Goal: Task Accomplishment & Management: Use online tool/utility

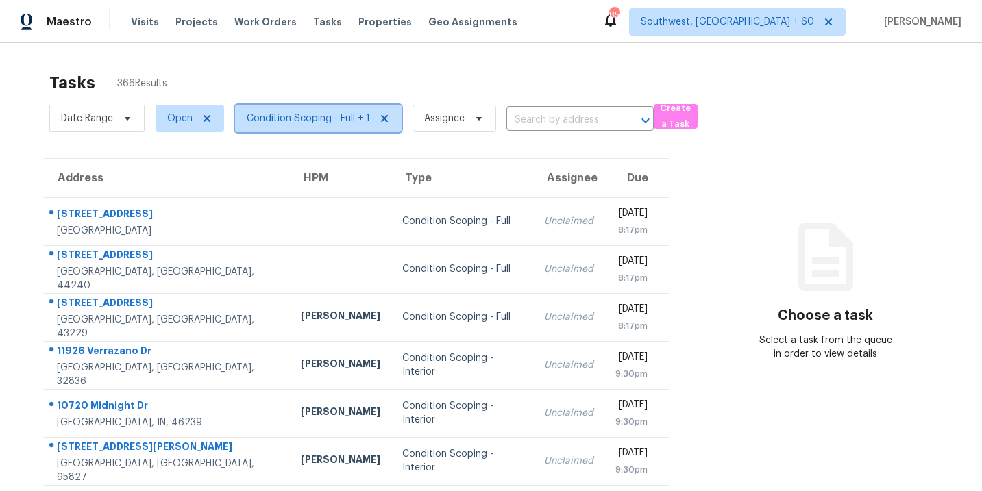
click at [332, 121] on span "Condition Scoping - Full + 1" at bounding box center [308, 119] width 123 height 14
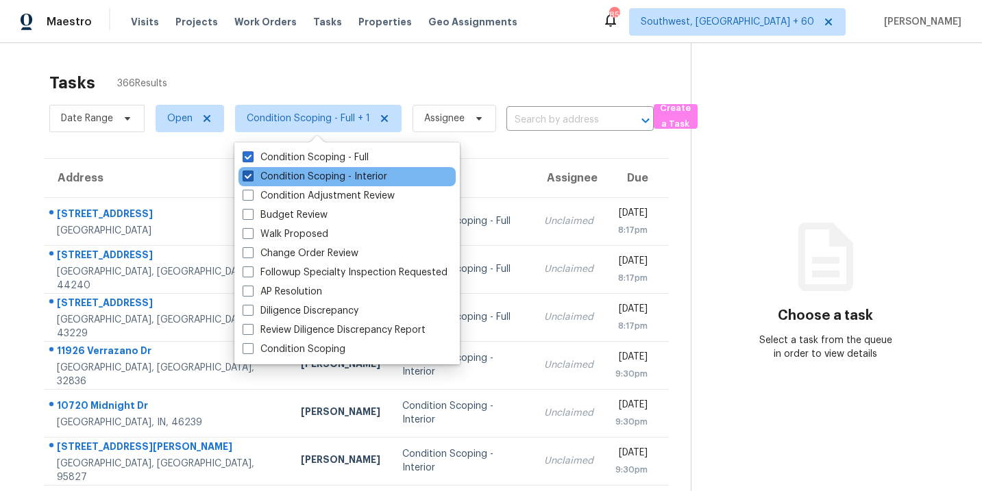
click at [357, 175] on label "Condition Scoping - Interior" at bounding box center [315, 177] width 145 height 14
click at [252, 175] on input "Condition Scoping - Interior" at bounding box center [247, 174] width 9 height 9
checkbox input "false"
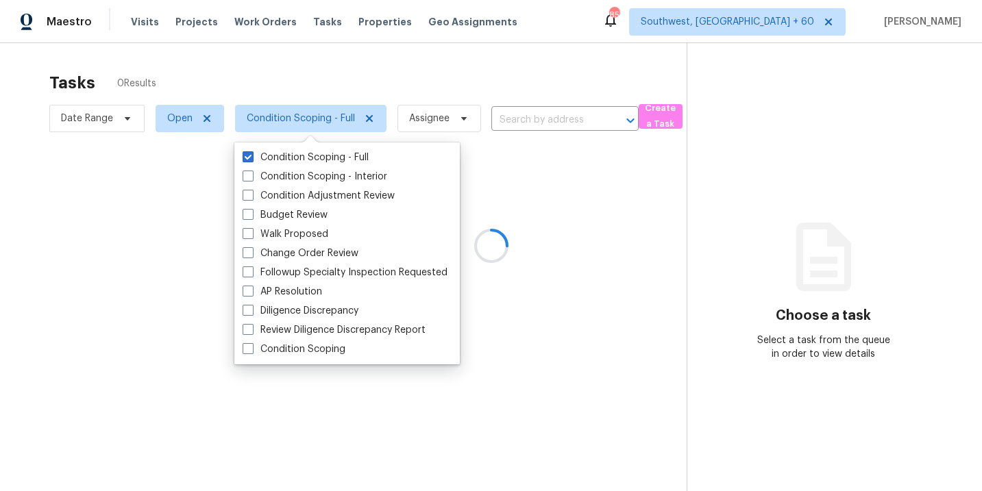
click at [441, 87] on div at bounding box center [491, 245] width 982 height 491
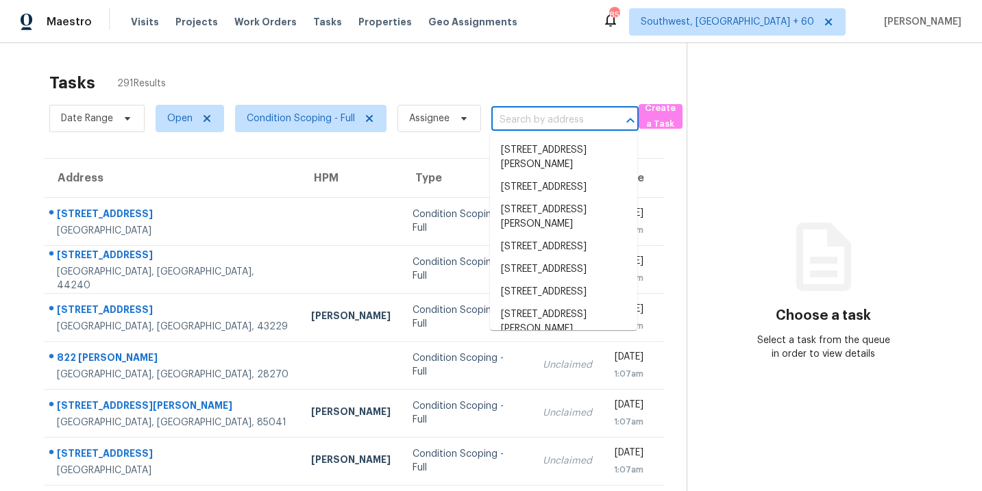
click at [551, 127] on input "text" at bounding box center [545, 120] width 109 height 21
paste input "[STREET_ADDRESS]"
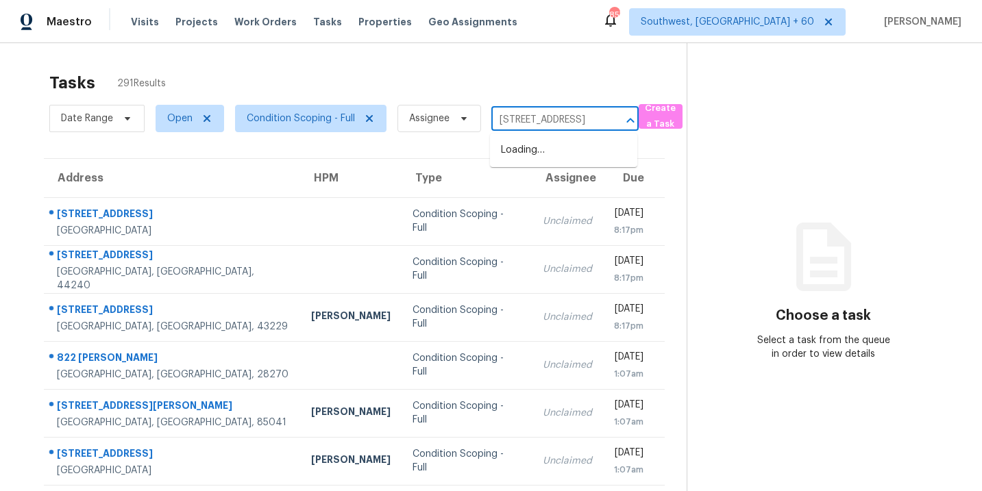
scroll to position [0, 101]
type input "1205 Highland Bluff Dr SE Atlanta, GA, 30339"
click at [482, 87] on div "Tasks 291 Results" at bounding box center [367, 83] width 637 height 36
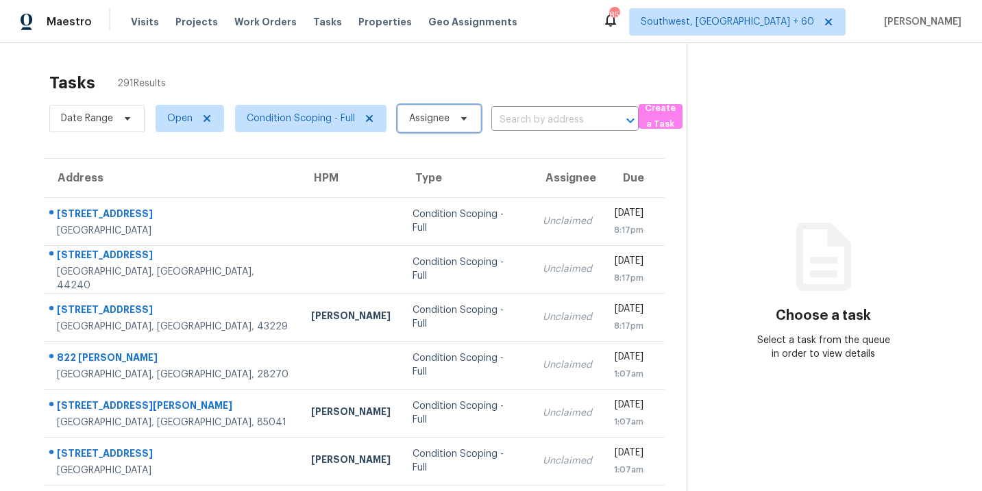
click at [424, 125] on span "Assignee" at bounding box center [429, 119] width 40 height 14
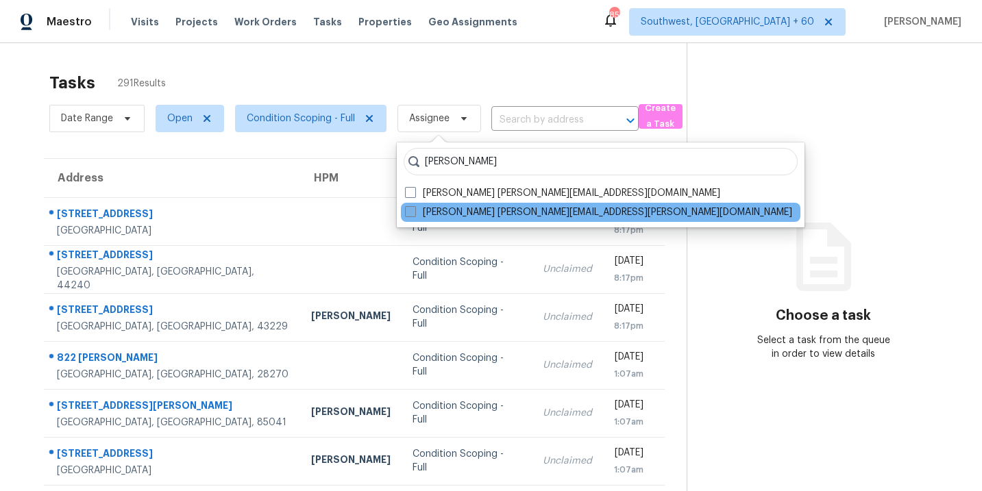
type input "[PERSON_NAME]"
click at [585, 215] on label "[PERSON_NAME] [PERSON_NAME][EMAIL_ADDRESS][PERSON_NAME][DOMAIN_NAME]" at bounding box center [598, 213] width 387 height 14
click at [414, 215] on input "[PERSON_NAME] [PERSON_NAME][EMAIL_ADDRESS][PERSON_NAME][DOMAIN_NAME]" at bounding box center [409, 210] width 9 height 9
checkbox input "true"
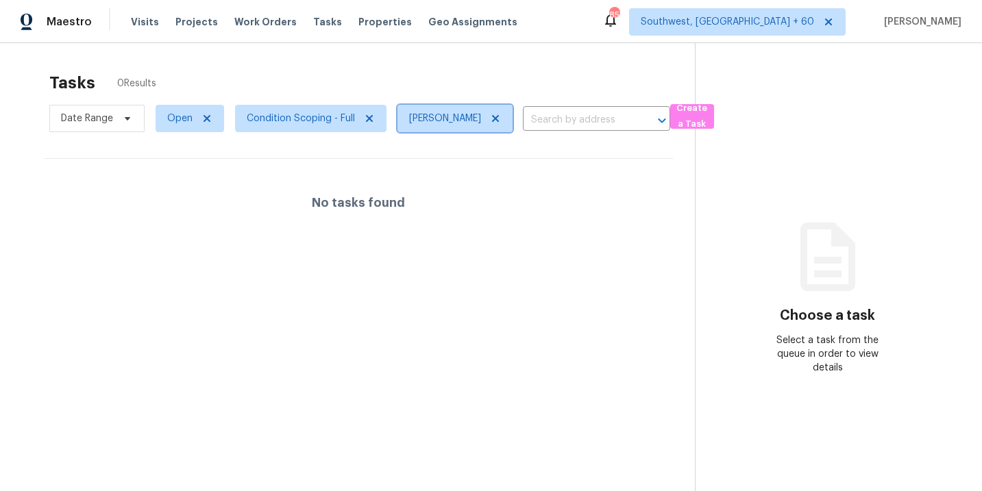
click at [501, 119] on icon at bounding box center [495, 118] width 11 height 11
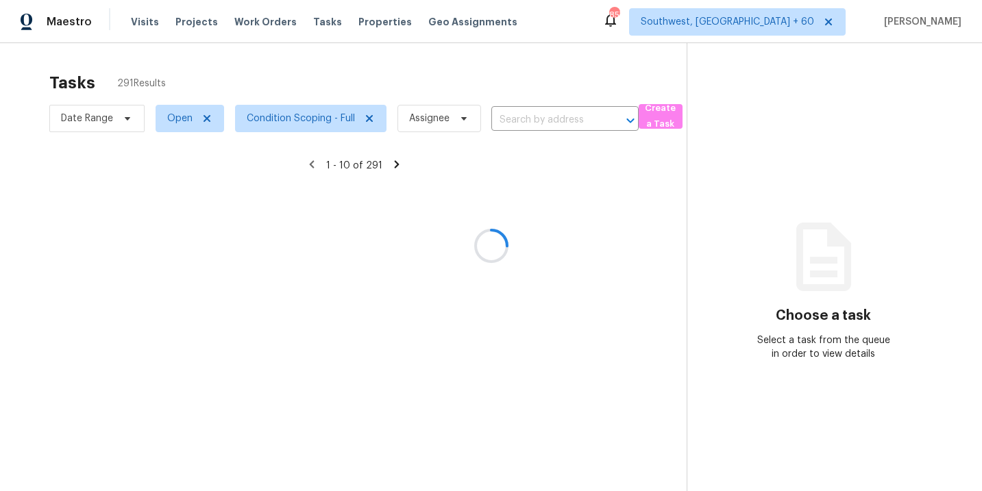
click at [533, 122] on div at bounding box center [491, 245] width 982 height 491
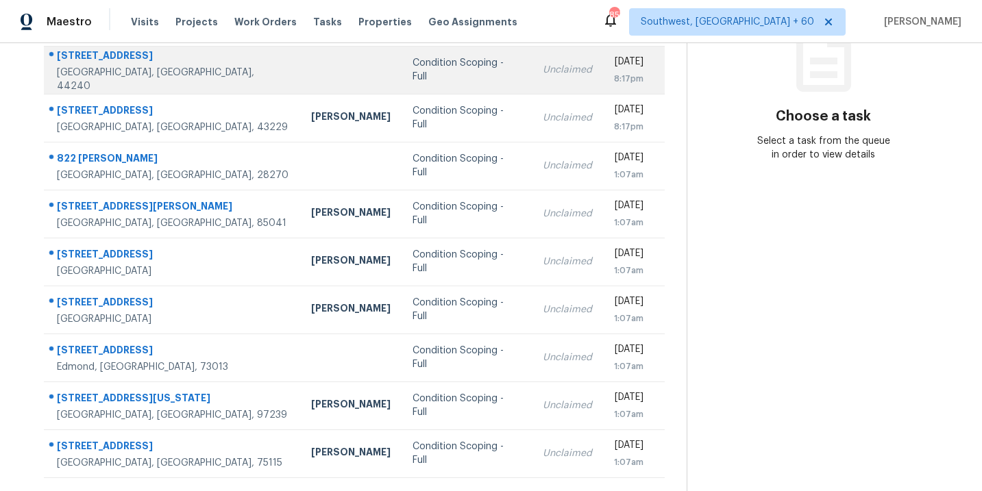
scroll to position [222, 0]
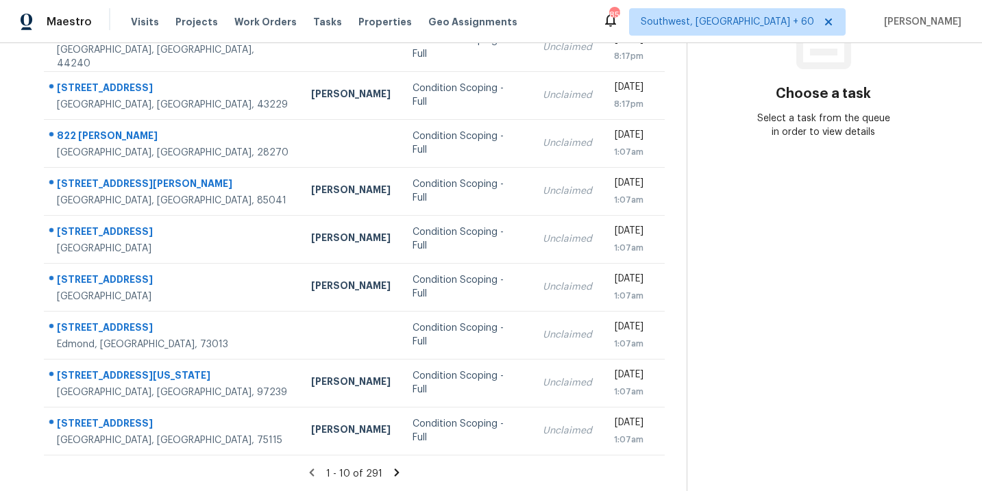
click at [395, 474] on icon at bounding box center [397, 473] width 5 height 8
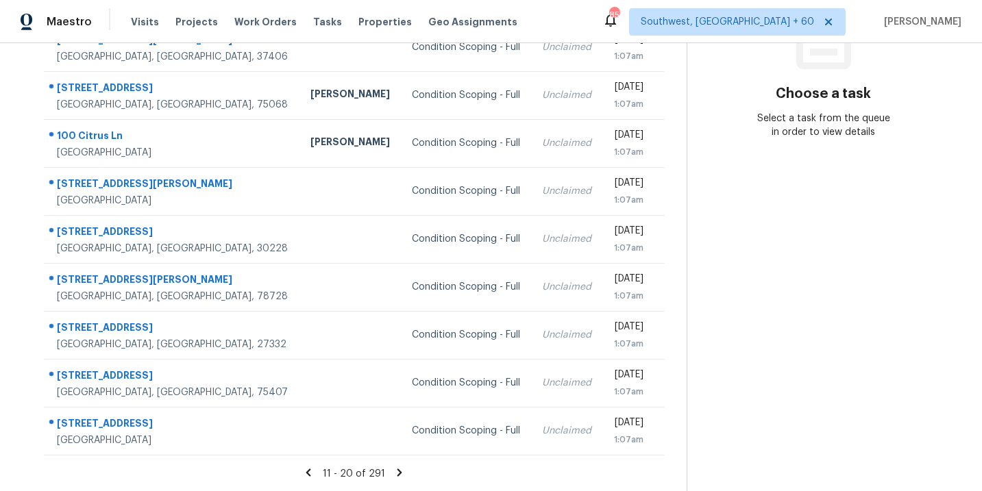
click at [400, 472] on icon at bounding box center [399, 473] width 12 height 12
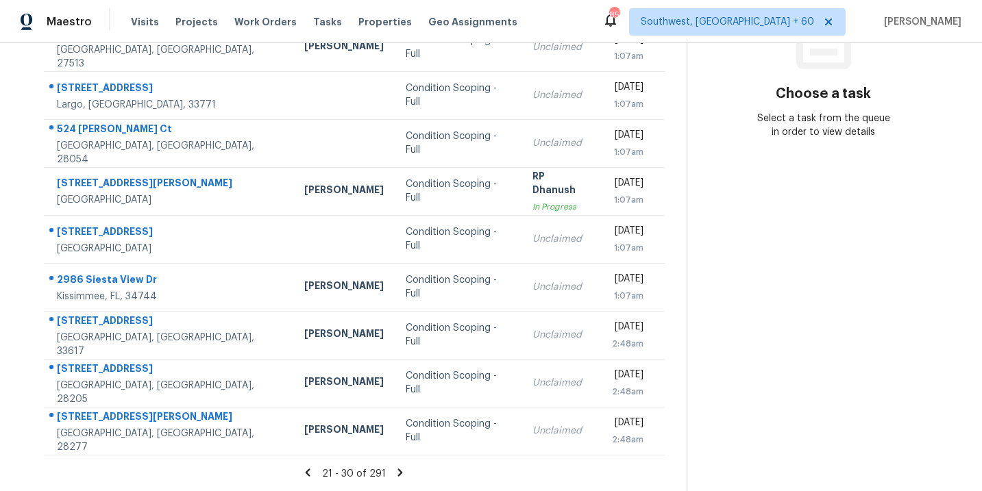
click at [399, 471] on icon at bounding box center [400, 473] width 5 height 8
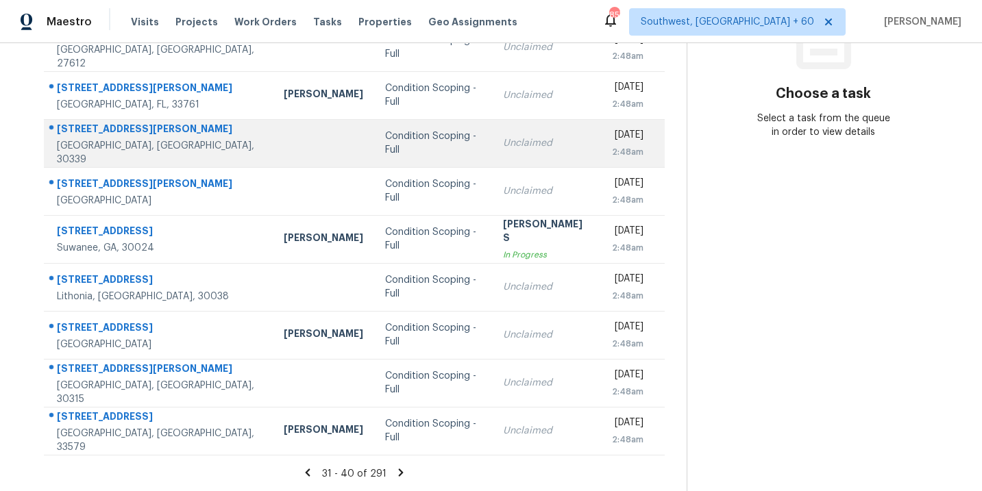
click at [387, 140] on div "Condition Scoping - Full" at bounding box center [433, 143] width 97 height 27
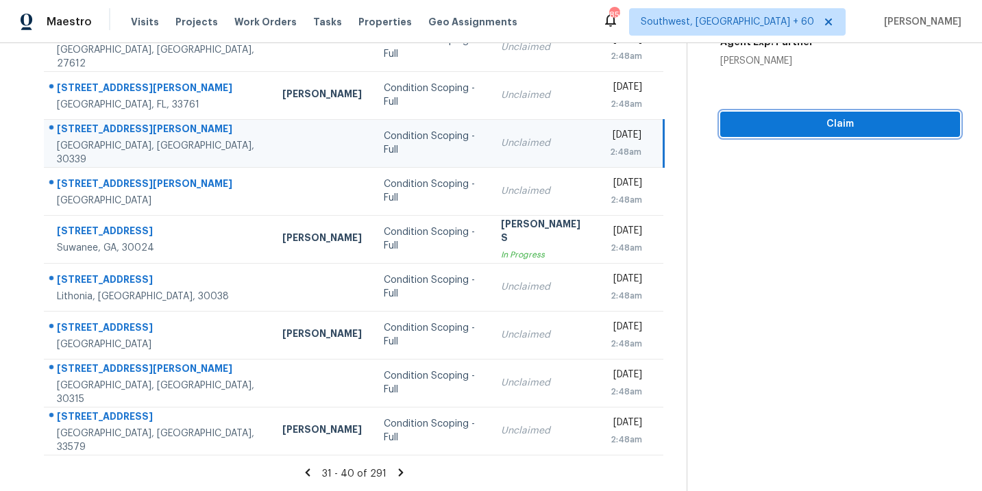
click at [871, 114] on button "Claim" at bounding box center [840, 124] width 240 height 25
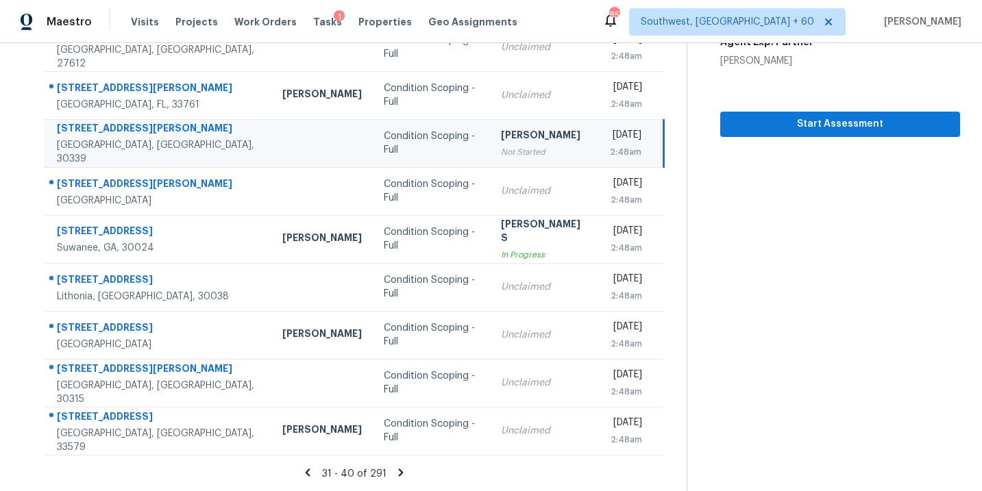
click at [399, 471] on icon at bounding box center [401, 473] width 5 height 8
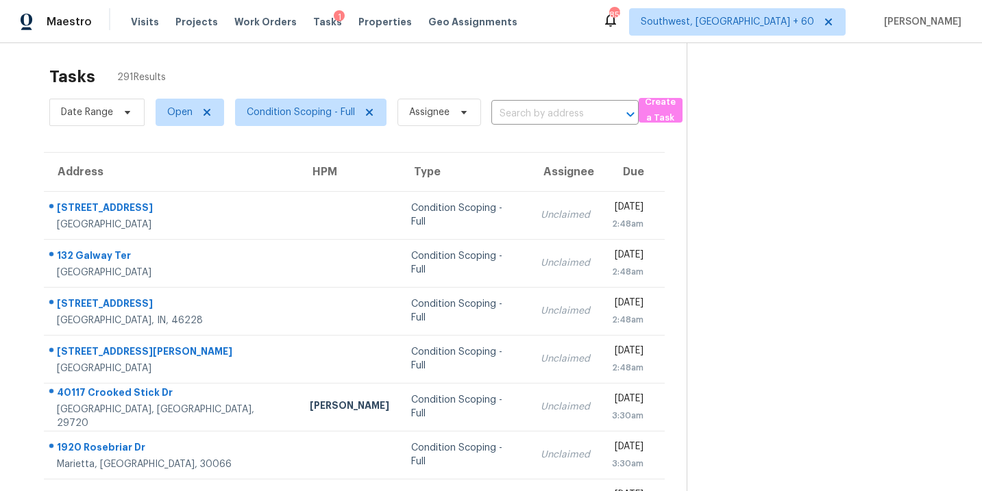
scroll to position [90, 0]
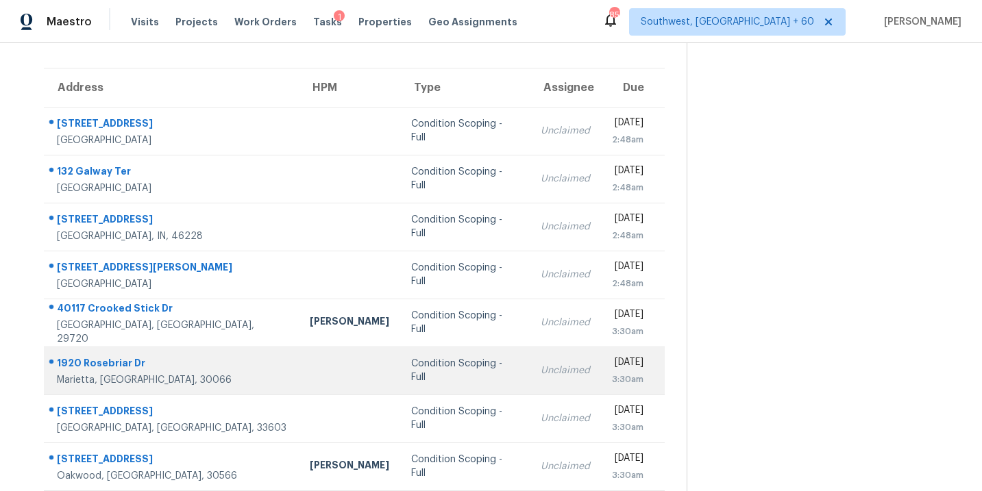
click at [530, 366] on td "Unclaimed" at bounding box center [565, 371] width 71 height 48
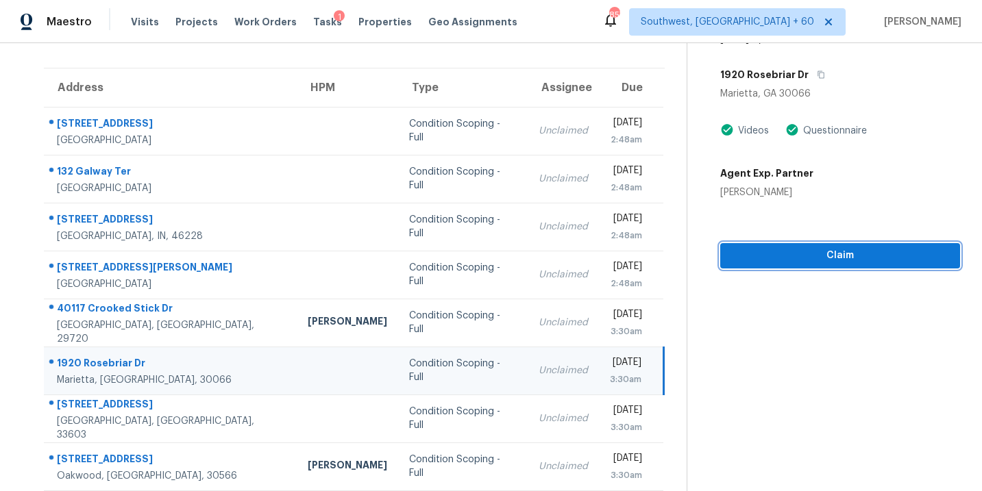
click at [844, 255] on span "Claim" at bounding box center [840, 255] width 218 height 17
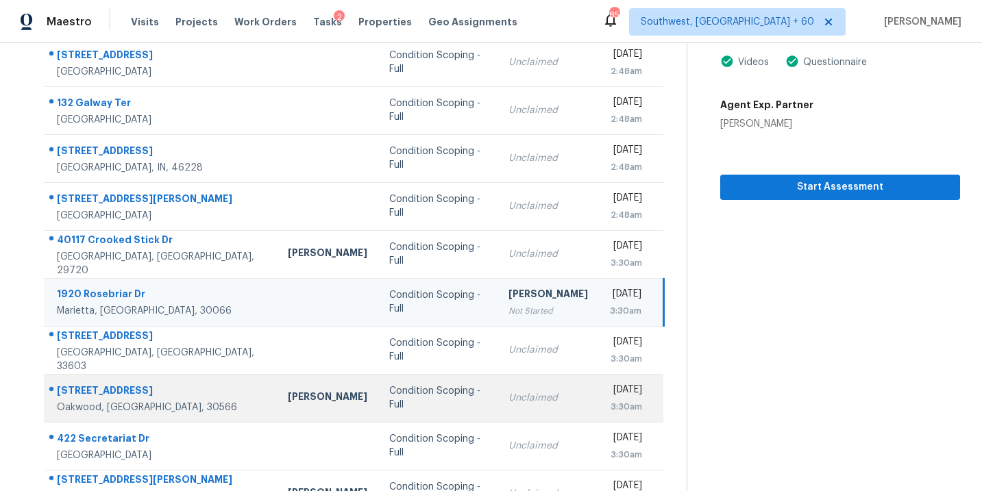
scroll to position [222, 0]
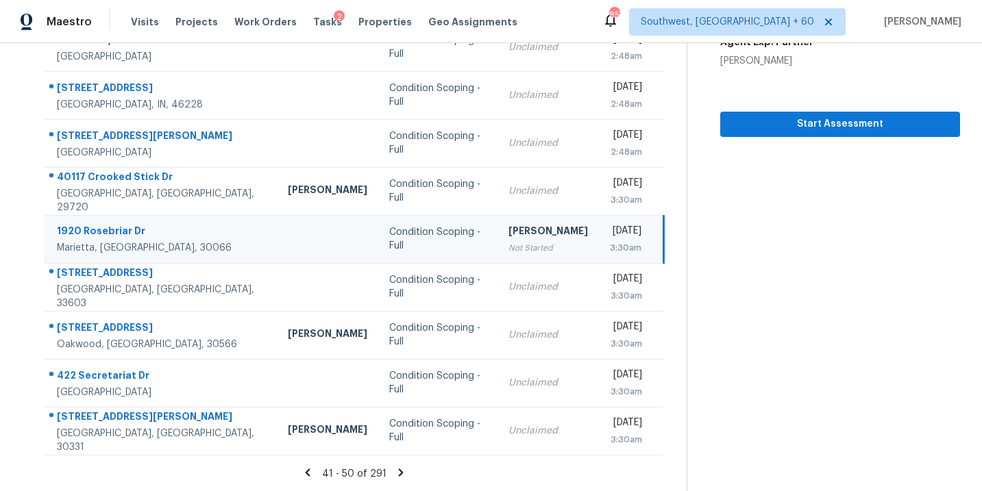
click at [395, 472] on icon at bounding box center [401, 473] width 12 height 12
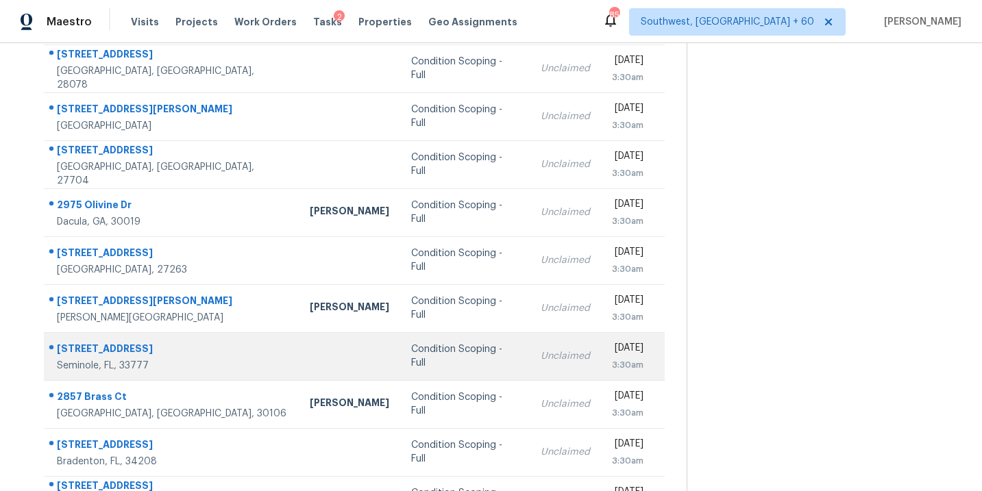
scroll to position [193, 0]
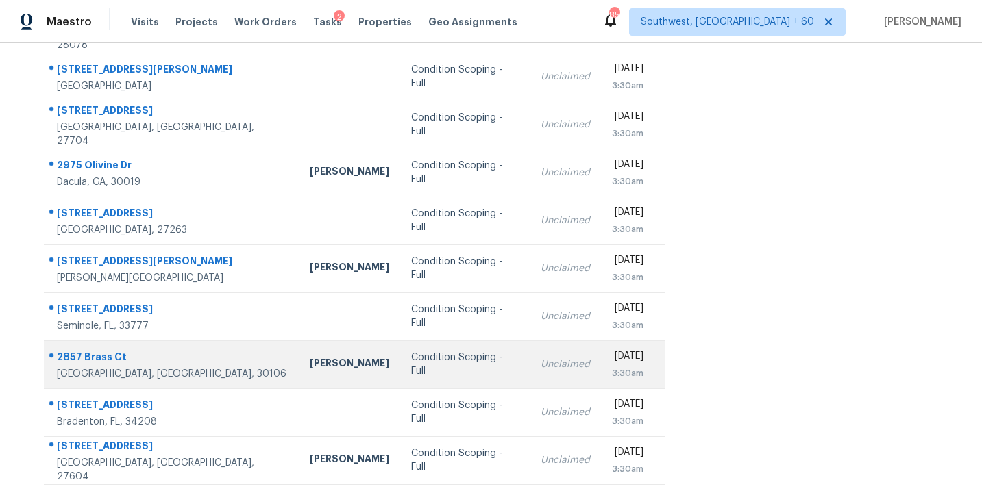
click at [411, 358] on div "Condition Scoping - Full" at bounding box center [465, 364] width 108 height 27
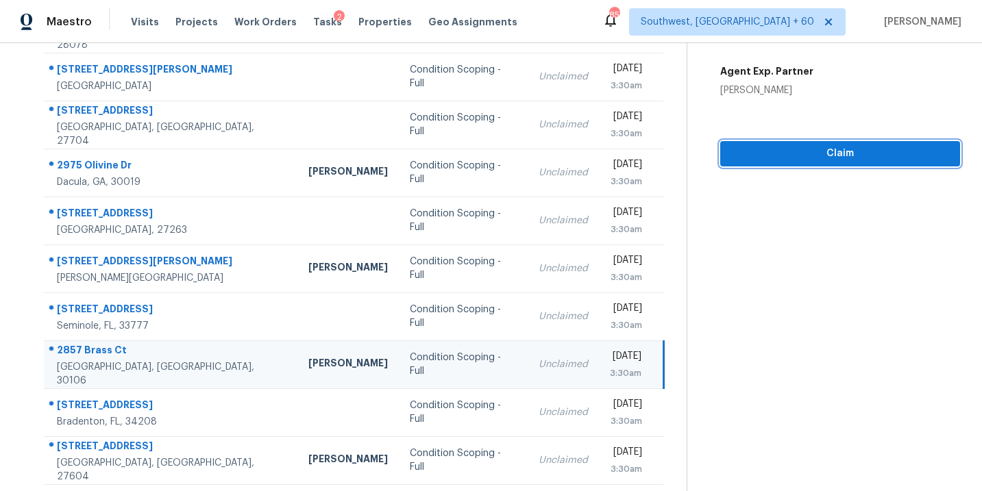
click at [823, 158] on span "Claim" at bounding box center [840, 153] width 218 height 17
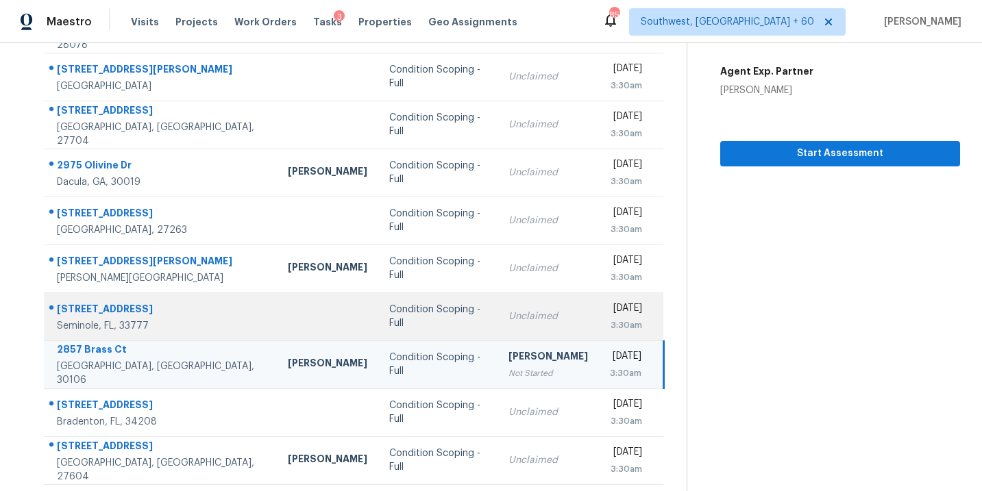
scroll to position [222, 0]
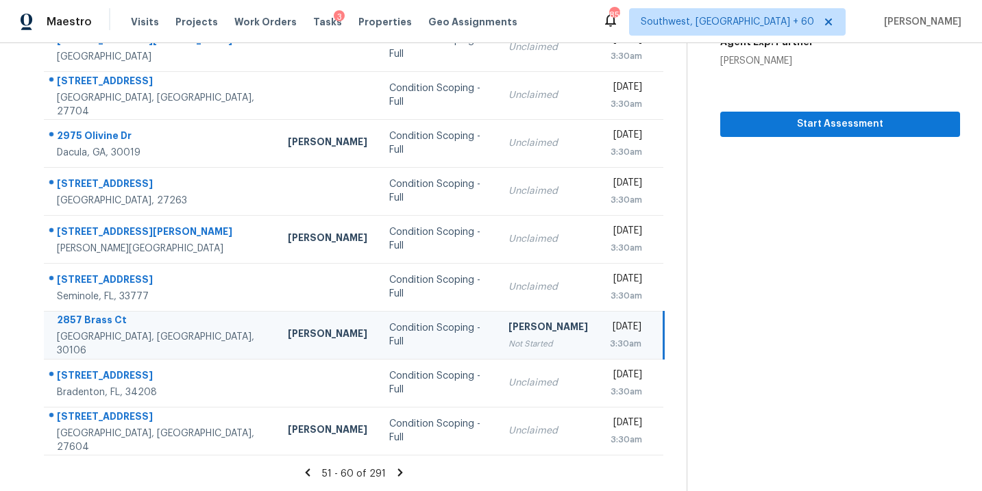
click at [400, 471] on icon at bounding box center [400, 473] width 5 height 8
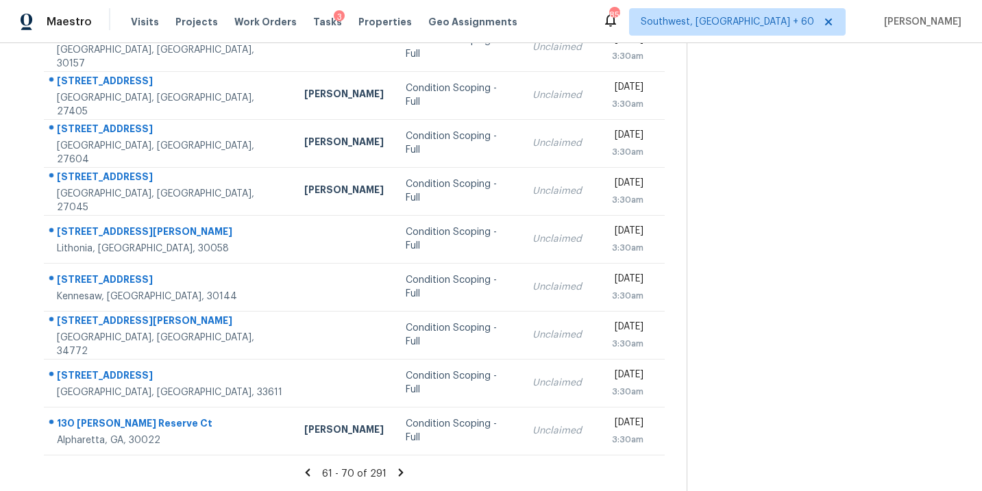
click at [399, 474] on icon at bounding box center [401, 473] width 5 height 8
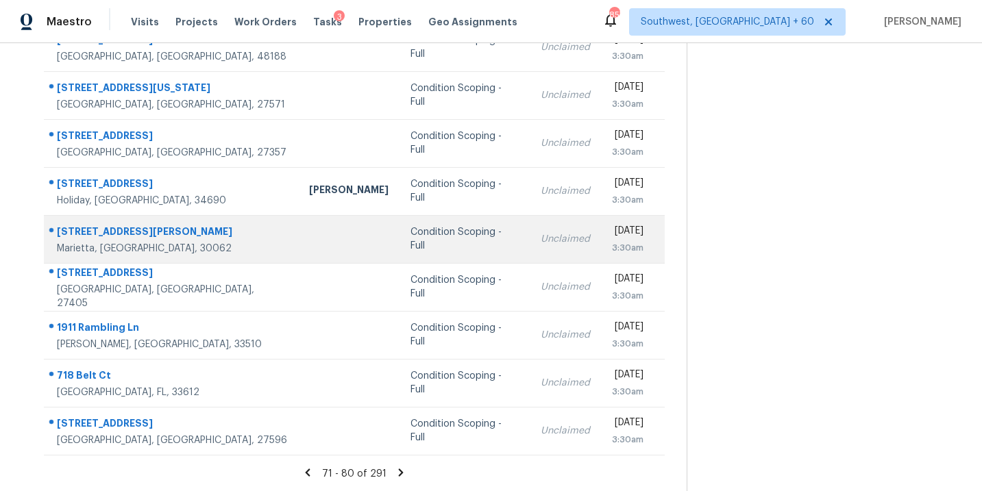
click at [400, 245] on td "Condition Scoping - Full" at bounding box center [465, 239] width 130 height 48
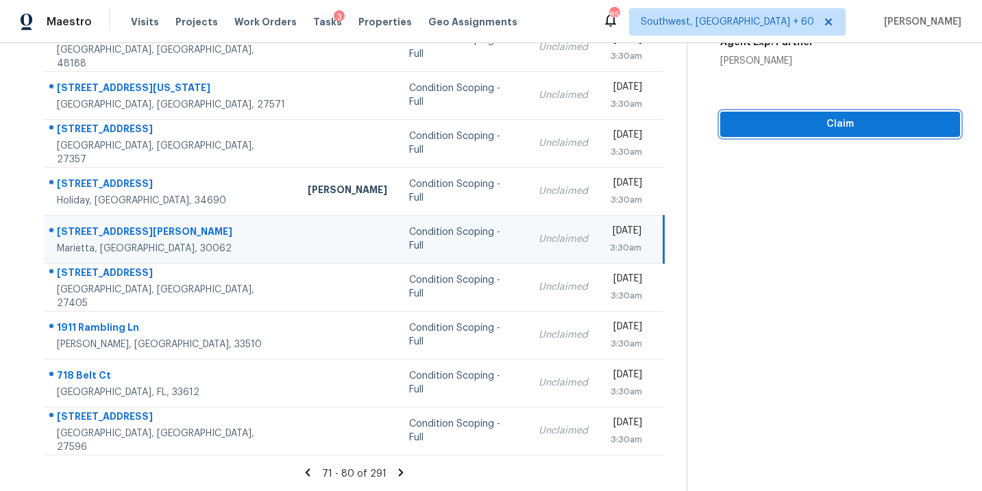
click at [829, 125] on span "Claim" at bounding box center [840, 124] width 218 height 17
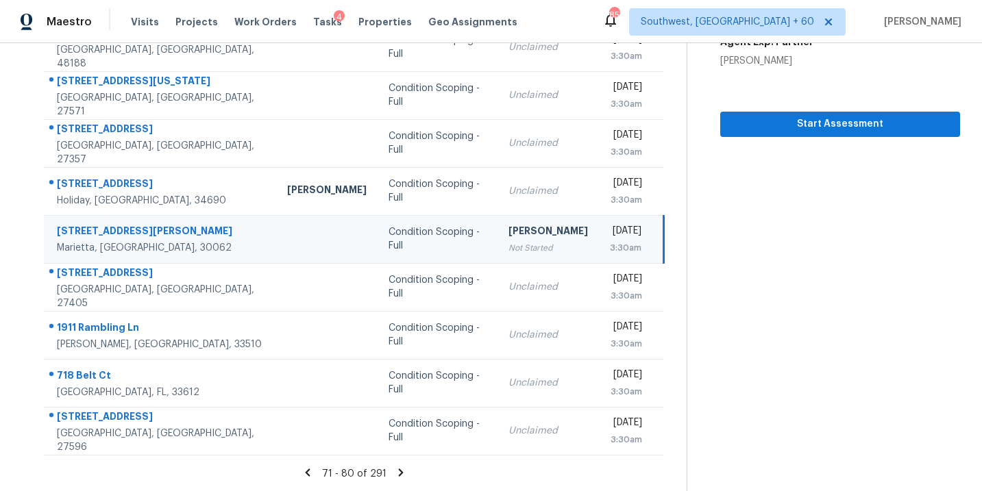
click at [397, 476] on icon at bounding box center [401, 473] width 12 height 12
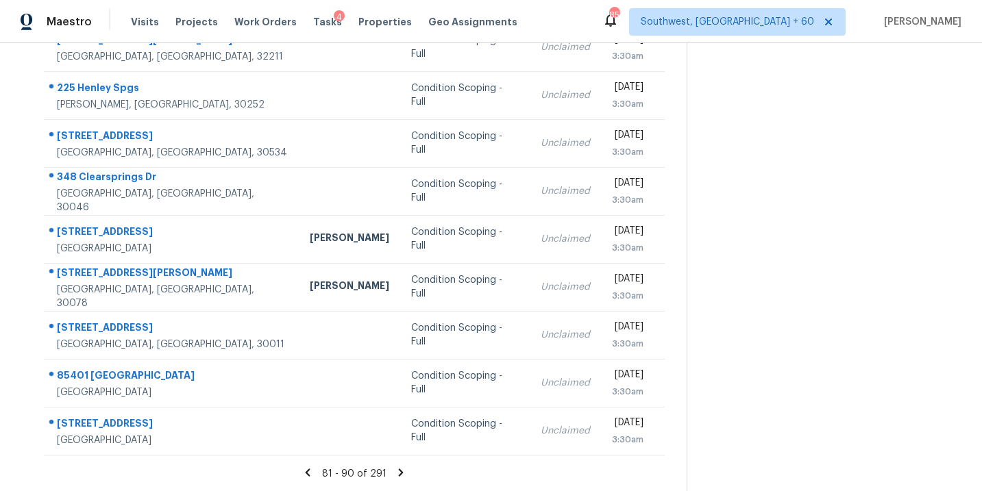
click at [395, 470] on icon at bounding box center [401, 473] width 12 height 12
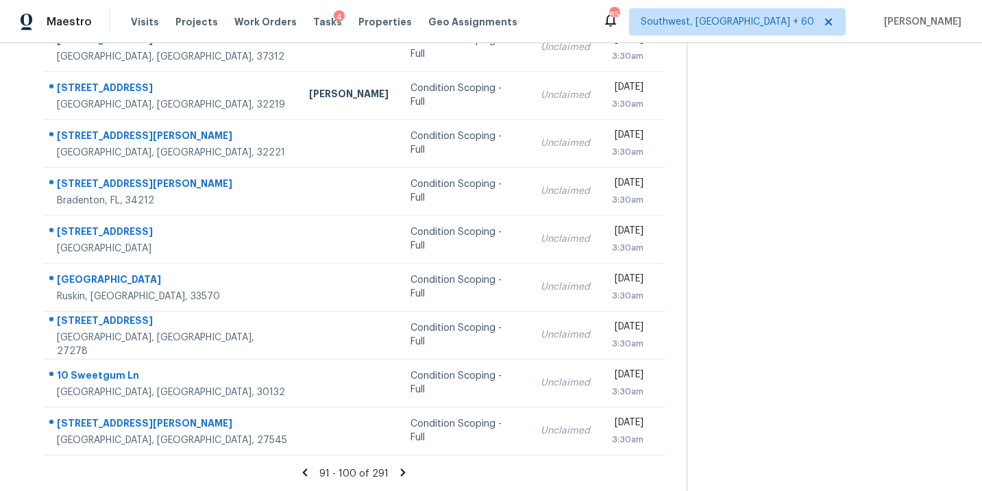
click at [401, 471] on icon at bounding box center [403, 473] width 5 height 8
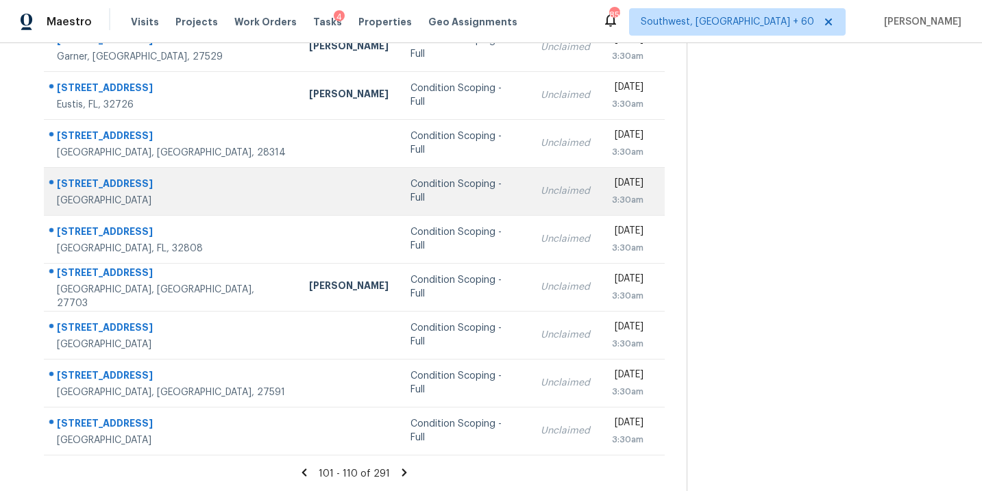
click at [406, 201] on td "Condition Scoping - Full" at bounding box center [465, 191] width 130 height 48
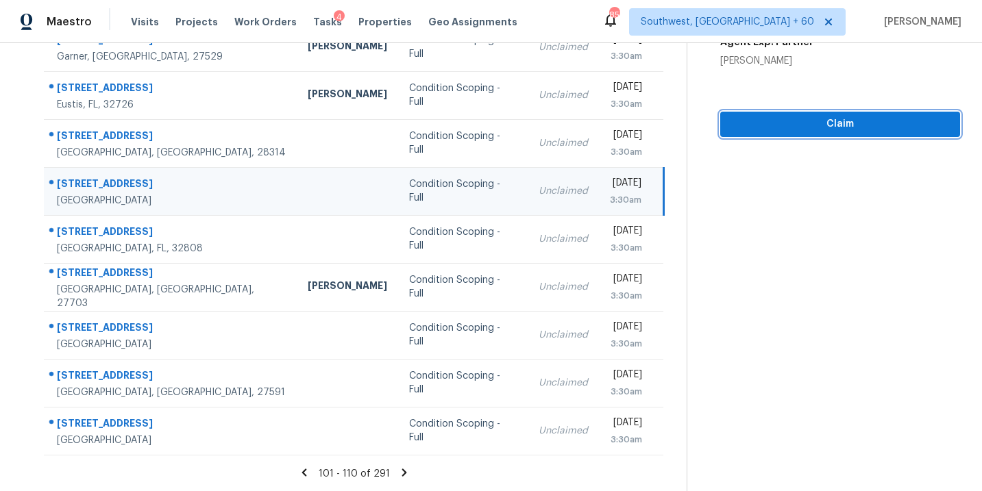
click at [866, 134] on button "Claim" at bounding box center [840, 124] width 240 height 25
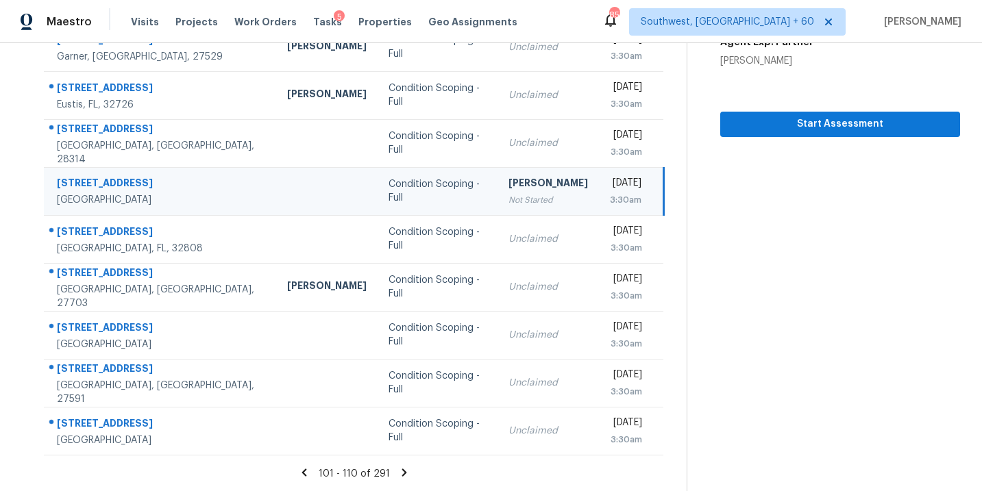
click at [399, 472] on icon at bounding box center [404, 473] width 12 height 12
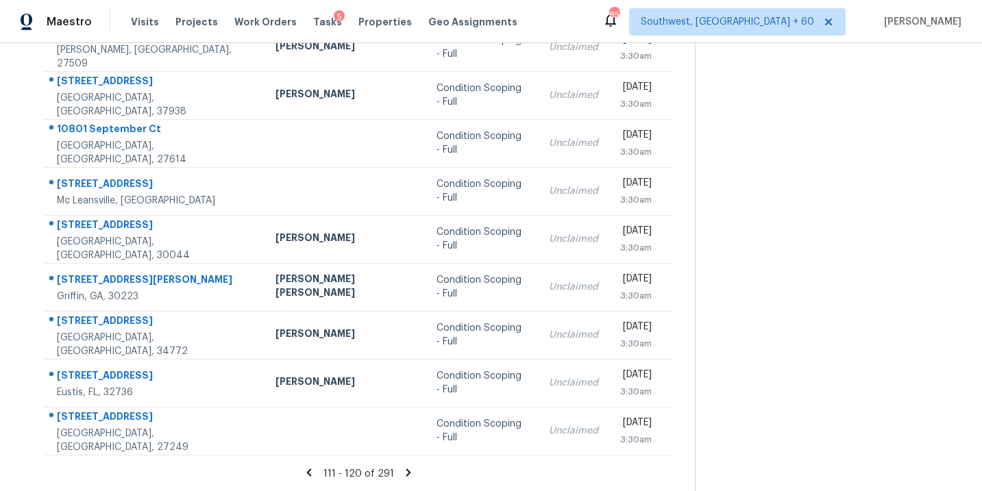
click at [402, 476] on icon at bounding box center [408, 473] width 12 height 12
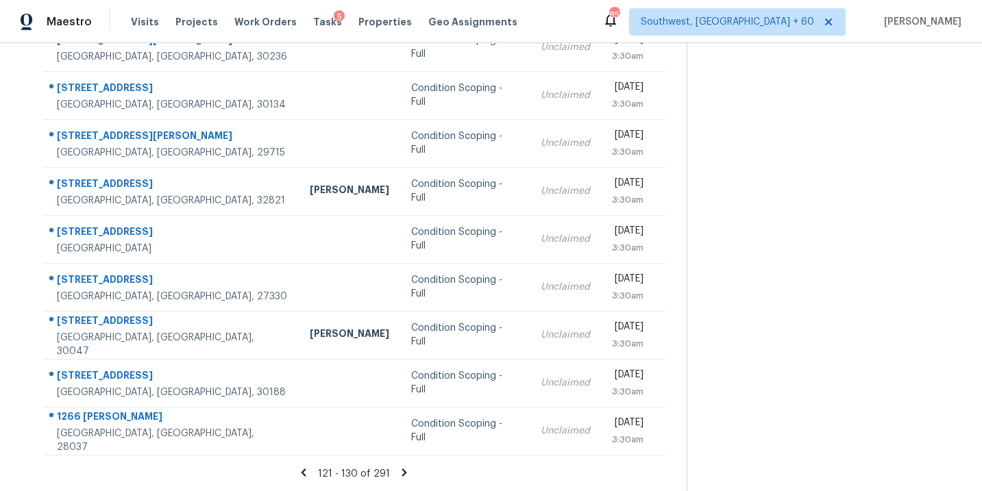
click at [401, 478] on div "121 - 130 of 291" at bounding box center [354, 474] width 665 height 14
click at [403, 474] on icon at bounding box center [404, 473] width 5 height 8
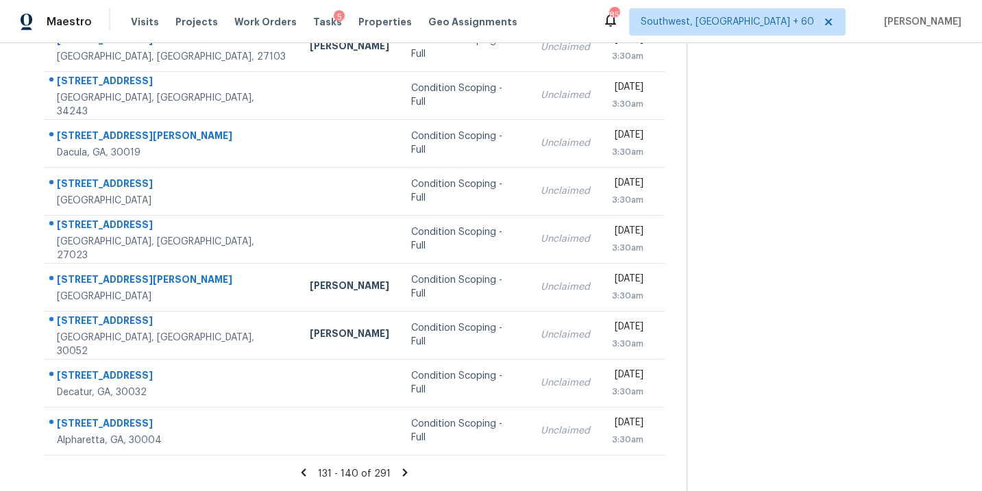
click at [404, 475] on icon at bounding box center [405, 473] width 12 height 12
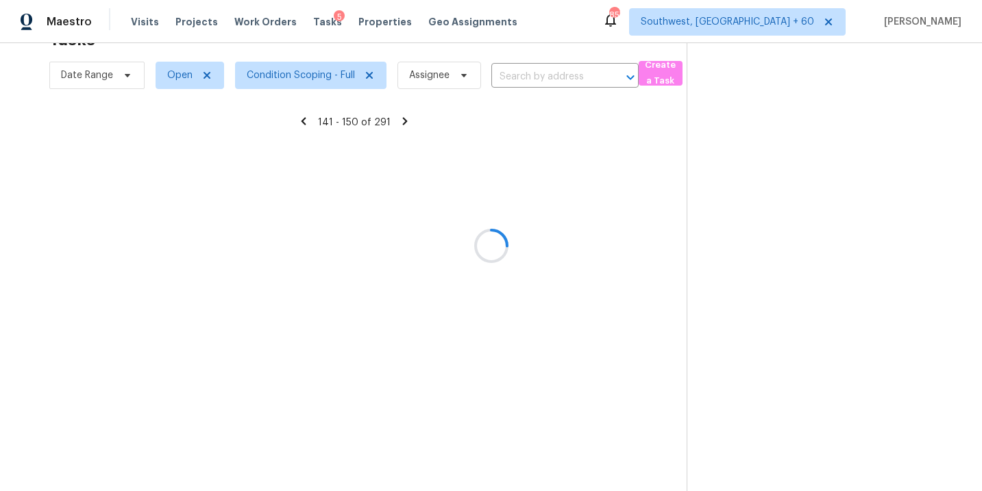
scroll to position [43, 0]
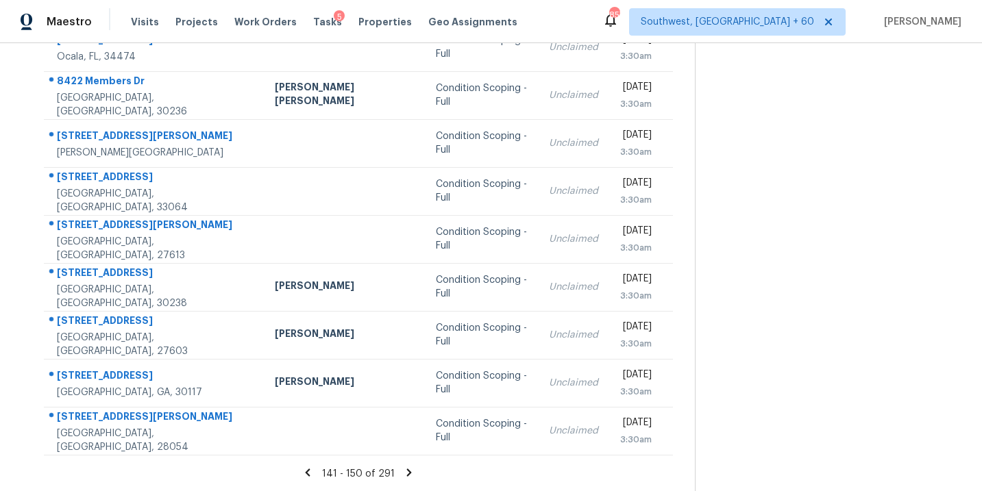
click at [407, 474] on icon at bounding box center [409, 473] width 5 height 8
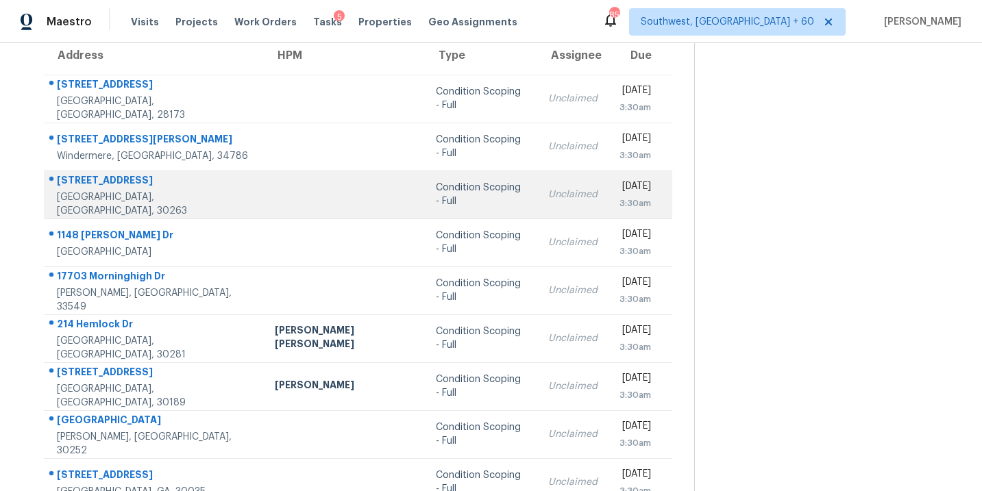
scroll to position [45, 0]
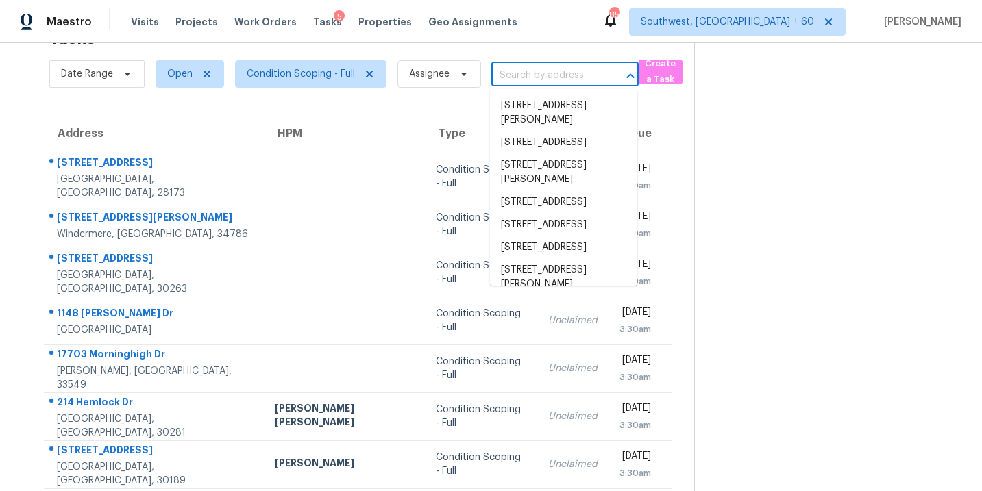
click at [543, 77] on input "text" at bounding box center [545, 75] width 109 height 21
paste input "10 Sweetgum Ln Dallas, GA, 30132"
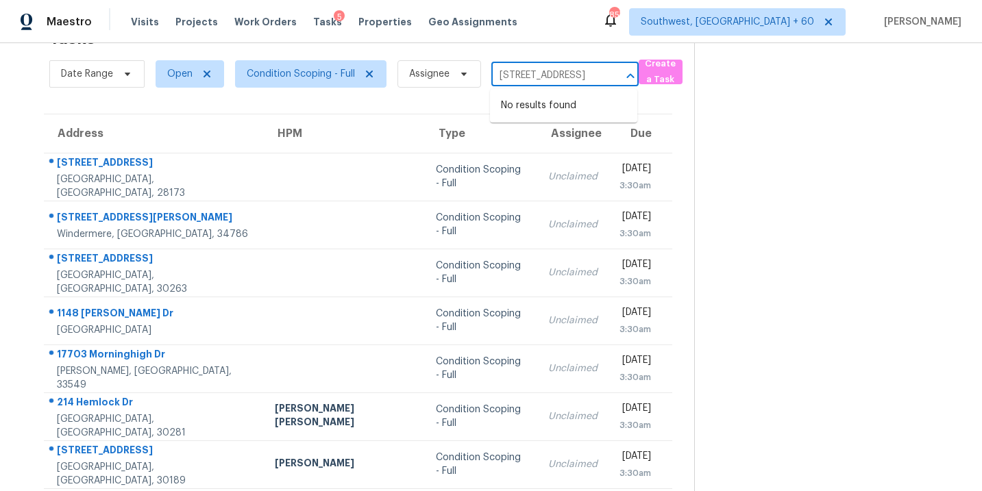
type input "10 Sweetgum Ln Dallas, GA, 30132"
click at [762, 309] on section at bounding box center [827, 334] width 266 height 671
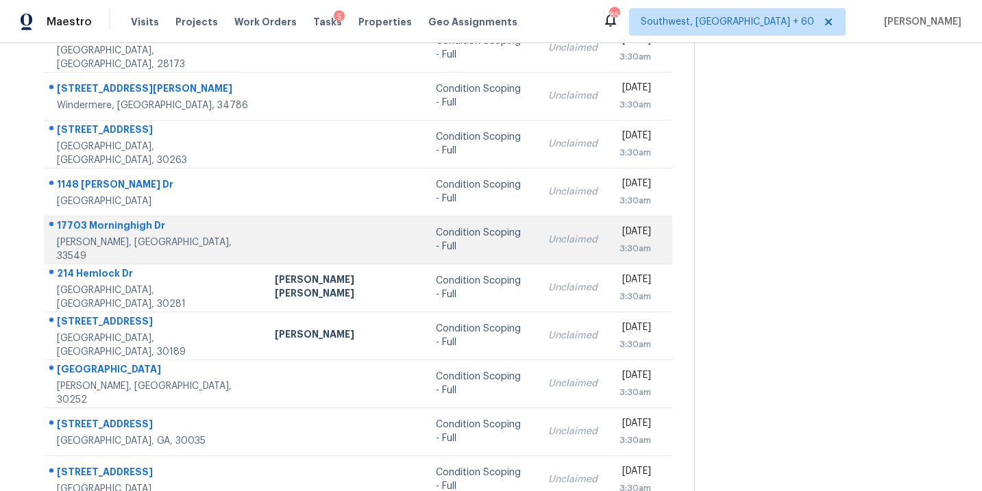
scroll to position [222, 0]
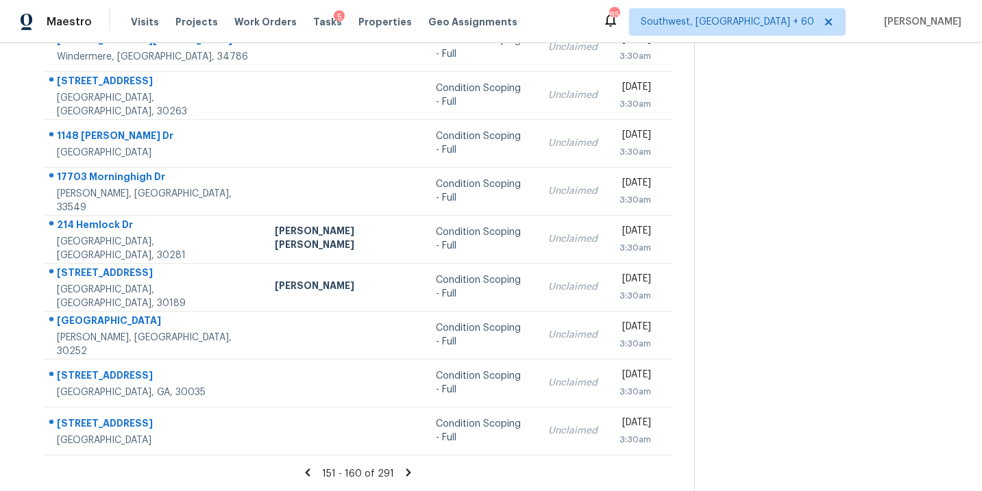
click at [406, 472] on icon at bounding box center [408, 473] width 5 height 8
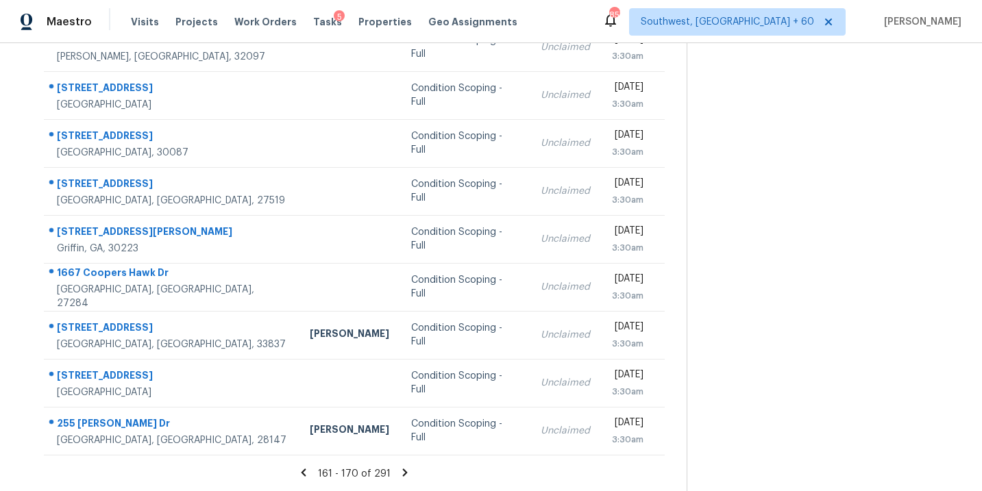
click at [399, 468] on icon at bounding box center [405, 473] width 12 height 12
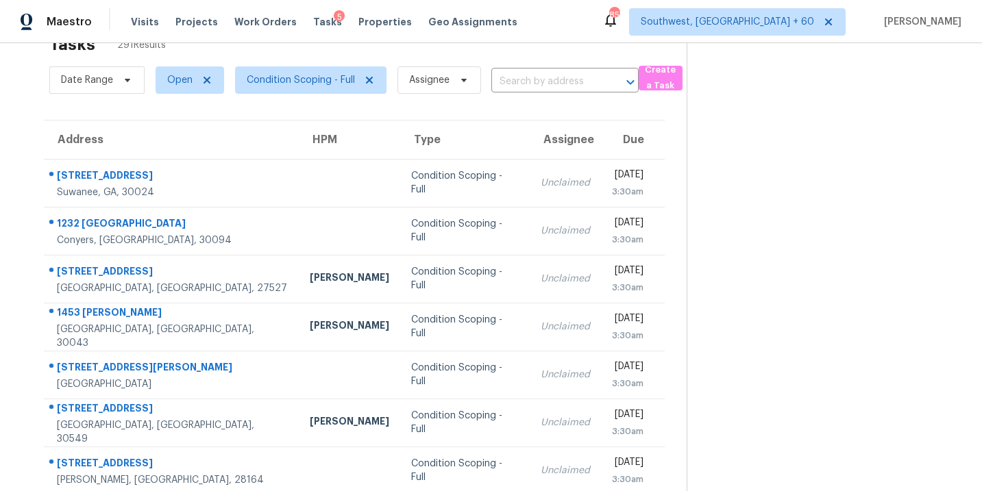
scroll to position [0, 0]
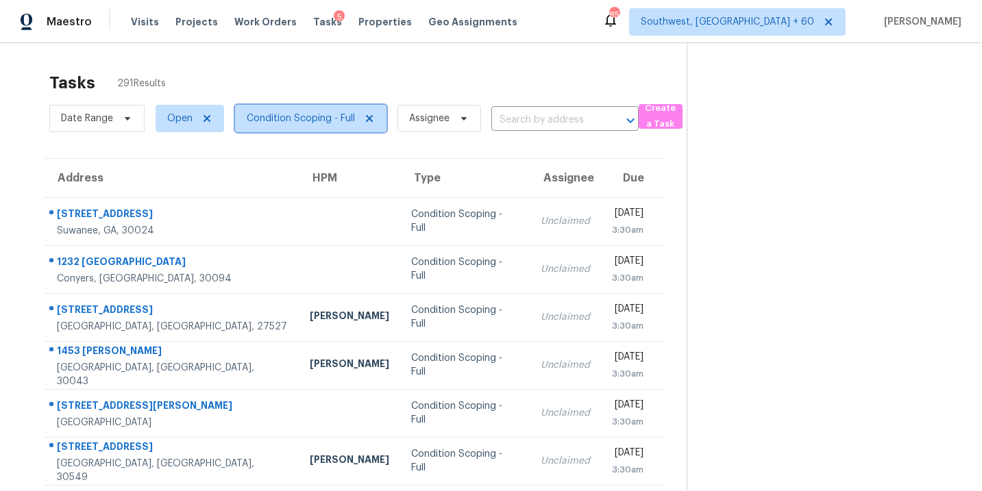
click at [334, 127] on span "Condition Scoping - Full" at bounding box center [310, 118] width 151 height 27
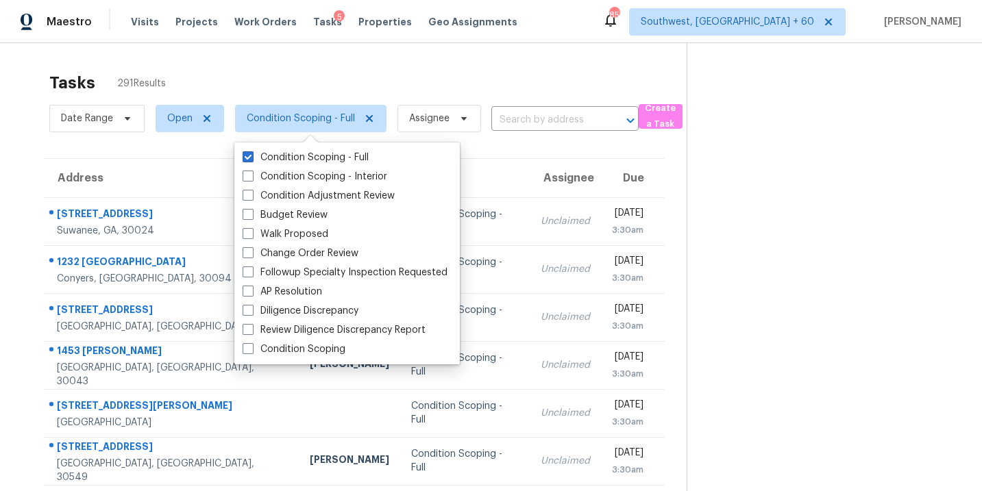
click at [334, 154] on label "Condition Scoping - Full" at bounding box center [306, 158] width 126 height 14
click at [252, 154] on input "Condition Scoping - Full" at bounding box center [247, 155] width 9 height 9
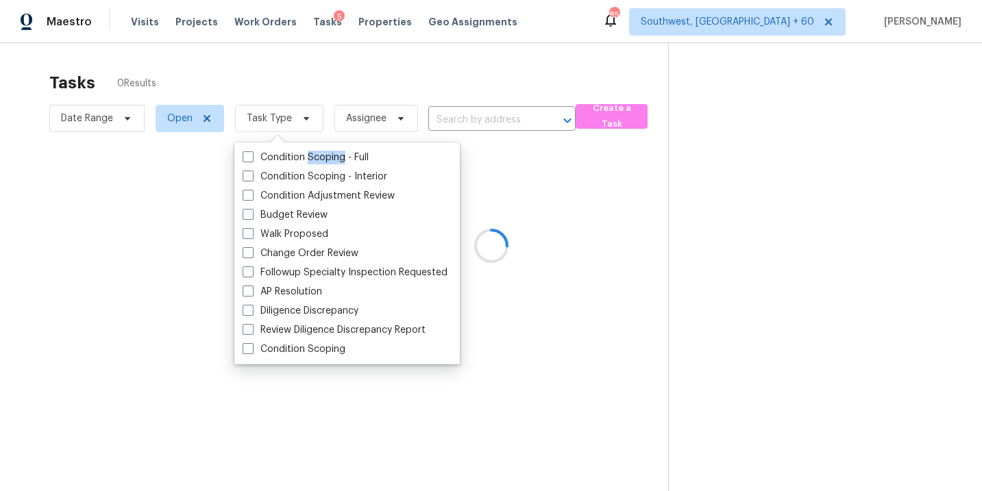
click at [334, 154] on label "Condition Scoping - Full" at bounding box center [306, 158] width 126 height 14
click at [252, 154] on input "Condition Scoping - Full" at bounding box center [247, 155] width 9 height 9
checkbox input "true"
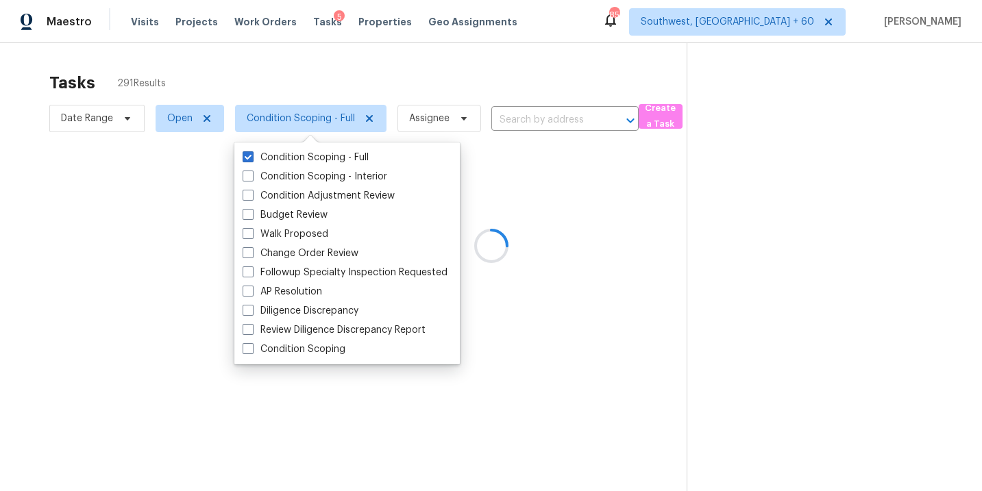
click at [645, 224] on div at bounding box center [491, 245] width 982 height 491
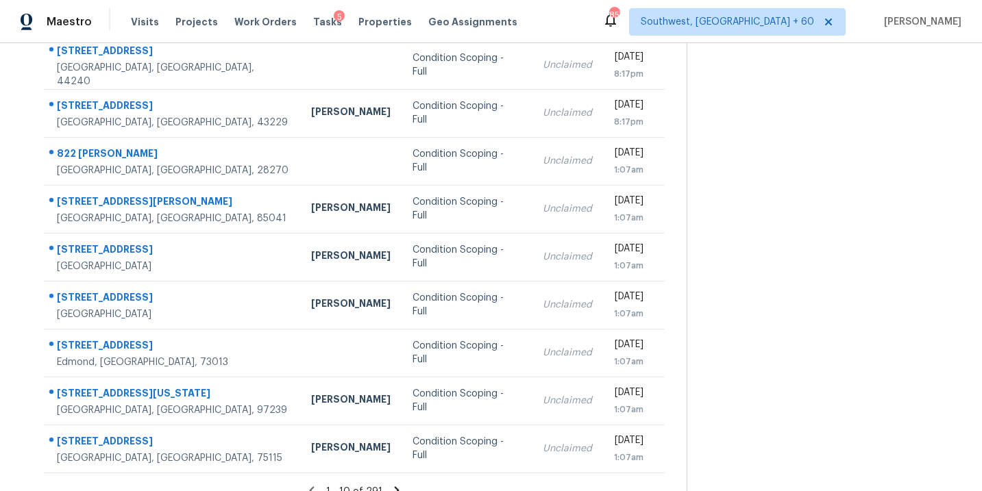
scroll to position [222, 0]
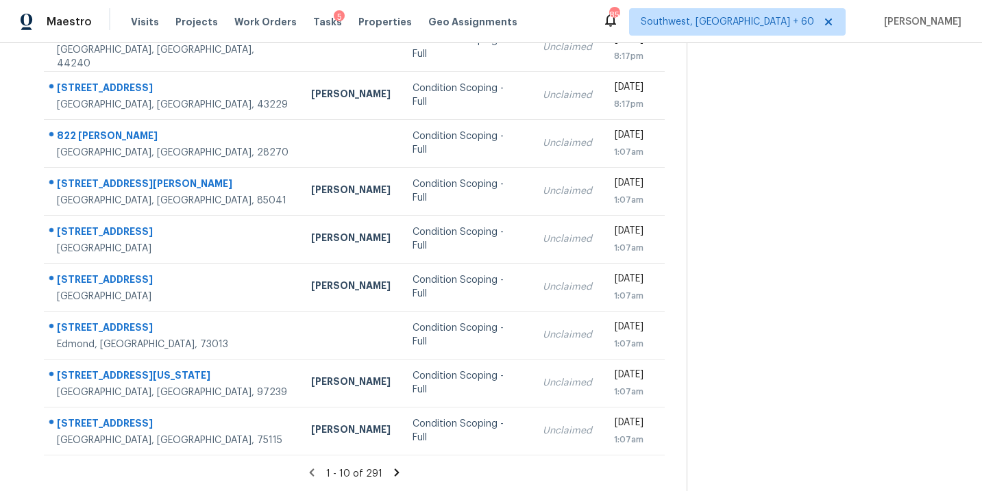
click at [400, 475] on icon at bounding box center [397, 473] width 12 height 12
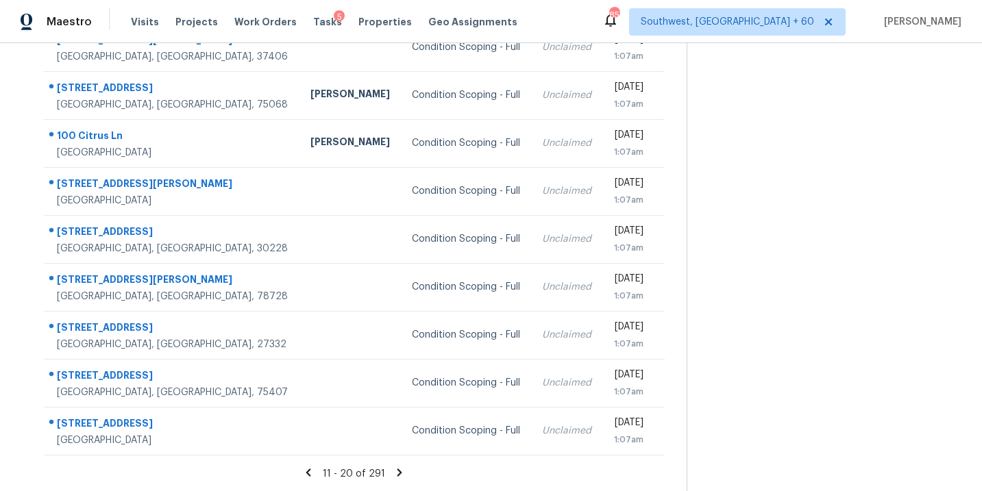
click at [397, 469] on icon at bounding box center [399, 473] width 5 height 8
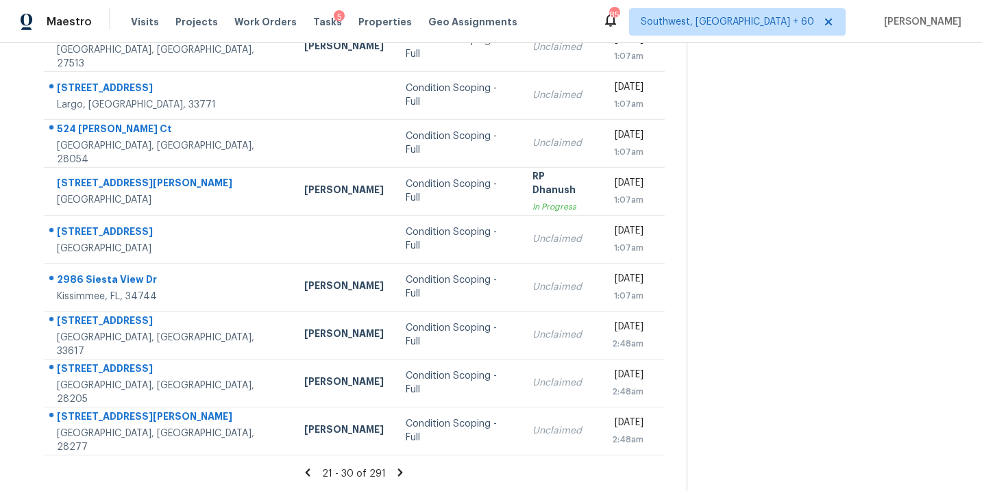
click at [398, 474] on icon at bounding box center [400, 473] width 5 height 8
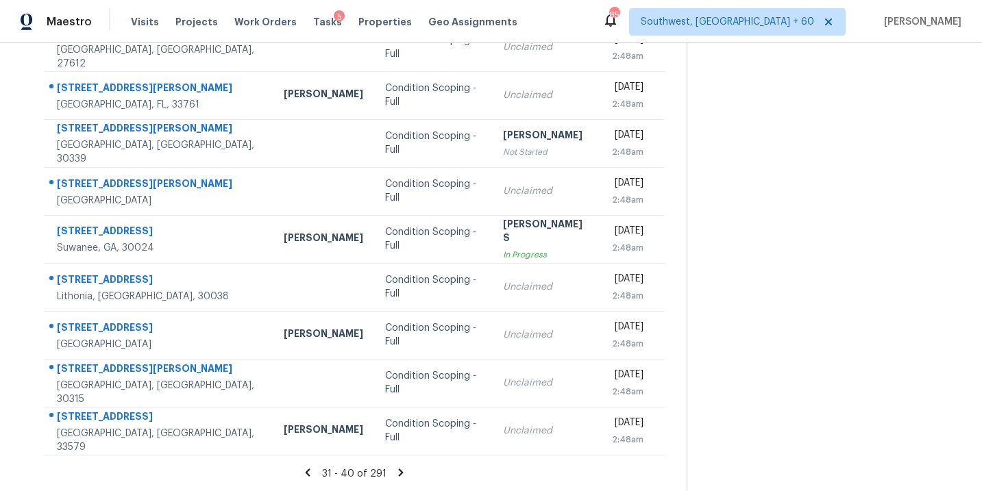
click at [310, 474] on icon at bounding box center [308, 473] width 5 height 8
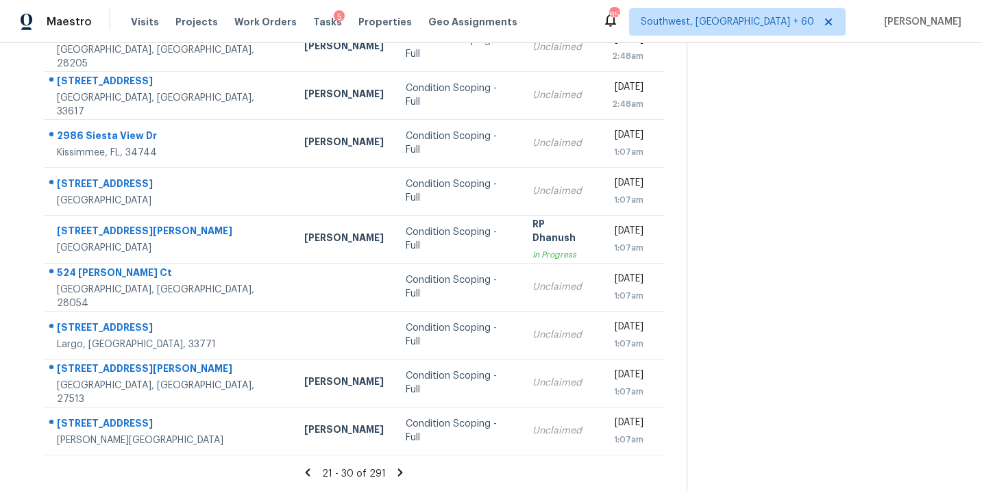
scroll to position [220, 0]
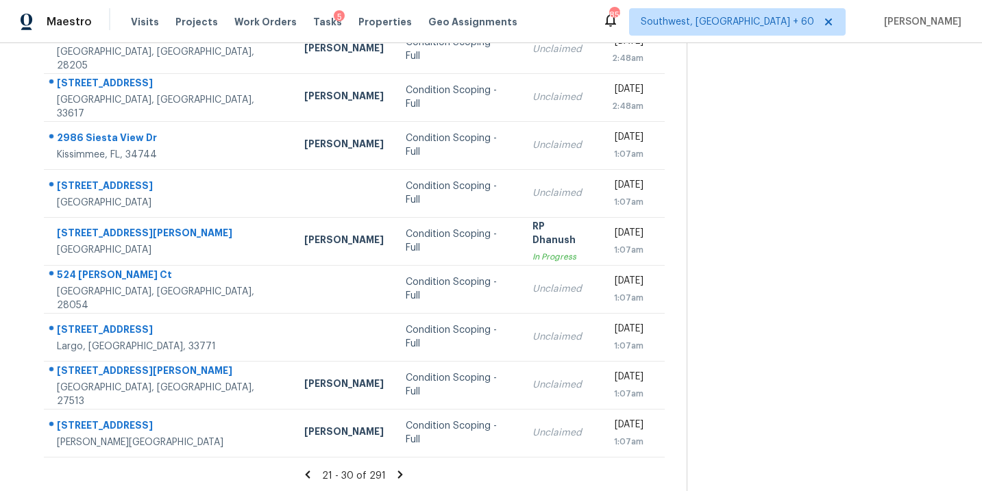
click at [400, 474] on icon at bounding box center [400, 475] width 5 height 8
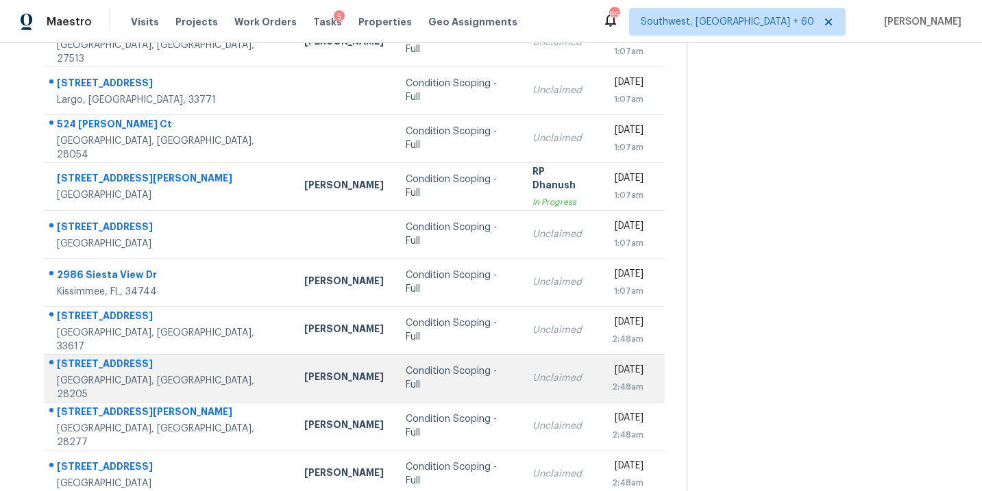
scroll to position [222, 0]
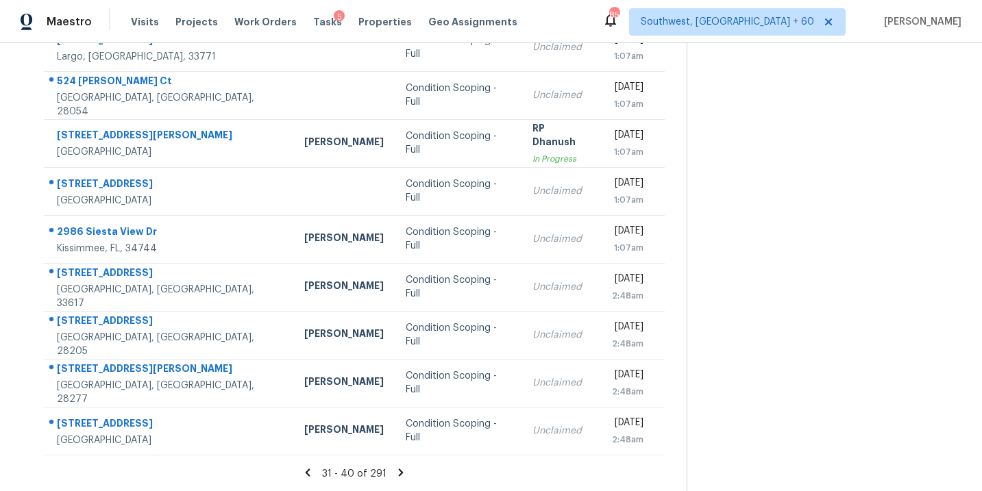
click at [400, 471] on icon at bounding box center [401, 473] width 5 height 8
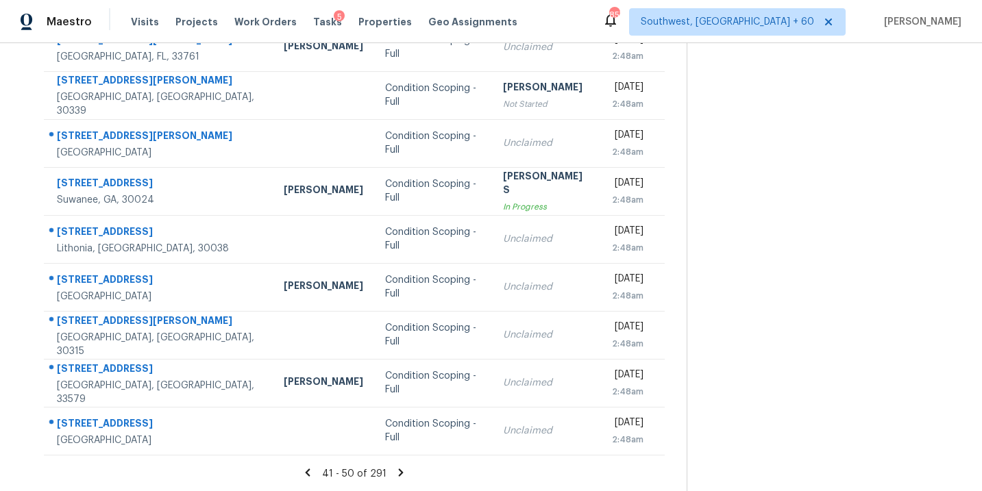
click at [401, 470] on icon at bounding box center [401, 473] width 12 height 12
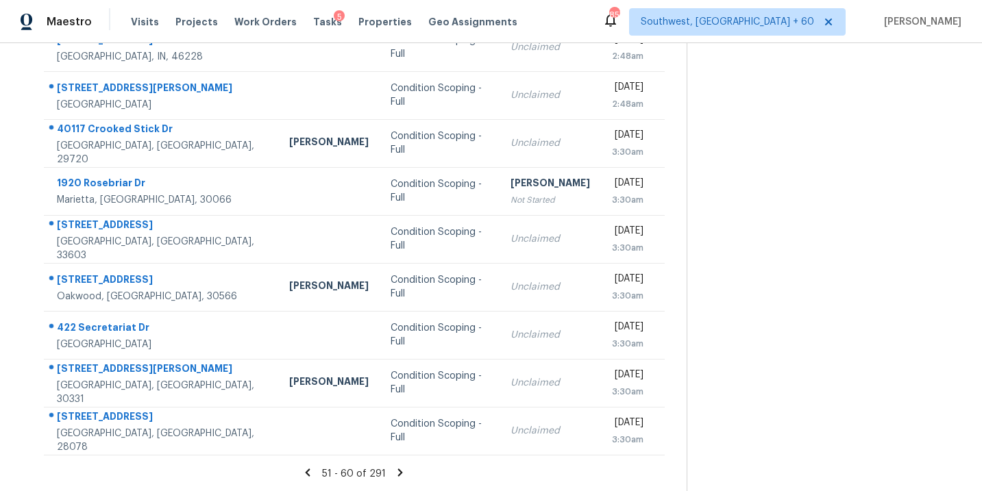
click at [395, 470] on icon at bounding box center [400, 473] width 12 height 12
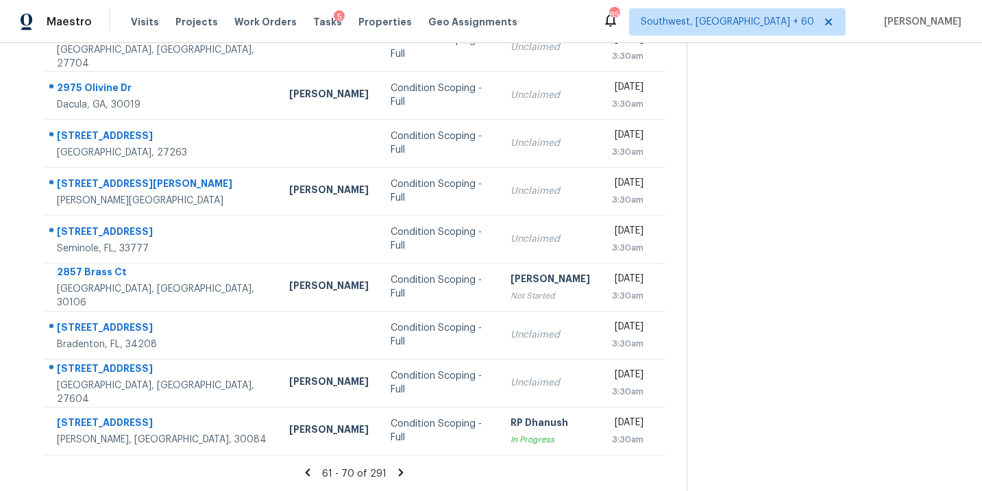
click at [397, 476] on icon at bounding box center [401, 473] width 12 height 12
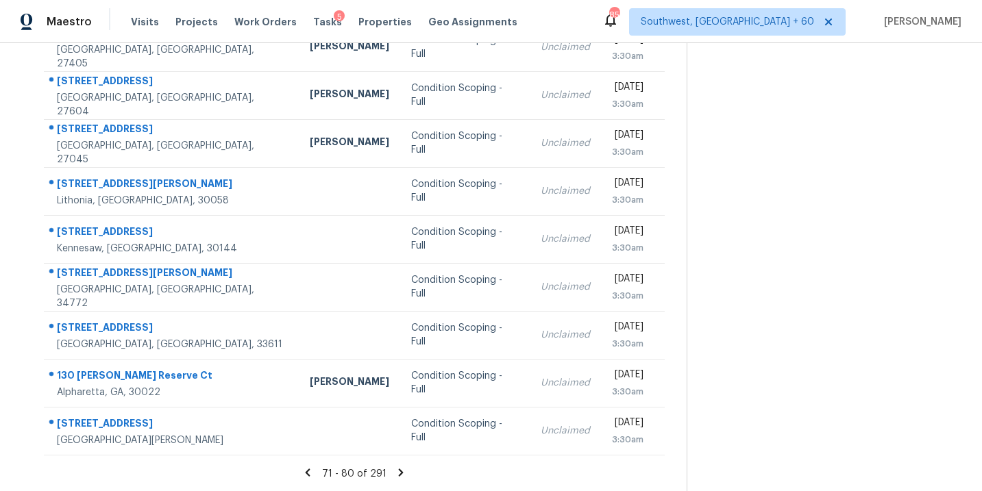
click at [399, 475] on icon at bounding box center [401, 473] width 5 height 8
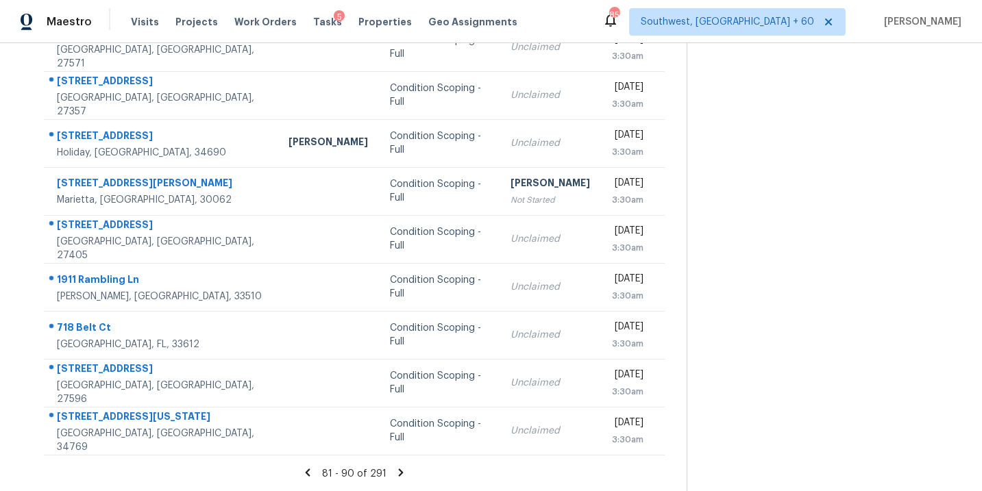
click at [399, 470] on icon at bounding box center [401, 473] width 5 height 8
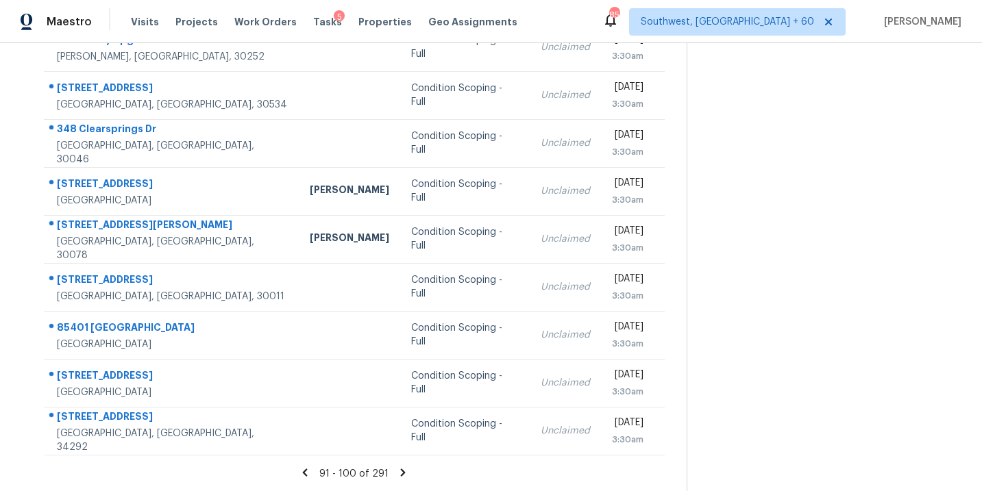
click at [402, 476] on icon at bounding box center [403, 473] width 12 height 12
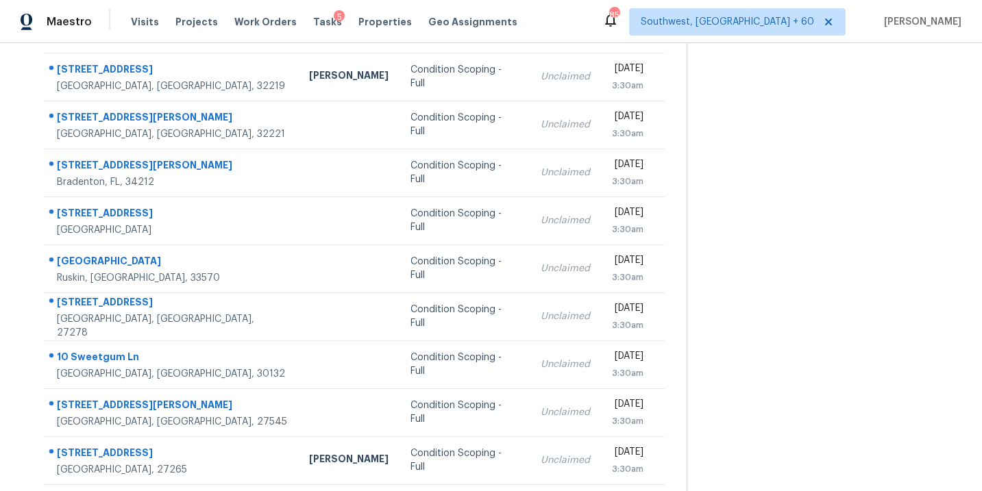
scroll to position [189, 0]
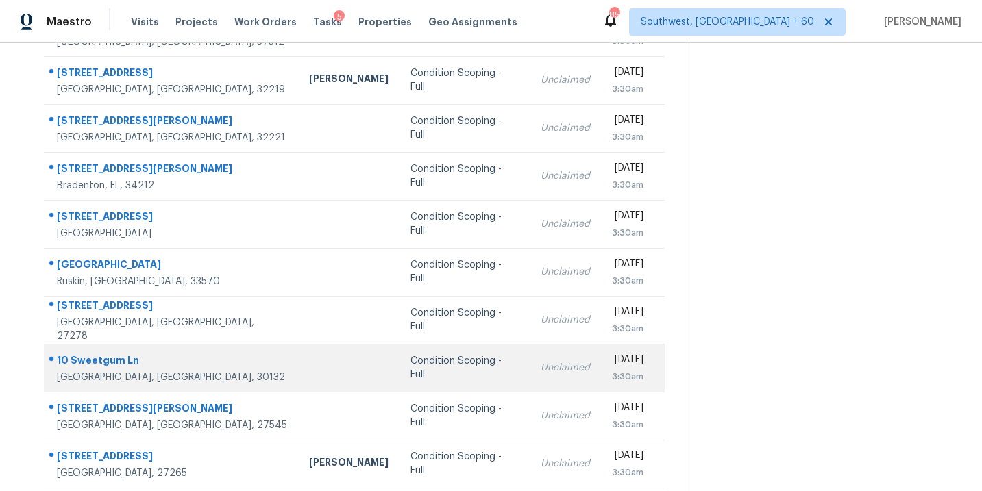
click at [411, 369] on div "Condition Scoping - Full" at bounding box center [465, 367] width 108 height 27
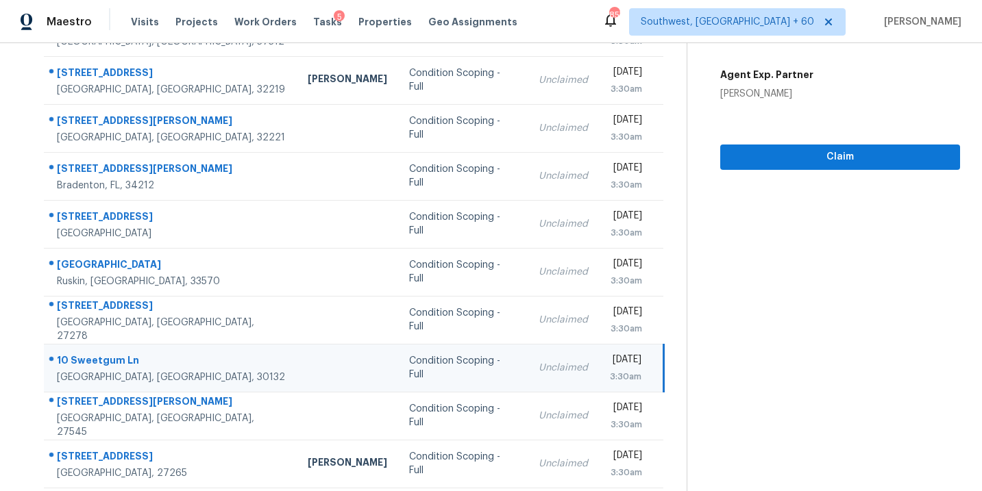
click at [845, 142] on div "Claim" at bounding box center [840, 135] width 240 height 69
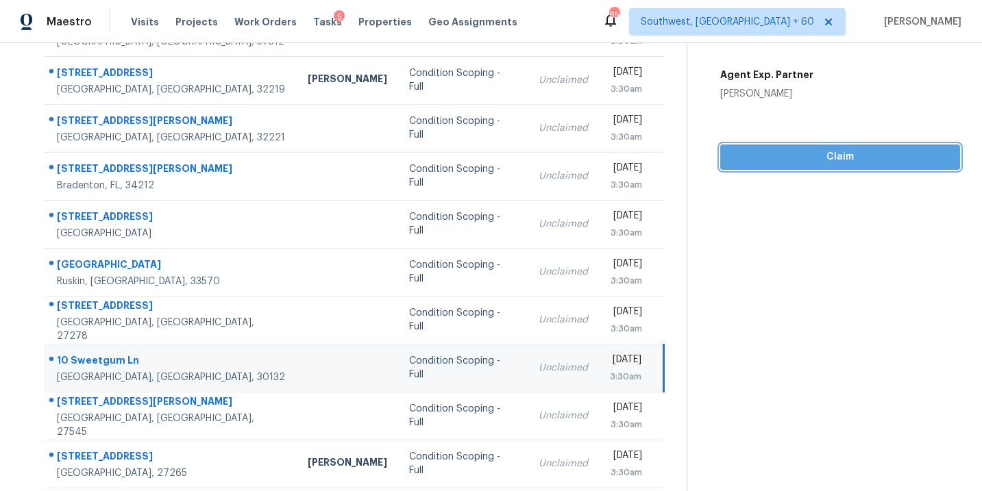
click at [840, 154] on span "Claim" at bounding box center [840, 157] width 218 height 17
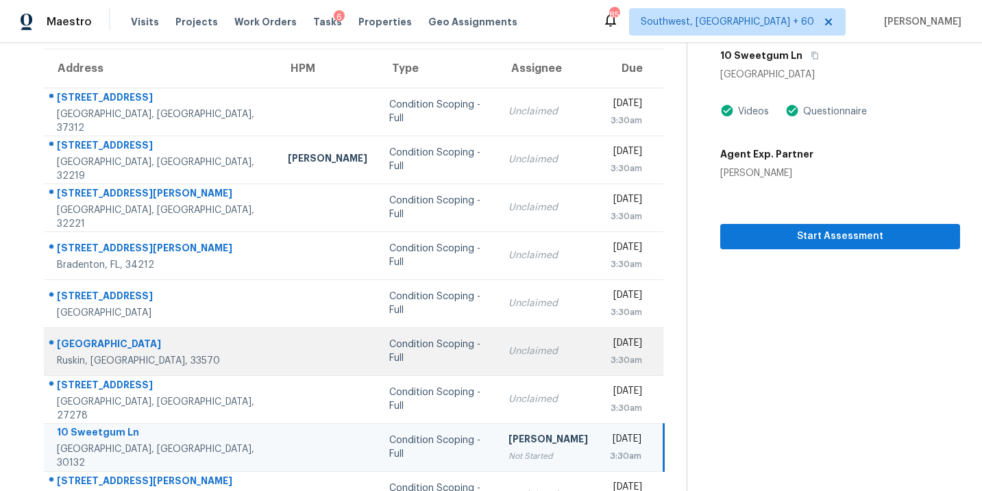
scroll to position [222, 0]
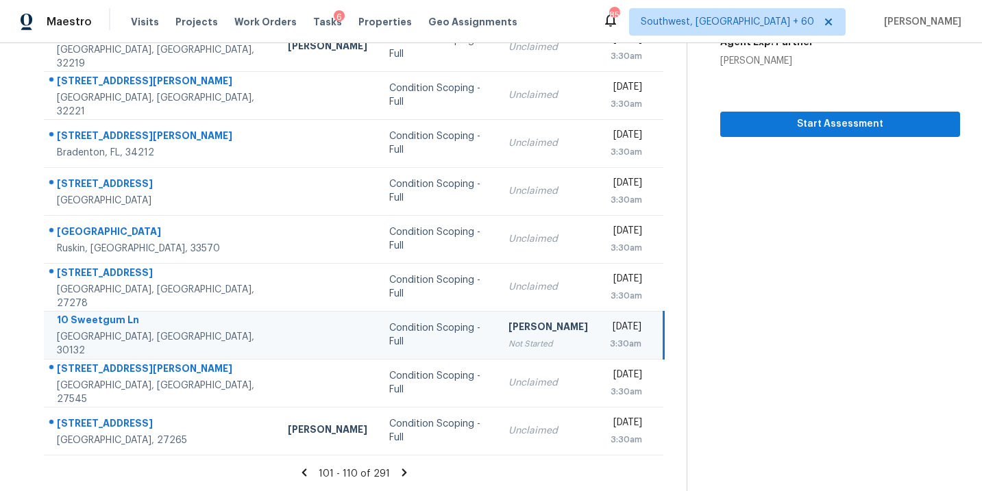
click at [402, 469] on icon at bounding box center [404, 473] width 5 height 8
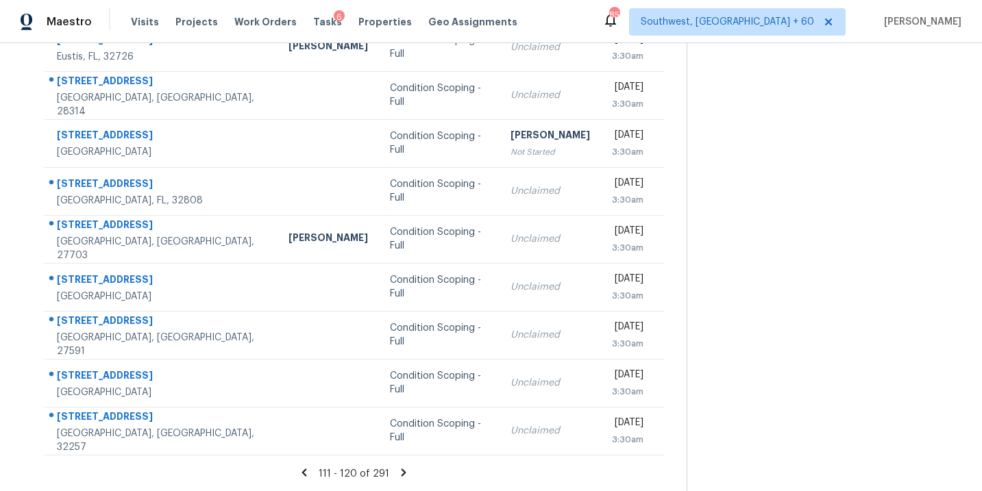
click at [400, 472] on icon at bounding box center [403, 473] width 12 height 12
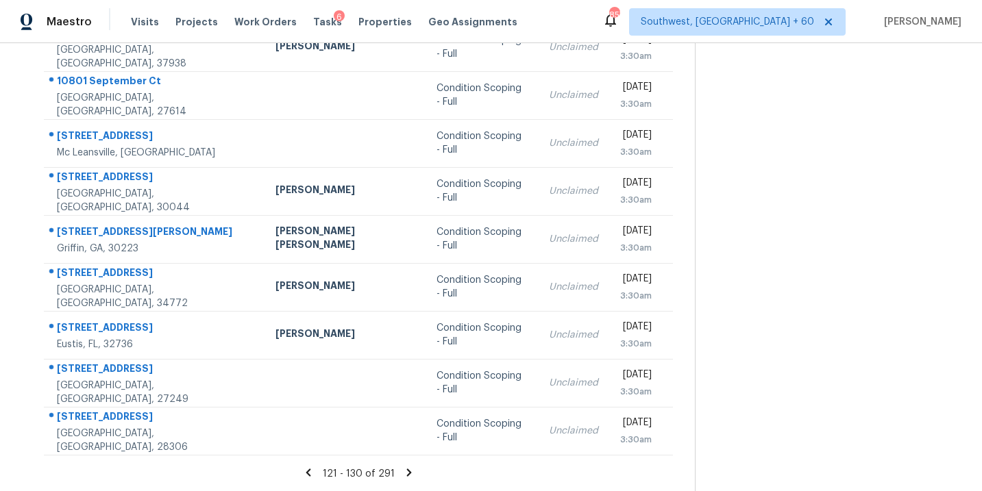
click at [403, 472] on icon at bounding box center [409, 473] width 12 height 12
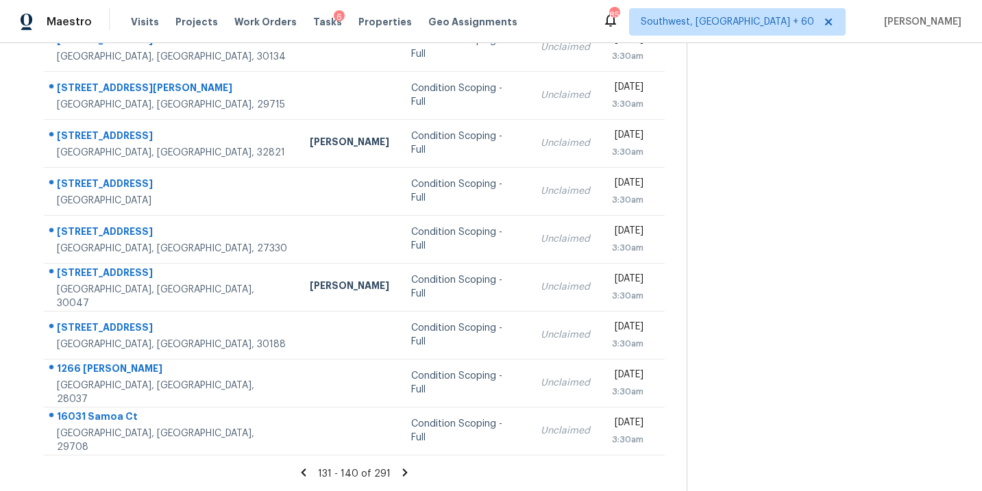
click at [403, 476] on icon at bounding box center [405, 473] width 5 height 8
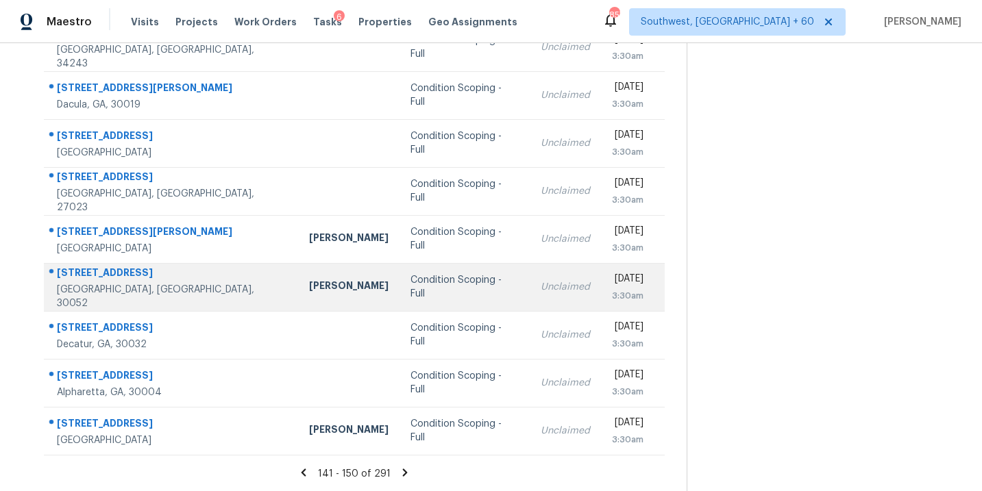
click at [411, 280] on div "Condition Scoping - Full" at bounding box center [465, 286] width 108 height 27
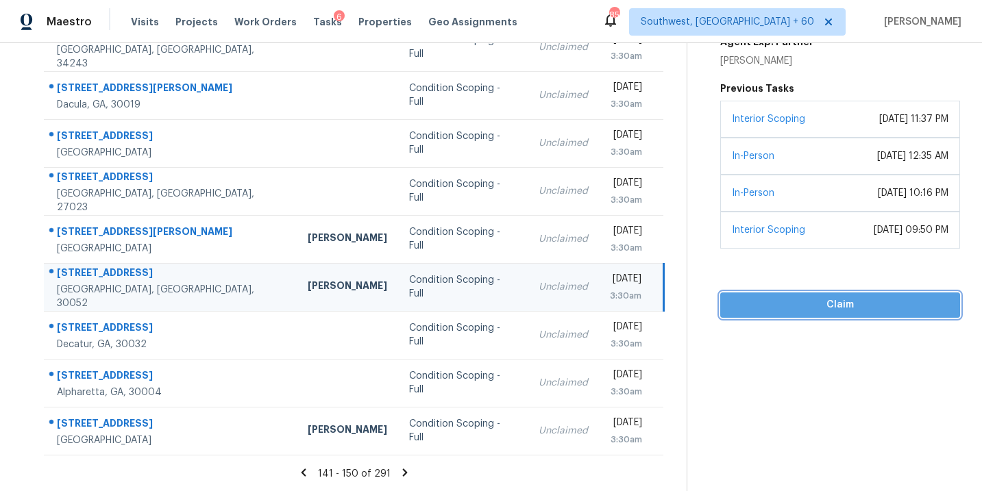
click at [768, 304] on span "Claim" at bounding box center [840, 305] width 218 height 17
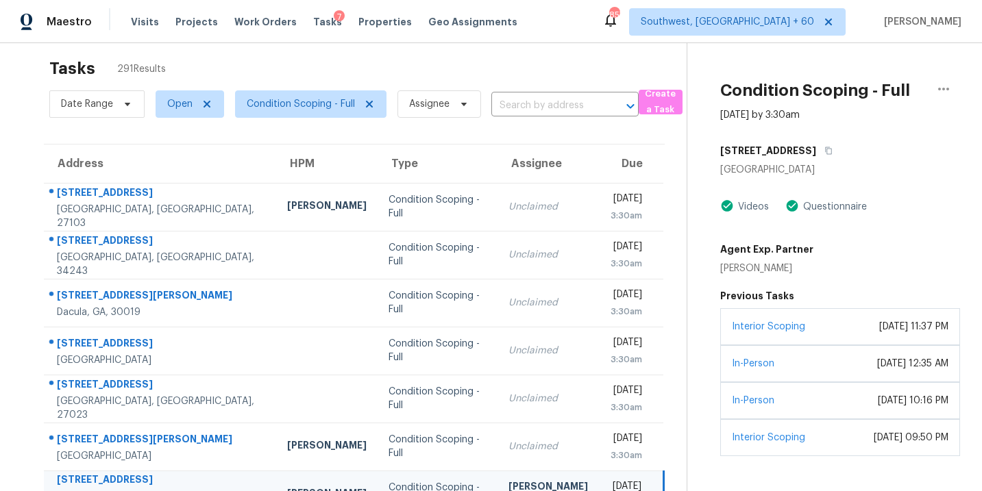
scroll to position [0, 0]
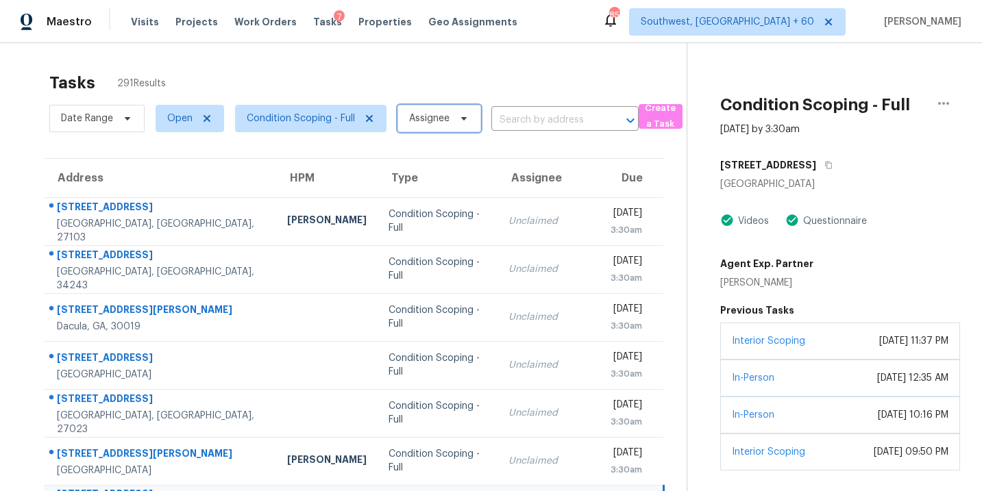
click at [413, 122] on span "Assignee" at bounding box center [429, 119] width 40 height 14
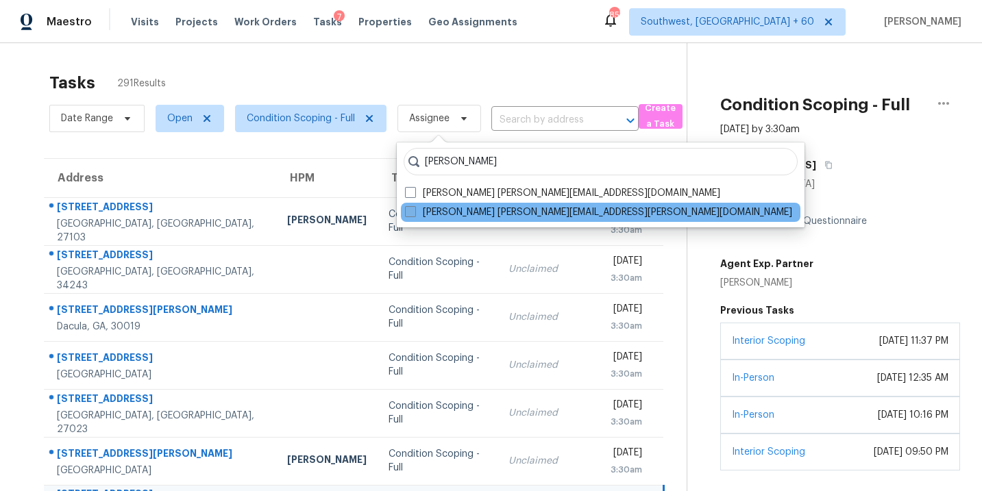
type input "sakthivel"
click at [444, 215] on label "Sakthivel Chandran sakthivel.chandran@opendoor.com" at bounding box center [598, 213] width 387 height 14
click at [414, 215] on input "Sakthivel Chandran sakthivel.chandran@opendoor.com" at bounding box center [409, 210] width 9 height 9
checkbox input "true"
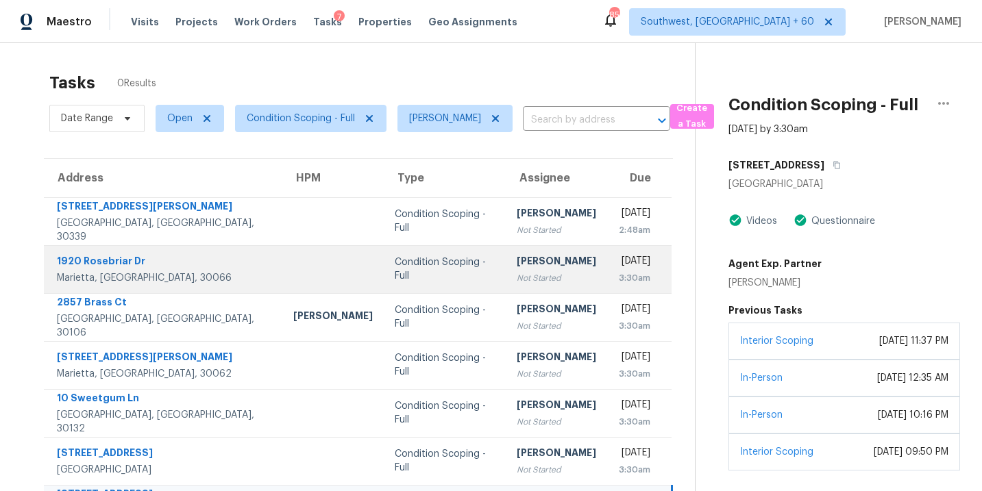
scroll to position [53, 0]
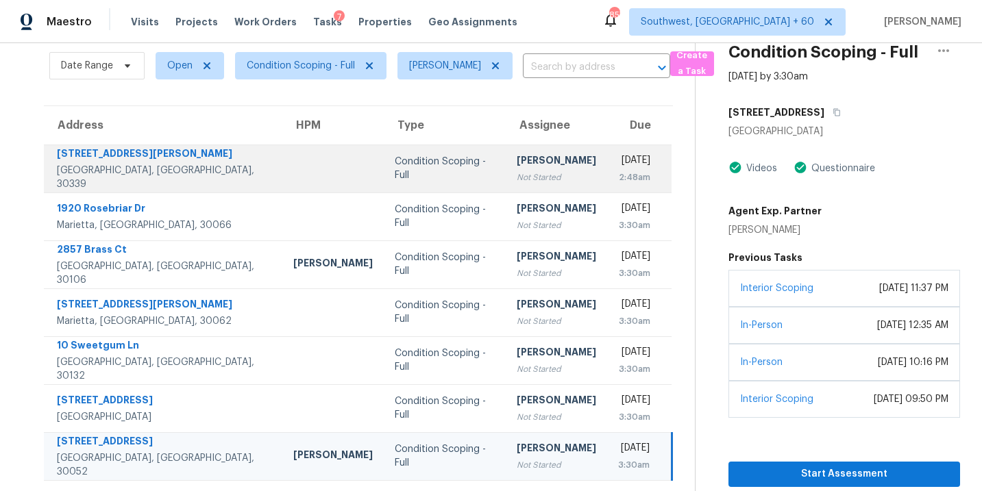
click at [517, 166] on div "[PERSON_NAME]" at bounding box center [556, 162] width 79 height 17
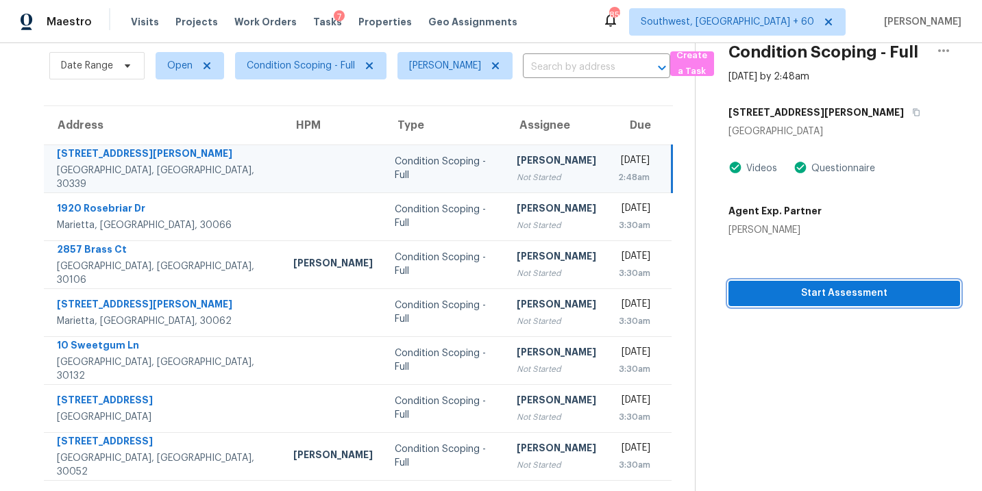
click at [832, 300] on span "Start Assessment" at bounding box center [844, 293] width 210 height 17
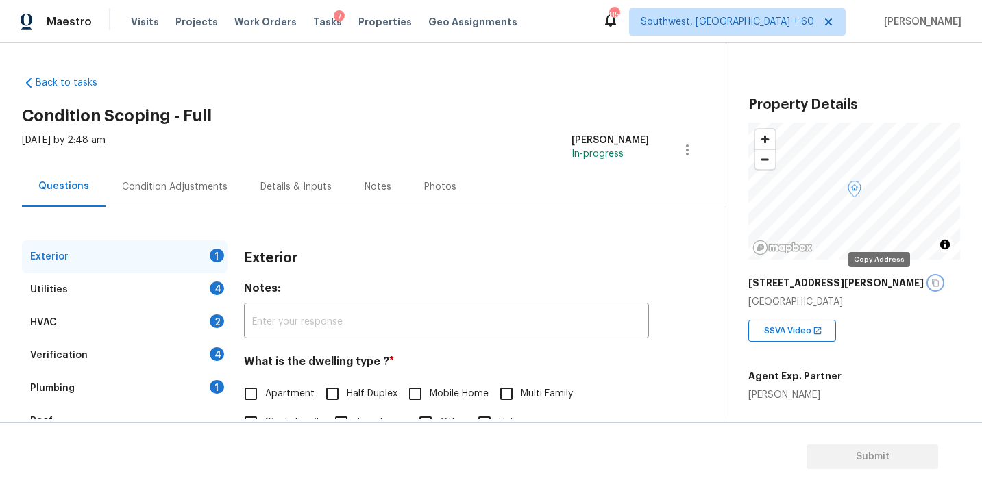
click at [931, 285] on icon "button" at bounding box center [935, 283] width 8 height 8
click at [266, 395] on span "Apartment" at bounding box center [289, 394] width 49 height 14
click at [265, 395] on input "Apartment" at bounding box center [250, 394] width 29 height 29
checkbox input "true"
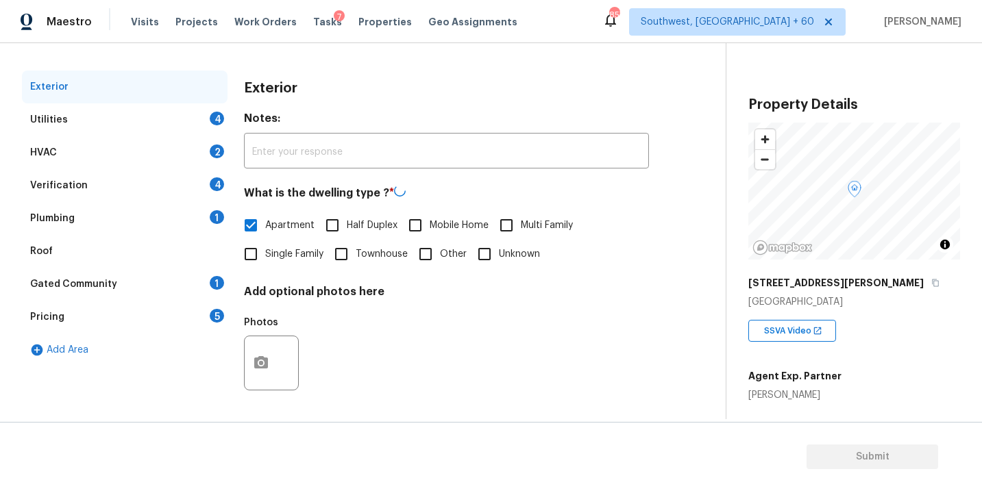
scroll to position [169, 0]
click at [103, 125] on div "Utilities 4" at bounding box center [125, 121] width 206 height 33
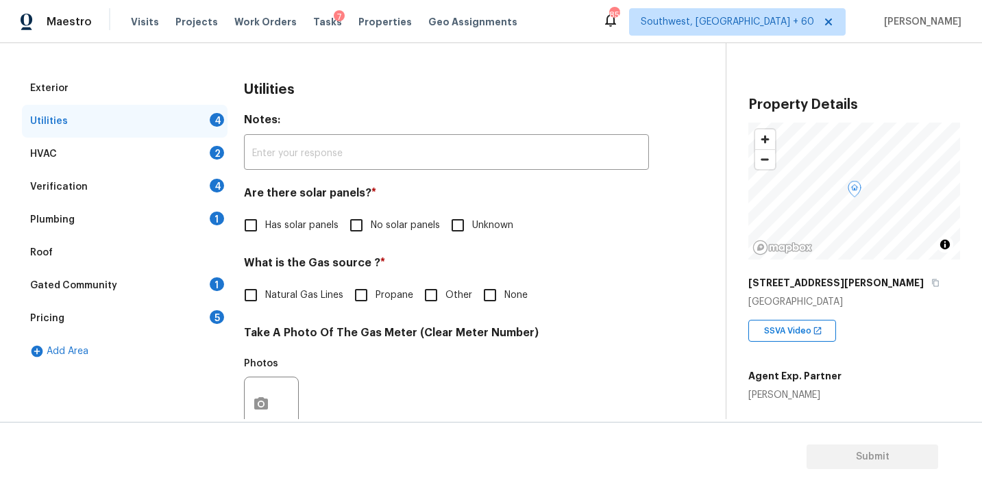
click at [388, 243] on div "Utilities Notes: ​ Are there solar panels? * Has solar panels No solar panels U…" at bounding box center [446, 429] width 405 height 715
click at [404, 225] on span "No solar panels" at bounding box center [405, 226] width 69 height 14
click at [371, 225] on input "No solar panels" at bounding box center [356, 225] width 29 height 29
checkbox input "true"
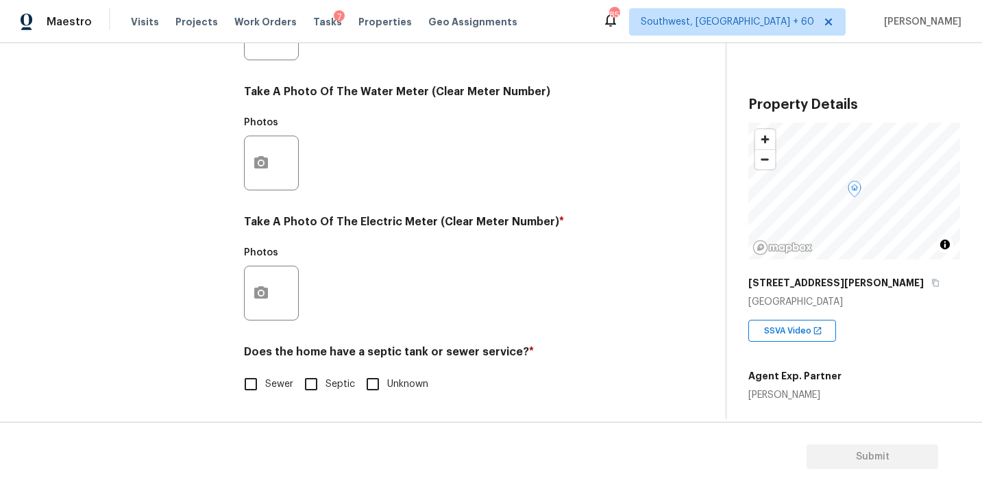
click at [288, 390] on span "Sewer" at bounding box center [279, 385] width 28 height 14
click at [265, 390] on input "Sewer" at bounding box center [250, 384] width 29 height 29
checkbox input "true"
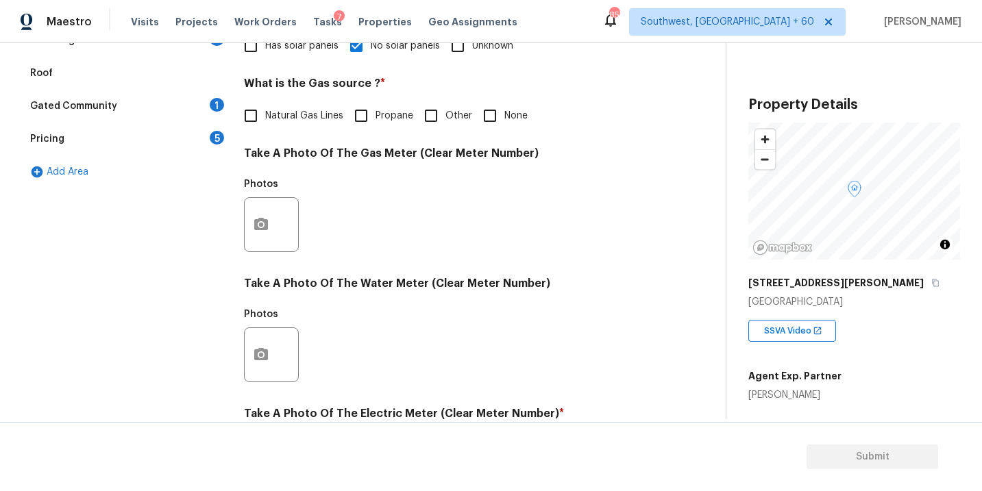
scroll to position [217, 0]
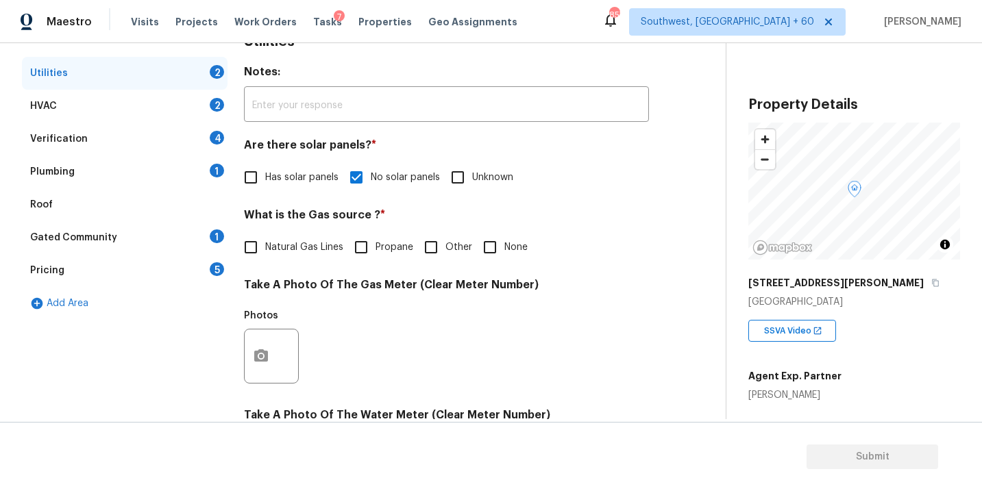
click at [94, 177] on div "Plumbing 1" at bounding box center [125, 172] width 206 height 33
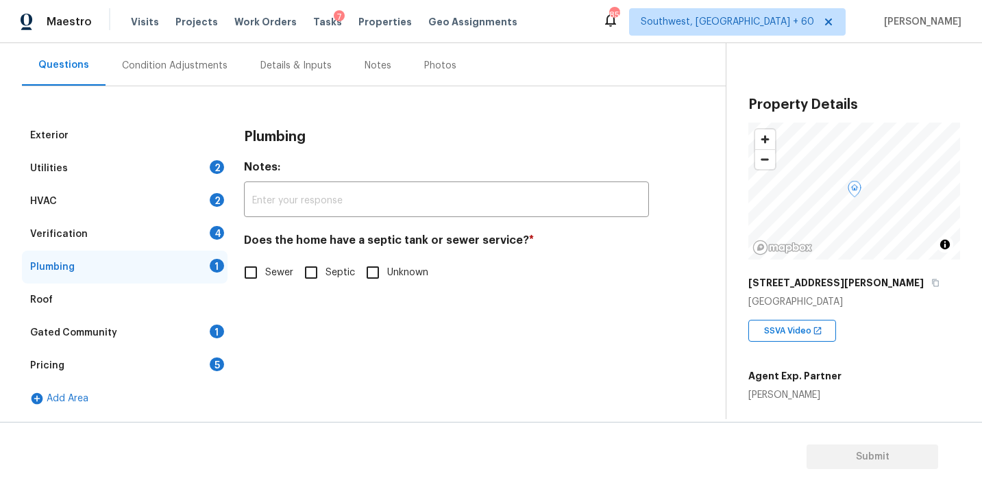
scroll to position [121, 0]
click at [243, 276] on input "Sewer" at bounding box center [250, 272] width 29 height 29
checkbox input "true"
click at [130, 330] on div "Gated Community 1" at bounding box center [125, 333] width 206 height 33
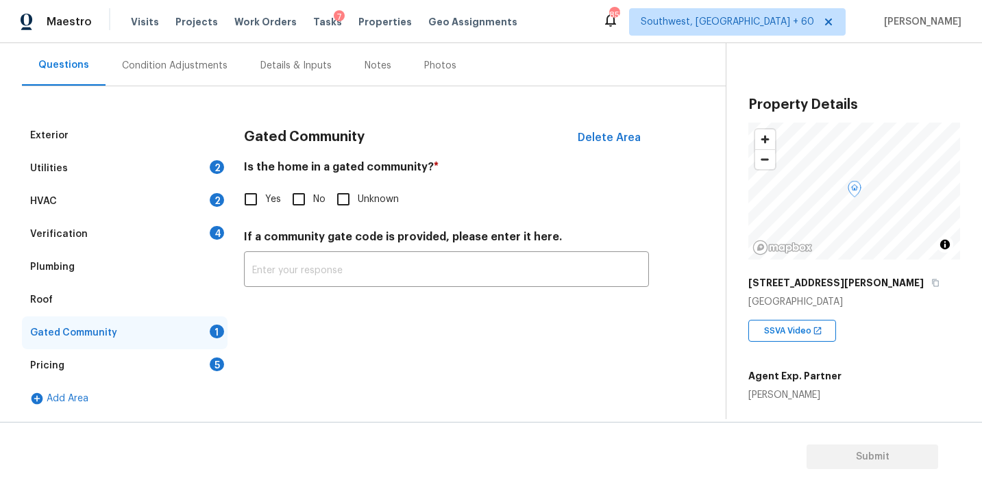
click at [294, 206] on input "No" at bounding box center [298, 199] width 29 height 29
checkbox input "true"
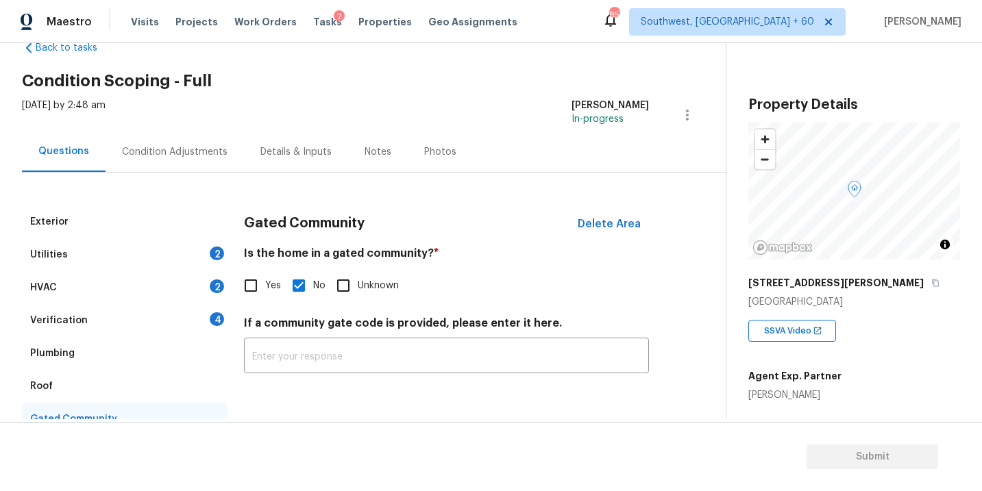
click at [191, 158] on div "Condition Adjustments" at bounding box center [175, 152] width 138 height 40
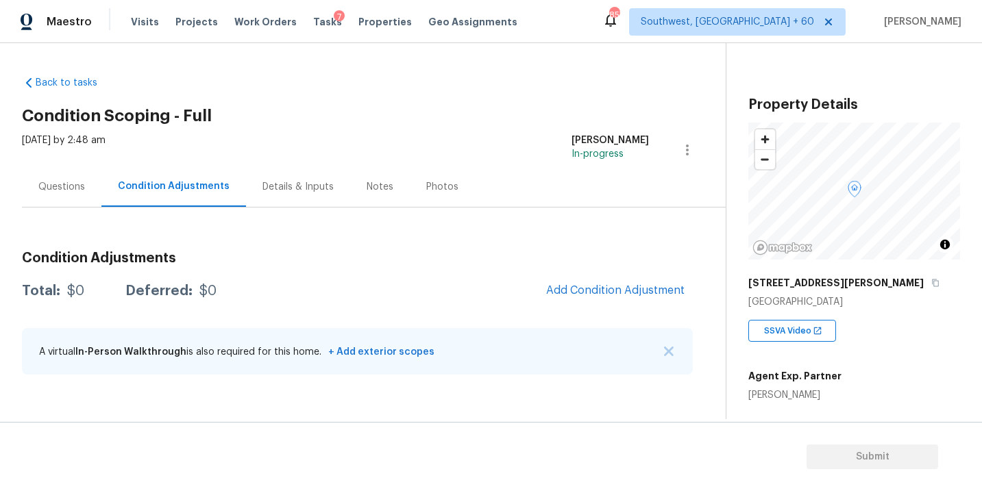
click at [73, 188] on div "Questions" at bounding box center [61, 187] width 47 height 14
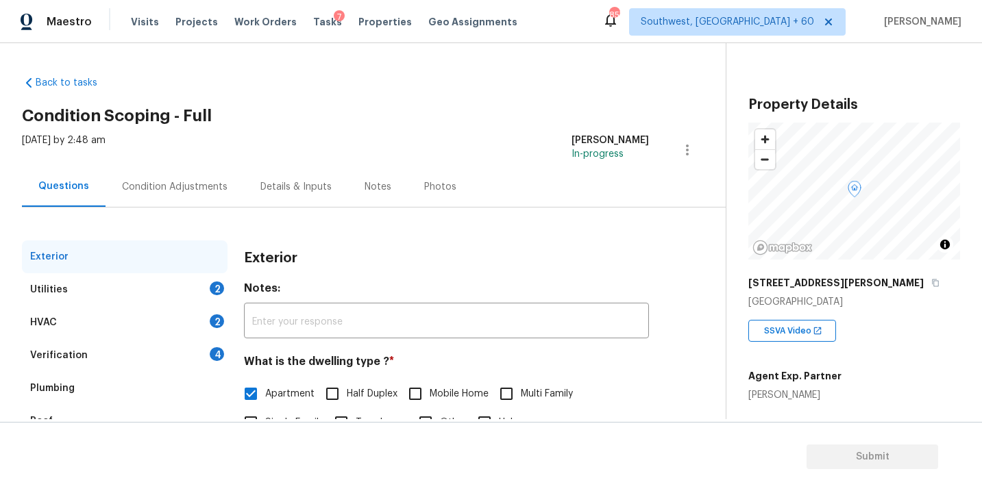
click at [193, 194] on div "Condition Adjustments" at bounding box center [175, 187] width 138 height 40
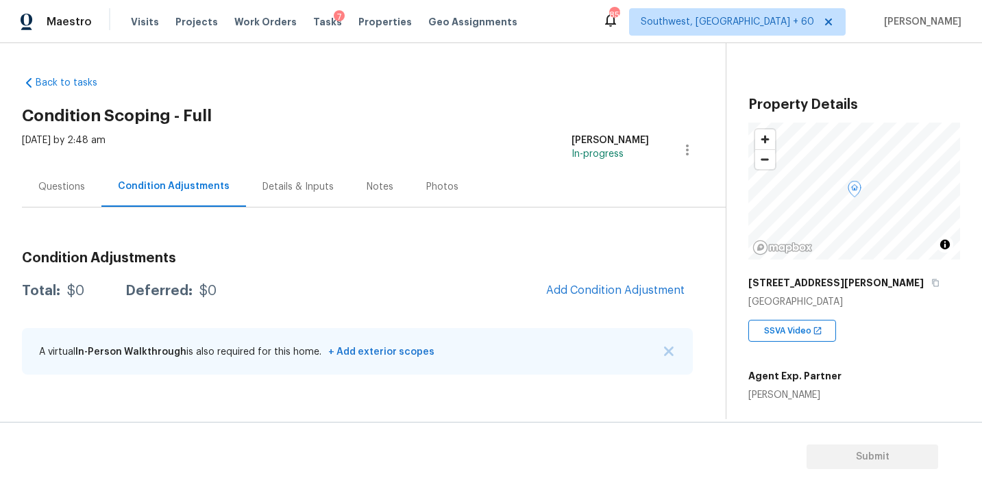
click at [621, 275] on div "Condition Adjustments Total: $0 Deferred: $0 Add Condition Adjustment A virtual…" at bounding box center [357, 314] width 671 height 147
click at [609, 289] on span "Add Condition Adjustment" at bounding box center [615, 290] width 138 height 12
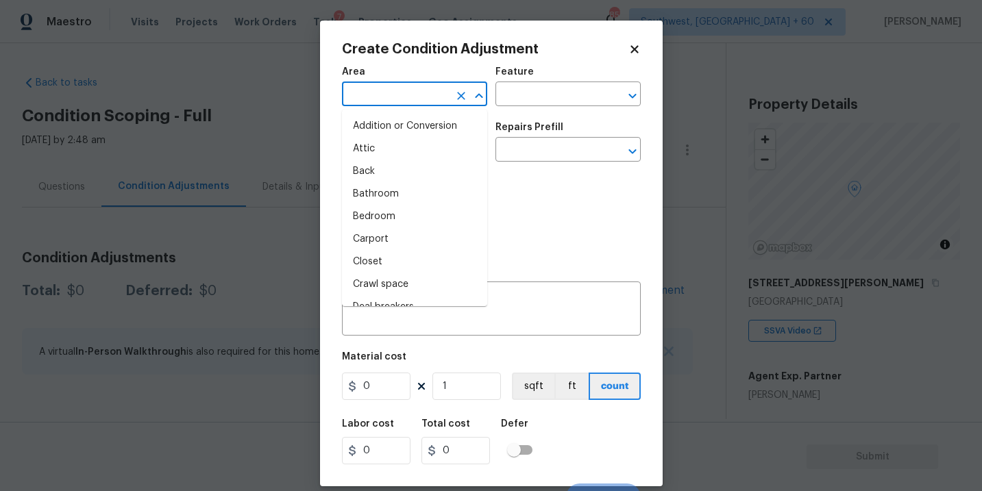
click at [417, 98] on input "text" at bounding box center [395, 95] width 107 height 21
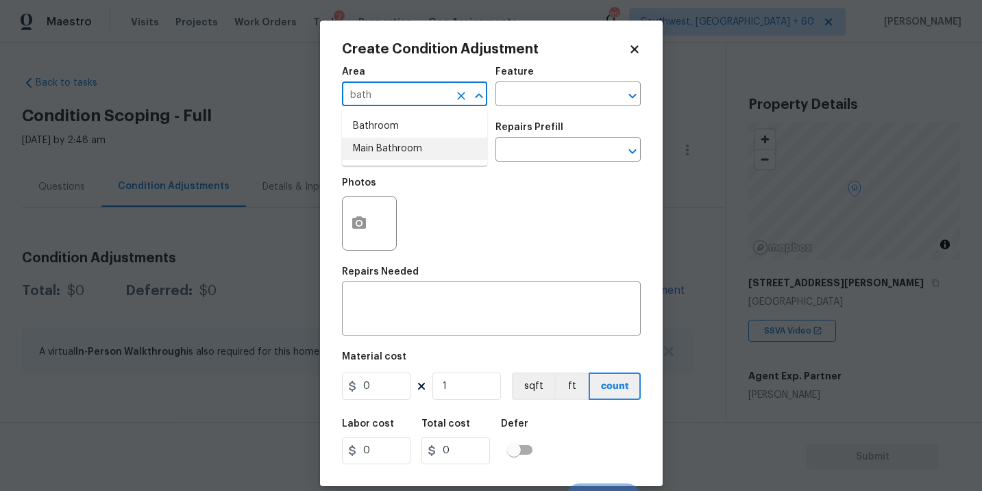
click at [439, 131] on li "Bathroom" at bounding box center [414, 126] width 145 height 23
type input "Bathroom"
click at [534, 79] on div "Feature" at bounding box center [567, 76] width 145 height 18
click at [527, 88] on input "text" at bounding box center [548, 95] width 107 height 21
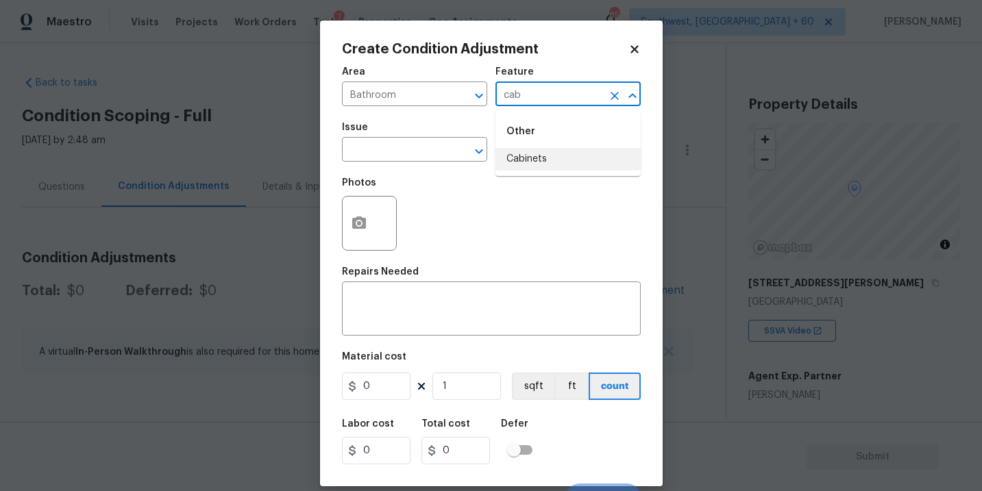
click at [519, 165] on li "Cabinets" at bounding box center [567, 159] width 145 height 23
type input "Cabinets"
click at [376, 152] on input "text" at bounding box center [395, 150] width 107 height 21
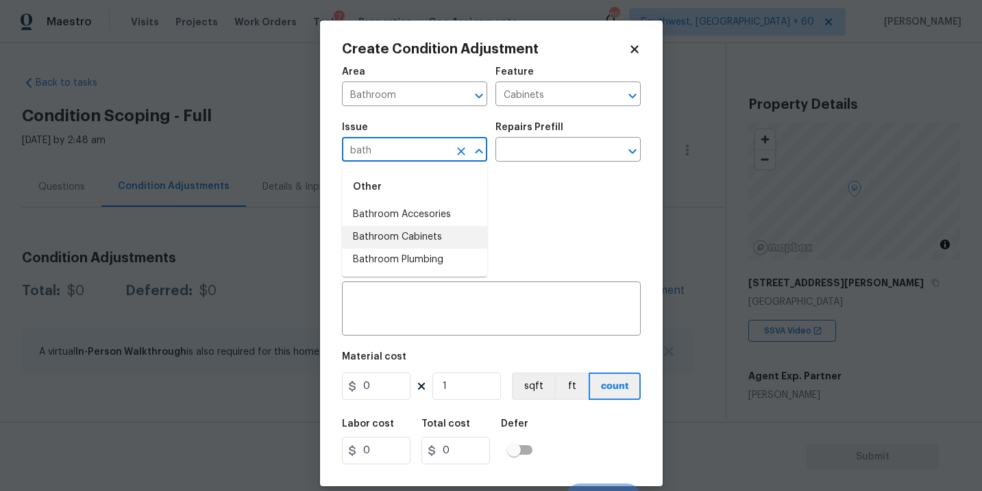
click at [463, 242] on li "Bathroom Cabinets" at bounding box center [414, 237] width 145 height 23
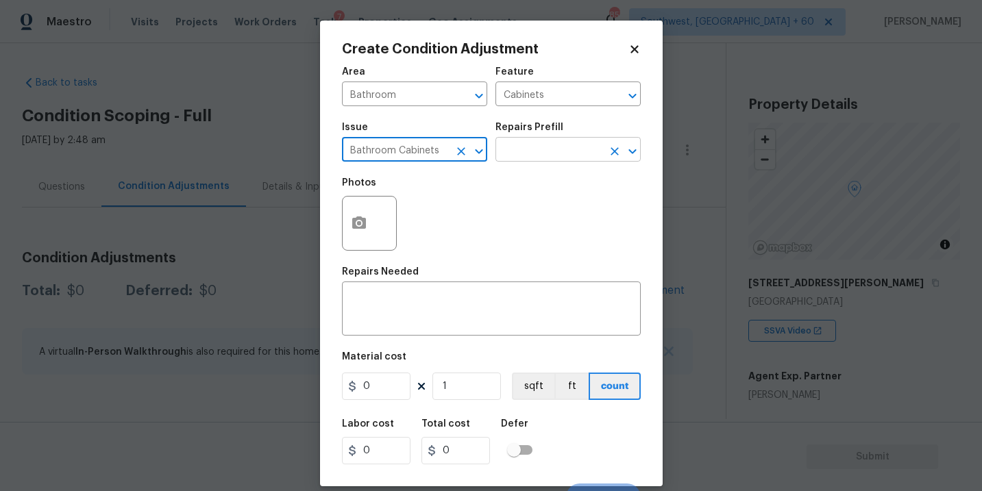
type input "Bathroom Cabinets"
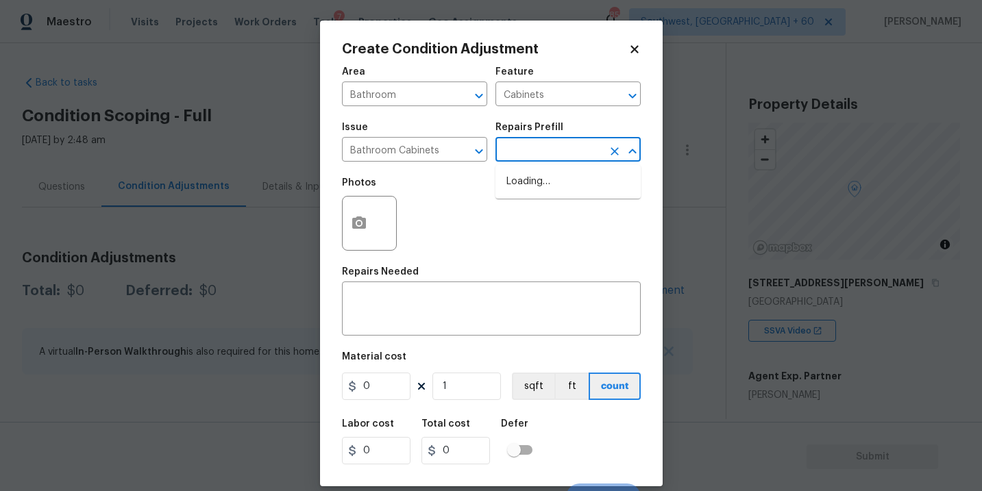
click at [544, 146] on input "text" at bounding box center [548, 150] width 107 height 21
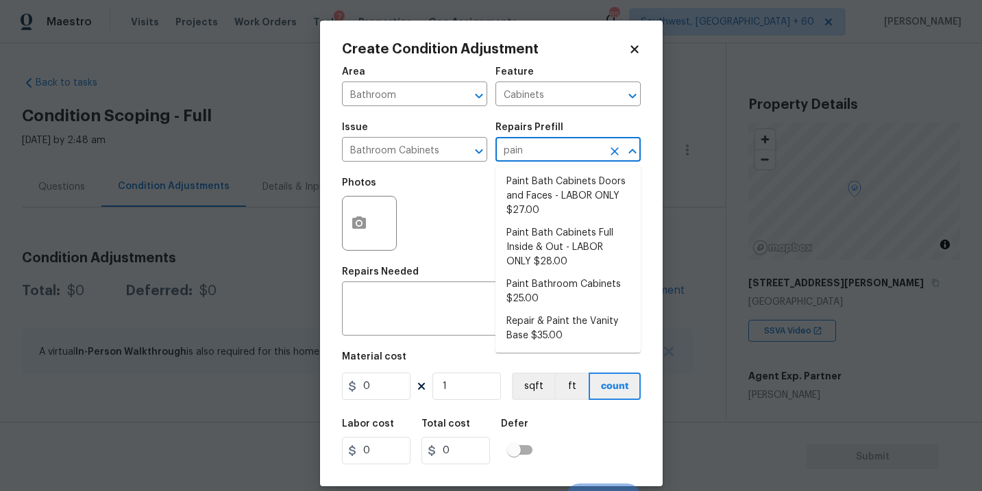
type input "paint"
click at [569, 289] on li "Paint Bathroom Cabinets $25.00" at bounding box center [567, 291] width 145 height 37
type textarea "Prep, sand, mask and apply 2 coats of paint to the bathroom cabinet doors, inte…"
type input "25"
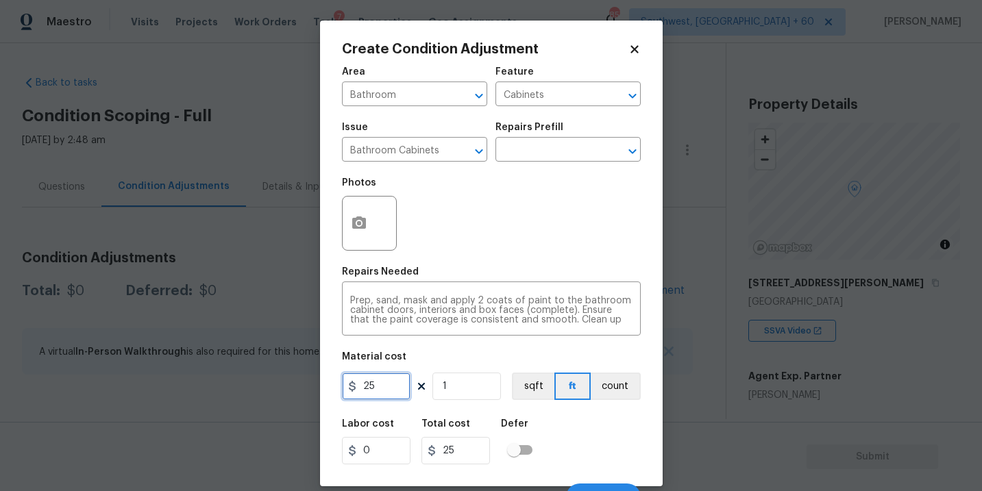
drag, startPoint x: 383, startPoint y: 397, endPoint x: 261, endPoint y: 397, distance: 122.0
click at [261, 397] on div "Create Condition Adjustment Area Bathroom ​ Feature Cabinets ​ Issue Bathroom C…" at bounding box center [491, 245] width 982 height 491
type input "1000"
click at [614, 393] on button "count" at bounding box center [616, 386] width 50 height 27
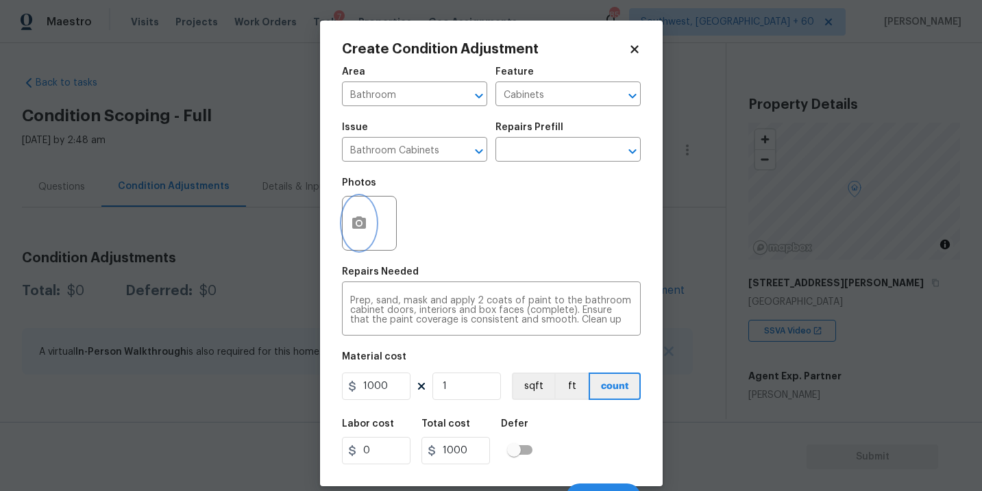
click at [365, 234] on button "button" at bounding box center [359, 223] width 33 height 53
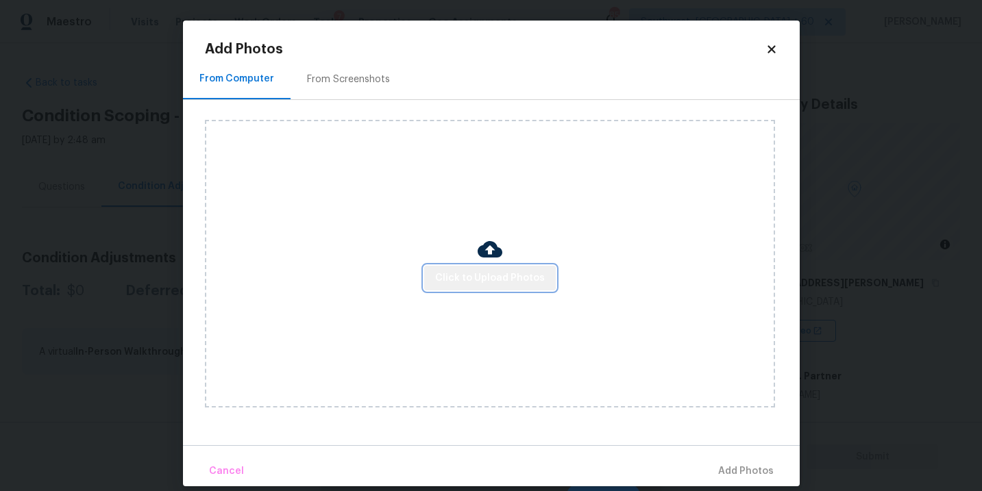
click at [495, 266] on button "Click to Upload Photos" at bounding box center [490, 278] width 132 height 25
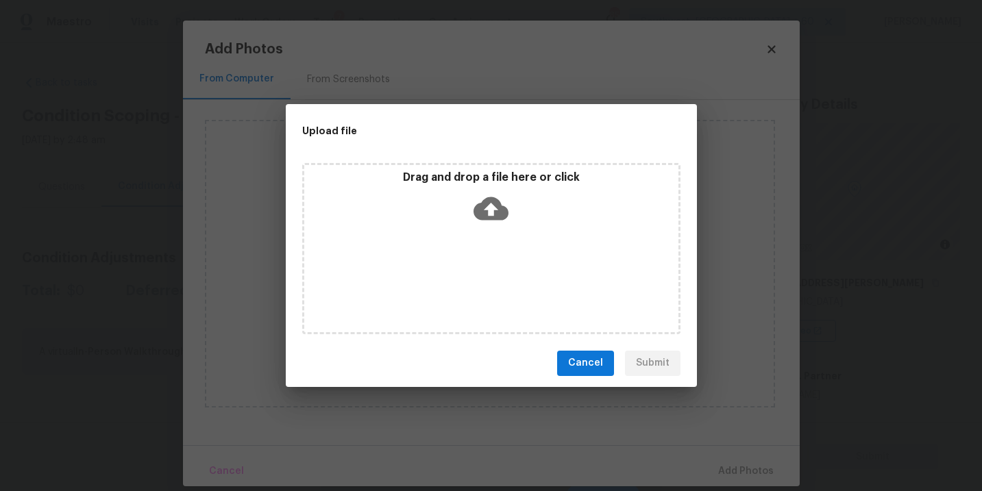
click at [501, 221] on icon at bounding box center [491, 208] width 35 height 35
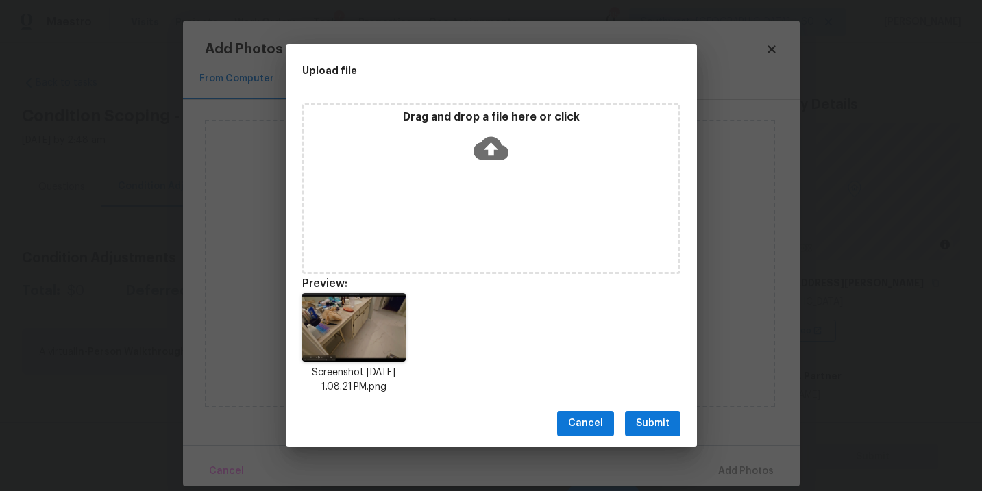
click at [650, 421] on span "Submit" at bounding box center [653, 423] width 34 height 17
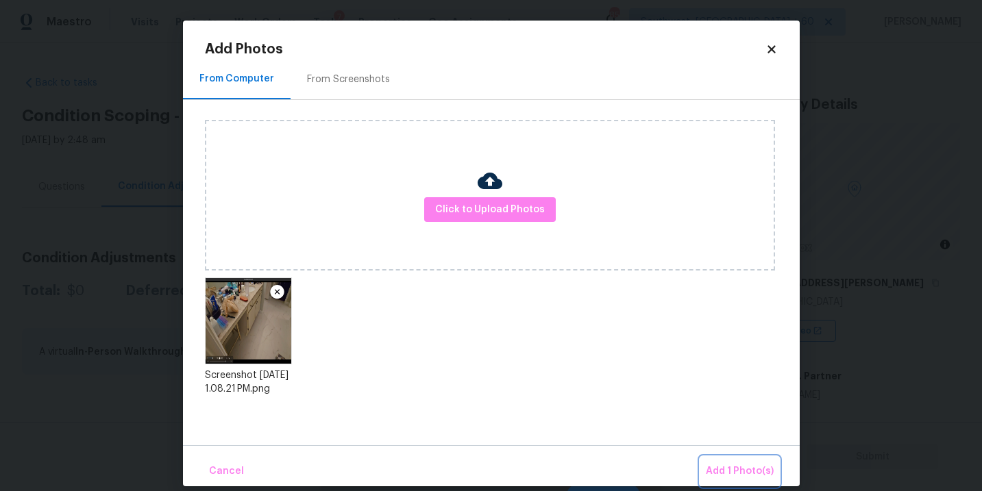
click at [713, 473] on span "Add 1 Photo(s)" at bounding box center [740, 471] width 68 height 17
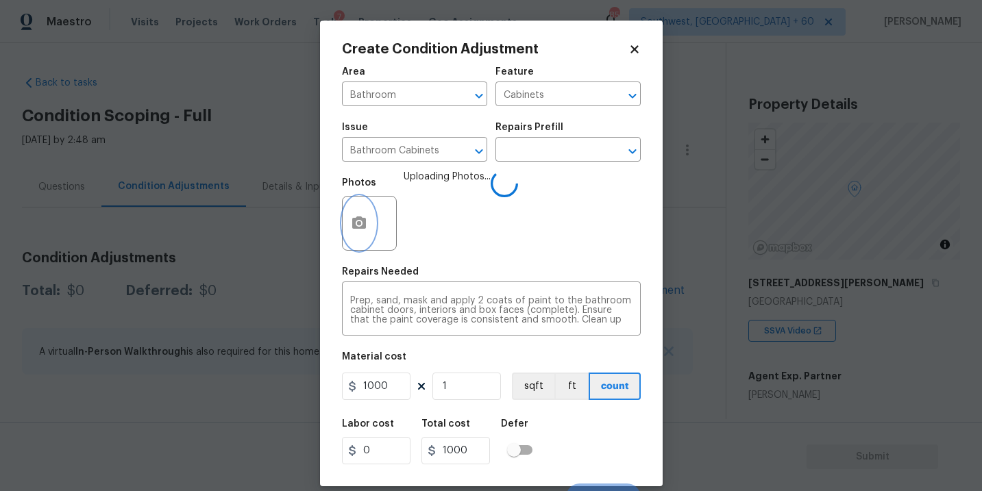
scroll to position [21, 0]
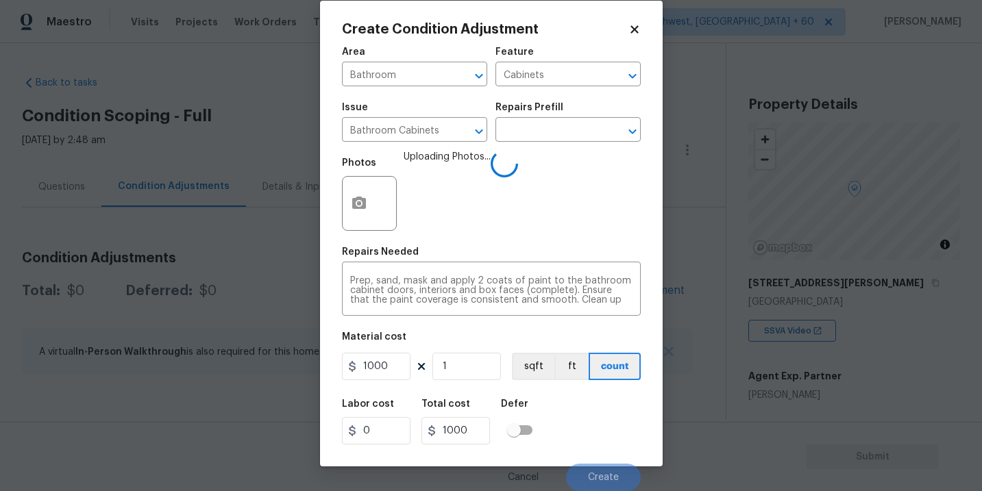
click at [592, 420] on div "Labor cost 0 Total cost 1000 Defer" at bounding box center [491, 422] width 299 height 62
click at [607, 421] on div "Labor cost 0 Total cost 1000 Defer" at bounding box center [491, 422] width 299 height 62
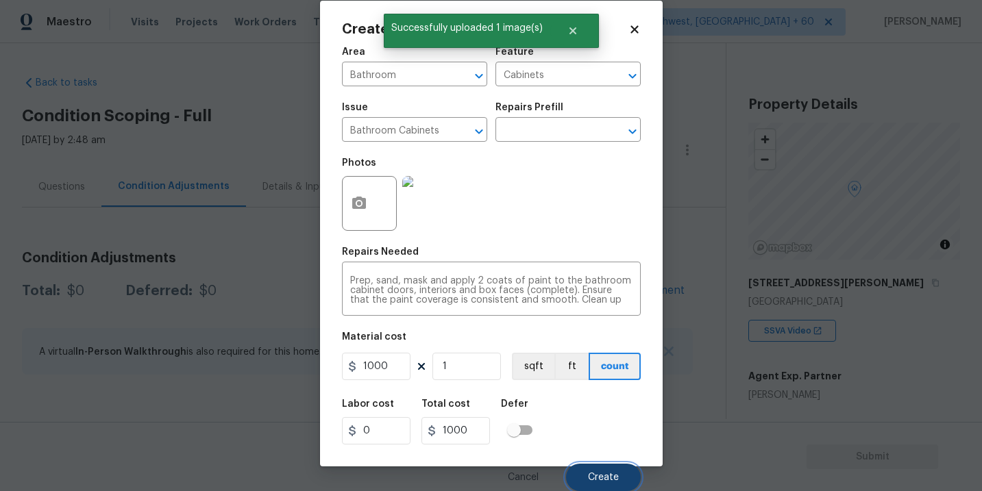
click at [593, 472] on button "Create" at bounding box center [603, 477] width 75 height 27
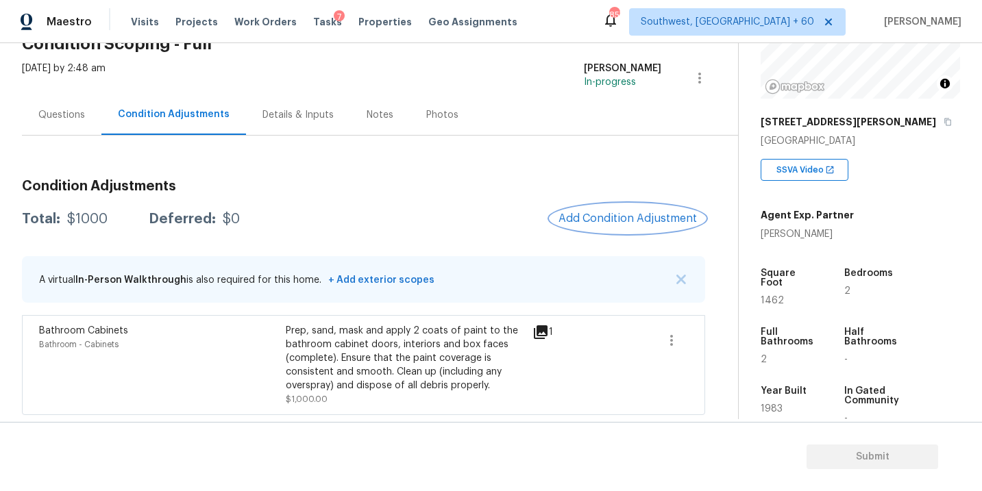
scroll to position [11, 0]
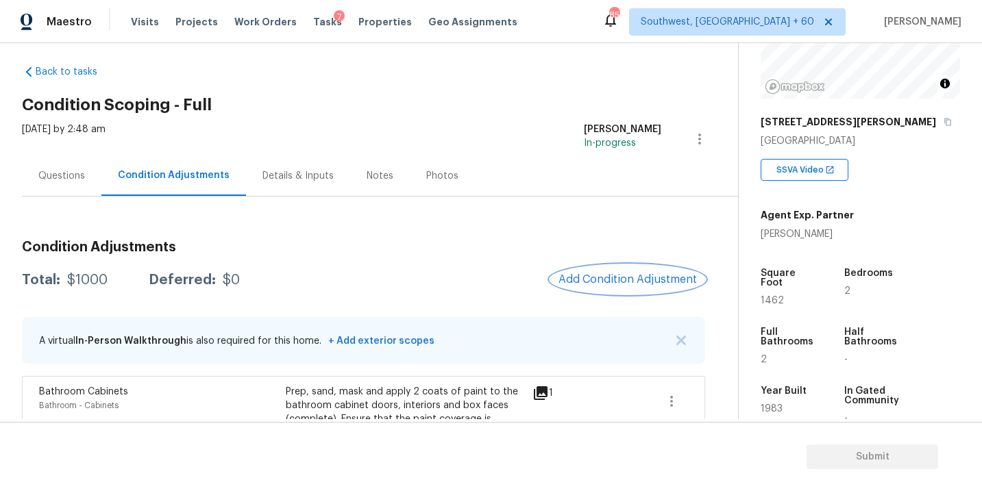
click at [636, 282] on span "Add Condition Adjustment" at bounding box center [628, 279] width 138 height 12
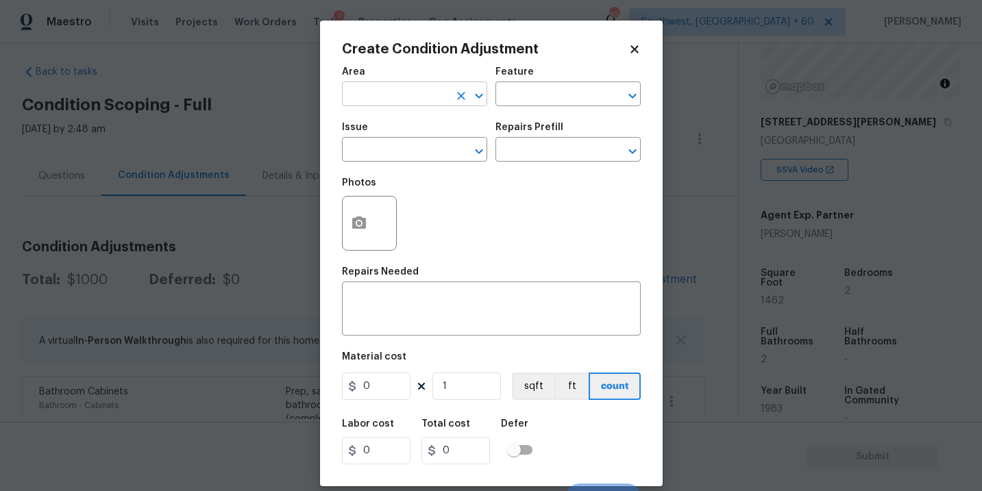
click at [404, 101] on input "text" at bounding box center [395, 95] width 107 height 21
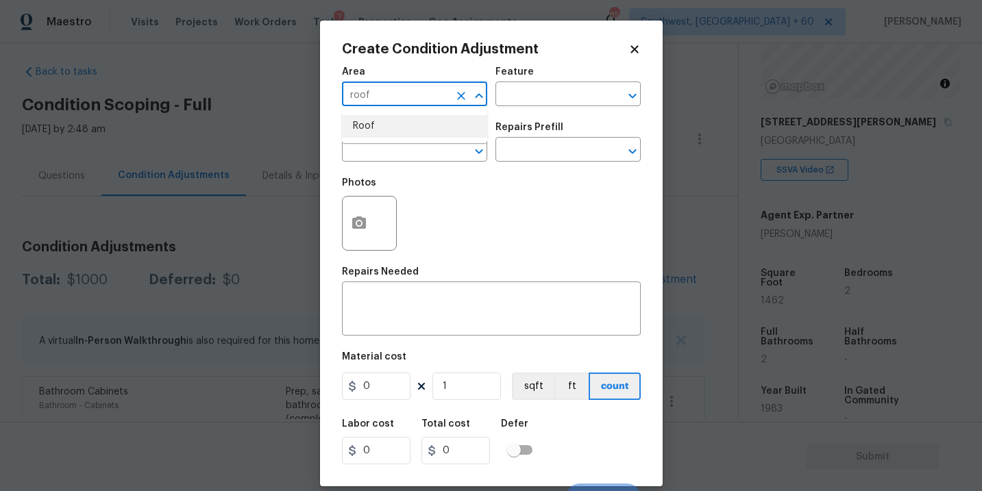
click at [402, 125] on li "Roof" at bounding box center [414, 126] width 145 height 23
type input "Roof"
click at [529, 79] on div "Feature" at bounding box center [567, 76] width 145 height 18
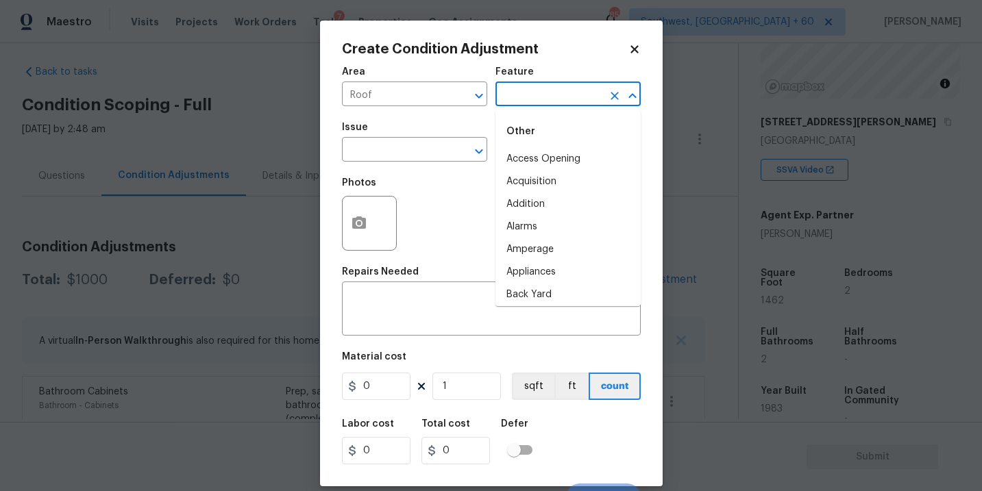
click at [512, 101] on input "text" at bounding box center [548, 95] width 107 height 21
click at [511, 175] on li "Roof" at bounding box center [567, 182] width 145 height 23
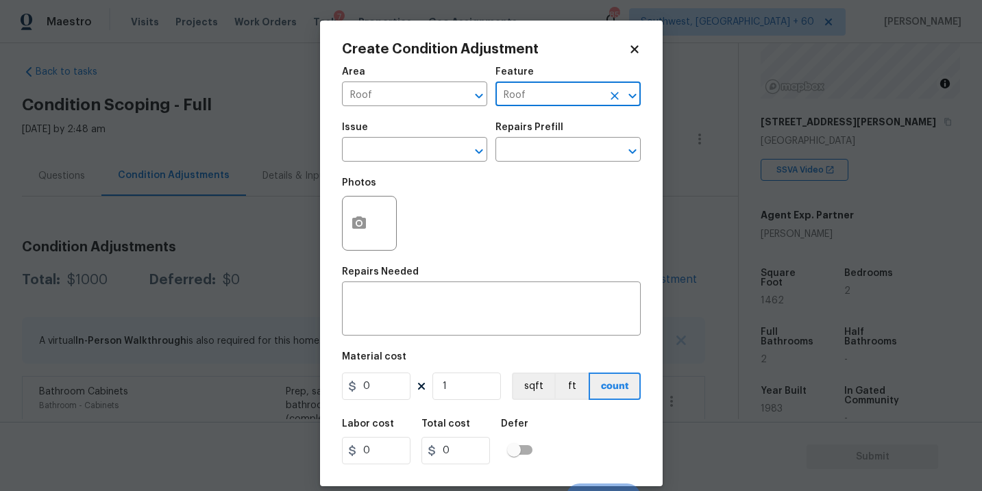
type input "Roof"
click at [397, 127] on div "Issue" at bounding box center [414, 132] width 145 height 18
click at [393, 139] on div "Issue" at bounding box center [414, 132] width 145 height 18
click at [367, 169] on span "Issue ​" at bounding box center [414, 142] width 145 height 56
click at [386, 158] on input "text" at bounding box center [395, 150] width 107 height 21
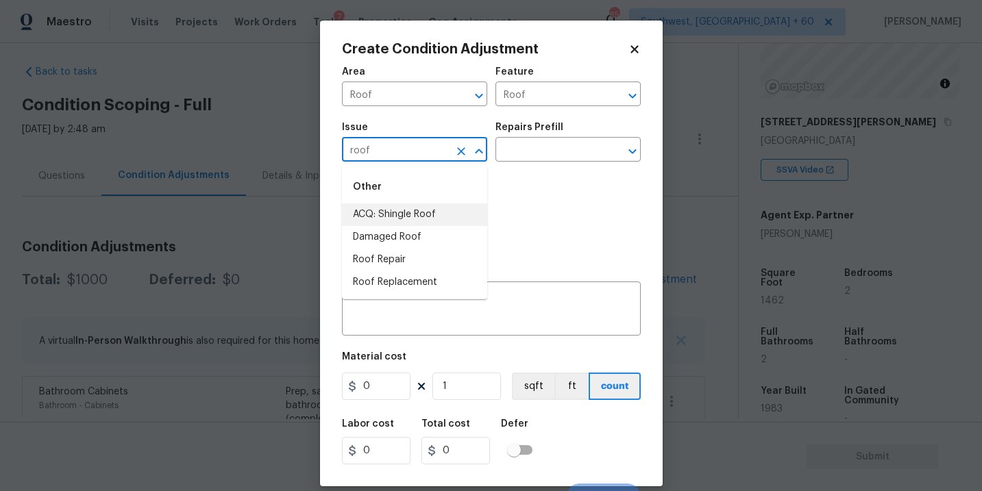
click at [434, 216] on li "ACQ: Shingle Roof" at bounding box center [414, 215] width 145 height 23
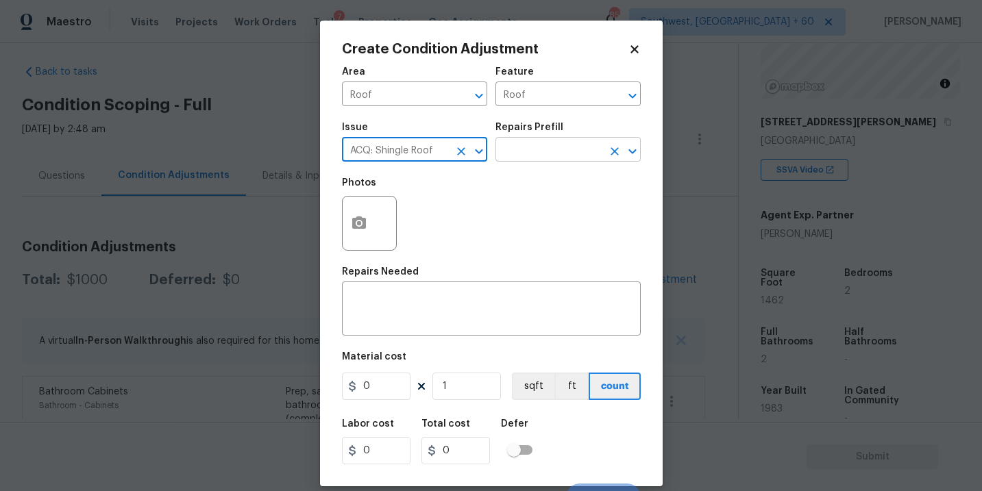
type input "ACQ: Shingle Roof"
click at [532, 156] on input "text" at bounding box center [548, 150] width 107 height 21
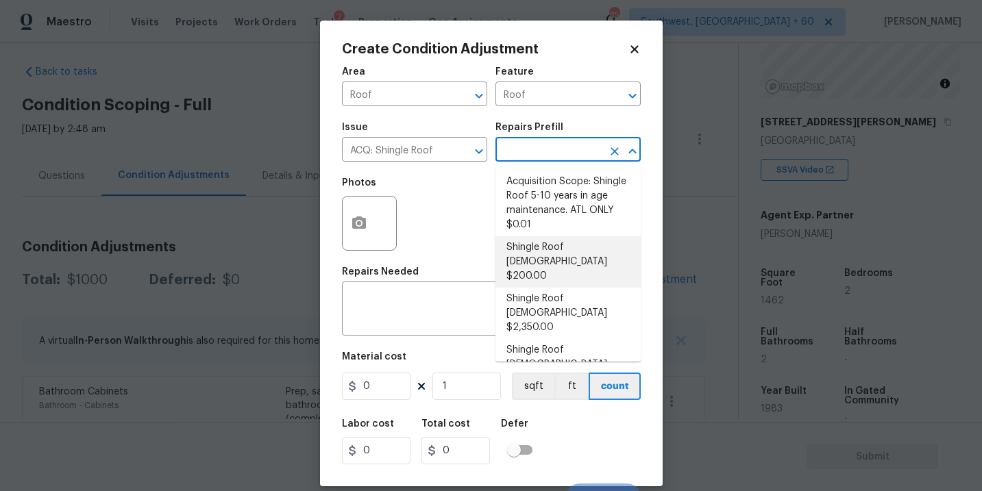
click at [571, 249] on li "Shingle Roof 0-10 Years Old $200.00" at bounding box center [567, 261] width 145 height 51
type input "Acquisition"
type textarea "Acquisition Scope: Shingle Roof 0-10 years in age maintenance."
type input "200"
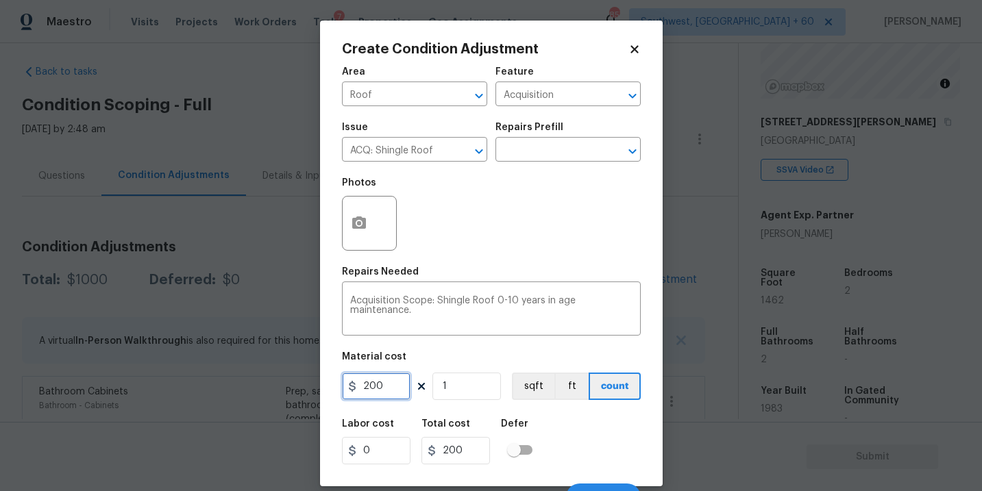
drag, startPoint x: 394, startPoint y: 380, endPoint x: 193, endPoint y: 386, distance: 201.6
click at [193, 386] on div "Create Condition Adjustment Area Roof ​ Feature Acquisition ​ Issue ACQ: Shingl…" at bounding box center [491, 245] width 982 height 491
type input "500"
click at [568, 452] on div "Labor cost 0 Total cost 500 Defer" at bounding box center [491, 442] width 299 height 62
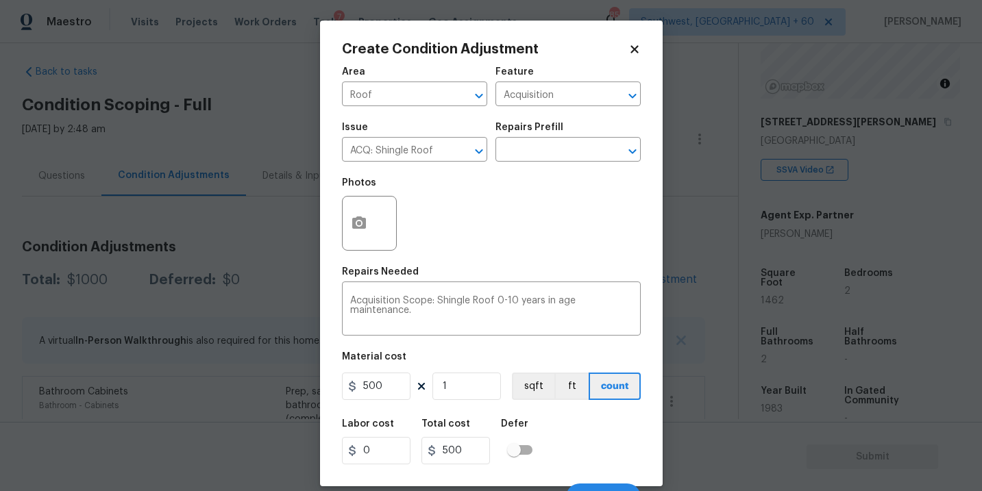
scroll to position [21, 0]
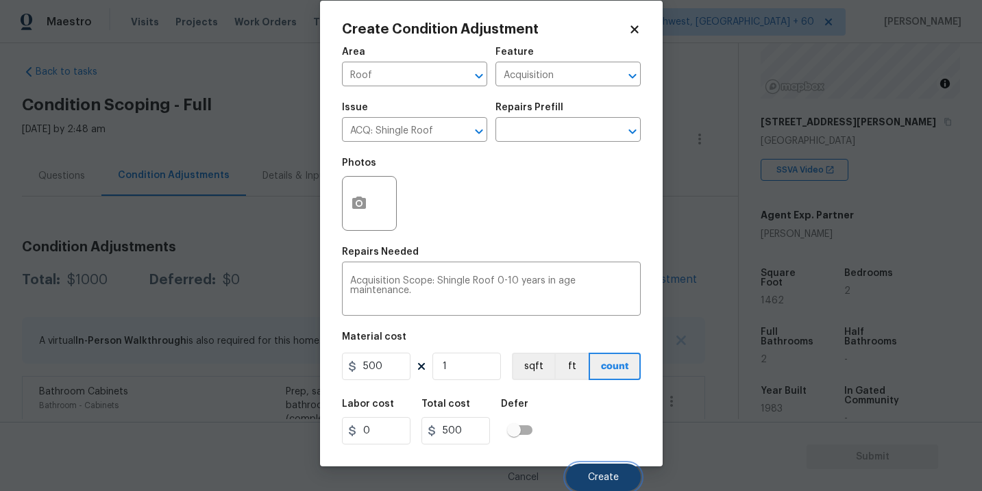
click at [589, 475] on span "Create" at bounding box center [603, 478] width 31 height 10
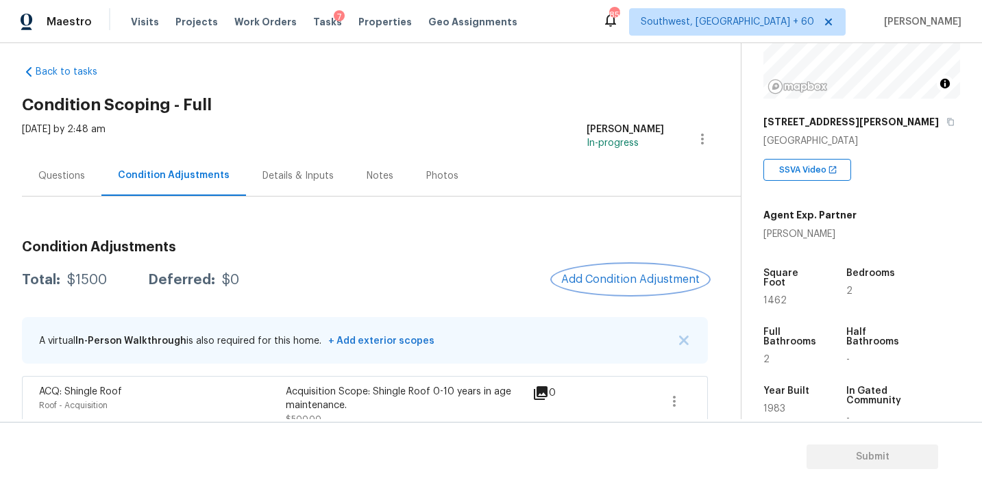
scroll to position [0, 0]
click at [591, 277] on span "Add Condition Adjustment" at bounding box center [630, 279] width 138 height 12
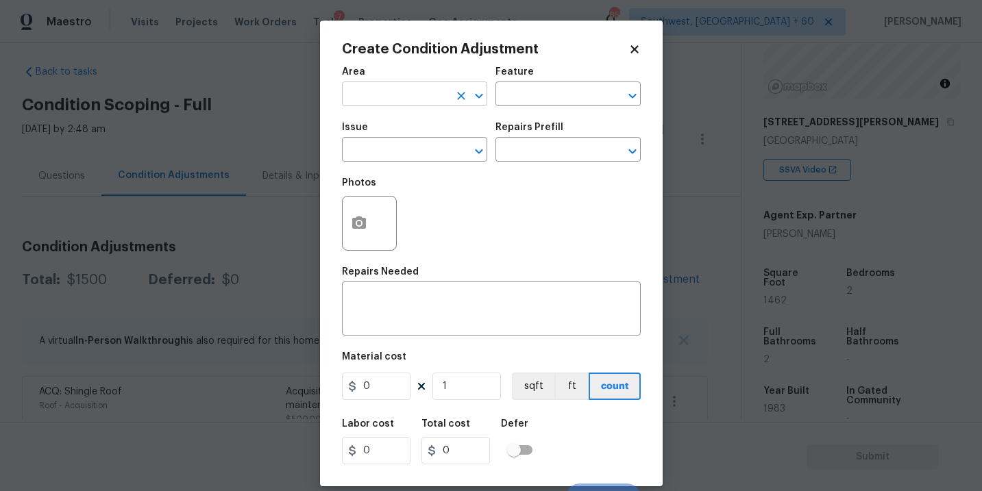
click at [406, 97] on input "text" at bounding box center [395, 95] width 107 height 21
click at [411, 116] on li "HVAC" at bounding box center [414, 126] width 145 height 23
type input "HVAC"
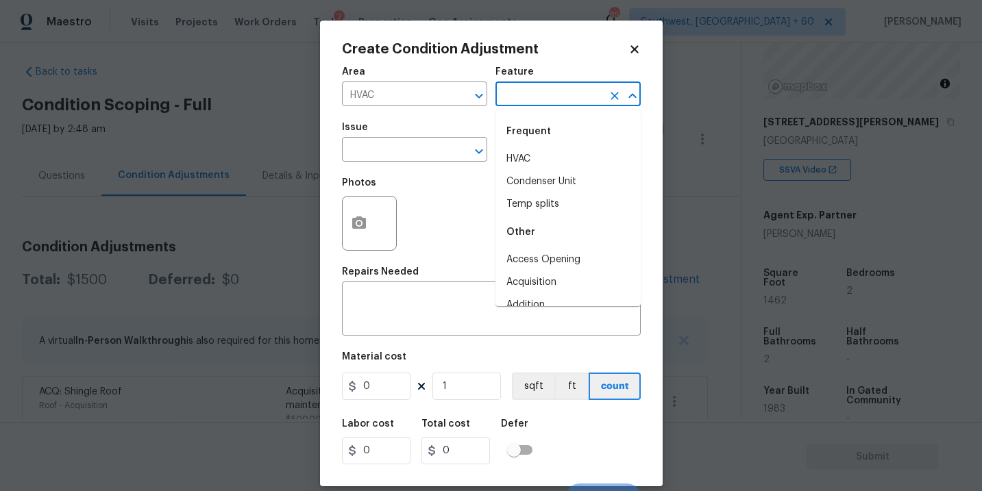
click at [528, 95] on input "text" at bounding box center [548, 95] width 107 height 21
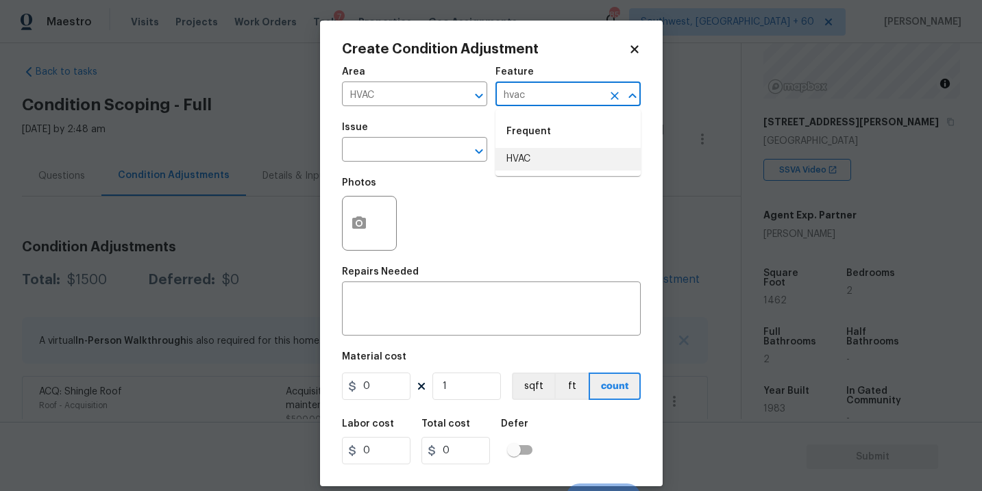
click at [531, 167] on li "HVAC" at bounding box center [567, 159] width 145 height 23
type input "HVAC"
click at [378, 157] on input "text" at bounding box center [395, 150] width 107 height 21
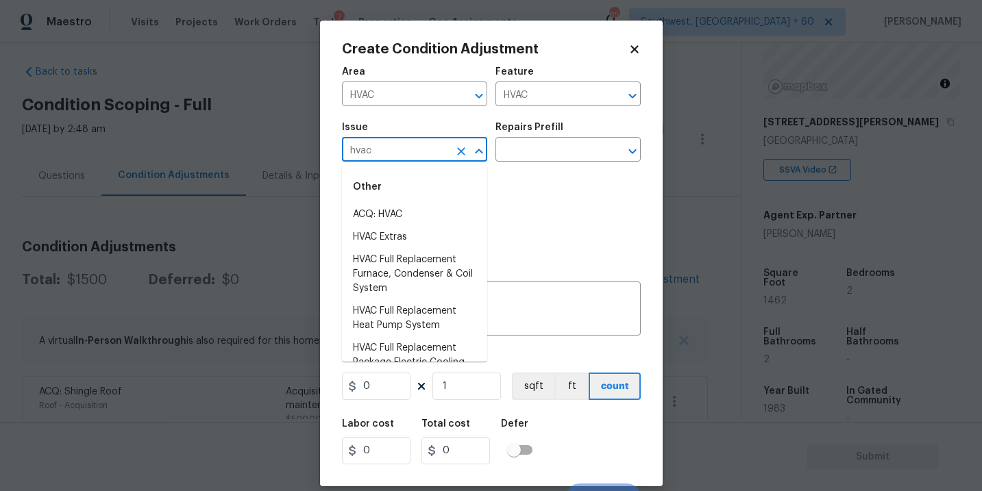
drag, startPoint x: 380, startPoint y: 172, endPoint x: 381, endPoint y: 186, distance: 13.7
click at [380, 175] on div "Other" at bounding box center [414, 187] width 145 height 33
click at [382, 210] on li "ACQ: HVAC" at bounding box center [414, 215] width 145 height 23
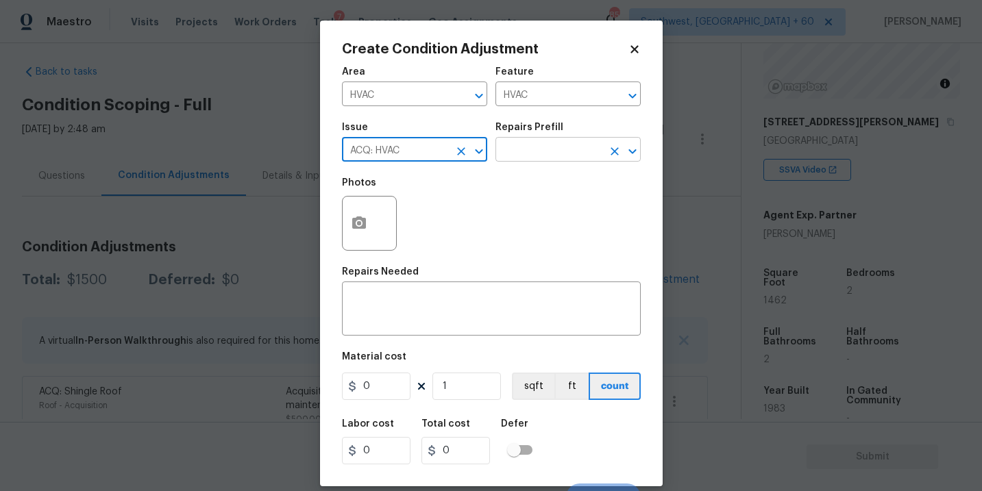
type input "ACQ: HVAC"
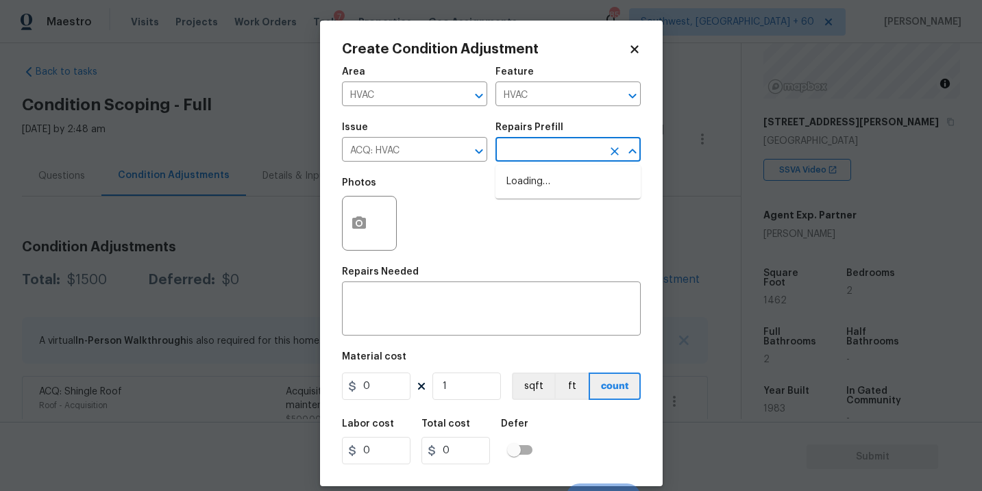
click at [534, 151] on input "text" at bounding box center [548, 150] width 107 height 21
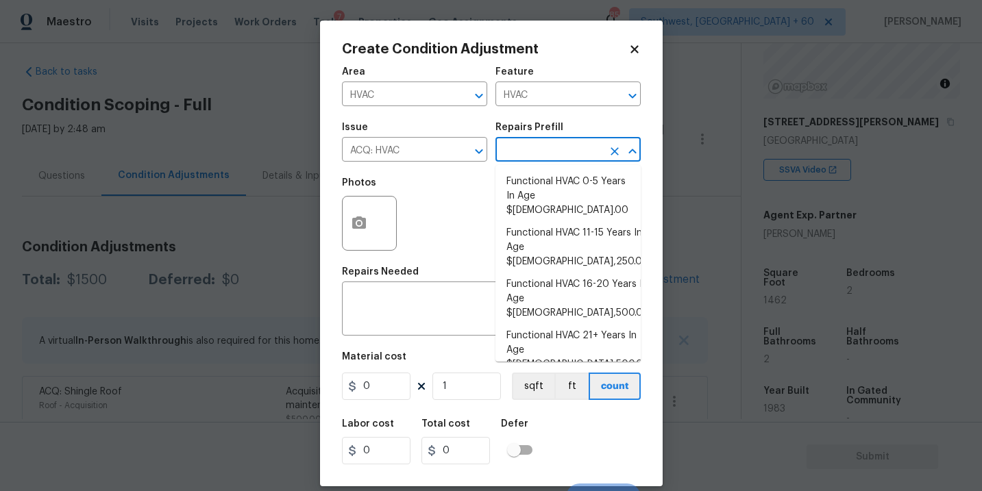
click at [572, 376] on li "Functional HVAC 6-10 Years In Age $500.00" at bounding box center [567, 394] width 145 height 37
type input "Acquisition"
type textarea "Acquisition Scope: Functional HVAC 6-10 years"
type input "500"
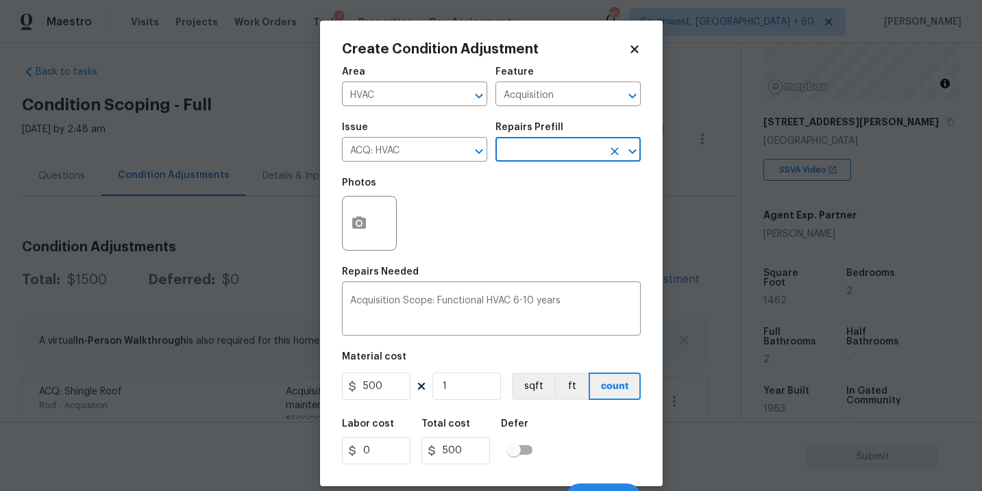
scroll to position [21, 0]
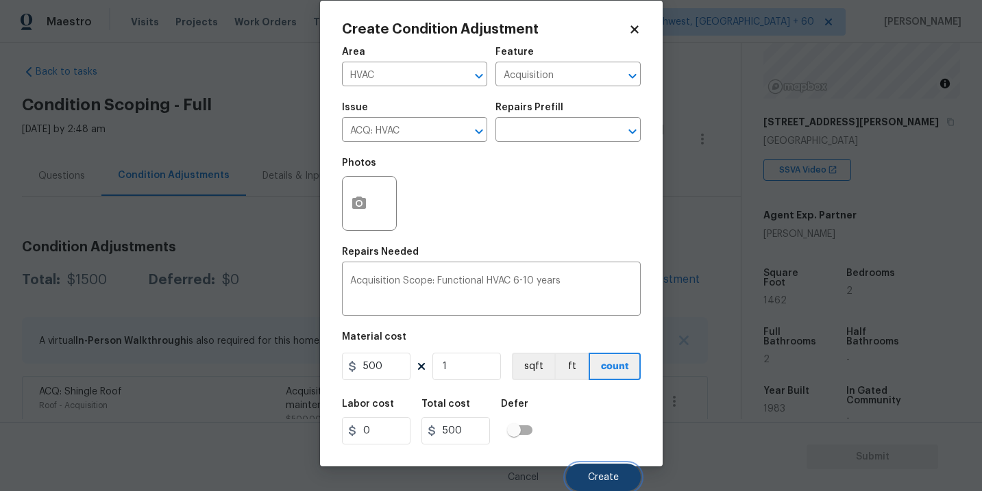
click at [584, 466] on button "Create" at bounding box center [603, 477] width 75 height 27
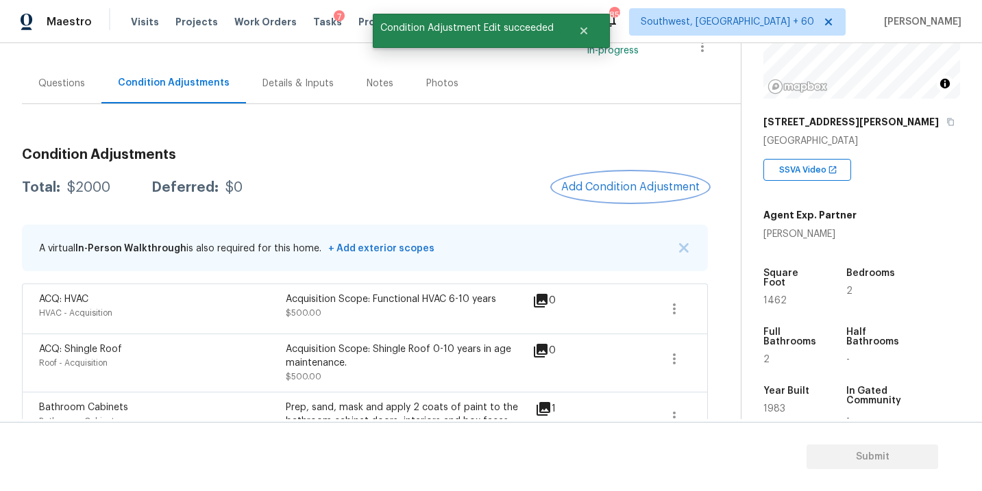
scroll to position [136, 0]
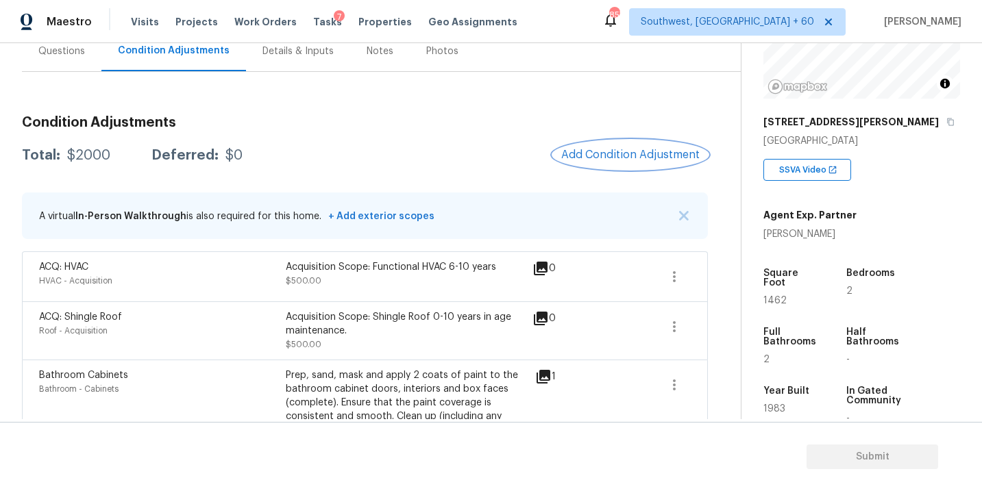
click at [623, 158] on span "Add Condition Adjustment" at bounding box center [630, 155] width 138 height 12
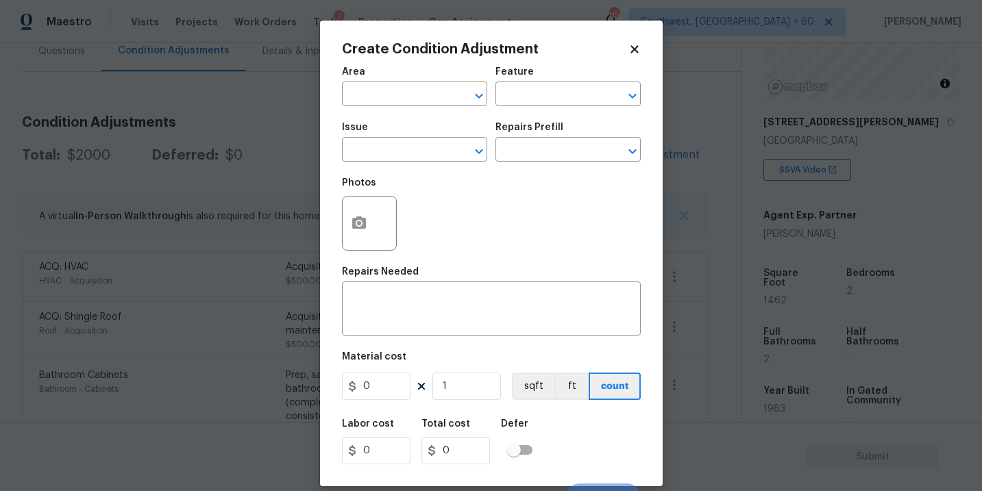
click at [381, 110] on span "Area ​" at bounding box center [414, 87] width 145 height 56
click at [376, 93] on input "text" at bounding box center [395, 95] width 107 height 21
click at [398, 150] on li "Interior Overall" at bounding box center [414, 149] width 145 height 23
type input "Interior Overall"
click at [532, 97] on input "text" at bounding box center [548, 95] width 107 height 21
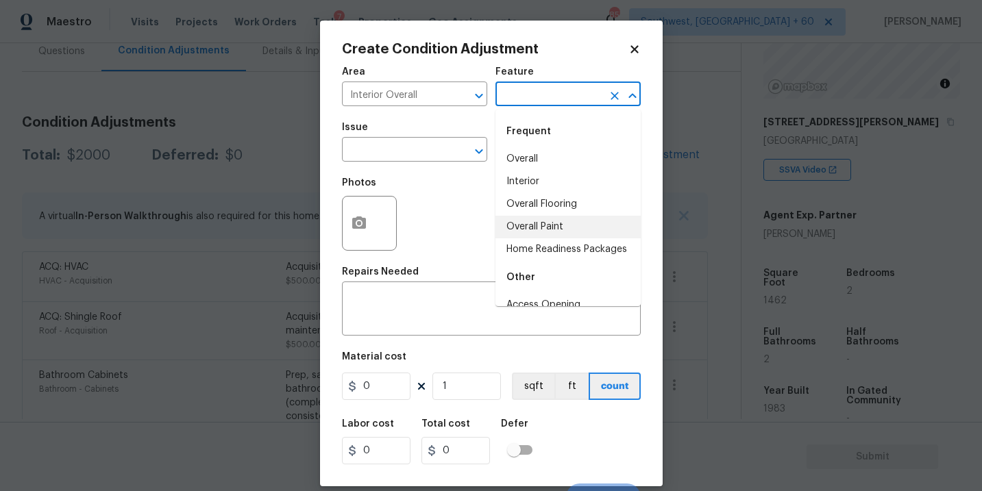
click at [543, 219] on li "Overall Paint" at bounding box center [567, 227] width 145 height 23
type input "Overall Paint"
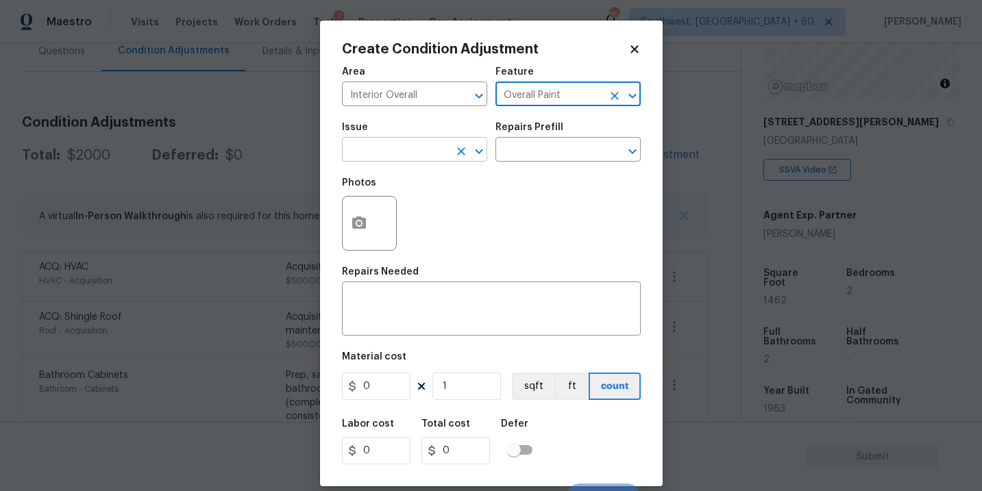
click at [391, 158] on input "text" at bounding box center [395, 150] width 107 height 21
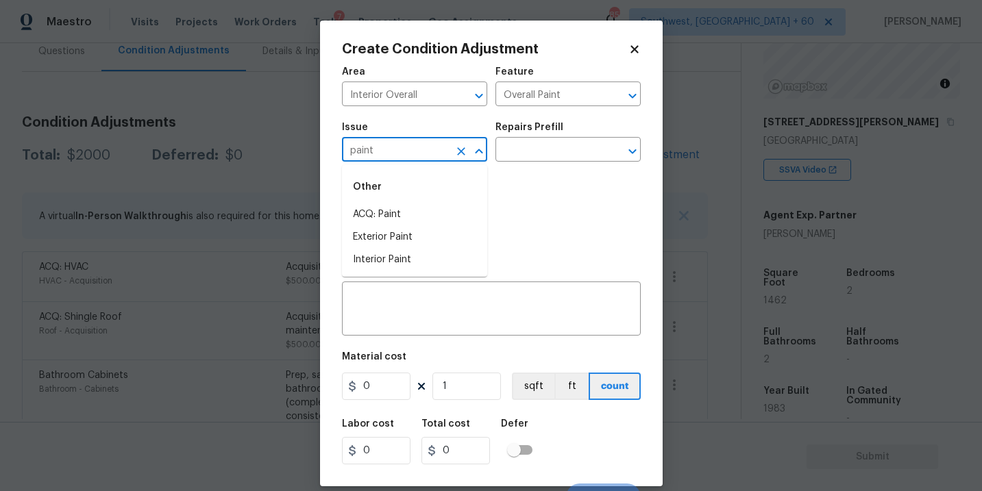
click at [389, 218] on li "ACQ: Paint" at bounding box center [414, 215] width 145 height 23
type input "ACQ: Paint"
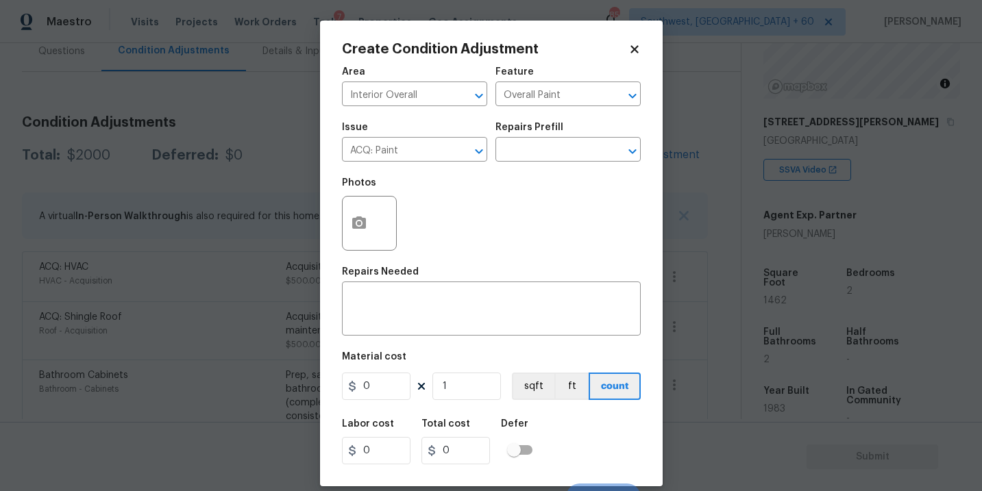
click at [534, 167] on div "Issue ACQ: Paint ​ Repairs Prefill ​" at bounding box center [491, 142] width 299 height 56
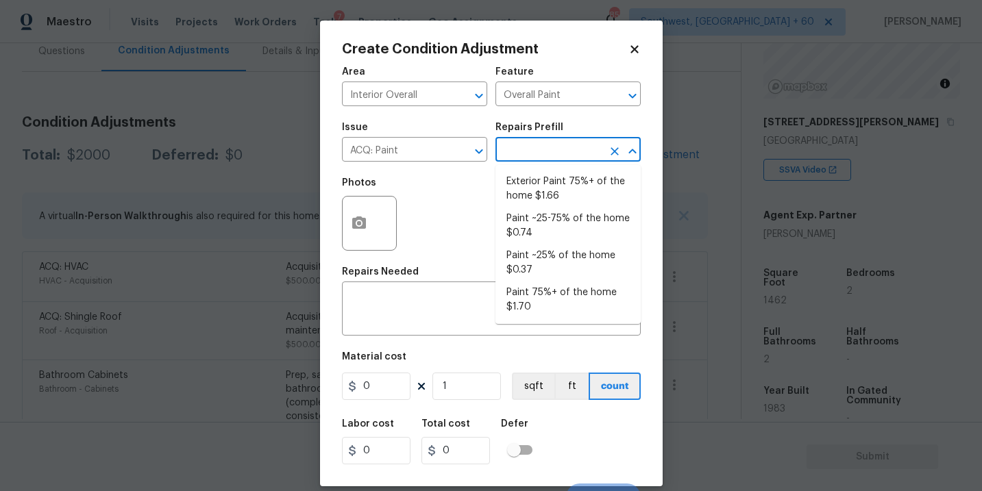
click at [551, 156] on input "text" at bounding box center [548, 150] width 107 height 21
click at [546, 256] on li "Paint ~25% of the home $0.37" at bounding box center [567, 263] width 145 height 37
type input "Acquisition"
type textarea "Acquisition Scope: ~25% of the home needs interior paint"
type input "0.37"
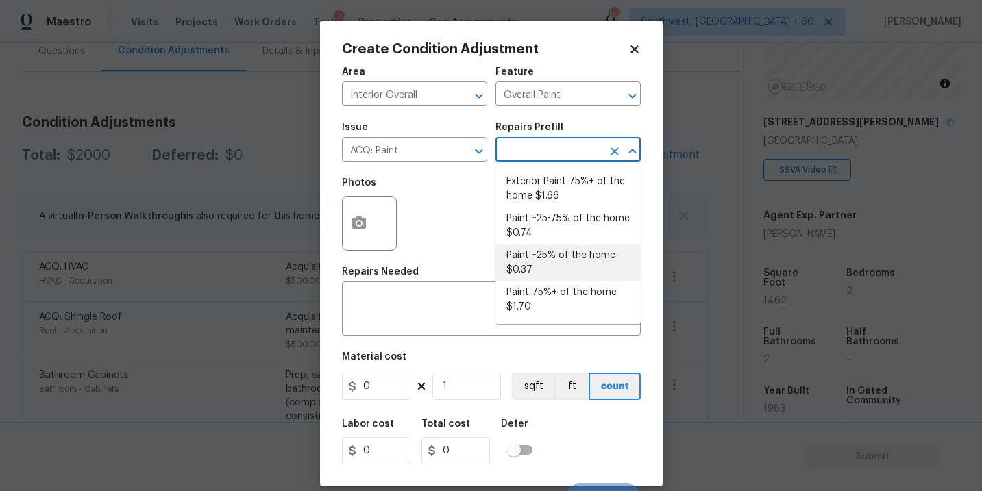
type input "0.37"
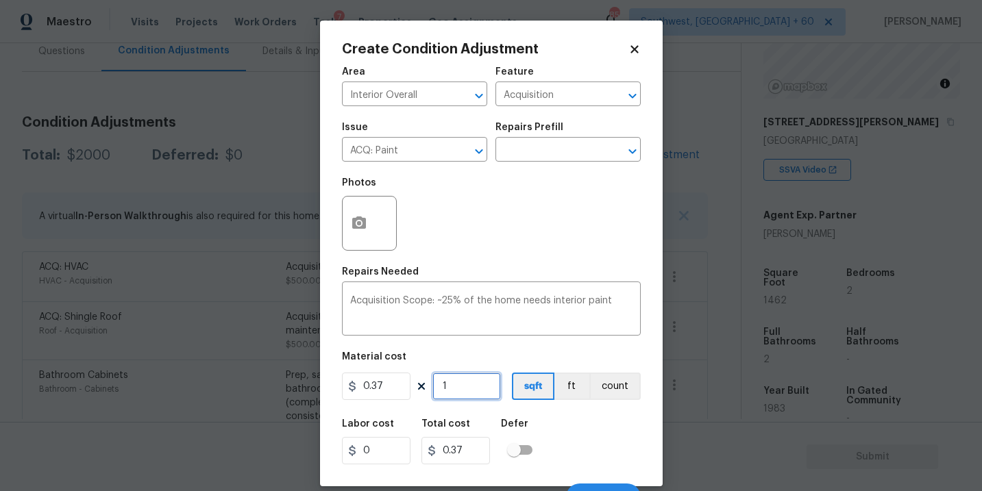
click at [465, 396] on input "1" at bounding box center [466, 386] width 69 height 27
type input "14"
type input "5.18"
type input "146"
type input "54.02"
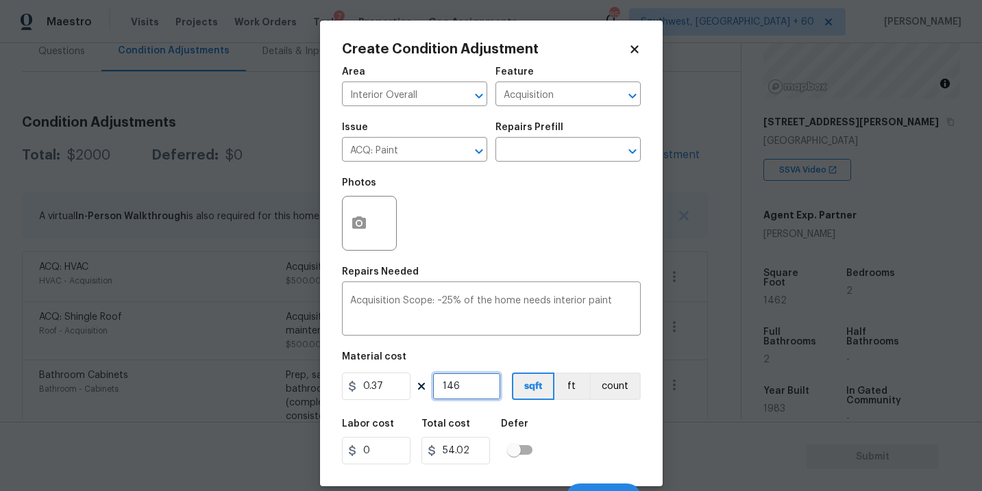
type input "1462"
type input "540.94"
type input "1462"
click at [564, 420] on div "Labor cost 0 Total cost 540.94 Defer" at bounding box center [491, 442] width 299 height 62
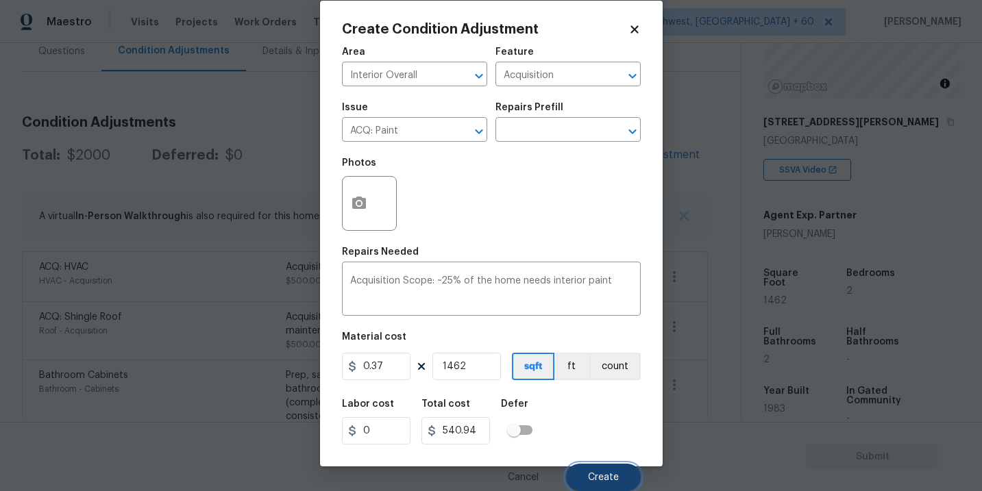
click at [610, 487] on button "Create" at bounding box center [603, 477] width 75 height 27
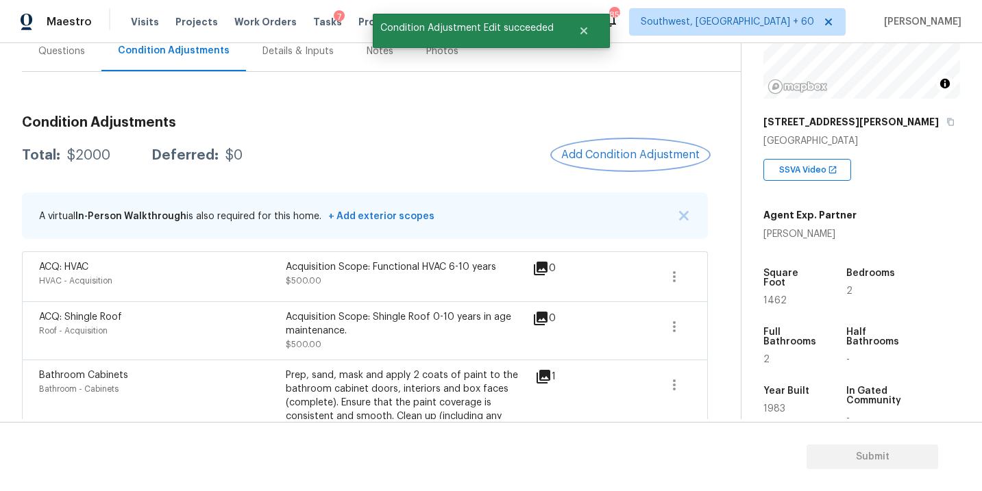
scroll to position [0, 0]
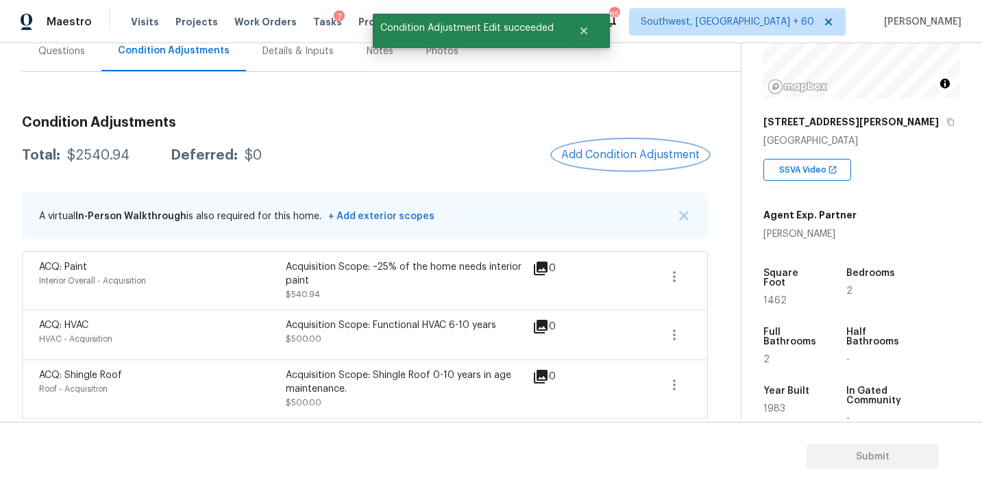
click at [604, 149] on span "Add Condition Adjustment" at bounding box center [630, 155] width 138 height 12
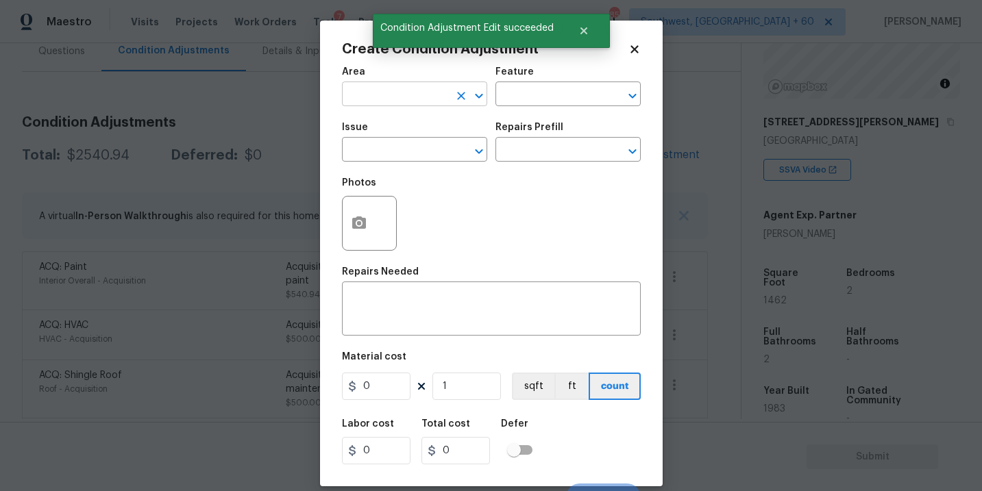
click at [391, 101] on input "text" at bounding box center [395, 95] width 107 height 21
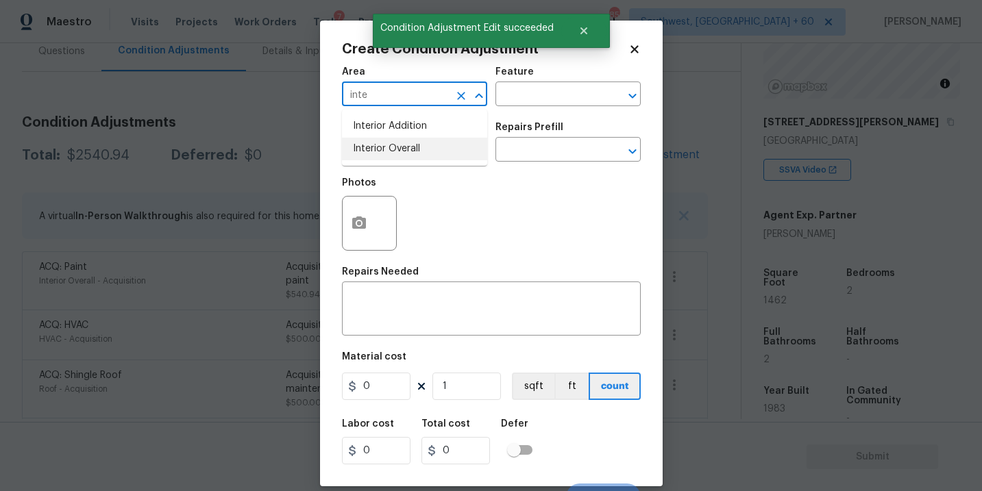
click at [394, 150] on li "Interior Overall" at bounding box center [414, 149] width 145 height 23
type input "Interior Overall"
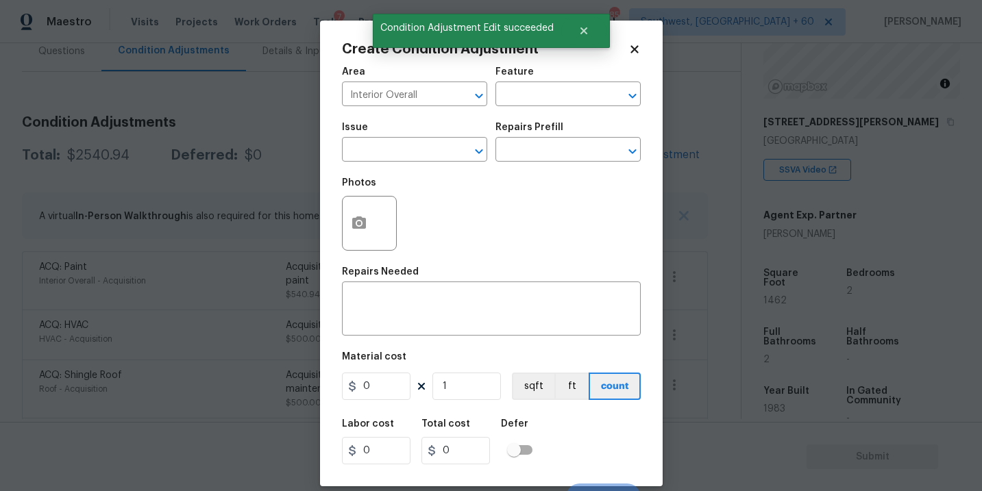
click at [497, 112] on div "Area Interior Overall ​ Feature ​" at bounding box center [491, 87] width 299 height 56
click at [534, 95] on input "text" at bounding box center [548, 95] width 107 height 21
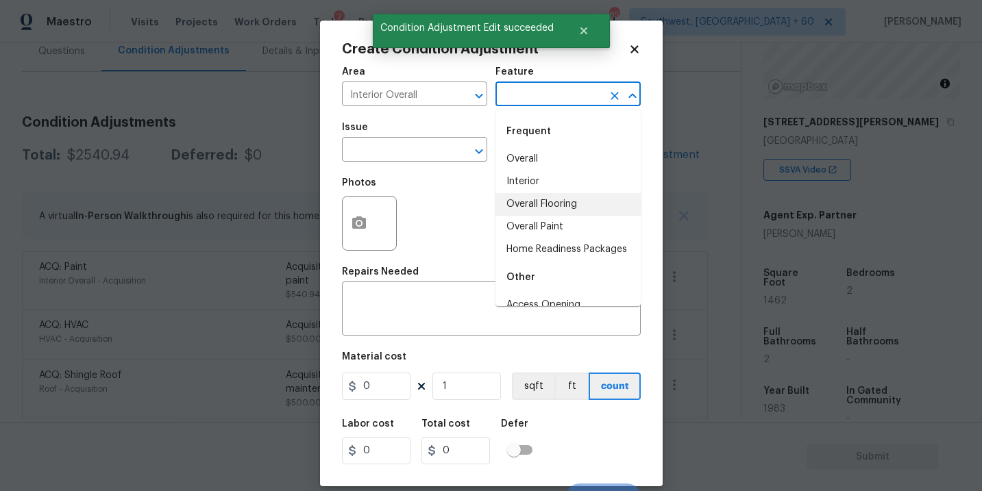
click at [563, 203] on li "Overall Flooring" at bounding box center [567, 204] width 145 height 23
type input "Overall Flooring"
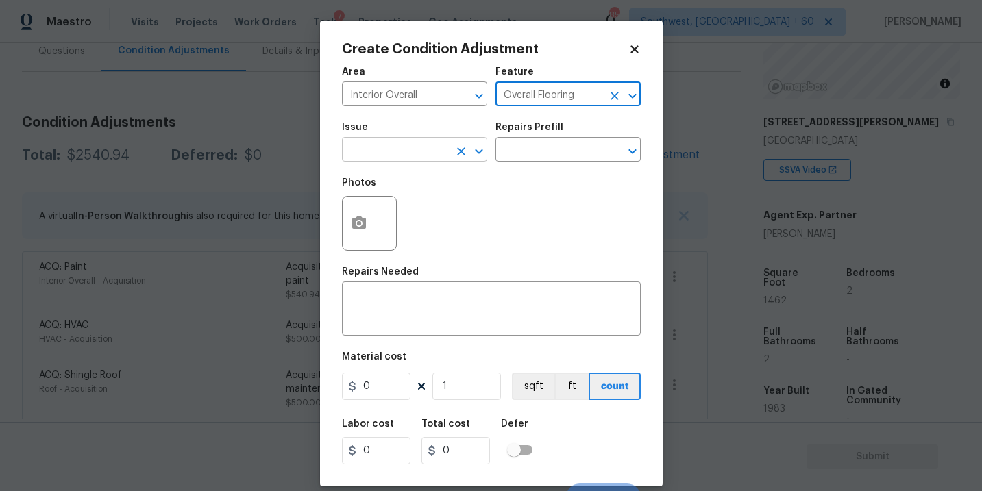
click at [420, 151] on input "text" at bounding box center [395, 150] width 107 height 21
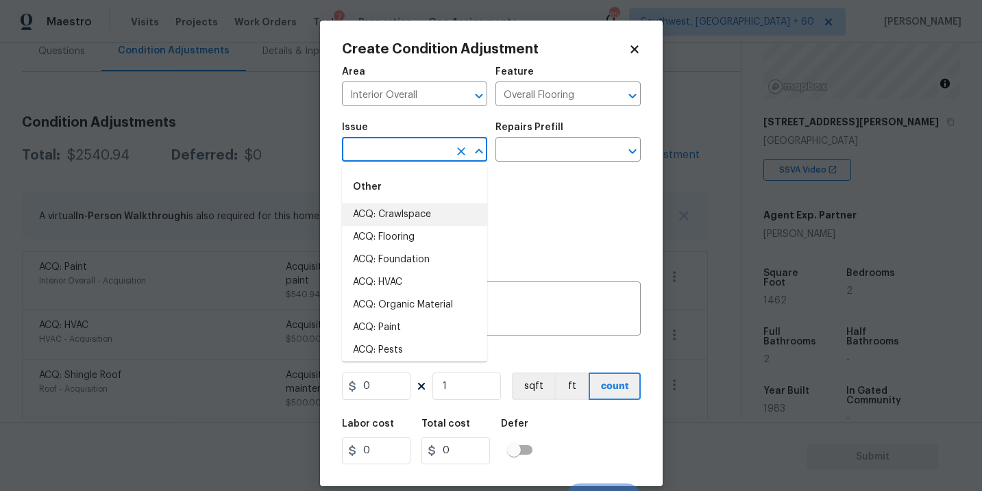
click at [391, 236] on li "ACQ: Flooring" at bounding box center [414, 237] width 145 height 23
type input "ACQ: Flooring"
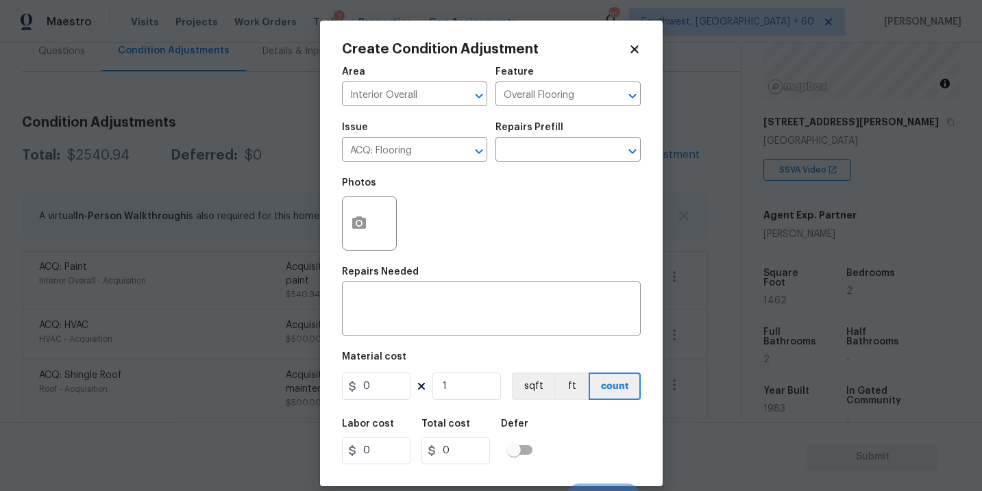
click at [490, 180] on div "Photos" at bounding box center [491, 214] width 299 height 89
click at [535, 150] on input "text" at bounding box center [548, 150] width 107 height 21
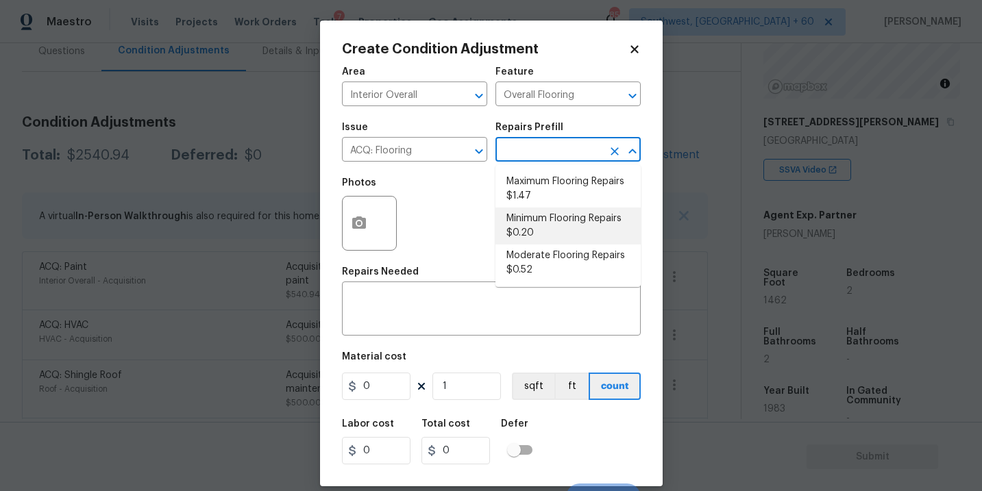
click at [550, 212] on li "Minimum Flooring Repairs $0.20" at bounding box center [567, 226] width 145 height 37
type input "Acquisition"
type textarea "Acquisition Scope: Minimum flooring repairs"
type input "0.2"
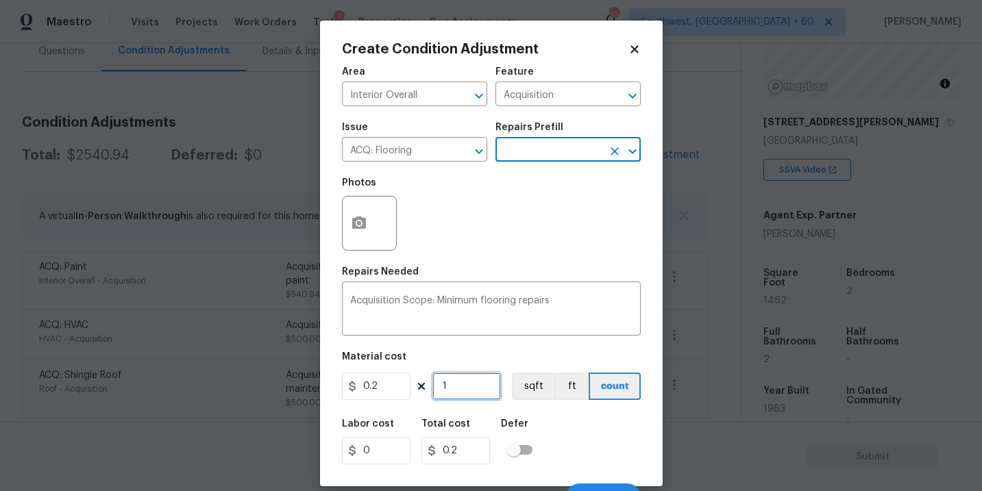
click at [461, 382] on input "1" at bounding box center [466, 386] width 69 height 27
type input "14"
type input "2.8"
type input "146"
type input "29.2"
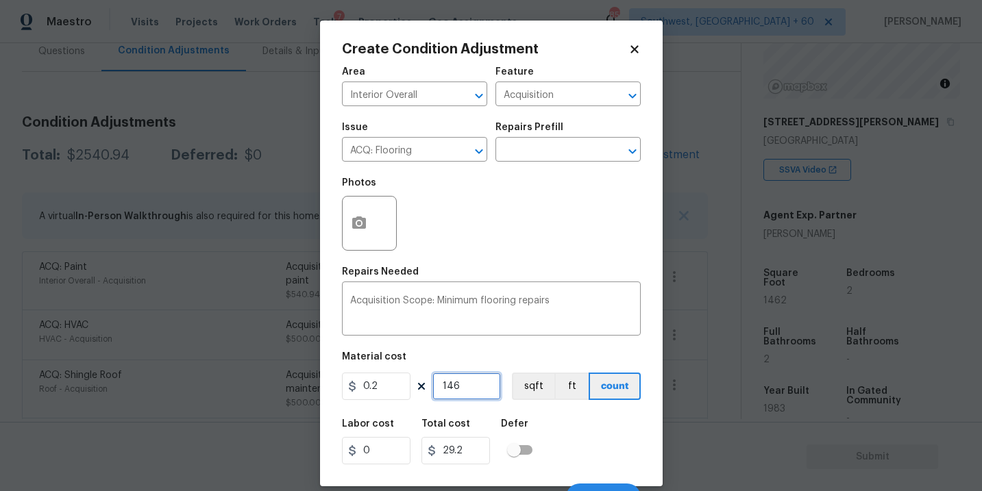
type input "1462"
type input "292.4"
type input "1462"
click at [572, 428] on div "Labor cost 0 Total cost 292.4 Defer" at bounding box center [491, 442] width 299 height 62
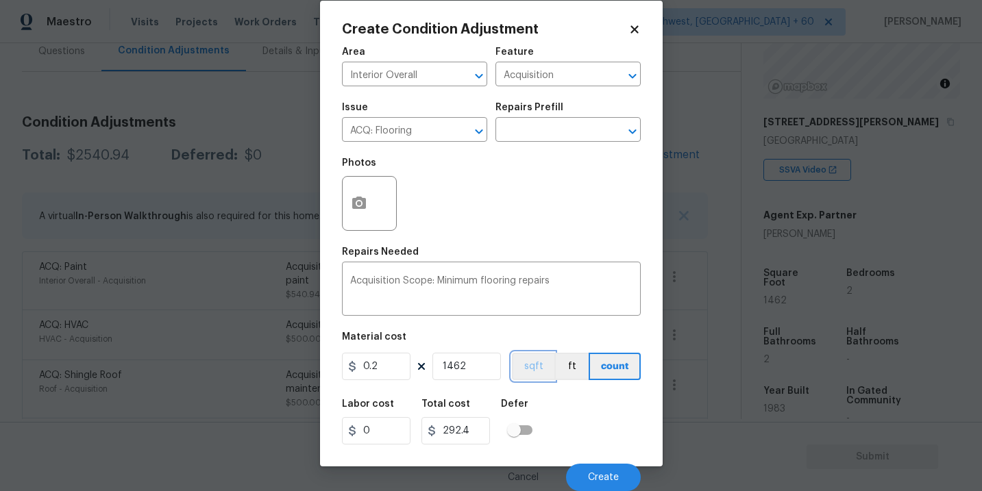
click at [522, 369] on button "sqft" at bounding box center [533, 366] width 42 height 27
click at [591, 463] on div "Cancel Create" at bounding box center [491, 472] width 299 height 38
click at [595, 471] on button "Create" at bounding box center [603, 477] width 75 height 27
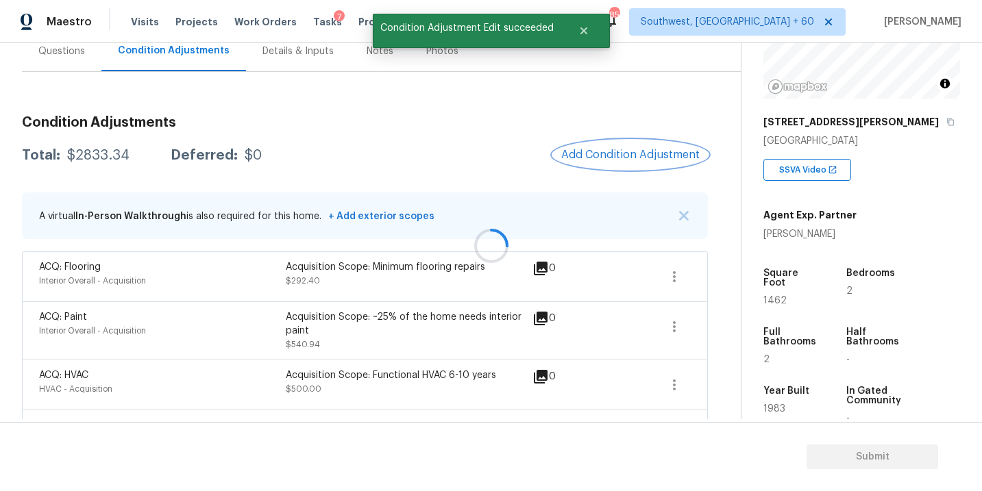
scroll to position [0, 0]
click at [636, 152] on span "Add Condition Adjustment" at bounding box center [630, 155] width 138 height 12
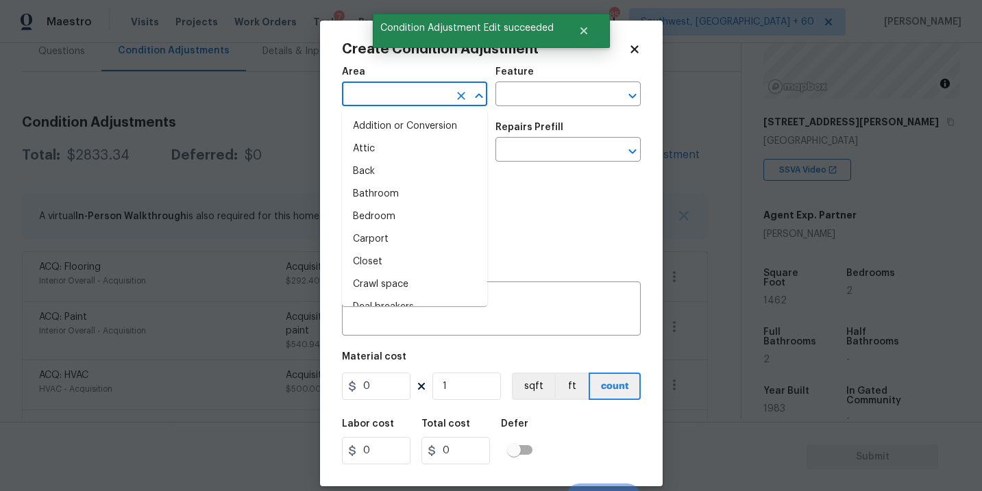
click at [393, 106] on input "text" at bounding box center [395, 95] width 107 height 21
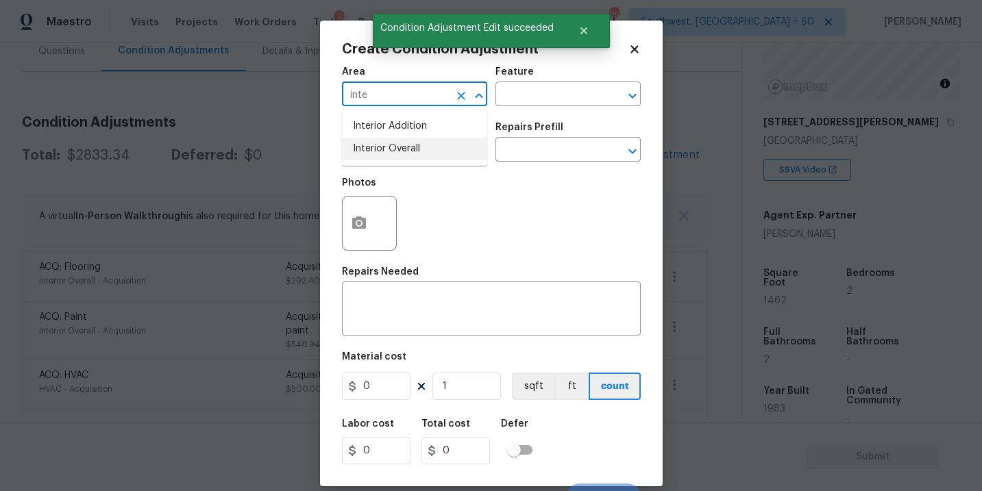
click at [400, 143] on li "Interior Overall" at bounding box center [414, 149] width 145 height 23
type input "Interior Overall"
click at [528, 86] on input "text" at bounding box center [548, 95] width 107 height 21
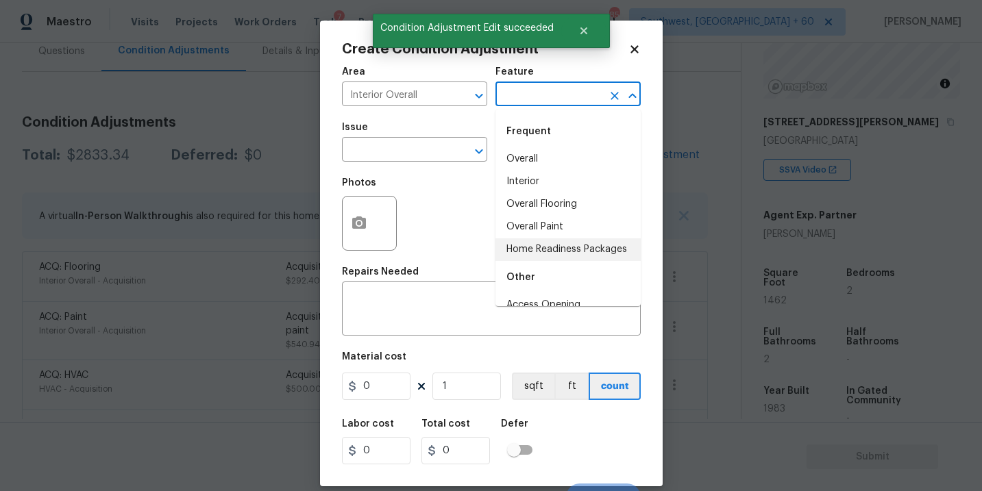
click at [554, 250] on li "Home Readiness Packages" at bounding box center [567, 249] width 145 height 23
type input "Home Readiness Packages"
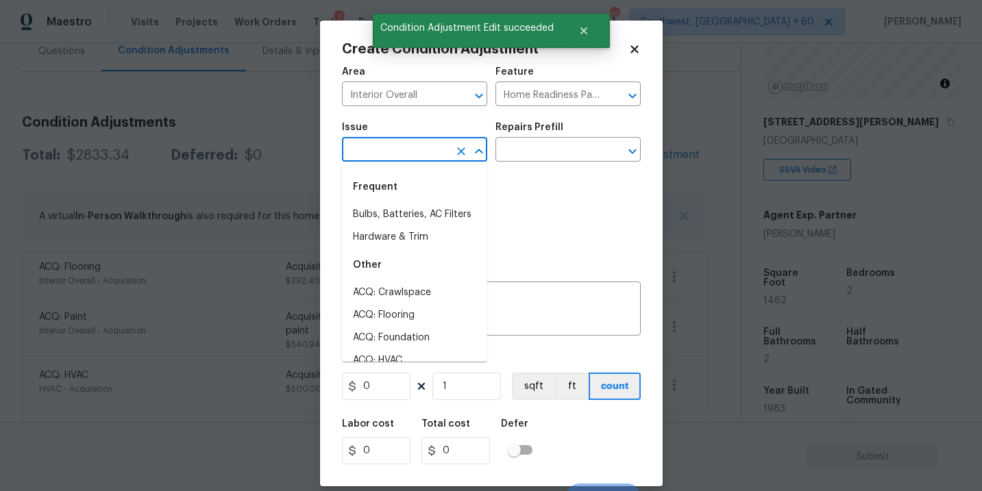
click at [407, 151] on input "text" at bounding box center [395, 150] width 107 height 21
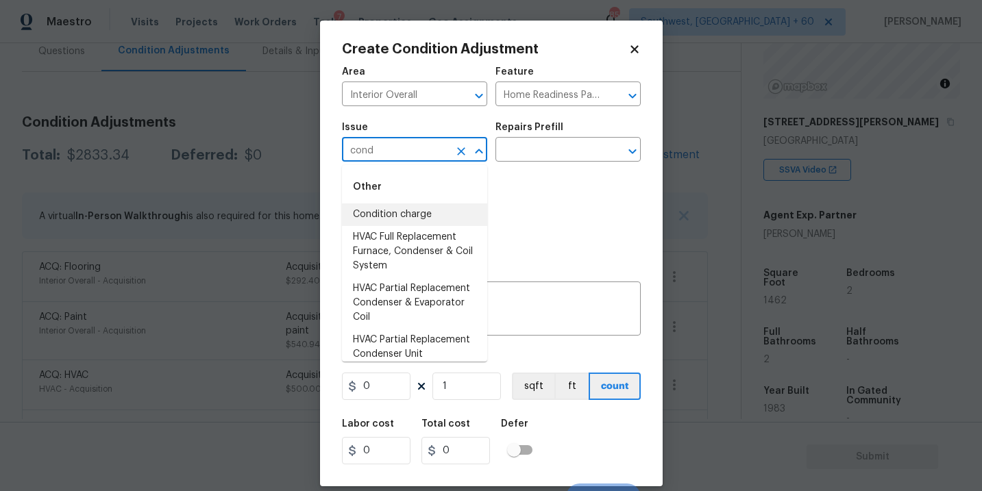
click at [413, 215] on li "Condition charge" at bounding box center [414, 215] width 145 height 23
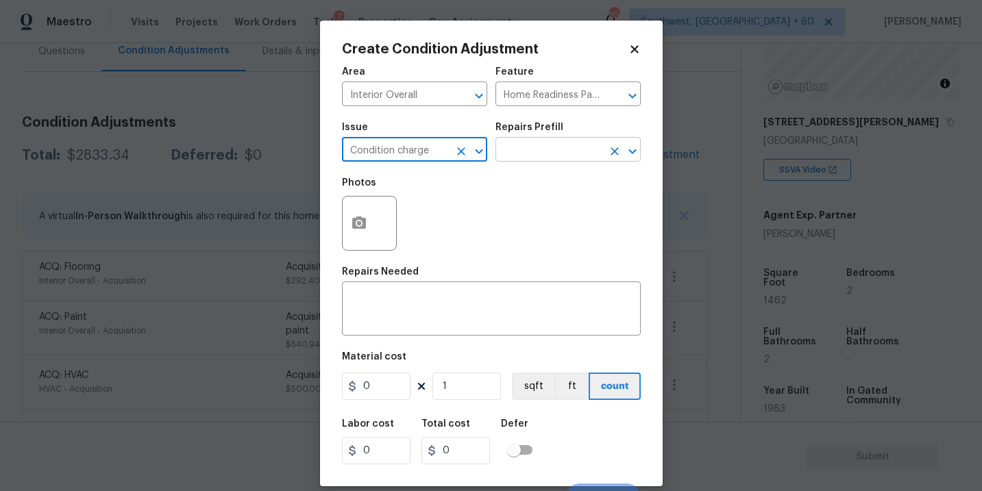
type input "Condition charge"
click at [535, 146] on input "text" at bounding box center [548, 150] width 107 height 21
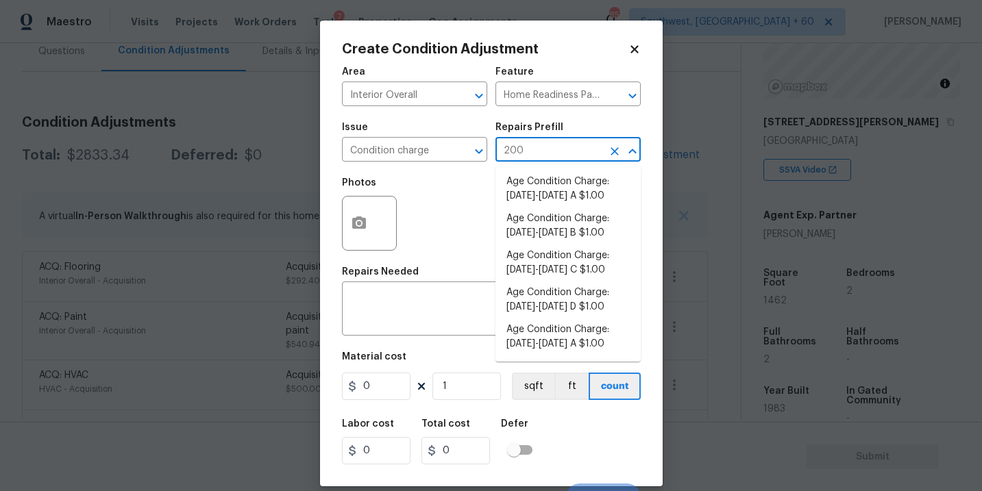
type input "2008"
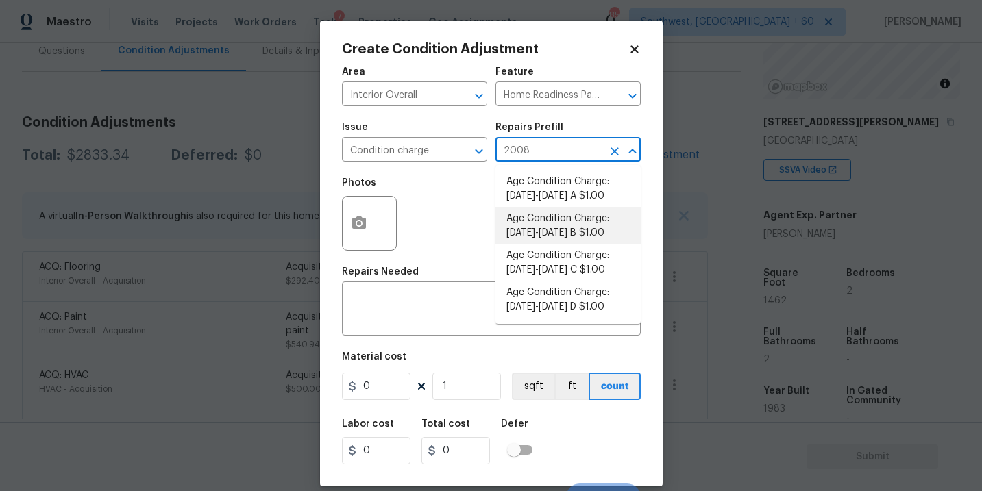
click at [548, 225] on li "Age Condition Charge: 1993-2008 B $1.00" at bounding box center [567, 226] width 145 height 37
type textarea "Age Condition Charge: 1993-2008 B"
type input "1"
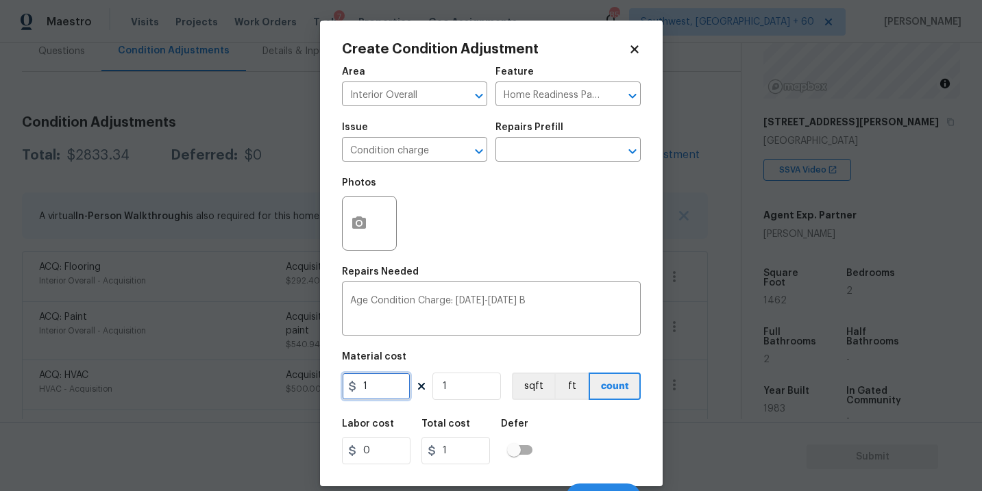
drag, startPoint x: 384, startPoint y: 388, endPoint x: 251, endPoint y: 400, distance: 134.1
click at [251, 400] on div "Create Condition Adjustment Area Interior Overall ​ Feature Home Readiness Pack…" at bounding box center [491, 245] width 982 height 491
type input "2000"
click at [550, 452] on div "Labor cost 0 Total cost 2000 Defer" at bounding box center [491, 442] width 299 height 62
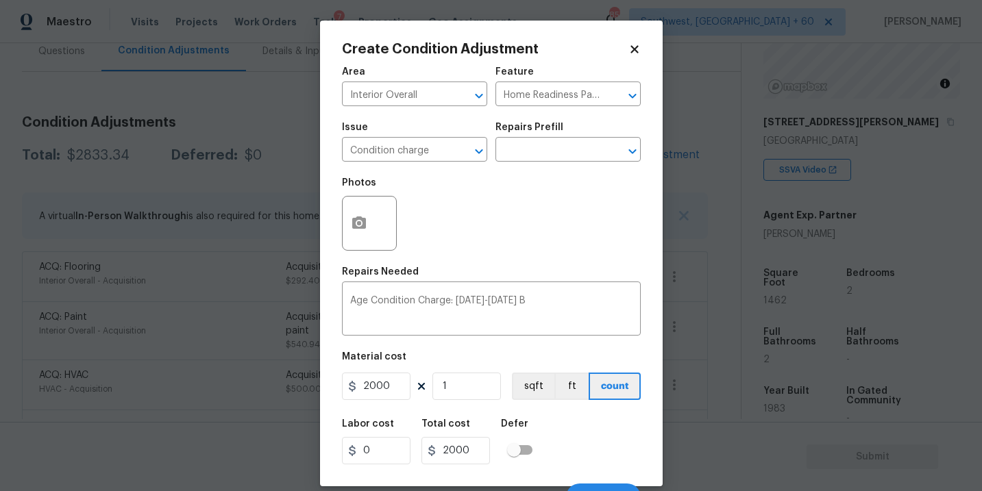
scroll to position [21, 0]
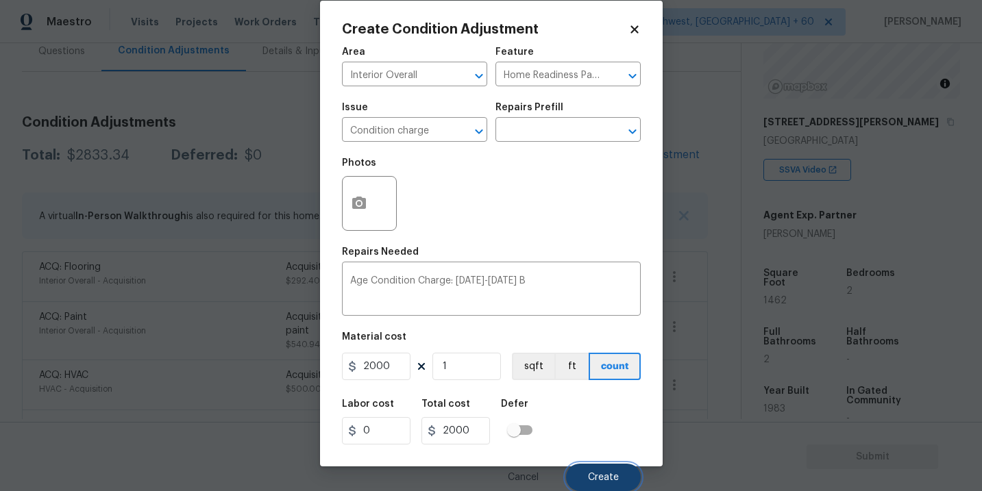
click at [584, 482] on button "Create" at bounding box center [603, 477] width 75 height 27
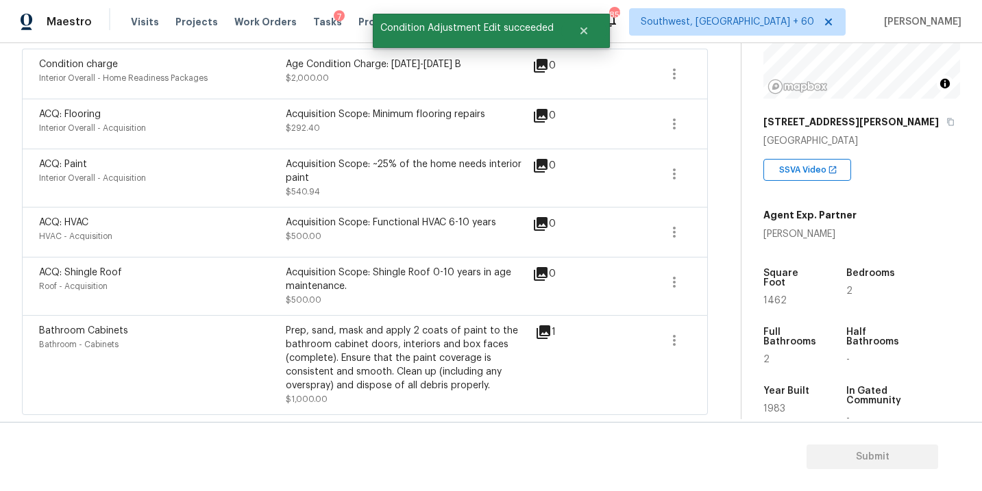
scroll to position [10, 0]
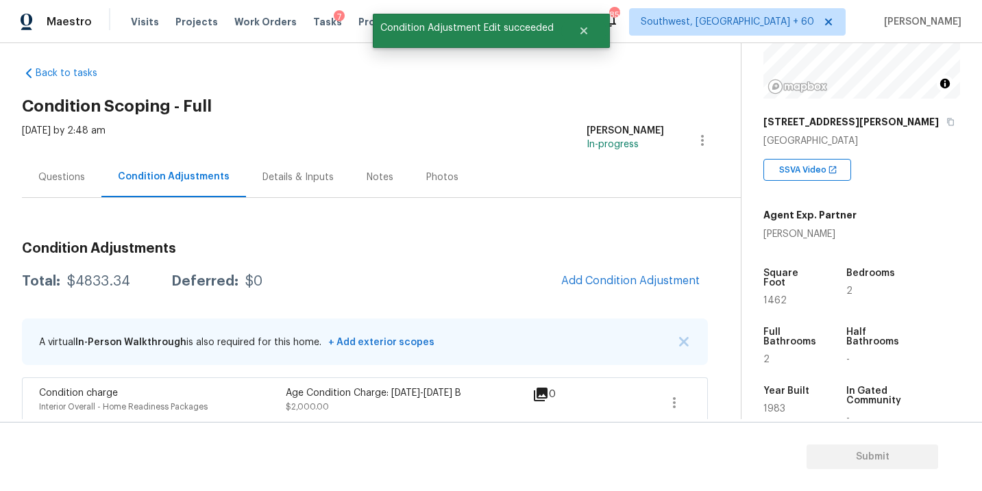
click at [51, 181] on div "Questions" at bounding box center [61, 178] width 47 height 14
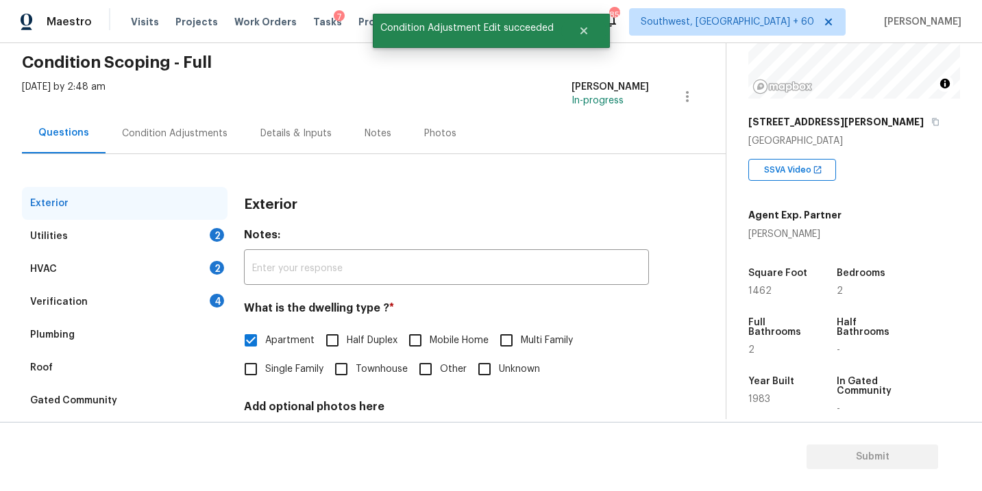
scroll to position [51, 0]
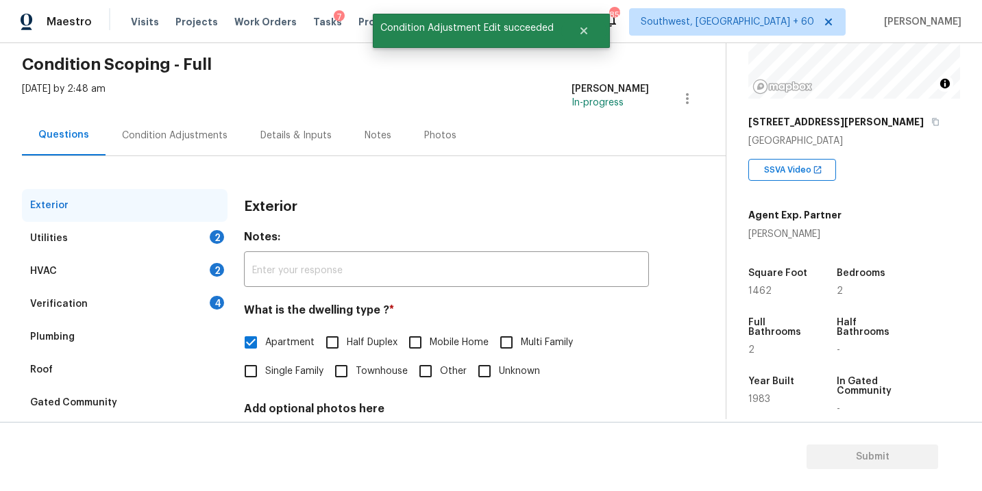
click at [175, 259] on div "HVAC 2" at bounding box center [125, 271] width 206 height 33
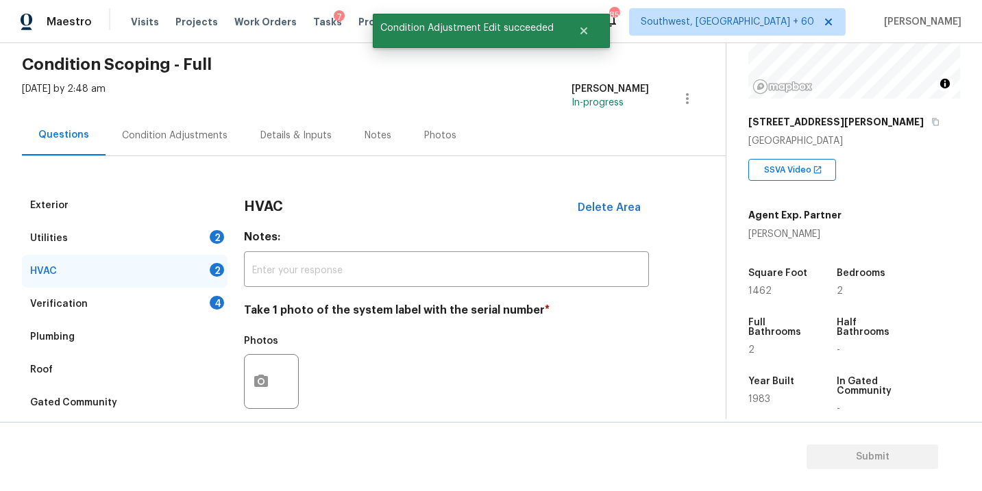
click at [175, 237] on div "Utilities 2" at bounding box center [125, 238] width 206 height 33
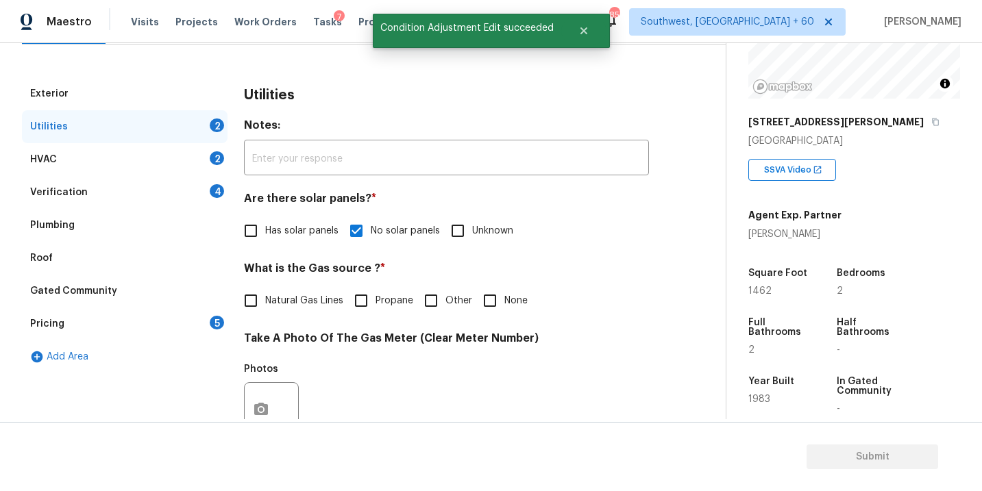
scroll to position [233, 0]
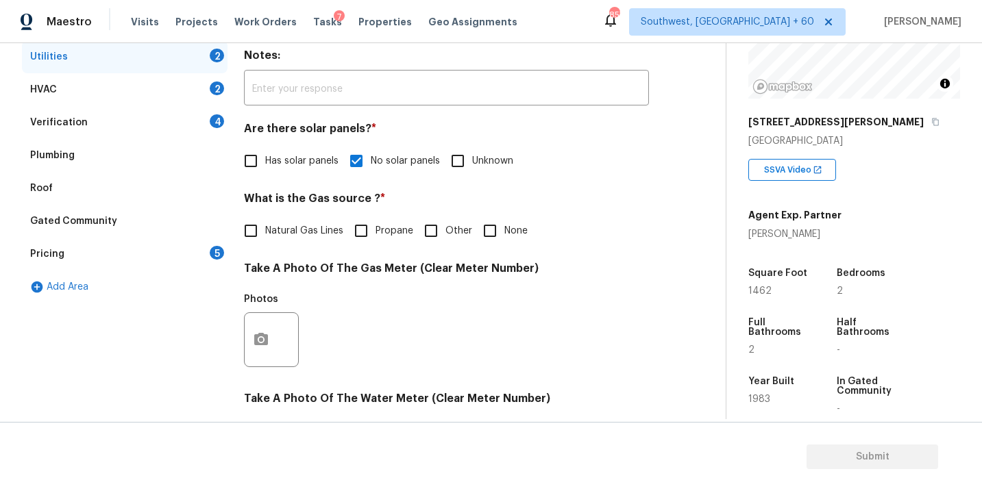
click at [502, 228] on input "None" at bounding box center [490, 231] width 29 height 29
checkbox input "true"
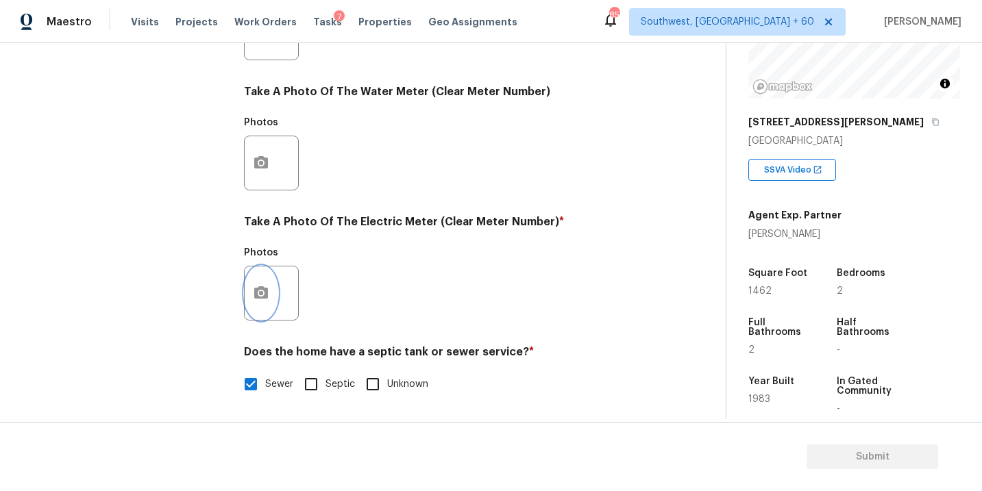
click at [258, 301] on icon "button" at bounding box center [261, 293] width 16 height 16
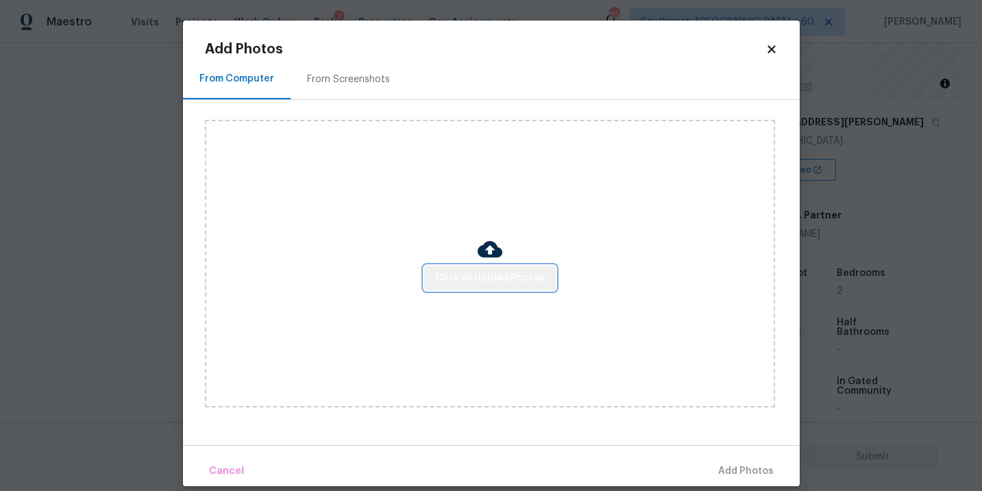
click at [539, 286] on button "Click to Upload Photos" at bounding box center [490, 278] width 132 height 25
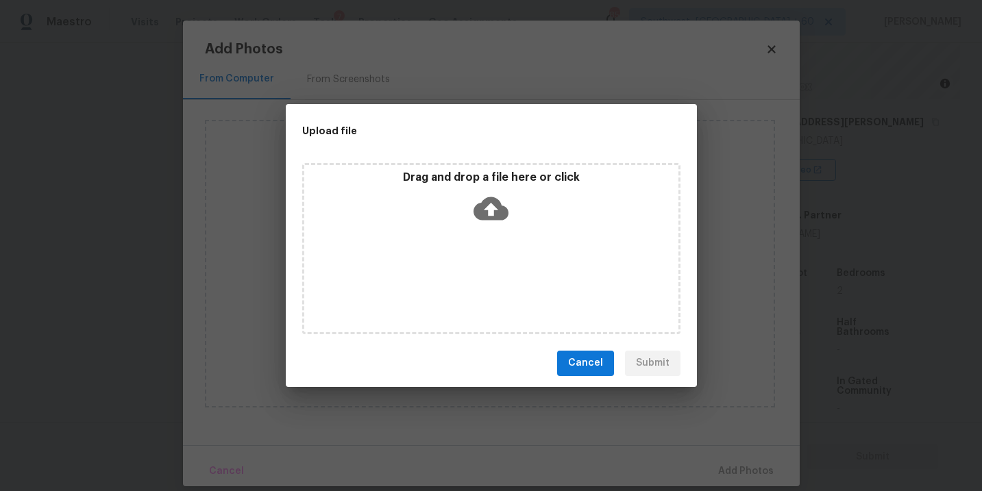
click at [517, 199] on div "Drag and drop a file here or click" at bounding box center [491, 200] width 374 height 59
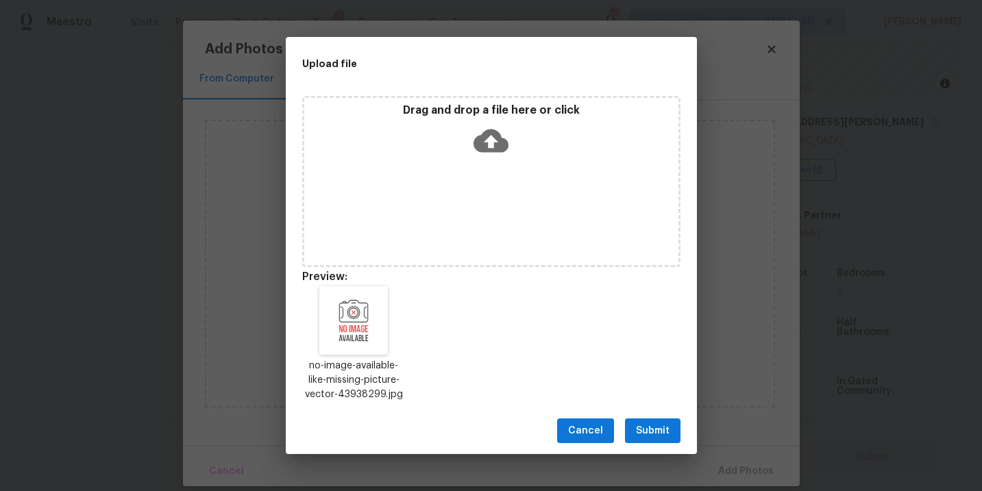
click at [652, 434] on span "Submit" at bounding box center [653, 431] width 34 height 17
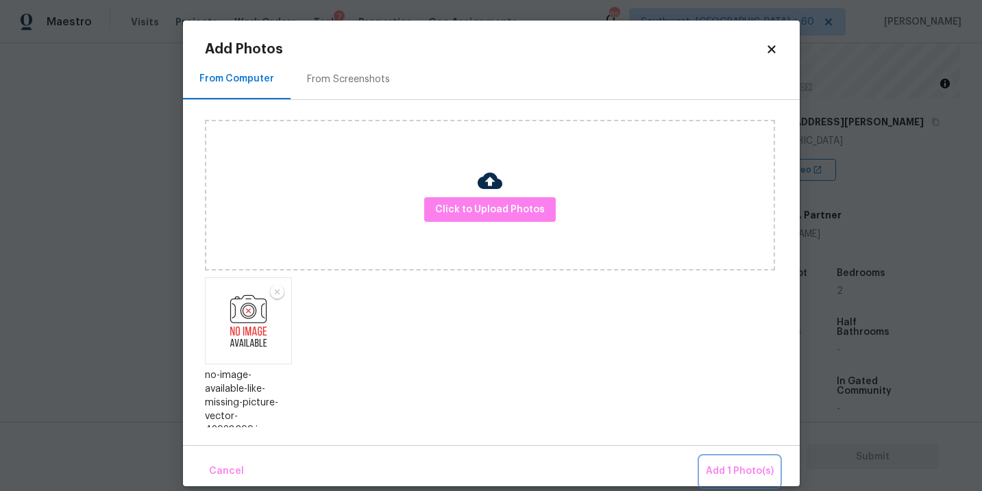
click at [721, 474] on span "Add 1 Photo(s)" at bounding box center [740, 471] width 68 height 17
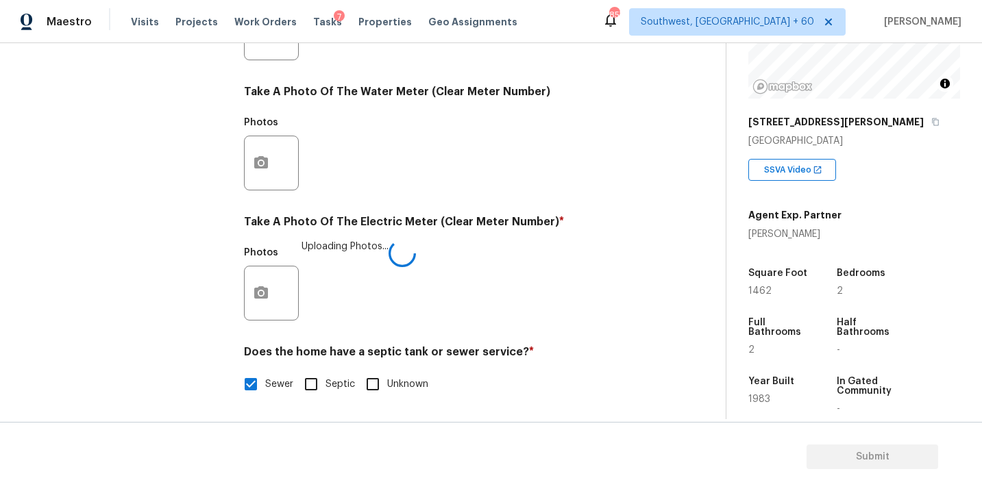
click at [574, 329] on div "Utilities Notes: ​ Are there solar panels? * Has solar panels No solar panels U…" at bounding box center [446, 58] width 405 height 715
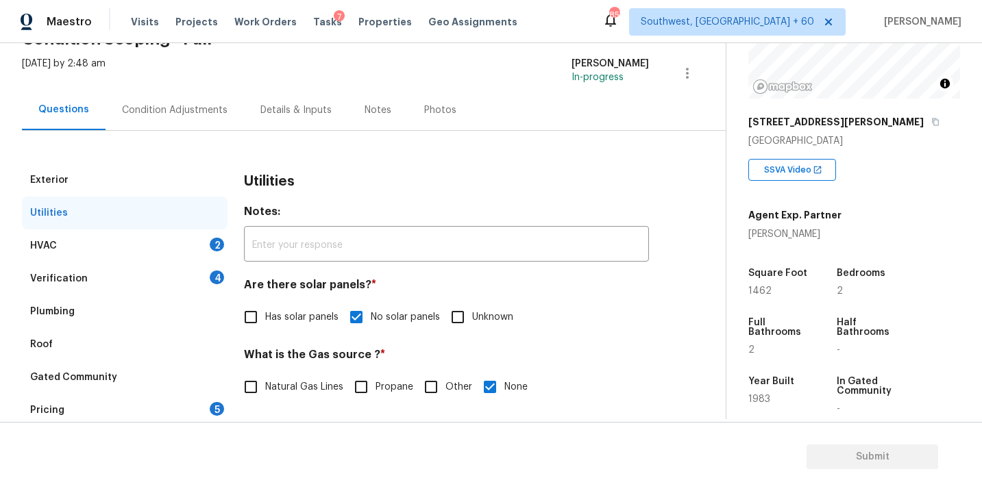
click at [137, 251] on div "HVAC 2" at bounding box center [125, 246] width 206 height 33
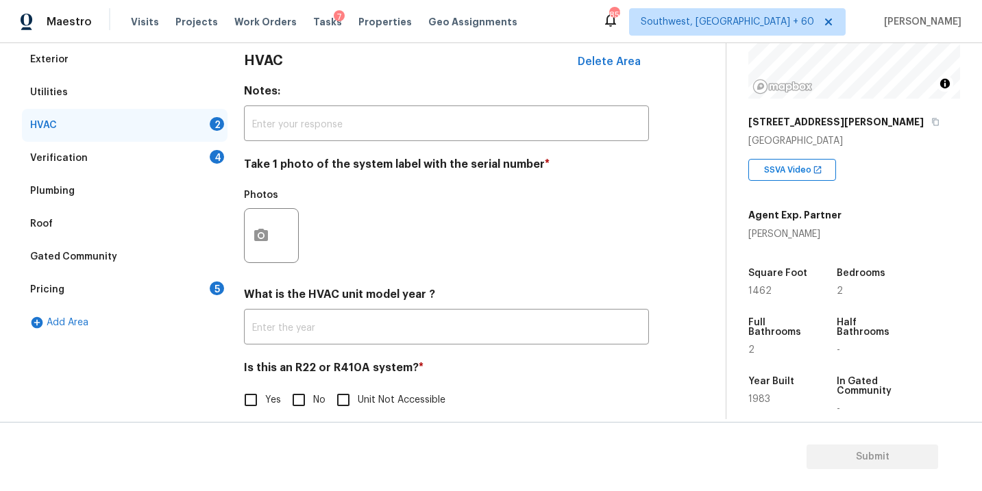
scroll to position [214, 0]
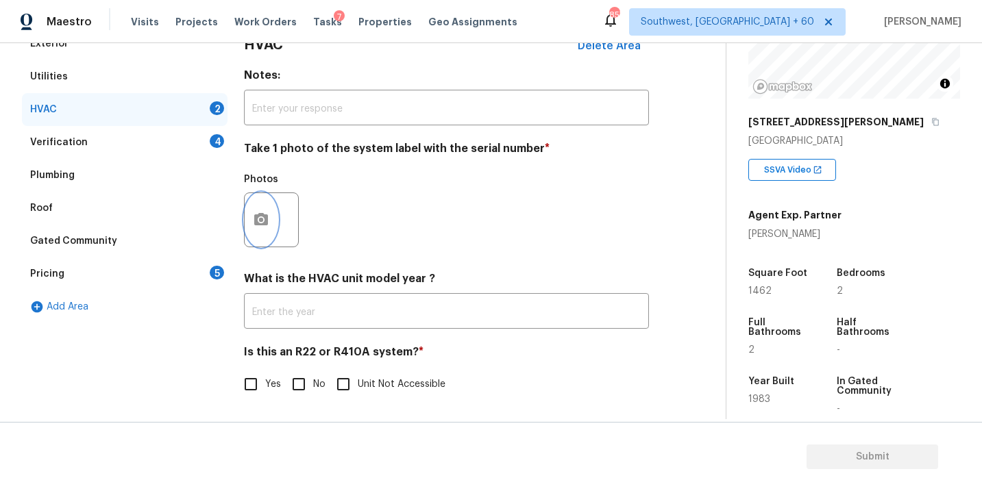
click at [268, 212] on icon "button" at bounding box center [261, 220] width 16 height 16
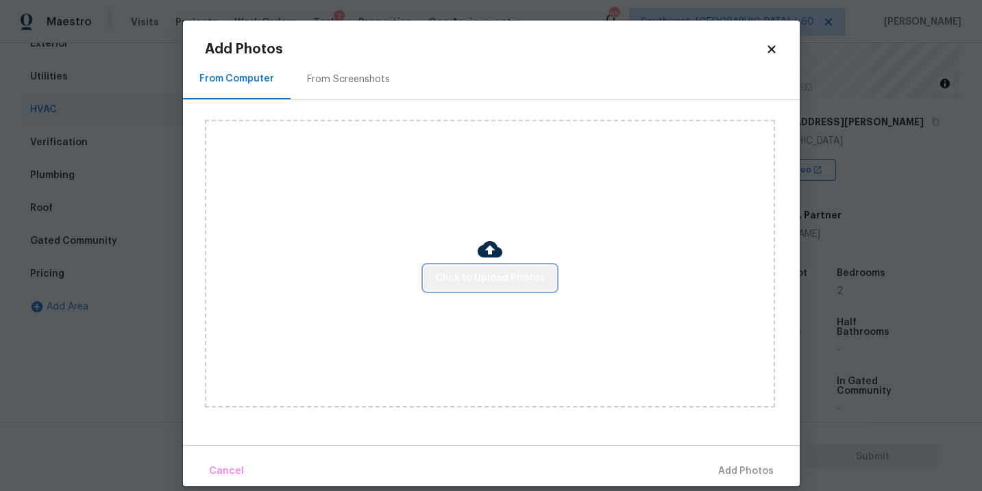
click at [531, 273] on span "Click to Upload Photos" at bounding box center [490, 278] width 110 height 17
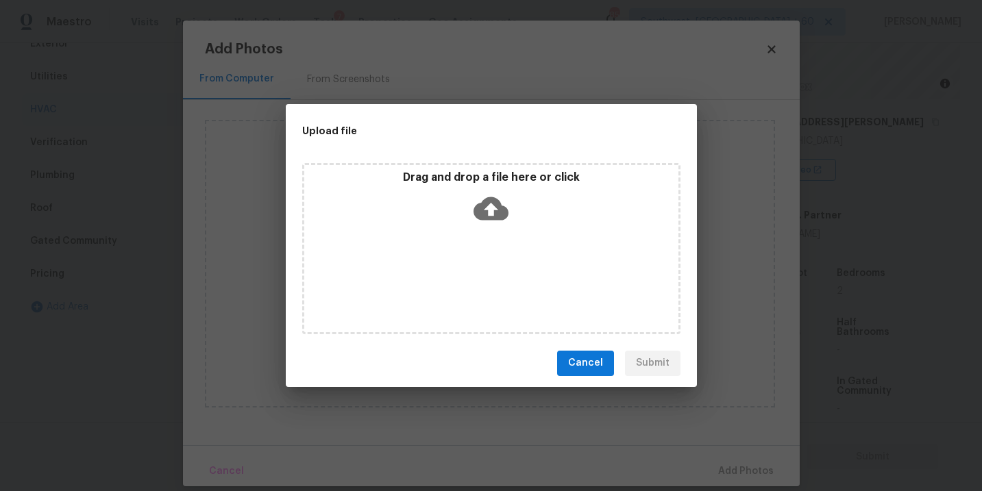
click at [497, 219] on icon at bounding box center [491, 208] width 35 height 35
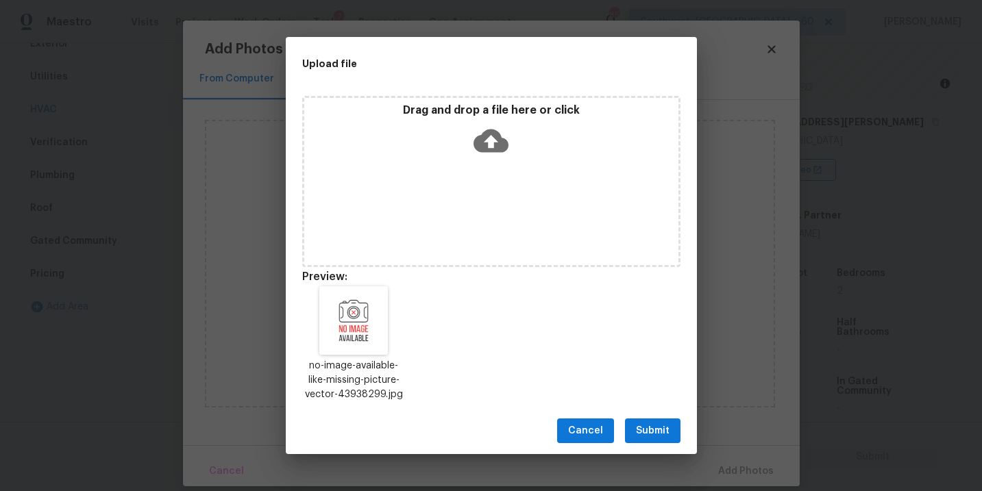
click at [628, 428] on button "Submit" at bounding box center [653, 431] width 56 height 25
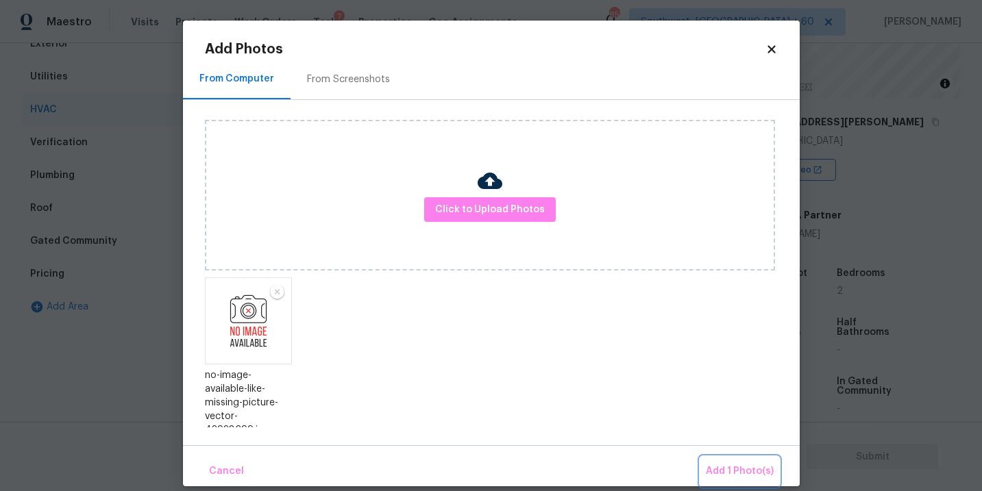
click at [719, 481] on button "Add 1 Photo(s)" at bounding box center [739, 471] width 79 height 29
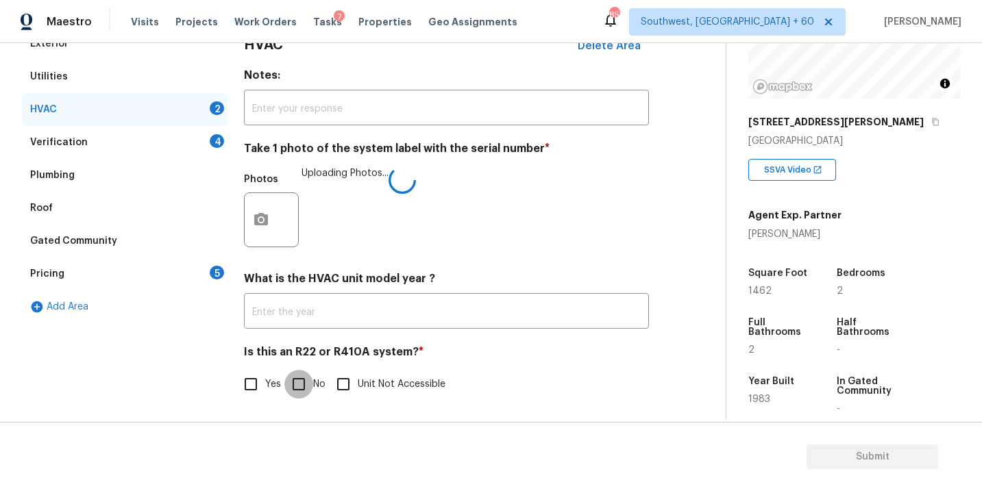
click at [301, 392] on input "No" at bounding box center [298, 384] width 29 height 29
checkbox input "true"
click at [458, 355] on h4 "Is this an R22 or R410A system? *" at bounding box center [446, 355] width 405 height 21
click at [121, 140] on div "Verification 4" at bounding box center [125, 142] width 206 height 33
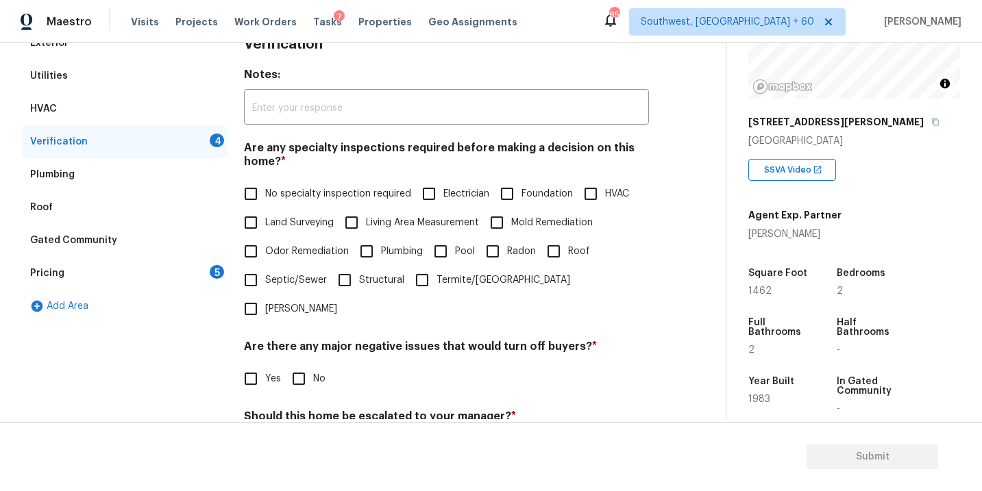
click at [295, 204] on label "No specialty inspection required" at bounding box center [323, 194] width 175 height 29
click at [265, 204] on input "No specialty inspection required" at bounding box center [250, 194] width 29 height 29
checkbox input "true"
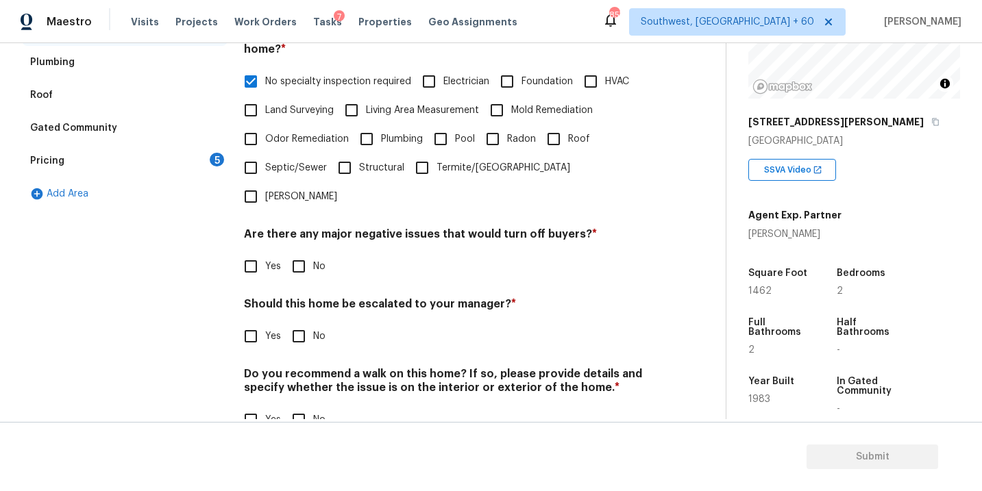
scroll to position [333, 0]
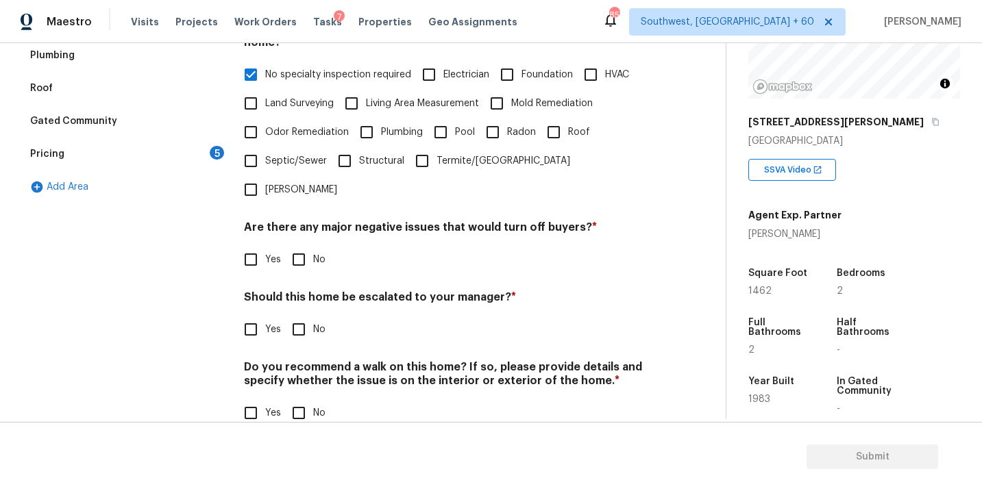
click at [302, 245] on input "No" at bounding box center [298, 259] width 29 height 29
checkbox input "true"
click at [300, 399] on input "No" at bounding box center [298, 413] width 29 height 29
checkbox input "true"
click at [254, 315] on input "Yes" at bounding box center [250, 329] width 29 height 29
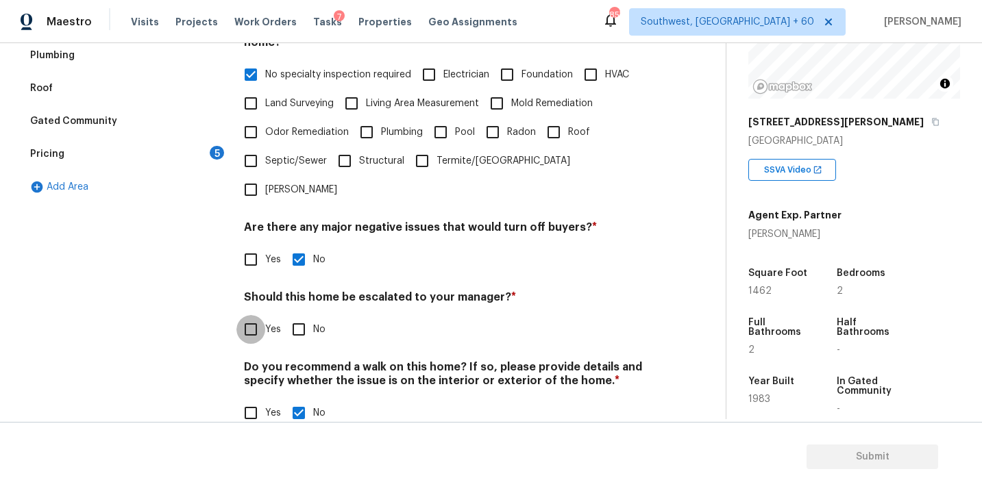
checkbox input "true"
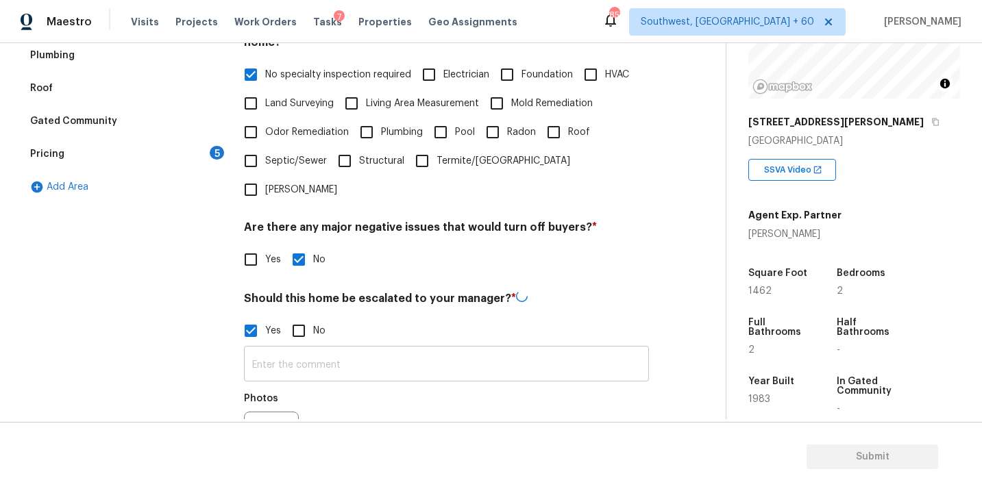
click at [316, 350] on input "text" at bounding box center [446, 366] width 405 height 32
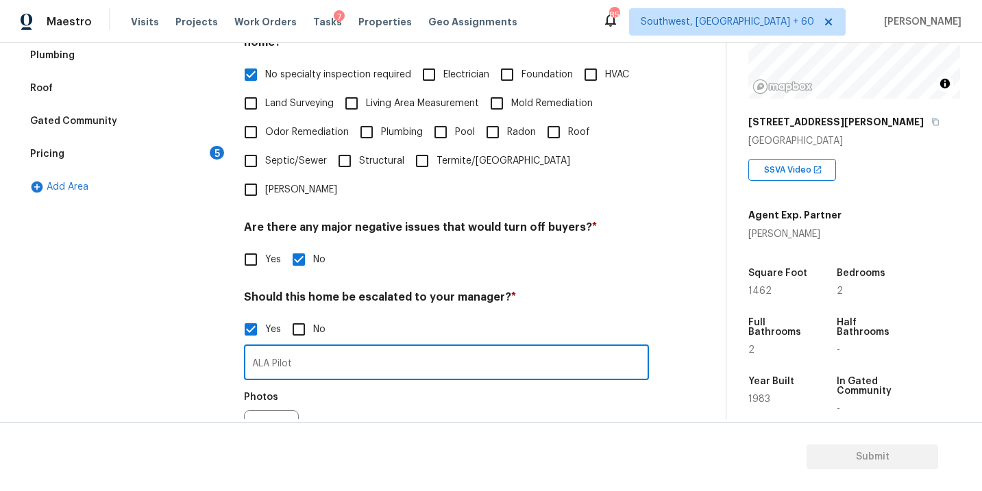
type input "ALA Pilot"
click at [385, 387] on div "Photos" at bounding box center [446, 428] width 405 height 89
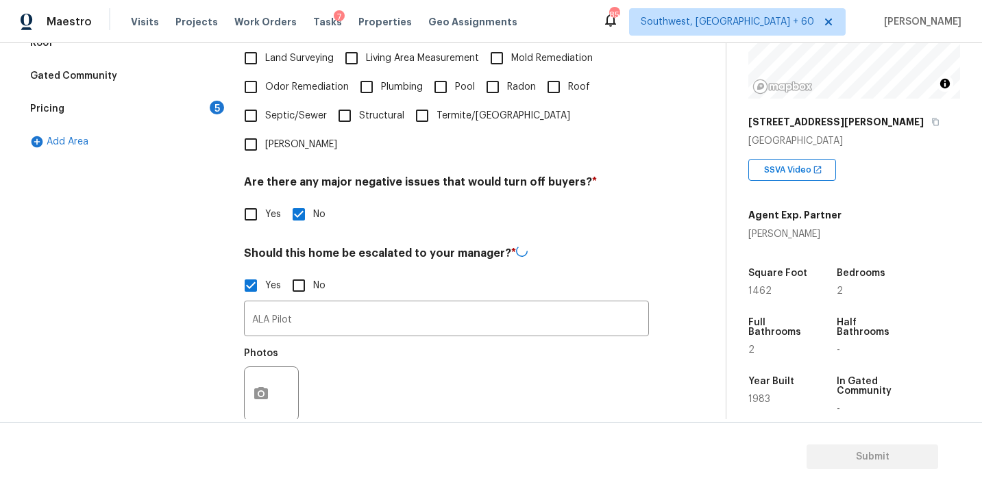
scroll to position [411, 0]
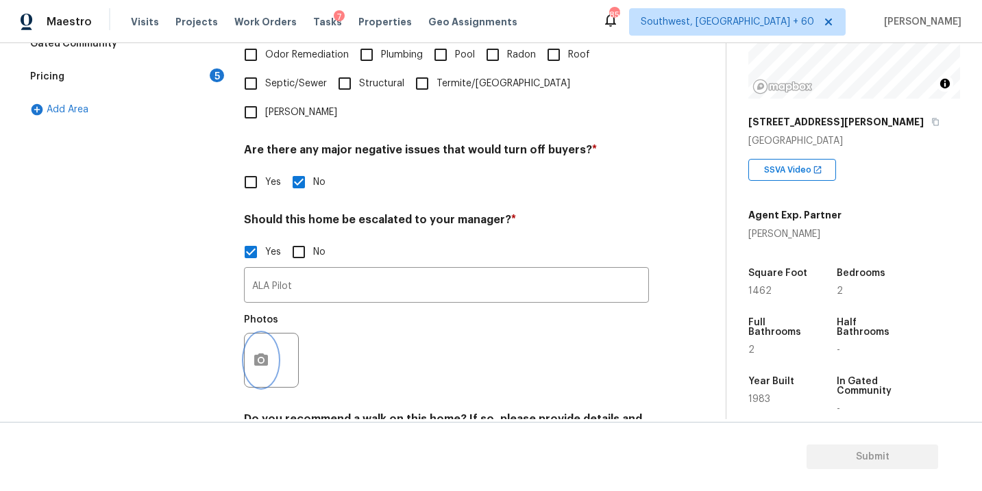
click at [270, 337] on button "button" at bounding box center [261, 360] width 33 height 53
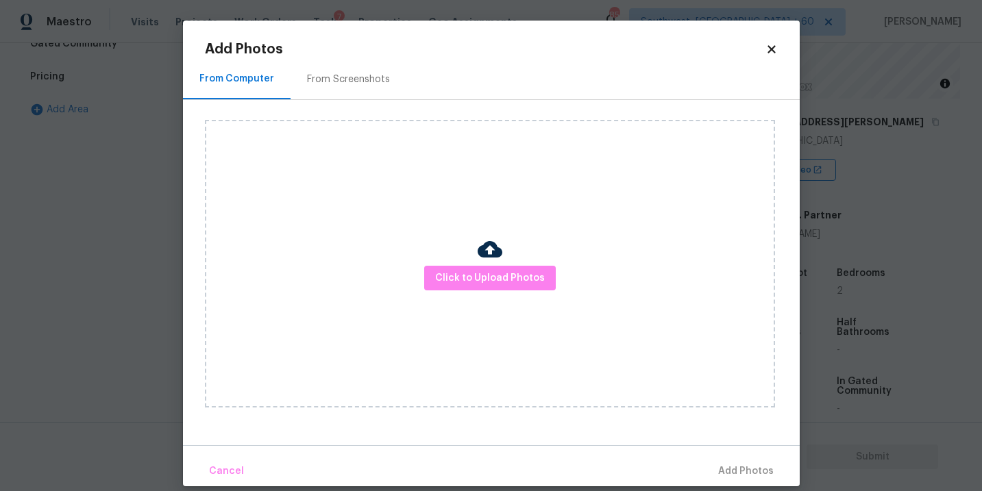
click at [462, 319] on div "Click to Upload Photos" at bounding box center [490, 264] width 570 height 288
click at [481, 286] on button "Click to Upload Photos" at bounding box center [490, 278] width 132 height 25
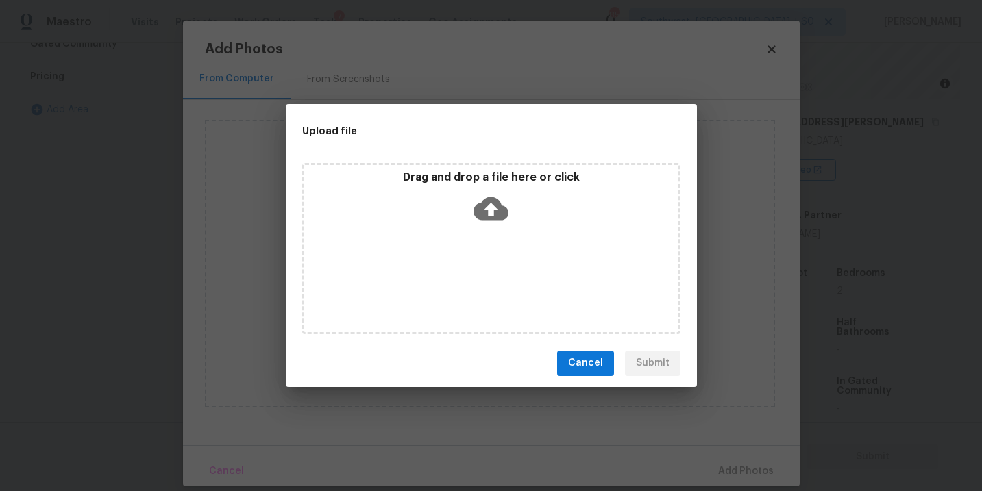
click at [510, 212] on div "Drag and drop a file here or click" at bounding box center [491, 200] width 374 height 59
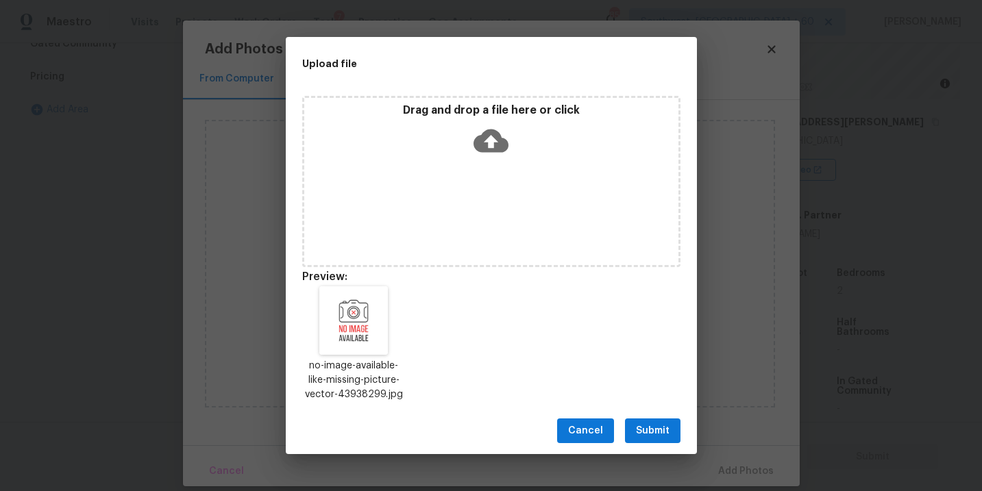
click at [657, 428] on span "Submit" at bounding box center [653, 431] width 34 height 17
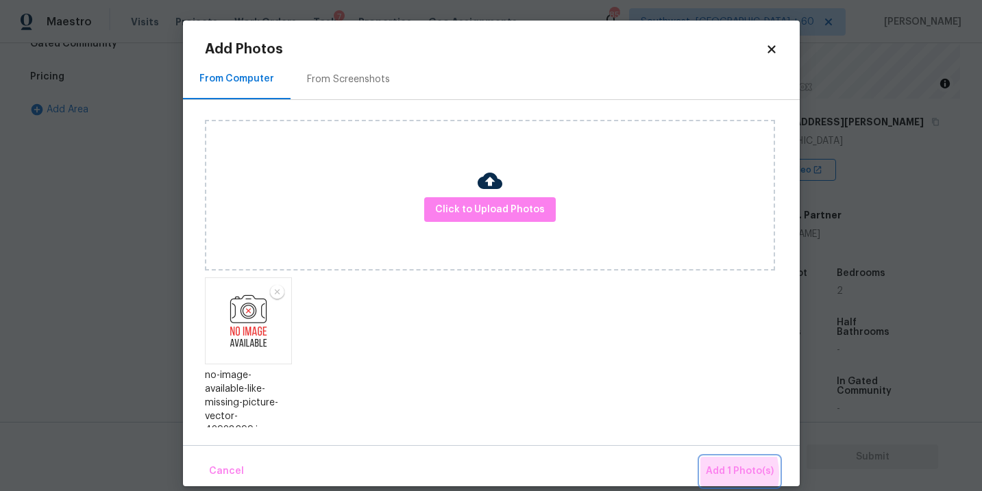
click at [715, 474] on span "Add 1 Photo(s)" at bounding box center [740, 471] width 68 height 17
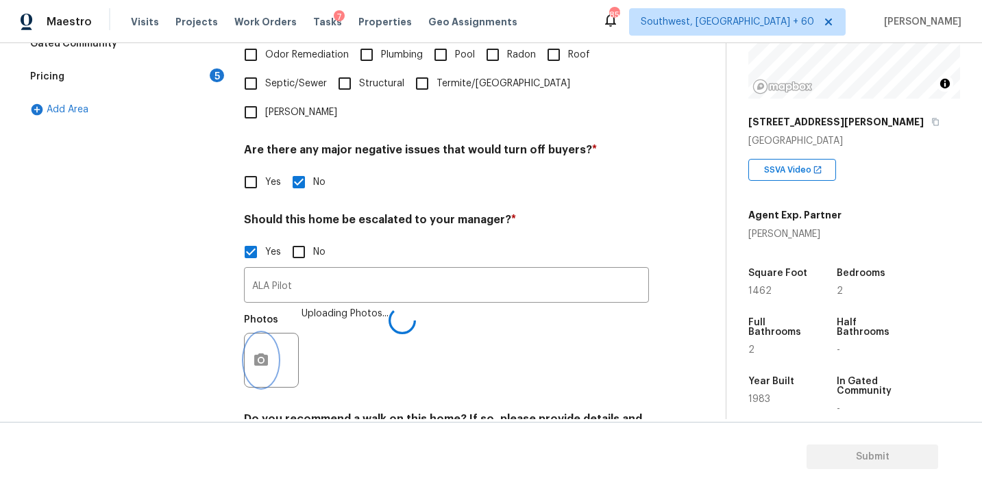
scroll to position [463, 0]
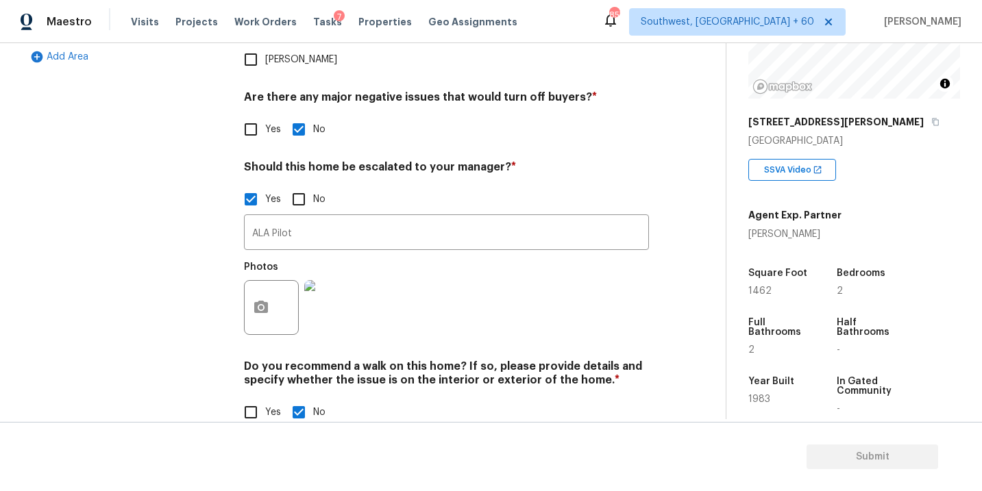
click at [509, 286] on div "Photos" at bounding box center [446, 298] width 405 height 89
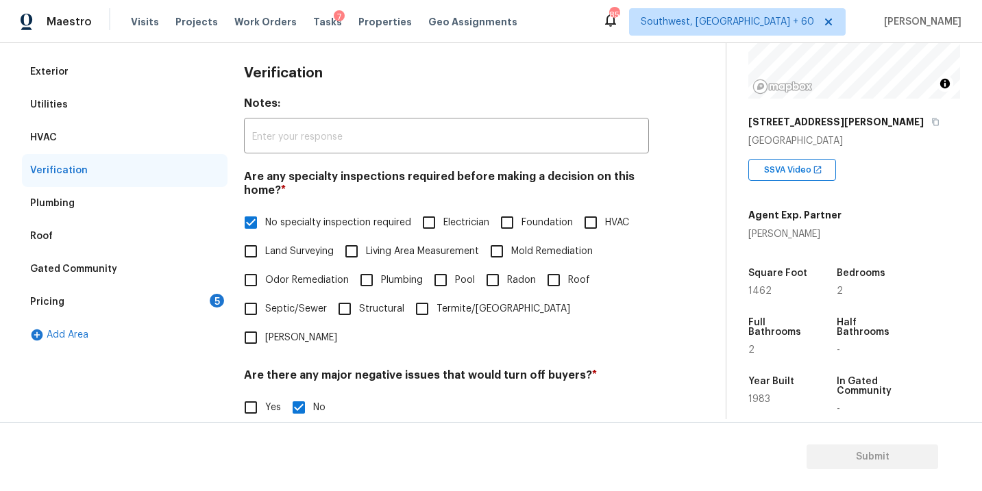
scroll to position [151, 0]
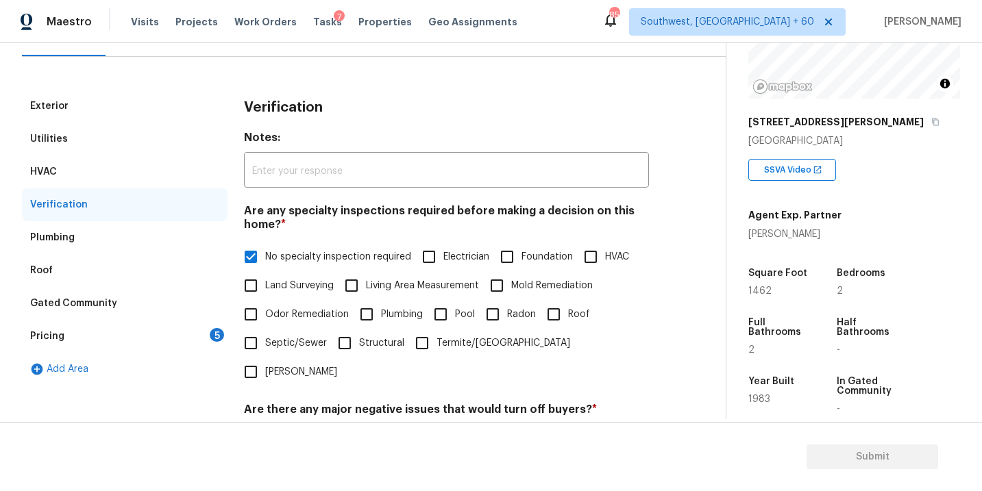
click at [146, 333] on div "Pricing 5" at bounding box center [125, 336] width 206 height 33
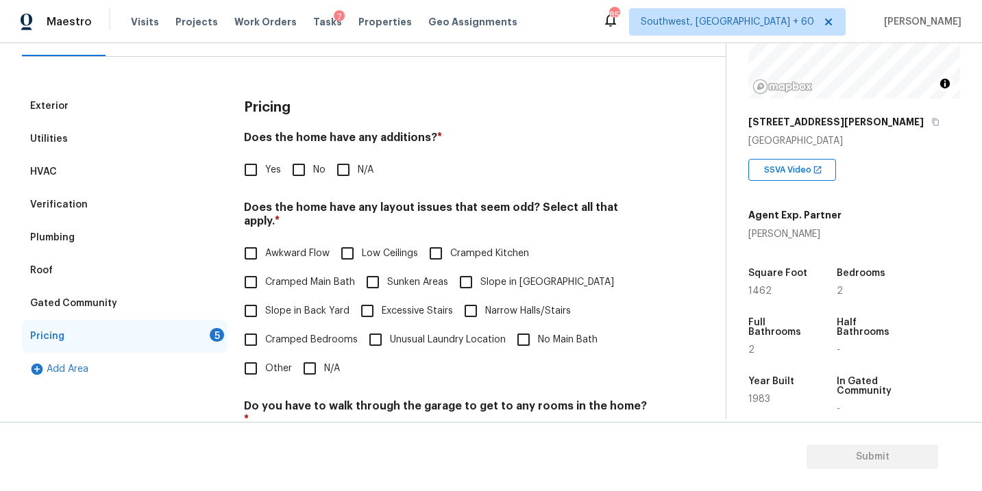
click at [351, 174] on input "N/A" at bounding box center [343, 170] width 29 height 29
checkbox input "true"
click at [312, 356] on input "N/A" at bounding box center [309, 368] width 29 height 29
checkbox input "true"
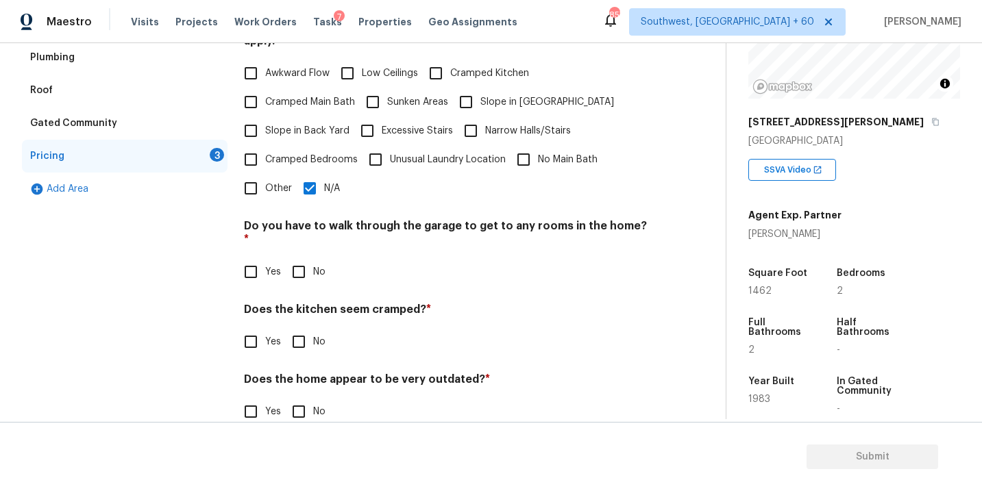
click at [516, 95] on span "Slope in Front Yard" at bounding box center [547, 102] width 134 height 14
click at [480, 90] on input "Slope in Front Yard" at bounding box center [466, 102] width 29 height 29
checkbox input "true"
click at [321, 174] on input "N/A" at bounding box center [309, 188] width 29 height 29
checkbox input "false"
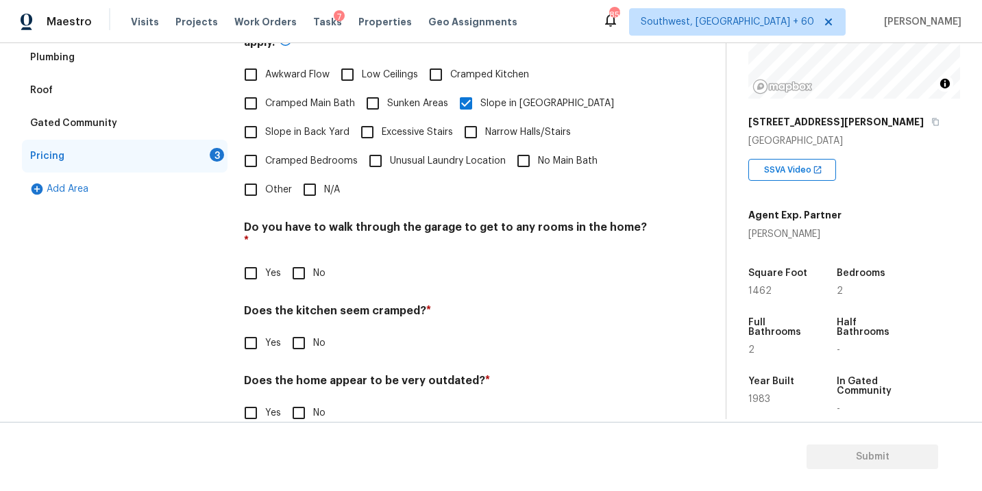
click at [303, 259] on div "Pricing Does the home have any additions? * Yes No N/A Does the home have any l…" at bounding box center [446, 177] width 405 height 535
click at [293, 330] on div "Pricing Does the home have any additions? * Yes No N/A Does the home have any l…" at bounding box center [446, 176] width 405 height 533
click at [302, 328] on input "No" at bounding box center [298, 342] width 29 height 29
checkbox input "true"
click at [308, 264] on div "Pricing Does the home have any additions? * Yes No N/A Does the home have any l…" at bounding box center [446, 177] width 405 height 535
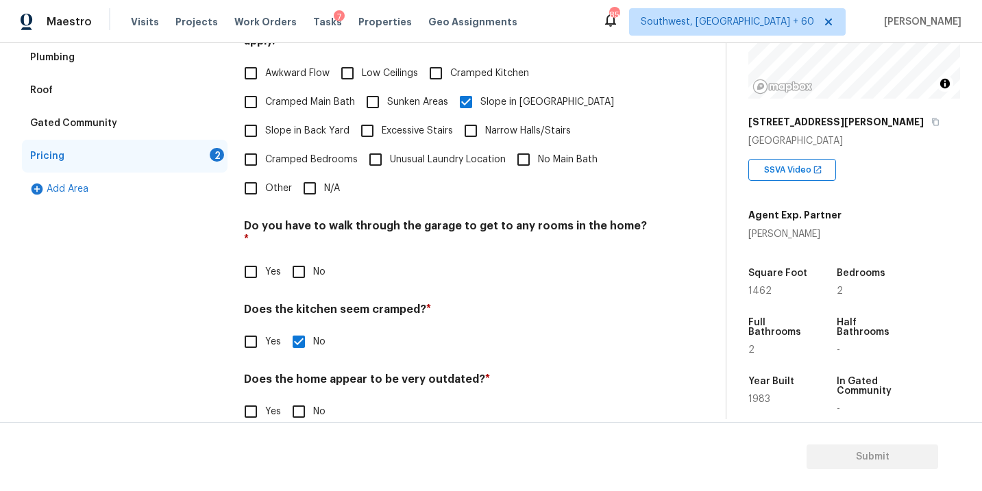
click at [308, 258] on input "No" at bounding box center [298, 272] width 29 height 29
checkbox input "true"
click at [297, 398] on input "No" at bounding box center [298, 411] width 29 height 29
checkbox input "true"
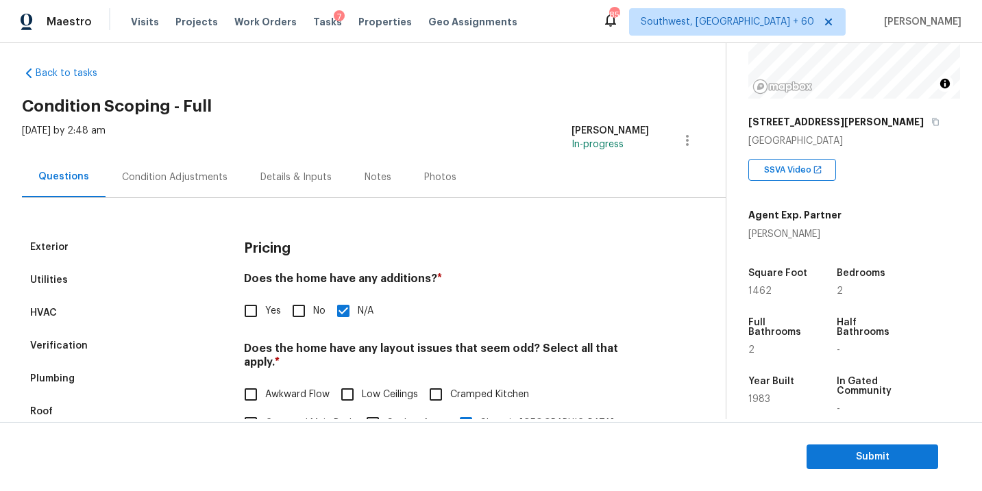
scroll to position [0, 0]
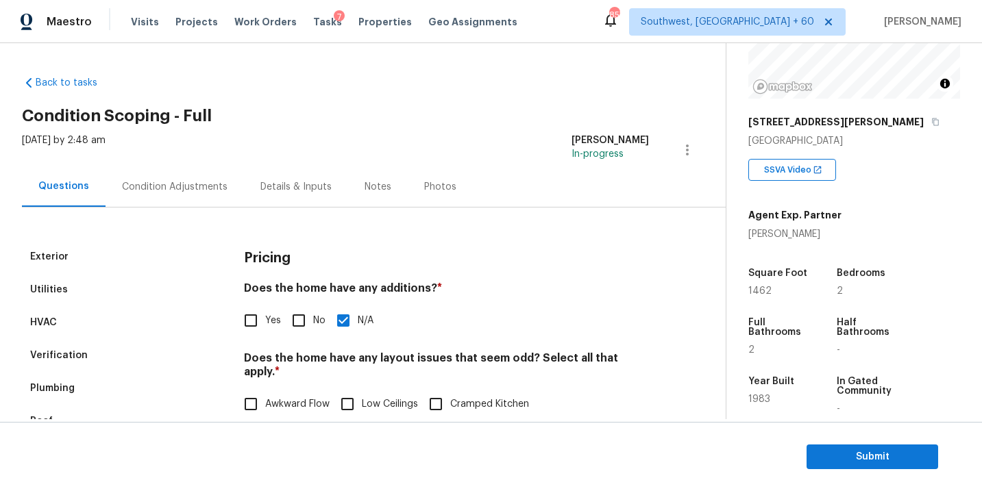
click at [191, 184] on div "Condition Adjustments" at bounding box center [175, 187] width 106 height 14
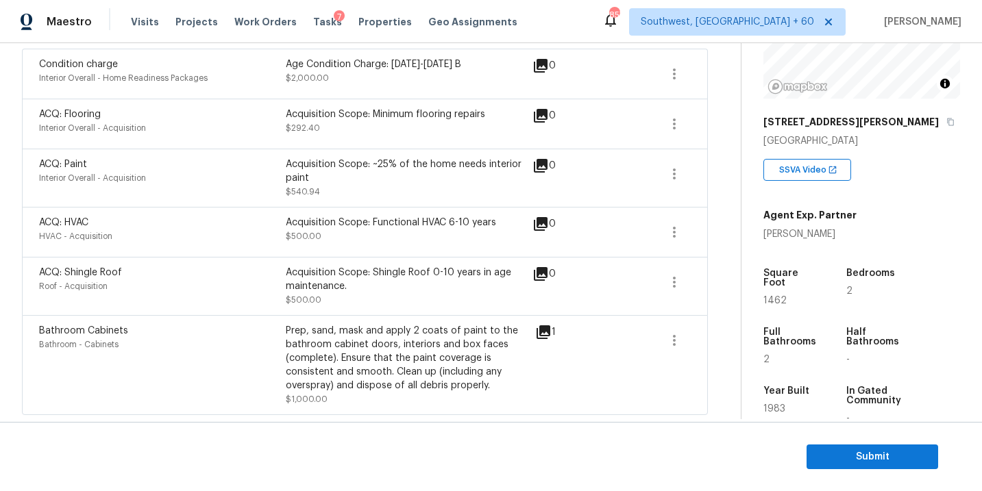
scroll to position [114, 0]
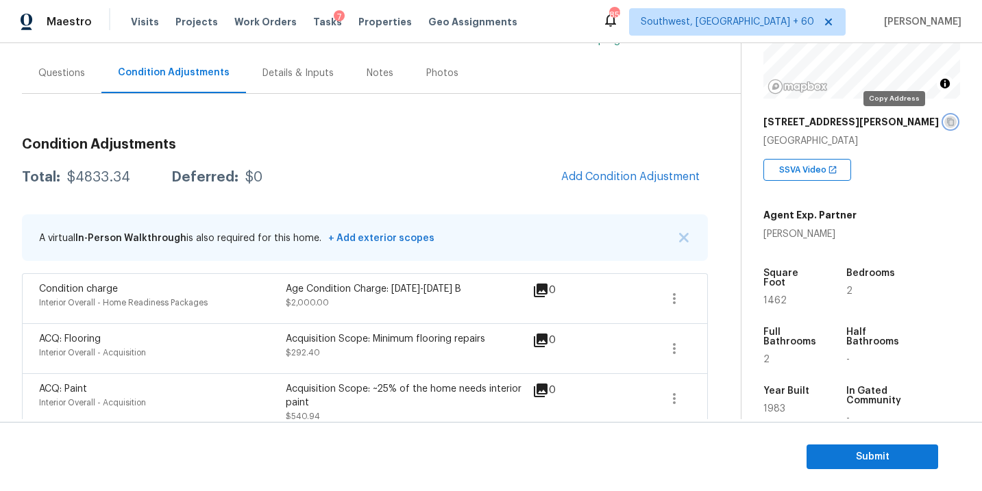
click at [946, 118] on icon "button" at bounding box center [950, 122] width 8 height 8
click at [338, 118] on div "Condition Adjustments Total: $4833.34 Deferred: $0 Add Condition Adjustment A v…" at bounding box center [365, 367] width 686 height 546
click at [335, 139] on h3 "Condition Adjustments" at bounding box center [365, 145] width 686 height 14
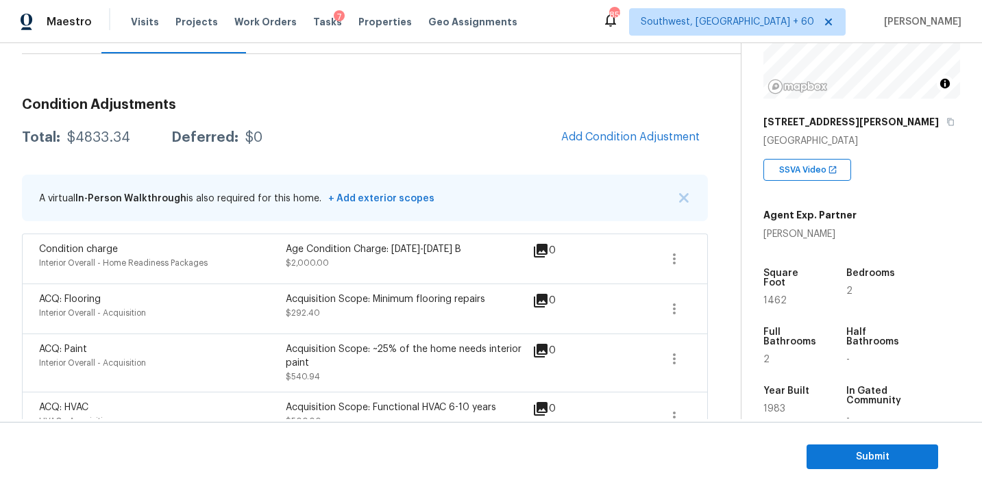
click at [106, 140] on div "$4833.34" at bounding box center [98, 138] width 63 height 14
copy div "$4833.34"
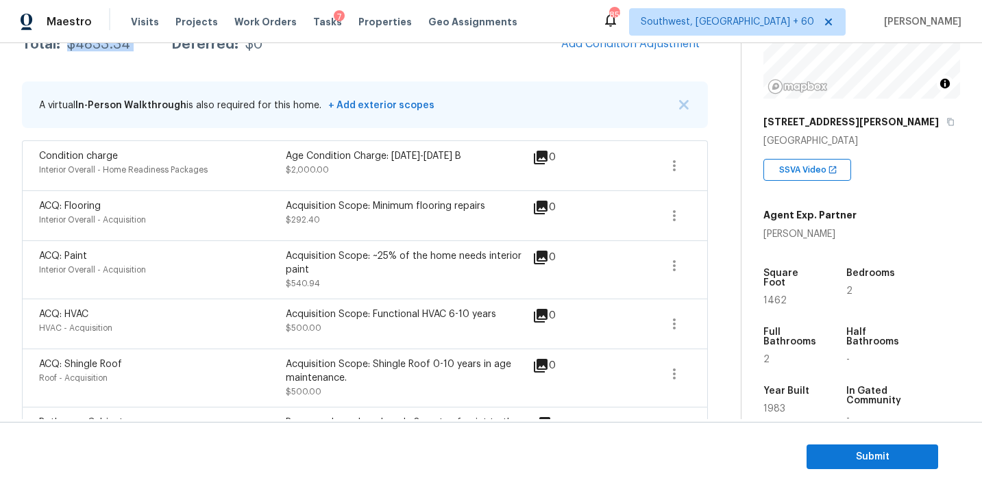
scroll to position [140, 0]
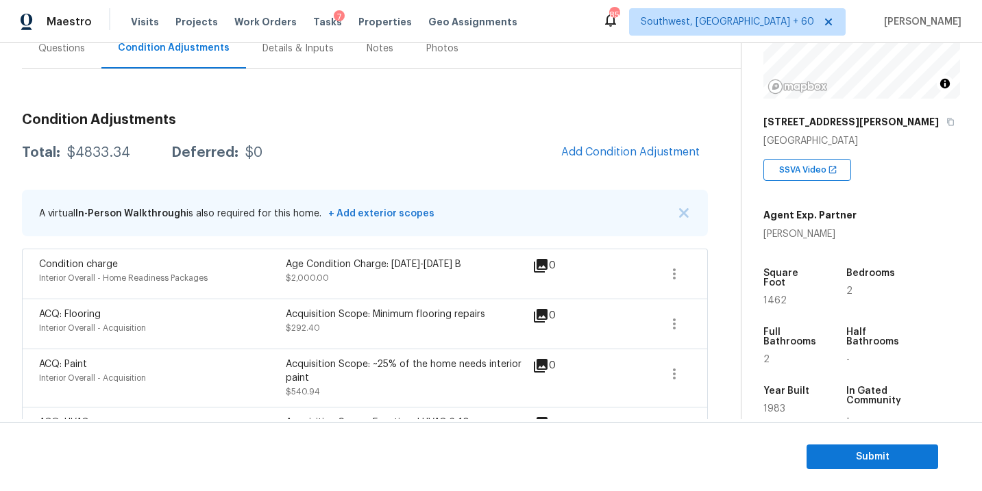
click at [61, 62] on div "Questions" at bounding box center [61, 48] width 79 height 40
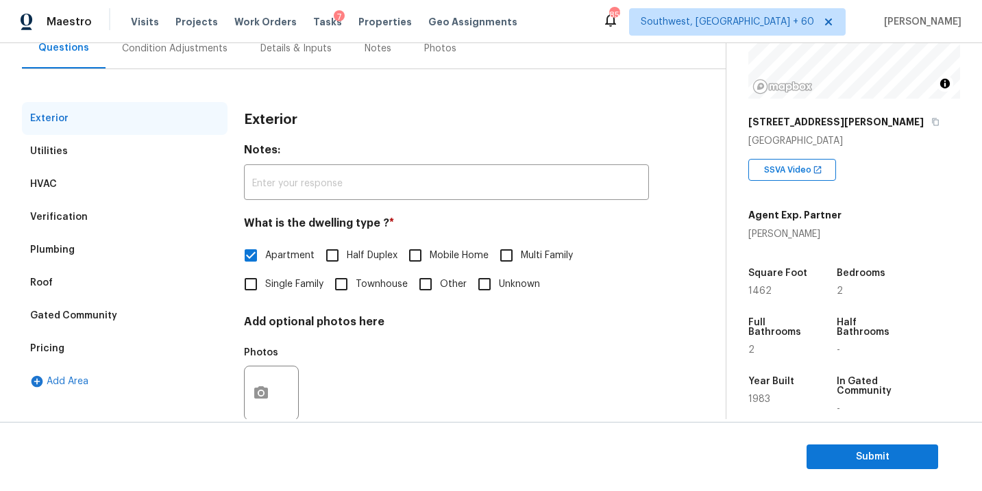
scroll to position [138, 0]
click at [77, 220] on div "Verification" at bounding box center [59, 218] width 58 height 14
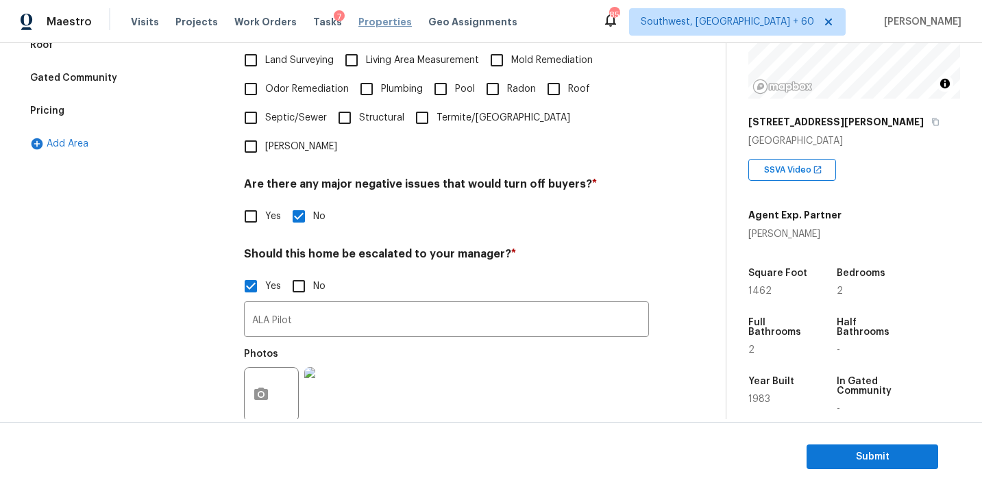
scroll to position [345, 0]
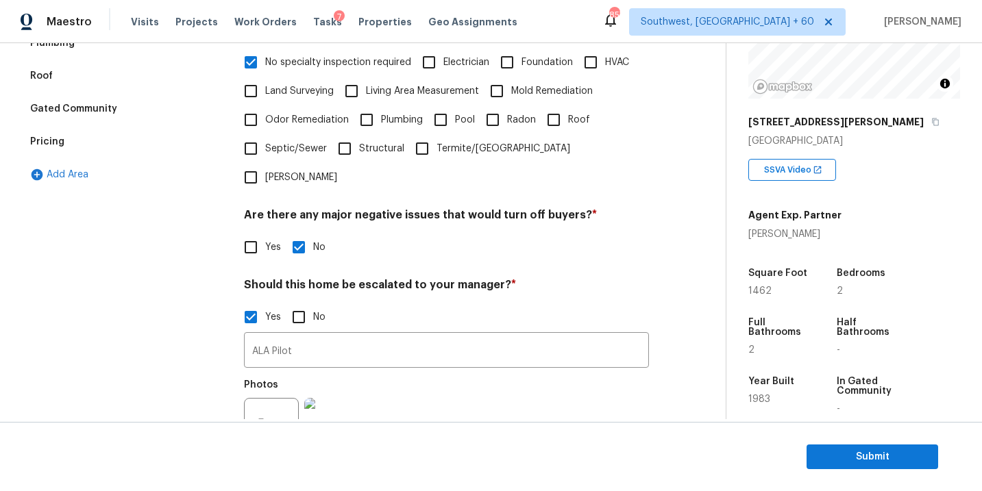
click at [95, 102] on div "Gated Community" at bounding box center [73, 109] width 87 height 14
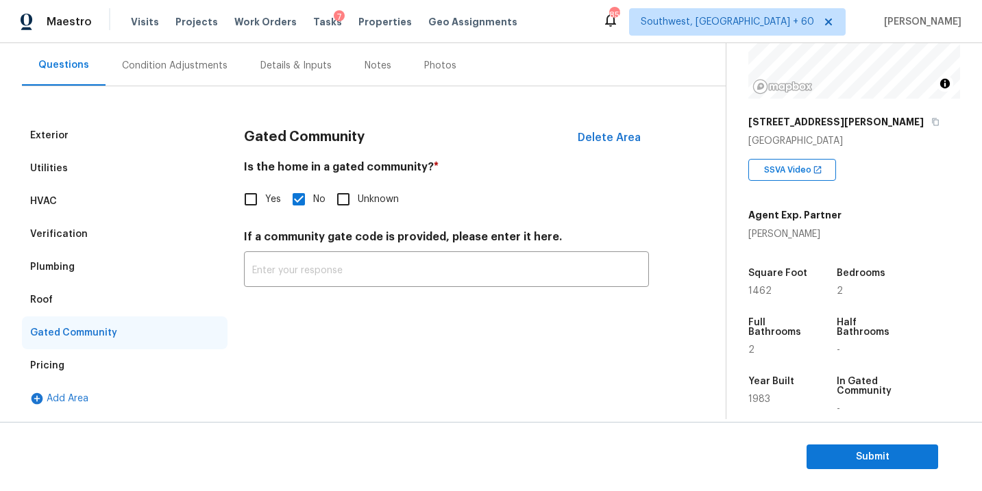
click at [264, 190] on input "Yes" at bounding box center [250, 199] width 29 height 29
checkbox input "true"
checkbox input "false"
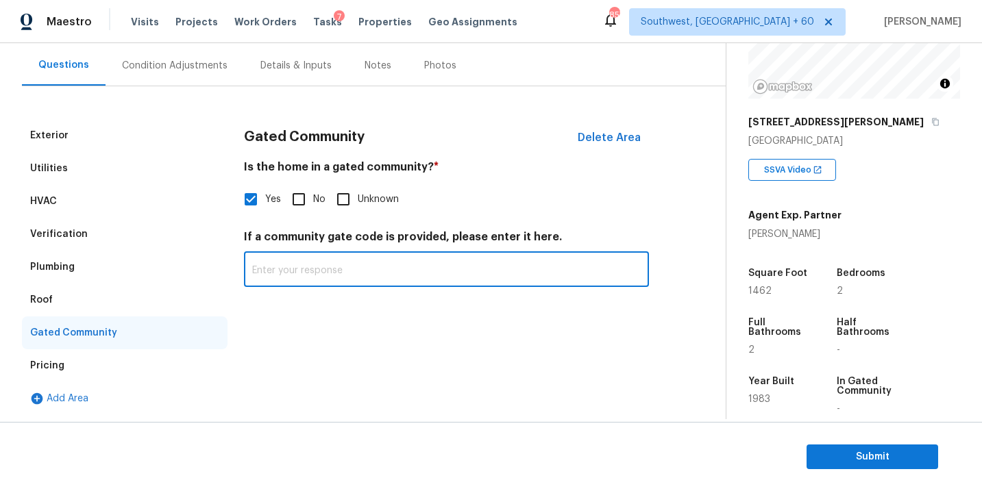
click at [378, 281] on input "text" at bounding box center [446, 271] width 405 height 32
paste input "#8764"
type input "#8764"
click at [391, 365] on div "Gated Community Delete Area Is the home in a gated community? * Yes No Unknown …" at bounding box center [446, 267] width 405 height 296
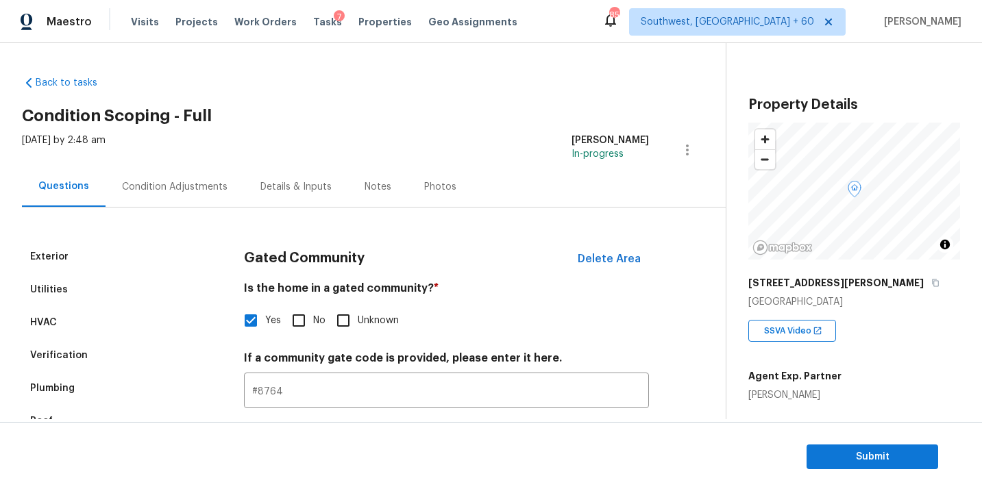
click at [193, 180] on div "Condition Adjustments" at bounding box center [175, 187] width 106 height 14
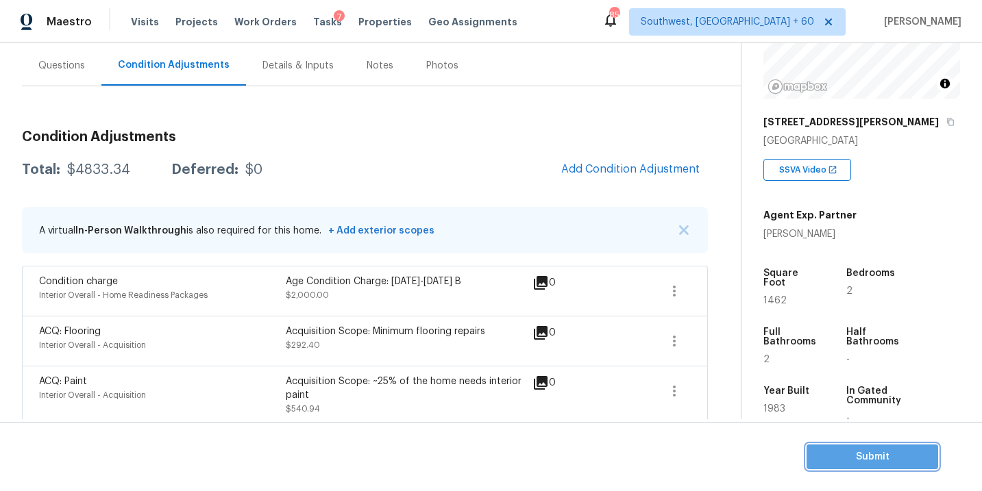
click at [824, 458] on span "Submit" at bounding box center [873, 457] width 110 height 17
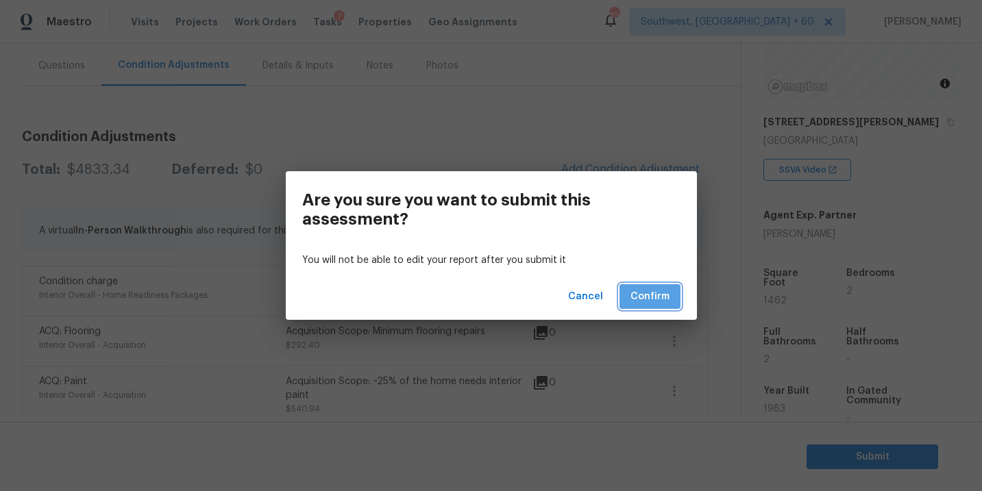
click at [658, 306] on button "Confirm" at bounding box center [650, 296] width 61 height 25
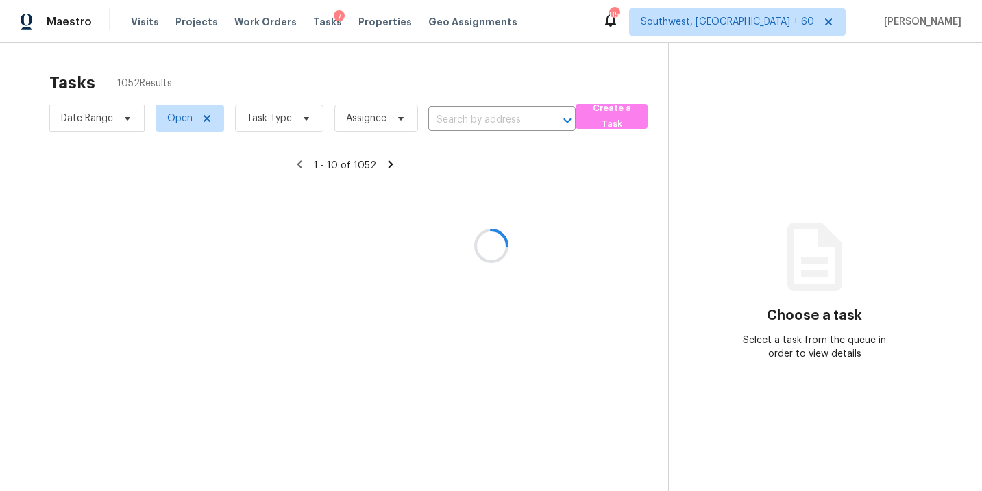
click at [285, 117] on div at bounding box center [491, 245] width 982 height 491
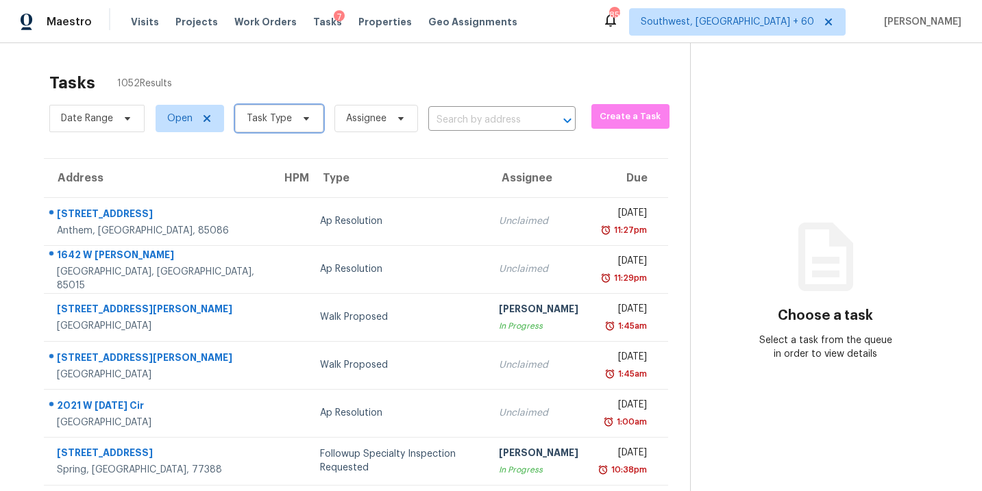
click at [285, 117] on span "Task Type" at bounding box center [269, 119] width 45 height 14
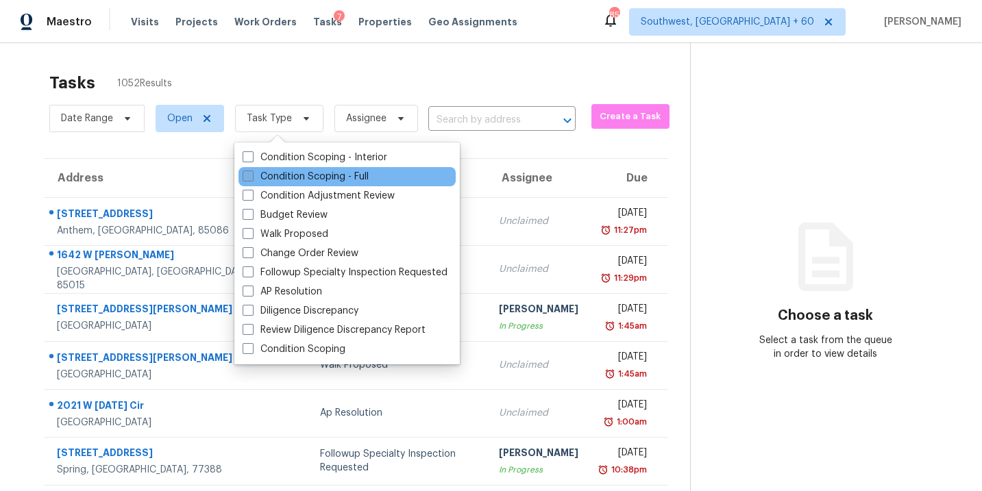
click at [311, 176] on label "Condition Scoping - Full" at bounding box center [306, 177] width 126 height 14
click at [252, 176] on input "Condition Scoping - Full" at bounding box center [247, 174] width 9 height 9
checkbox input "true"
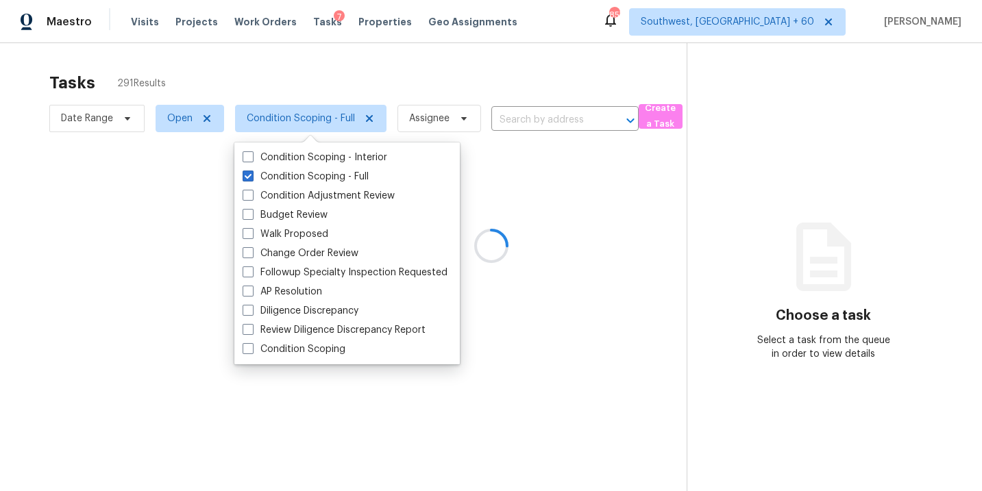
click at [773, 237] on div at bounding box center [491, 245] width 982 height 491
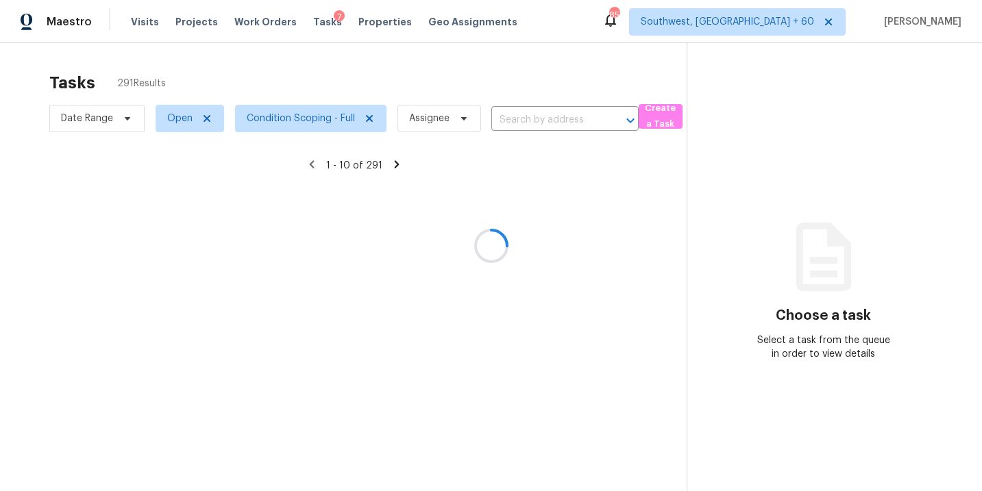
click at [424, 121] on div at bounding box center [491, 245] width 982 height 491
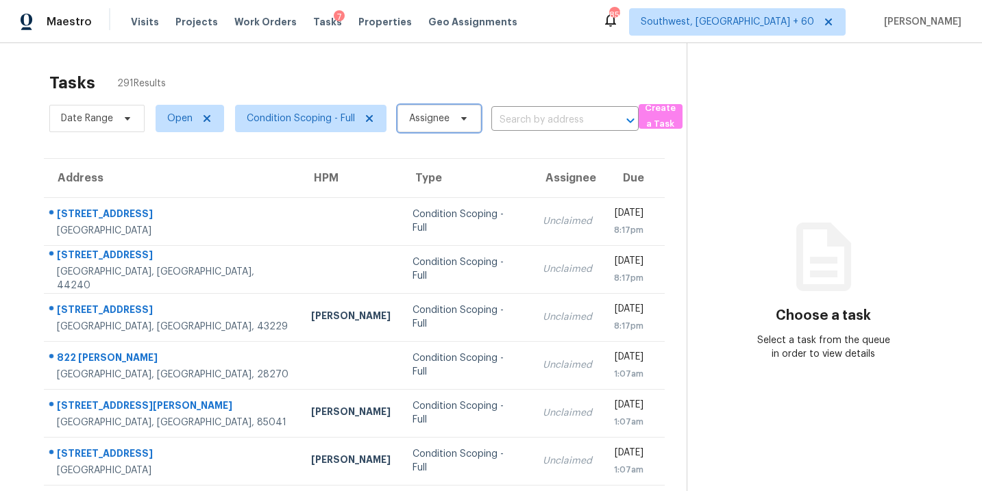
click at [424, 121] on span "Assignee" at bounding box center [429, 119] width 40 height 14
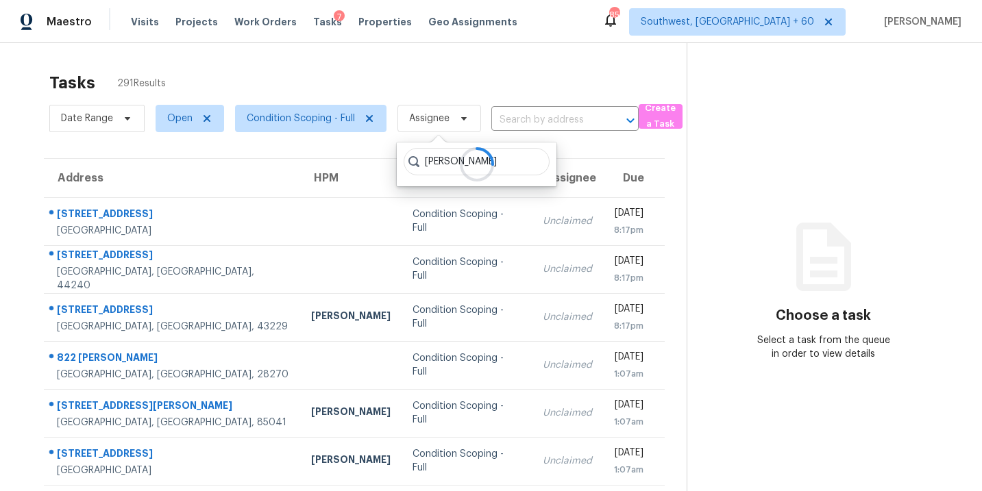
type input "sakthivel"
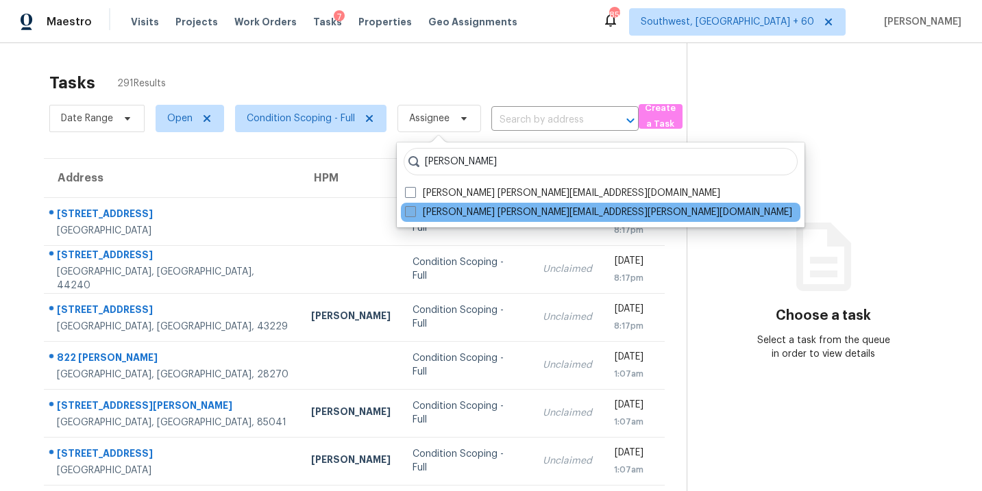
click at [456, 209] on label "Sakthivel Chandran sakthivel.chandran@opendoor.com" at bounding box center [598, 213] width 387 height 14
click at [414, 209] on input "Sakthivel Chandran sakthivel.chandran@opendoor.com" at bounding box center [409, 210] width 9 height 9
checkbox input "true"
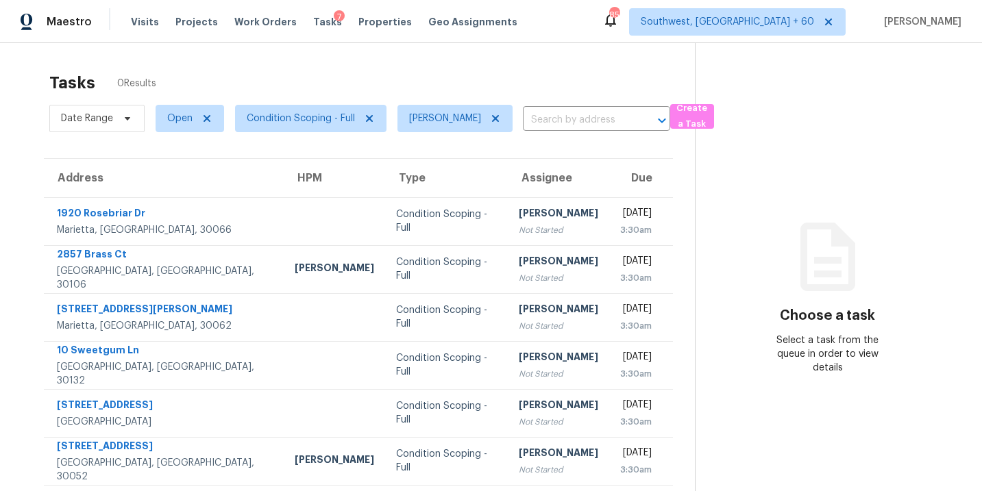
scroll to position [9, 0]
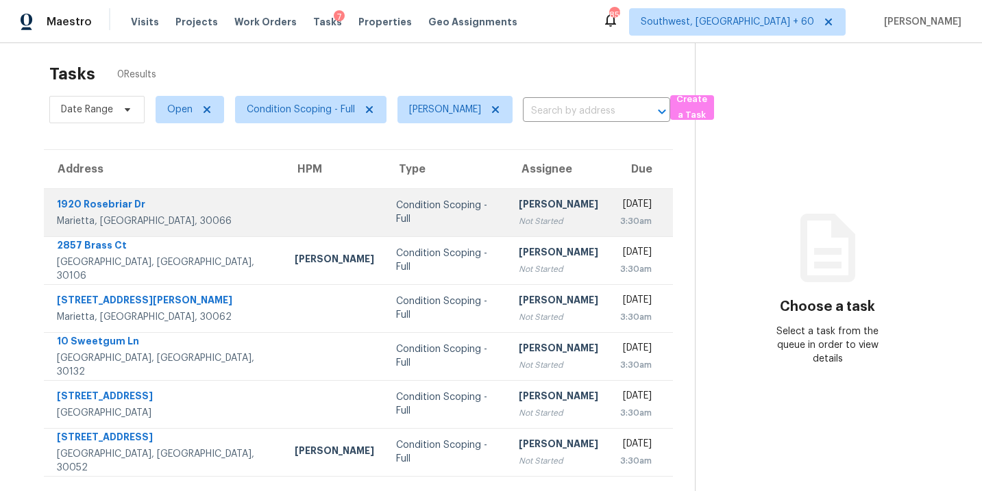
click at [519, 217] on div "Not Started" at bounding box center [558, 222] width 79 height 14
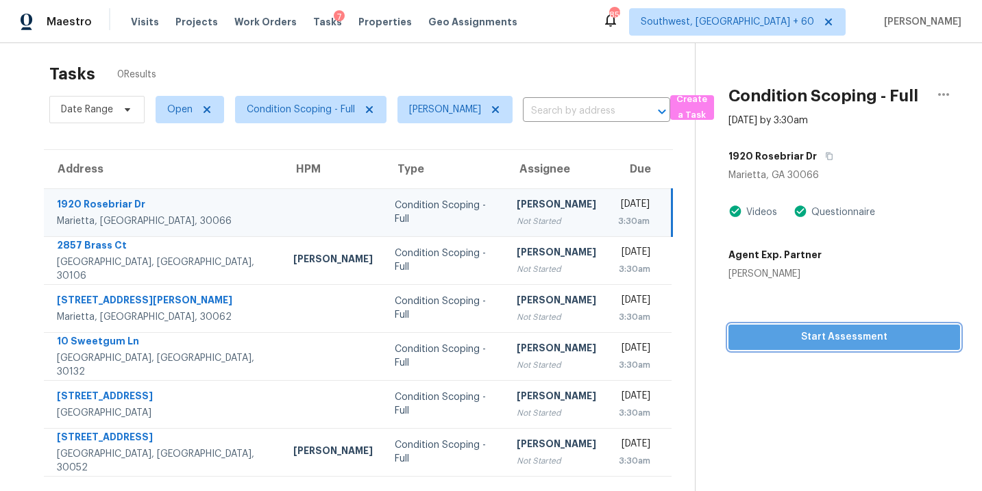
click at [881, 343] on span "Start Assessment" at bounding box center [844, 337] width 210 height 17
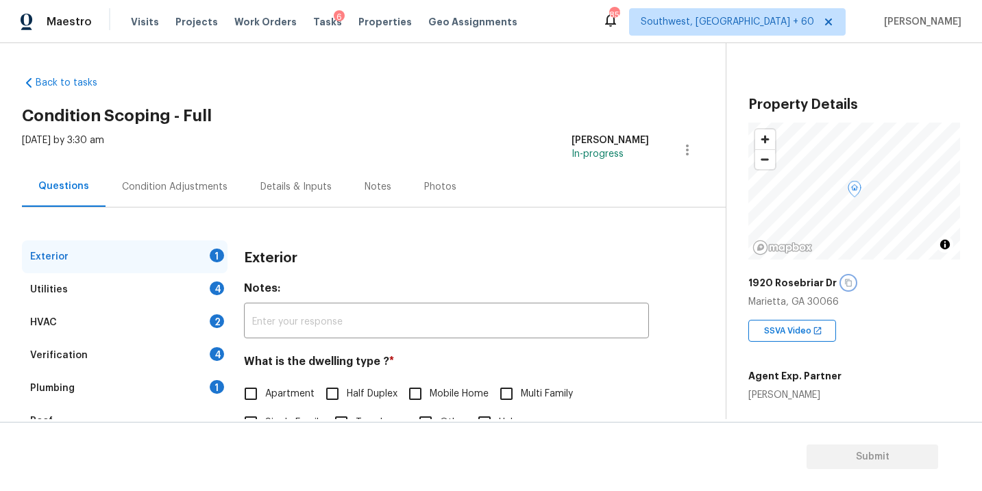
click at [844, 281] on icon "button" at bounding box center [848, 283] width 8 height 8
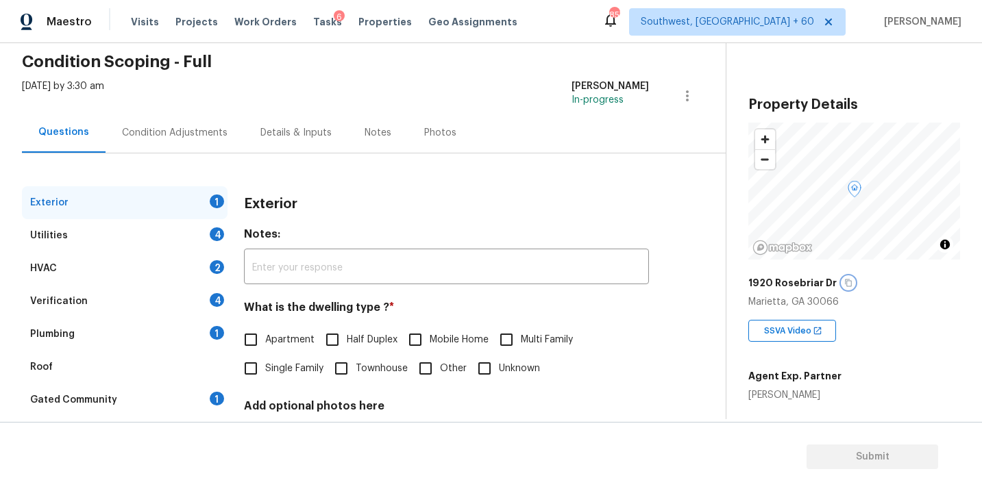
scroll to position [89, 0]
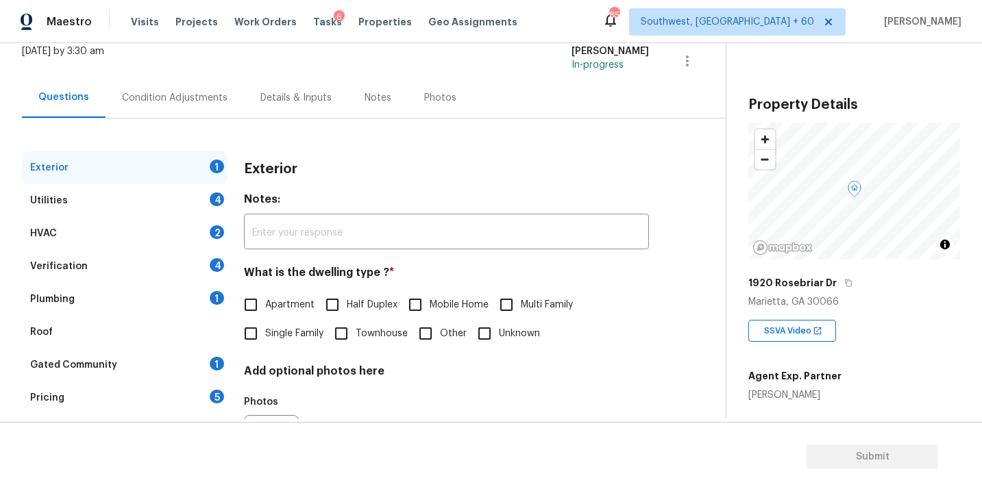
click at [281, 342] on label "Single Family" at bounding box center [279, 333] width 87 height 29
click at [265, 342] on input "Single Family" at bounding box center [250, 333] width 29 height 29
checkbox input "true"
click at [75, 188] on div "Utilities 4" at bounding box center [125, 200] width 206 height 33
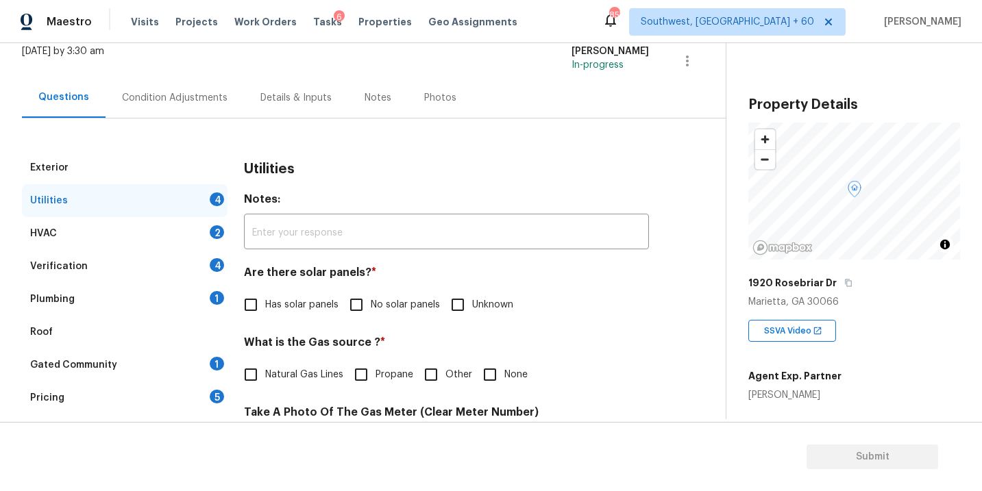
click at [395, 309] on span "No solar panels" at bounding box center [405, 305] width 69 height 14
click at [371, 309] on input "No solar panels" at bounding box center [356, 305] width 29 height 29
checkbox input "true"
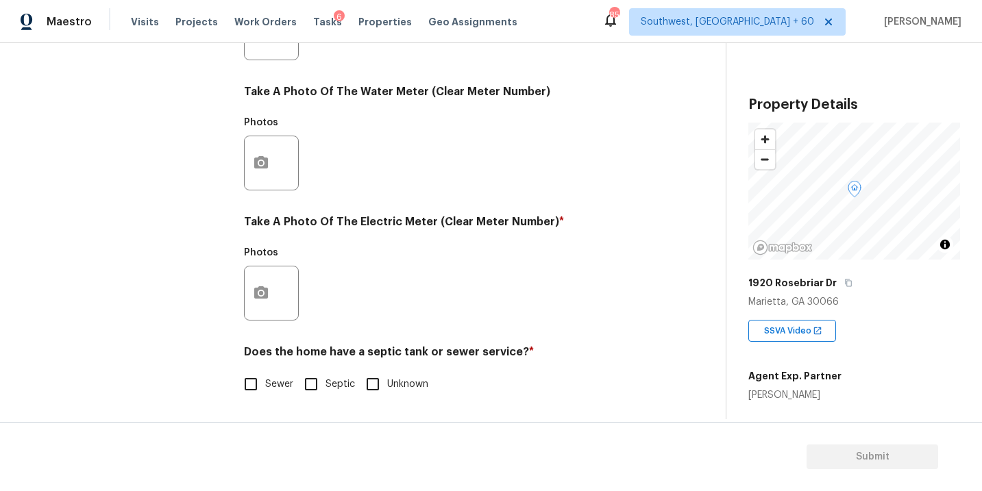
click at [271, 384] on span "Sewer" at bounding box center [279, 385] width 28 height 14
click at [265, 384] on input "Sewer" at bounding box center [250, 384] width 29 height 29
checkbox input "true"
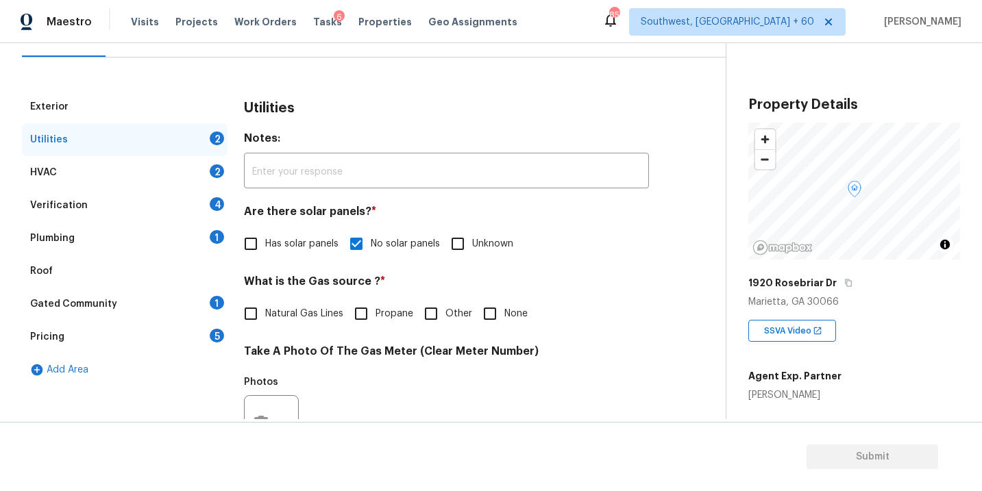
scroll to position [44, 0]
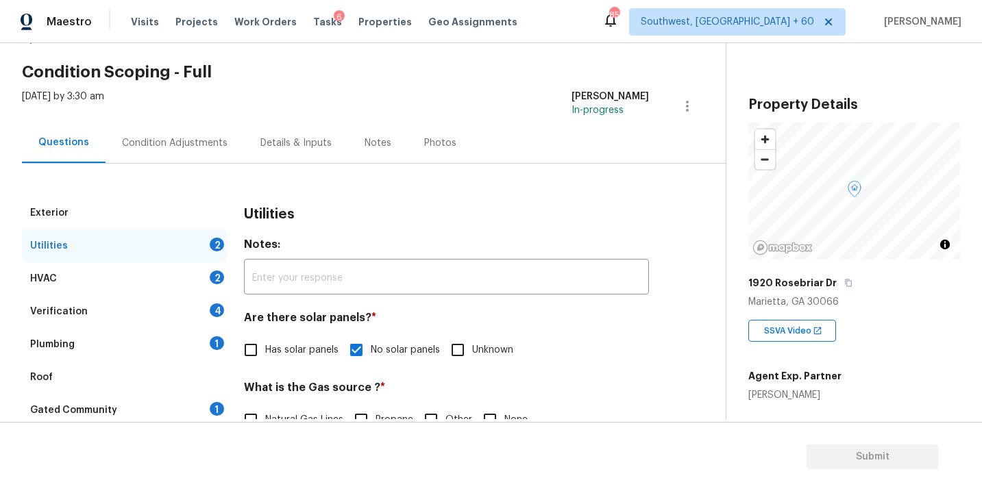
click at [104, 350] on div "Plumbing 1" at bounding box center [125, 344] width 206 height 33
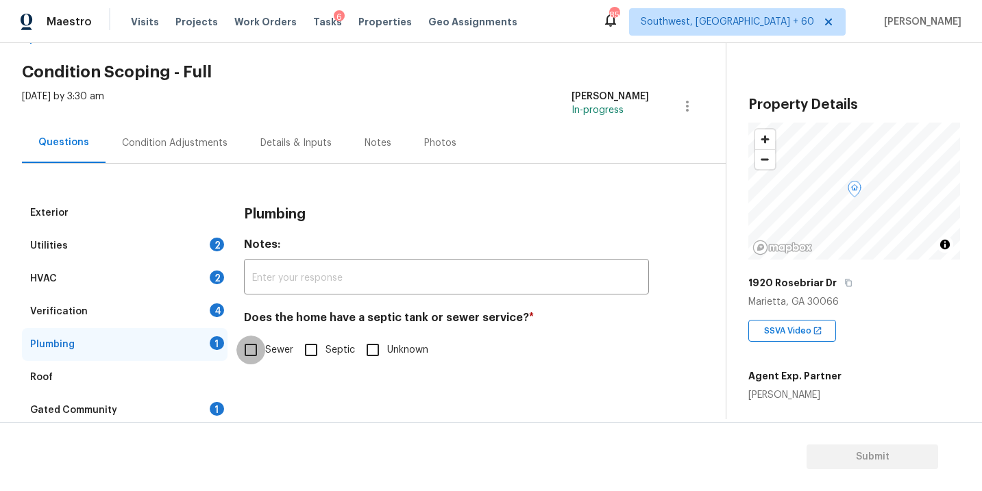
click at [251, 342] on input "Sewer" at bounding box center [250, 350] width 29 height 29
checkbox input "true"
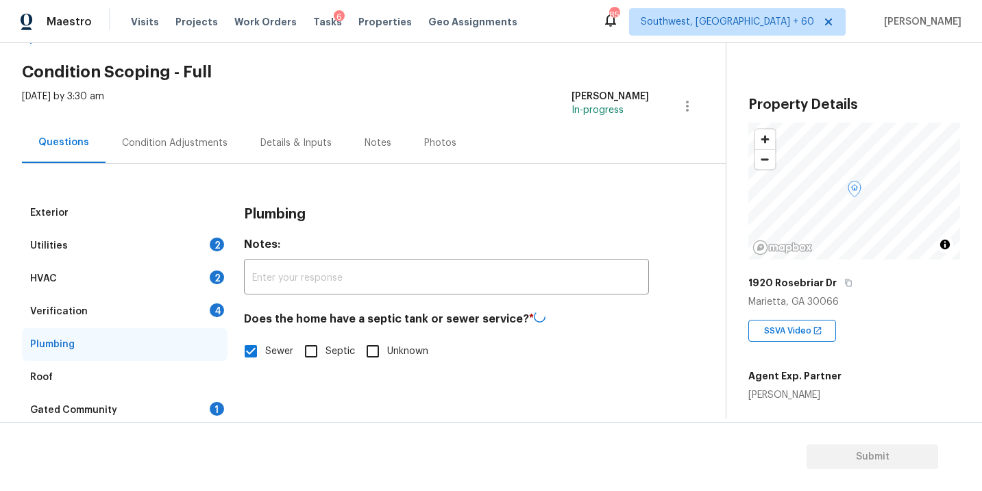
scroll to position [102, 0]
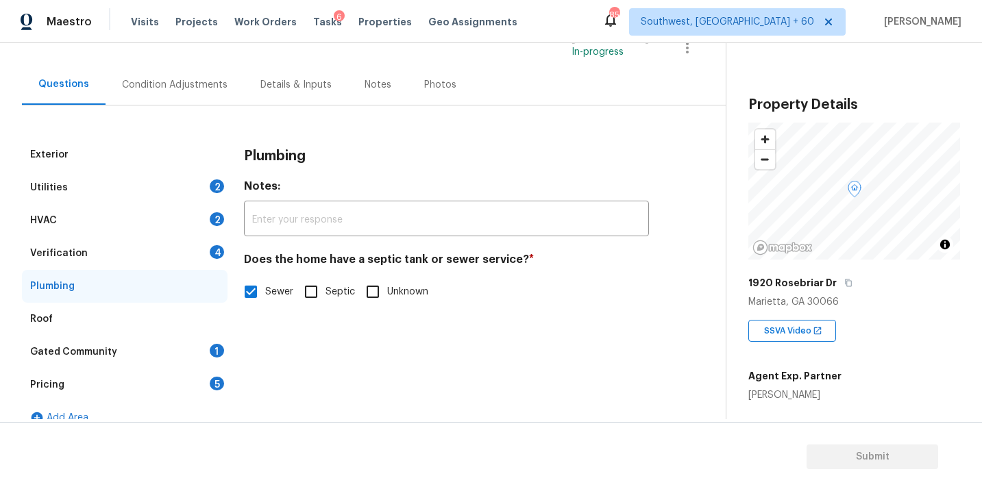
click at [166, 343] on div "Gated Community 1" at bounding box center [125, 352] width 206 height 33
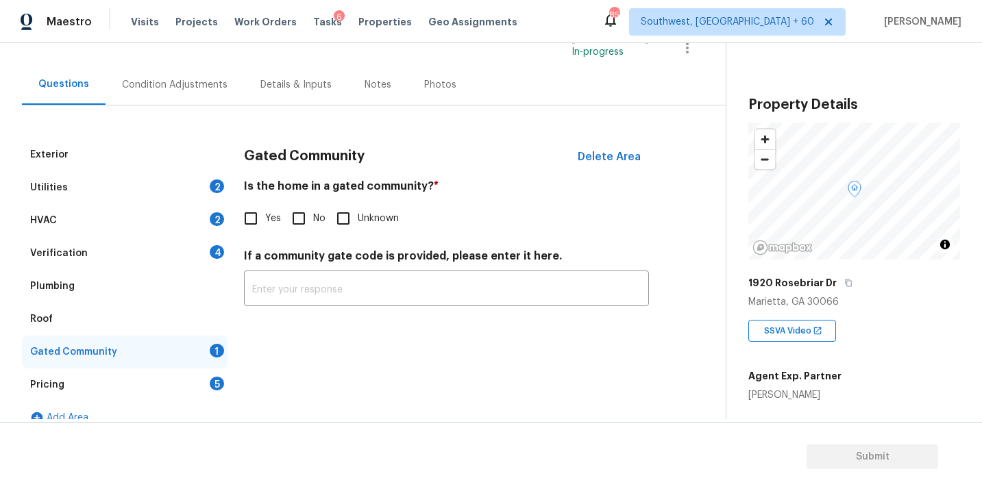
click at [290, 215] on input "No" at bounding box center [298, 218] width 29 height 29
checkbox input "true"
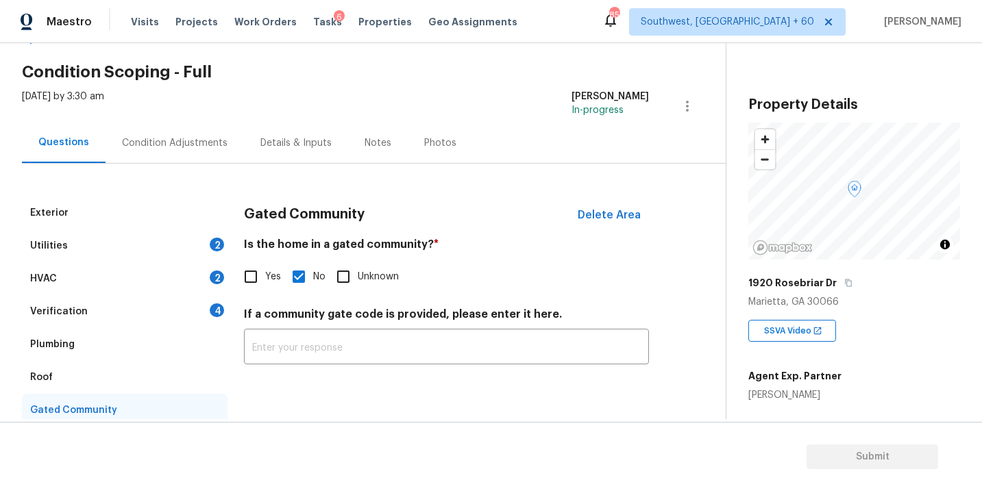
click at [171, 141] on div "Condition Adjustments" at bounding box center [175, 143] width 106 height 14
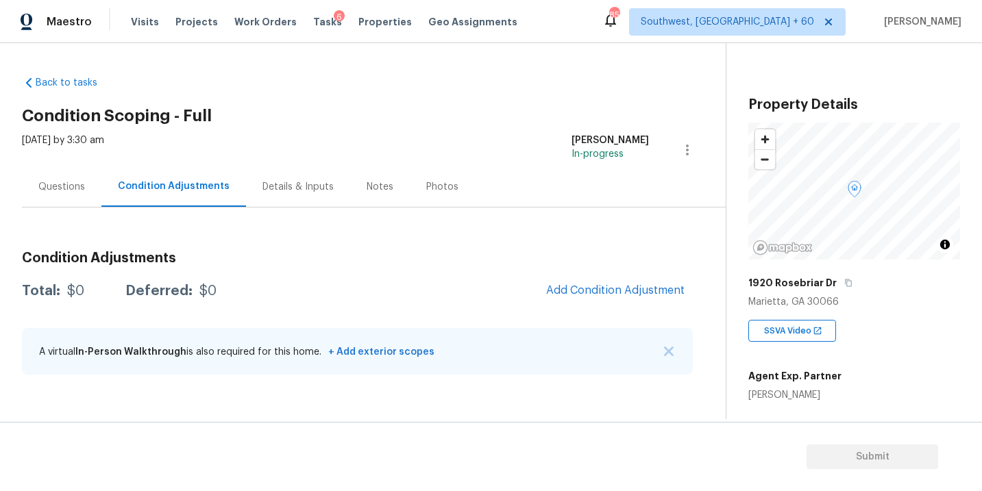
click at [456, 156] on div "Tue, Aug 19 2025 by 3:30 am Sakthivel Chandran In-progress" at bounding box center [374, 150] width 704 height 33
click at [45, 186] on div "Questions" at bounding box center [61, 187] width 47 height 14
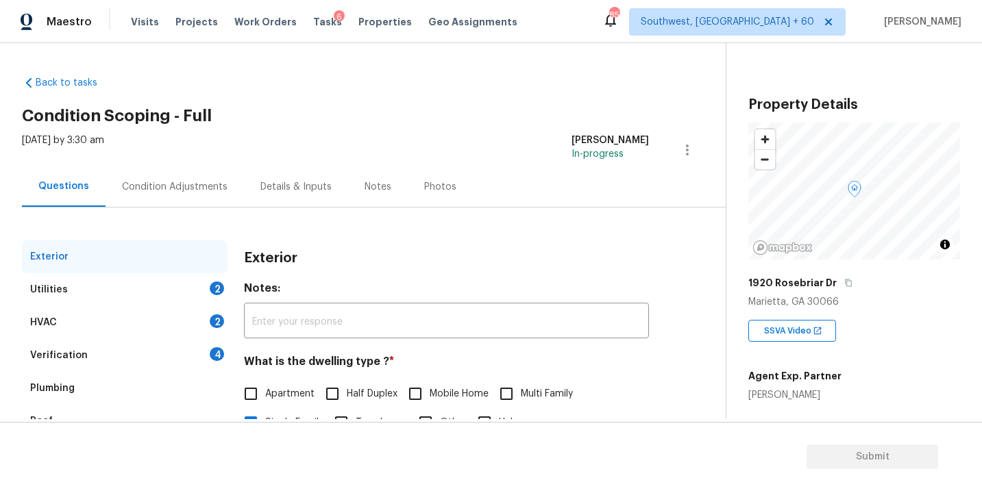
click at [170, 190] on div "Condition Adjustments" at bounding box center [175, 187] width 106 height 14
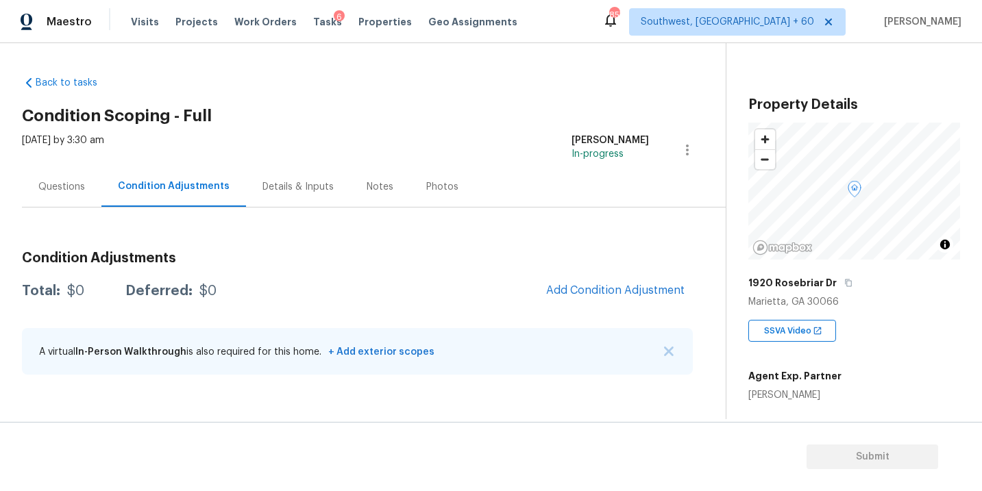
click at [585, 71] on div "Back to tasks Condition Scoping - Full Tue, Aug 19 2025 by 3:30 am Sakthivel Ch…" at bounding box center [374, 228] width 704 height 326
click at [58, 174] on div "Questions" at bounding box center [61, 187] width 79 height 40
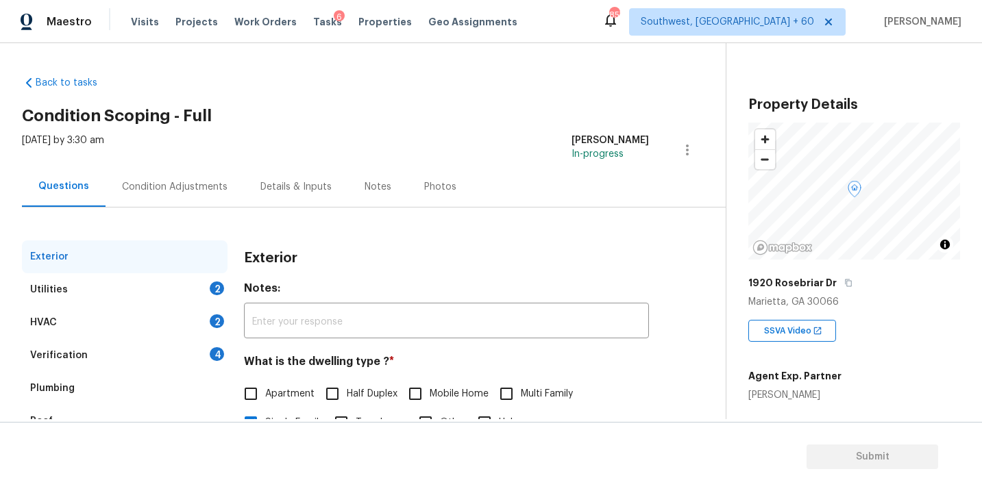
click at [66, 294] on div "Utilities 2" at bounding box center [125, 289] width 206 height 33
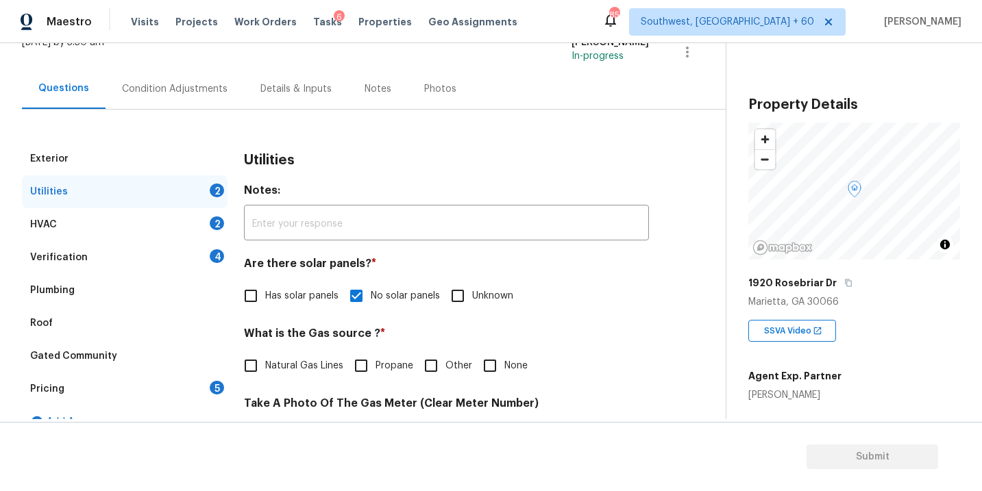
scroll to position [114, 0]
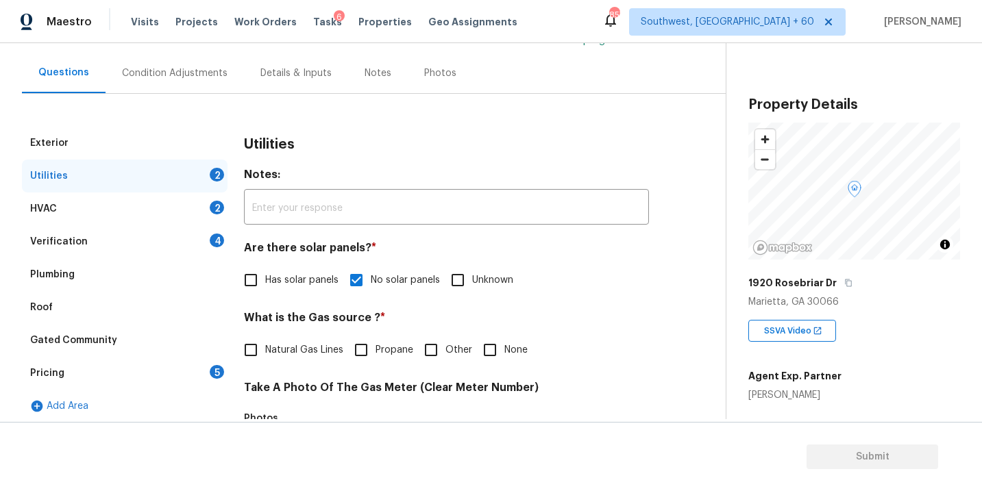
click at [285, 339] on label "Natural Gas Lines" at bounding box center [289, 350] width 107 height 29
click at [265, 339] on input "Natural Gas Lines" at bounding box center [250, 350] width 29 height 29
checkbox input "true"
click at [184, 82] on div "Condition Adjustments" at bounding box center [175, 73] width 138 height 40
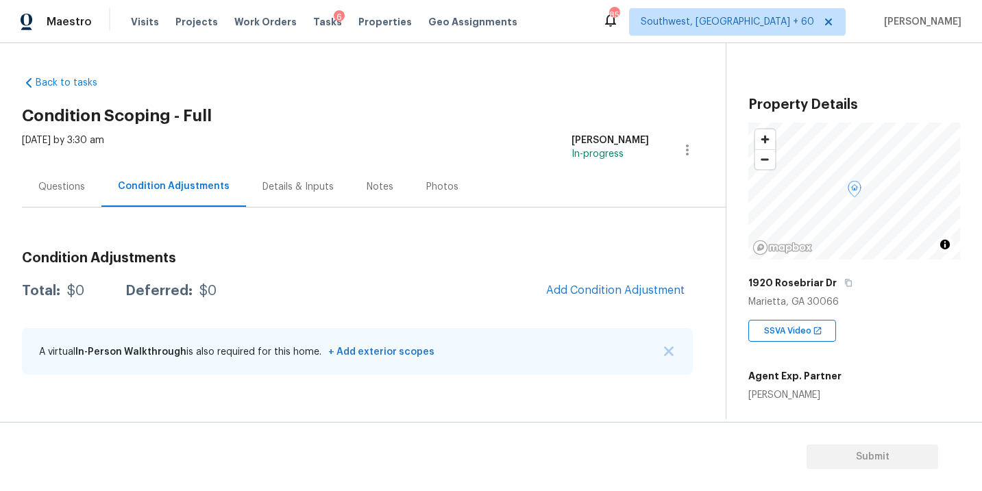
click at [54, 199] on div "Questions" at bounding box center [61, 187] width 79 height 40
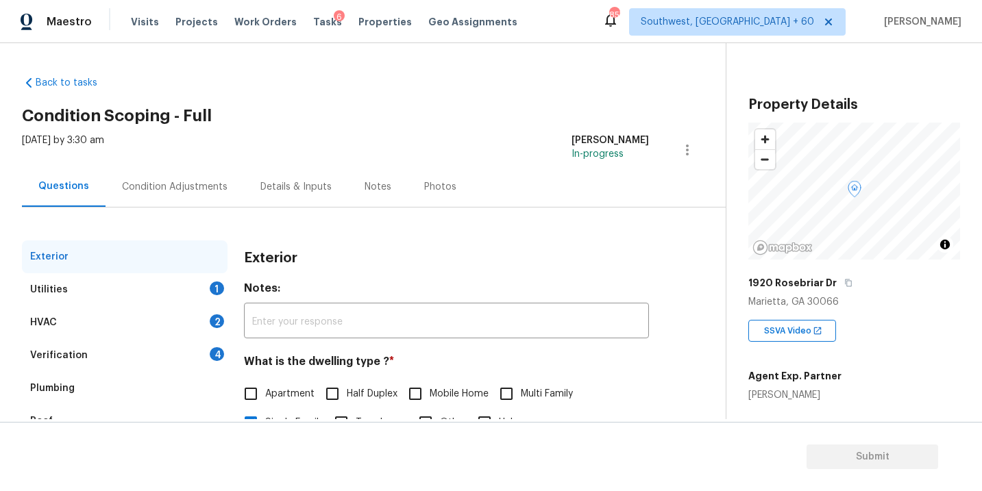
scroll to position [116, 0]
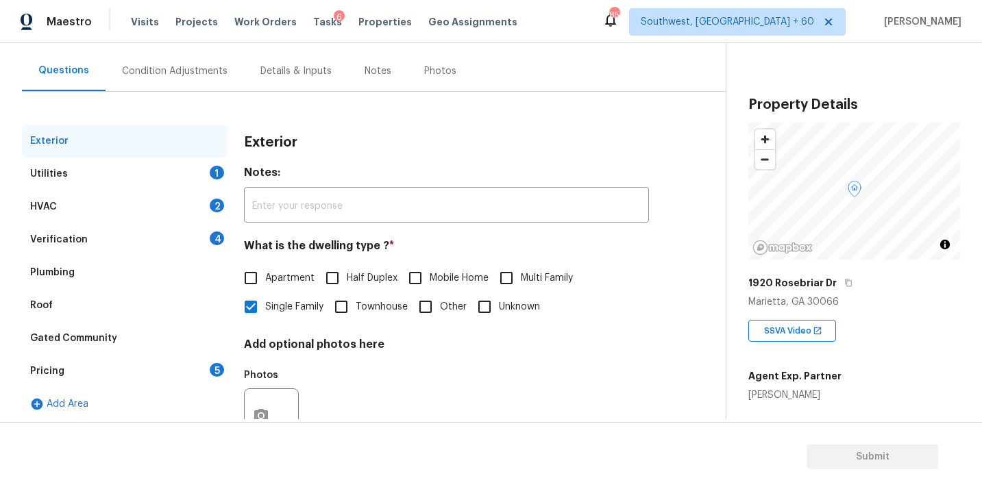
click at [149, 173] on div "Utilities 1" at bounding box center [125, 174] width 206 height 33
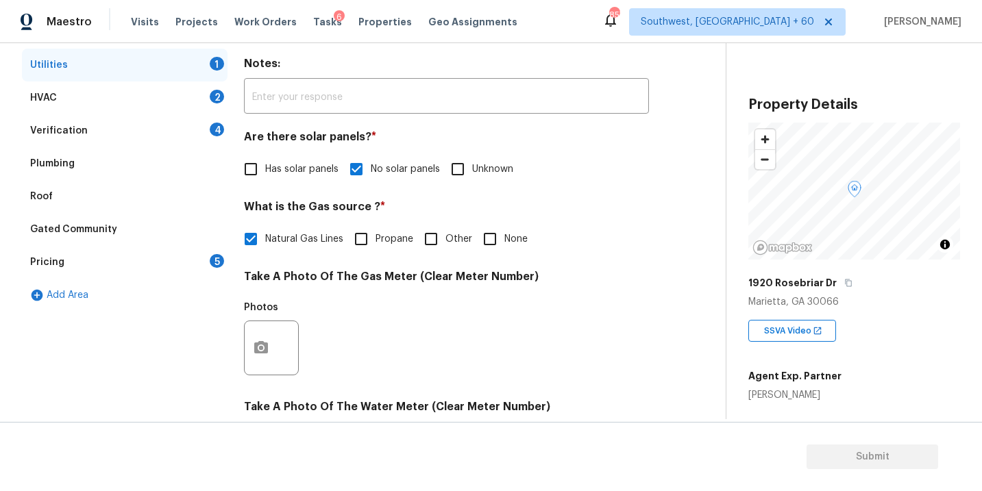
scroll to position [302, 0]
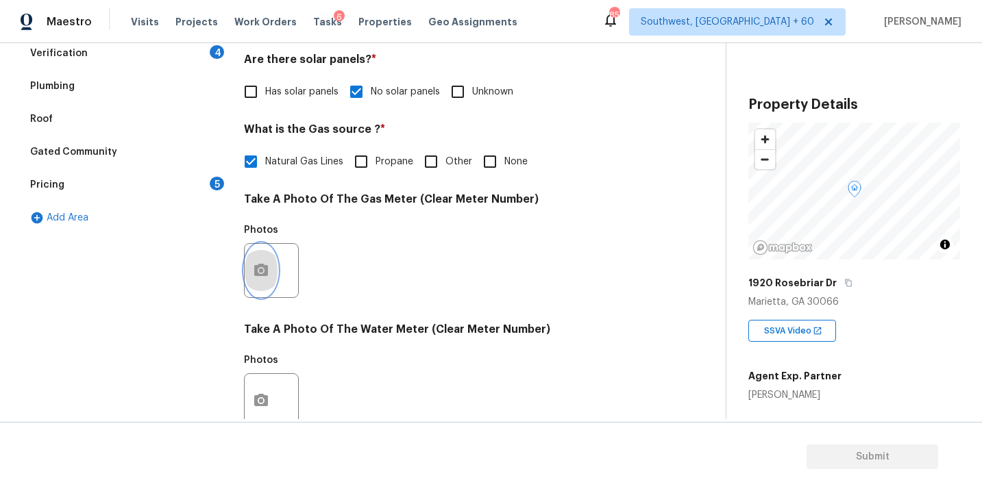
click at [272, 253] on button "button" at bounding box center [261, 270] width 33 height 53
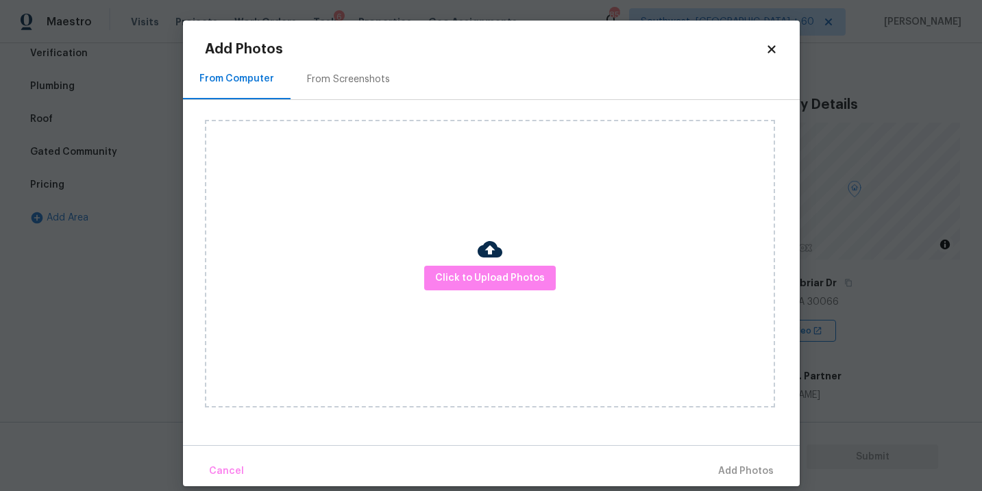
drag, startPoint x: 272, startPoint y: 253, endPoint x: 509, endPoint y: 256, distance: 236.5
click at [509, 256] on div "Click to Upload Photos" at bounding box center [490, 264] width 570 height 288
click at [498, 279] on span "Click to Upload Photos" at bounding box center [490, 278] width 110 height 17
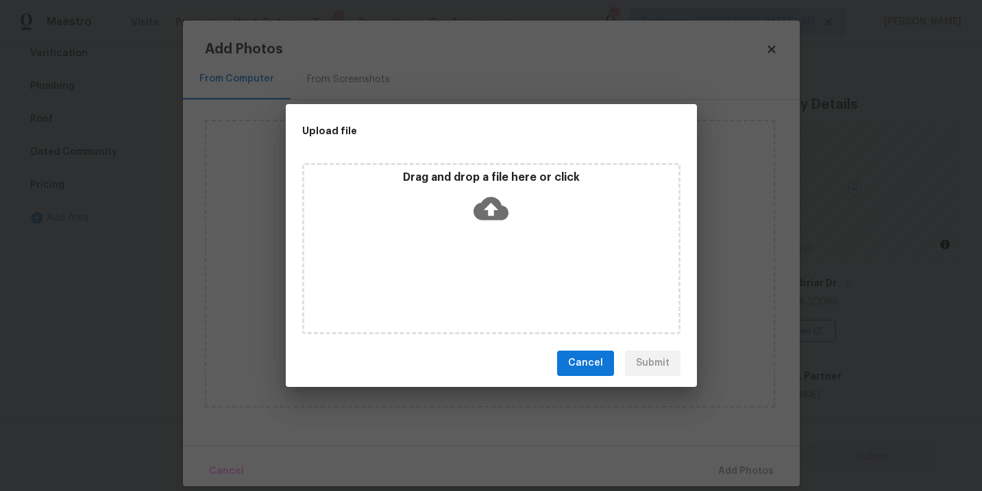
click at [497, 213] on icon at bounding box center [491, 208] width 35 height 23
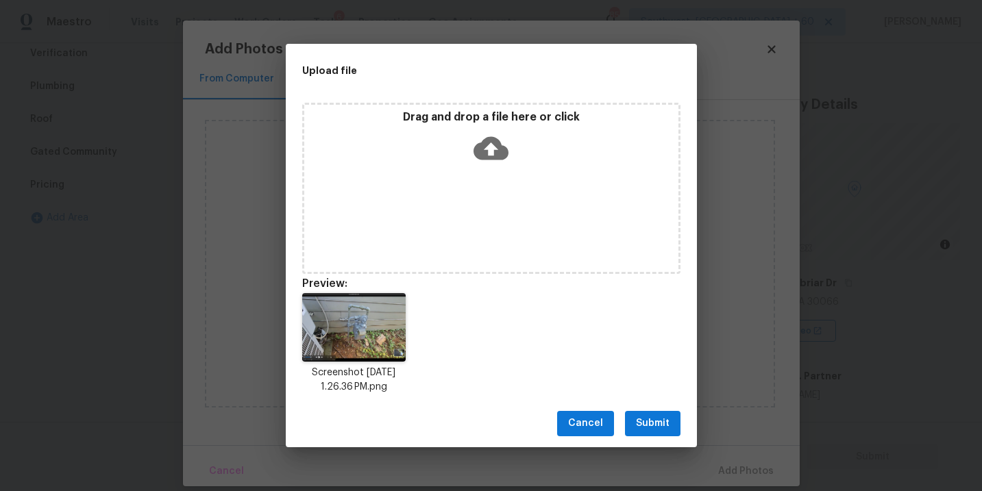
click at [637, 428] on span "Submit" at bounding box center [653, 423] width 34 height 17
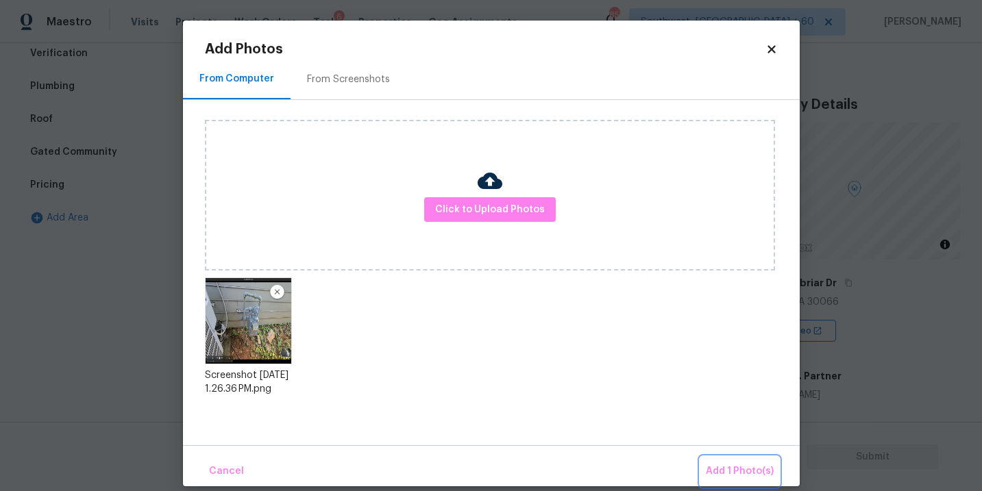
click at [736, 478] on span "Add 1 Photo(s)" at bounding box center [740, 471] width 68 height 17
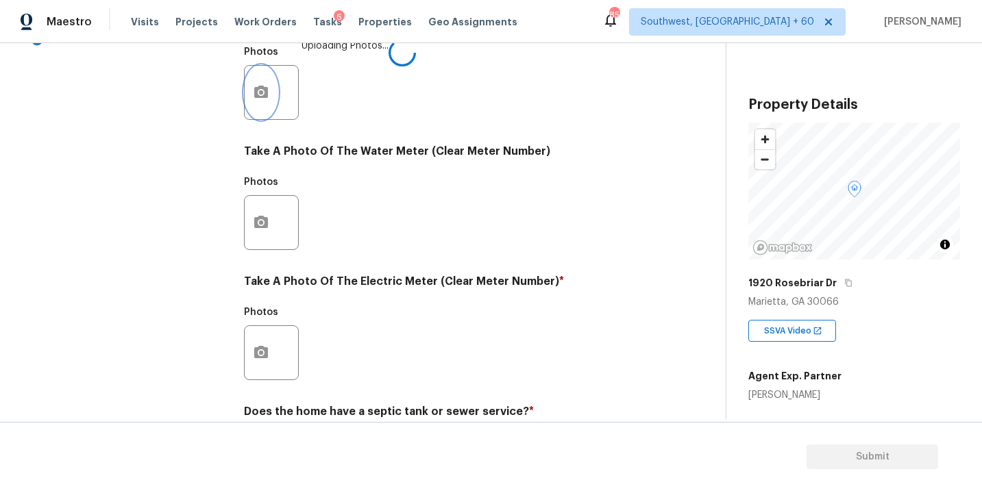
scroll to position [540, 0]
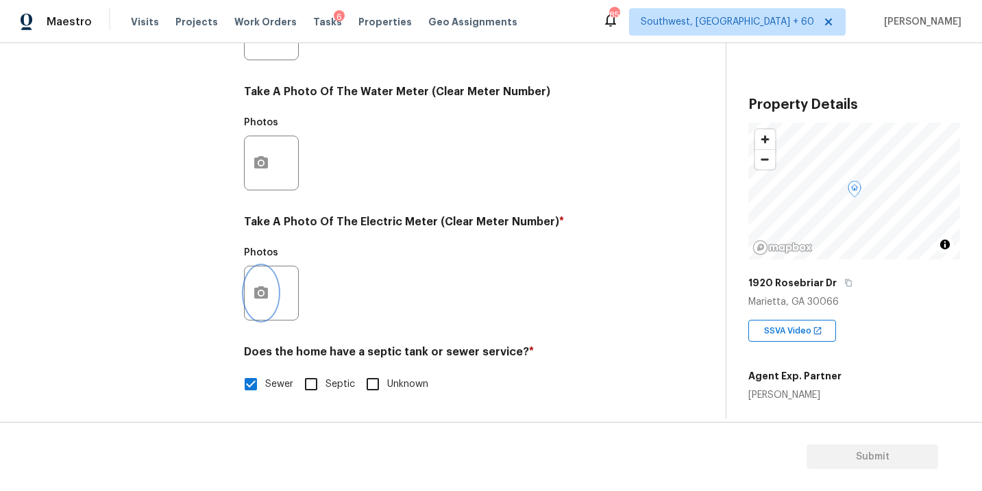
click at [265, 313] on button "button" at bounding box center [261, 293] width 33 height 53
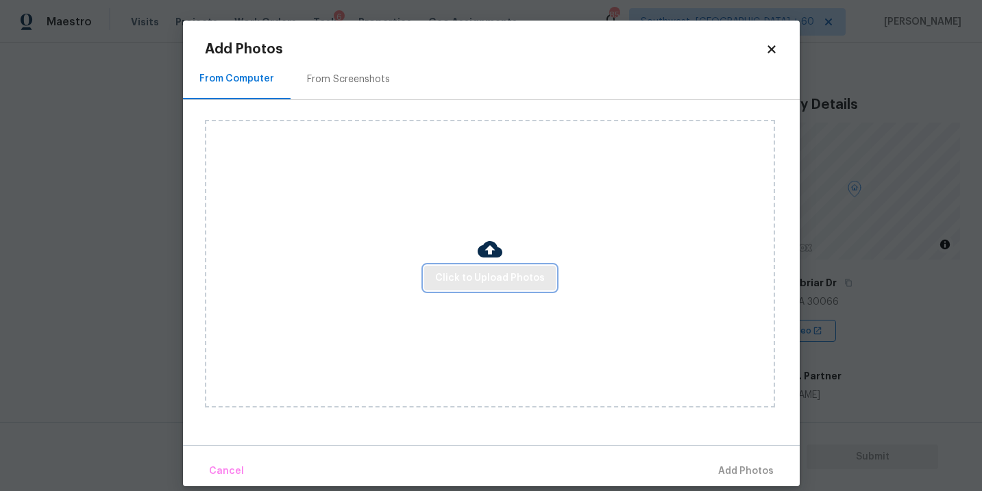
click at [487, 286] on span "Click to Upload Photos" at bounding box center [490, 278] width 110 height 17
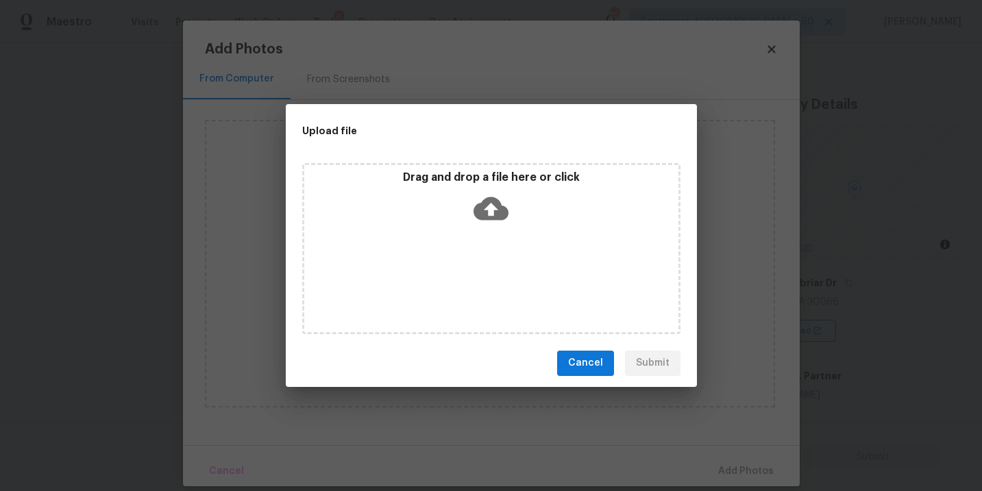
click at [492, 215] on icon at bounding box center [491, 208] width 35 height 23
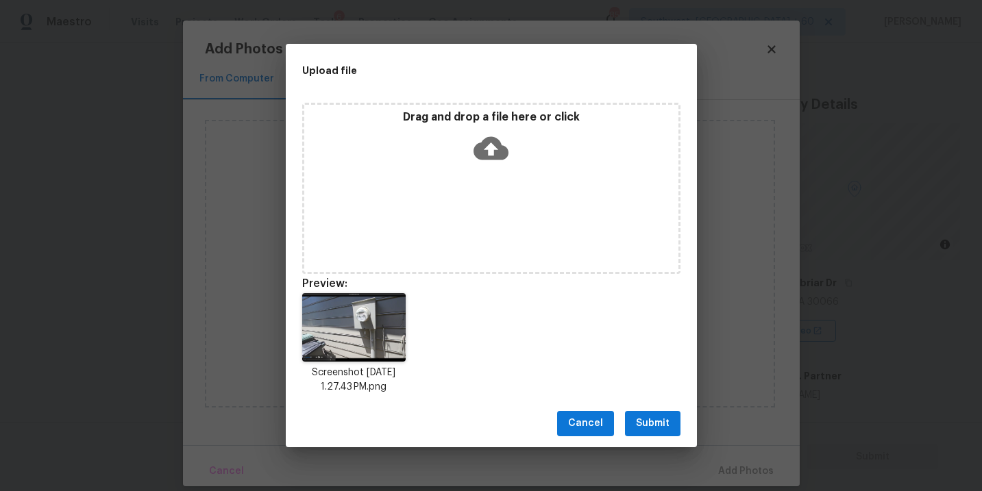
click at [672, 411] on button "Submit" at bounding box center [653, 423] width 56 height 25
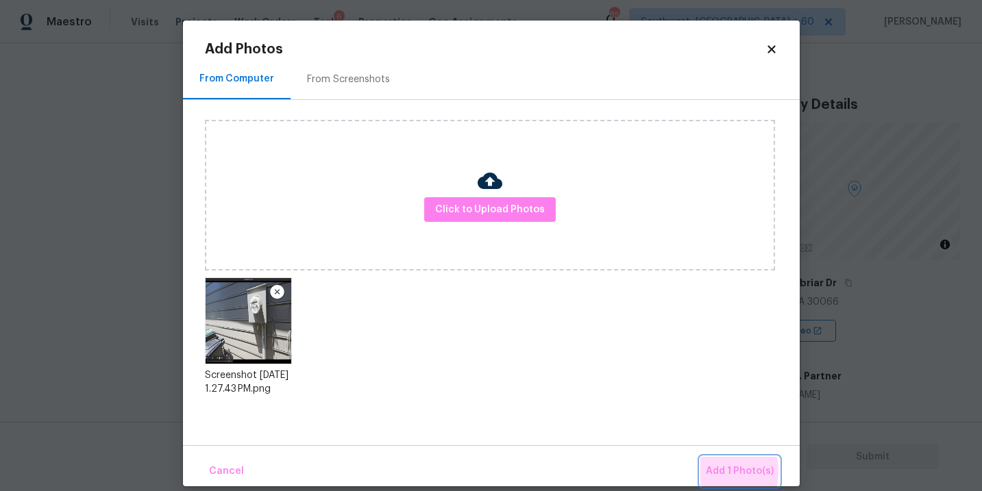
click at [720, 472] on span "Add 1 Photo(s)" at bounding box center [740, 471] width 68 height 17
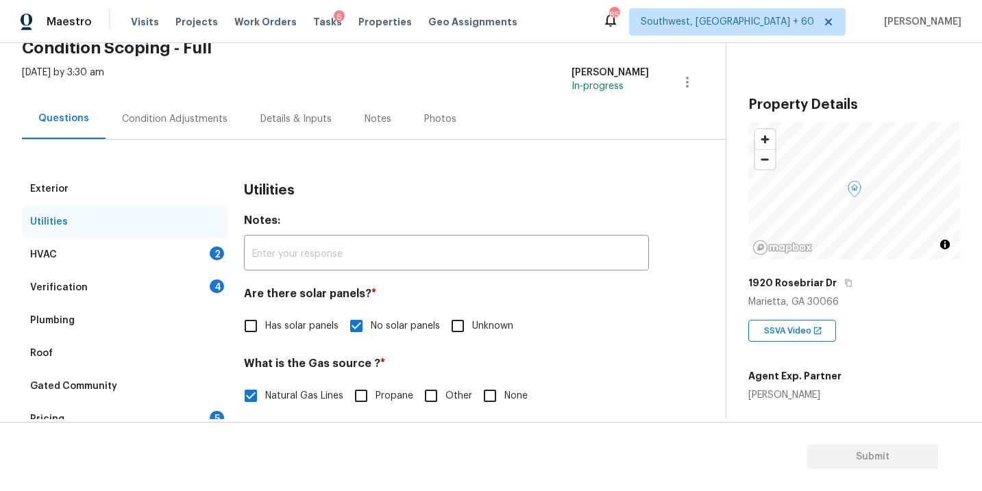
scroll to position [88, 0]
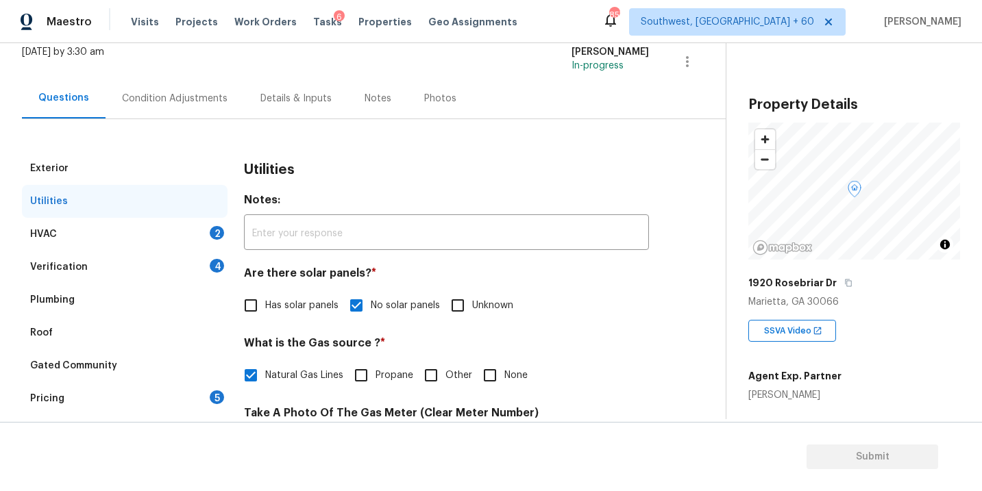
click at [166, 243] on div "HVAC 2" at bounding box center [125, 234] width 206 height 33
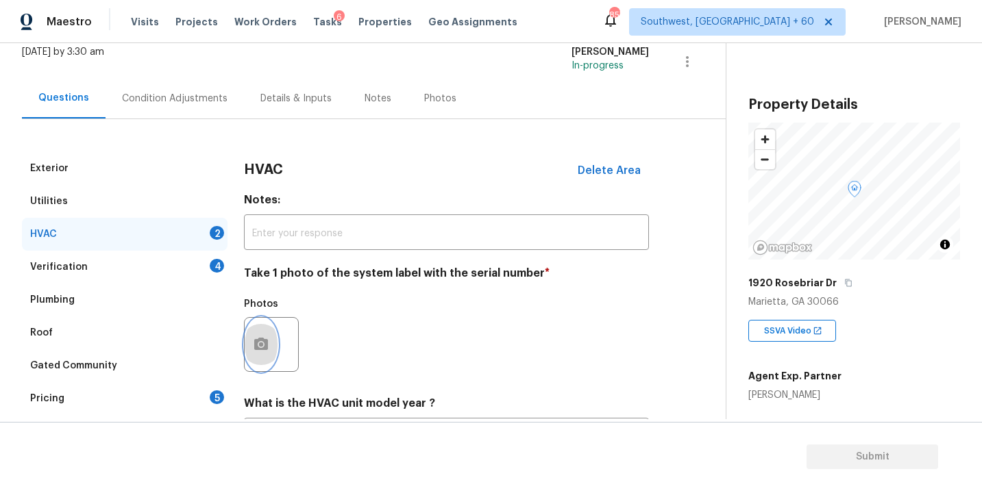
click at [272, 350] on button "button" at bounding box center [261, 344] width 33 height 53
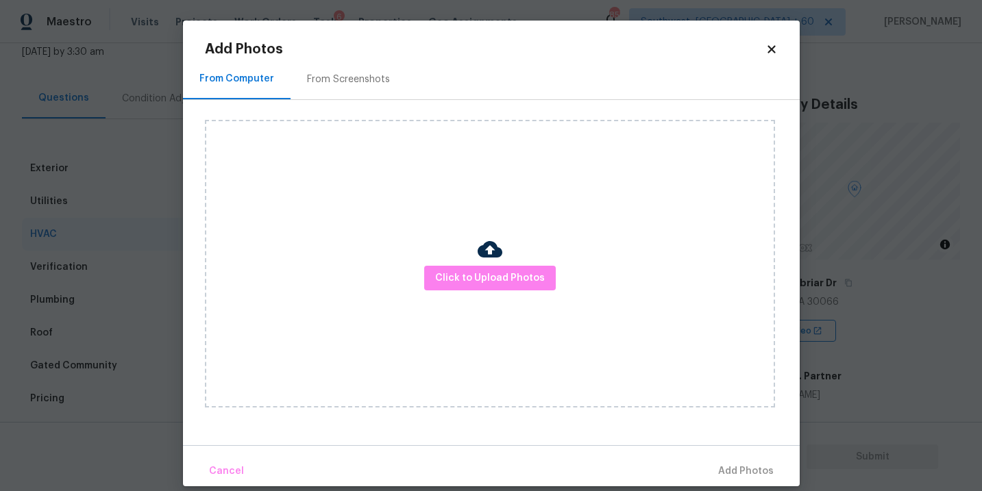
click at [440, 320] on div "Click to Upload Photos" at bounding box center [490, 264] width 570 height 288
click at [474, 270] on span "Click to Upload Photos" at bounding box center [490, 278] width 110 height 17
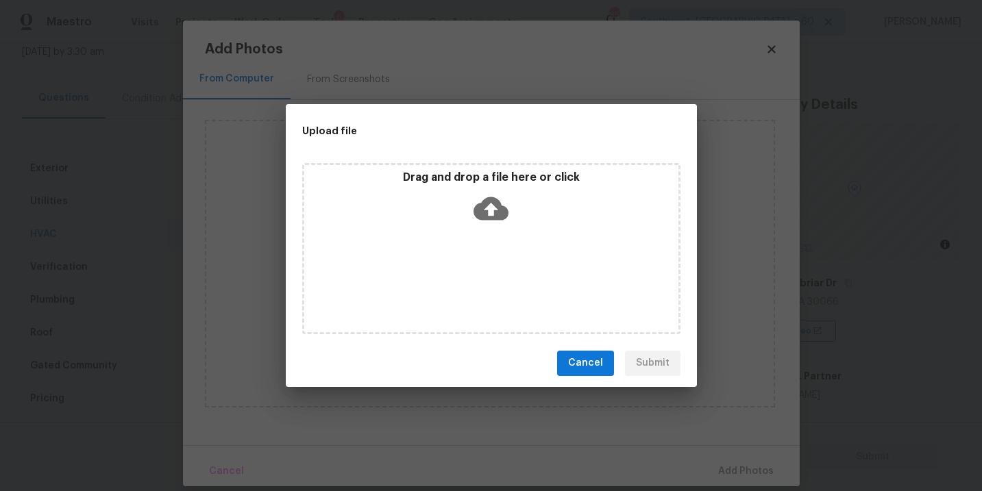
drag, startPoint x: 474, startPoint y: 269, endPoint x: 491, endPoint y: 215, distance: 56.8
click at [491, 215] on icon at bounding box center [491, 208] width 35 height 23
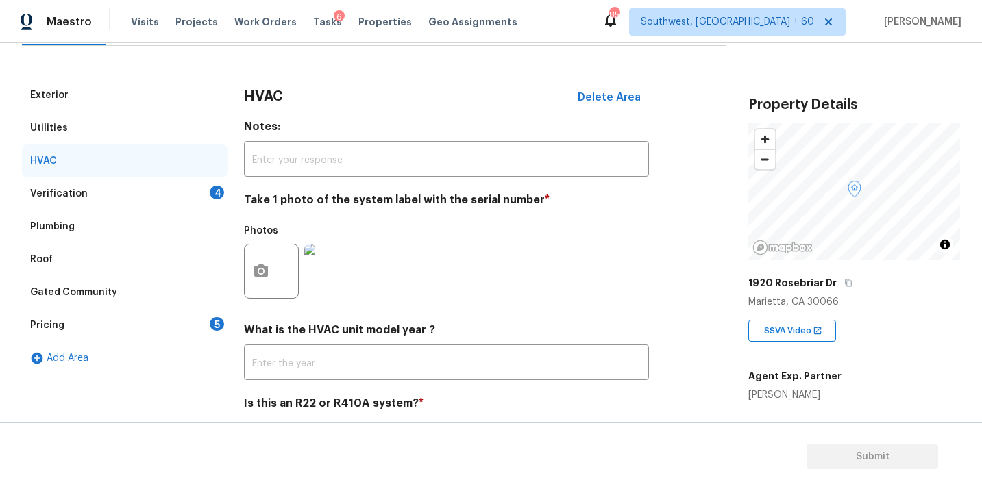
scroll to position [156, 0]
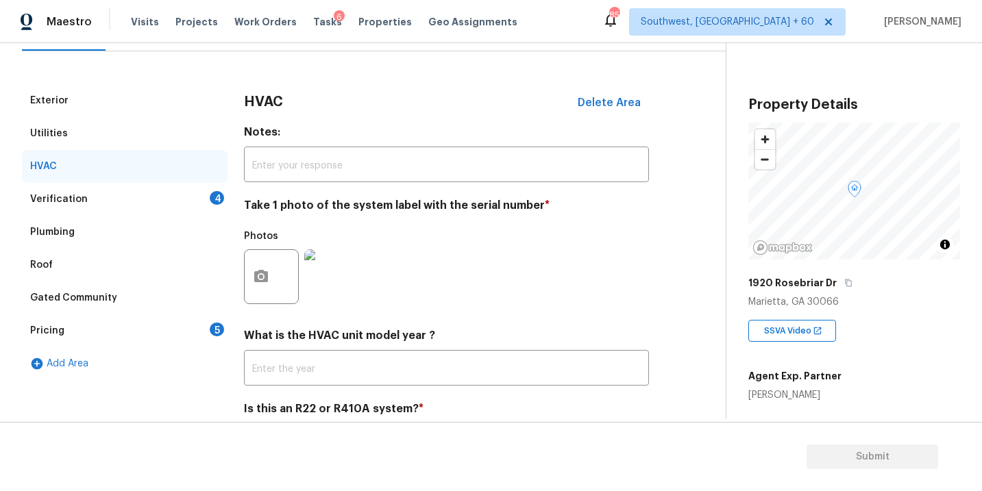
click at [162, 206] on div "Verification 4" at bounding box center [125, 199] width 206 height 33
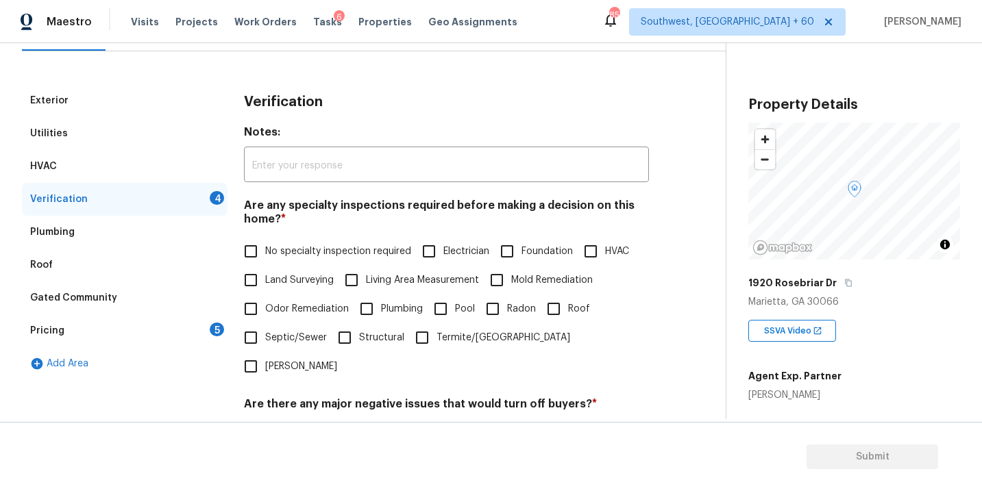
click at [337, 263] on label "No specialty inspection required" at bounding box center [323, 251] width 175 height 29
click at [265, 263] on input "No specialty inspection required" at bounding box center [250, 251] width 29 height 29
checkbox input "true"
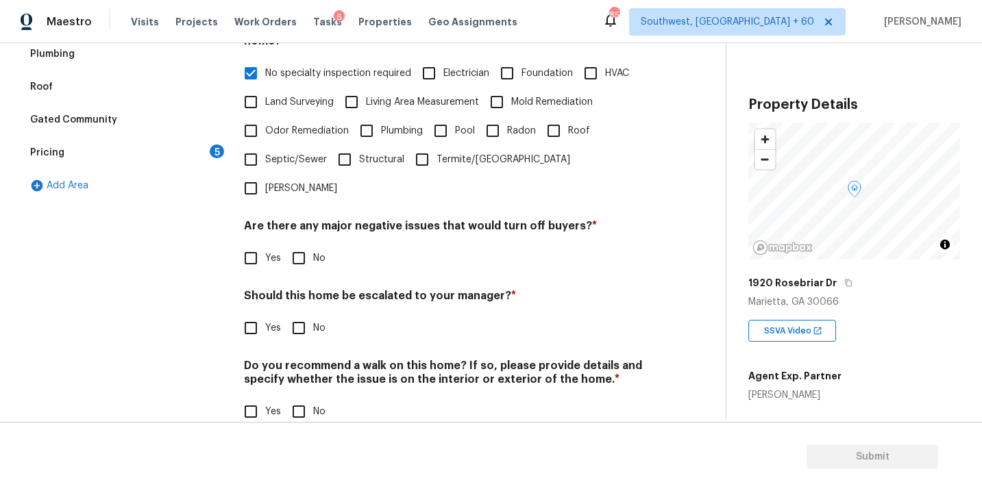
scroll to position [333, 0]
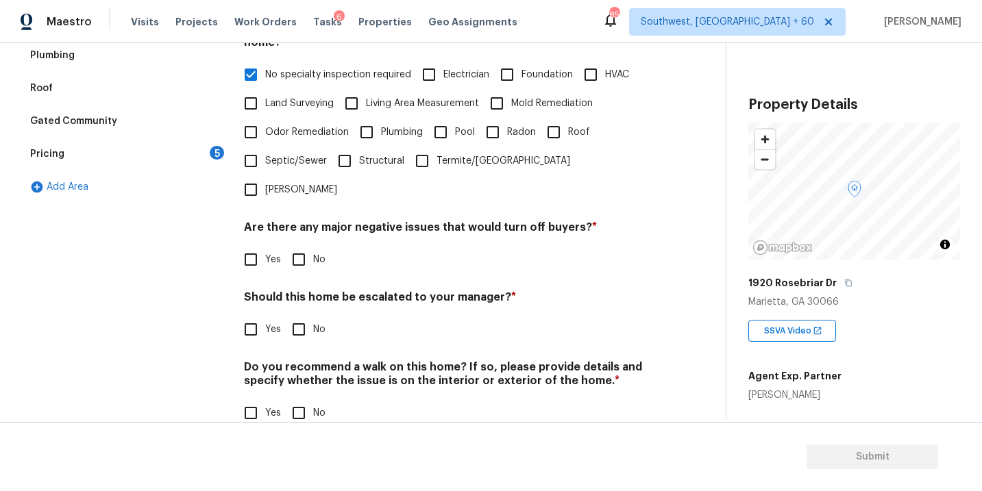
click at [306, 245] on input "No" at bounding box center [298, 259] width 29 height 29
checkbox input "true"
click at [308, 399] on input "No" at bounding box center [298, 413] width 29 height 29
checkbox input "true"
click at [249, 315] on input "Yes" at bounding box center [250, 329] width 29 height 29
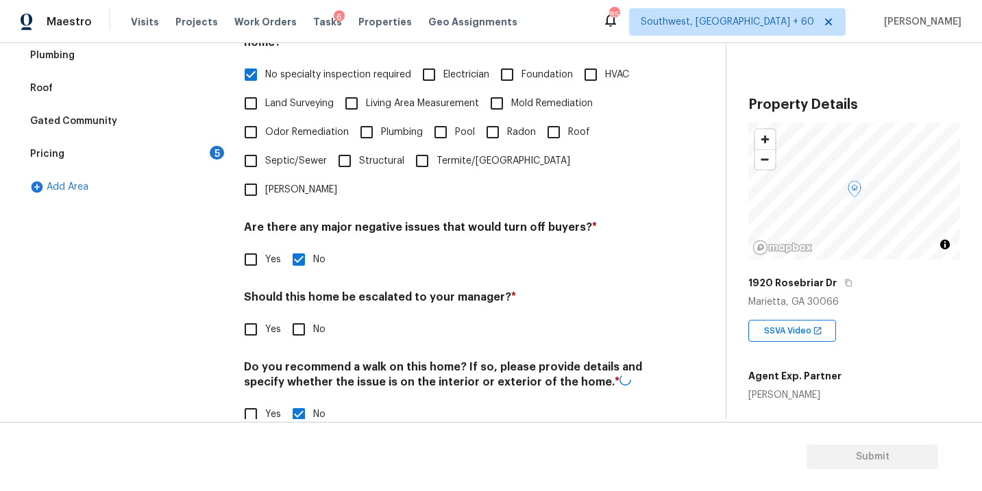
checkbox input "true"
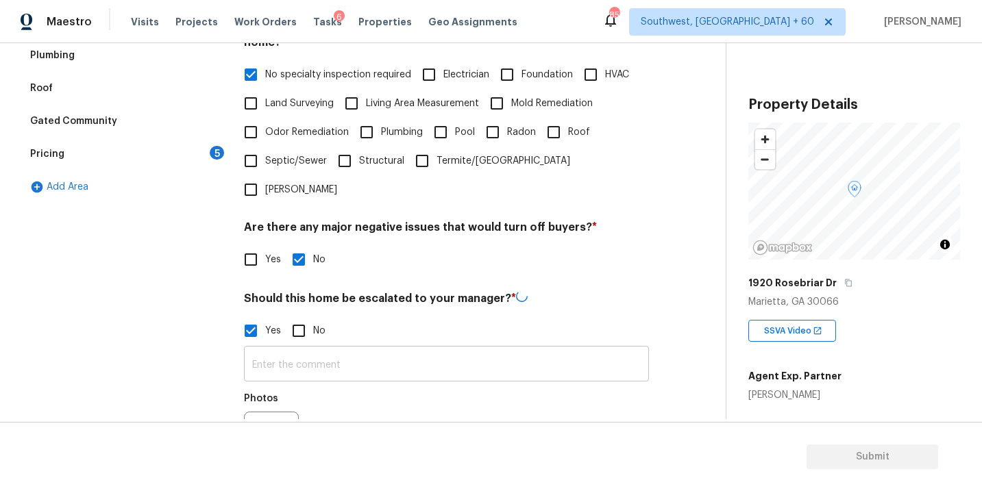
click at [295, 350] on input "text" at bounding box center [446, 366] width 405 height 32
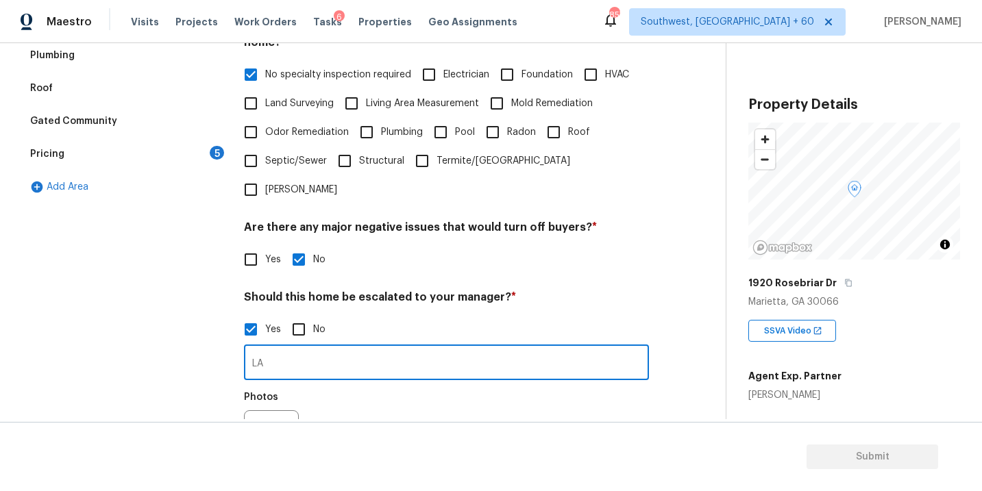
type input "L"
type input "ALA Pilot"
click at [345, 384] on div "Photos" at bounding box center [446, 428] width 405 height 89
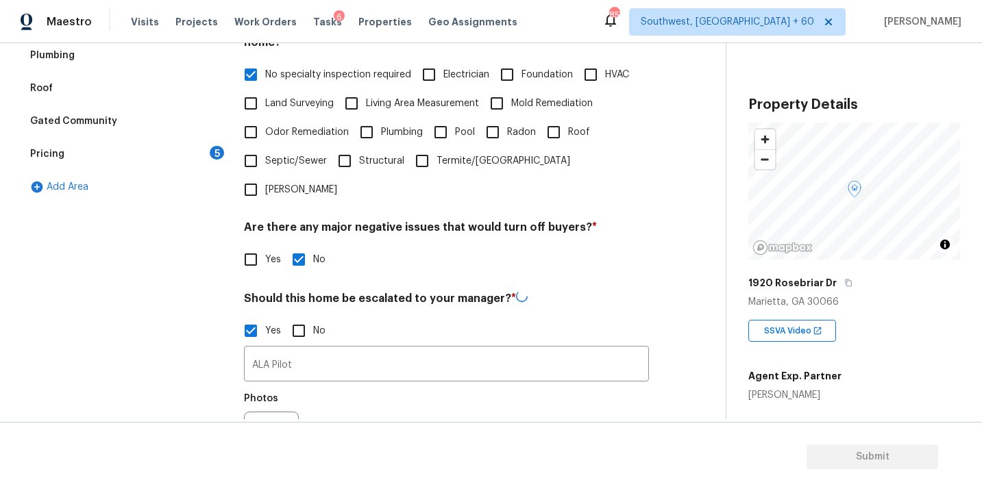
scroll to position [439, 0]
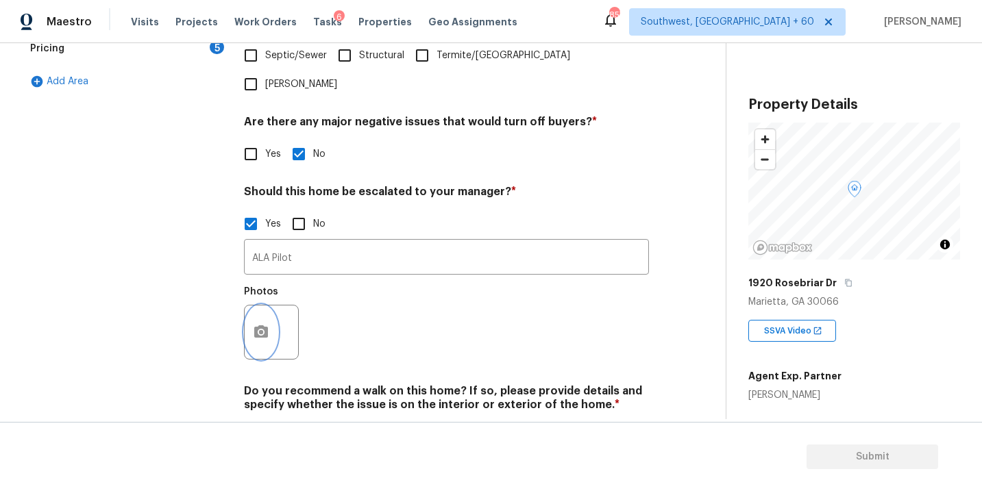
click at [261, 321] on button "button" at bounding box center [261, 332] width 33 height 53
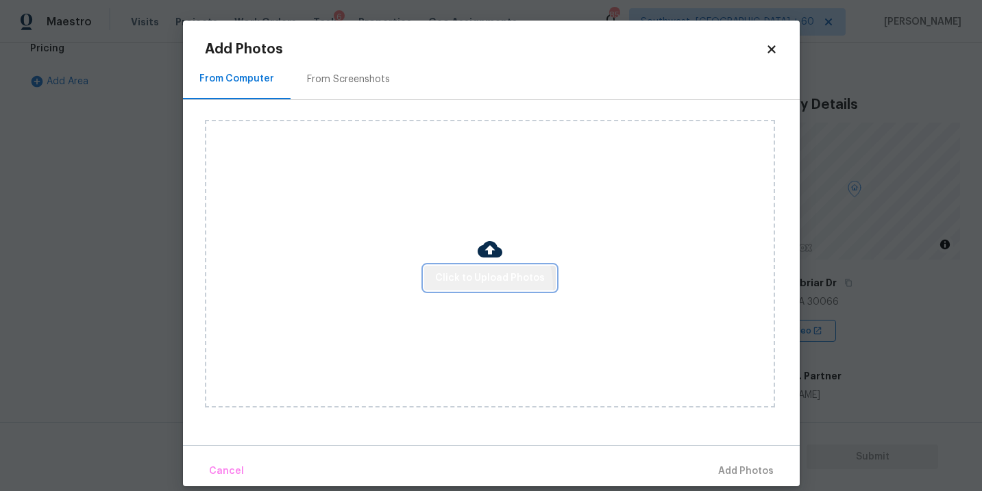
click at [478, 286] on button "Click to Upload Photos" at bounding box center [490, 278] width 132 height 25
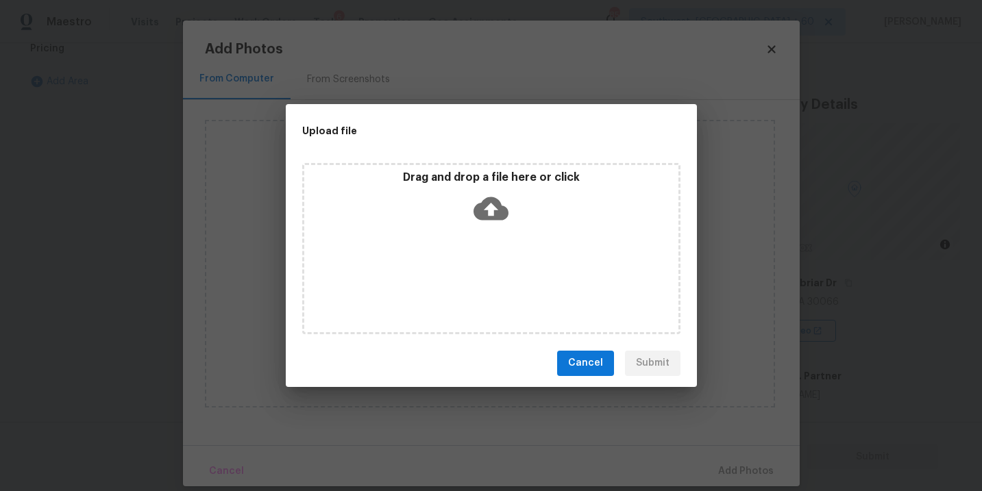
click at [495, 210] on icon at bounding box center [491, 208] width 35 height 23
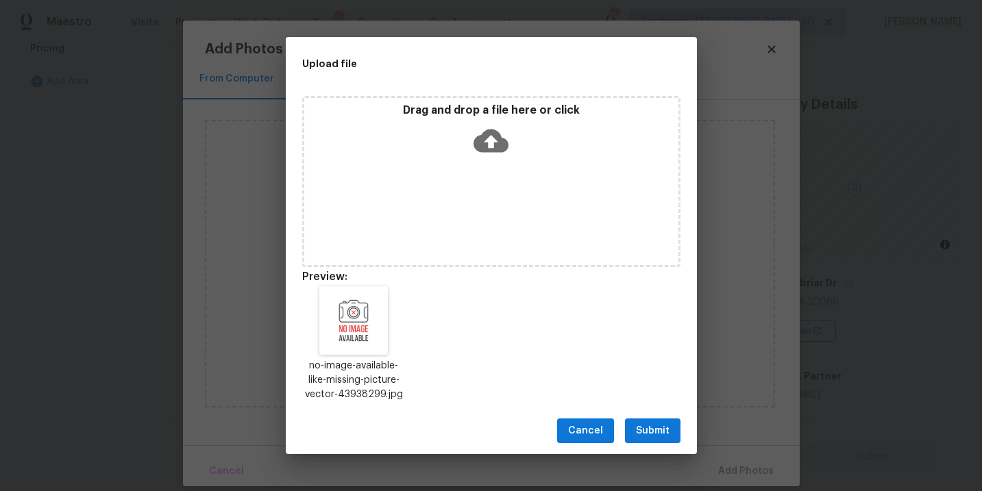
click at [653, 421] on button "Submit" at bounding box center [653, 431] width 56 height 25
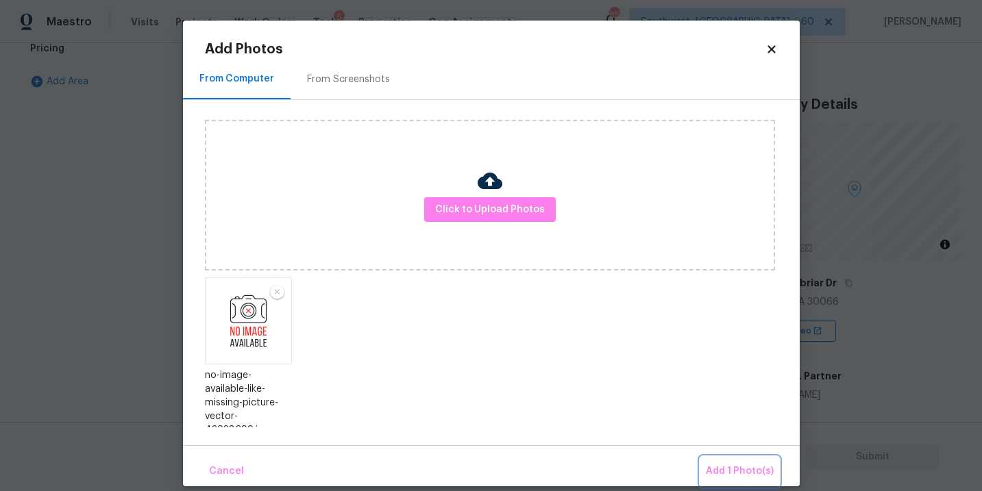
click at [733, 465] on span "Add 1 Photo(s)" at bounding box center [740, 471] width 68 height 17
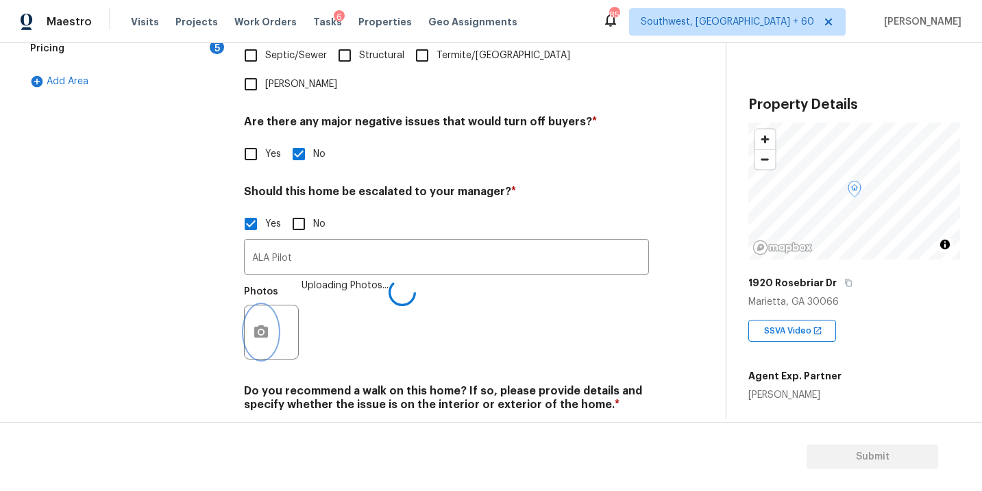
scroll to position [463, 0]
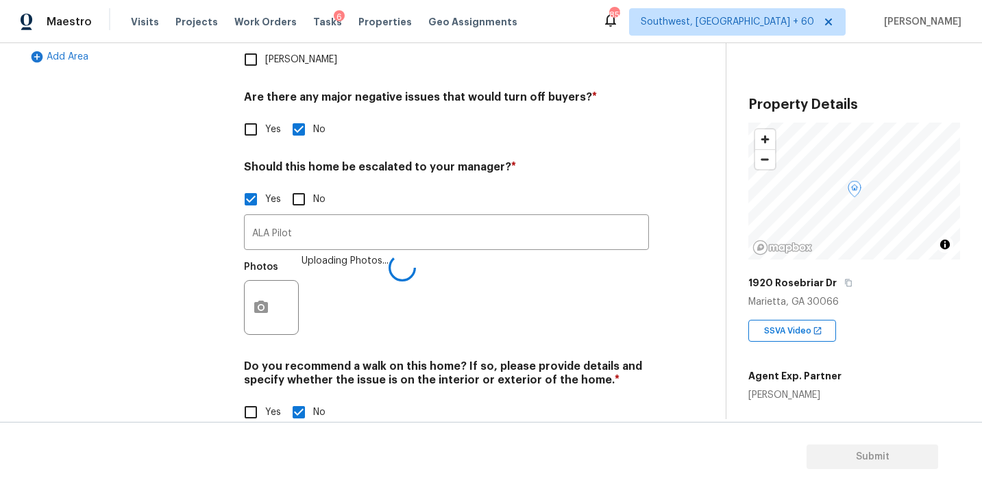
click at [504, 317] on div "Verification Notes: ​ Are any specialty inspections required before making a de…" at bounding box center [446, 110] width 405 height 666
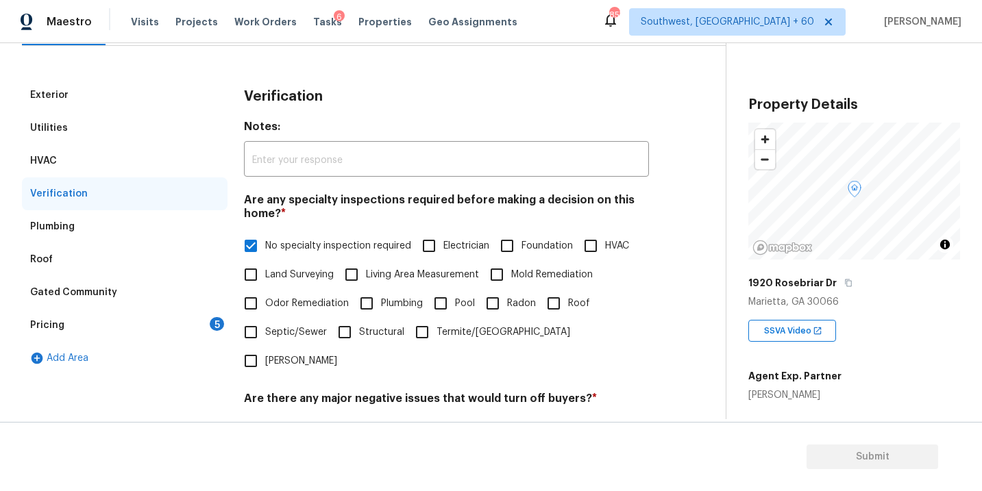
scroll to position [130, 0]
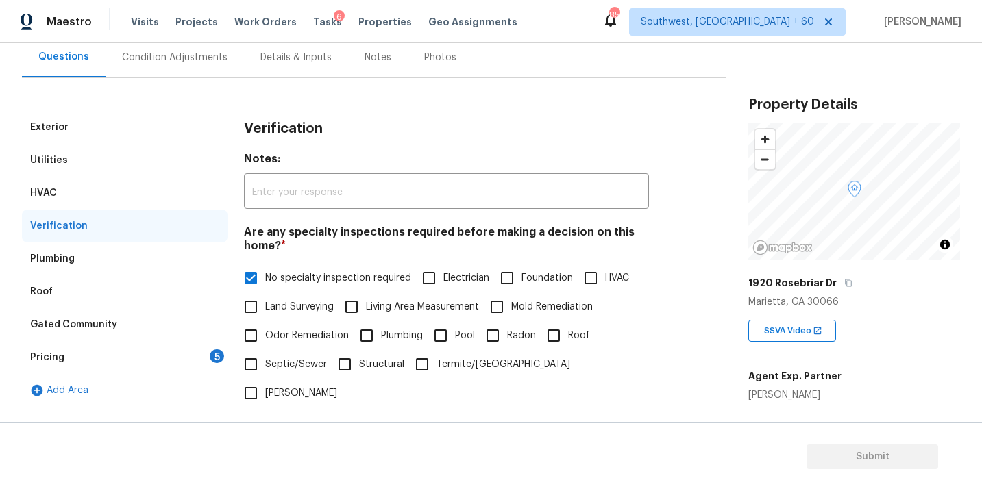
click at [158, 352] on div "Pricing 5" at bounding box center [125, 357] width 206 height 33
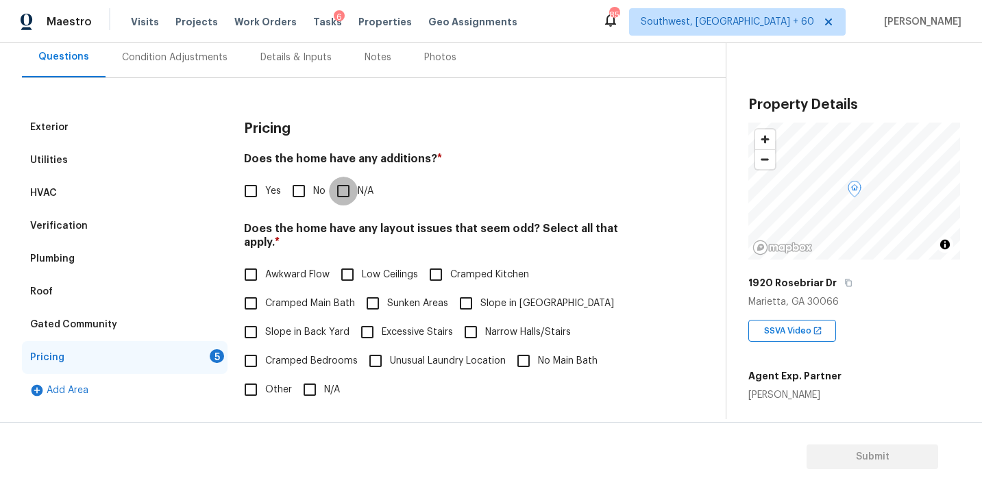
click at [345, 177] on input "N/A" at bounding box center [343, 191] width 29 height 29
checkbox input "true"
click at [495, 289] on label "Slope in Front Yard" at bounding box center [533, 303] width 162 height 29
click at [480, 289] on input "Slope in Front Yard" at bounding box center [466, 303] width 29 height 29
checkbox input "true"
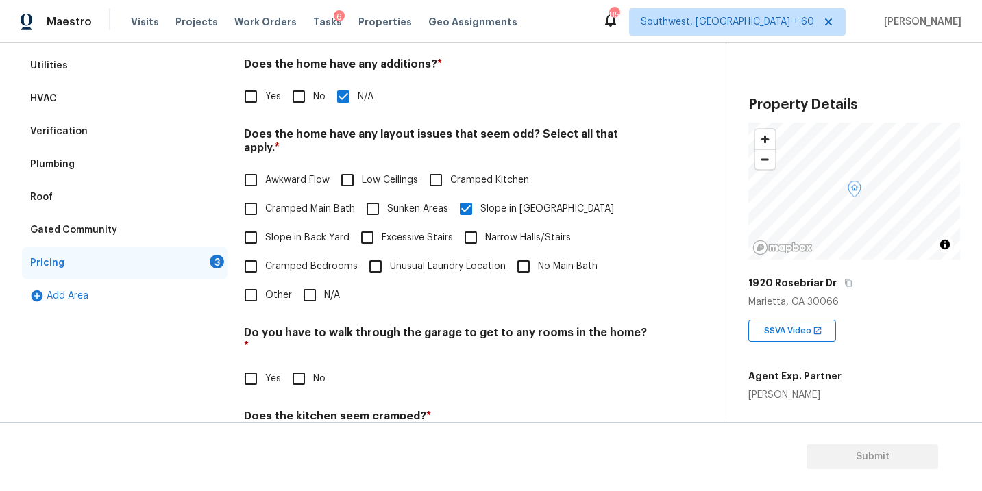
scroll to position [238, 0]
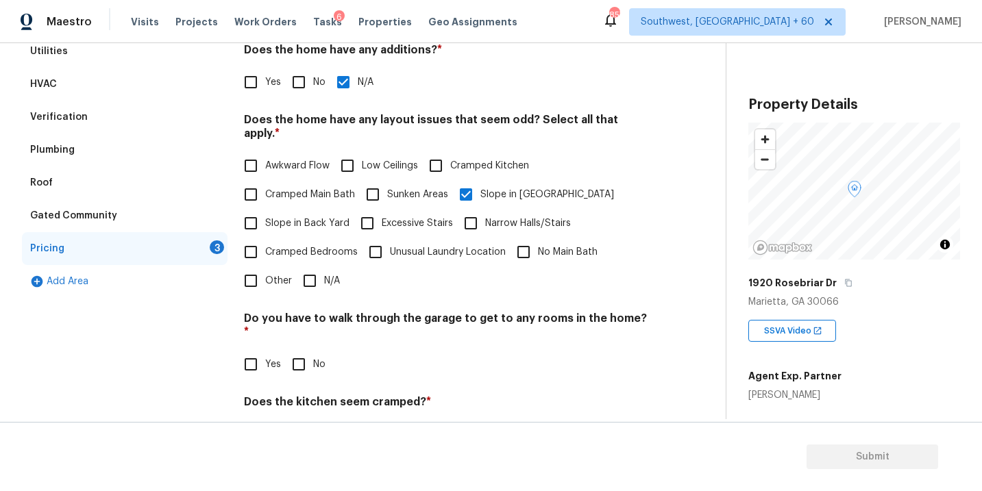
click at [295, 350] on input "No" at bounding box center [298, 364] width 29 height 29
checkbox input "true"
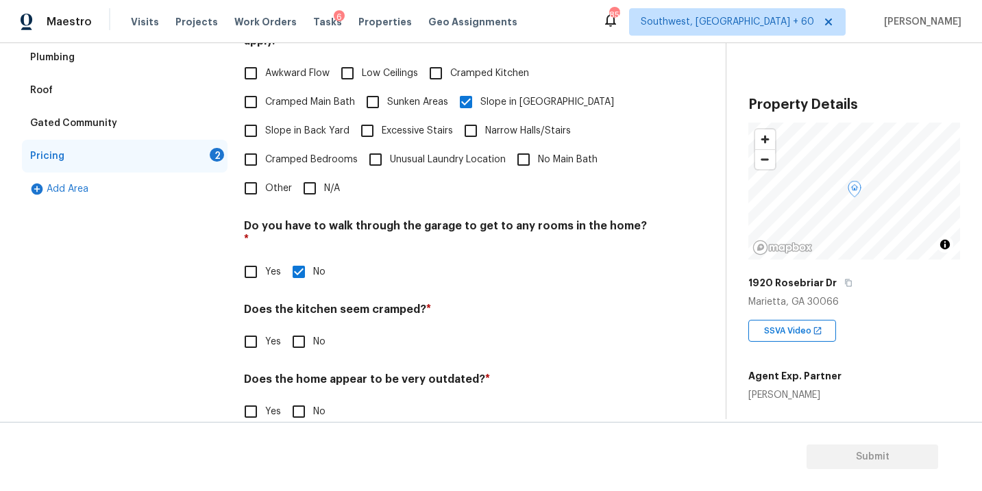
click at [304, 328] on input "No" at bounding box center [298, 342] width 29 height 29
checkbox input "true"
click at [304, 404] on div "Pricing Does the home have any additions? * Yes No N/A Does the home have any l…" at bounding box center [446, 177] width 405 height 535
click at [304, 397] on input "No" at bounding box center [298, 411] width 29 height 29
checkbox input "true"
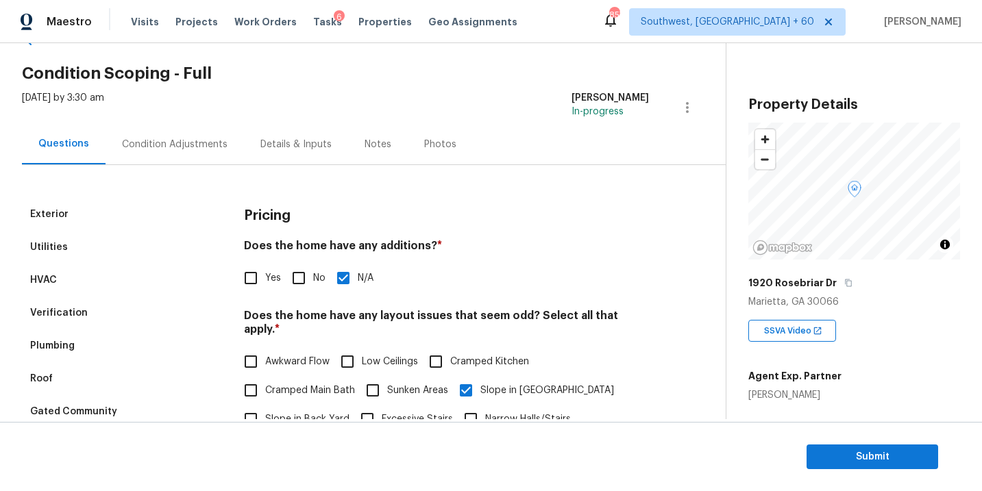
scroll to position [12, 0]
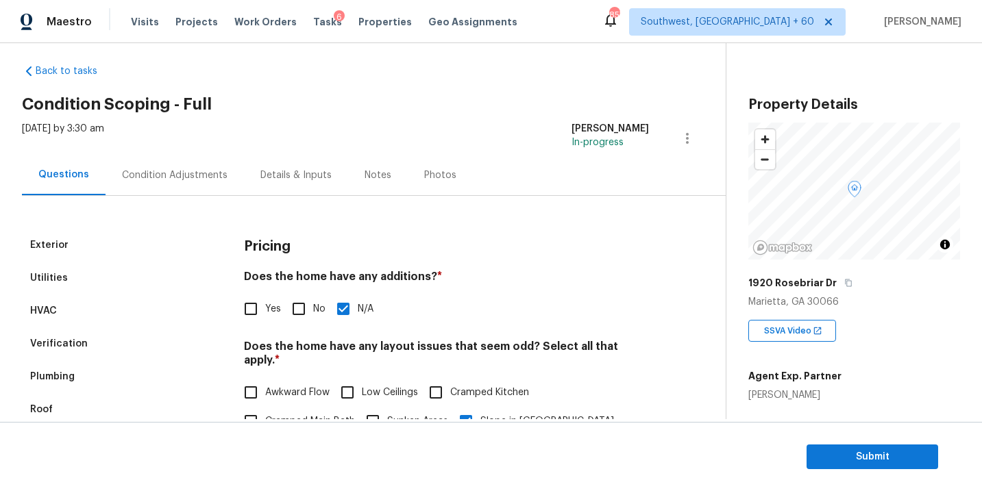
click at [218, 184] on div "Condition Adjustments" at bounding box center [175, 175] width 138 height 40
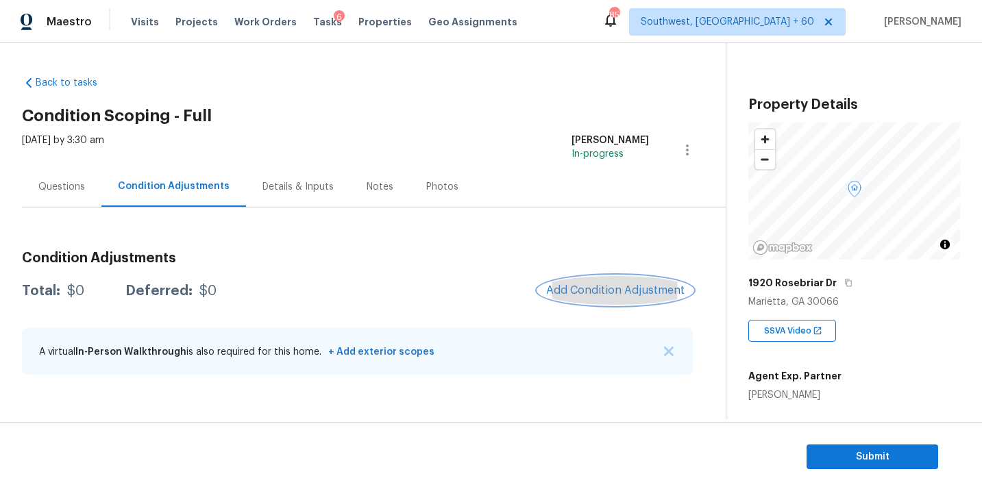
click at [570, 280] on button "Add Condition Adjustment" at bounding box center [615, 290] width 155 height 29
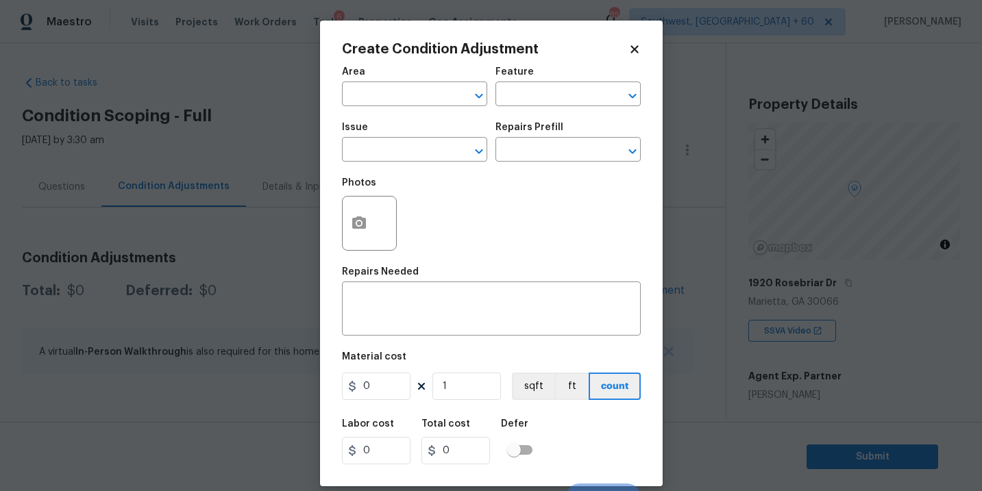
click at [405, 108] on span "Area ​" at bounding box center [414, 87] width 145 height 56
click at [389, 97] on input "text" at bounding box center [395, 95] width 107 height 21
click at [399, 133] on li "Roof" at bounding box center [414, 126] width 145 height 23
type input "Roof"
click at [524, 103] on input "text" at bounding box center [548, 95] width 107 height 21
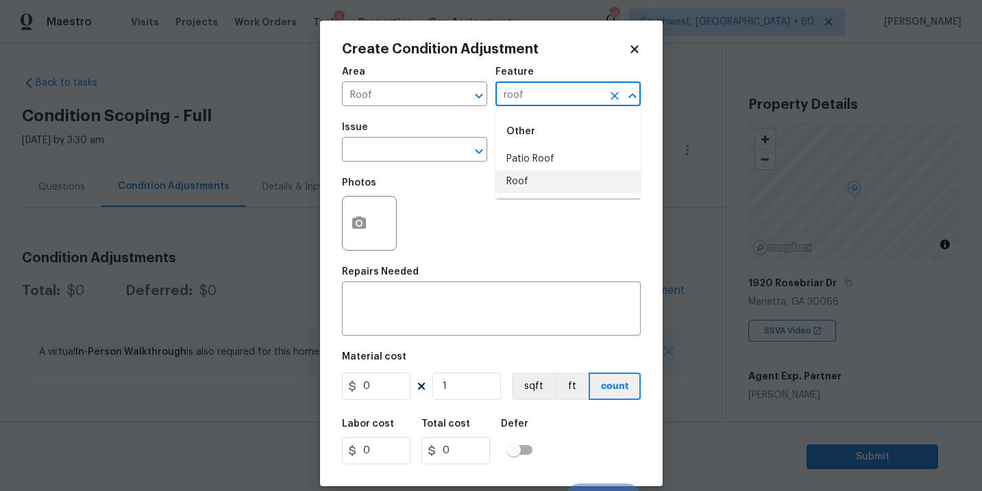
click at [515, 184] on li "Roof" at bounding box center [567, 182] width 145 height 23
type input "Roof"
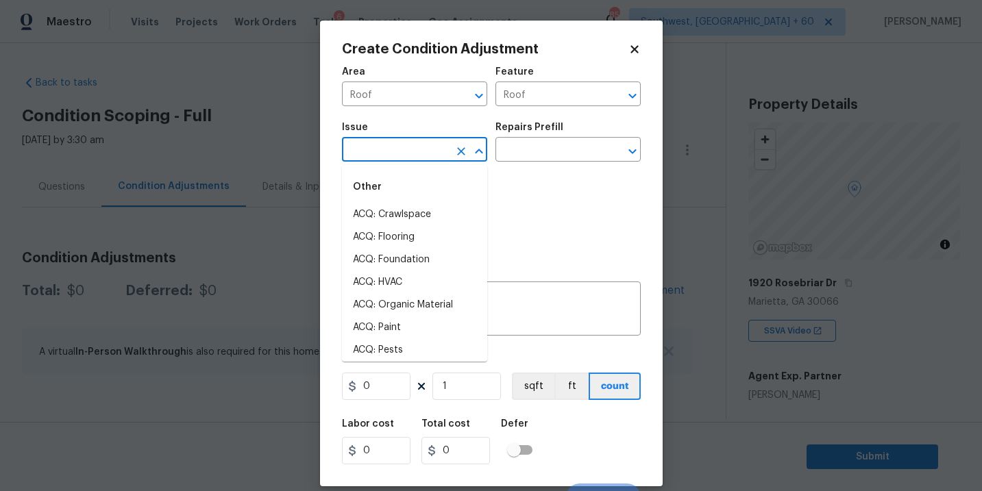
click at [415, 162] on input "text" at bounding box center [395, 150] width 107 height 21
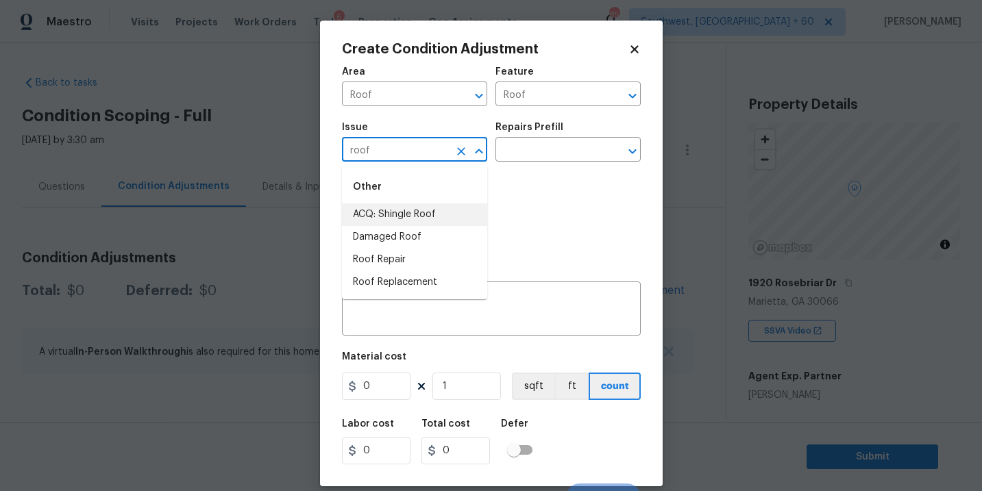
click at [429, 210] on li "ACQ: Shingle Roof" at bounding box center [414, 215] width 145 height 23
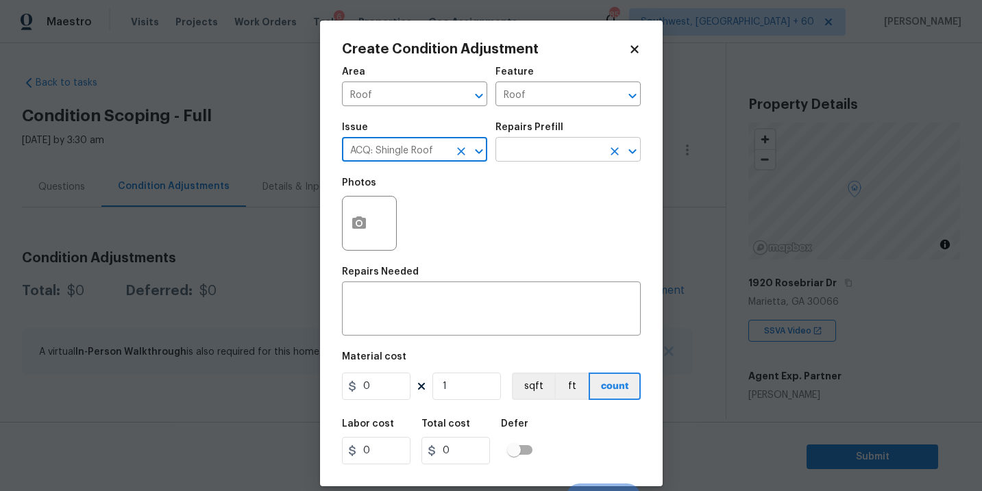
type input "ACQ: Shingle Roof"
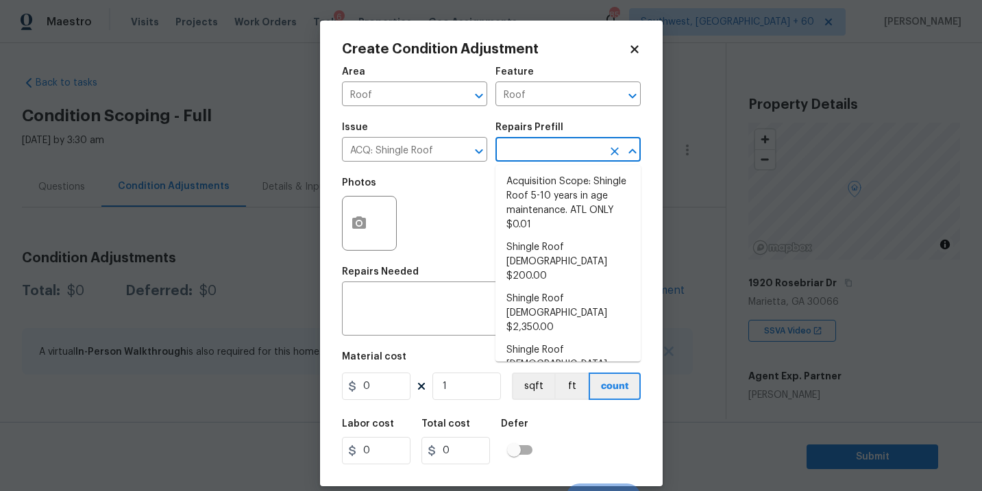
click at [528, 158] on input "text" at bounding box center [548, 150] width 107 height 21
click at [547, 270] on li "Shingle Roof 0-10 Years Old $200.00" at bounding box center [567, 261] width 145 height 51
type input "Acquisition"
type textarea "Acquisition Scope: Shingle Roof 0-10 years in age maintenance."
type input "200"
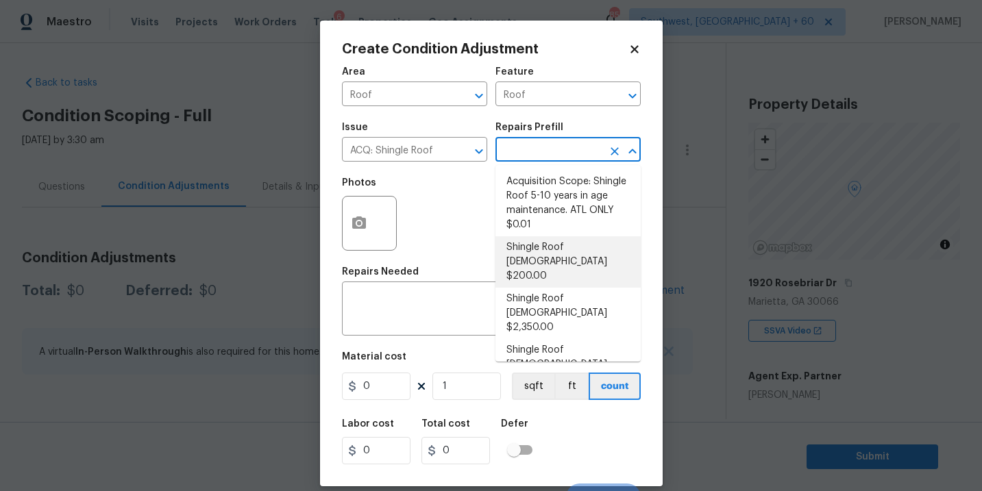
type input "200"
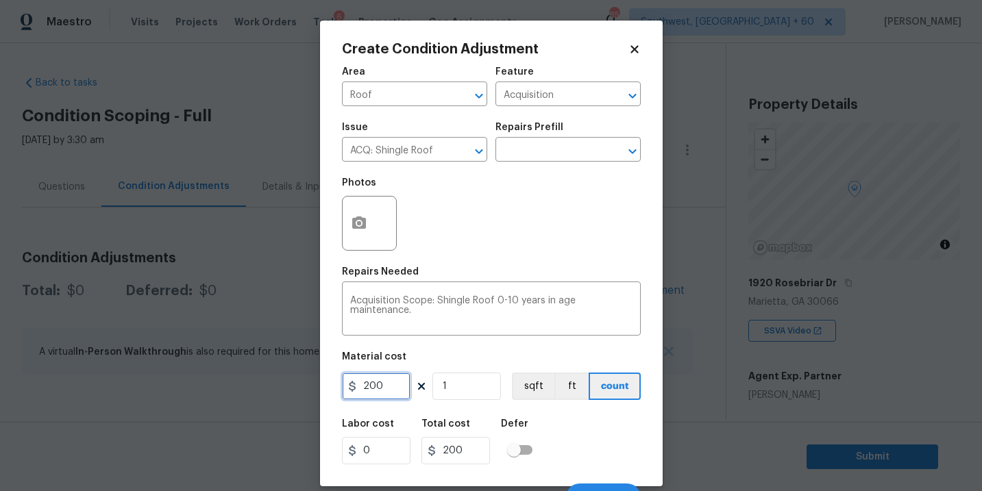
drag, startPoint x: 389, startPoint y: 383, endPoint x: 235, endPoint y: 387, distance: 154.3
click at [235, 387] on div "Create Condition Adjustment Area Roof ​ Feature Acquisition ​ Issue ACQ: Shingl…" at bounding box center [491, 245] width 982 height 491
type input "500"
click at [593, 438] on div "Labor cost 0 Total cost 500 Defer" at bounding box center [491, 442] width 299 height 62
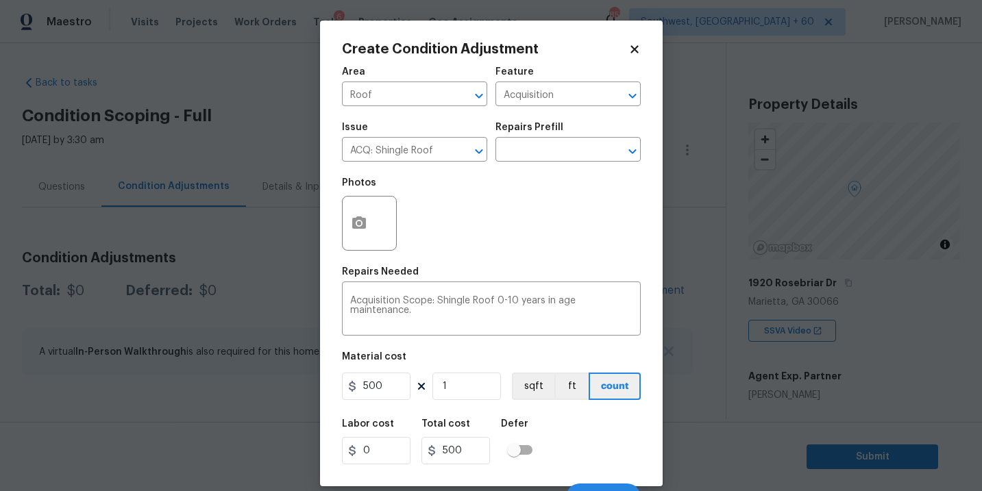
scroll to position [21, 0]
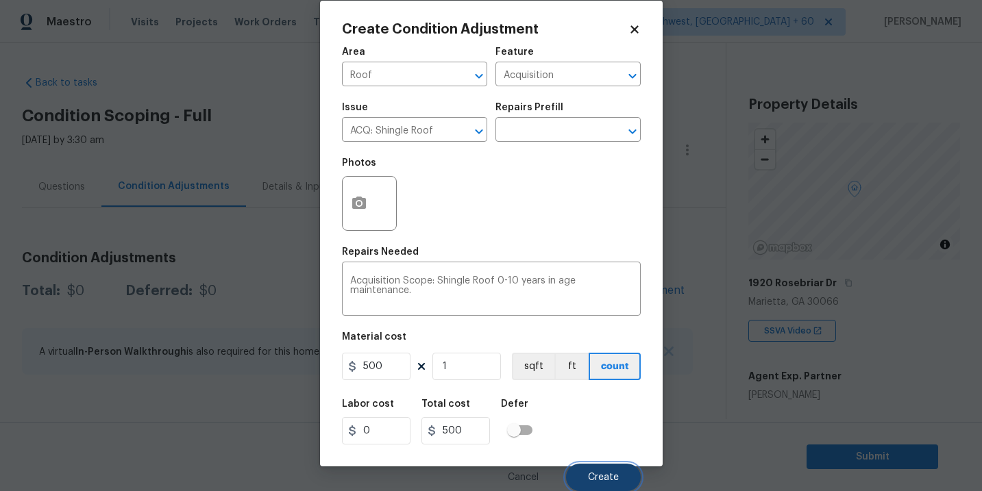
click at [590, 473] on span "Create" at bounding box center [603, 478] width 31 height 10
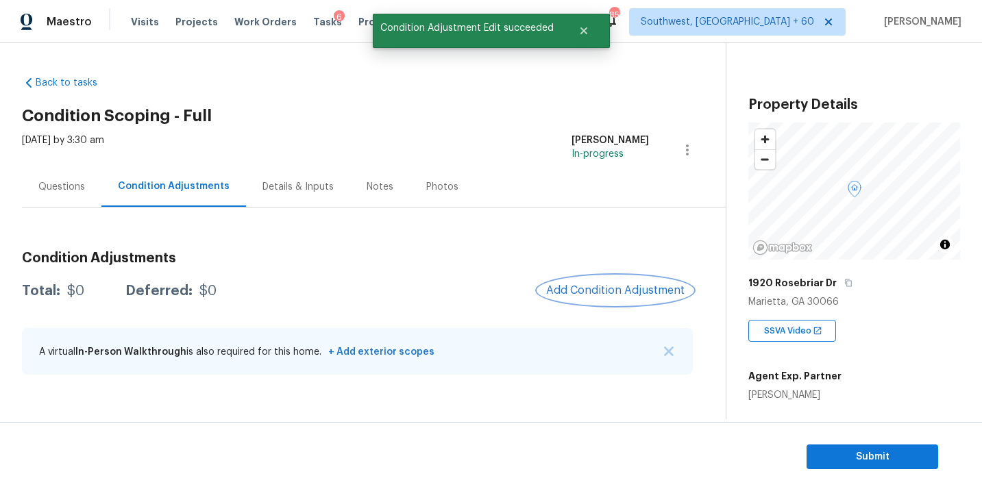
scroll to position [0, 0]
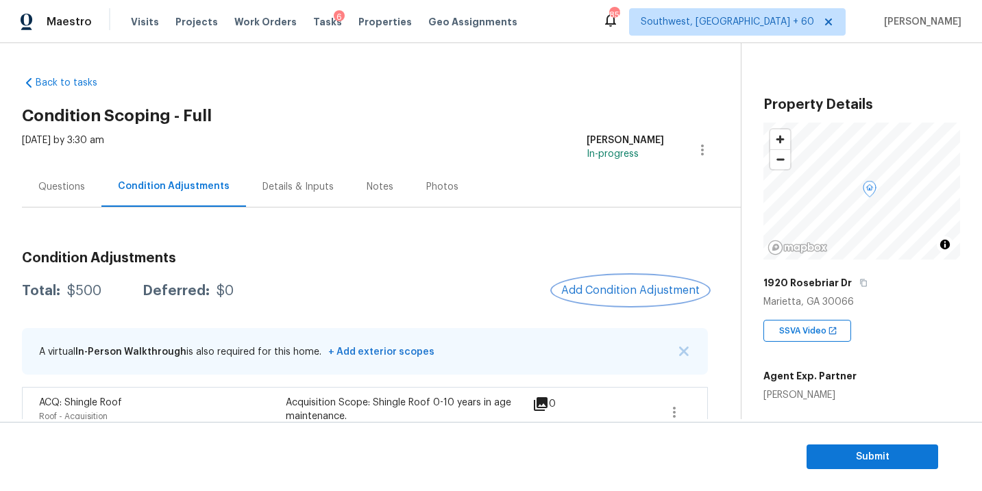
click at [608, 284] on span "Add Condition Adjustment" at bounding box center [630, 290] width 138 height 12
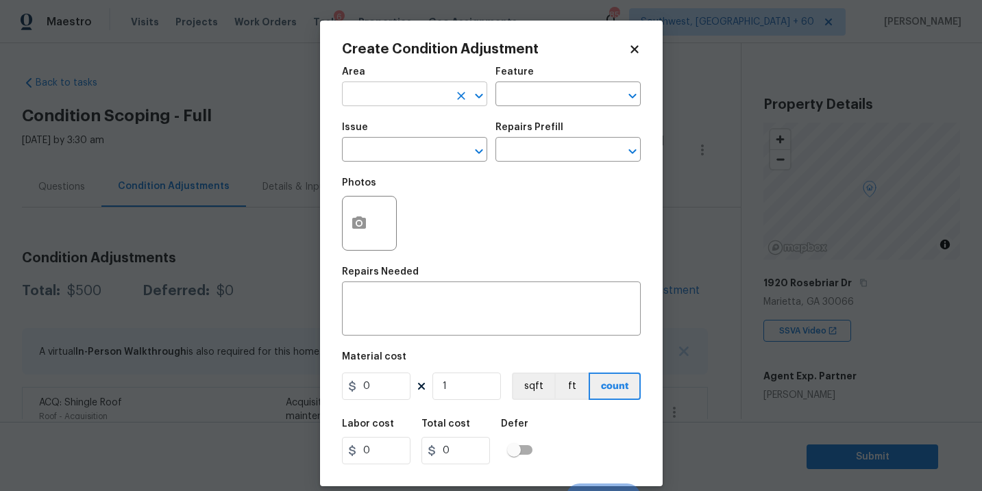
click at [398, 94] on input "text" at bounding box center [395, 95] width 107 height 21
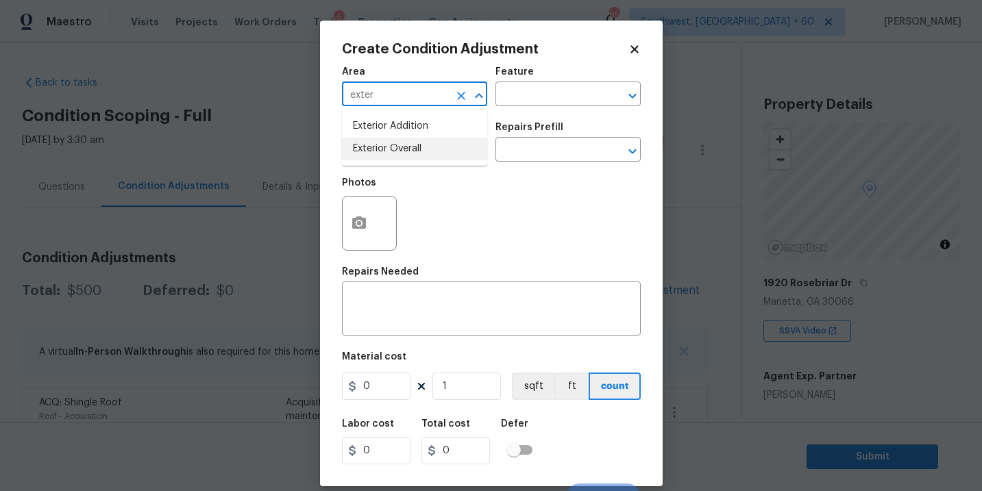
click at [415, 149] on li "Exterior Overall" at bounding box center [414, 149] width 145 height 23
type input "Exterior Overall"
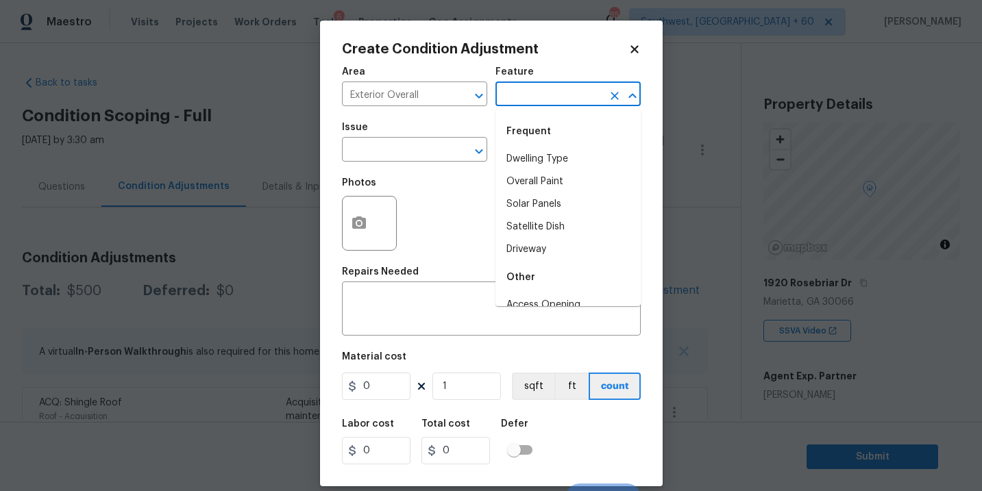
click at [543, 90] on input "text" at bounding box center [548, 95] width 107 height 21
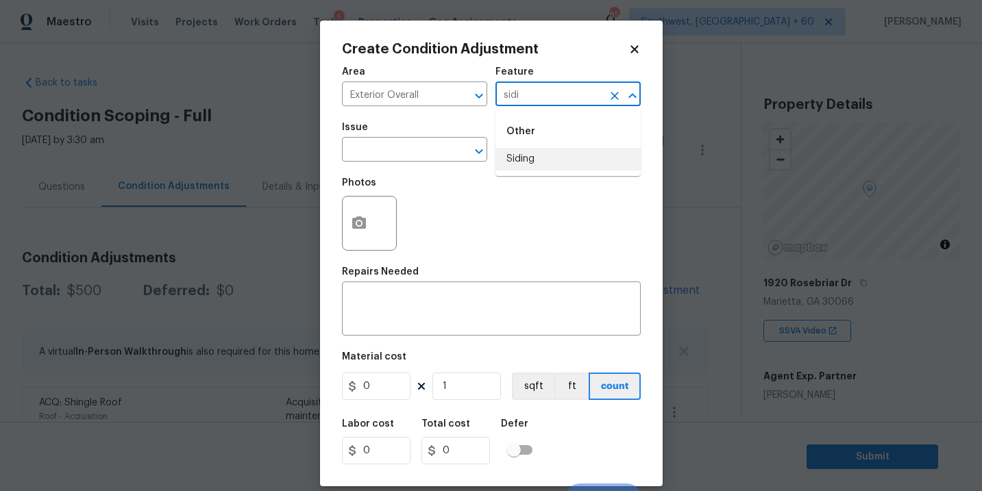
click at [532, 152] on li "Siding" at bounding box center [567, 159] width 145 height 23
drag, startPoint x: 465, startPoint y: 151, endPoint x: 447, endPoint y: 151, distance: 18.5
click at [447, 151] on div "​" at bounding box center [414, 150] width 145 height 21
type input "Siding"
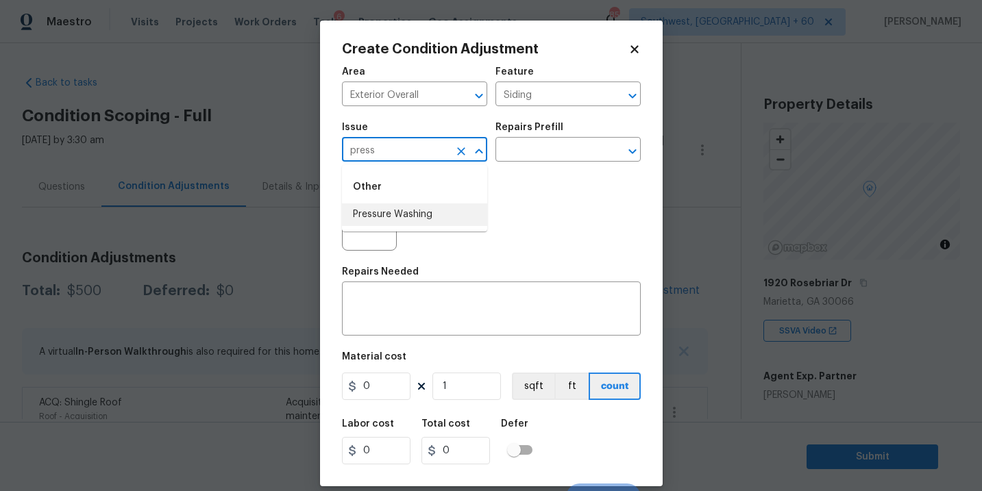
click at [438, 216] on li "Pressure Washing" at bounding box center [414, 215] width 145 height 23
type input "Pressure Washing"
click at [510, 179] on div "Photos" at bounding box center [491, 214] width 299 height 89
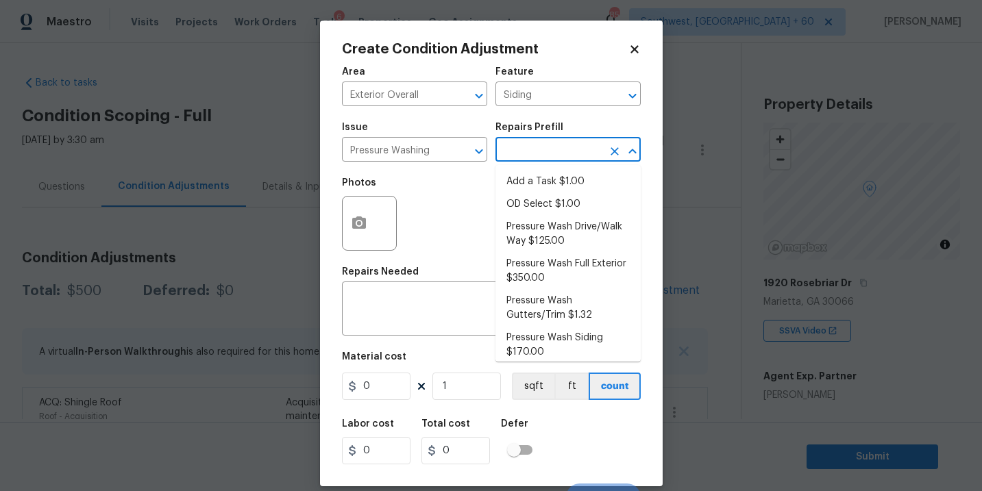
click at [543, 152] on input "text" at bounding box center [548, 150] width 107 height 21
click at [537, 349] on li "Pressure Wash Siding $170.00" at bounding box center [567, 345] width 145 height 37
type textarea "Protect areas as needed for pressure washing. Pressure wash the siding on the h…"
type input "170"
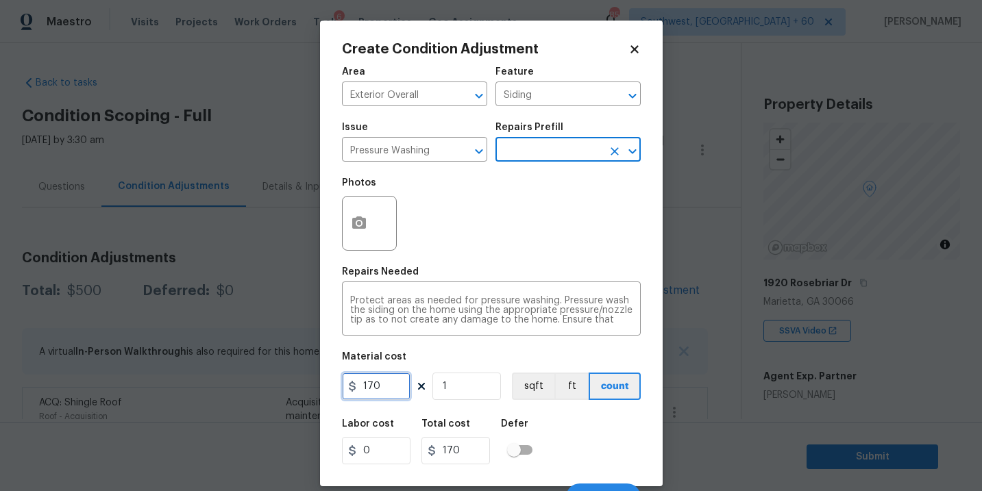
drag, startPoint x: 349, startPoint y: 391, endPoint x: 257, endPoint y: 391, distance: 91.8
click at [257, 391] on div "Create Condition Adjustment Area Exterior Overall ​ Feature Siding ​ Issue Pres…" at bounding box center [491, 245] width 982 height 491
type input "200"
click at [347, 241] on button "button" at bounding box center [359, 223] width 33 height 53
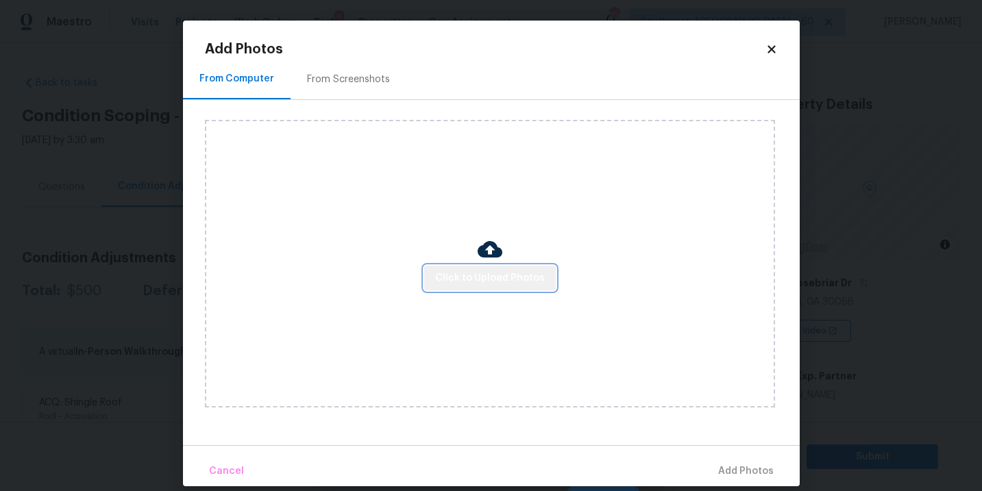
click at [493, 280] on span "Click to Upload Photos" at bounding box center [490, 278] width 110 height 17
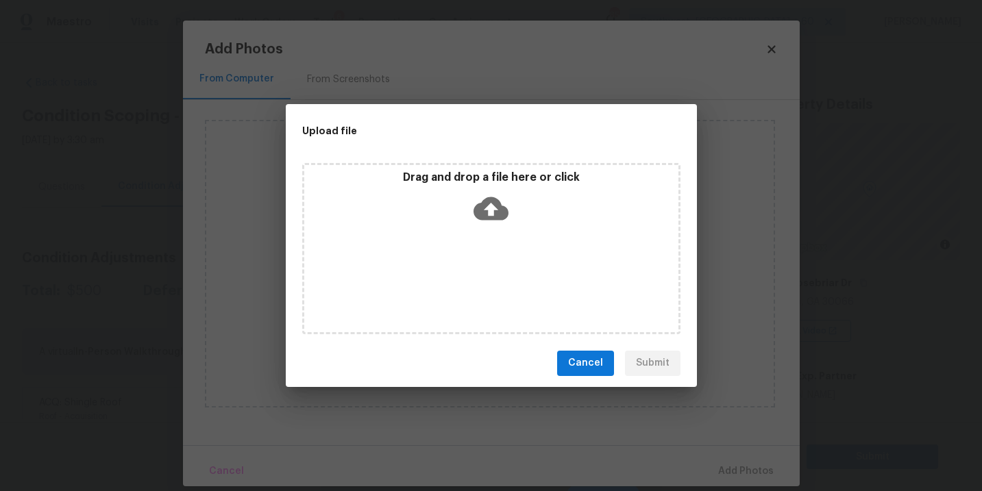
click at [495, 221] on icon at bounding box center [491, 208] width 35 height 35
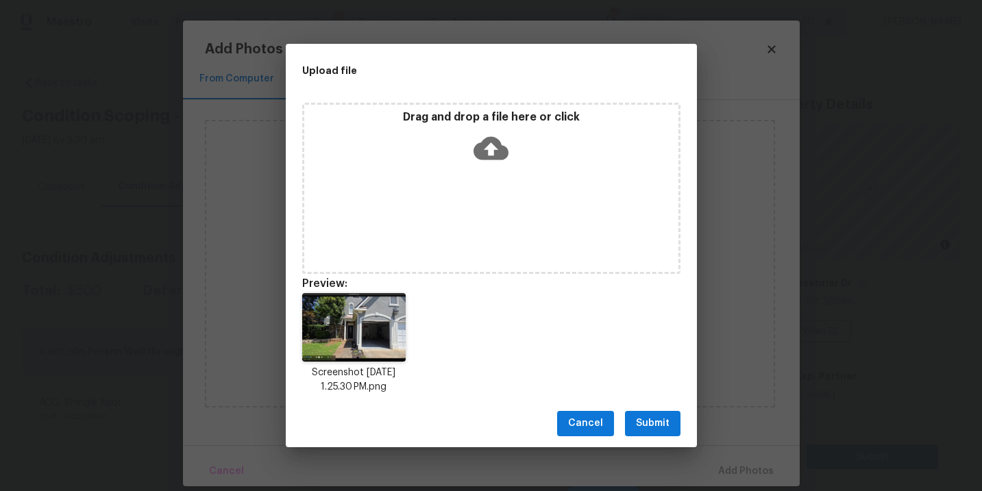
click at [644, 434] on button "Submit" at bounding box center [653, 423] width 56 height 25
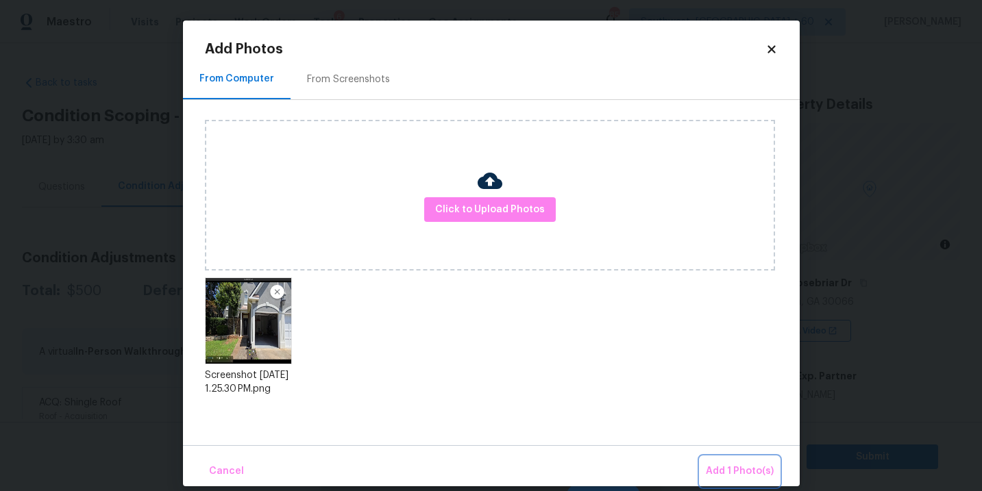
click at [731, 469] on span "Add 1 Photo(s)" at bounding box center [740, 471] width 68 height 17
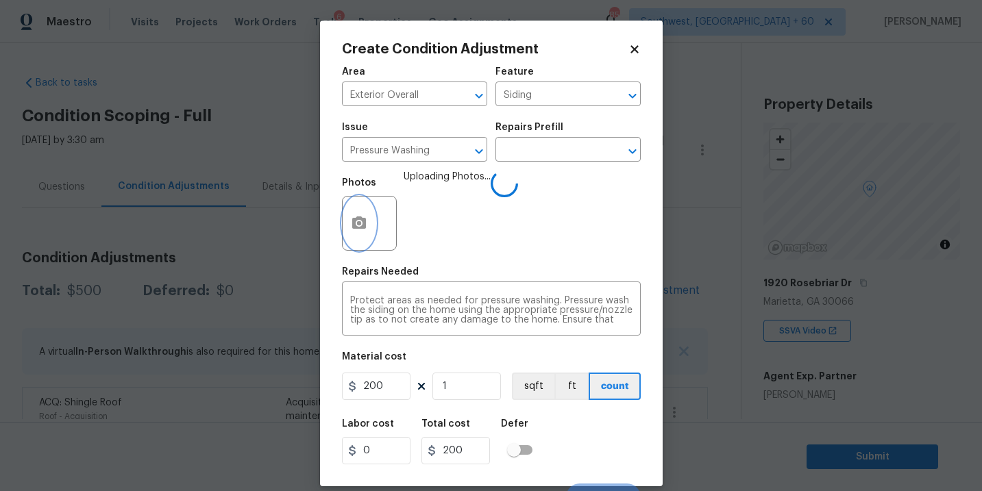
scroll to position [21, 0]
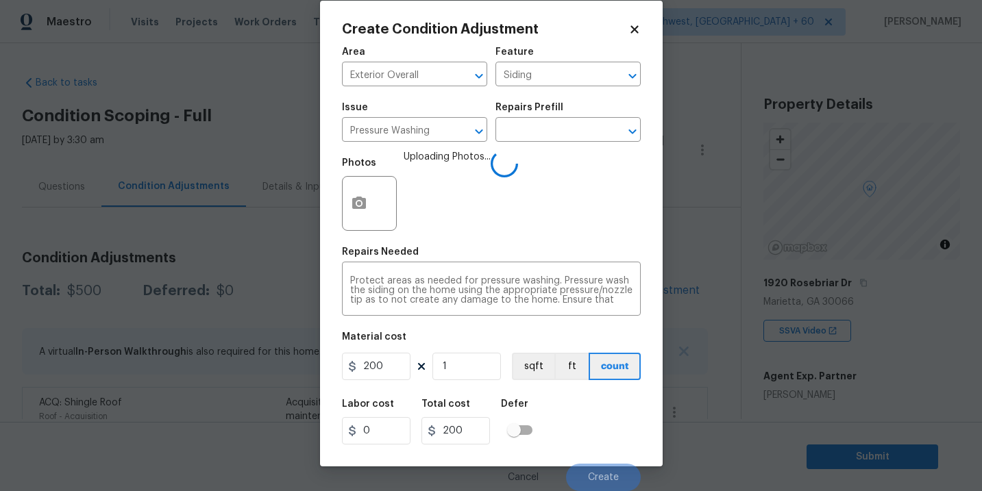
click at [596, 402] on div "Labor cost 0 Total cost 200 Defer" at bounding box center [491, 422] width 299 height 62
click at [604, 433] on div "Labor cost 0 Total cost 200 Defer" at bounding box center [491, 422] width 299 height 62
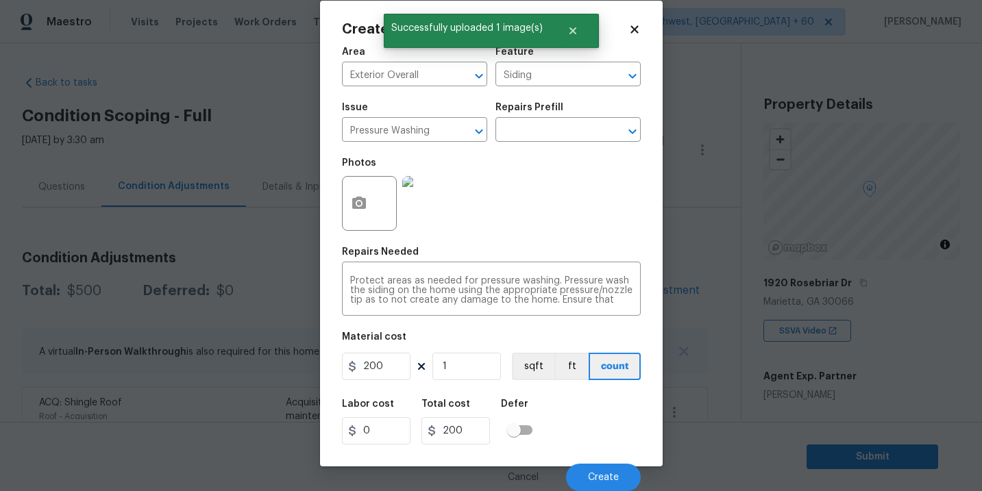
click at [607, 445] on div "Labor cost 0 Total cost 200 Defer" at bounding box center [491, 422] width 299 height 62
click at [608, 477] on span "Create" at bounding box center [603, 478] width 31 height 10
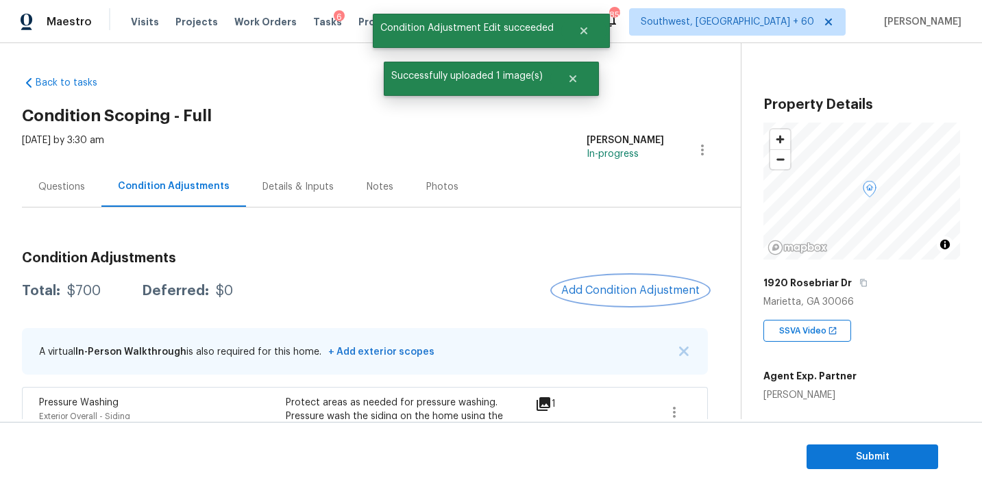
scroll to position [0, 0]
click at [600, 289] on span "Add Condition Adjustment" at bounding box center [630, 290] width 138 height 12
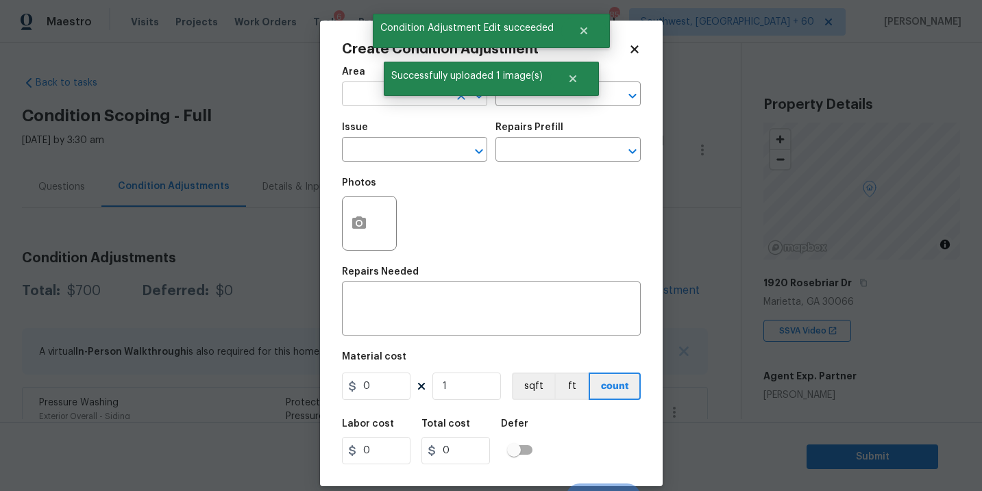
click at [360, 98] on input "text" at bounding box center [395, 95] width 107 height 21
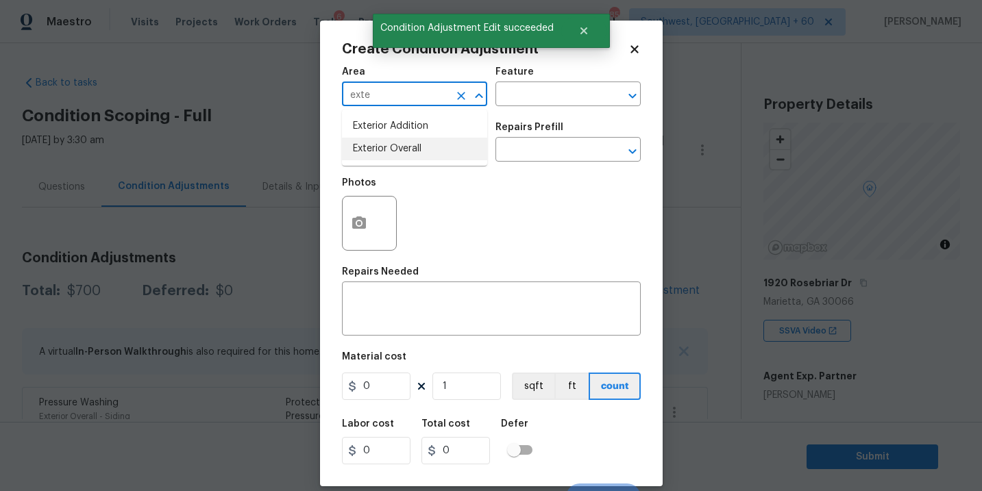
click at [407, 151] on li "Exterior Overall" at bounding box center [414, 149] width 145 height 23
type input "Exterior Overall"
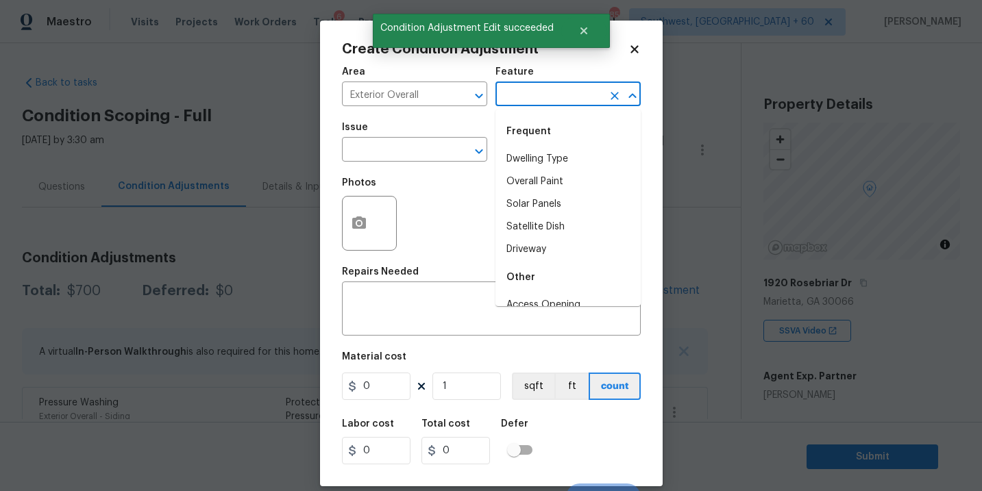
click at [520, 104] on input "text" at bounding box center [548, 95] width 107 height 21
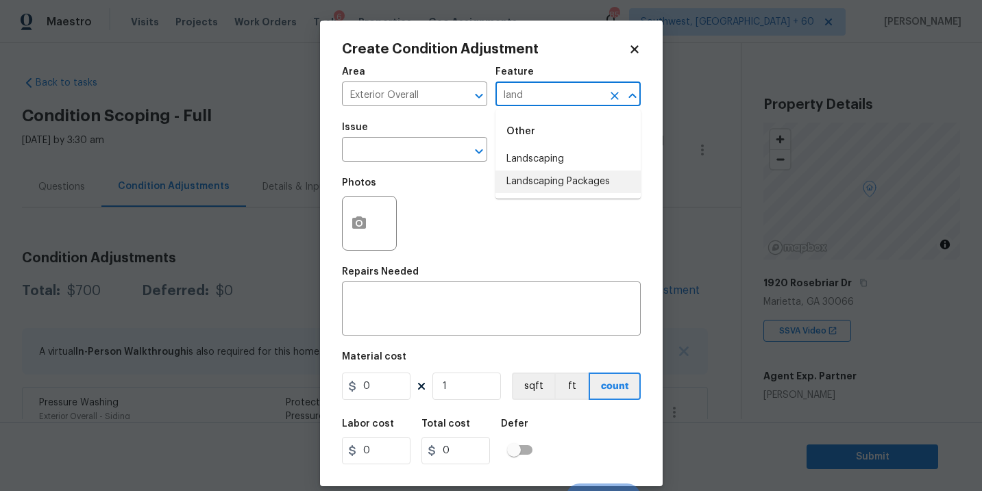
click at [522, 179] on li "Landscaping Packages" at bounding box center [567, 182] width 145 height 23
type input "Landscaping Packages"
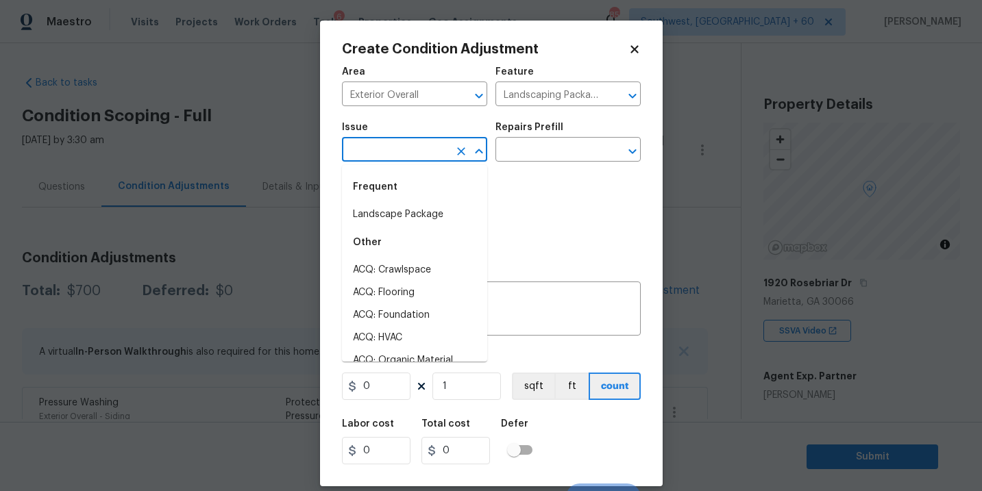
click at [424, 154] on input "text" at bounding box center [395, 150] width 107 height 21
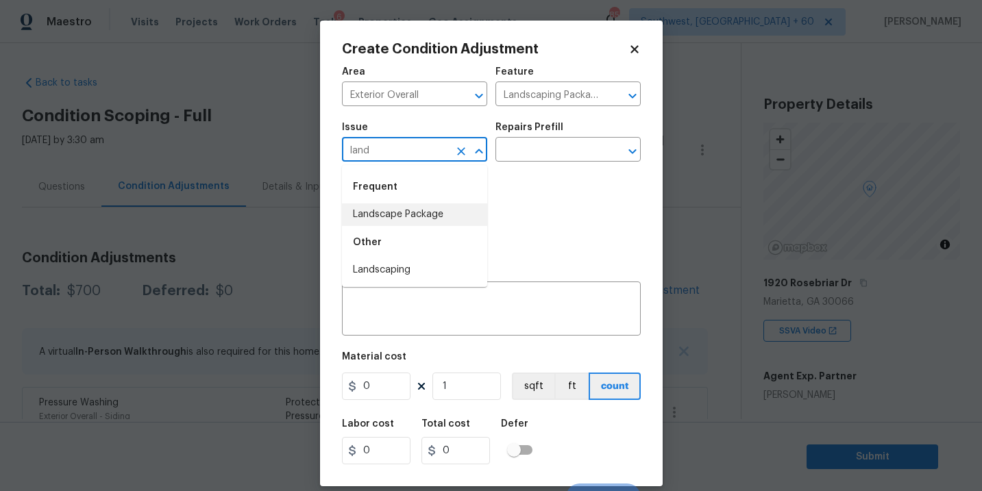
click at [435, 217] on li "Landscape Package" at bounding box center [414, 215] width 145 height 23
type input "Landscape Package"
click at [505, 188] on div "Photos" at bounding box center [491, 214] width 299 height 89
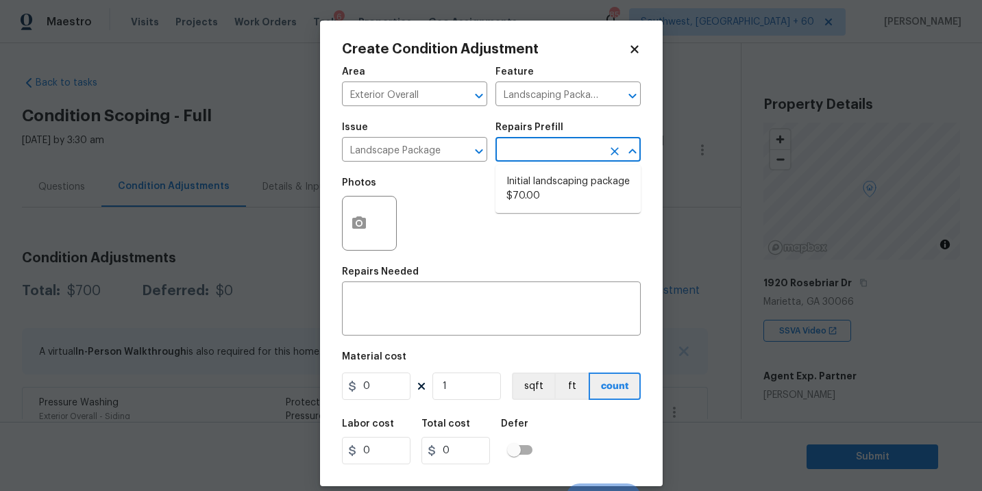
click at [539, 159] on input "text" at bounding box center [548, 150] width 107 height 21
click at [559, 198] on li "Initial landscaping package $70.00" at bounding box center [567, 189] width 145 height 37
type input "Home Readiness Packages"
type textarea "Mowing of grass up to 6" in height. Mow, edge along driveways & sidewalks, trim…"
type input "70"
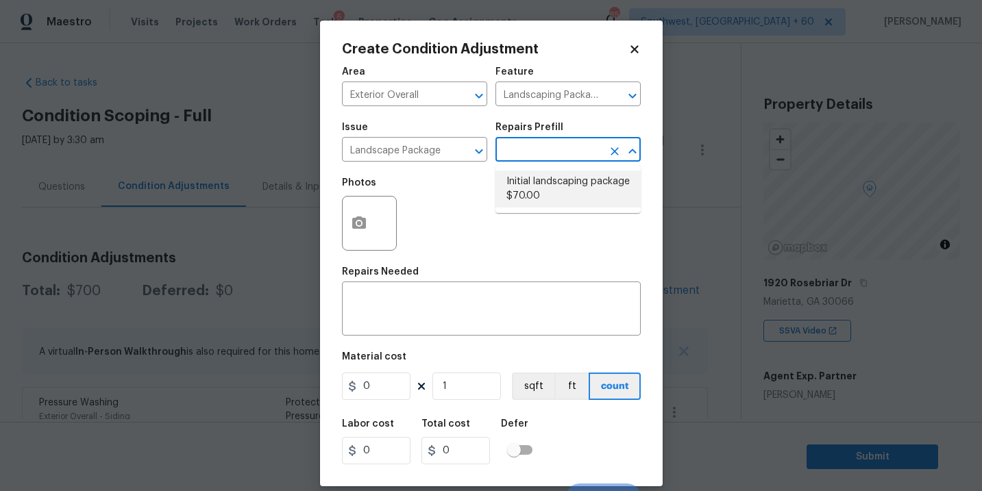
type input "70"
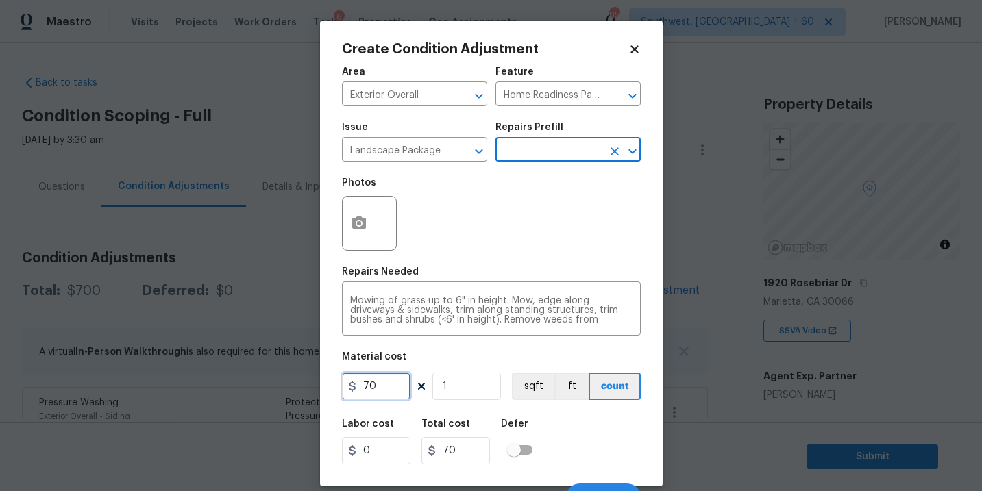
click at [369, 389] on input "70" at bounding box center [376, 386] width 69 height 27
type input "750"
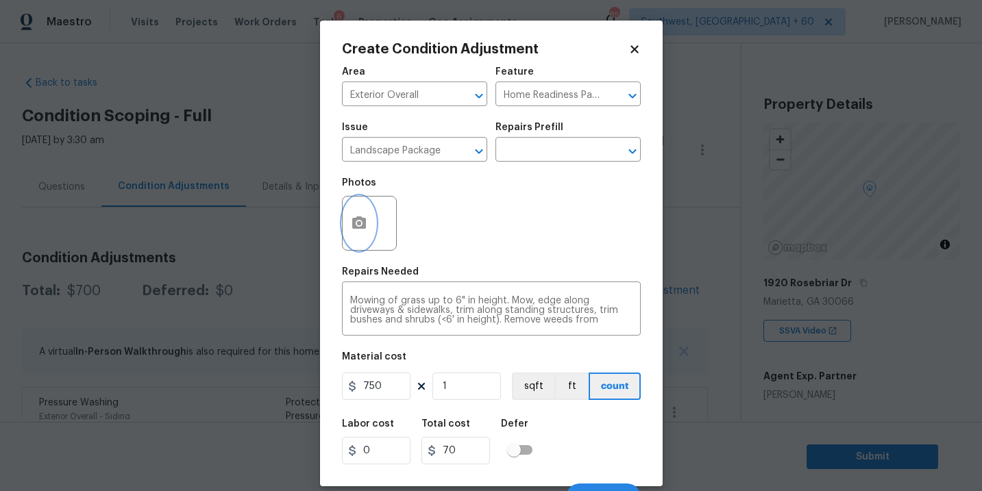
type input "750"
click at [361, 222] on icon "button" at bounding box center [359, 223] width 14 height 12
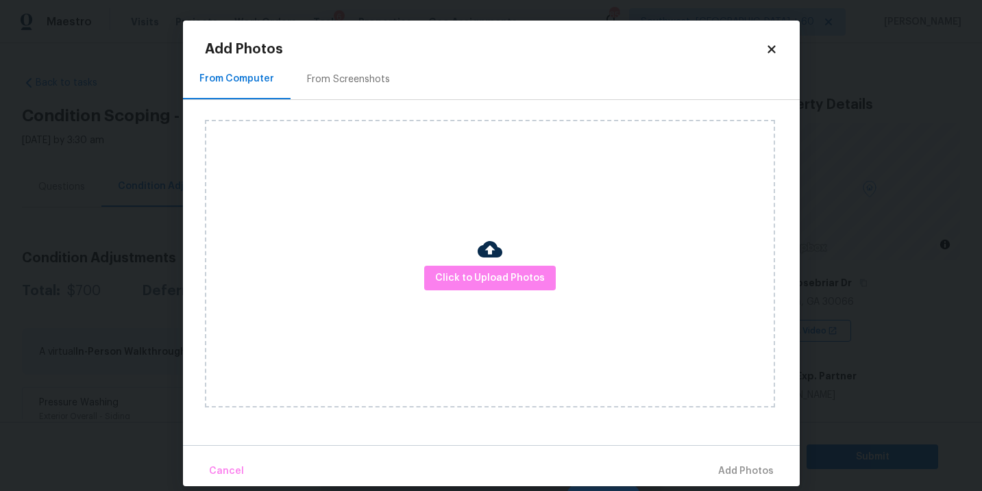
click at [466, 249] on div "Click to Upload Photos" at bounding box center [490, 264] width 570 height 288
click at [477, 276] on span "Click to Upload Photos" at bounding box center [490, 278] width 110 height 17
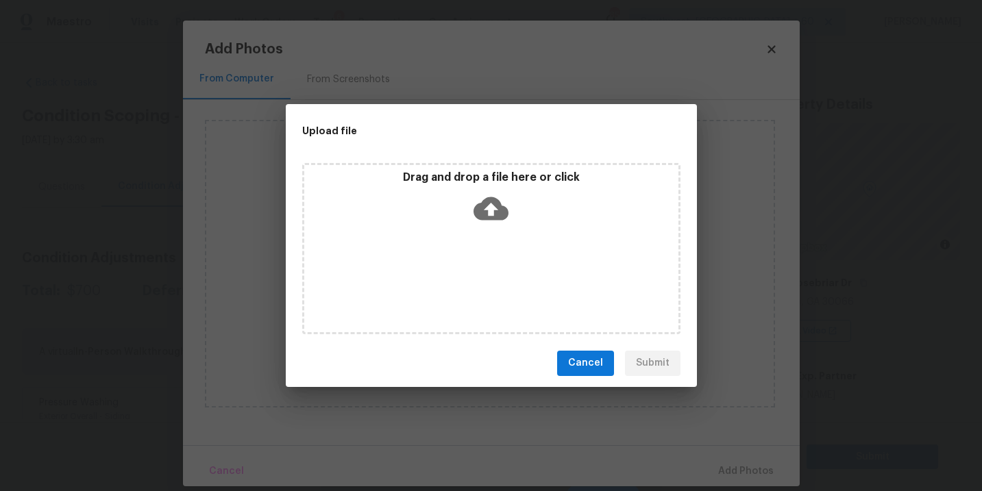
click at [493, 217] on icon at bounding box center [491, 208] width 35 height 23
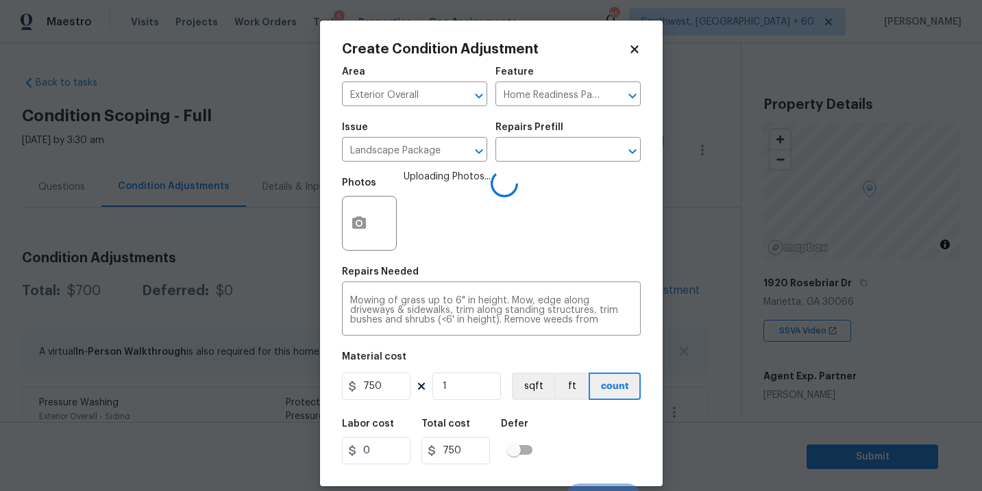
scroll to position [21, 0]
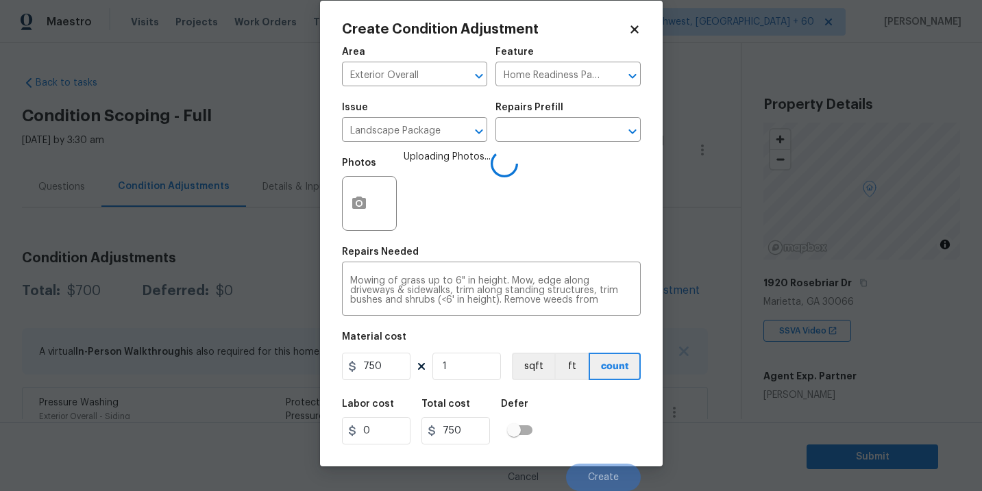
click at [628, 428] on div "Labor cost 0 Total cost 750 Defer" at bounding box center [491, 422] width 299 height 62
click at [601, 422] on div "Labor cost 0 Total cost 750 Defer" at bounding box center [491, 422] width 299 height 62
click at [600, 429] on div "Labor cost 0 Total cost 750 Defer" at bounding box center [491, 422] width 299 height 62
click at [594, 421] on div "Labor cost 0 Total cost 750 Defer" at bounding box center [491, 422] width 299 height 62
click at [600, 435] on div "Labor cost 0 Total cost 750 Defer" at bounding box center [491, 422] width 299 height 62
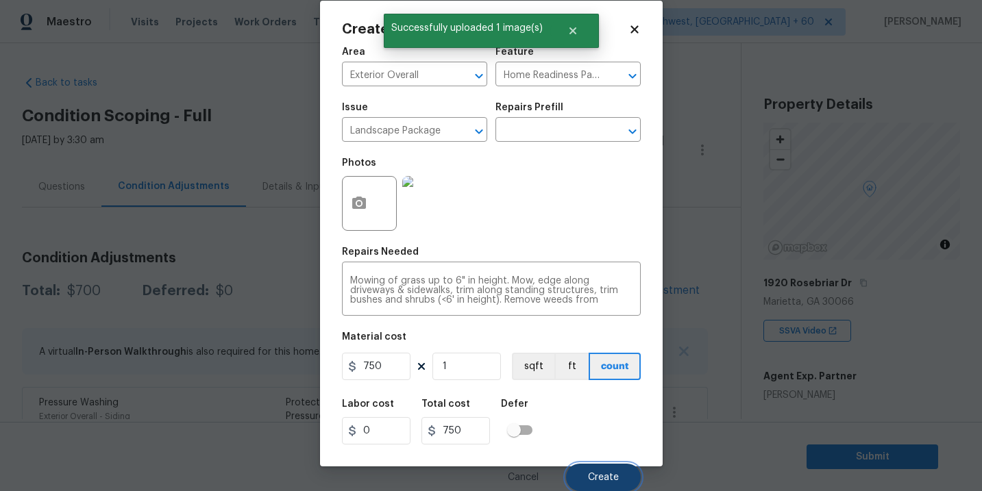
click at [598, 484] on button "Create" at bounding box center [603, 477] width 75 height 27
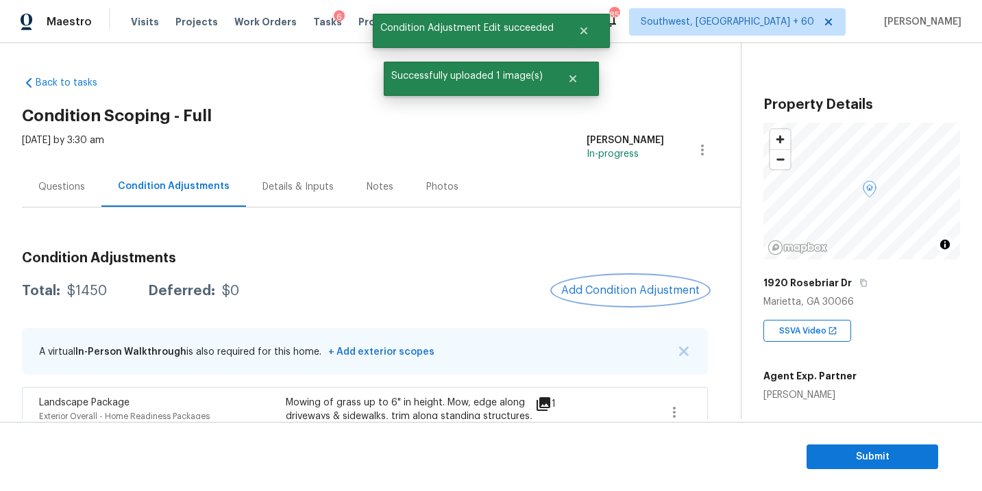
scroll to position [32, 0]
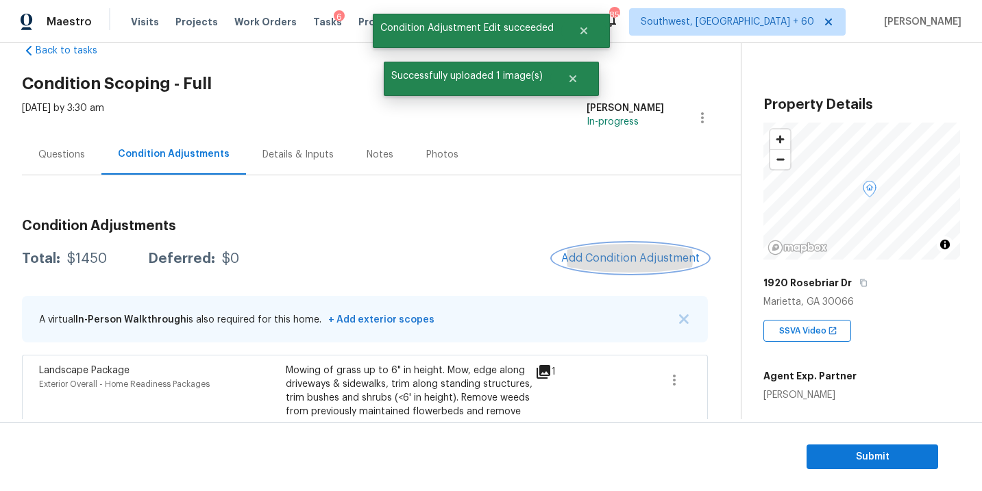
click at [630, 256] on span "Add Condition Adjustment" at bounding box center [630, 258] width 138 height 12
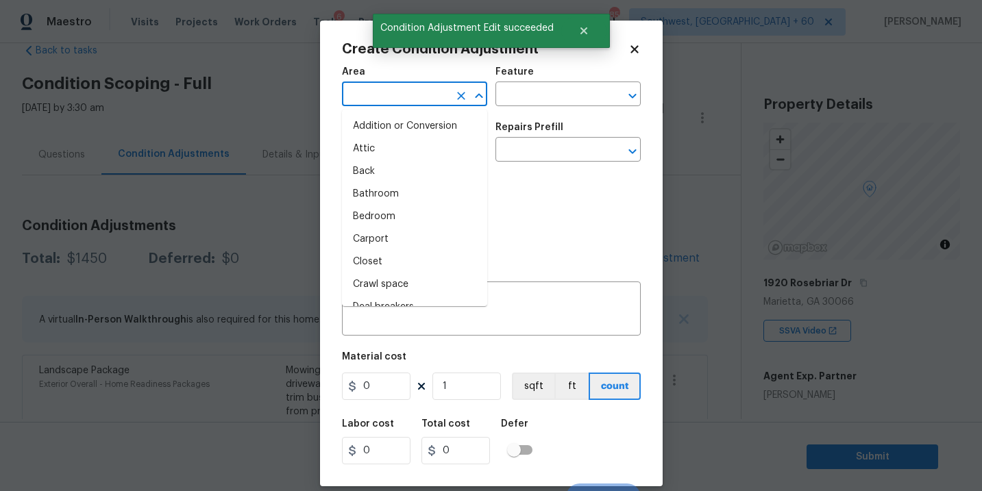
click at [356, 97] on input "text" at bounding box center [395, 95] width 107 height 21
click at [202, 241] on body "Maestro Visits Projects Work Orders Tasks 6 Properties Geo Assignments 857 Sout…" at bounding box center [491, 245] width 982 height 491
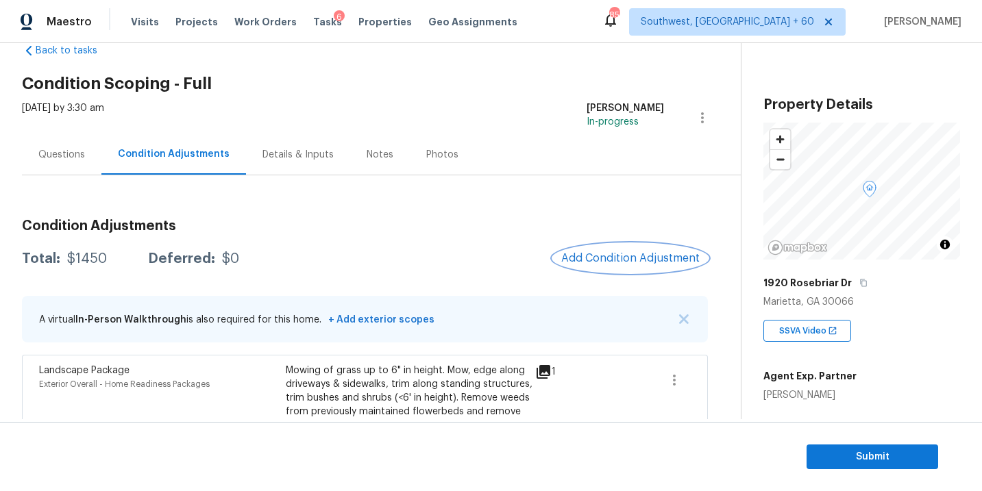
click at [604, 260] on span "Add Condition Adjustment" at bounding box center [630, 258] width 138 height 12
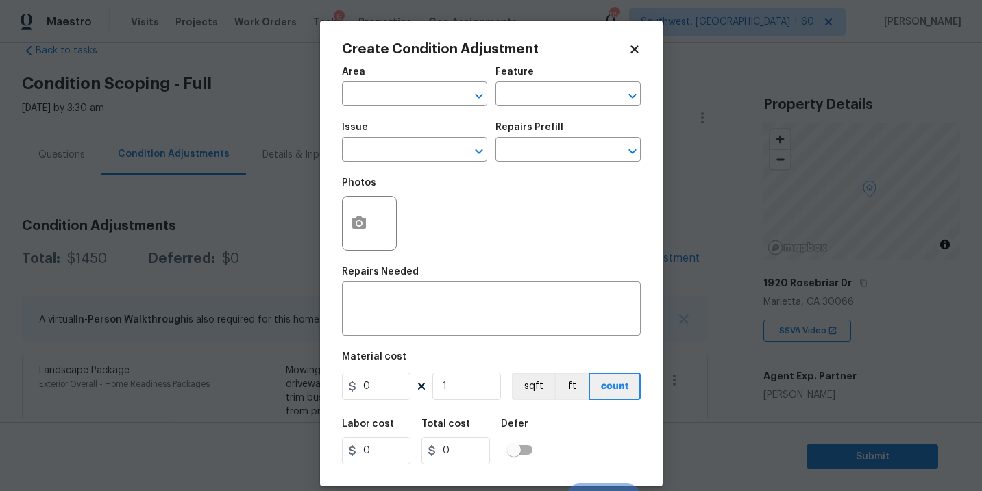
click at [392, 114] on span "Area ​" at bounding box center [414, 87] width 145 height 56
click at [408, 101] on input "text" at bounding box center [395, 95] width 107 height 21
click at [413, 146] on li "Interior Overall" at bounding box center [414, 149] width 145 height 23
type input "Interior Overall"
click at [528, 98] on input "text" at bounding box center [548, 95] width 107 height 21
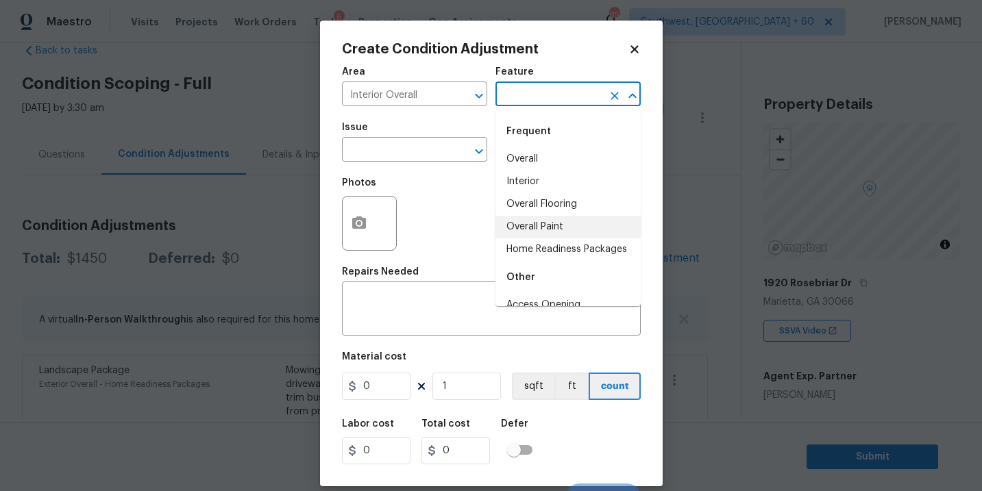
click at [529, 224] on li "Overall Paint" at bounding box center [567, 227] width 145 height 23
type input "Overall Paint"
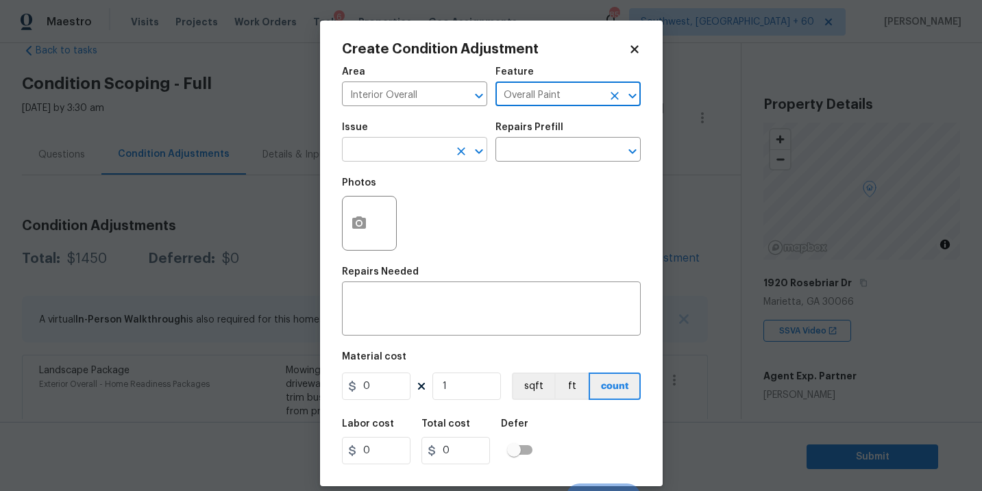
click at [426, 148] on input "text" at bounding box center [395, 150] width 107 height 21
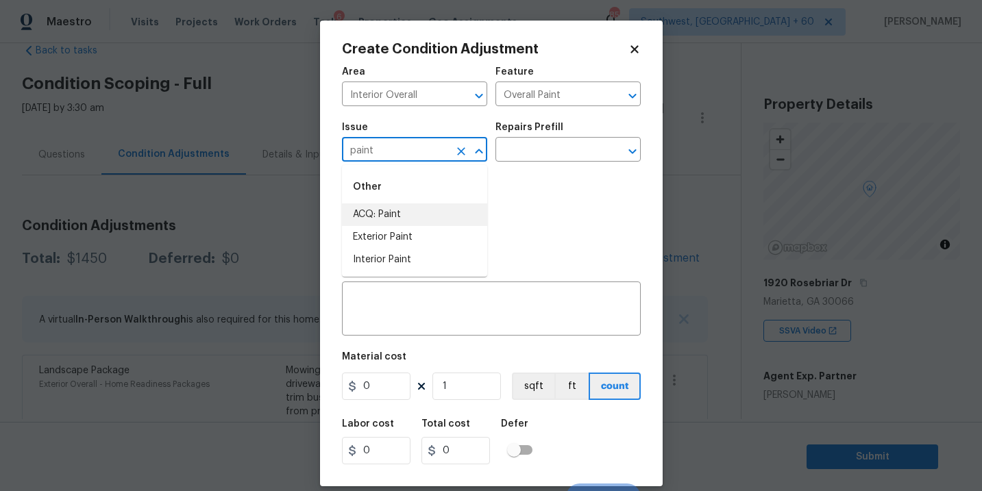
click at [409, 219] on li "ACQ: Paint" at bounding box center [414, 215] width 145 height 23
type input "ACQ: Paint"
click at [533, 169] on div "Issue ACQ: Paint ​ Repairs Prefill ​" at bounding box center [491, 142] width 299 height 56
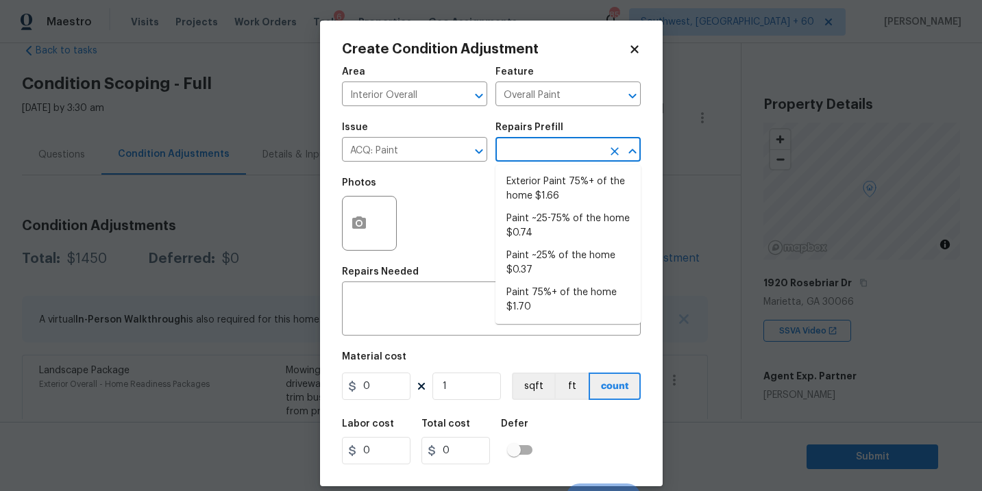
click at [565, 150] on input "text" at bounding box center [548, 150] width 107 height 21
click at [556, 269] on li "Paint ~25% of the home $0.37" at bounding box center [567, 263] width 145 height 37
type input "Acquisition"
type textarea "Acquisition Scope: ~25% of the home needs interior paint"
type input "0.37"
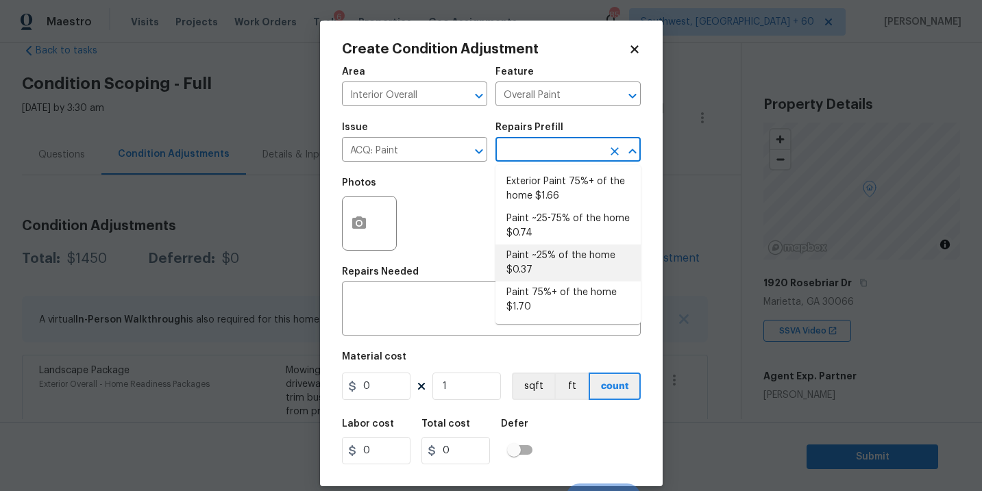
type input "0.37"
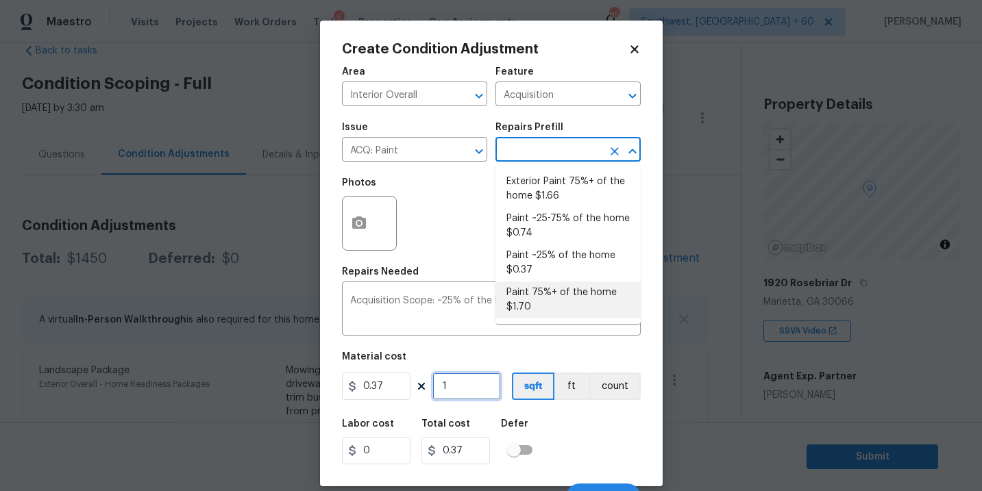
click at [464, 395] on input "1" at bounding box center [466, 386] width 69 height 27
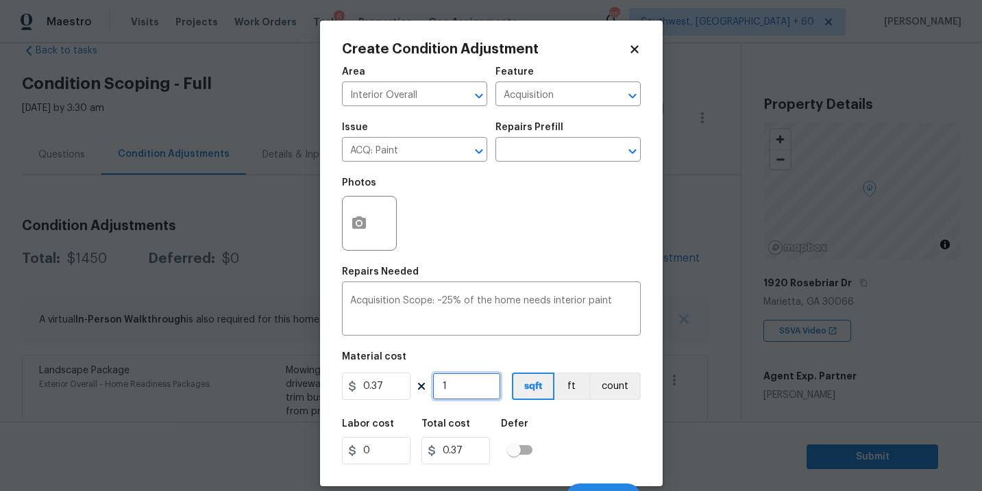
type input "0"
type input "2"
type input "0.74"
type input "20"
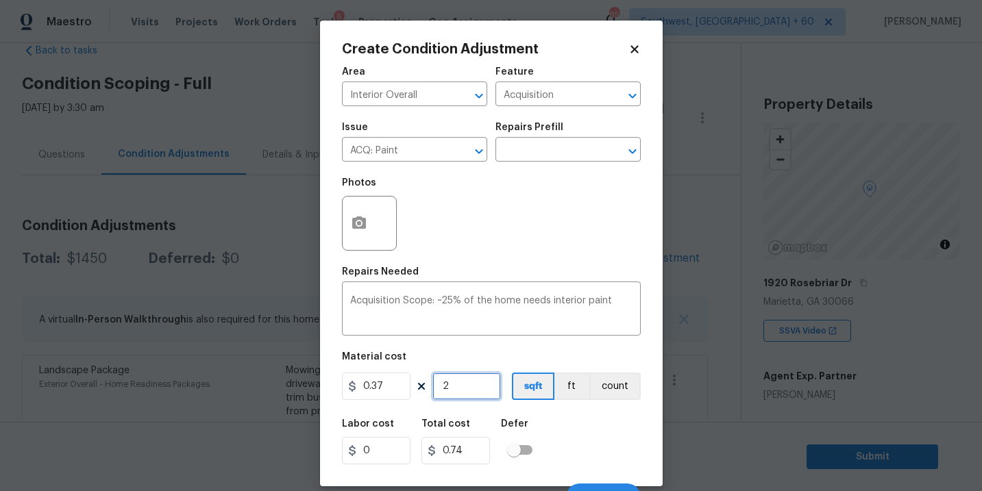
type input "7.4"
type input "209"
type input "77.33"
type input "2092"
type input "774.04"
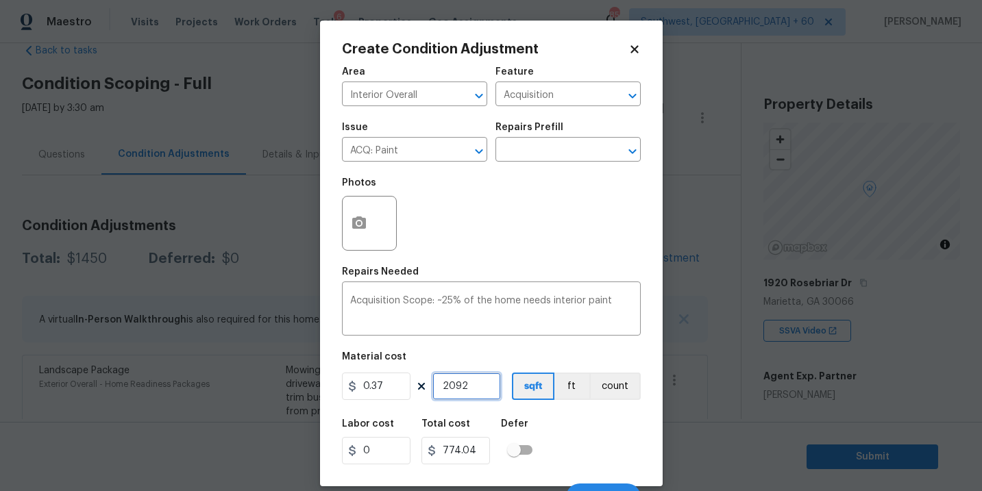
type input "2092"
click at [594, 451] on div "Labor cost 0 Total cost 774.04 Defer" at bounding box center [491, 442] width 299 height 62
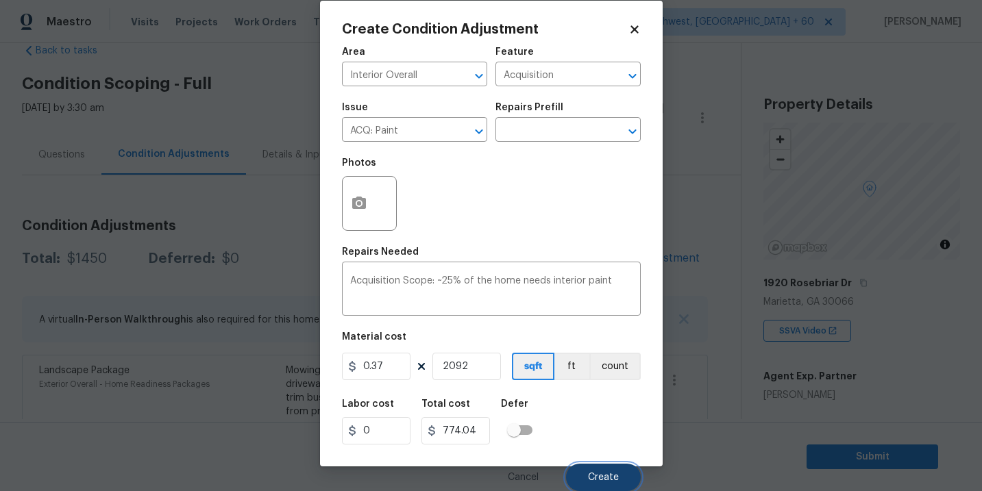
click at [593, 485] on button "Create" at bounding box center [603, 477] width 75 height 27
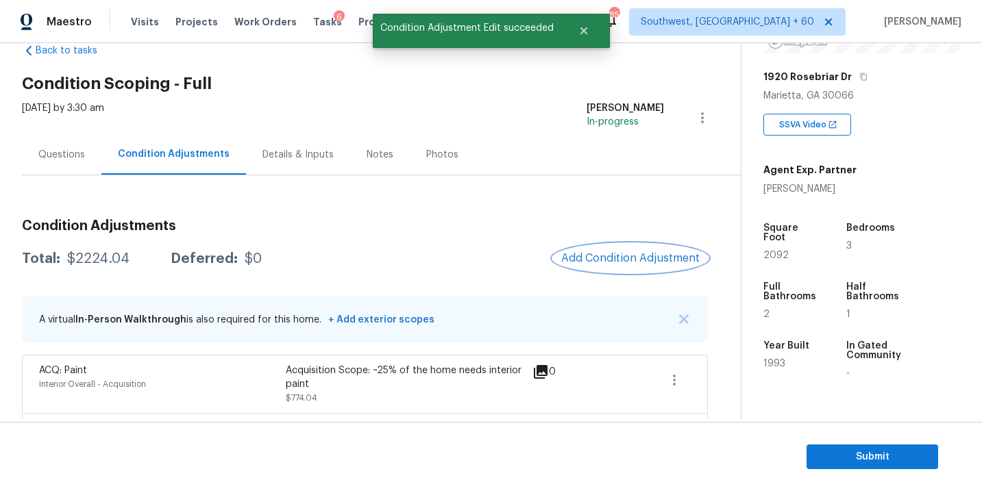
scroll to position [219, 0]
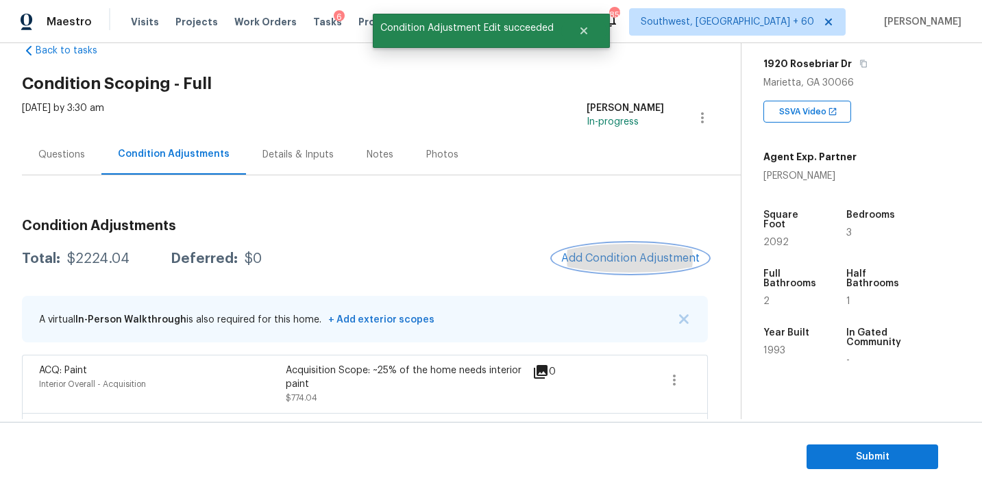
click at [628, 260] on span "Add Condition Adjustment" at bounding box center [630, 258] width 138 height 12
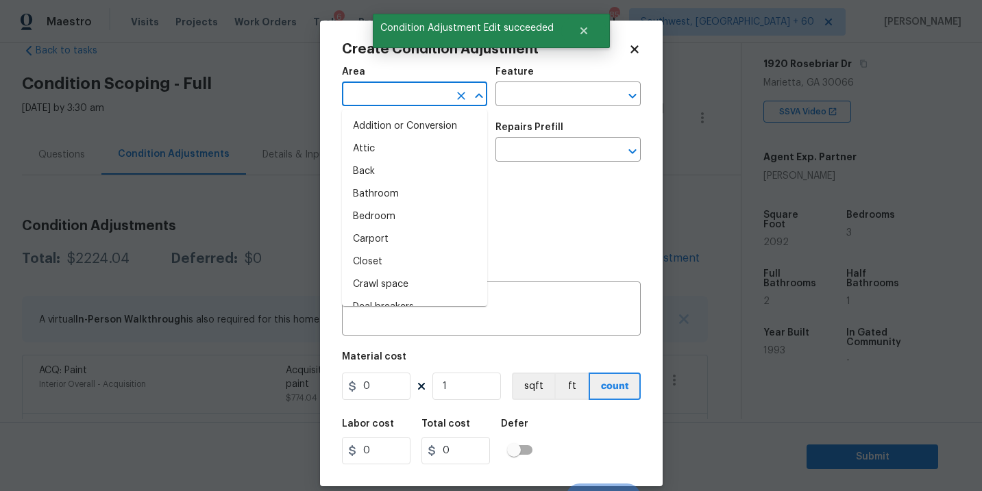
click at [384, 102] on input "text" at bounding box center [395, 95] width 107 height 21
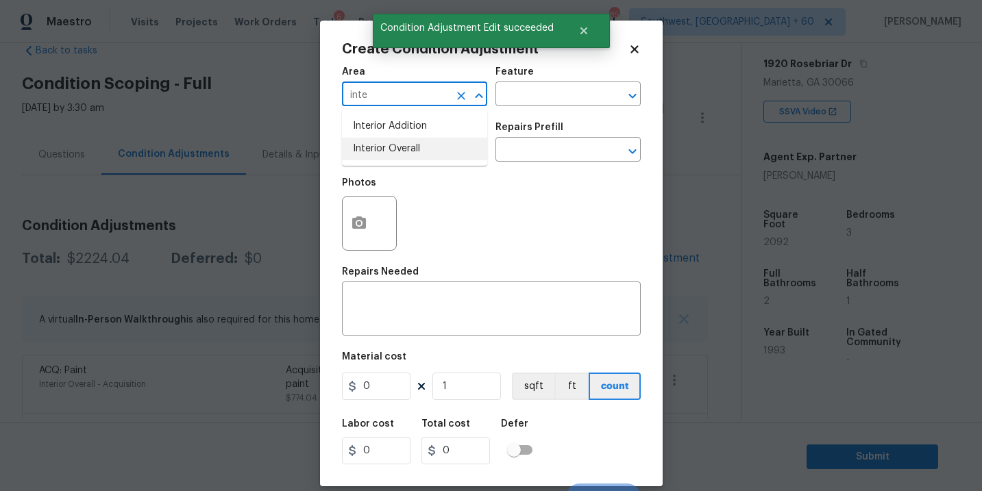
click at [387, 143] on li "Interior Overall" at bounding box center [414, 149] width 145 height 23
type input "Interior Overall"
click at [520, 85] on input "text" at bounding box center [548, 95] width 107 height 21
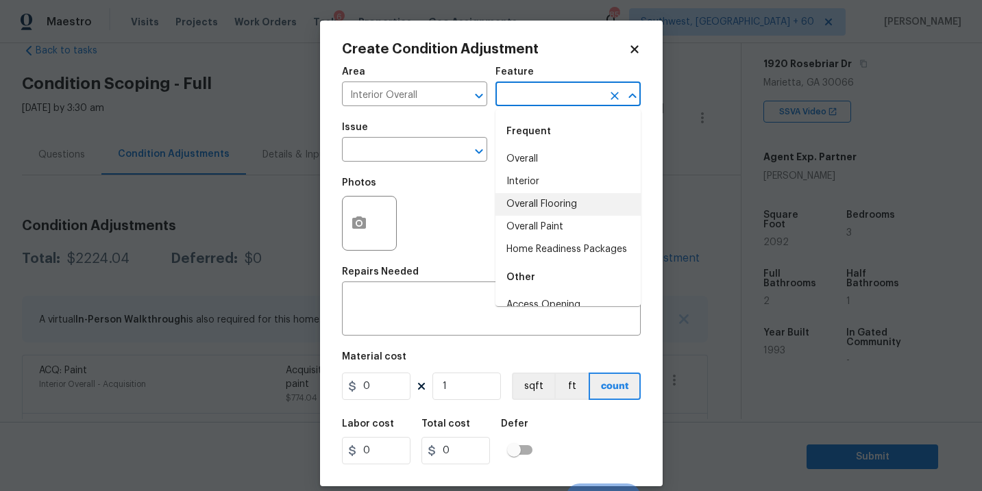
click at [541, 206] on li "Overall Flooring" at bounding box center [567, 204] width 145 height 23
type input "Overall Flooring"
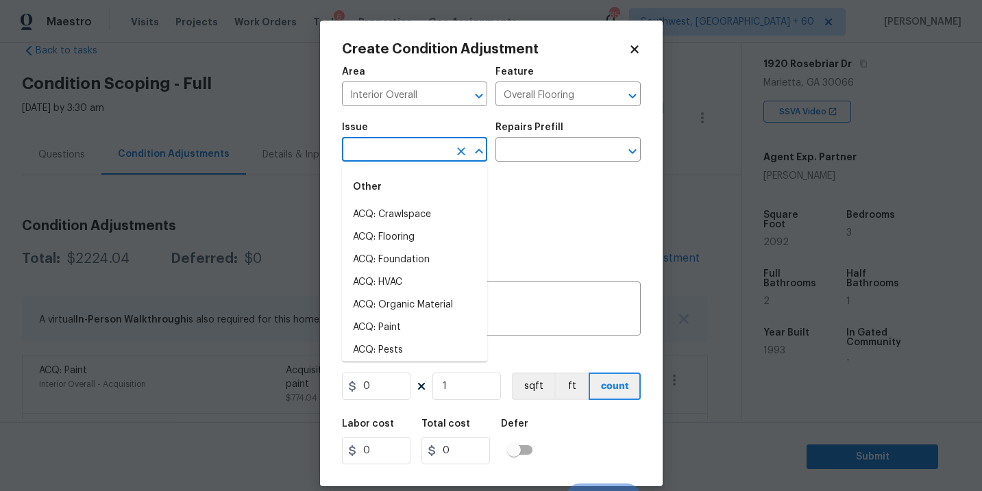
click at [429, 149] on input "text" at bounding box center [395, 150] width 107 height 21
click at [396, 228] on li "ACQ: Flooring" at bounding box center [414, 237] width 145 height 23
type input "ACQ: Flooring"
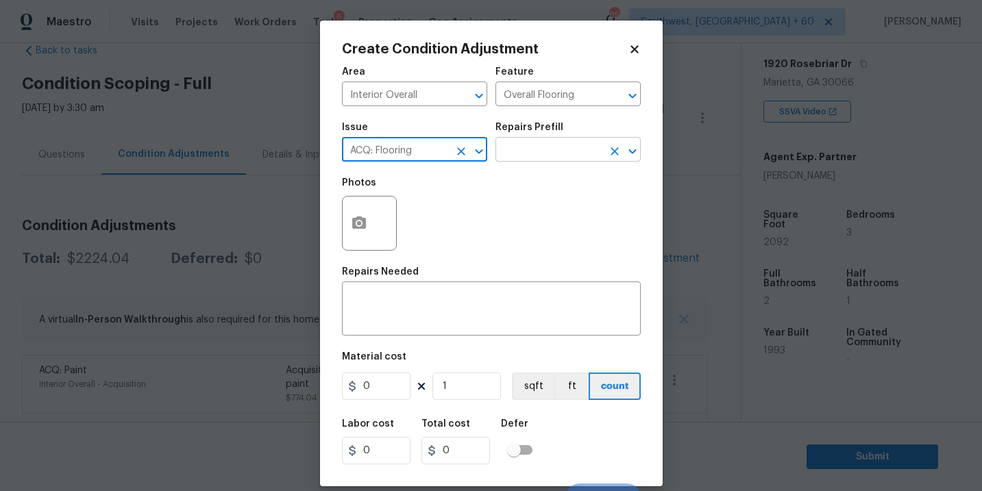
click at [545, 151] on input "text" at bounding box center [548, 150] width 107 height 21
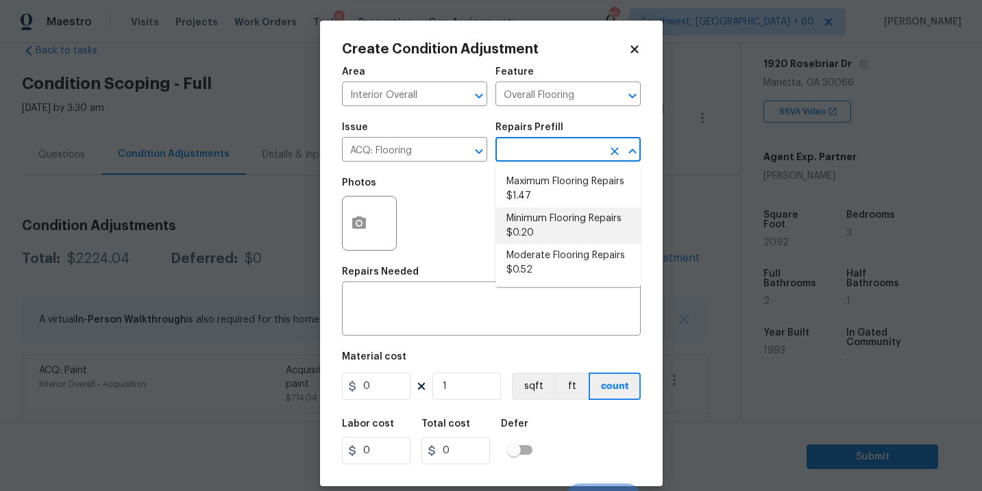
click at [542, 219] on li "Minimum Flooring Repairs $0.20" at bounding box center [567, 226] width 145 height 37
type input "Acquisition"
type textarea "Acquisition Scope: Minimum flooring repairs"
type input "0.2"
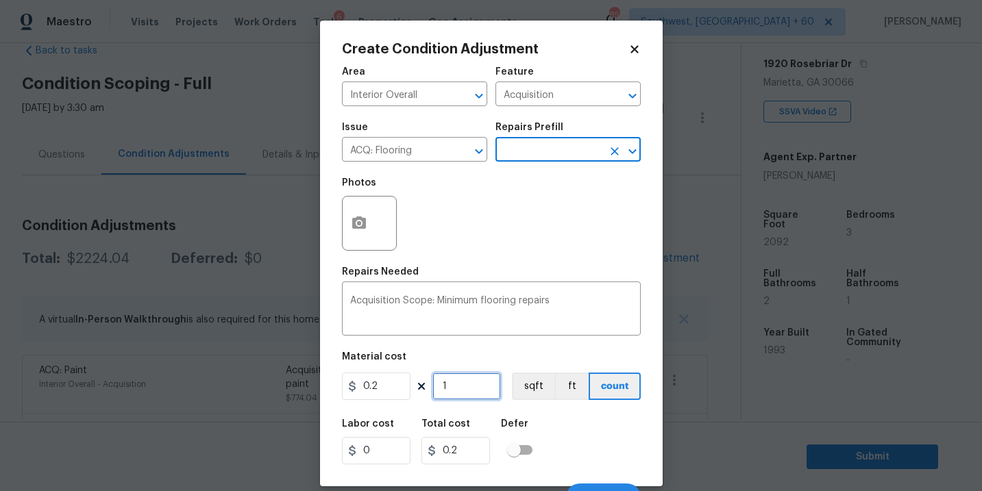
click at [464, 393] on input "1" at bounding box center [466, 386] width 69 height 27
type input "0"
type input "2"
type input "0.4"
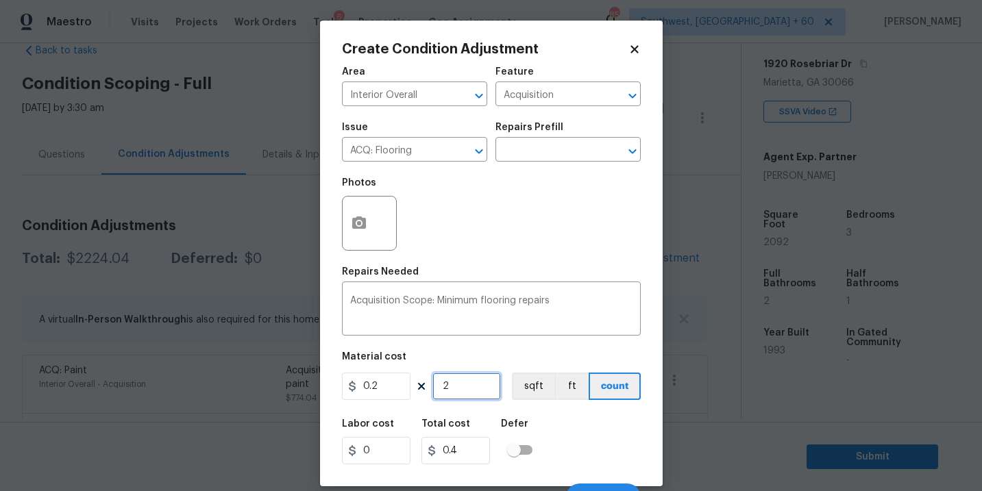
type input "20"
type input "4"
type input "209"
type input "41.8"
type input "2092"
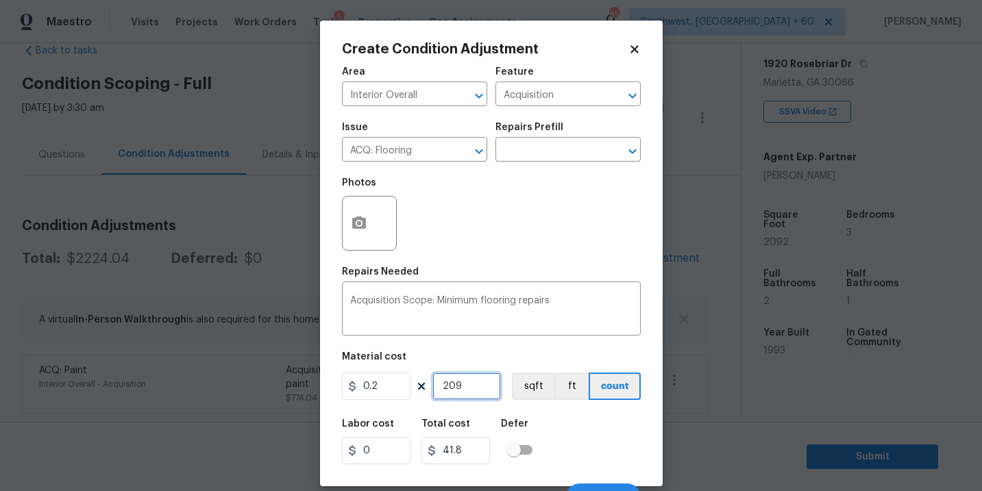
type input "418.4"
type input "2092"
click at [522, 395] on button "sqft" at bounding box center [533, 386] width 42 height 27
click at [556, 426] on div "Labor cost 0 Total cost 418.4 Defer" at bounding box center [491, 442] width 299 height 62
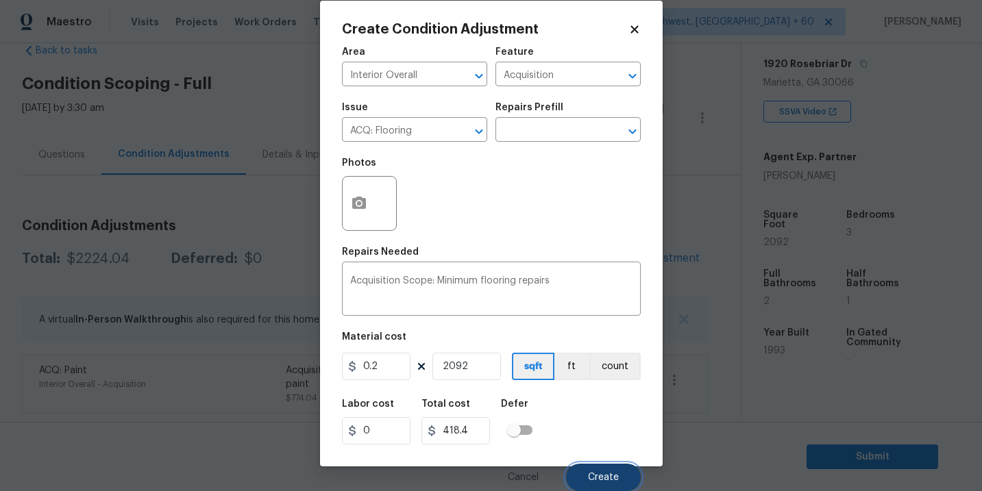
click at [578, 476] on button "Create" at bounding box center [603, 477] width 75 height 27
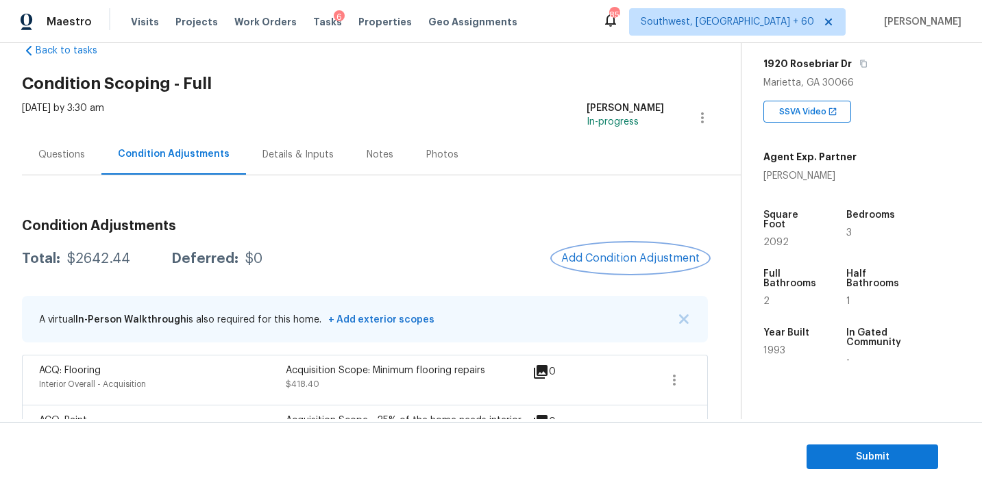
scroll to position [112, 0]
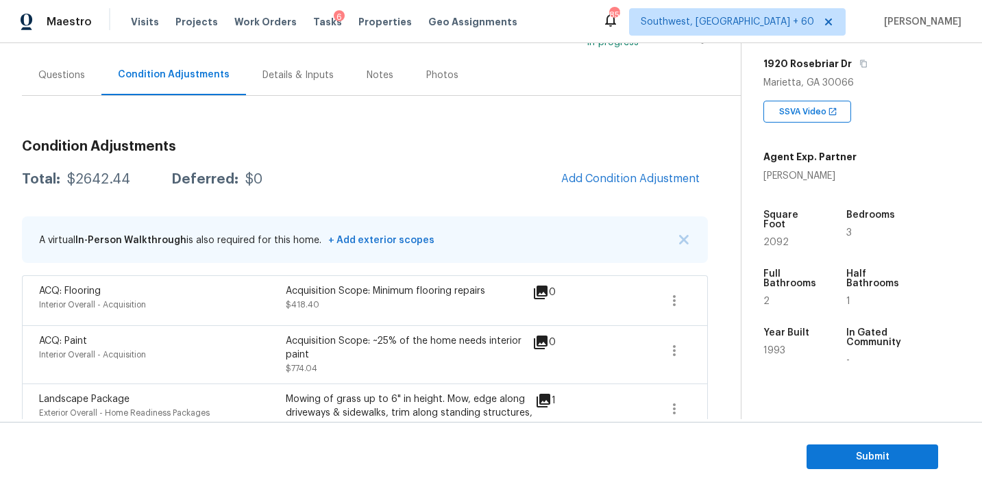
click at [613, 193] on span "Add Condition Adjustment" at bounding box center [630, 179] width 155 height 30
click at [616, 182] on span "Add Condition Adjustment" at bounding box center [630, 179] width 138 height 12
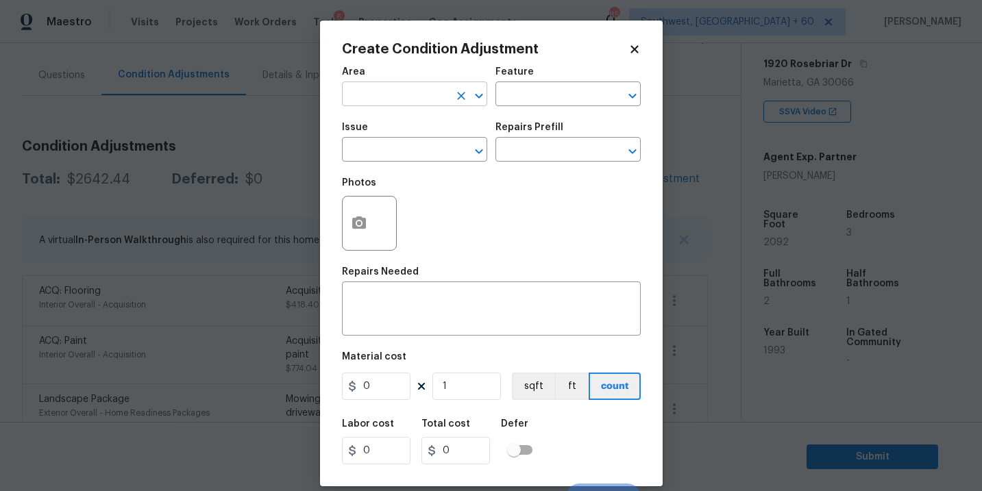
click at [410, 93] on input "text" at bounding box center [395, 95] width 107 height 21
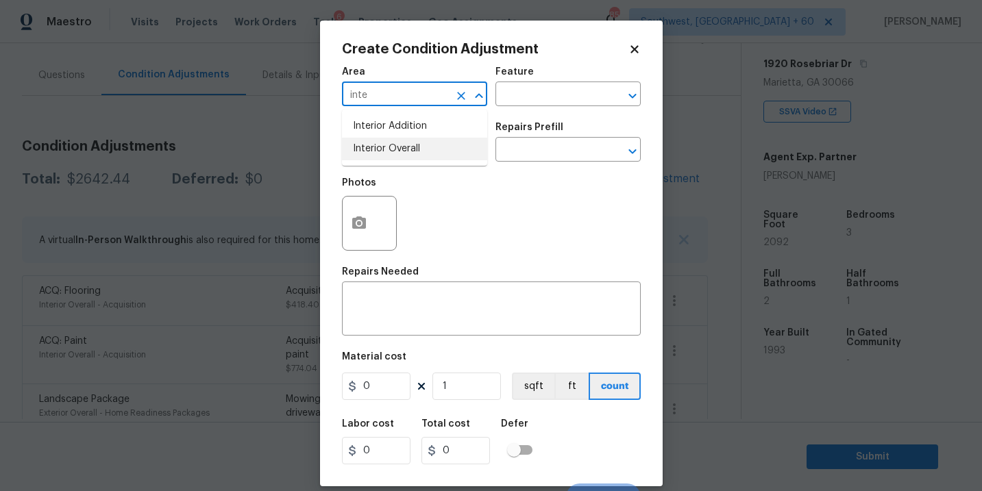
click at [419, 149] on li "Interior Overall" at bounding box center [414, 149] width 145 height 23
type input "Interior Overall"
click at [521, 105] on input "text" at bounding box center [548, 95] width 107 height 21
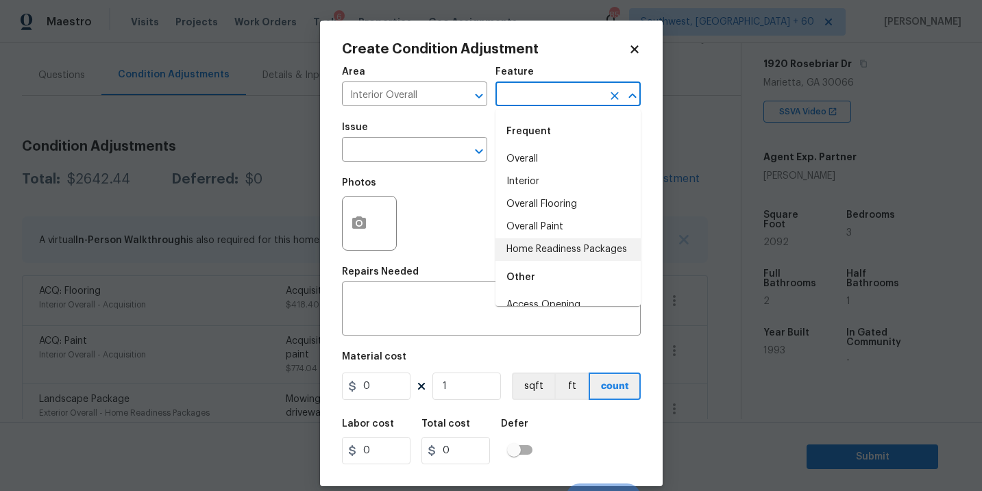
click at [560, 256] on li "Home Readiness Packages" at bounding box center [567, 249] width 145 height 23
type input "Home Readiness Packages"
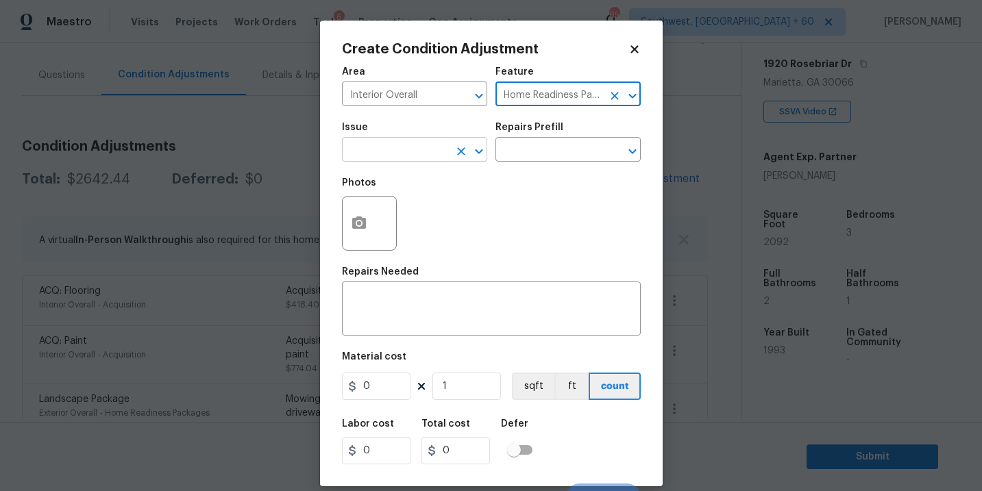
click at [375, 153] on input "text" at bounding box center [395, 150] width 107 height 21
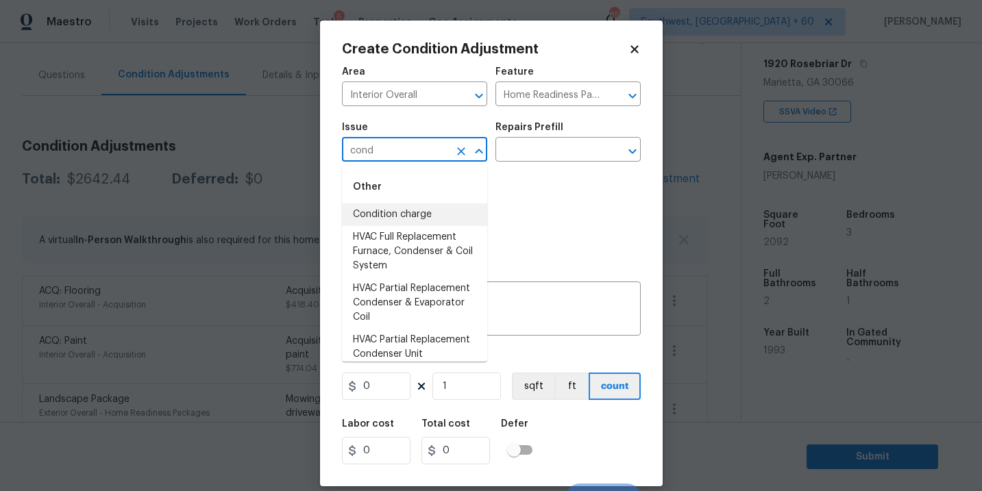
click at [388, 216] on li "Condition charge" at bounding box center [414, 215] width 145 height 23
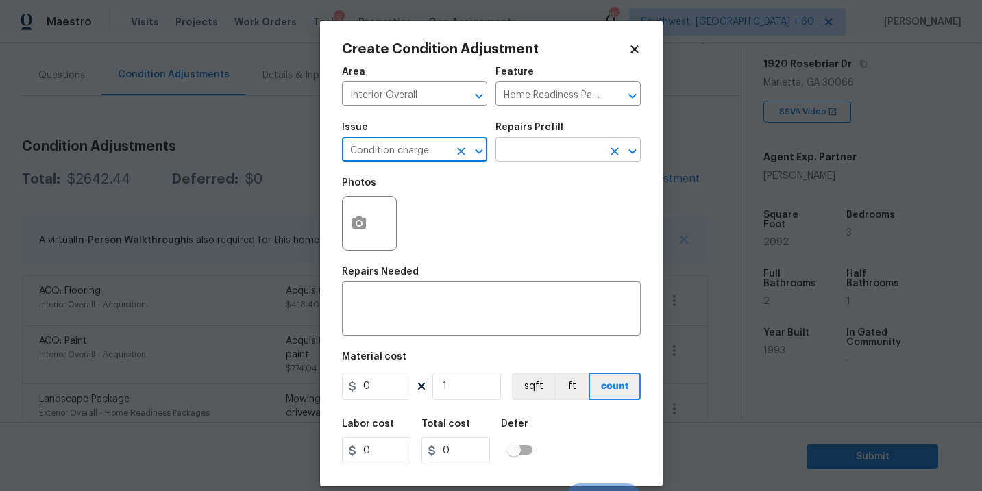
type input "Condition charge"
click at [556, 153] on input "text" at bounding box center [548, 150] width 107 height 21
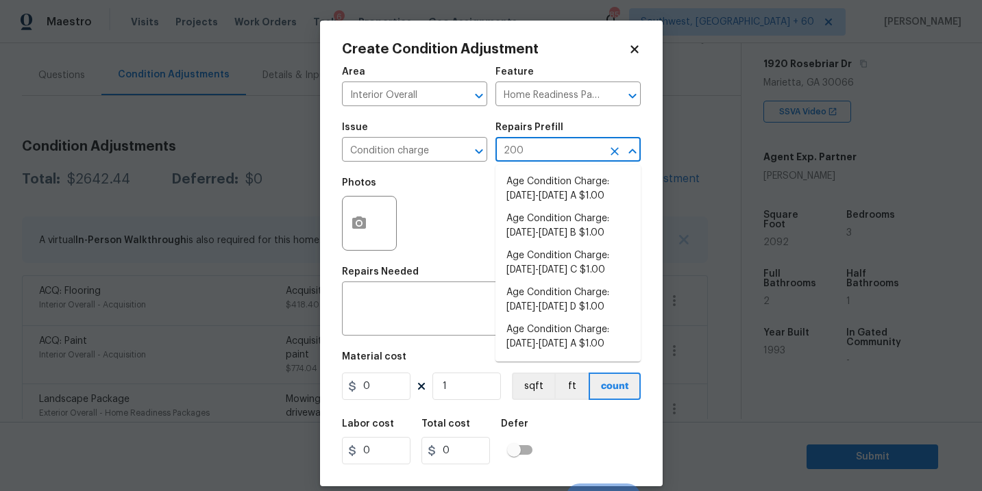
type input "2008"
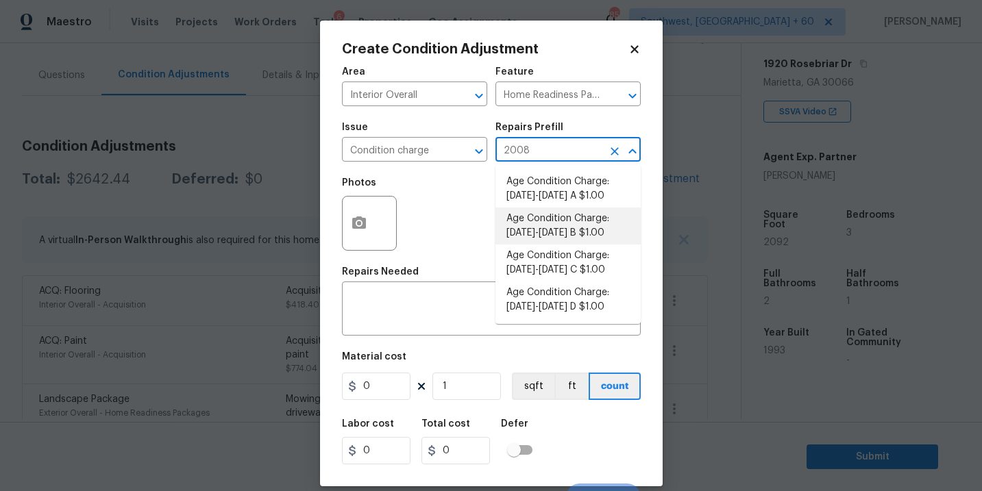
click at [562, 230] on li "Age Condition Charge: 1993-2008 B $1.00" at bounding box center [567, 226] width 145 height 37
type textarea "Age Condition Charge: 1993-2008 B"
type input "1"
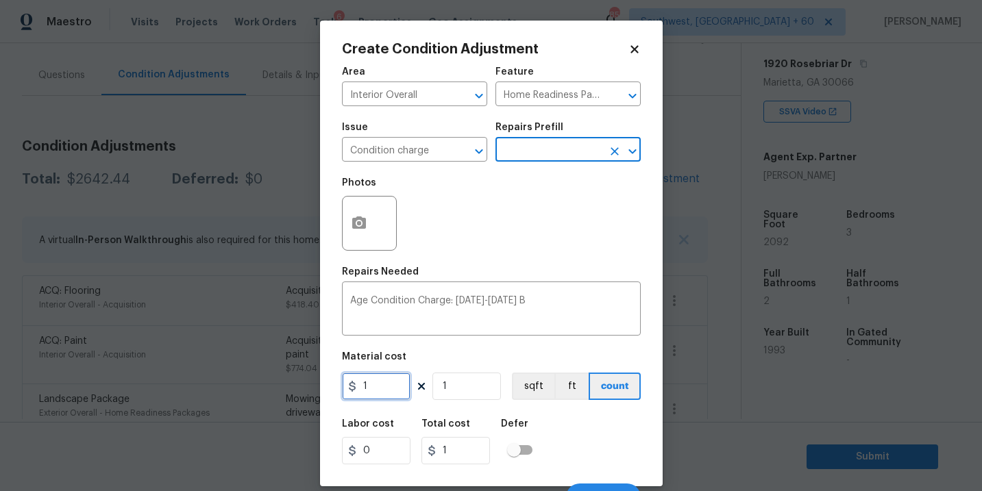
drag, startPoint x: 317, startPoint y: 389, endPoint x: 266, endPoint y: 389, distance: 51.4
click at [266, 389] on div "Create Condition Adjustment Area Interior Overall ​ Feature Home Readiness Pack…" at bounding box center [491, 245] width 982 height 491
type input "2000"
click at [583, 429] on div "Labor cost 0 Total cost 2000 Defer" at bounding box center [491, 442] width 299 height 62
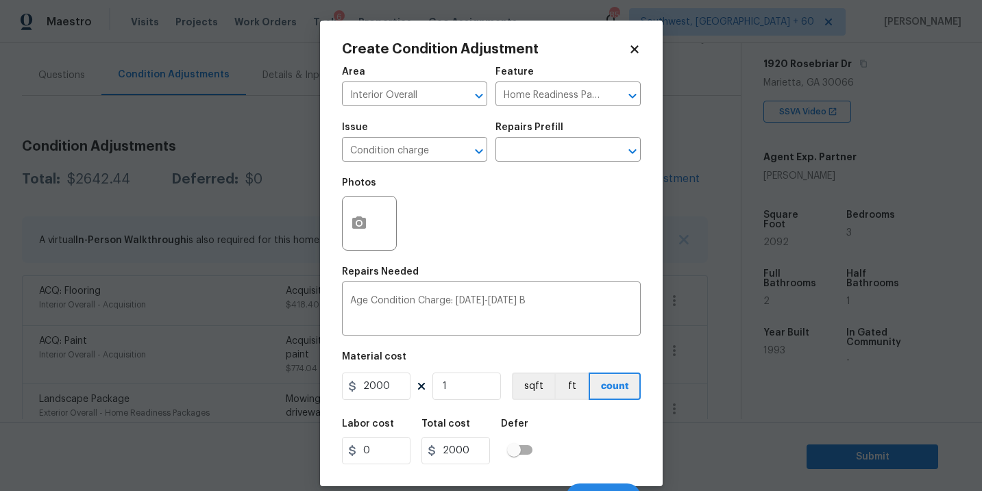
scroll to position [21, 0]
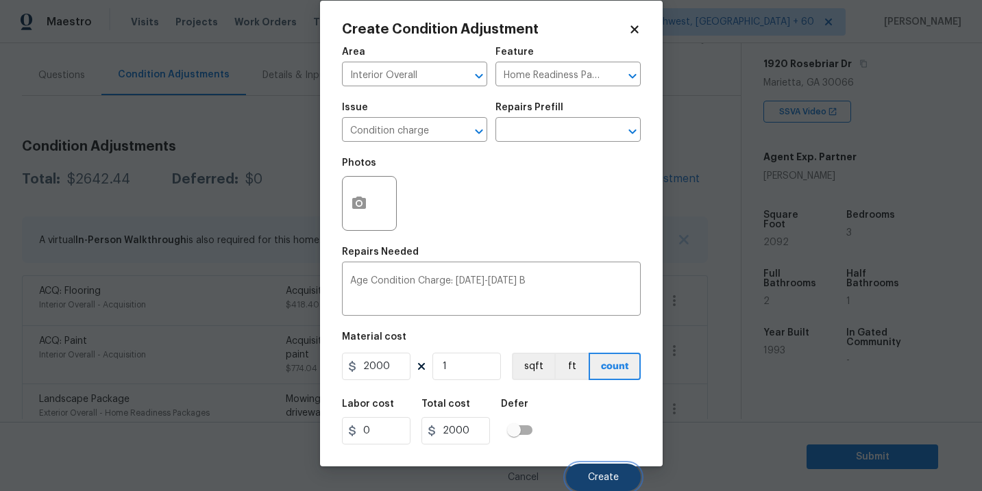
click at [587, 467] on button "Create" at bounding box center [603, 477] width 75 height 27
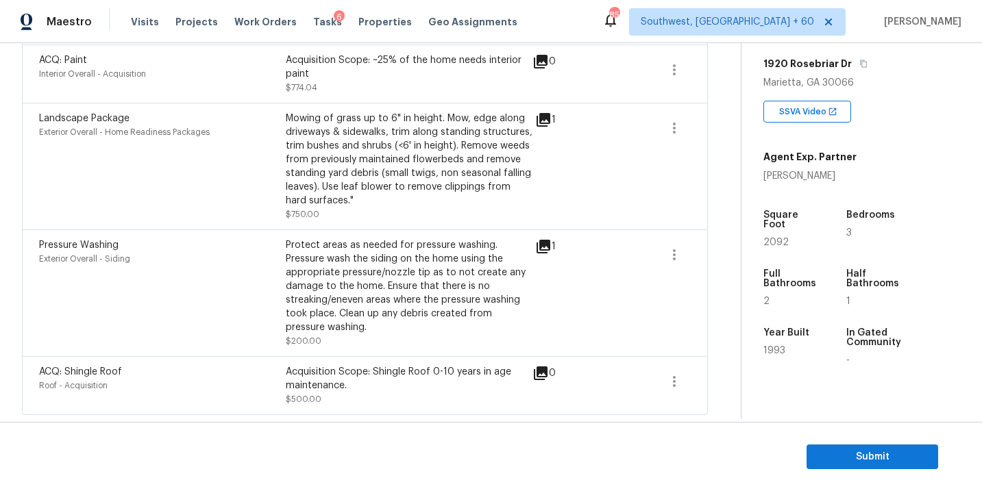
scroll to position [0, 0]
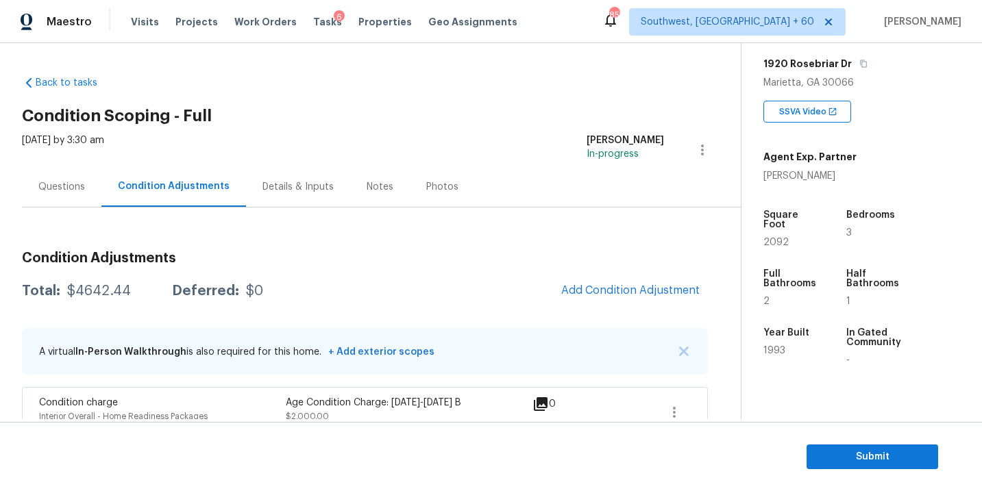
click at [49, 186] on div "Questions" at bounding box center [61, 187] width 47 height 14
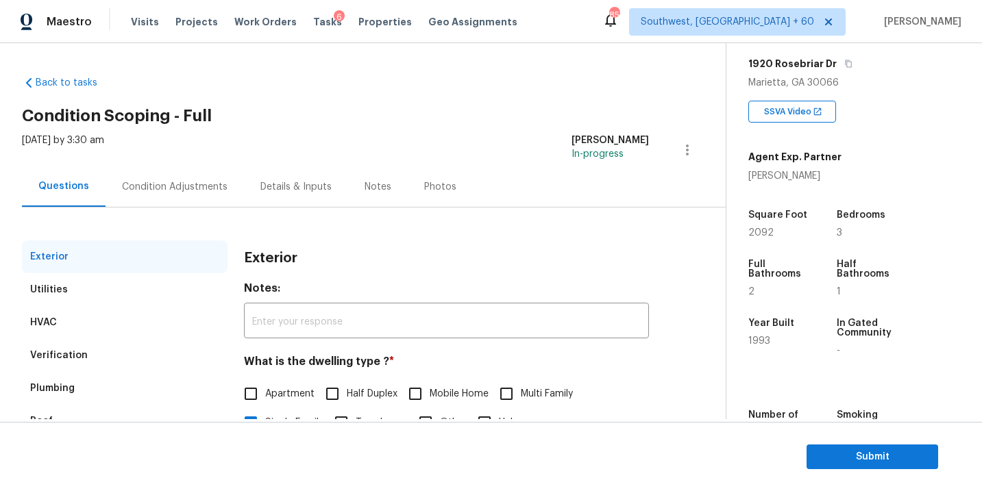
click at [197, 176] on div "Condition Adjustments" at bounding box center [175, 187] width 138 height 40
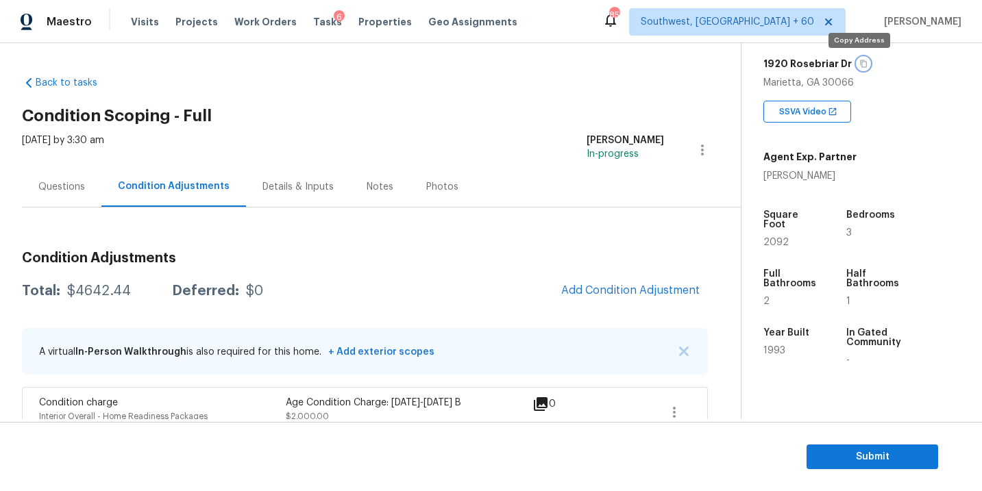
click at [861, 61] on button "button" at bounding box center [863, 64] width 12 height 12
click at [310, 78] on div "Back to tasks Condition Scoping - Full Tue, Aug 19 2025 by 3:30 am Sakthivel Ch…" at bounding box center [381, 463] width 719 height 797
click at [90, 292] on div "$4642.44" at bounding box center [99, 291] width 64 height 14
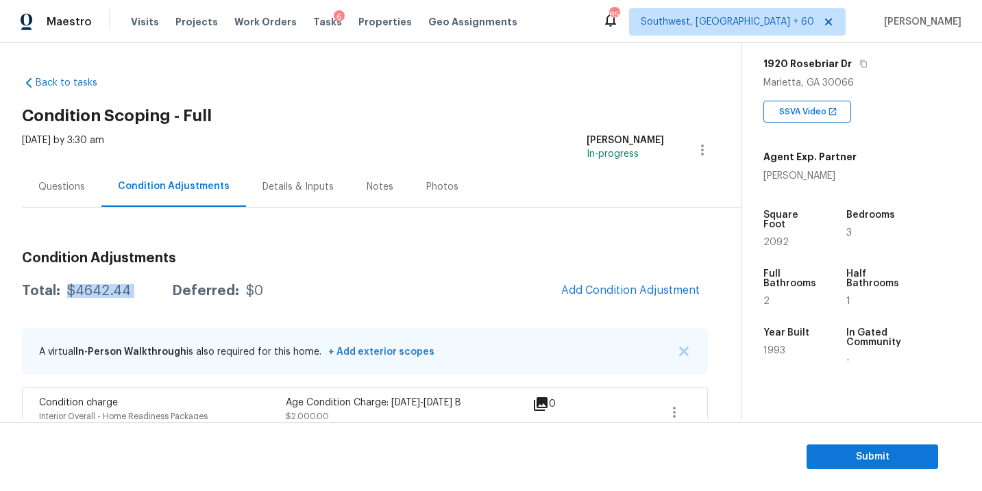
copy div "$4642.44"
click at [72, 188] on div "Questions" at bounding box center [61, 187] width 47 height 14
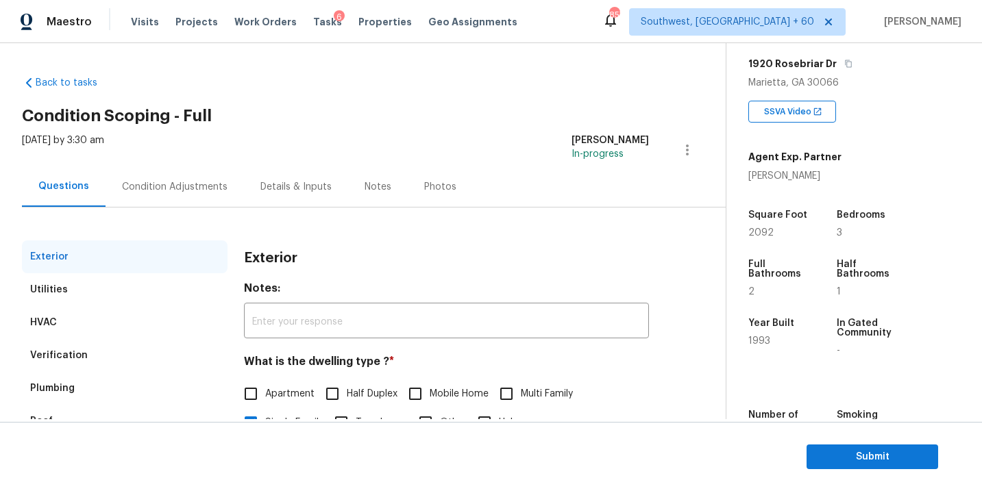
scroll to position [56, 0]
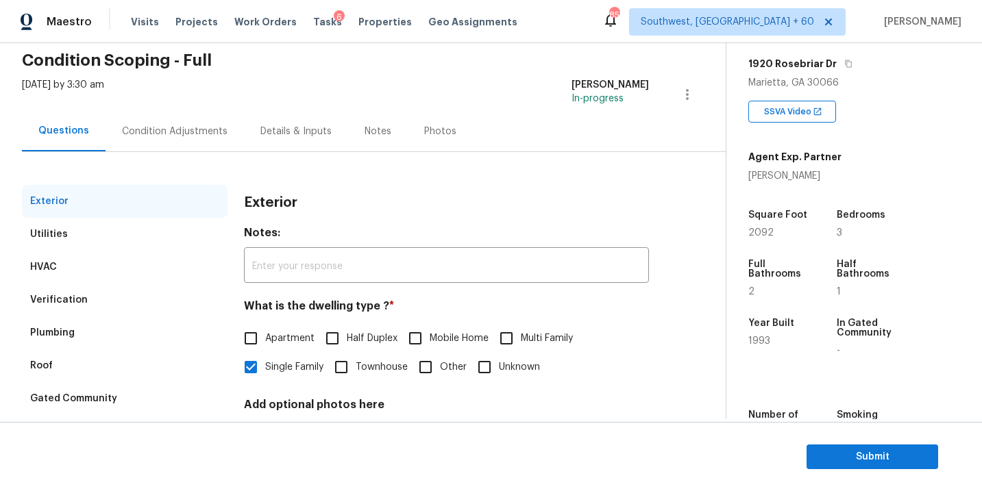
click at [172, 134] on div "Condition Adjustments" at bounding box center [175, 132] width 106 height 14
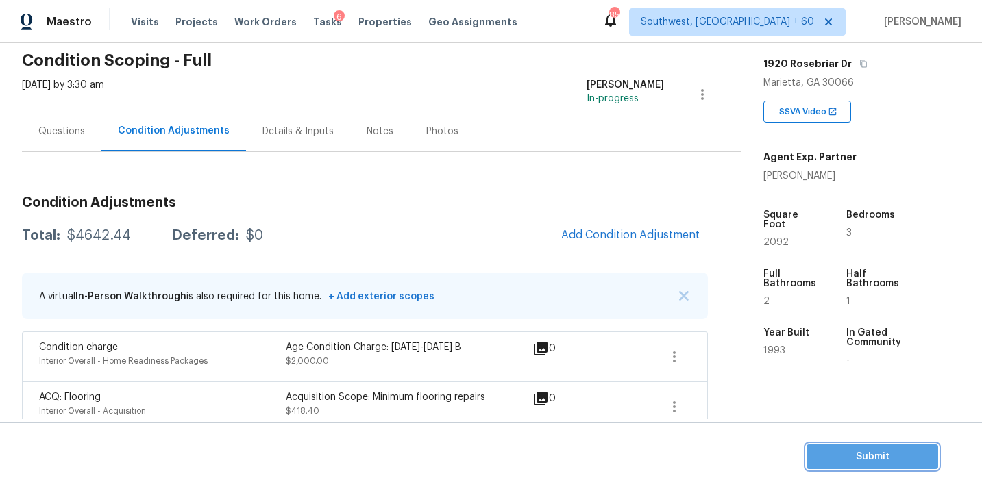
click at [833, 454] on span "Submit" at bounding box center [873, 457] width 110 height 17
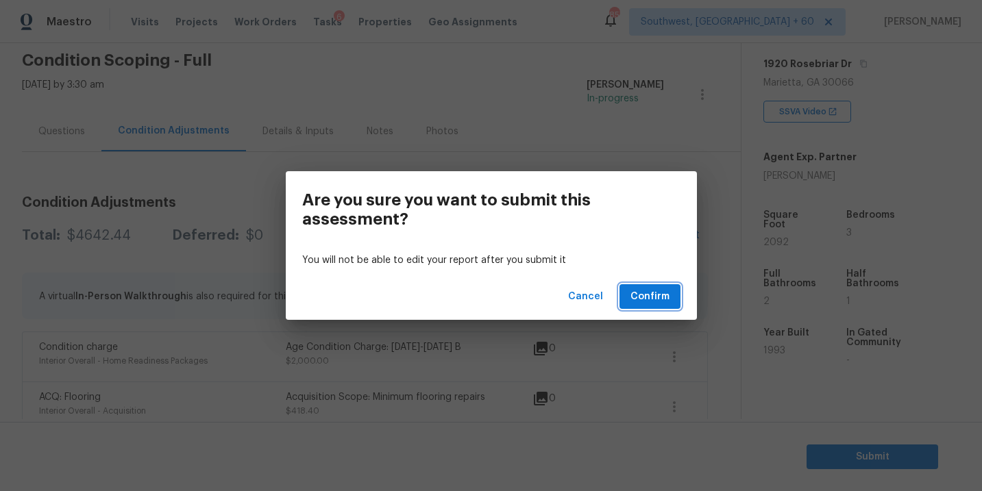
click at [644, 299] on span "Confirm" at bounding box center [649, 297] width 39 height 17
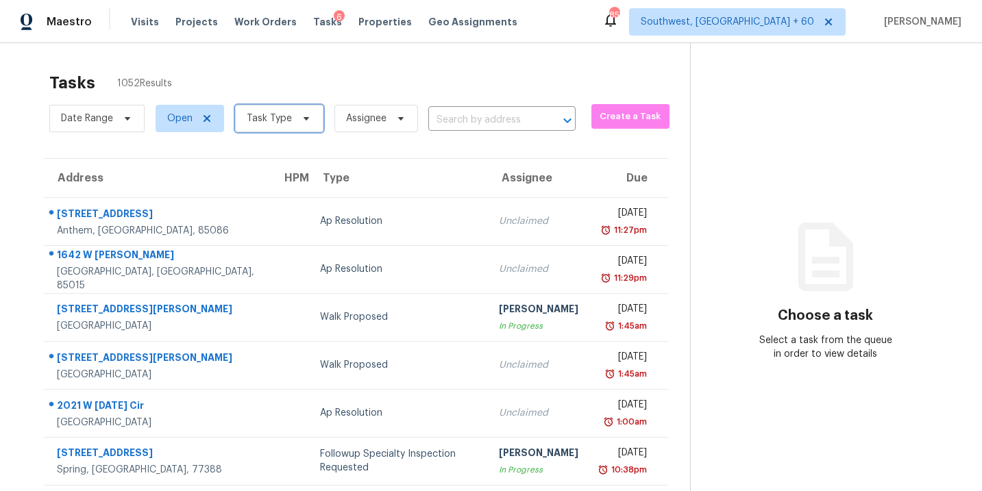
click at [255, 118] on span "Task Type" at bounding box center [269, 119] width 45 height 14
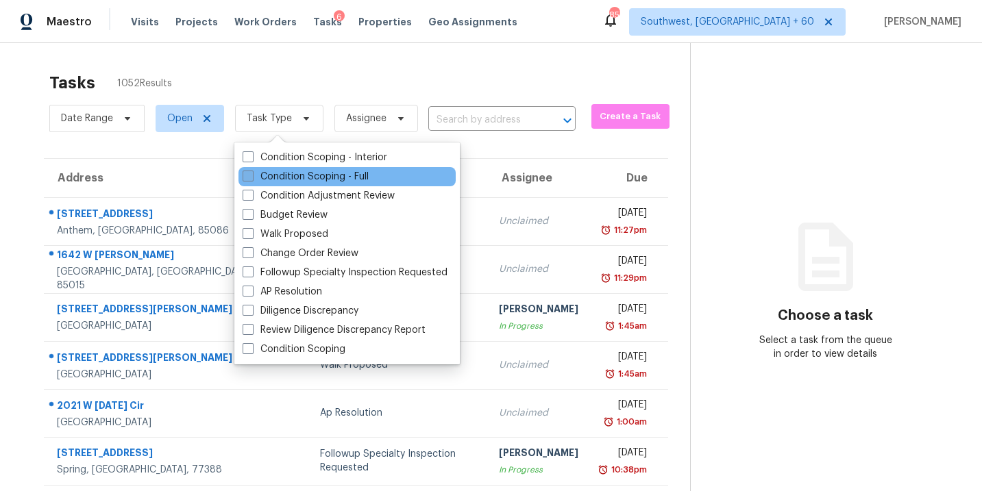
click at [286, 173] on label "Condition Scoping - Full" at bounding box center [306, 177] width 126 height 14
click at [252, 173] on input "Condition Scoping - Full" at bounding box center [247, 174] width 9 height 9
checkbox input "true"
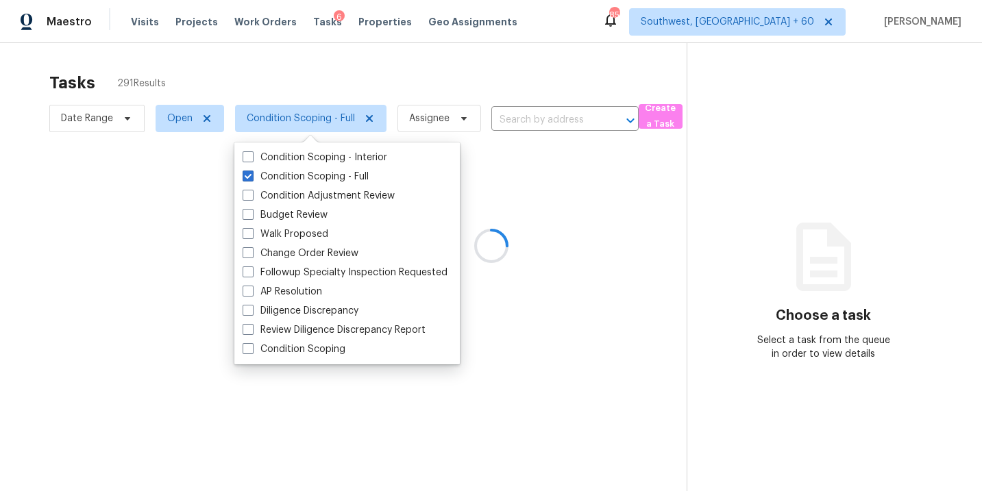
click at [456, 86] on div at bounding box center [491, 245] width 982 height 491
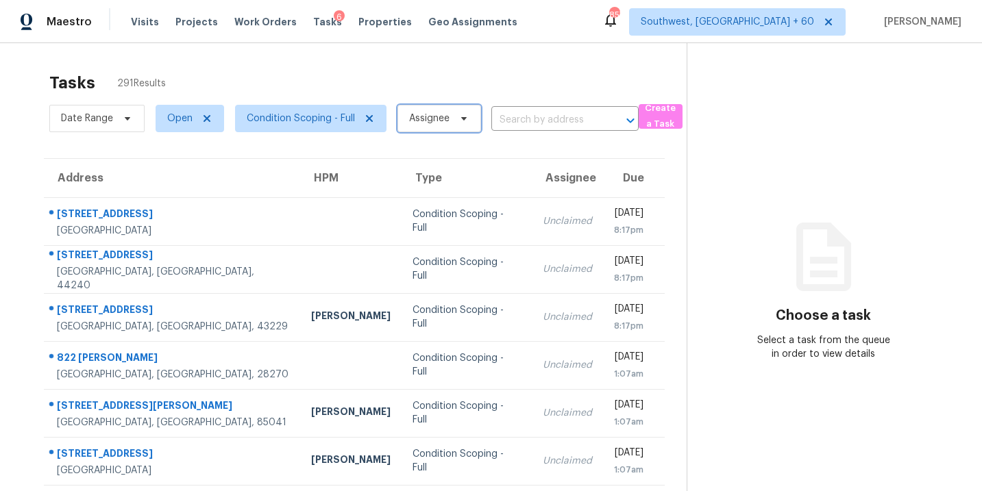
click at [456, 129] on span "Assignee" at bounding box center [439, 118] width 84 height 27
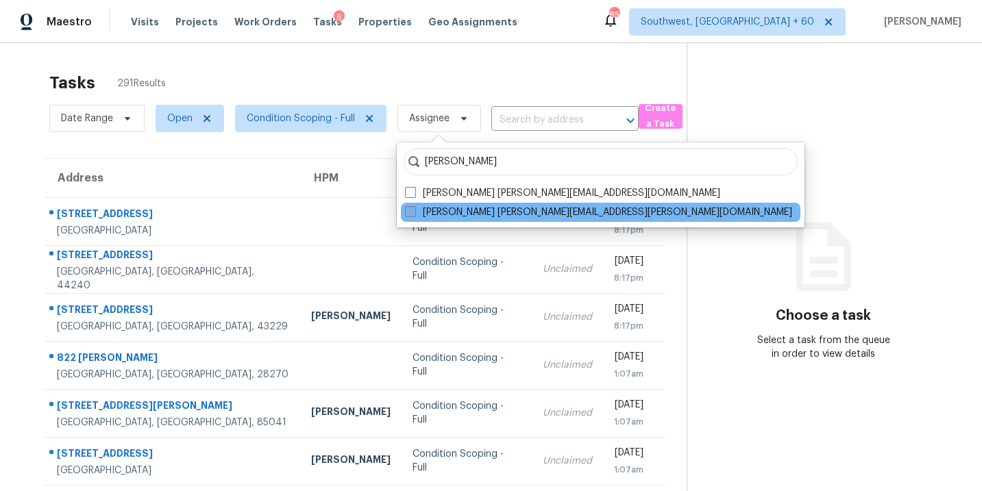
type input "sakthivel"
click at [457, 217] on label "Sakthivel Chandran sakthivel.chandran@opendoor.com" at bounding box center [598, 213] width 387 height 14
click at [414, 215] on input "Sakthivel Chandran sakthivel.chandran@opendoor.com" at bounding box center [409, 210] width 9 height 9
checkbox input "true"
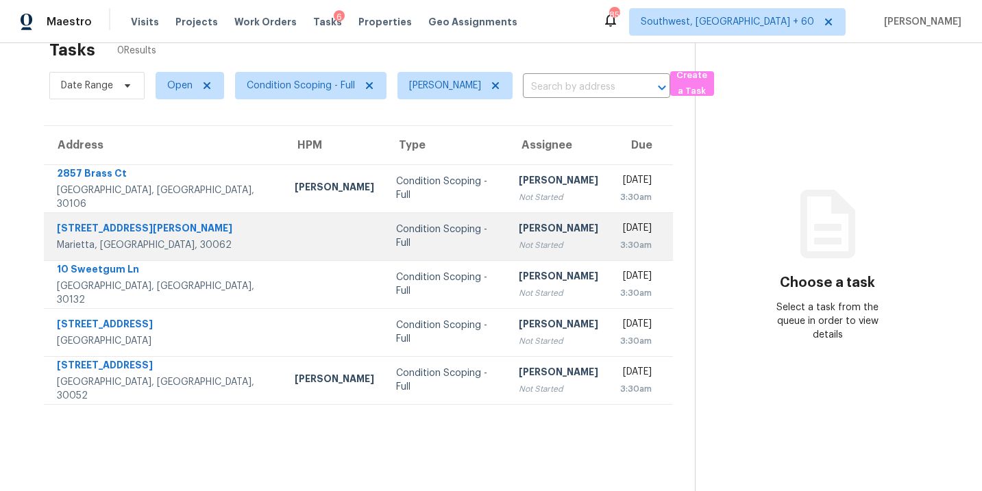
scroll to position [43, 0]
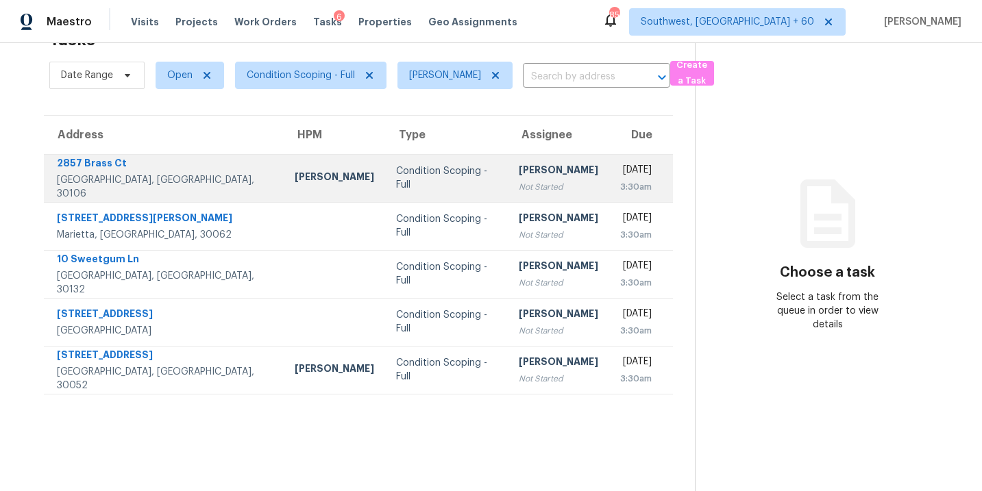
click at [508, 162] on td "Sakthivel Chandran Not Started" at bounding box center [558, 178] width 101 height 48
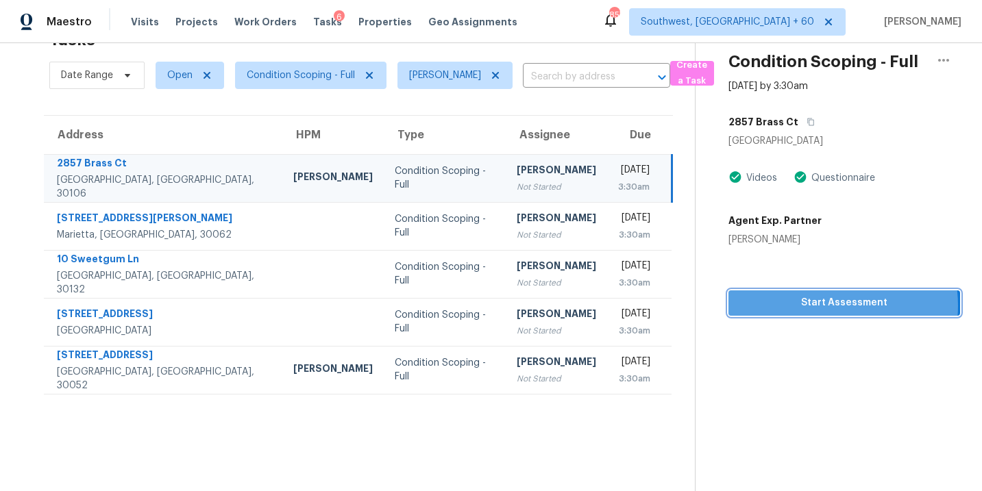
click at [822, 306] on span "Start Assessment" at bounding box center [844, 303] width 210 height 17
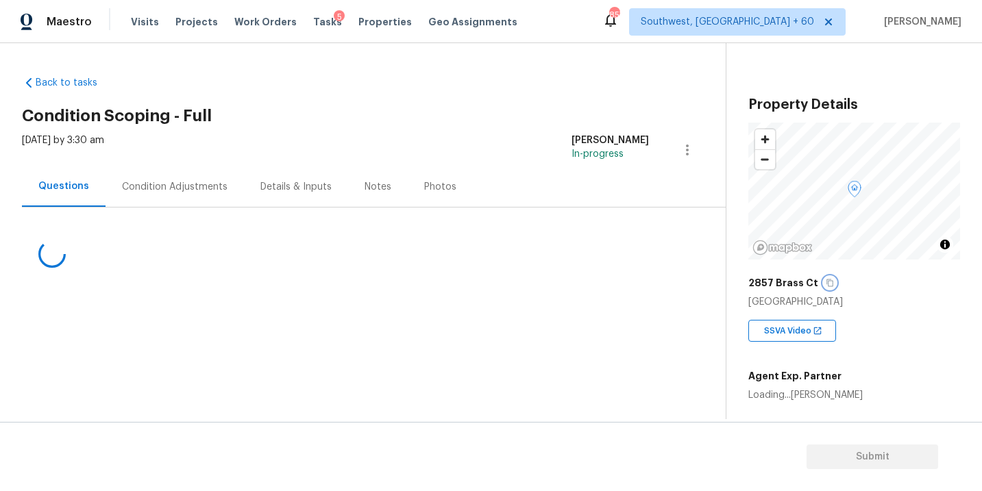
click at [826, 282] on icon "button" at bounding box center [830, 283] width 8 height 8
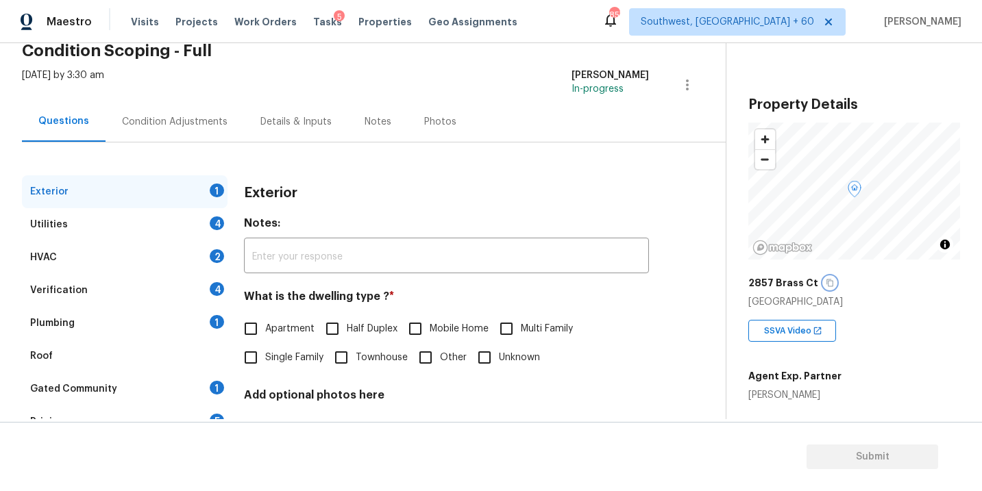
scroll to position [104, 0]
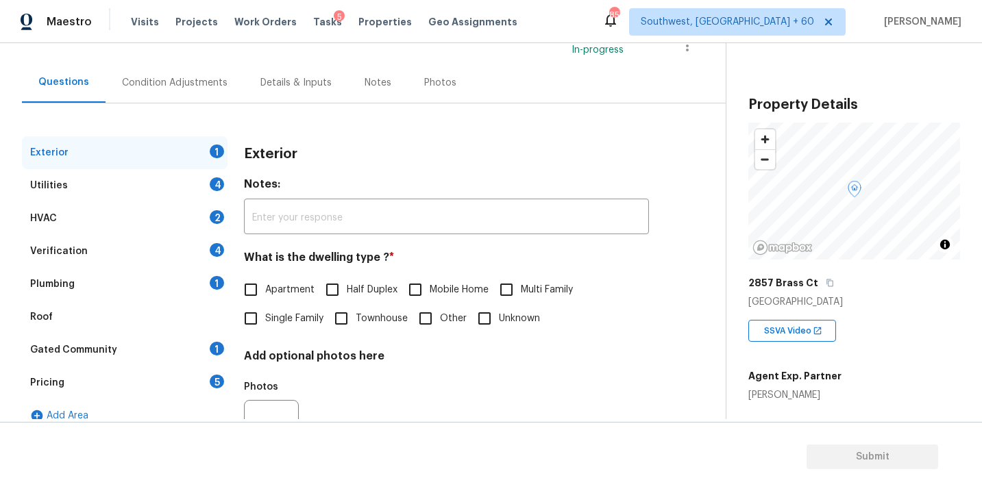
click at [284, 319] on span "Single Family" at bounding box center [294, 319] width 58 height 14
click at [265, 319] on input "Single Family" at bounding box center [250, 318] width 29 height 29
checkbox input "true"
click at [163, 186] on div "Utilities 4" at bounding box center [125, 185] width 206 height 33
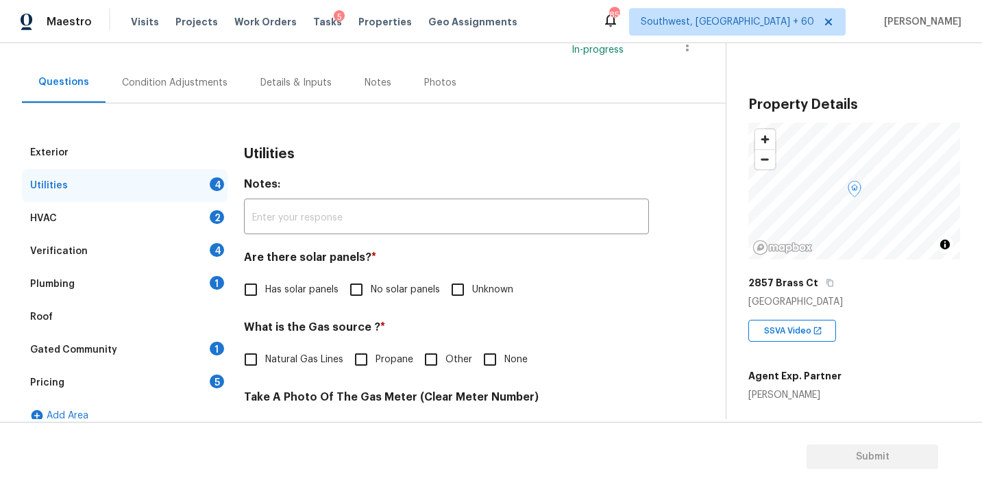
click at [379, 290] on span "No solar panels" at bounding box center [405, 290] width 69 height 14
click at [371, 290] on input "No solar panels" at bounding box center [356, 290] width 29 height 29
checkbox input "true"
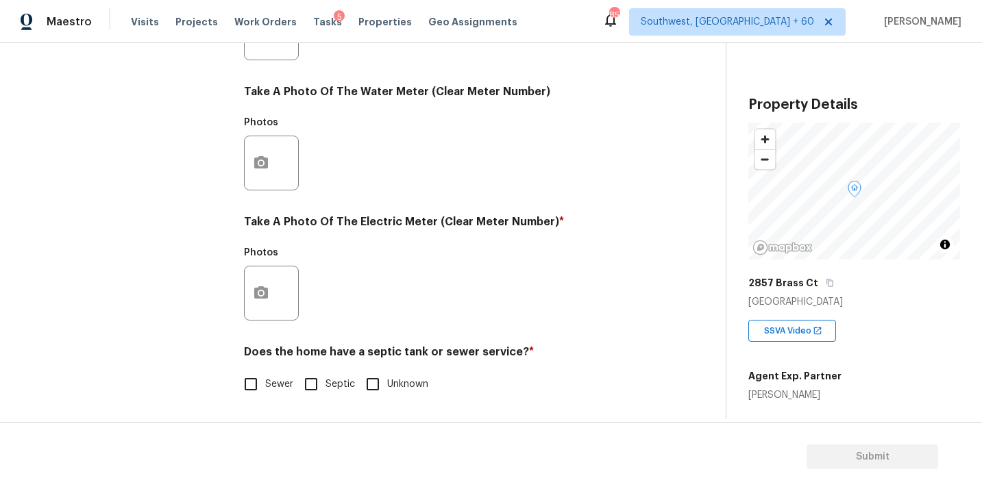
click at [254, 395] on input "Sewer" at bounding box center [250, 384] width 29 height 29
checkbox input "true"
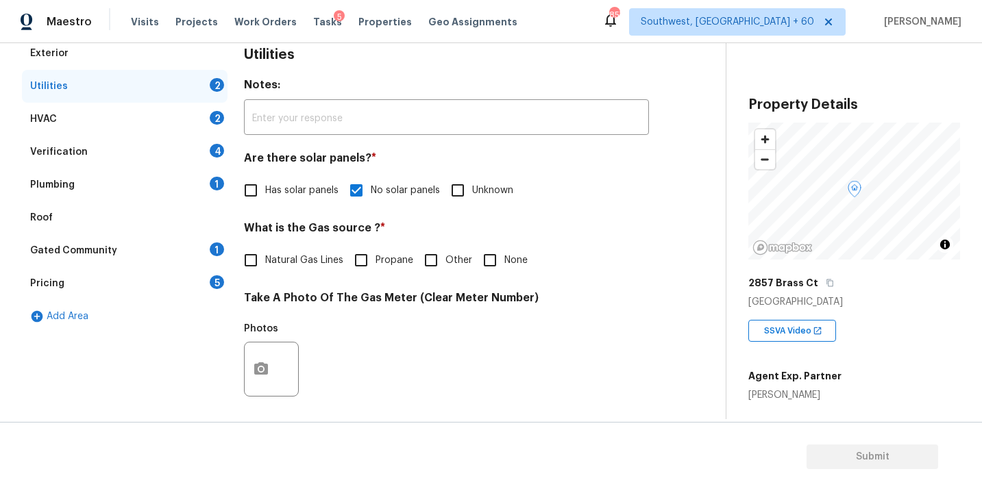
click at [68, 191] on div "Plumbing" at bounding box center [52, 185] width 45 height 14
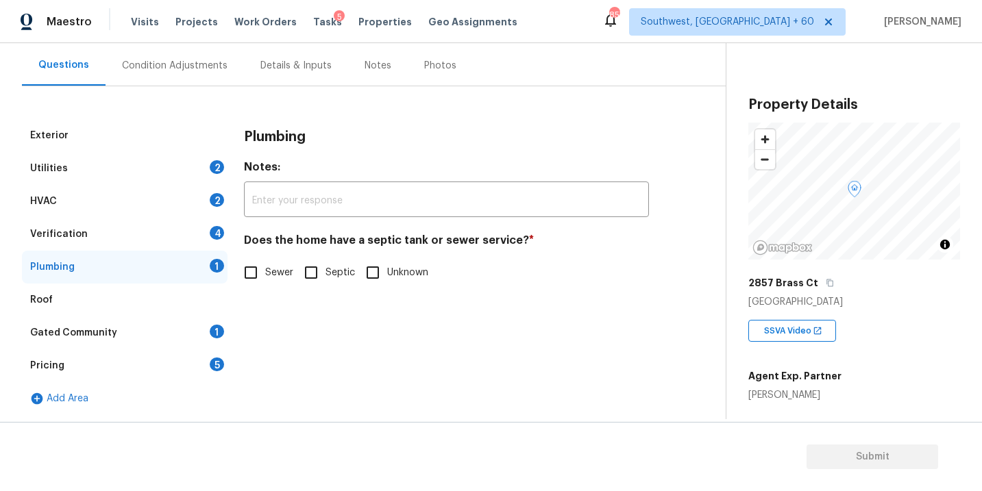
click at [262, 274] on input "Sewer" at bounding box center [250, 272] width 29 height 29
checkbox input "true"
click at [107, 336] on div "Gated Community" at bounding box center [73, 333] width 87 height 14
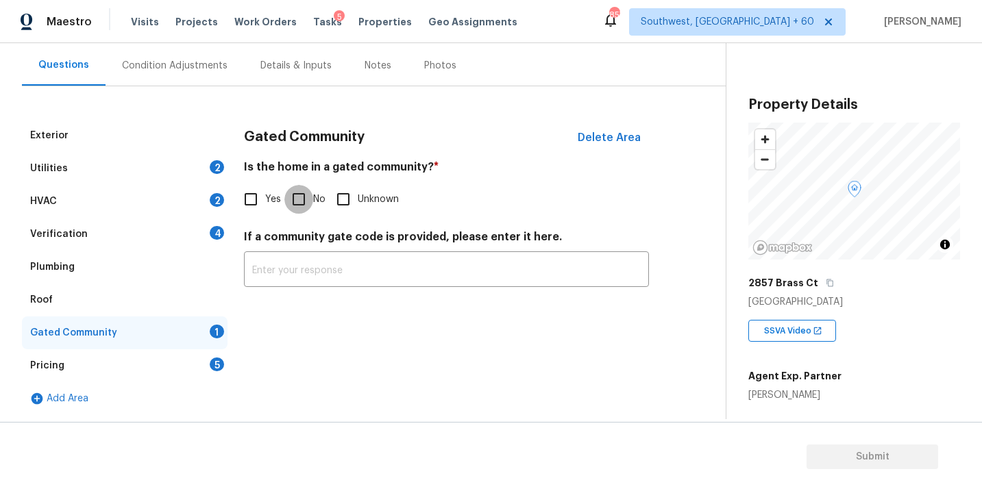
click at [294, 194] on input "No" at bounding box center [298, 199] width 29 height 29
checkbox input "true"
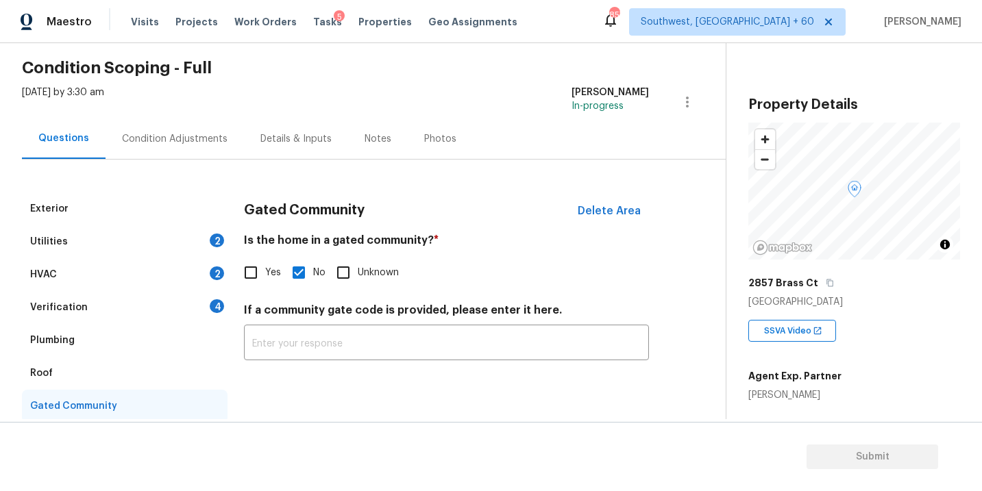
click at [161, 136] on div "Condition Adjustments" at bounding box center [175, 139] width 106 height 14
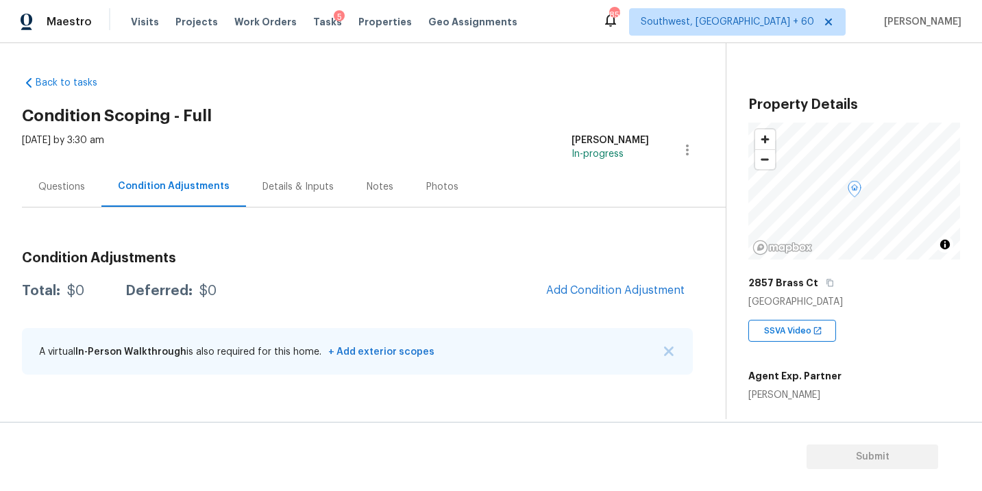
click at [292, 69] on div "Back to tasks Condition Scoping - Full Tue, Aug 19 2025 by 3:30 am Sakthivel Ch…" at bounding box center [374, 228] width 704 height 326
click at [589, 273] on div "Condition Adjustments Total: $0 Deferred: $0 Add Condition Adjustment A virtual…" at bounding box center [357, 314] width 671 height 147
click at [567, 291] on span "Add Condition Adjustment" at bounding box center [615, 290] width 138 height 12
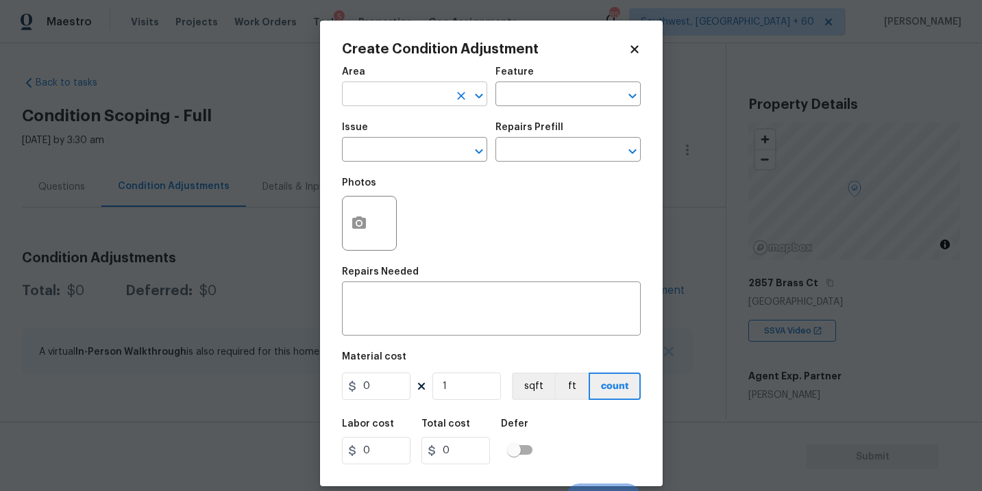
click at [423, 91] on input "text" at bounding box center [395, 95] width 107 height 21
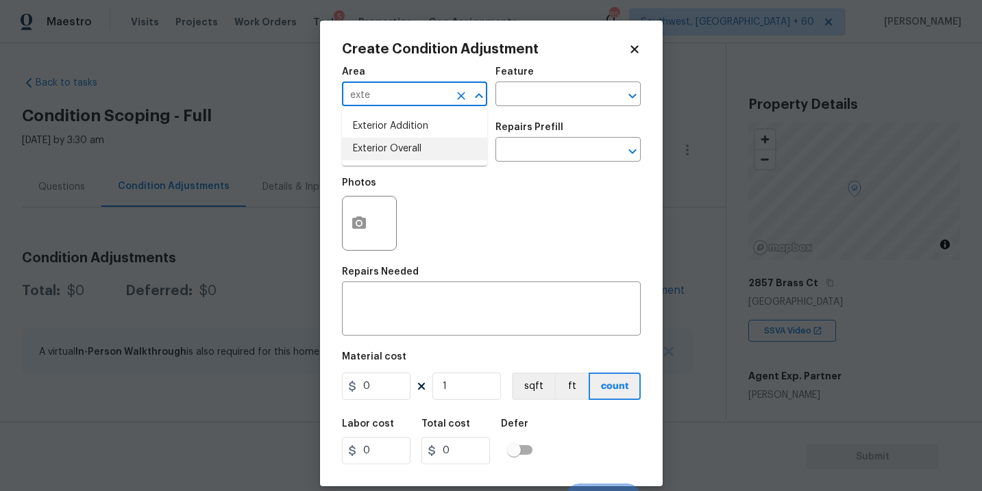
click at [415, 160] on ul "Exterior Addition Exterior Overall" at bounding box center [414, 138] width 145 height 56
click at [435, 146] on li "Exterior Overall" at bounding box center [414, 149] width 145 height 23
type input "Exterior Overall"
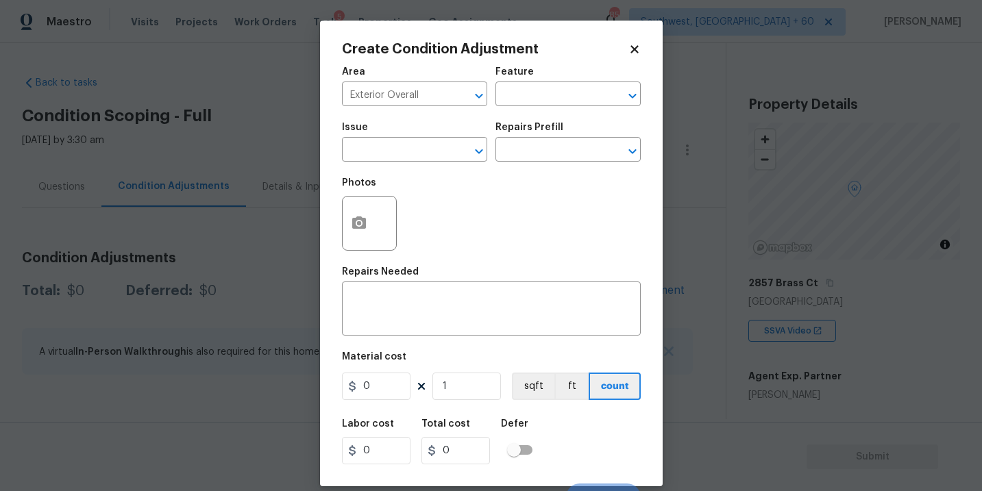
click at [552, 73] on div "Feature" at bounding box center [567, 76] width 145 height 18
click at [535, 94] on input "text" at bounding box center [548, 95] width 107 height 21
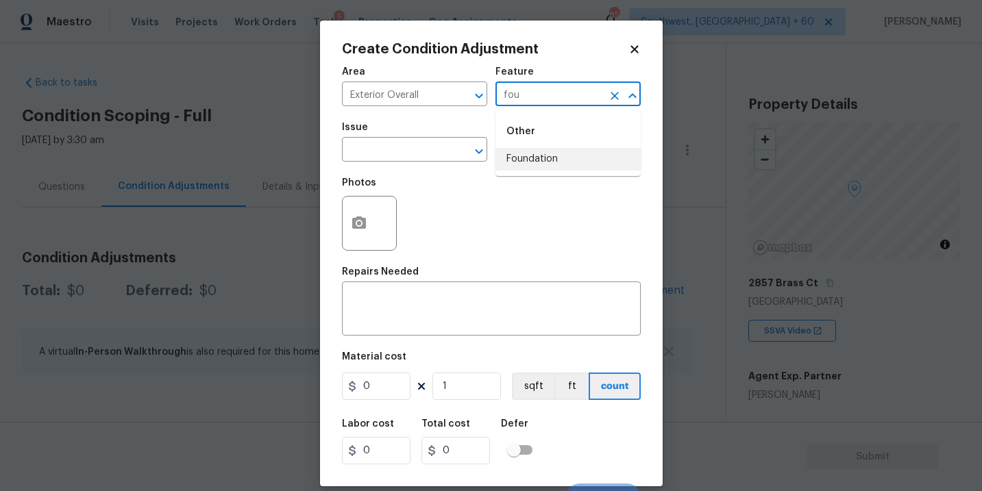
click at [537, 160] on li "Foundation" at bounding box center [567, 159] width 145 height 23
type input "Foundation"
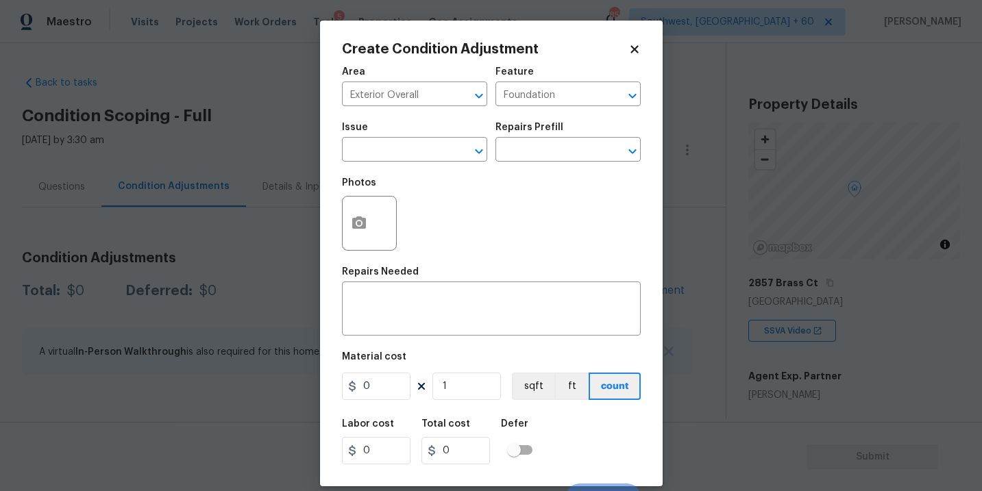
click at [402, 166] on span "Issue ​" at bounding box center [414, 142] width 145 height 56
click at [402, 158] on input "text" at bounding box center [395, 150] width 107 height 21
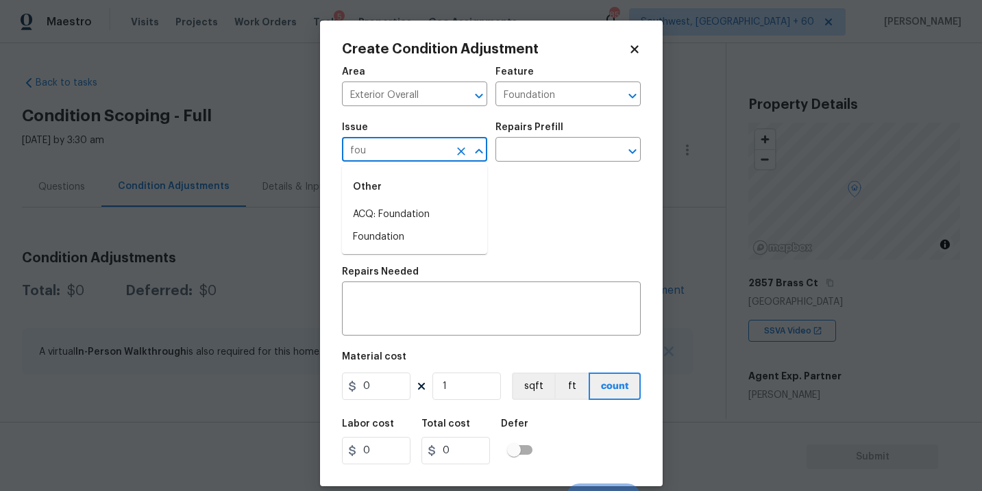
click at [405, 213] on li "ACQ: Foundation" at bounding box center [414, 215] width 145 height 23
type input "ACQ: Foundation"
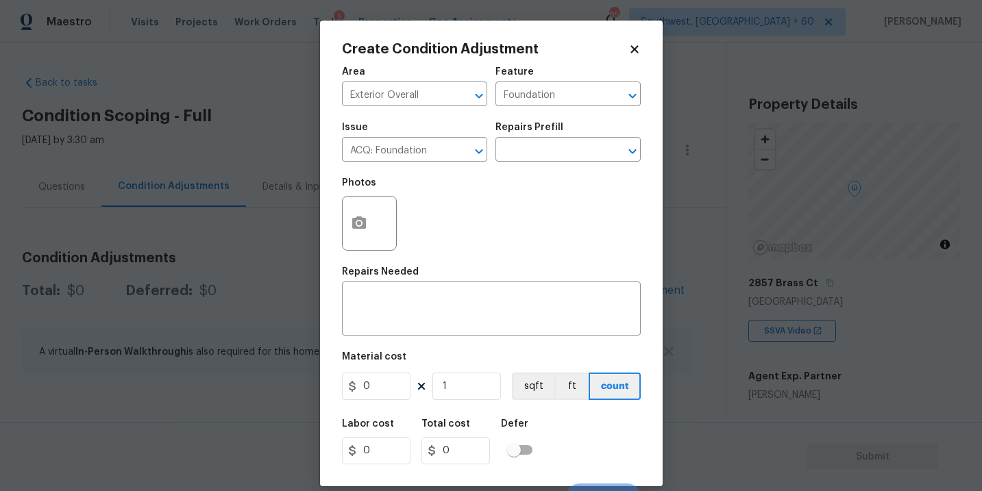
click at [504, 171] on div "Photos" at bounding box center [491, 214] width 299 height 89
click at [546, 154] on input "text" at bounding box center [548, 150] width 107 height 21
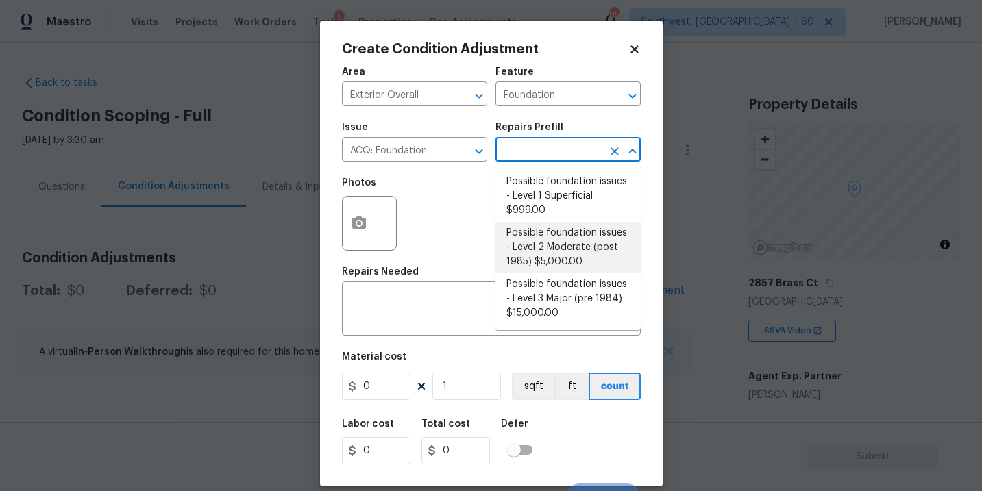
click at [543, 207] on li "Possible foundation issues - Level 1 Superficial $999.00" at bounding box center [567, 196] width 145 height 51
type input "Acquisition"
type textarea "Possible foundation issues - Level 1 - Superficial. Disclaimer: This is NOT a t…"
type input "999"
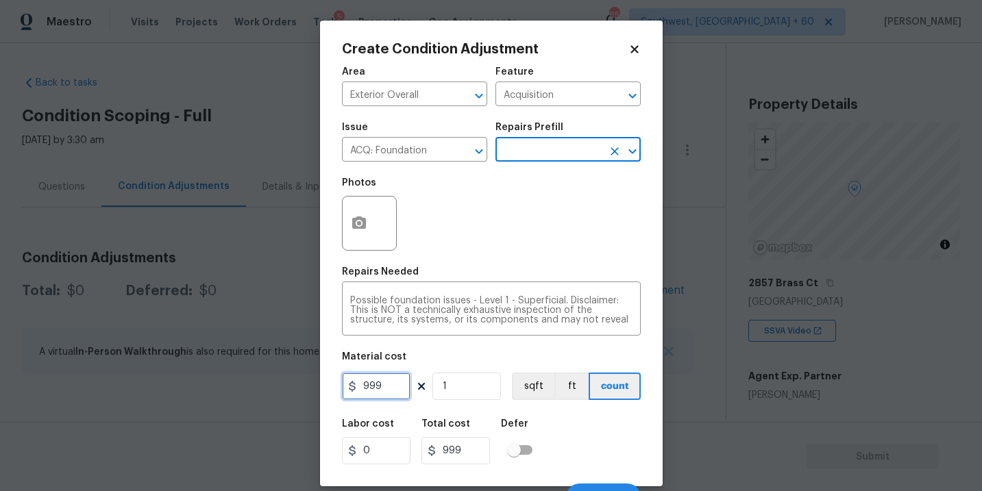
drag, startPoint x: 397, startPoint y: 389, endPoint x: 234, endPoint y: 395, distance: 163.9
click at [234, 395] on div "Create Condition Adjustment Area Exterior Overall ​ Feature Acquisition ​ Issue…" at bounding box center [491, 245] width 982 height 491
type input "1000"
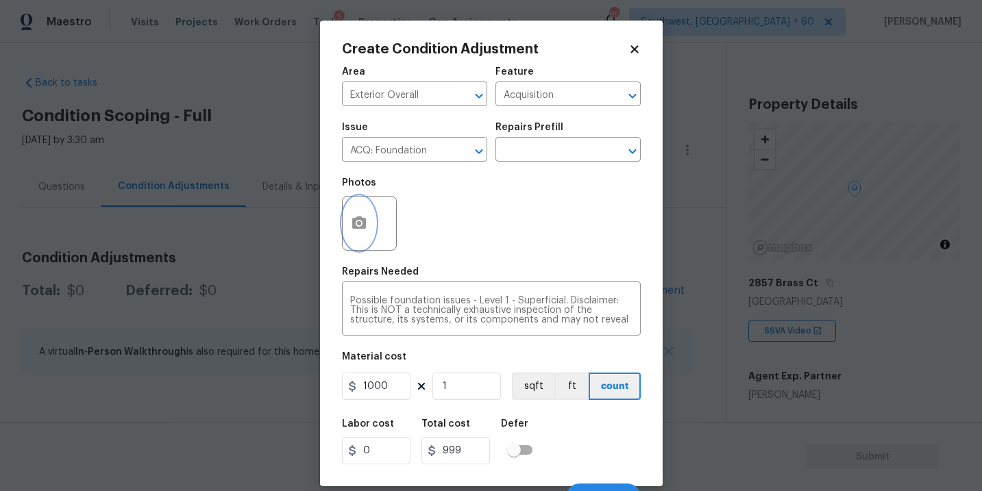
type input "1000"
click at [365, 225] on icon "button" at bounding box center [359, 223] width 14 height 12
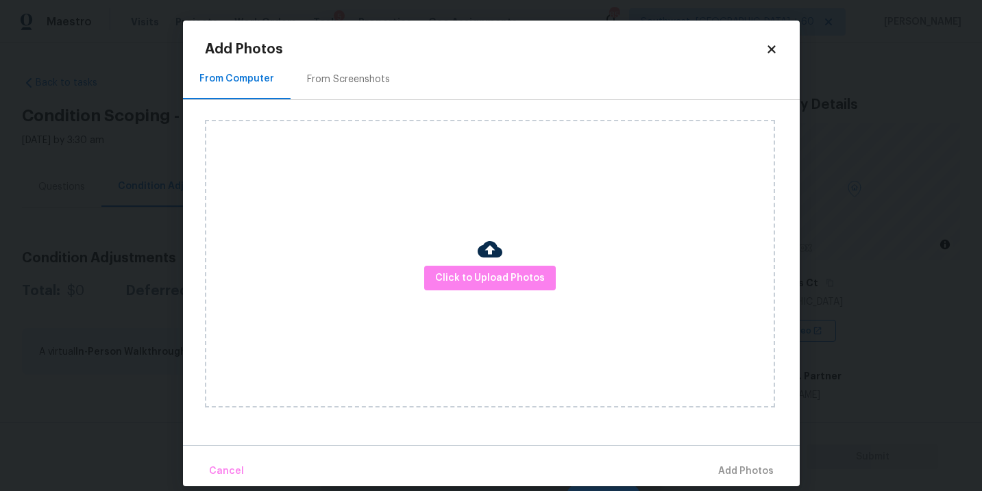
click at [476, 301] on div "Click to Upload Photos" at bounding box center [490, 264] width 570 height 288
click at [497, 274] on span "Click to Upload Photos" at bounding box center [490, 278] width 110 height 17
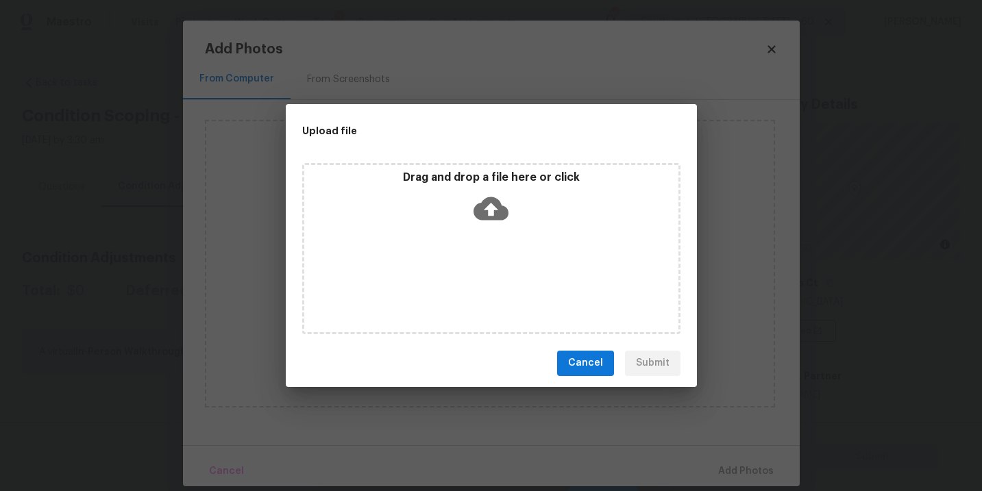
click at [497, 243] on div "Drag and drop a file here or click" at bounding box center [491, 248] width 378 height 171
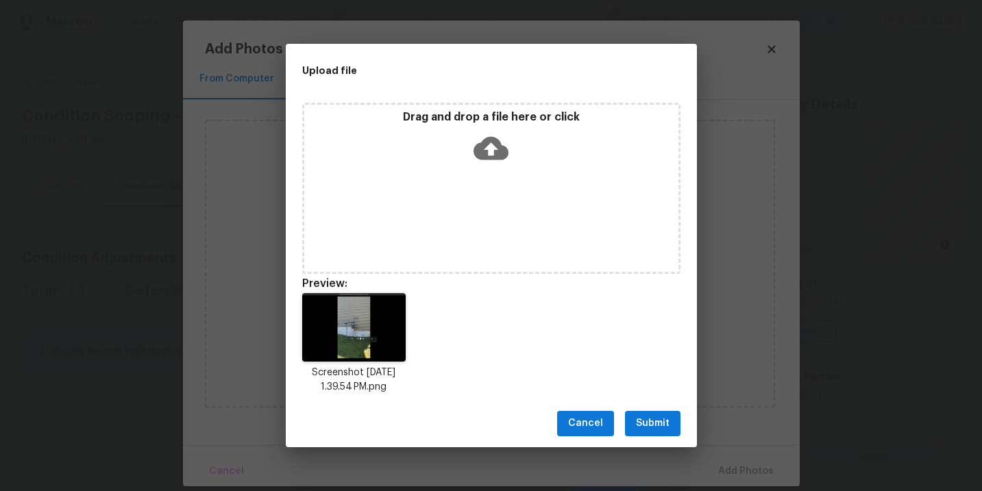
click at [647, 438] on div "Cancel Submit" at bounding box center [491, 423] width 411 height 47
click at [655, 430] on span "Submit" at bounding box center [653, 423] width 34 height 17
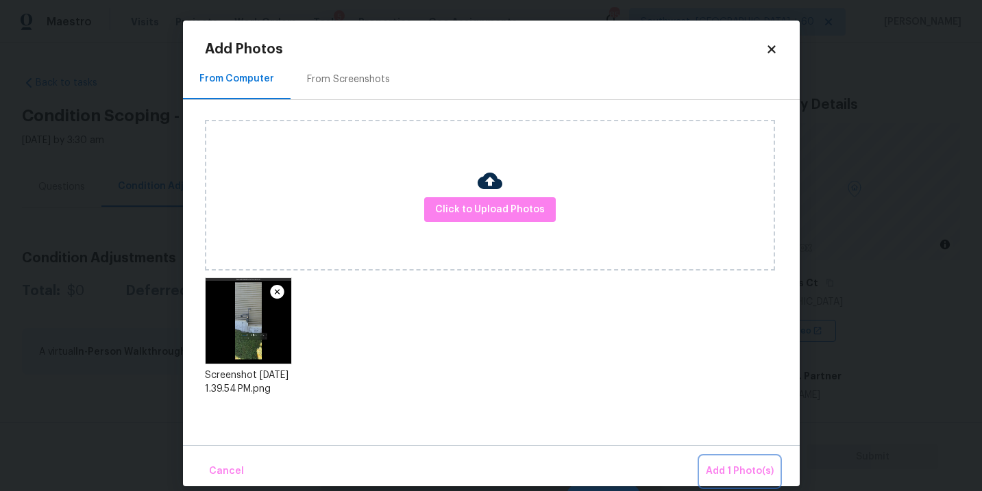
click at [722, 470] on span "Add 1 Photo(s)" at bounding box center [740, 471] width 68 height 17
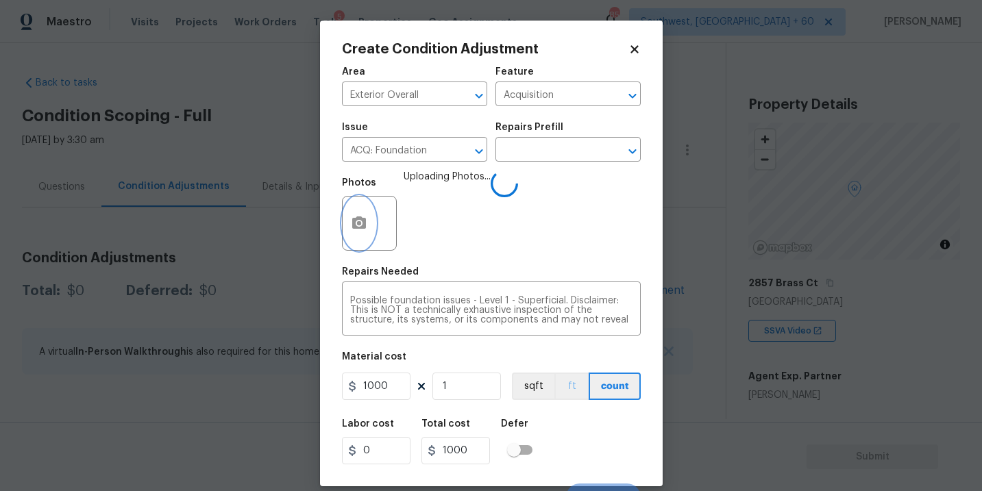
scroll to position [21, 0]
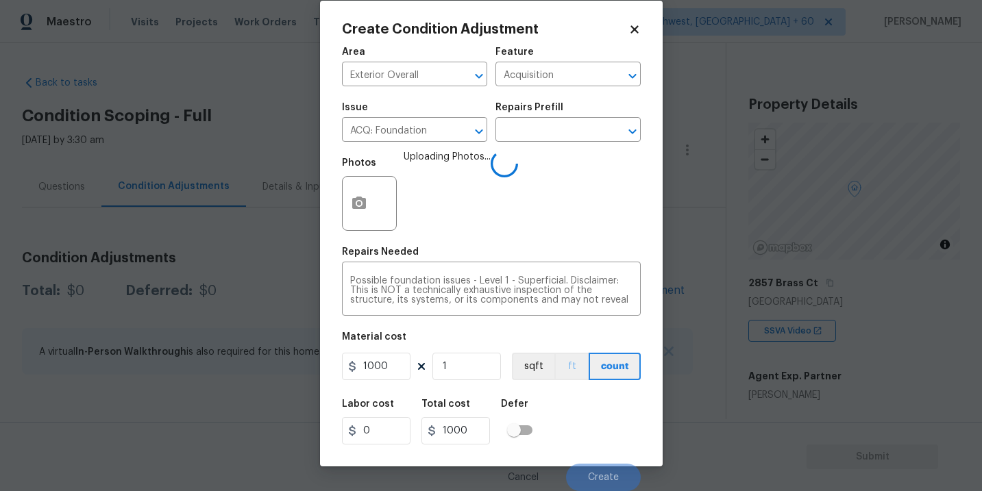
click at [555, 400] on div "Labor cost 0 Total cost 1000 Defer" at bounding box center [491, 422] width 299 height 62
click at [585, 407] on div "Labor cost 0 Total cost 1000 Defer" at bounding box center [491, 422] width 299 height 62
click at [585, 411] on div "Labor cost 0 Total cost 1000 Defer" at bounding box center [491, 422] width 299 height 62
click at [592, 428] on div "Labor cost 0 Total cost 1000 Defer" at bounding box center [491, 422] width 299 height 62
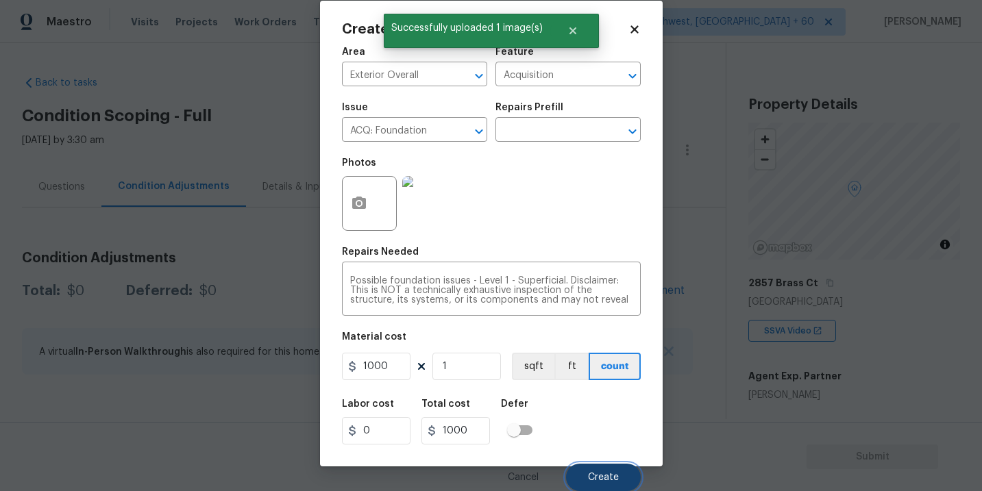
click at [608, 473] on span "Create" at bounding box center [603, 478] width 31 height 10
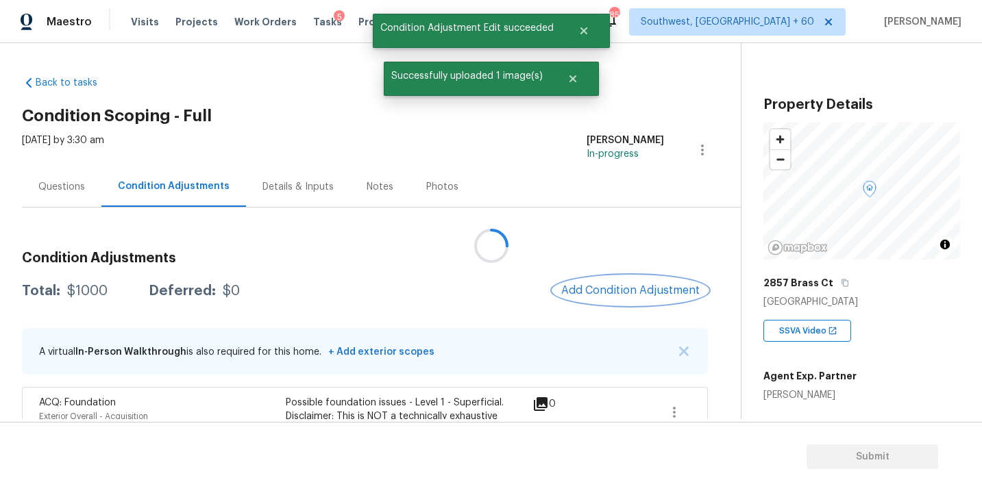
scroll to position [0, 0]
click at [72, 189] on div at bounding box center [491, 245] width 982 height 491
click at [72, 189] on div "Questions" at bounding box center [61, 187] width 47 height 14
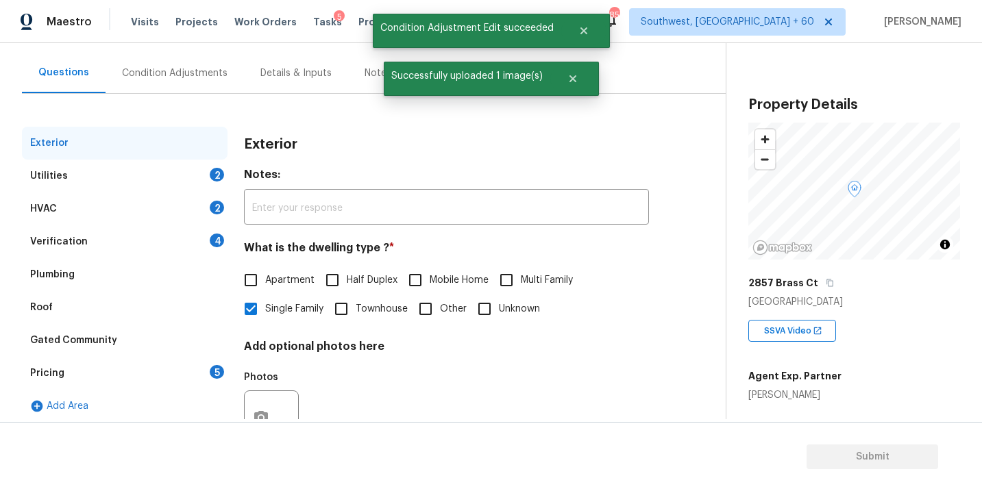
click at [76, 190] on div "Utilities 2" at bounding box center [125, 176] width 206 height 33
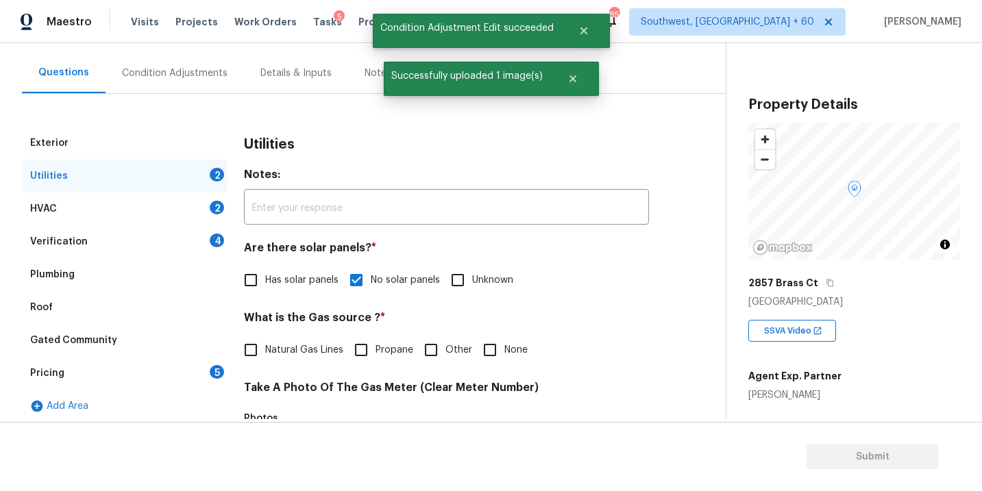
scroll to position [185, 0]
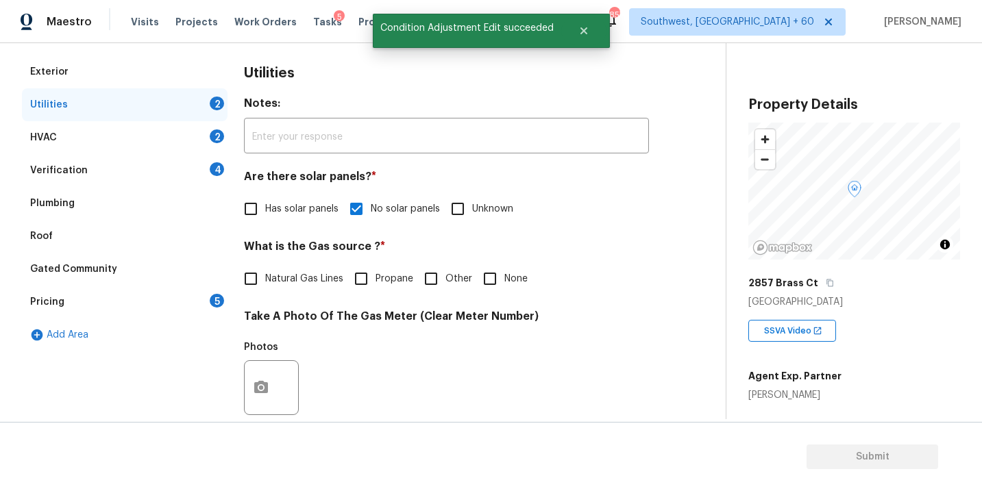
click at [122, 170] on div "Verification 4" at bounding box center [125, 170] width 206 height 33
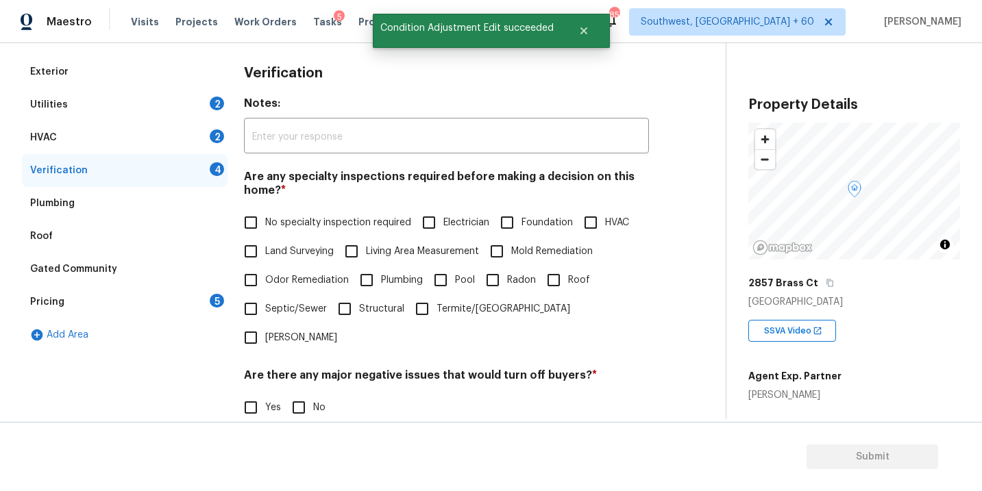
click at [513, 226] on input "Foundation" at bounding box center [507, 222] width 29 height 29
checkbox input "true"
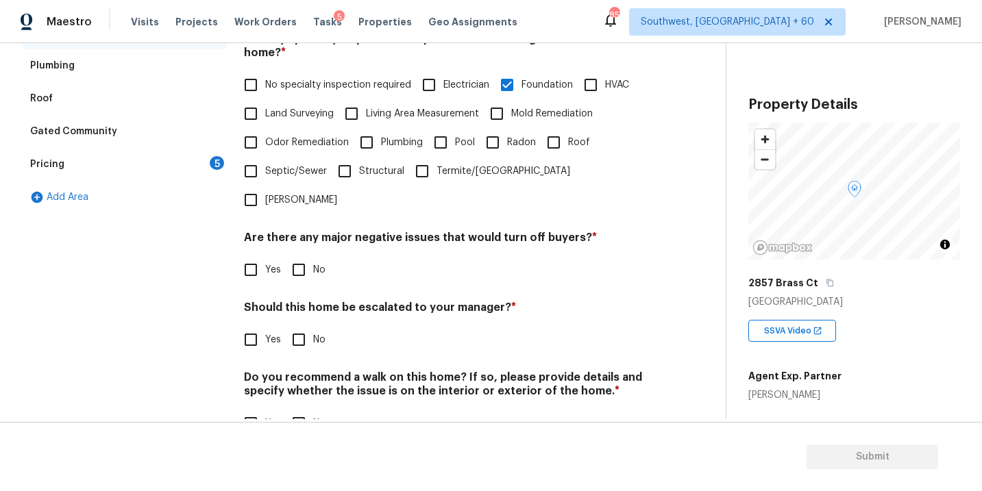
scroll to position [333, 0]
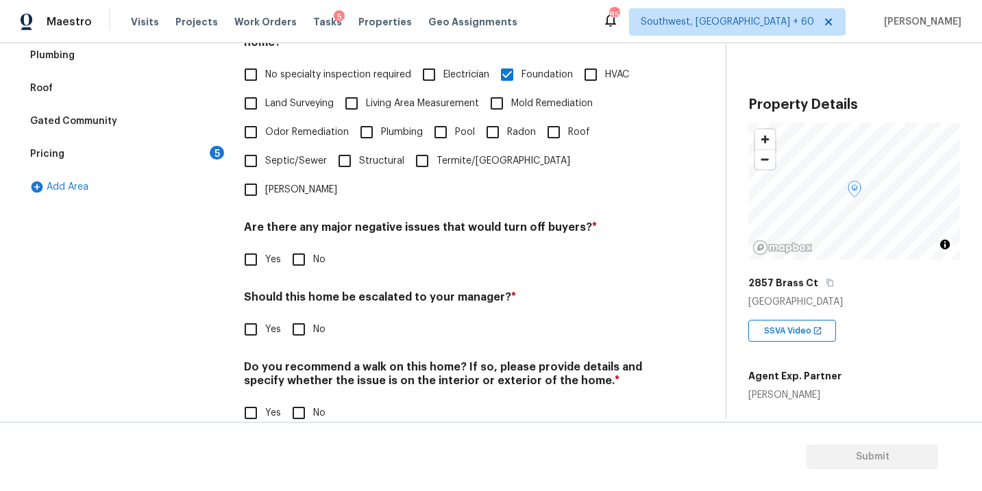
click at [291, 245] on input "No" at bounding box center [298, 259] width 29 height 29
checkbox input "true"
click at [297, 399] on input "No" at bounding box center [298, 413] width 29 height 29
checkbox input "true"
click at [257, 315] on input "Yes" at bounding box center [250, 329] width 29 height 29
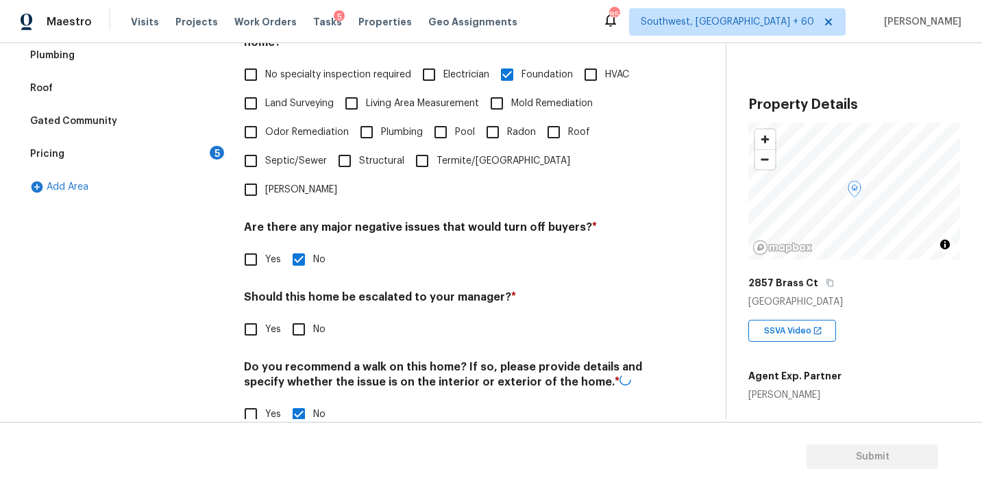
checkbox input "true"
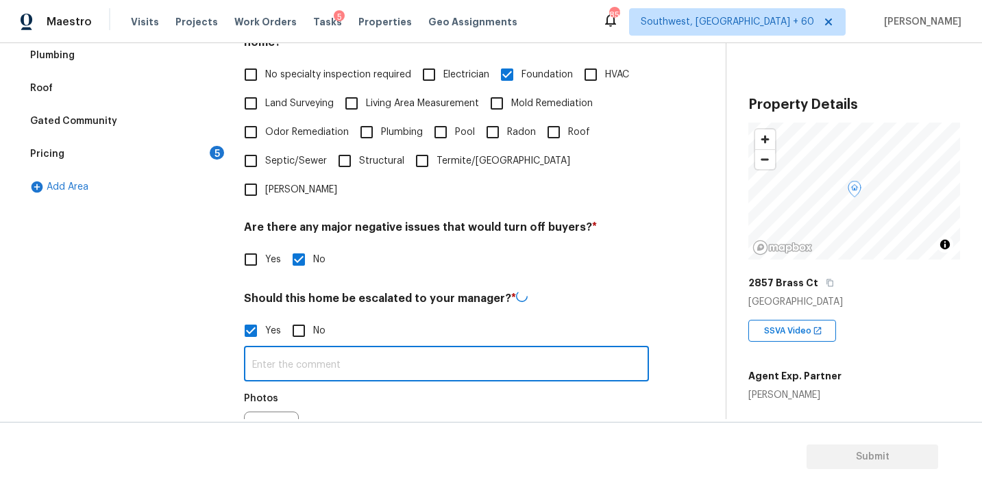
click at [286, 350] on input "text" at bounding box center [446, 366] width 405 height 32
click at [253, 430] on icon "button" at bounding box center [261, 438] width 16 height 16
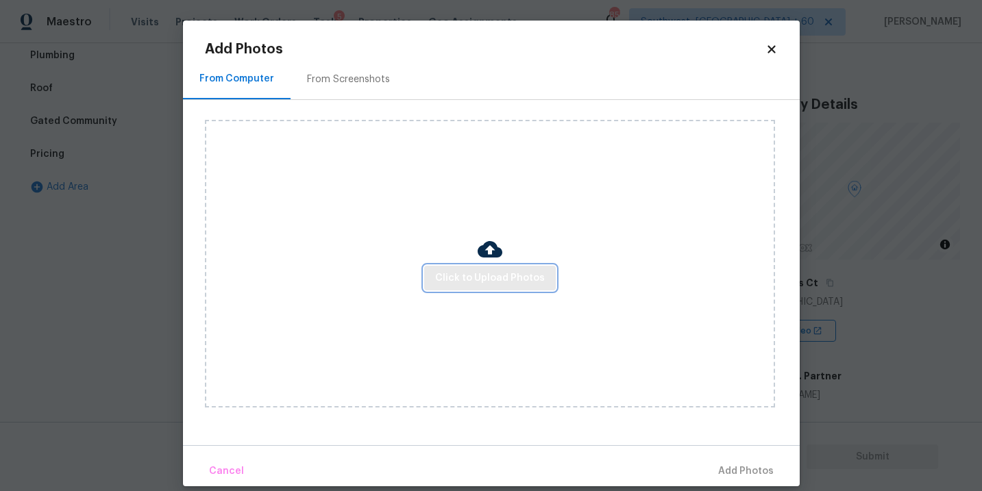
click at [474, 266] on button "Click to Upload Photos" at bounding box center [490, 278] width 132 height 25
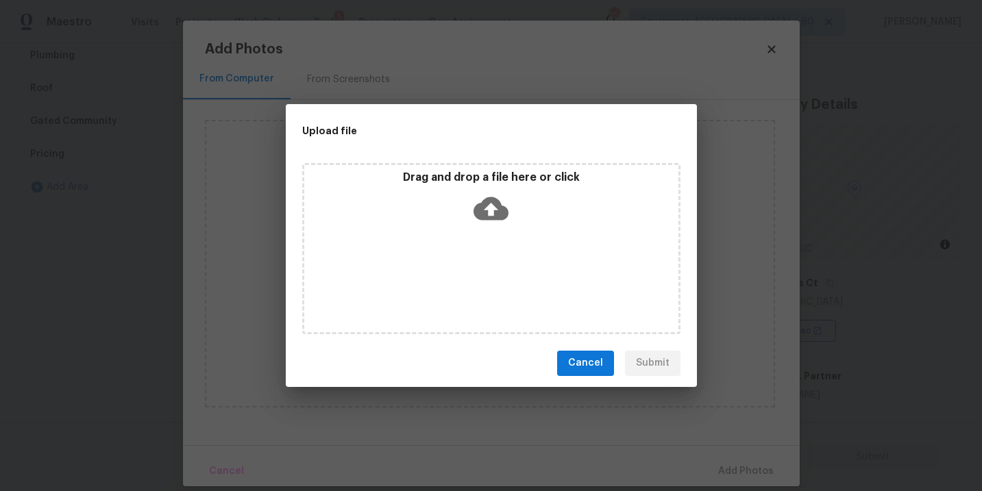
click at [491, 236] on div "Drag and drop a file here or click" at bounding box center [491, 248] width 378 height 171
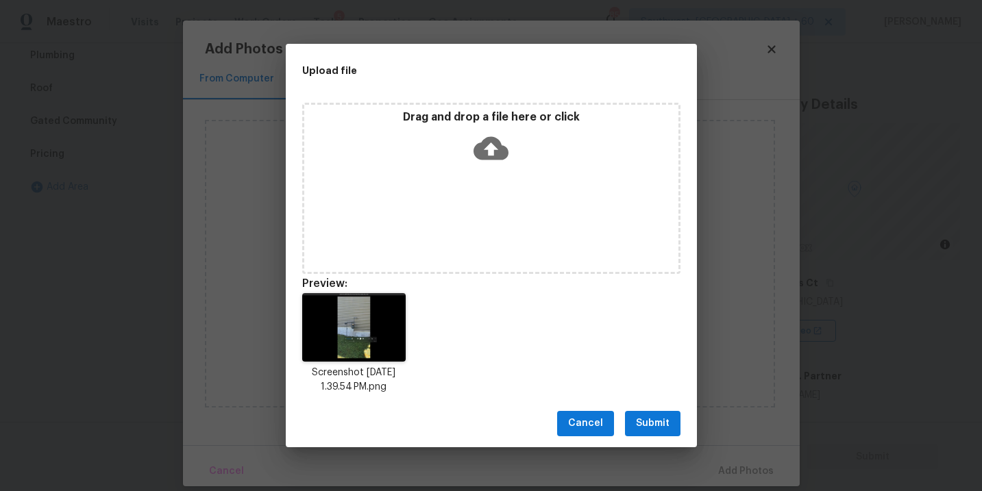
click at [646, 428] on span "Submit" at bounding box center [653, 423] width 34 height 17
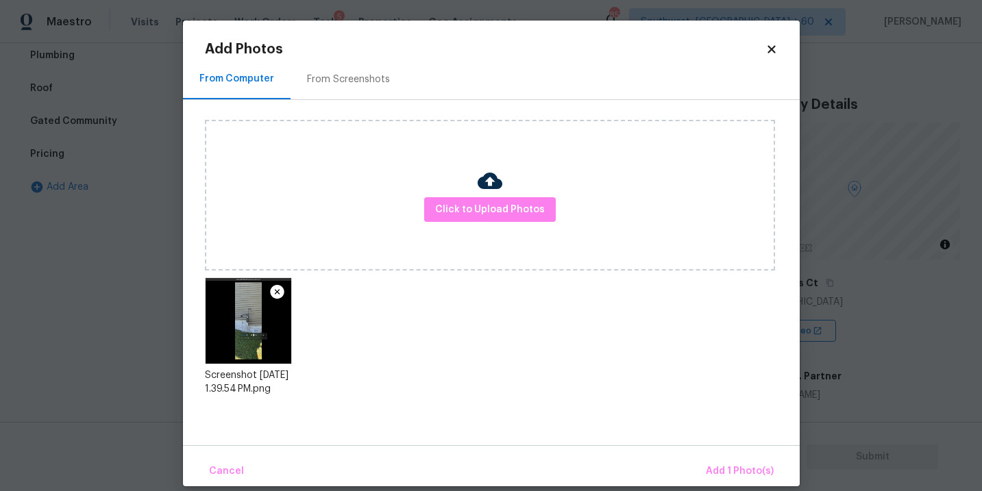
click at [707, 456] on div "Cancel Add 1 Photo(s)" at bounding box center [491, 465] width 617 height 41
click at [714, 460] on button "Add 1 Photo(s)" at bounding box center [739, 471] width 79 height 29
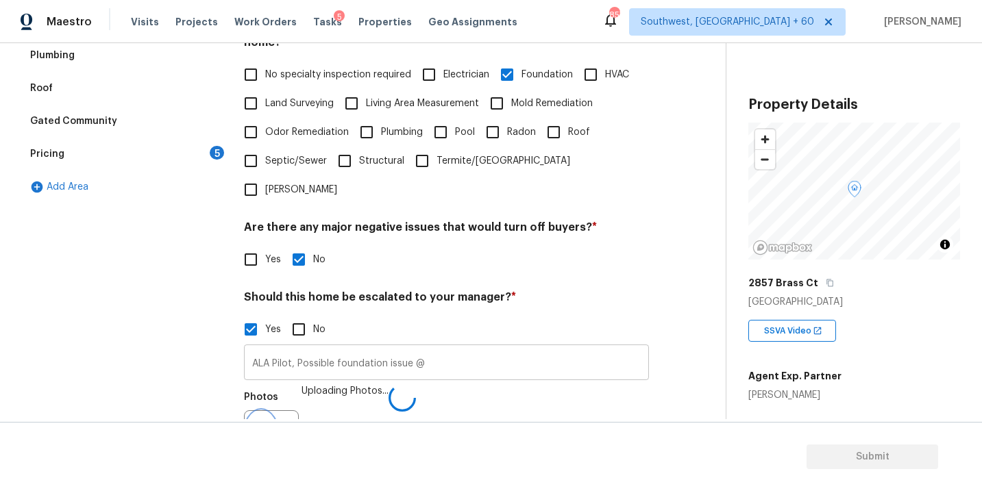
scroll to position [350, 0]
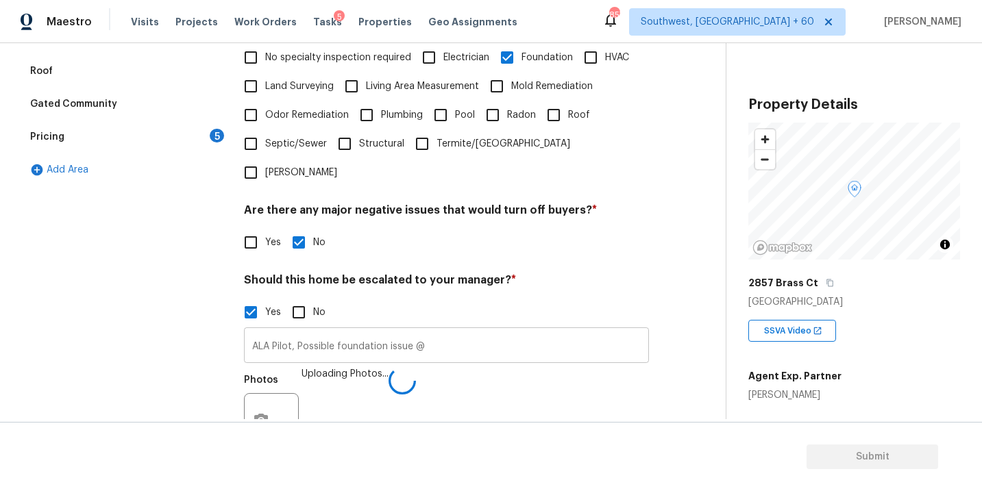
click at [576, 331] on input "ALA Pilot, Possible foundation issue @" at bounding box center [446, 347] width 405 height 32
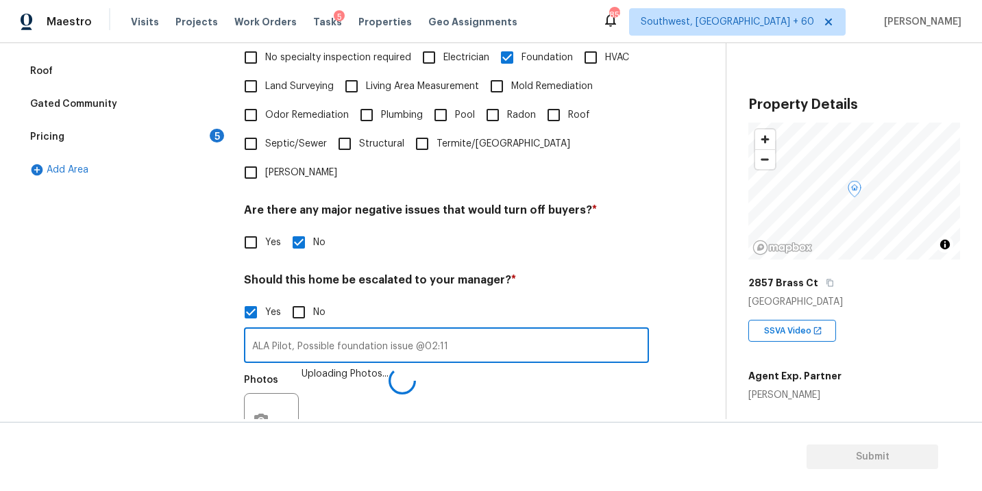
type input "ALA Pilot, Possible foundation issue @02:11"
click at [592, 402] on div "Photos Uploading Photos..." at bounding box center [446, 411] width 405 height 89
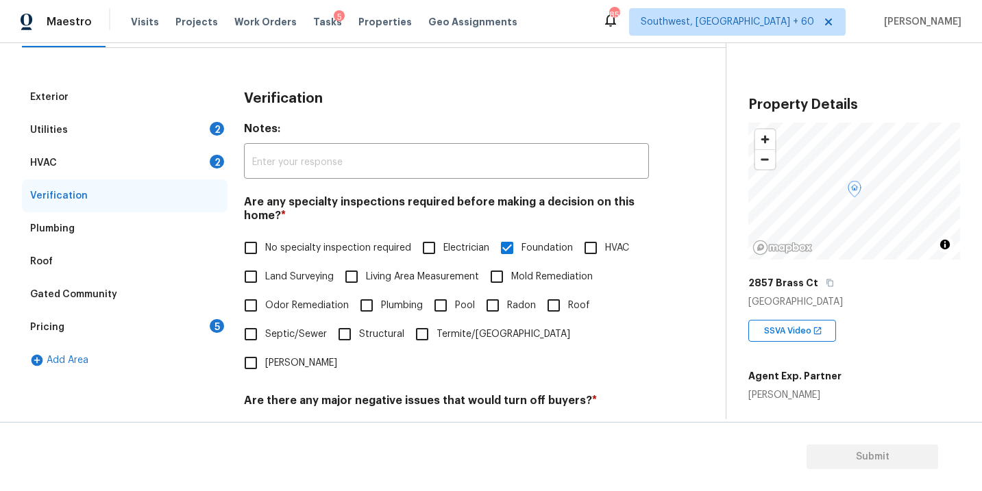
scroll to position [129, 0]
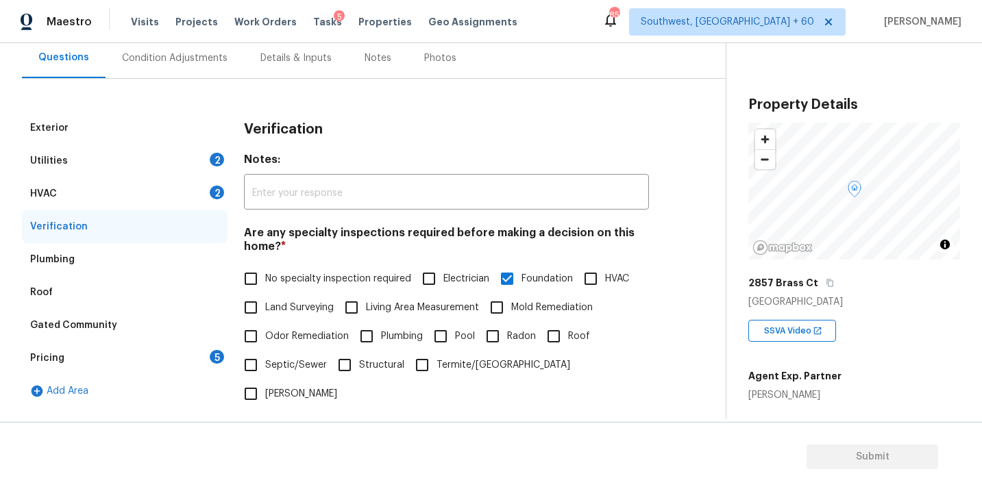
click at [165, 199] on div "HVAC 2" at bounding box center [125, 193] width 206 height 33
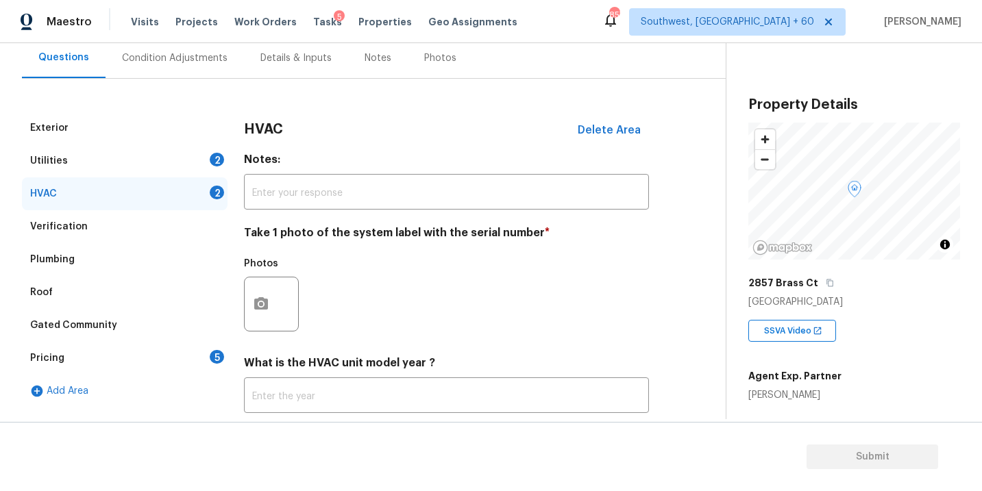
click at [127, 173] on div "Utilities 2" at bounding box center [125, 161] width 206 height 33
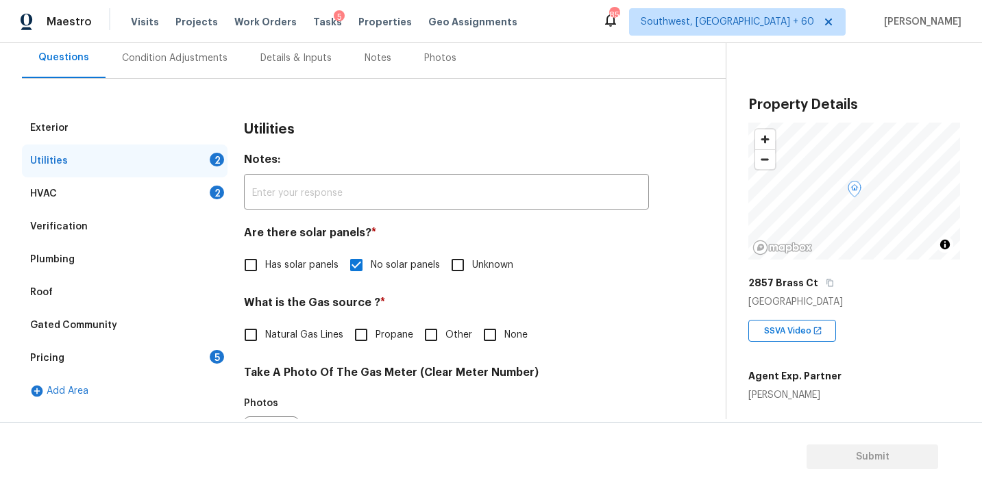
click at [286, 334] on span "Natural Gas Lines" at bounding box center [304, 335] width 78 height 14
click at [265, 334] on input "Natural Gas Lines" at bounding box center [250, 335] width 29 height 29
checkbox input "true"
click at [156, 131] on div "Exterior" at bounding box center [125, 128] width 206 height 33
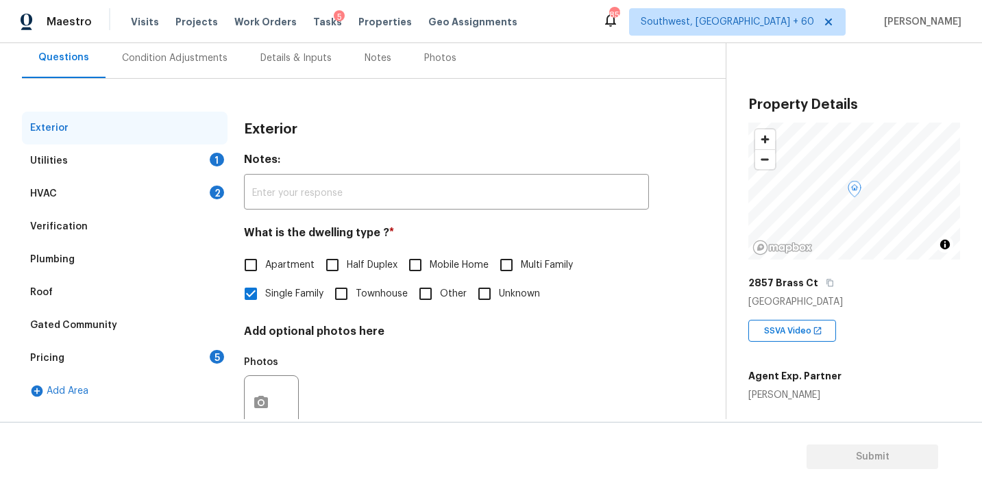
click at [180, 49] on div "Condition Adjustments" at bounding box center [175, 58] width 138 height 40
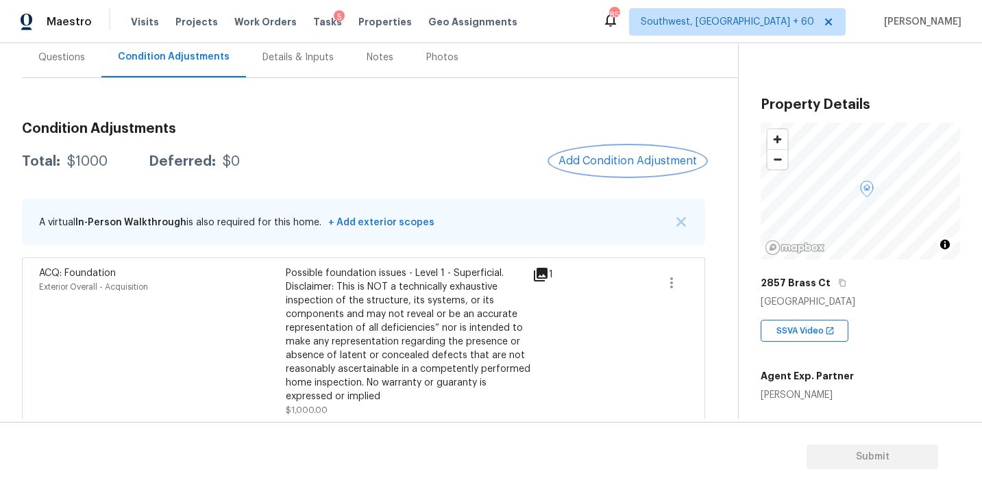
click at [654, 158] on span "Add Condition Adjustment" at bounding box center [628, 161] width 138 height 12
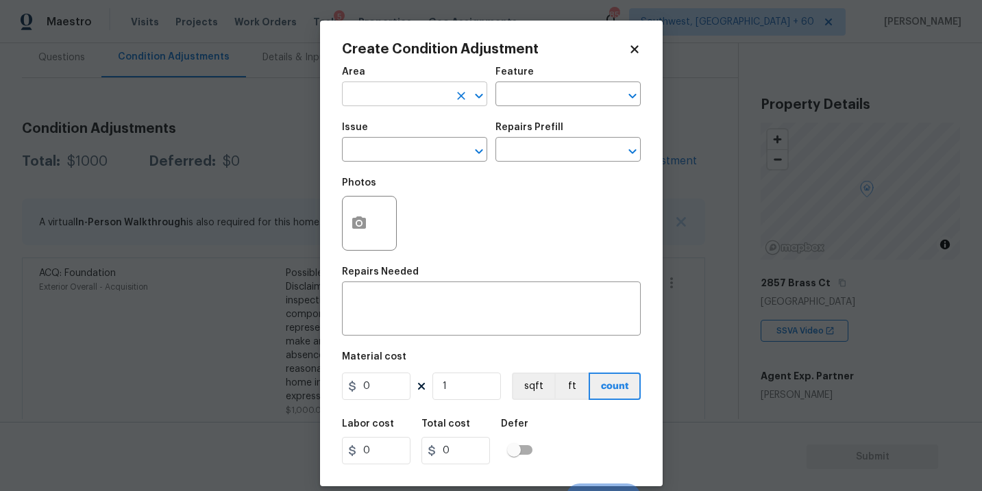
click at [393, 99] on input "text" at bounding box center [395, 95] width 107 height 21
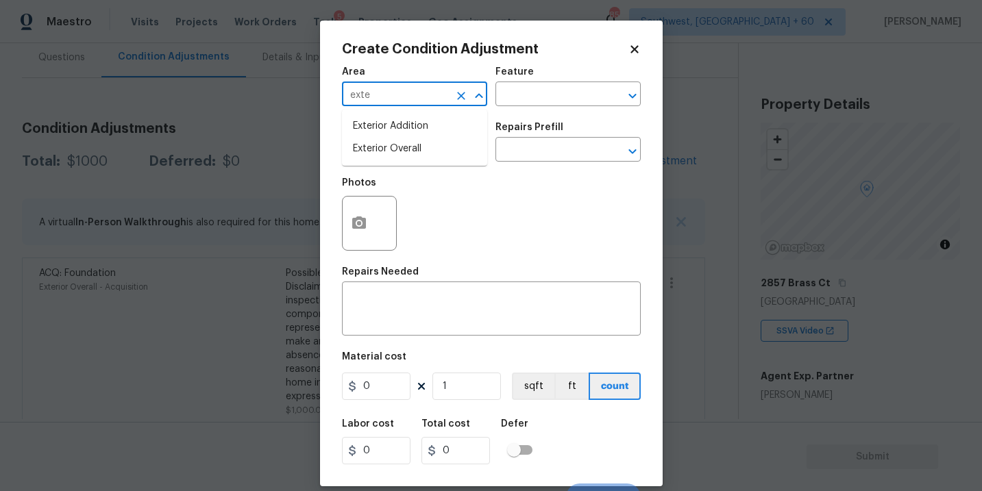
click at [405, 146] on li "Exterior Overall" at bounding box center [414, 149] width 145 height 23
type input "Exterior Overall"
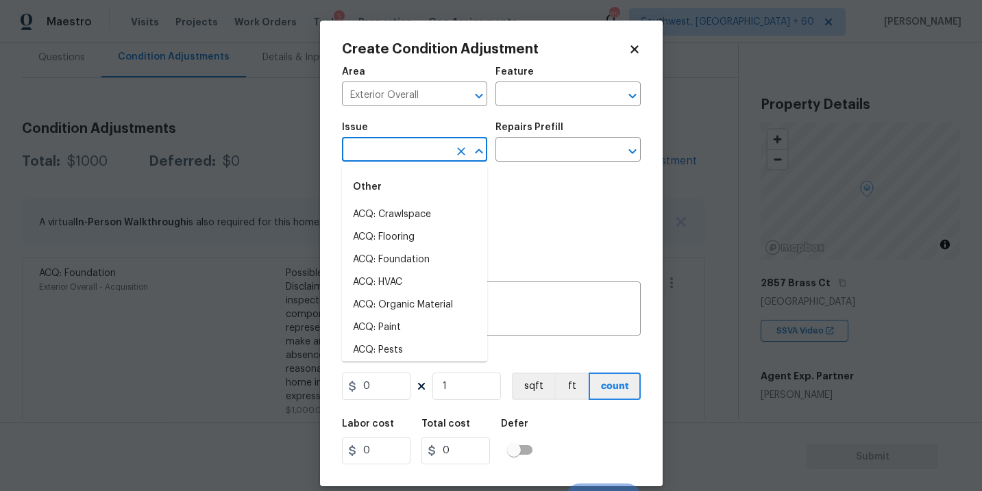
click at [405, 146] on input "text" at bounding box center [395, 150] width 107 height 21
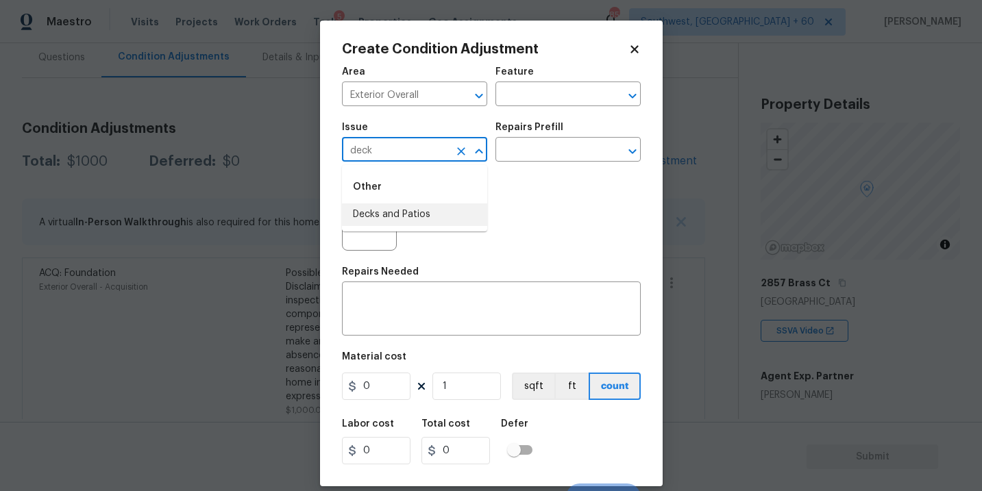
click at [398, 210] on li "Decks and Patios" at bounding box center [414, 215] width 145 height 23
type input "Decks and Patios"
click at [506, 124] on h5 "Repairs Prefill" at bounding box center [529, 128] width 68 height 10
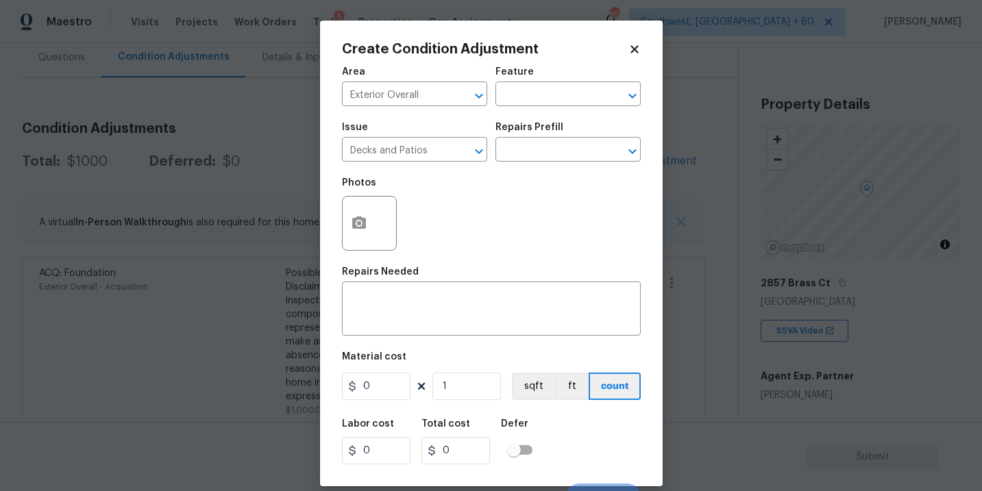
click at [523, 110] on div "Area Exterior Overall ​ Feature ​" at bounding box center [491, 87] width 299 height 56
click at [524, 105] on input "text" at bounding box center [548, 95] width 107 height 21
click at [523, 144] on div "Other" at bounding box center [567, 131] width 145 height 33
click at [518, 154] on li "Deck" at bounding box center [567, 159] width 145 height 23
type input "Deck"
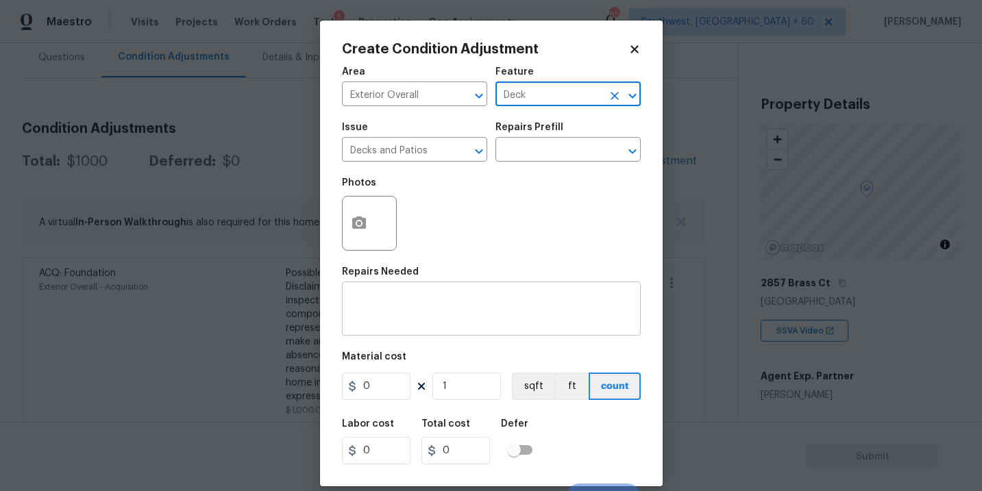
click at [386, 299] on textarea at bounding box center [491, 310] width 282 height 29
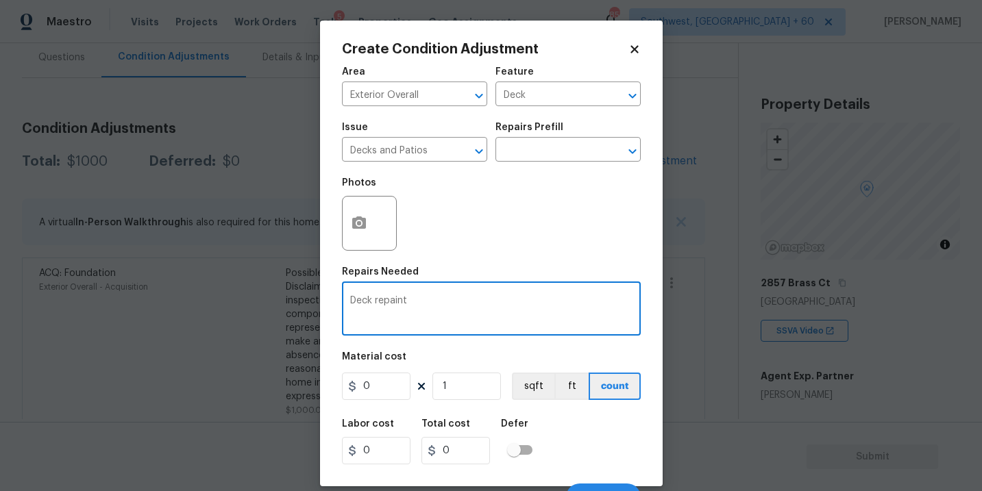
type textarea "Deck repaint"
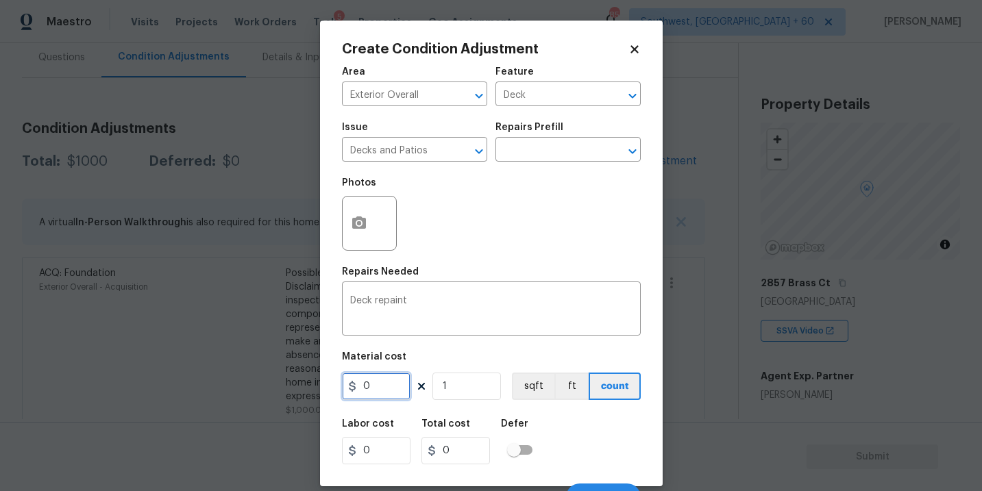
drag, startPoint x: 384, startPoint y: 382, endPoint x: 299, endPoint y: 381, distance: 85.7
click at [299, 381] on div "Create Condition Adjustment Area Exterior Overall ​ Feature Deck ​ Issue Decks …" at bounding box center [491, 245] width 982 height 491
type input "800"
click at [368, 219] on button "button" at bounding box center [359, 223] width 33 height 53
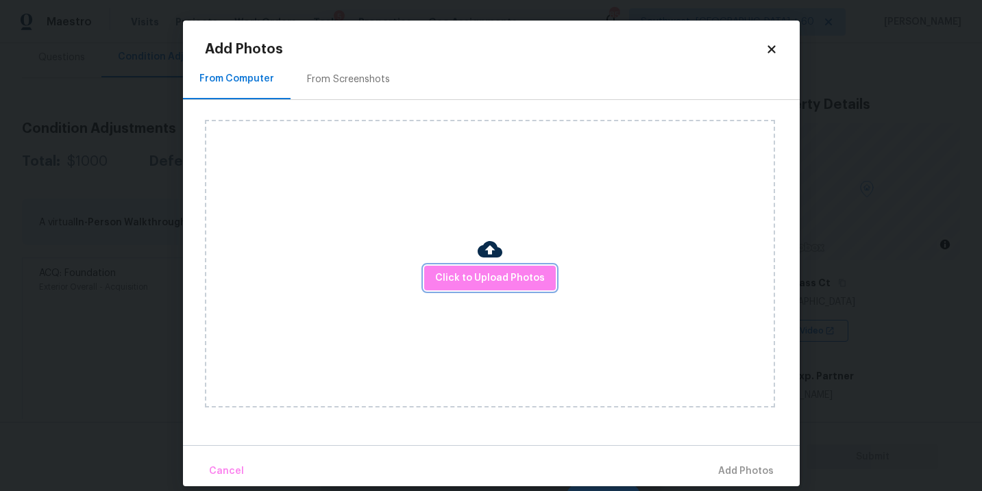
click at [472, 280] on span "Click to Upload Photos" at bounding box center [490, 278] width 110 height 17
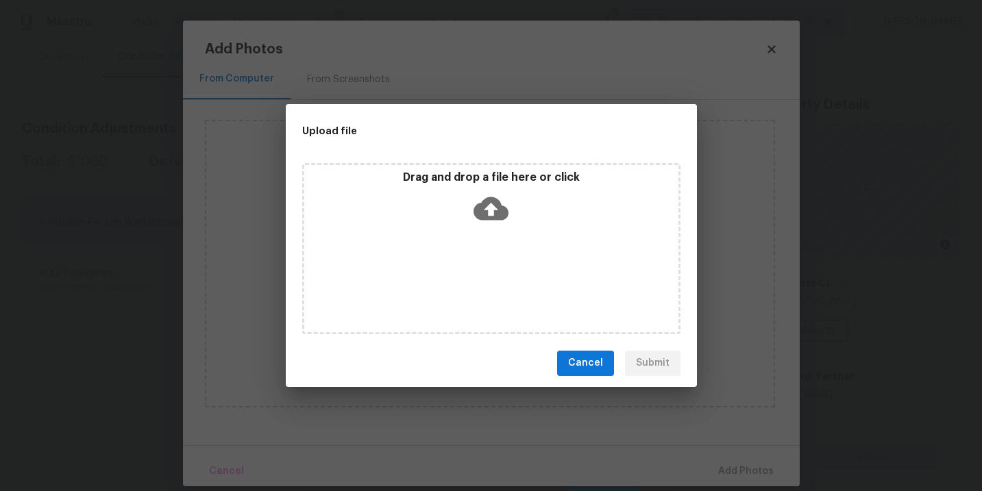
click at [488, 241] on div "Drag and drop a file here or click" at bounding box center [491, 248] width 378 height 171
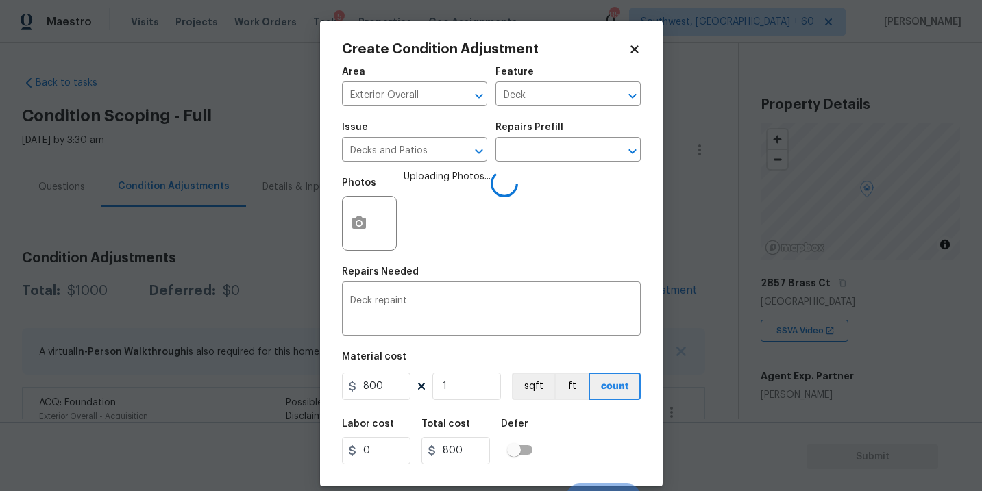
scroll to position [21, 0]
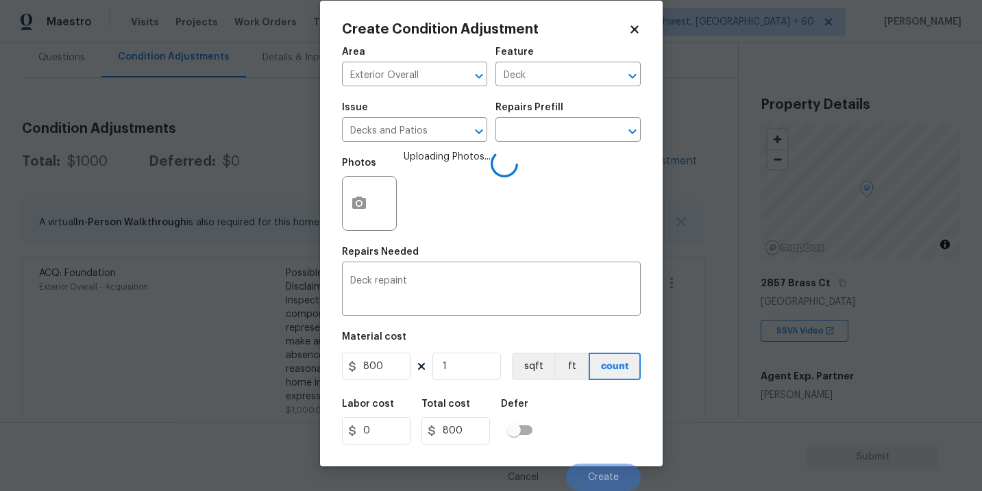
click at [572, 421] on div "Labor cost 0 Total cost 800 Defer" at bounding box center [491, 422] width 299 height 62
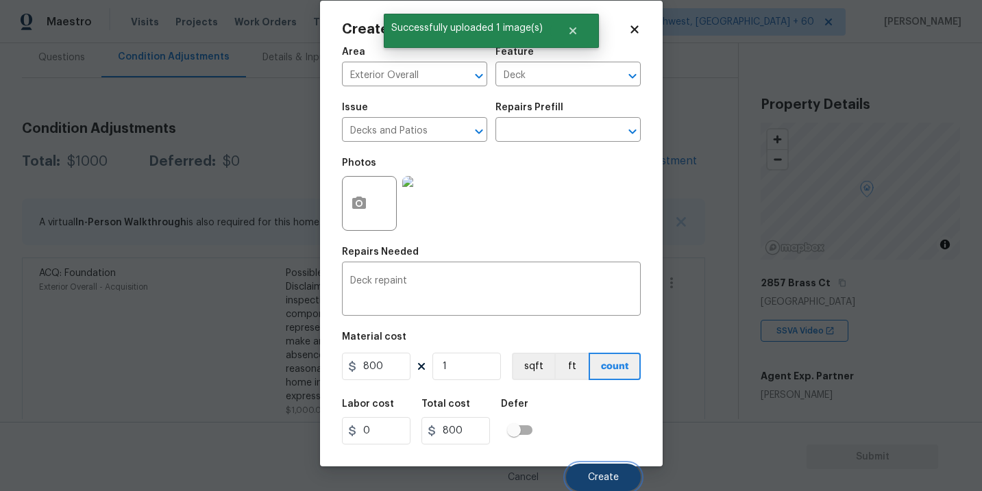
click at [589, 470] on button "Create" at bounding box center [603, 477] width 75 height 27
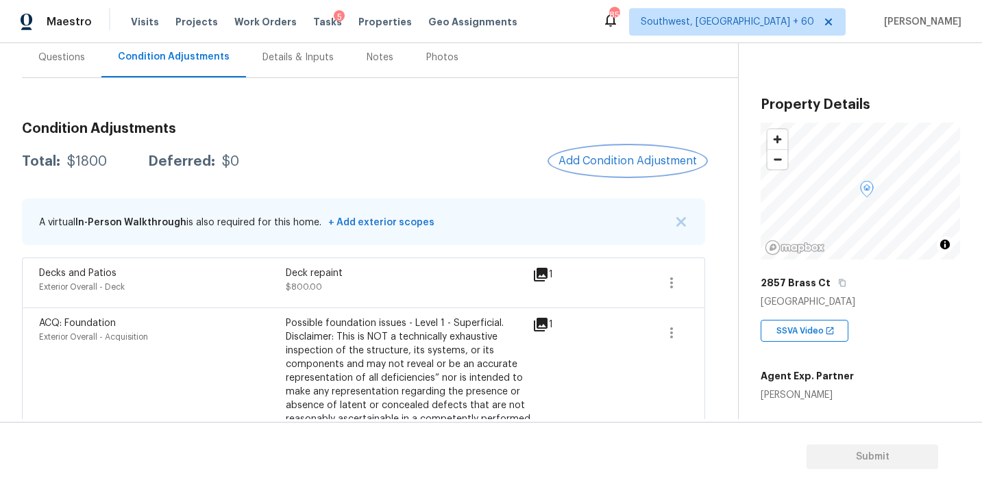
scroll to position [108, 0]
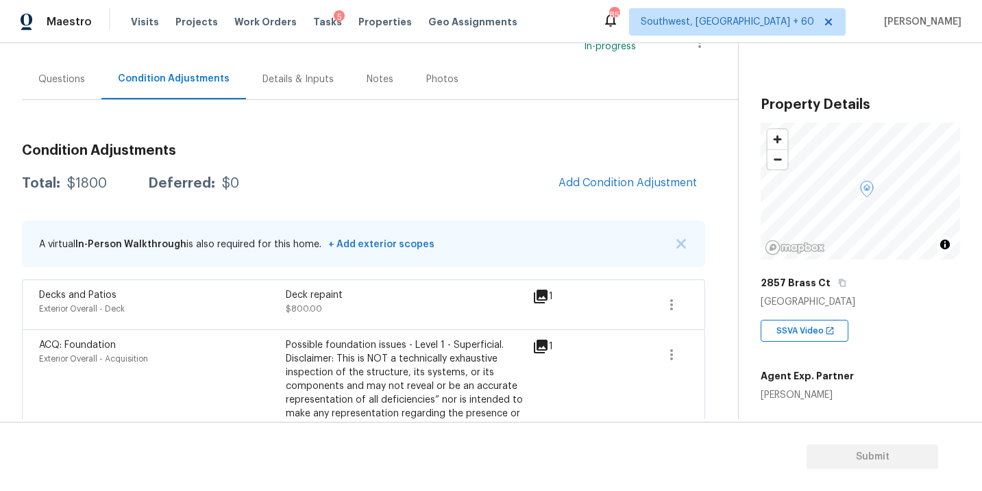
click at [60, 82] on div "Questions" at bounding box center [61, 80] width 47 height 14
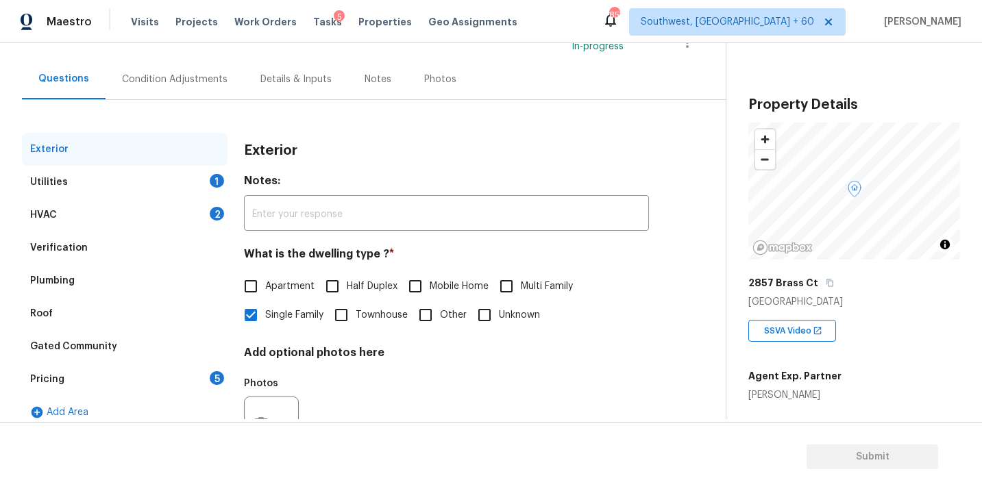
click at [66, 384] on div "Pricing 5" at bounding box center [125, 379] width 206 height 33
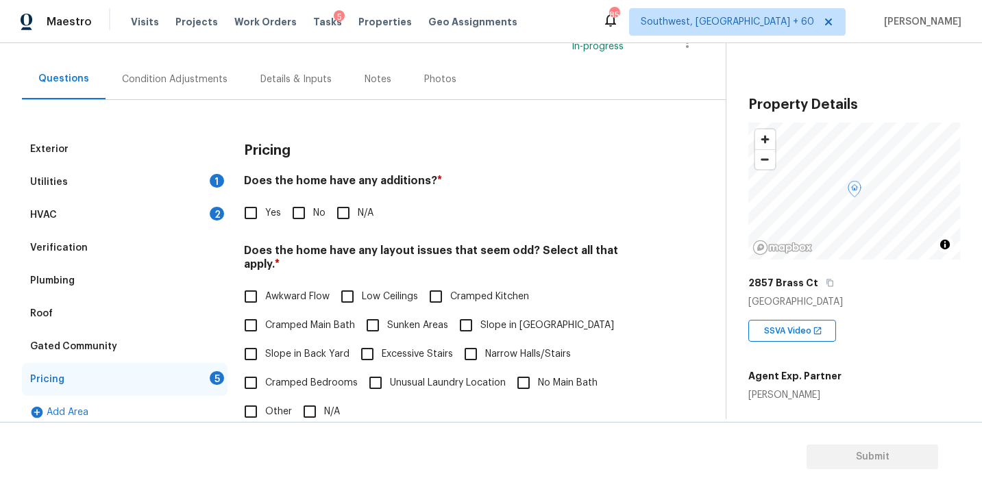
scroll to position [210, 0]
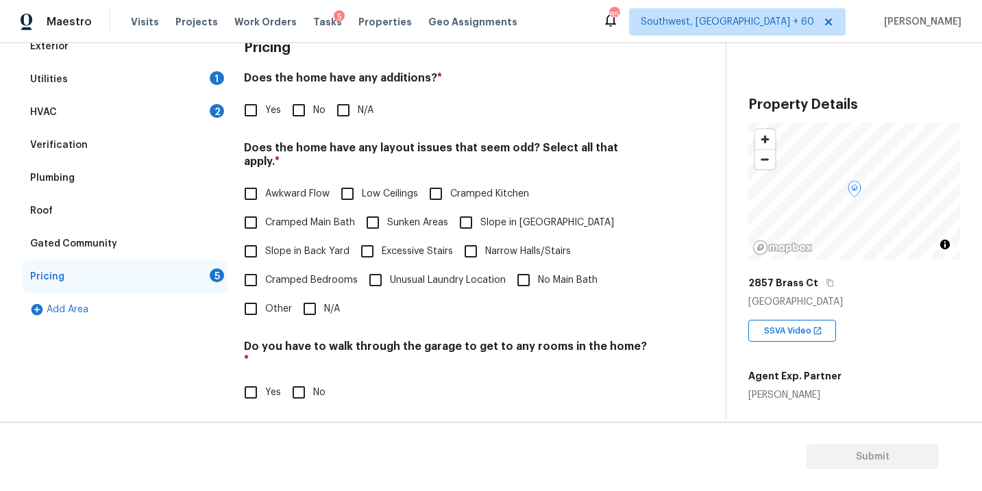
click at [350, 115] on input "N/A" at bounding box center [343, 110] width 29 height 29
checkbox input "true"
click at [506, 245] on span "Narrow Halls/Stairs" at bounding box center [528, 252] width 86 height 14
click at [485, 237] on input "Narrow Halls/Stairs" at bounding box center [470, 251] width 29 height 29
click at [500, 245] on span "Narrow Halls/Stairs" at bounding box center [528, 252] width 86 height 14
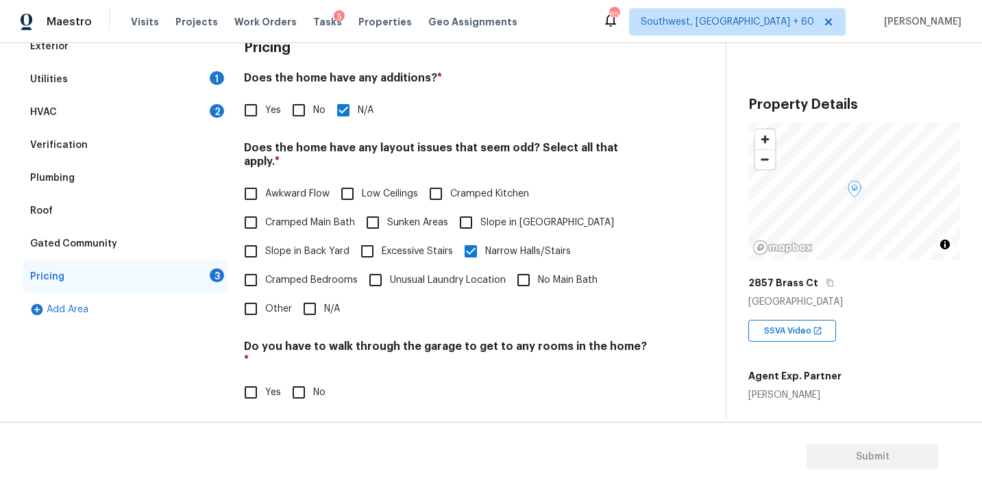
click at [485, 241] on input "Narrow Halls/Stairs" at bounding box center [470, 251] width 29 height 29
checkbox input "false"
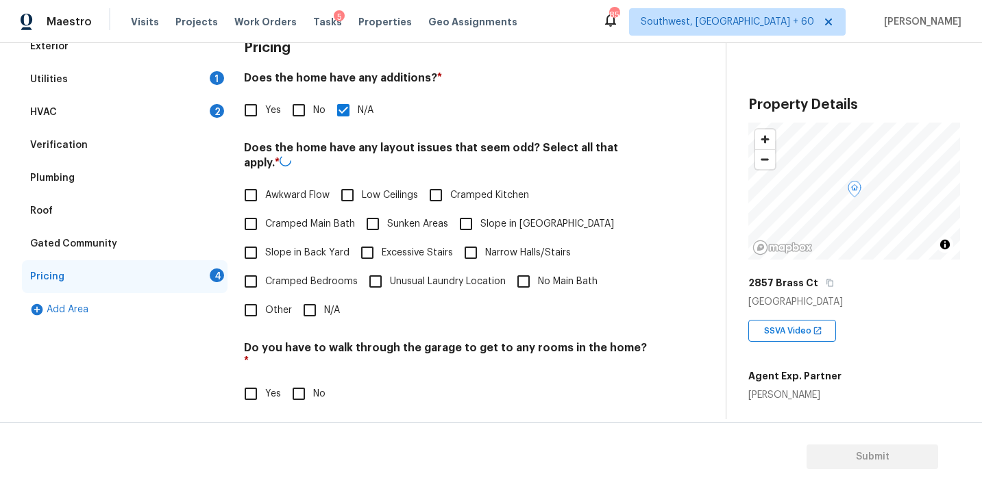
click at [500, 225] on span "Slope in [GEOGRAPHIC_DATA]" at bounding box center [547, 224] width 134 height 14
click at [480, 225] on input "Slope in [GEOGRAPHIC_DATA]" at bounding box center [466, 224] width 29 height 29
checkbox input "true"
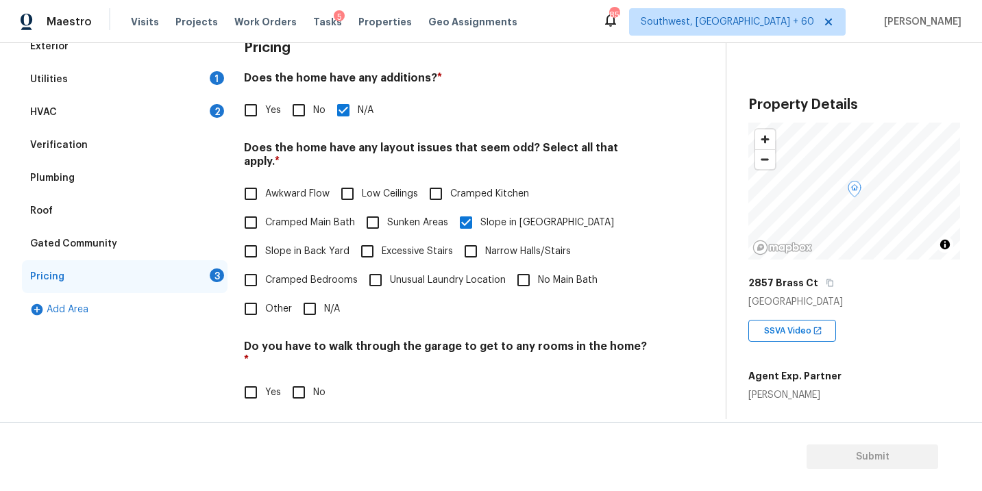
scroll to position [331, 0]
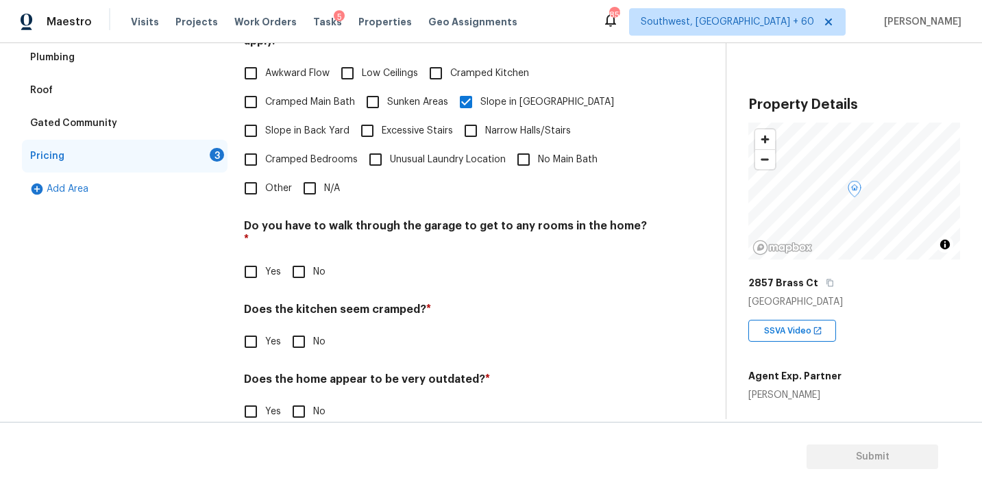
click at [313, 186] on input "N/A" at bounding box center [309, 188] width 29 height 29
checkbox input "true"
click at [262, 188] on input "Other" at bounding box center [250, 188] width 29 height 29
checkbox input "true"
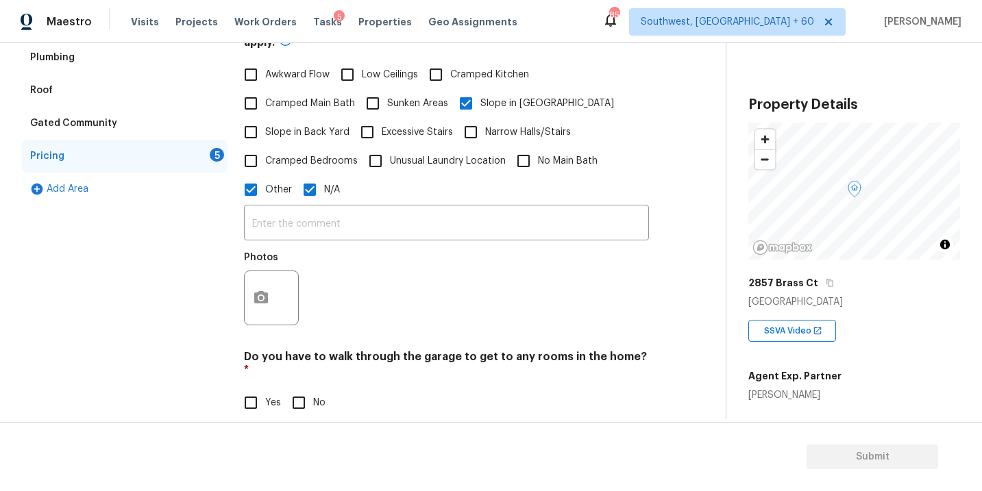
click at [320, 187] on input "N/A" at bounding box center [309, 189] width 29 height 29
checkbox input "false"
click at [319, 225] on div "​ Photos" at bounding box center [446, 268] width 405 height 130
click at [333, 208] on input "text" at bounding box center [446, 223] width 405 height 32
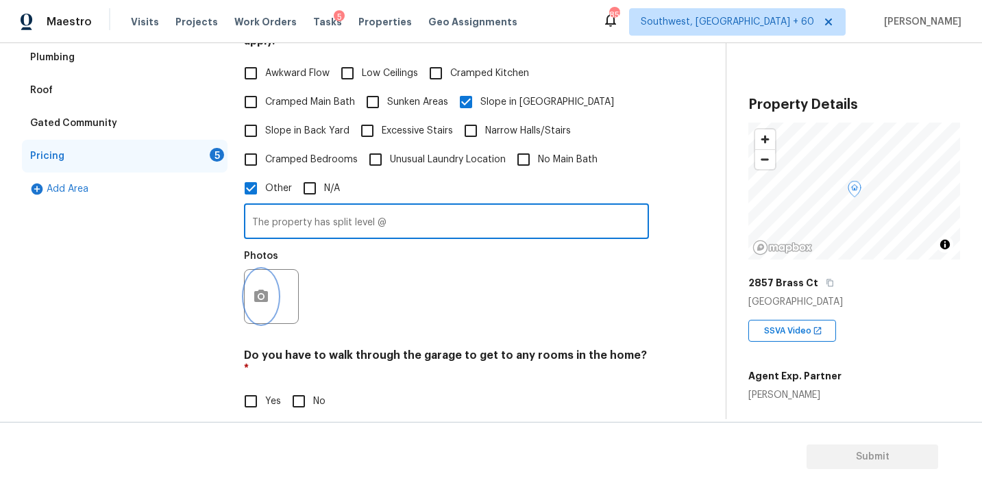
click at [256, 284] on button "button" at bounding box center [261, 296] width 33 height 53
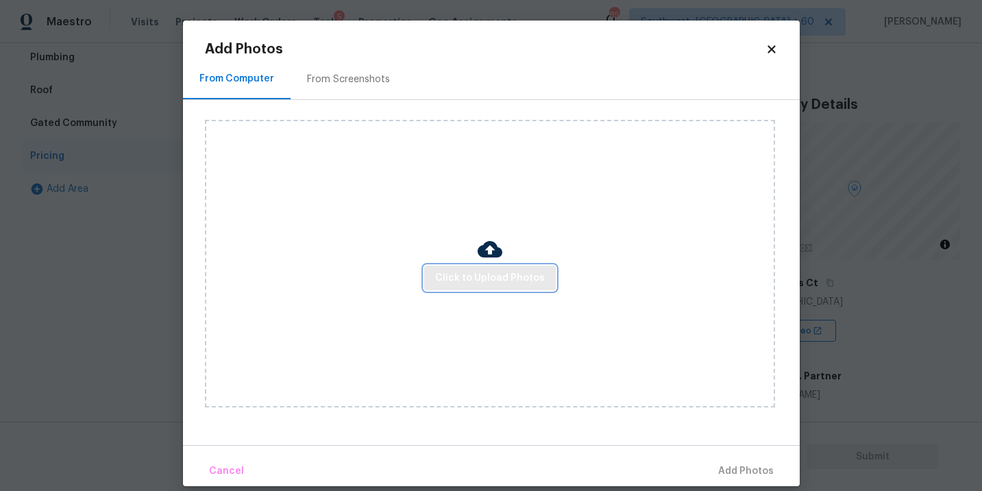
click at [471, 289] on button "Click to Upload Photos" at bounding box center [490, 278] width 132 height 25
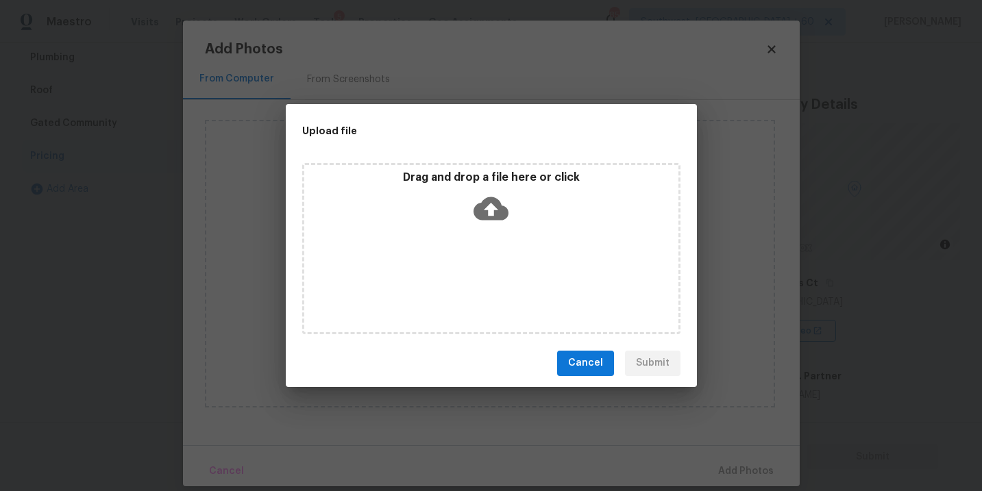
click at [505, 230] on div "Drag and drop a file here or click" at bounding box center [491, 248] width 378 height 171
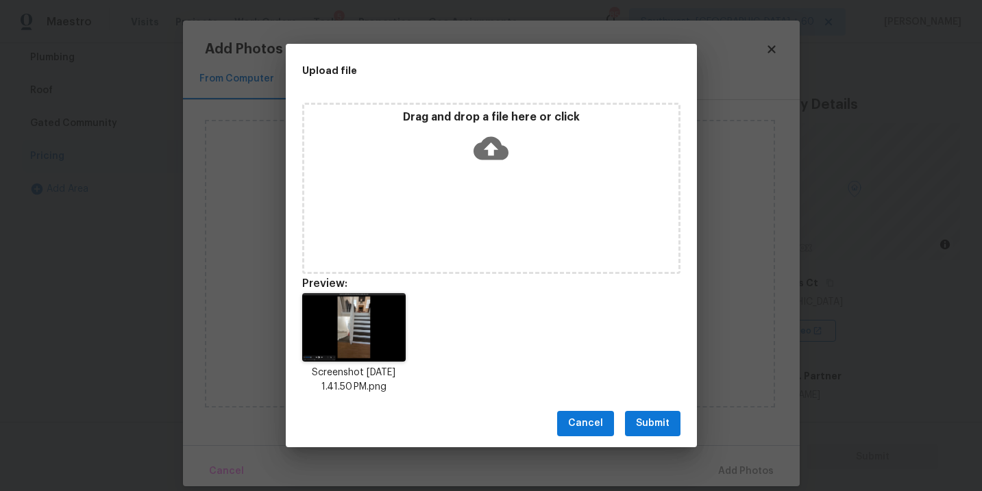
click at [659, 433] on button "Submit" at bounding box center [653, 423] width 56 height 25
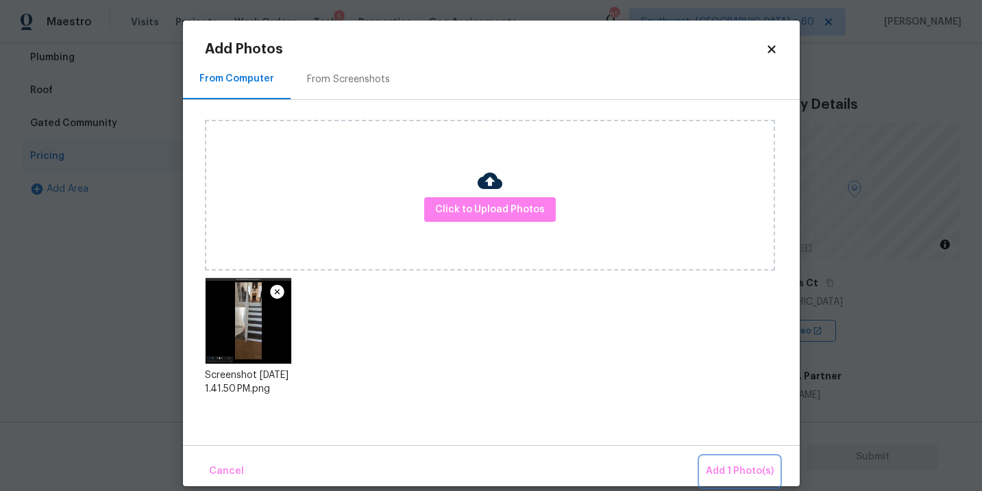
click at [710, 463] on span "Add 1 Photo(s)" at bounding box center [740, 471] width 68 height 17
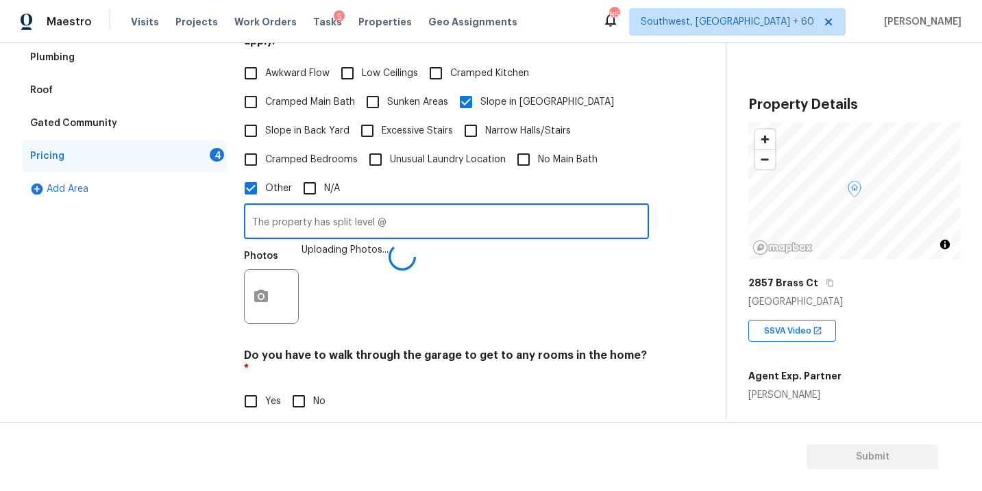
click at [447, 212] on input "The property has split level @" at bounding box center [446, 223] width 405 height 32
type input "The property has split level @03:10"
click at [500, 367] on div "Do you have to walk through the garage to get to any rooms in the home? * Yes No" at bounding box center [446, 382] width 405 height 67
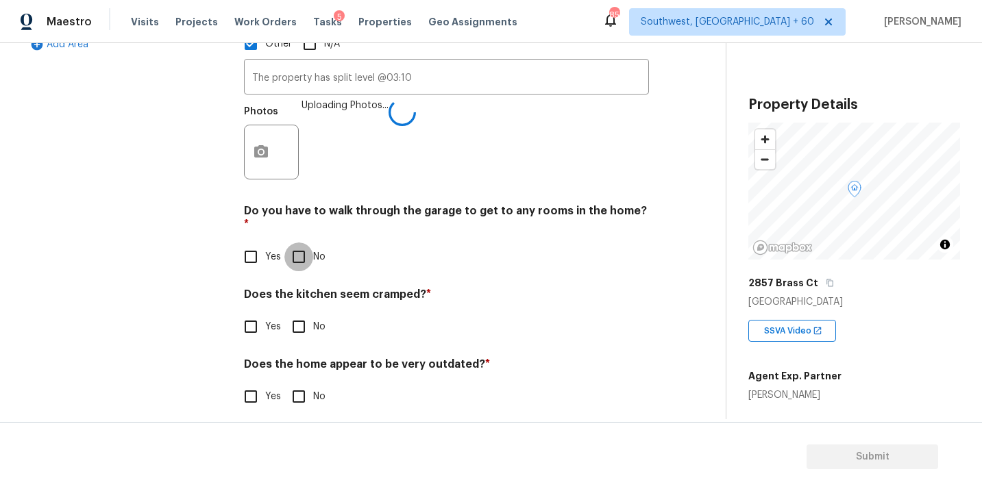
click at [297, 244] on input "No" at bounding box center [298, 257] width 29 height 29
checkbox input "true"
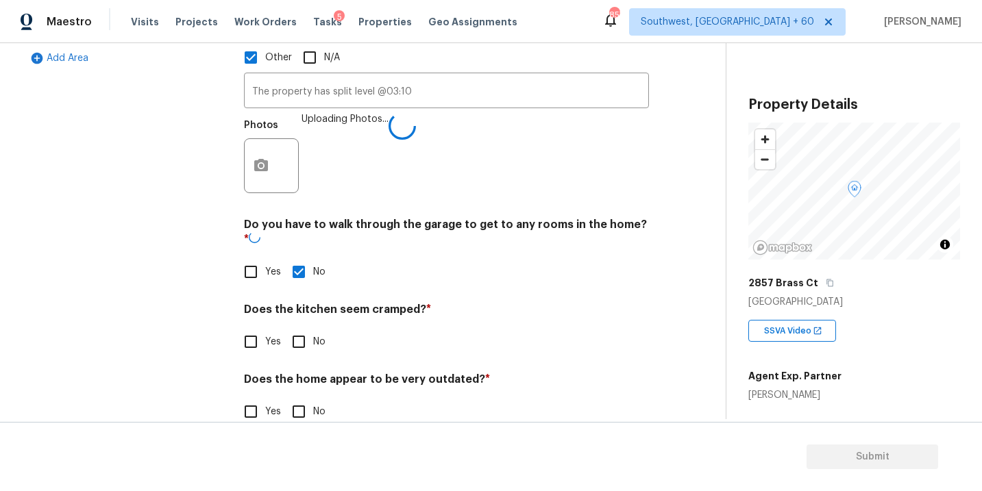
click at [301, 328] on input "No" at bounding box center [298, 342] width 29 height 29
checkbox input "true"
click at [301, 374] on h4 "Does the home appear to be very outdated? *" at bounding box center [446, 383] width 405 height 19
click at [297, 397] on input "No" at bounding box center [298, 411] width 29 height 29
checkbox input "true"
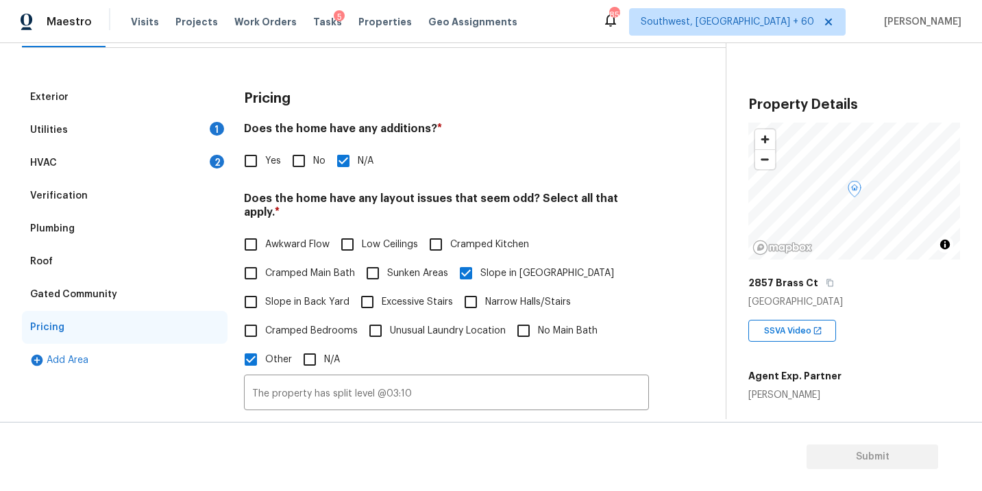
scroll to position [96, 0]
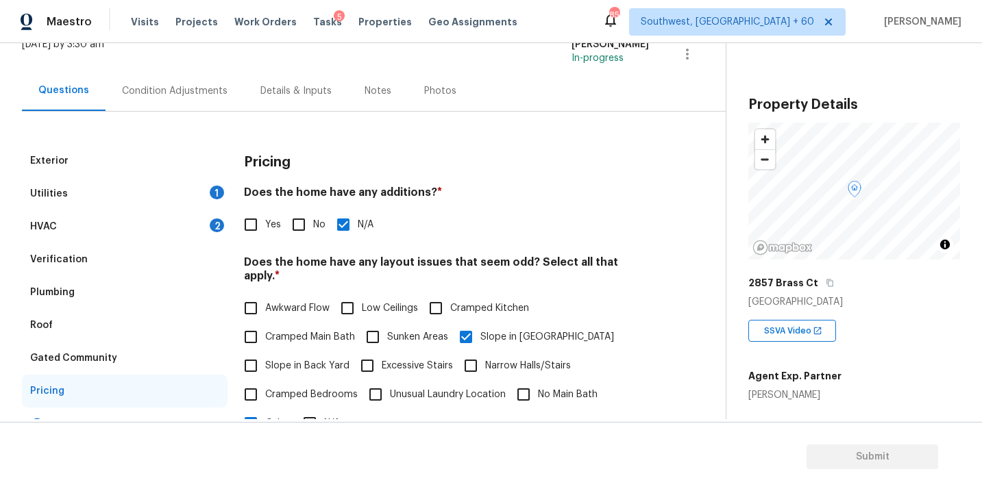
click at [212, 97] on div "Condition Adjustments" at bounding box center [175, 91] width 138 height 40
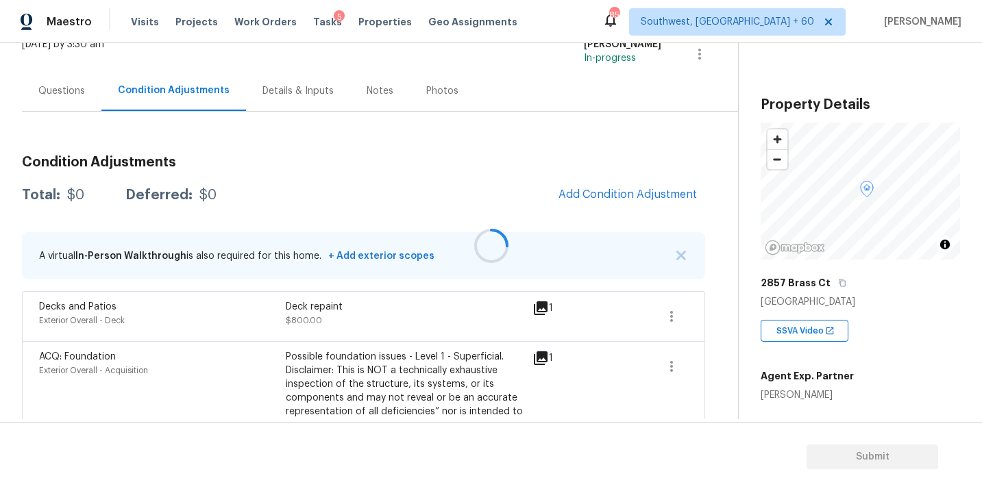
click at [589, 208] on div at bounding box center [491, 245] width 982 height 491
click at [606, 189] on span "Add Condition Adjustment" at bounding box center [628, 194] width 138 height 12
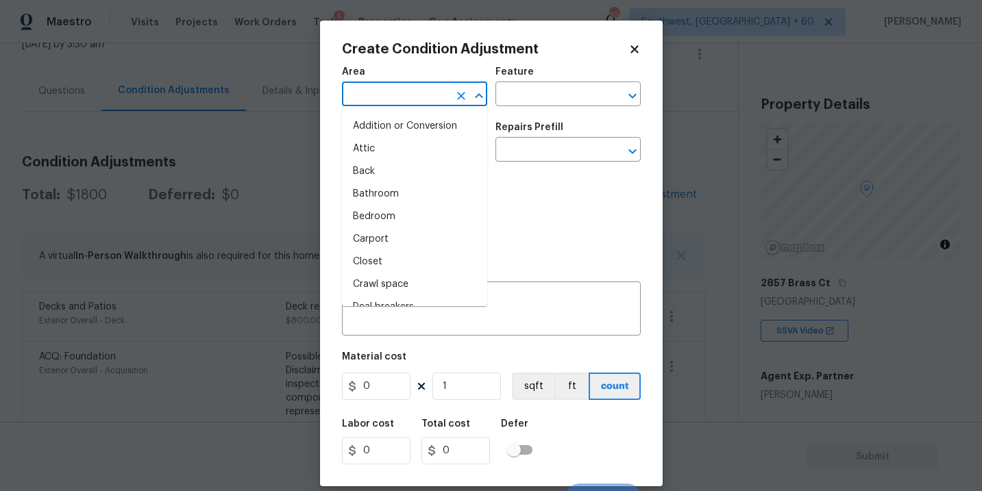
click at [395, 93] on input "text" at bounding box center [395, 95] width 107 height 21
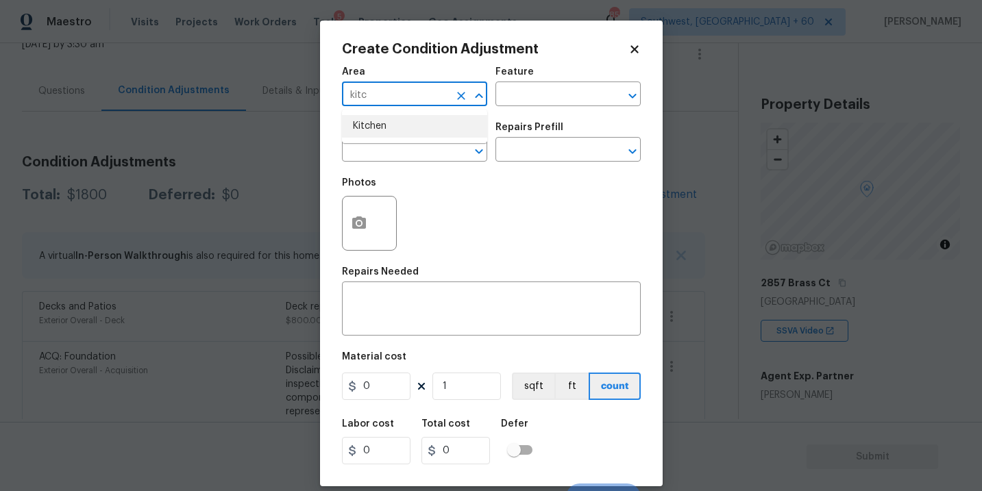
click at [411, 127] on li "Kitchen" at bounding box center [414, 126] width 145 height 23
type input "Kitchen"
click at [559, 101] on input "text" at bounding box center [548, 95] width 107 height 21
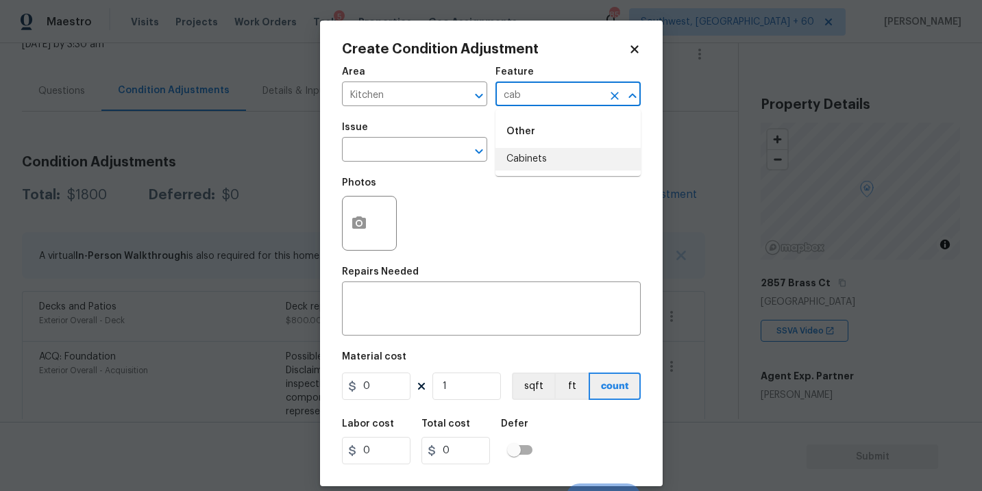
click at [559, 156] on li "Cabinets" at bounding box center [567, 159] width 145 height 23
type input "Cabinets"
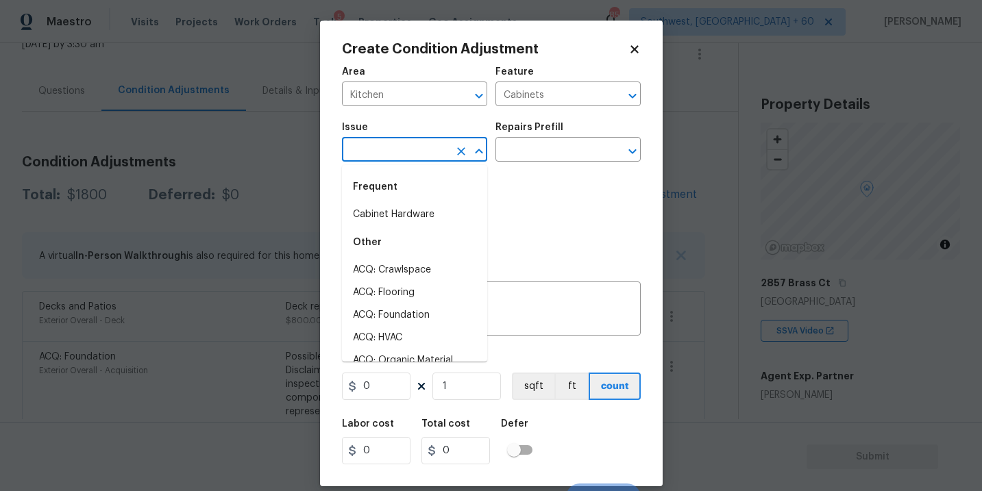
click at [367, 147] on input "text" at bounding box center [395, 150] width 107 height 21
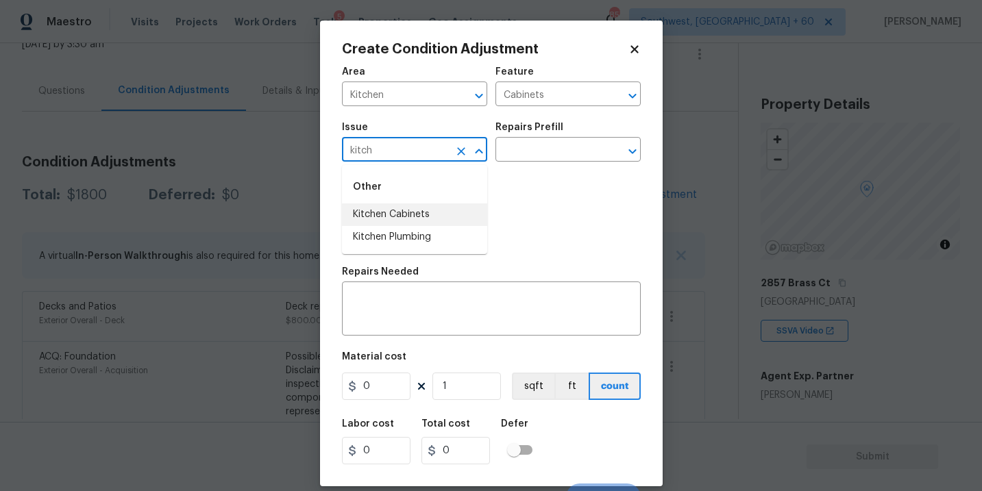
click at [389, 220] on li "Kitchen Cabinets" at bounding box center [414, 215] width 145 height 23
type input "Kitchen Cabinets"
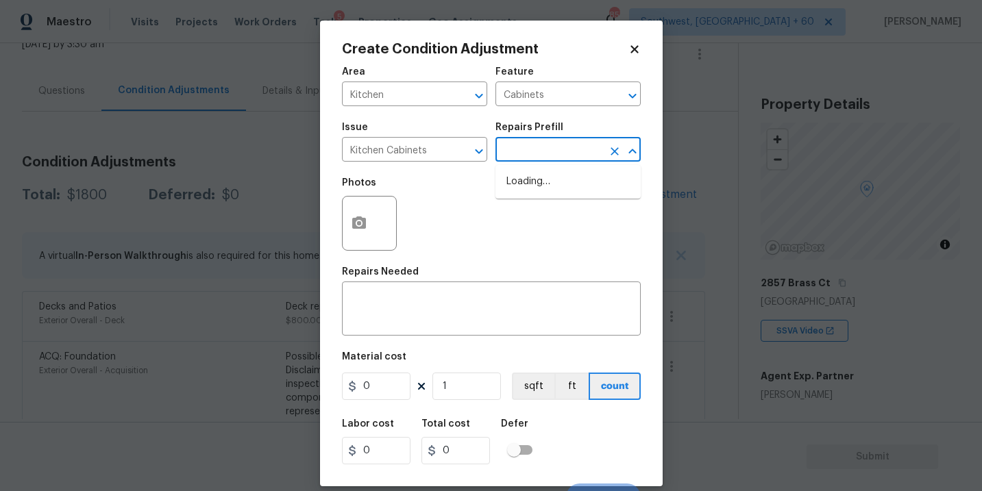
click at [552, 144] on input "text" at bounding box center [548, 150] width 107 height 21
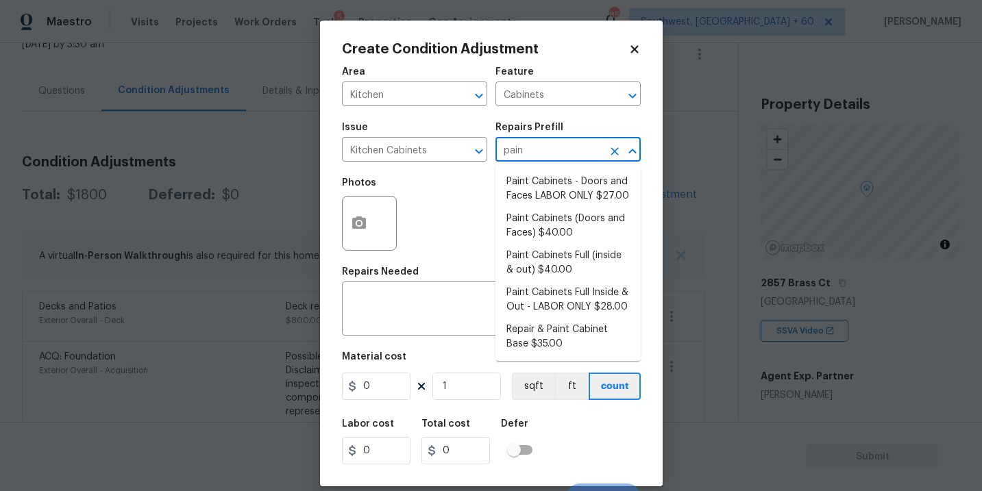
type input "paint"
click at [559, 260] on li "Paint Cabinets Full (inside & out) $40.00" at bounding box center [567, 263] width 145 height 37
type textarea "Prep, sand, mask and apply 2 coats of paint to the kitchen cabinet doors, inter…"
type input "40"
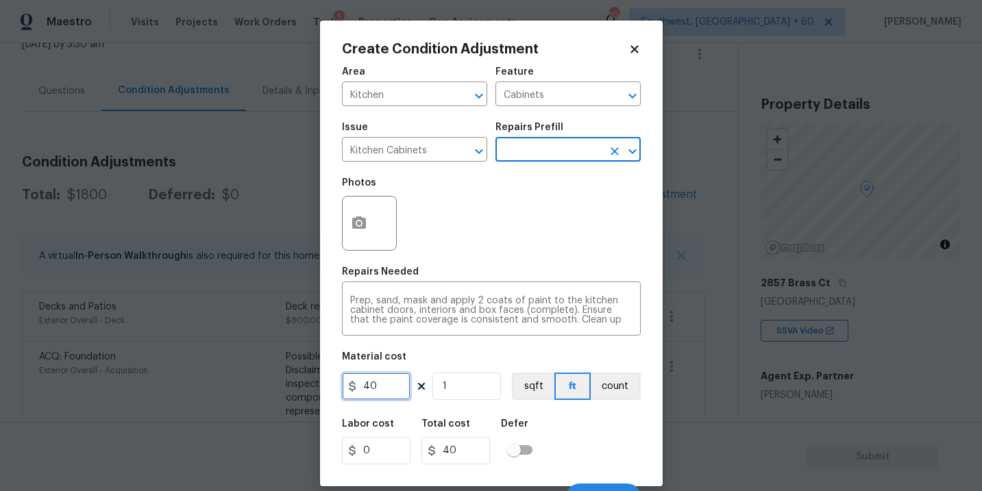
drag, startPoint x: 396, startPoint y: 387, endPoint x: 278, endPoint y: 386, distance: 117.9
click at [278, 386] on div "Create Condition Adjustment Area Kitchen ​ Feature Cabinets ​ Issue Kitchen Cab…" at bounding box center [491, 245] width 982 height 491
type input "1200"
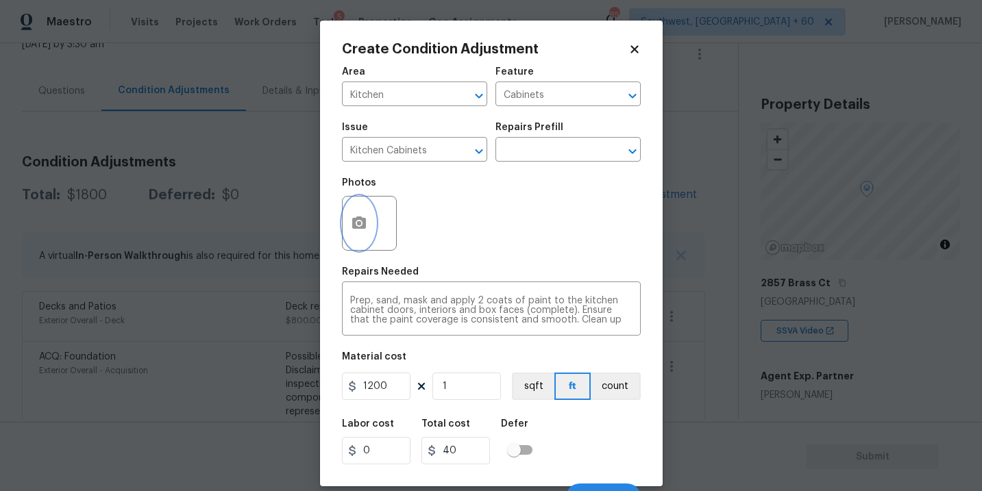
type input "1200"
click at [352, 239] on button "button" at bounding box center [359, 223] width 33 height 53
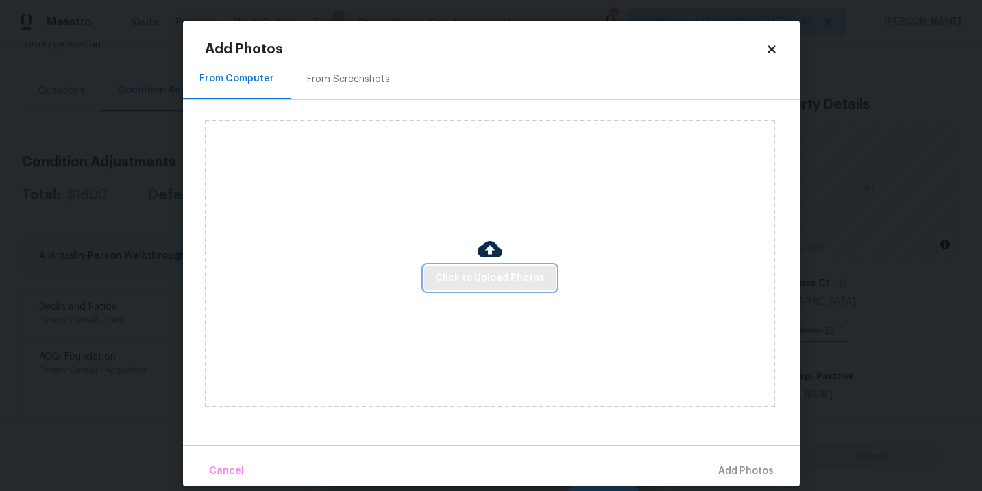
click at [511, 269] on button "Click to Upload Photos" at bounding box center [490, 278] width 132 height 25
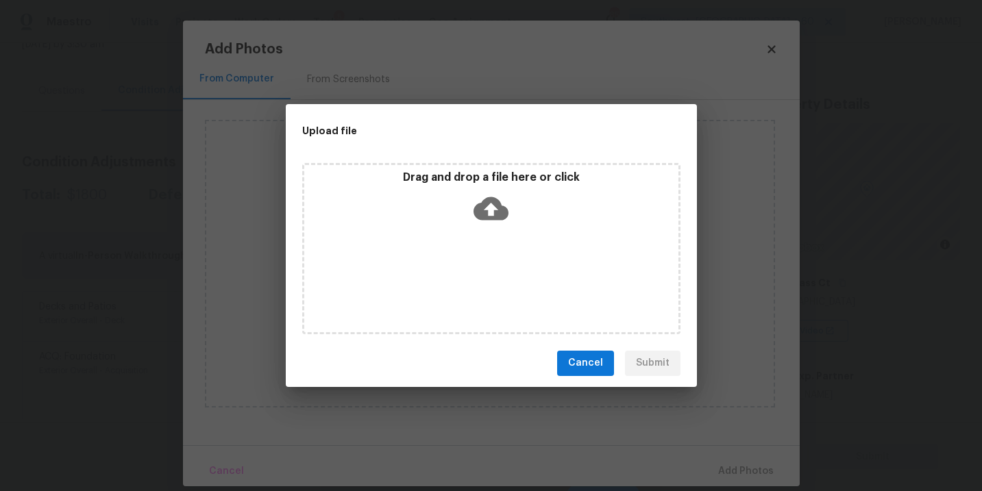
click at [502, 217] on icon at bounding box center [491, 208] width 35 height 23
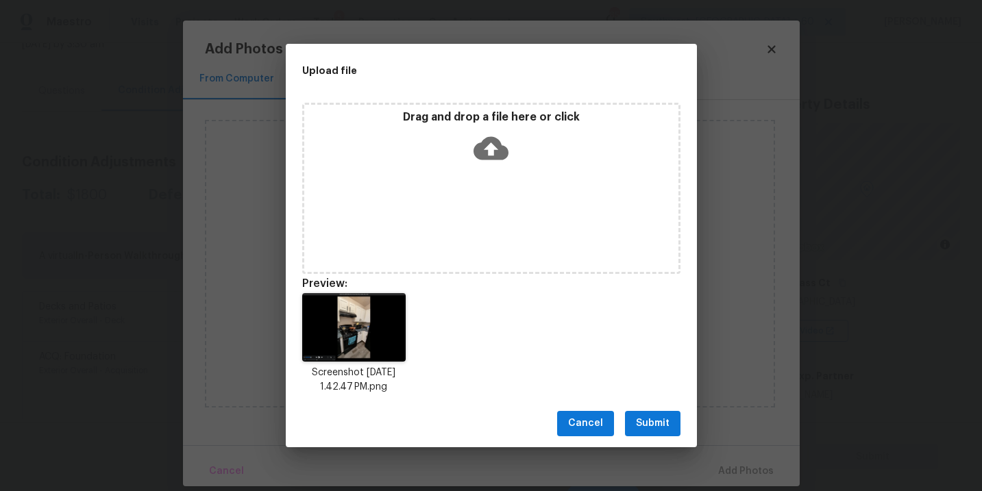
click at [655, 429] on span "Submit" at bounding box center [653, 423] width 34 height 17
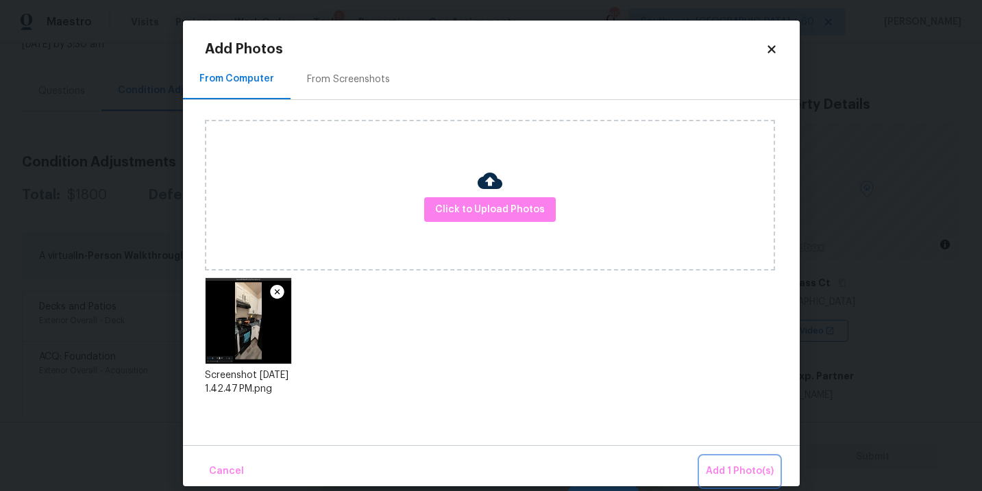
click at [722, 465] on span "Add 1 Photo(s)" at bounding box center [740, 471] width 68 height 17
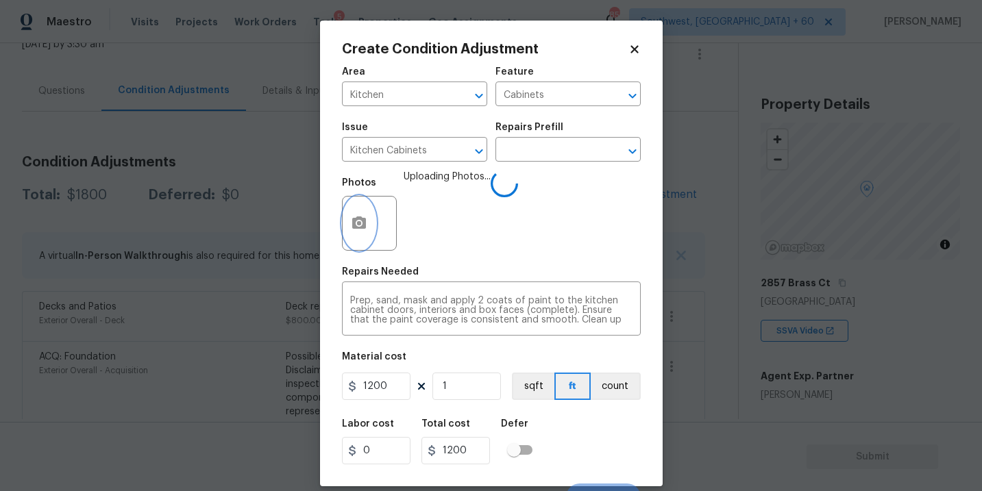
scroll to position [21, 0]
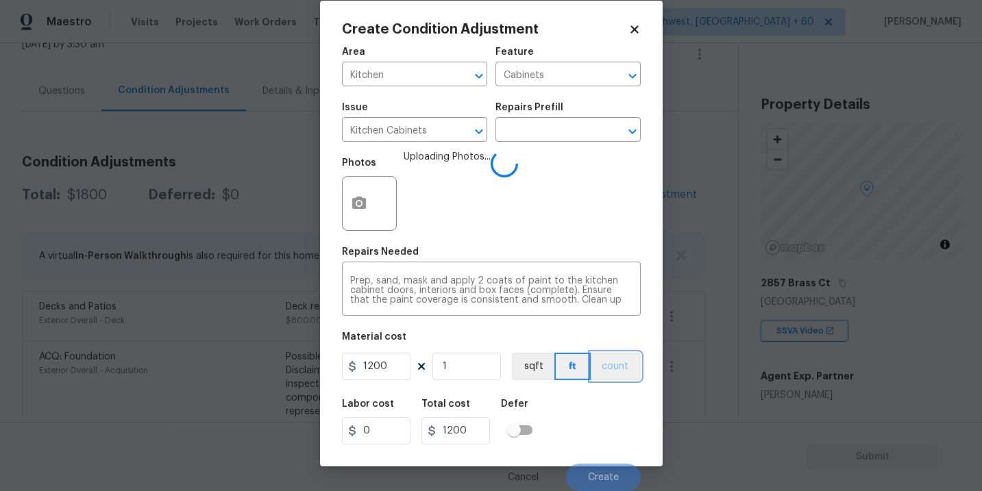
click at [630, 367] on button "count" at bounding box center [616, 366] width 50 height 27
click at [602, 406] on div "Labor cost 0 Total cost 1200 Defer" at bounding box center [491, 422] width 299 height 62
click at [609, 422] on div "Labor cost 0 Total cost 1200 Defer" at bounding box center [491, 422] width 299 height 62
click at [608, 419] on div "Labor cost 0 Total cost 1200 Defer" at bounding box center [491, 422] width 299 height 62
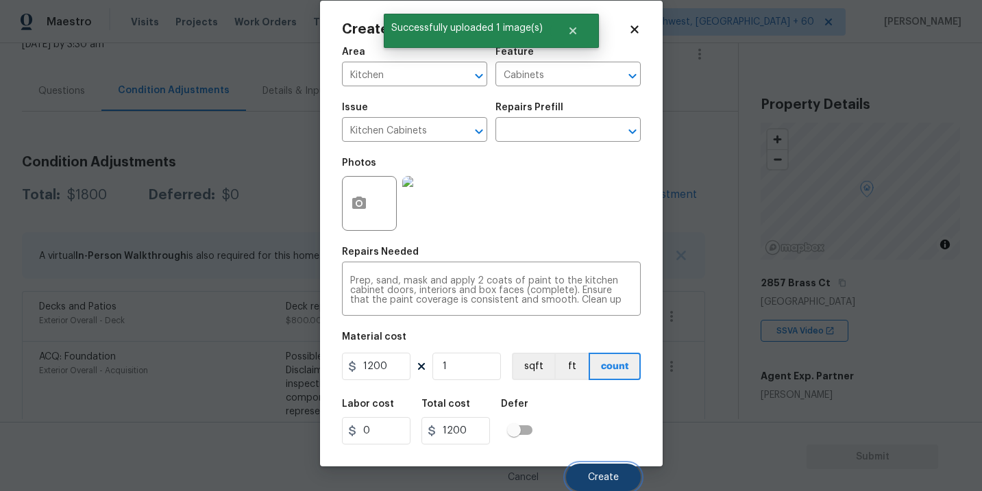
click at [604, 475] on span "Create" at bounding box center [603, 478] width 31 height 10
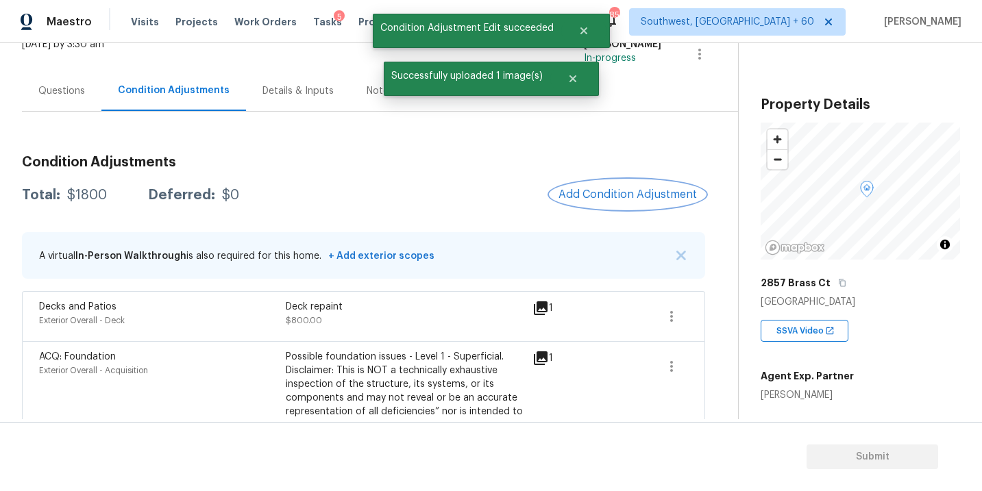
scroll to position [0, 0]
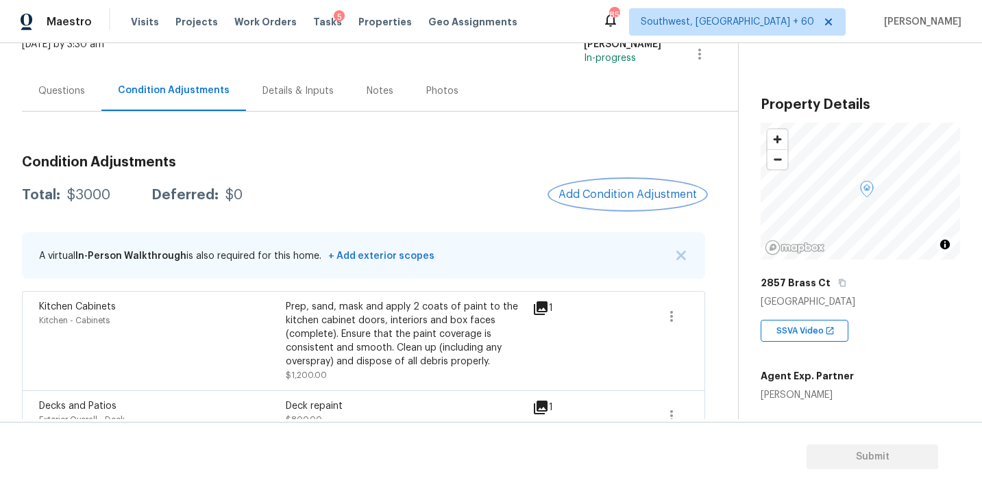
click at [590, 199] on span "Add Condition Adjustment" at bounding box center [628, 194] width 138 height 12
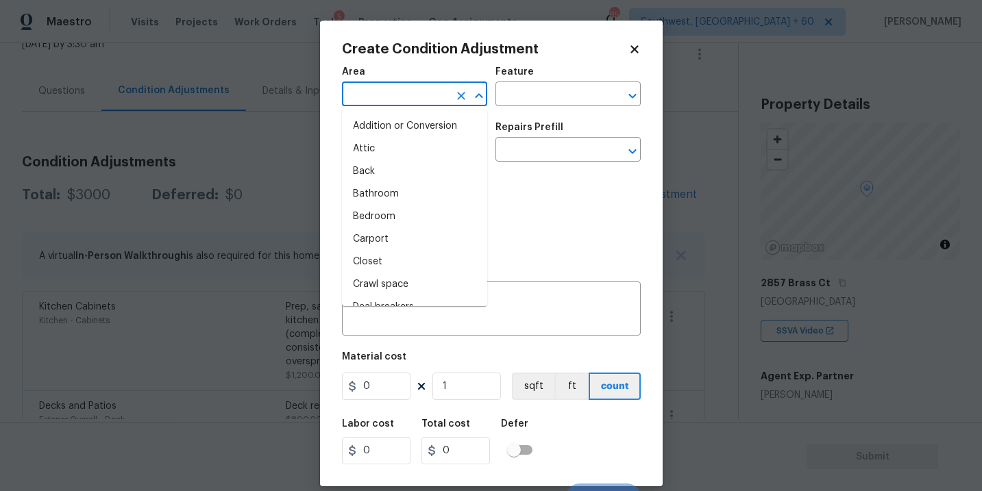
click at [365, 98] on input "text" at bounding box center [395, 95] width 107 height 21
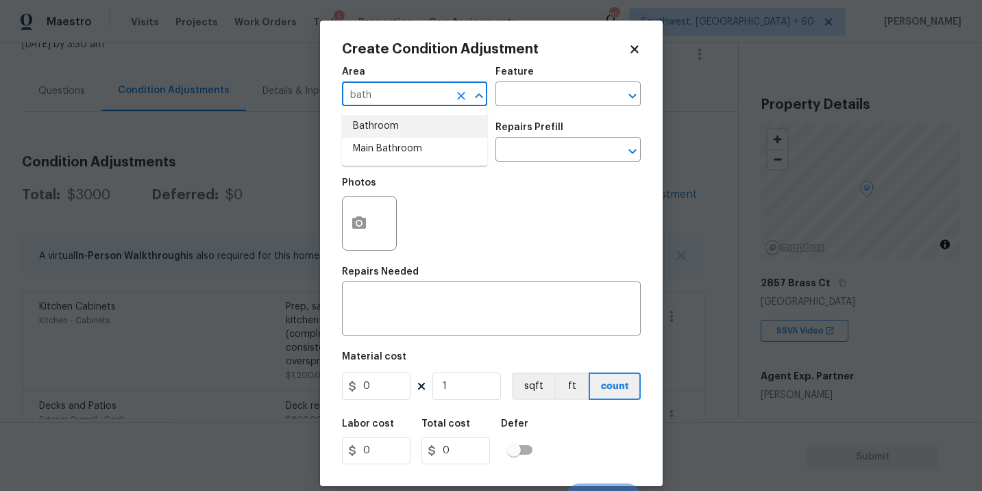
click at [385, 125] on li "Bathroom" at bounding box center [414, 126] width 145 height 23
type input "Bathroom"
click at [543, 92] on input "text" at bounding box center [548, 95] width 107 height 21
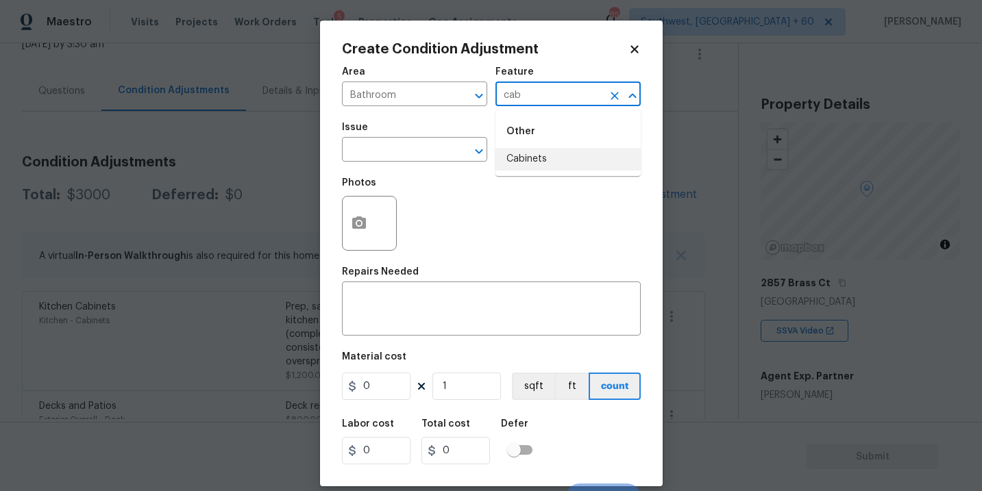
click at [565, 164] on li "Cabinets" at bounding box center [567, 159] width 145 height 23
type input "Cabinets"
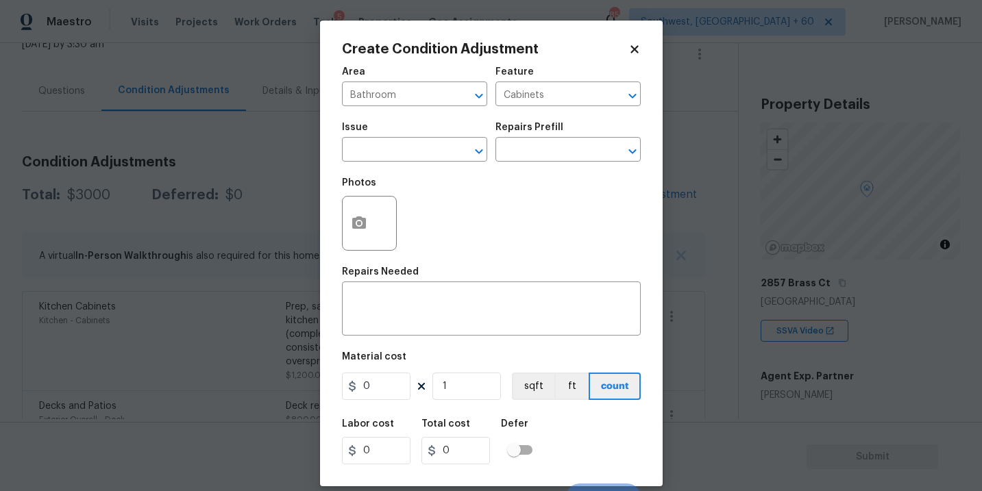
click at [389, 121] on span "Issue ​" at bounding box center [414, 142] width 145 height 56
click at [380, 146] on input "text" at bounding box center [395, 150] width 107 height 21
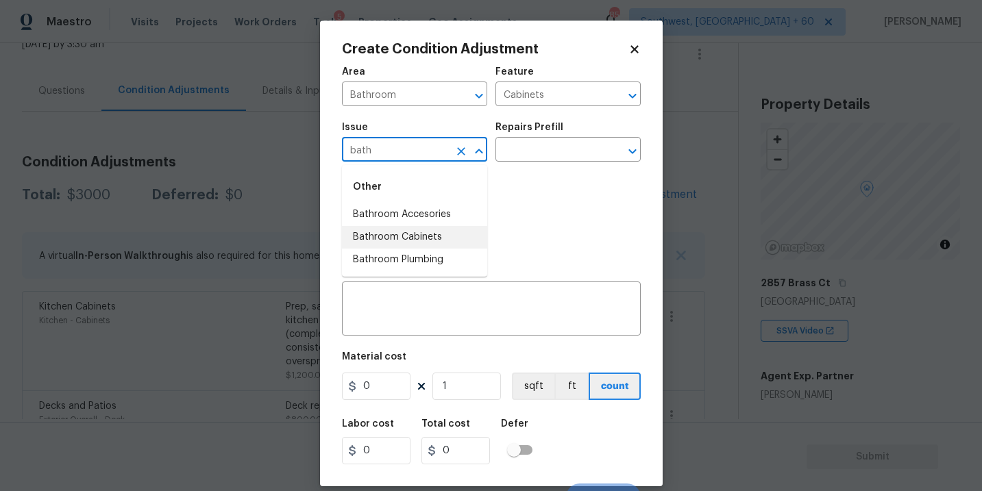
click at [388, 233] on li "Bathroom Cabinets" at bounding box center [414, 237] width 145 height 23
type input "Bathroom Cabinets"
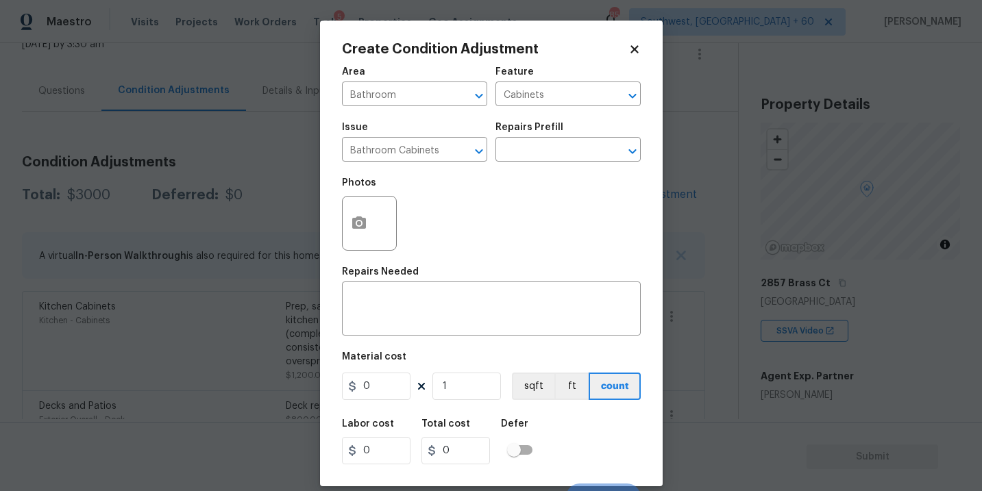
drag, startPoint x: 515, startPoint y: 175, endPoint x: 524, endPoint y: 172, distance: 9.3
click at [524, 172] on div "Photos" at bounding box center [491, 214] width 299 height 89
click at [546, 149] on input "text" at bounding box center [548, 150] width 107 height 21
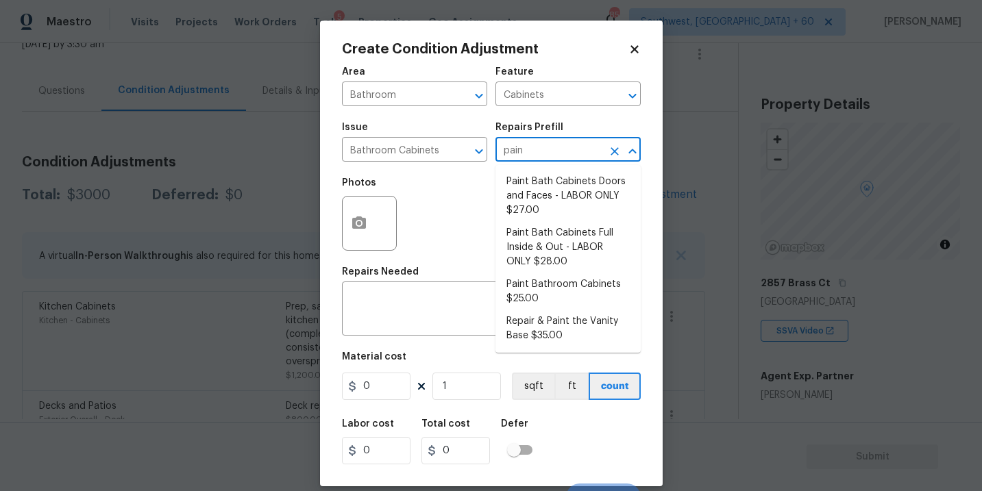
type input "paint"
click at [553, 276] on li "Paint Bathroom Cabinets $25.00" at bounding box center [567, 291] width 145 height 37
type textarea "Prep, sand, mask and apply 2 coats of paint to the bathroom cabinet doors, inte…"
type input "25"
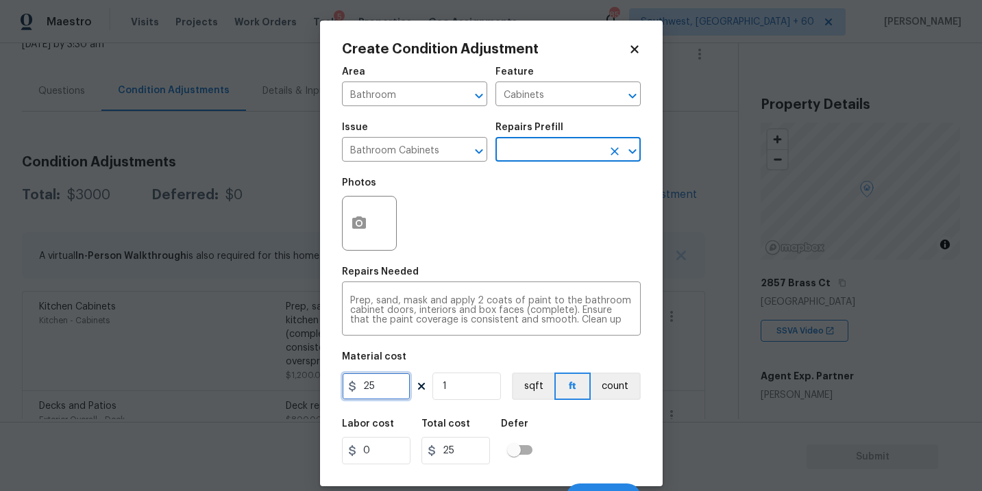
drag, startPoint x: 381, startPoint y: 384, endPoint x: 257, endPoint y: 384, distance: 124.0
click at [257, 384] on div "Create Condition Adjustment Area Bathroom ​ Feature Cabinets ​ Issue Bathroom C…" at bounding box center [491, 245] width 982 height 491
type input "1000"
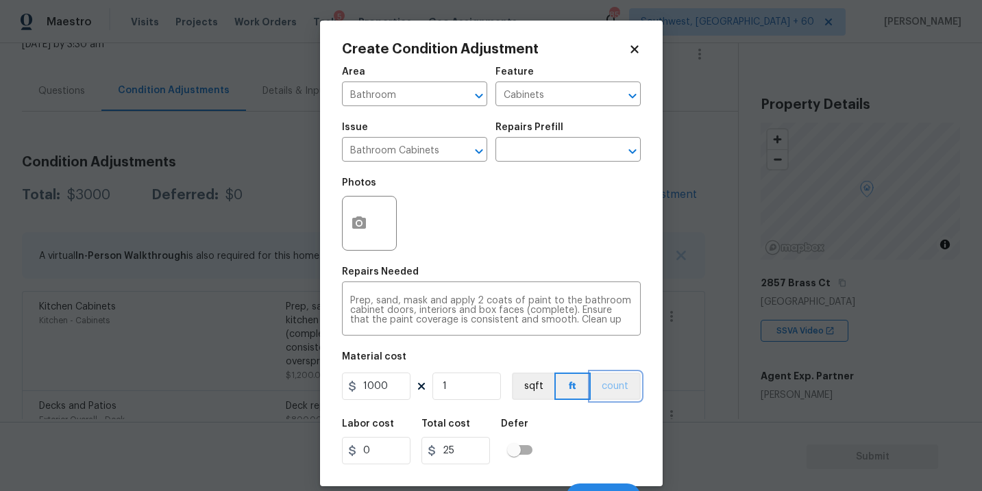
type input "1000"
click at [616, 382] on button "count" at bounding box center [616, 386] width 50 height 27
click at [367, 231] on button "button" at bounding box center [359, 223] width 33 height 53
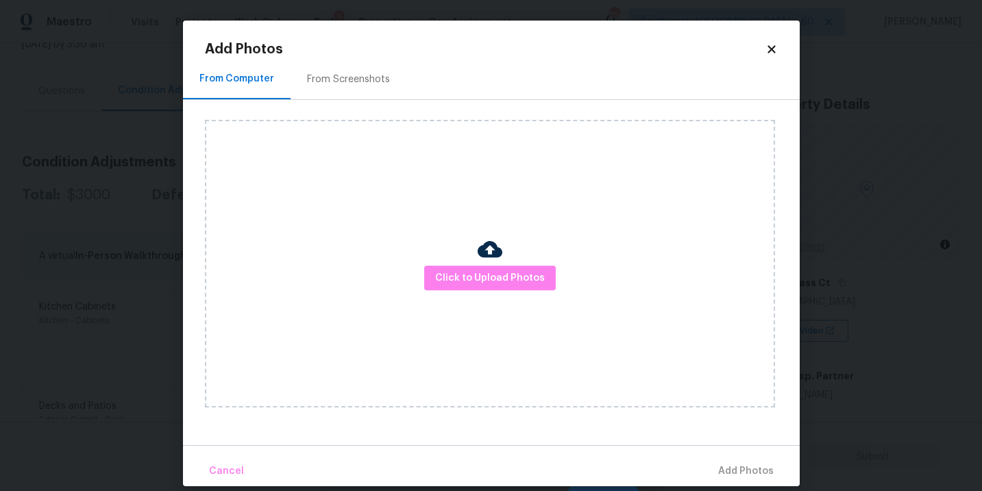
click at [489, 297] on div "Click to Upload Photos" at bounding box center [490, 264] width 570 height 288
click at [504, 288] on button "Click to Upload Photos" at bounding box center [490, 278] width 132 height 25
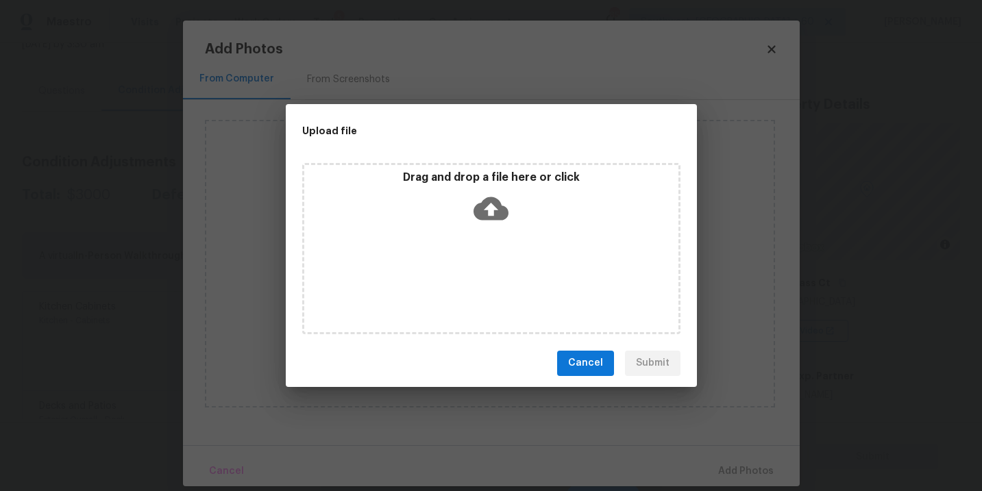
click at [504, 254] on div "Drag and drop a file here or click" at bounding box center [491, 248] width 378 height 171
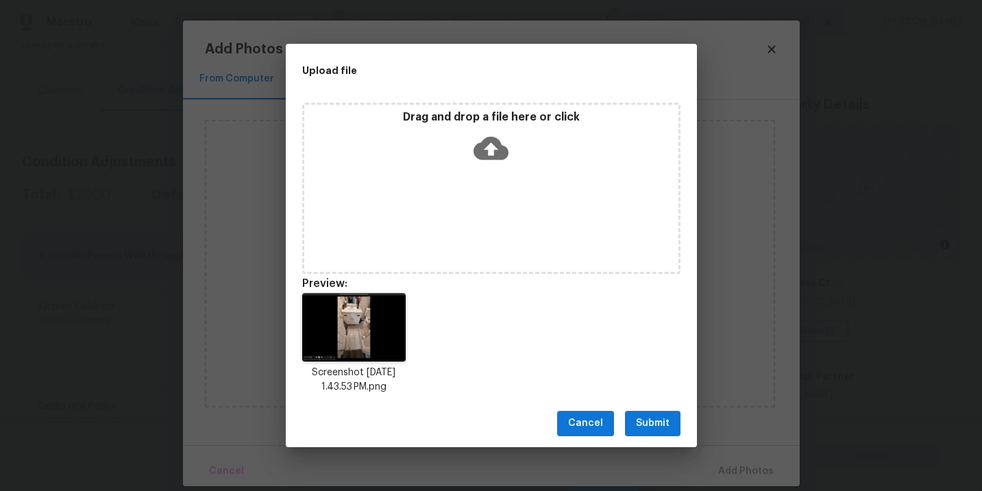
click at [650, 434] on button "Submit" at bounding box center [653, 423] width 56 height 25
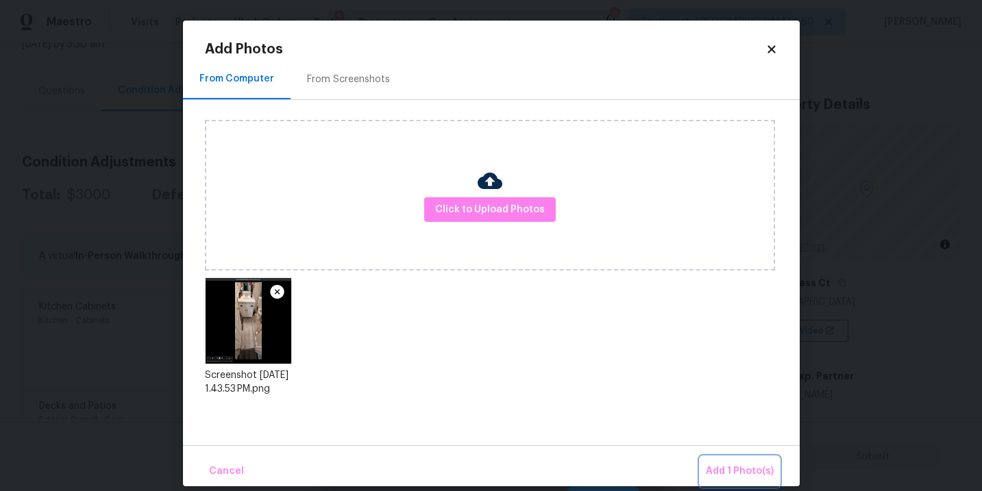
click at [729, 462] on button "Add 1 Photo(s)" at bounding box center [739, 471] width 79 height 29
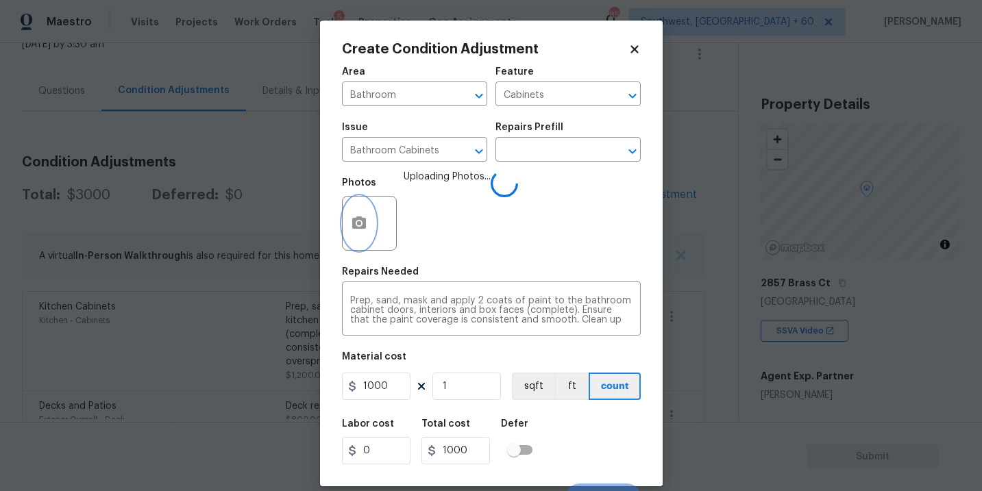
scroll to position [21, 0]
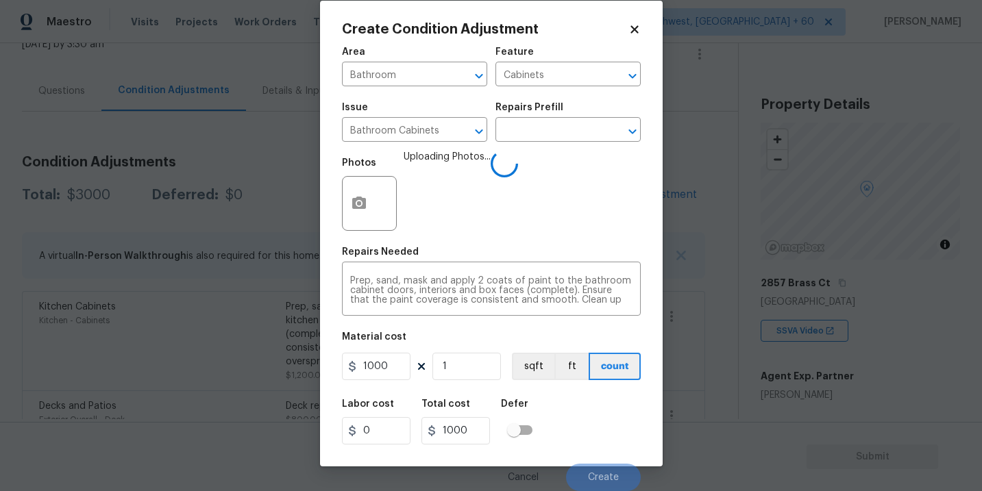
click at [596, 433] on div "Labor cost 0 Total cost 1000 Defer" at bounding box center [491, 422] width 299 height 62
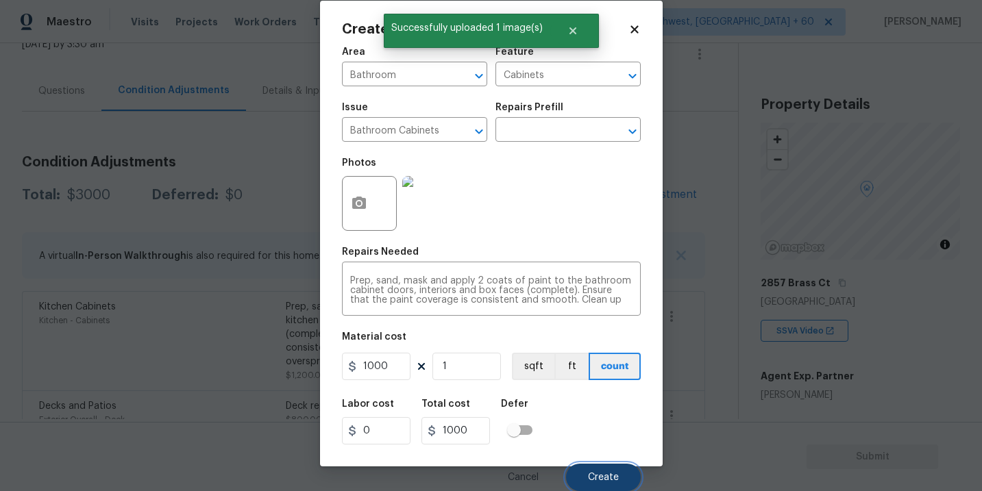
click at [598, 476] on span "Create" at bounding box center [603, 478] width 31 height 10
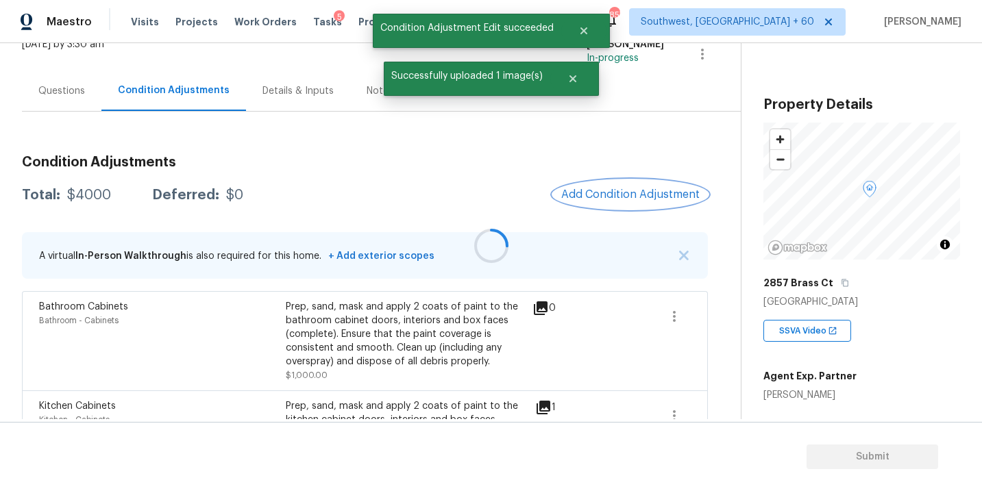
scroll to position [0, 0]
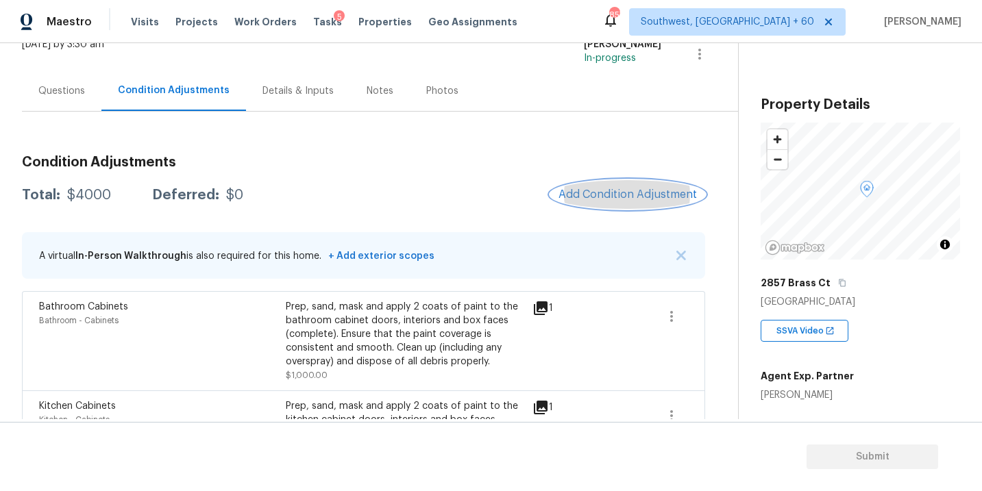
click at [621, 195] on span "Add Condition Adjustment" at bounding box center [628, 194] width 138 height 12
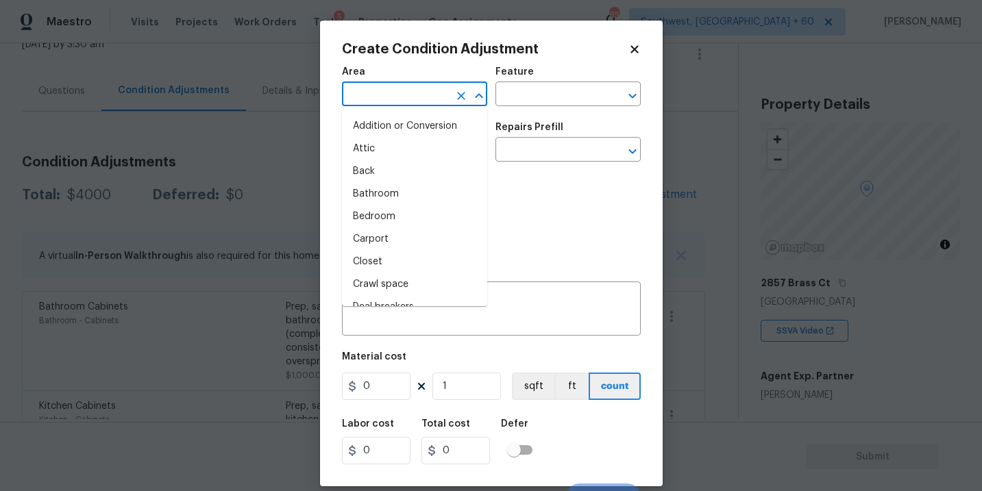
click at [413, 99] on input "text" at bounding box center [395, 95] width 107 height 21
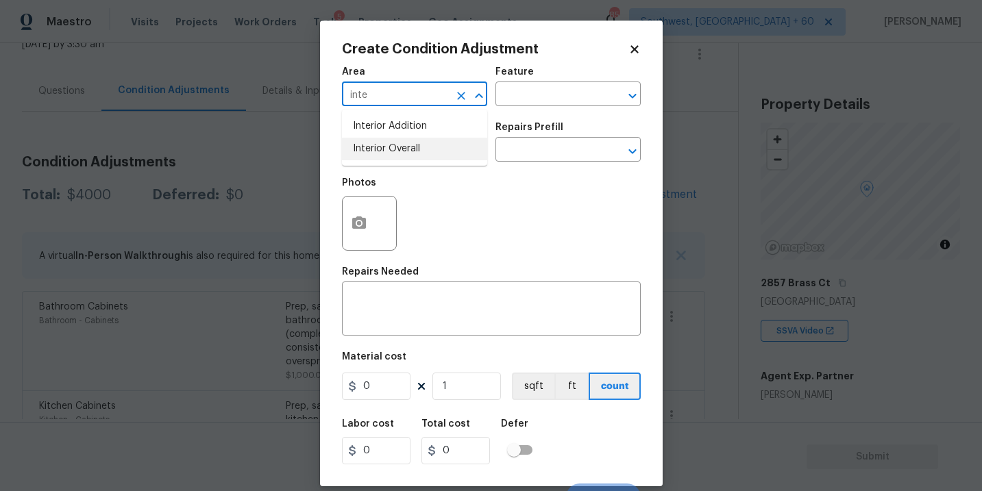
click at [417, 139] on li "Interior Overall" at bounding box center [414, 149] width 145 height 23
type input "Interior Overall"
click at [550, 87] on input "text" at bounding box center [548, 95] width 107 height 21
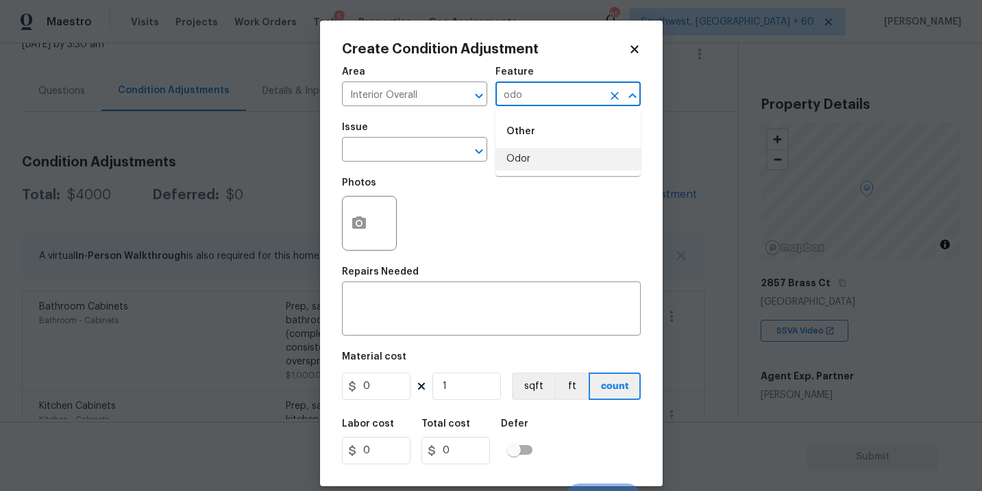
click at [534, 154] on li "Odor" at bounding box center [567, 159] width 145 height 23
type input "Odor"
click at [424, 153] on input "text" at bounding box center [395, 150] width 107 height 21
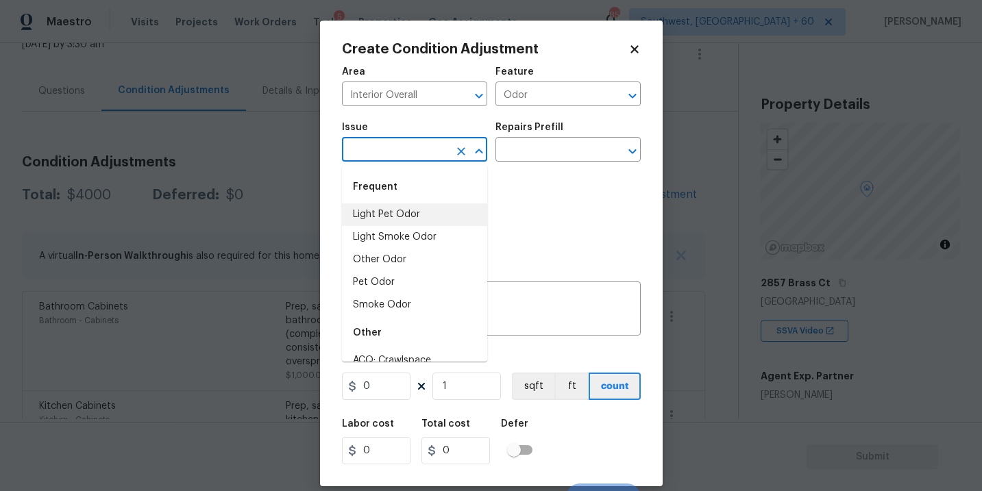
click at [397, 220] on li "Light Pet Odor" at bounding box center [414, 215] width 145 height 23
type input "Light Pet Odor"
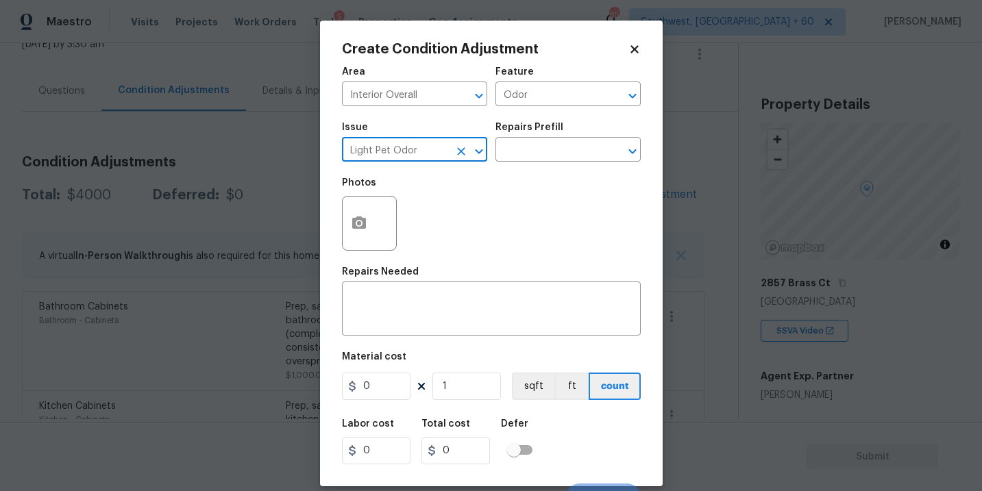
click at [571, 137] on div "Repairs Prefill" at bounding box center [567, 132] width 145 height 18
click at [563, 147] on input "text" at bounding box center [548, 150] width 107 height 21
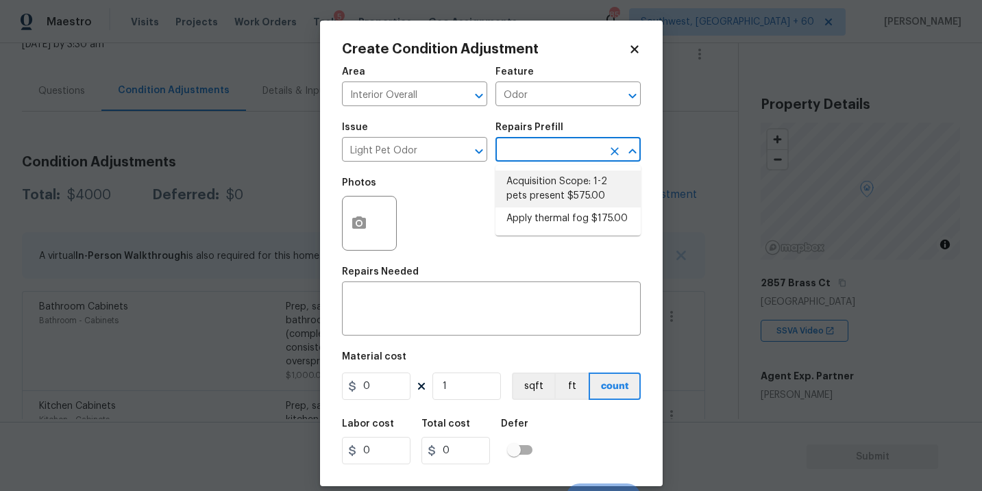
click at [542, 182] on li "Acquisition Scope: 1-2 pets present $575.00" at bounding box center [567, 189] width 145 height 37
type textarea "Acquisition Scope: 1-2 pets present"
type input "575"
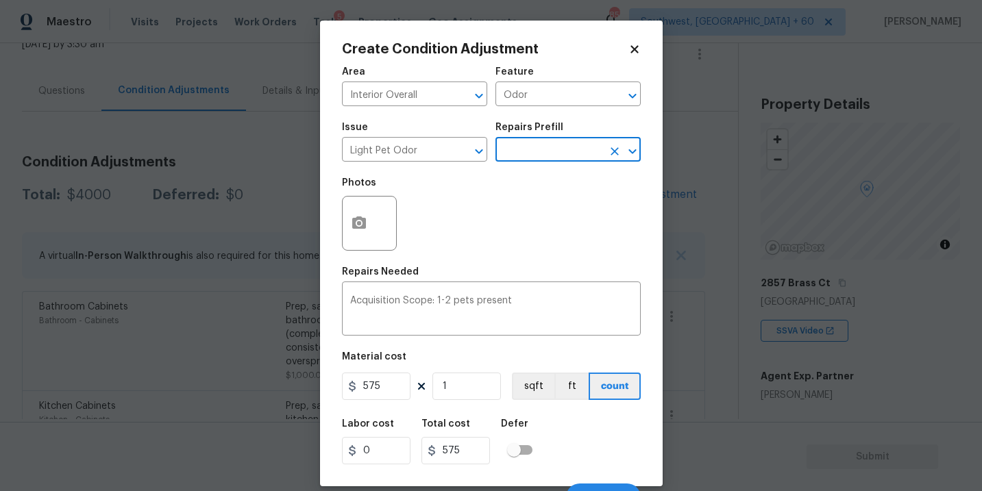
scroll to position [21, 0]
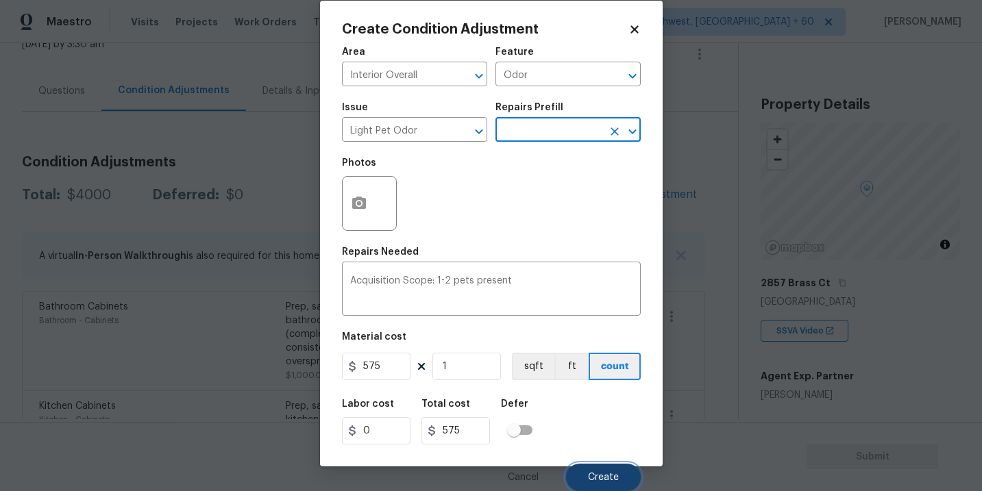
click at [596, 465] on button "Create" at bounding box center [603, 477] width 75 height 27
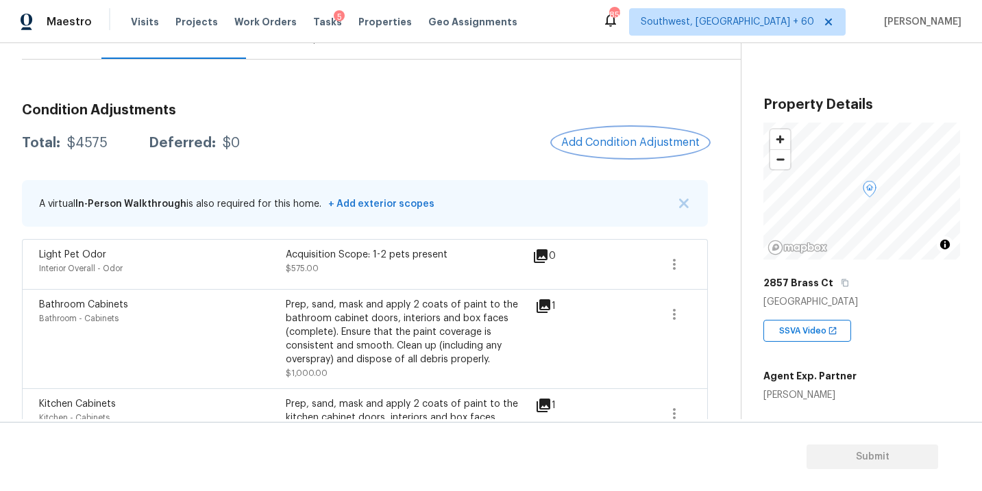
scroll to position [228, 0]
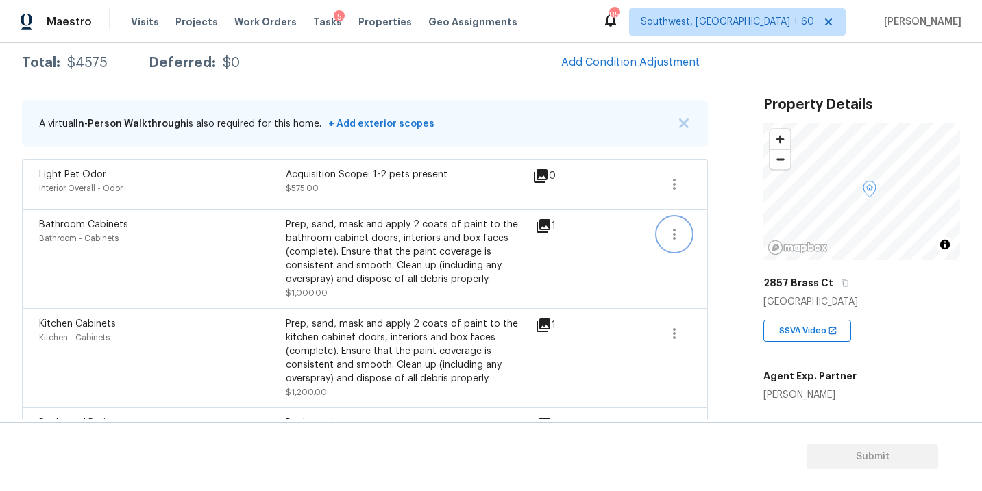
click at [681, 237] on icon "button" at bounding box center [674, 234] width 16 height 16
click at [723, 237] on div "Edit" at bounding box center [752, 232] width 107 height 14
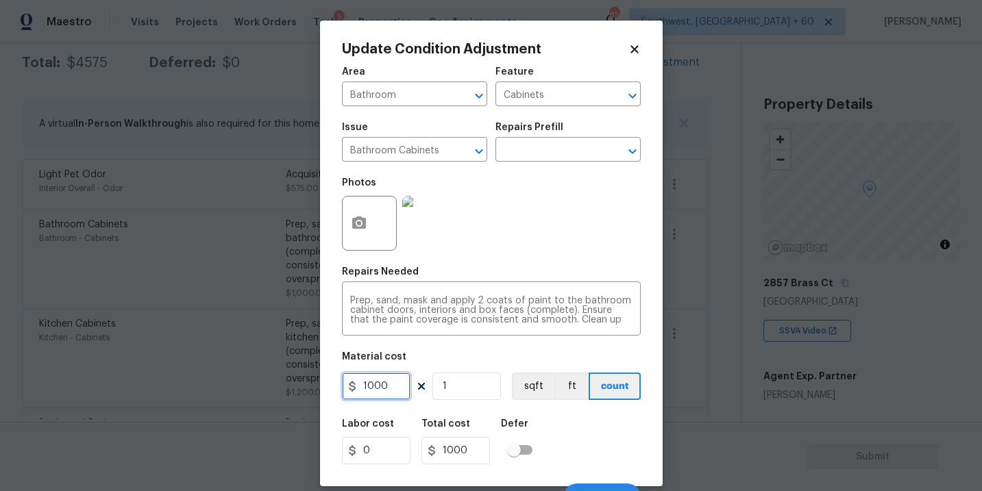
drag, startPoint x: 367, startPoint y: 385, endPoint x: 397, endPoint y: 385, distance: 30.8
click at [397, 385] on input "1000" at bounding box center [376, 386] width 69 height 27
type input "1100"
click at [366, 226] on icon "button" at bounding box center [359, 223] width 16 height 16
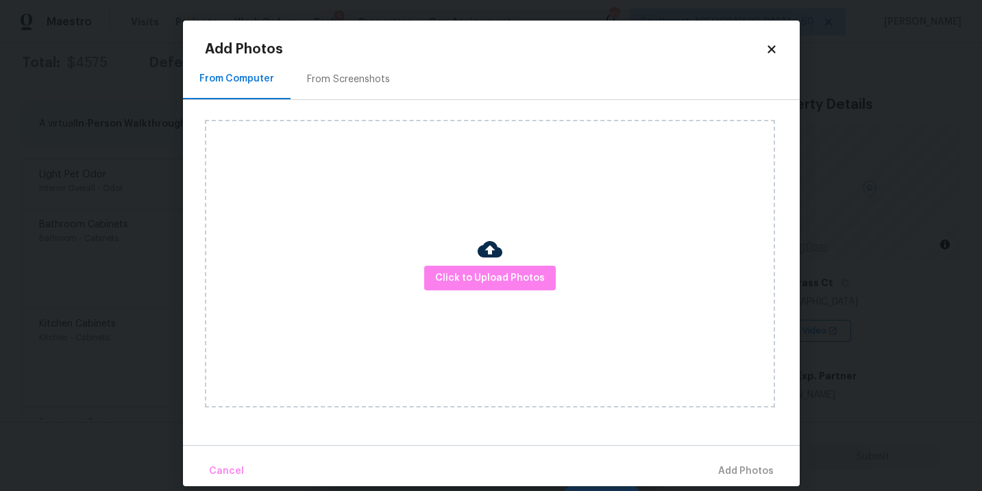
click at [467, 249] on div "Click to Upload Photos" at bounding box center [490, 264] width 570 height 288
click at [478, 287] on button "Click to Upload Photos" at bounding box center [490, 278] width 132 height 25
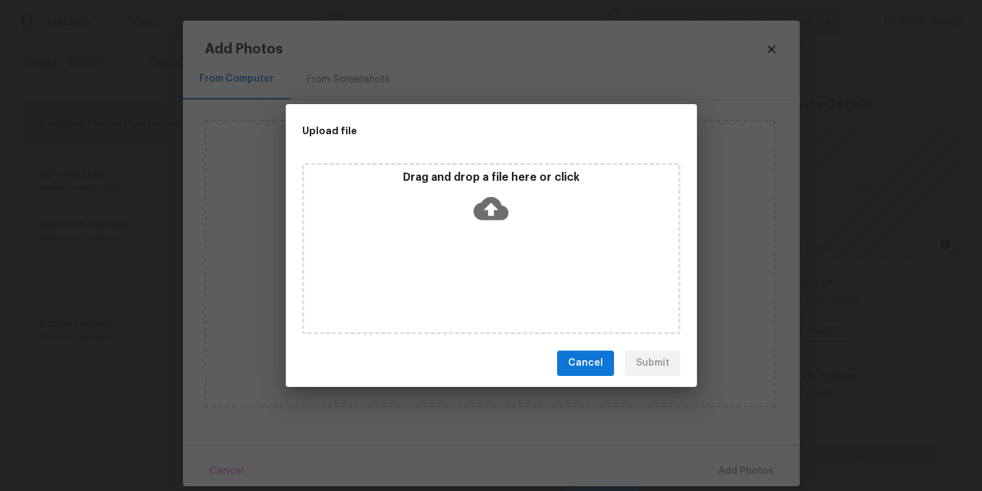
click at [489, 221] on icon at bounding box center [491, 208] width 35 height 35
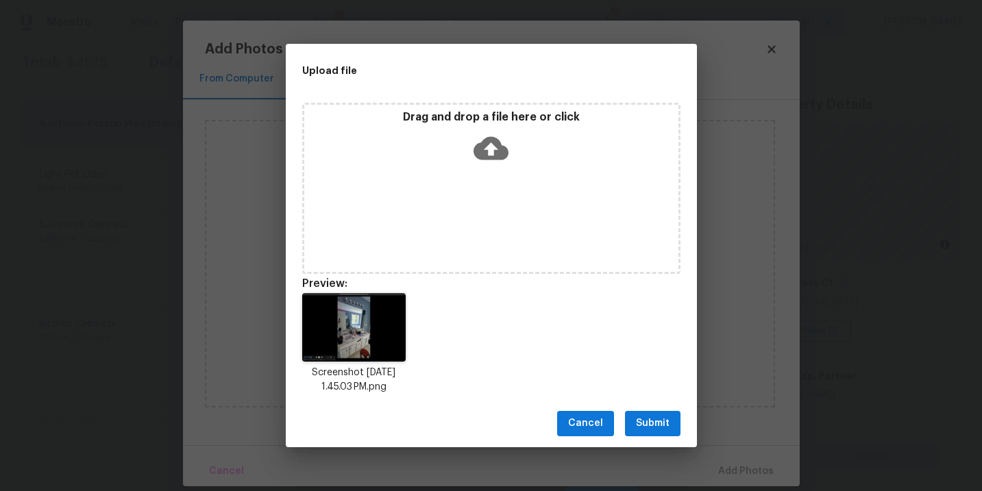
click at [661, 417] on span "Submit" at bounding box center [653, 423] width 34 height 17
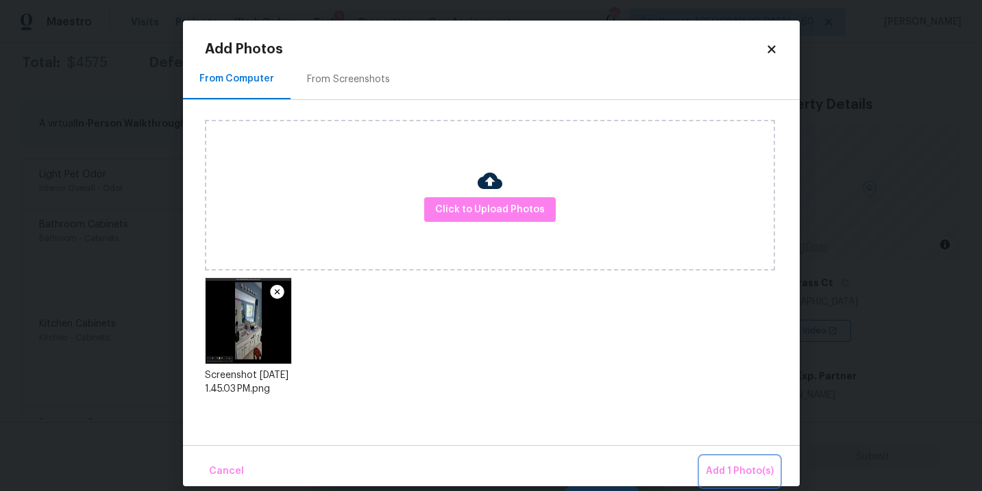
click at [737, 468] on span "Add 1 Photo(s)" at bounding box center [740, 471] width 68 height 17
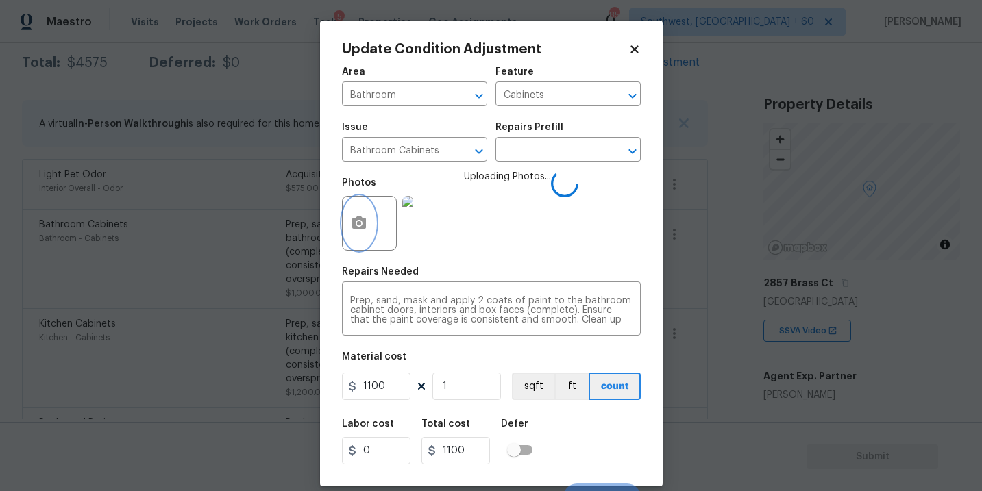
scroll to position [21, 0]
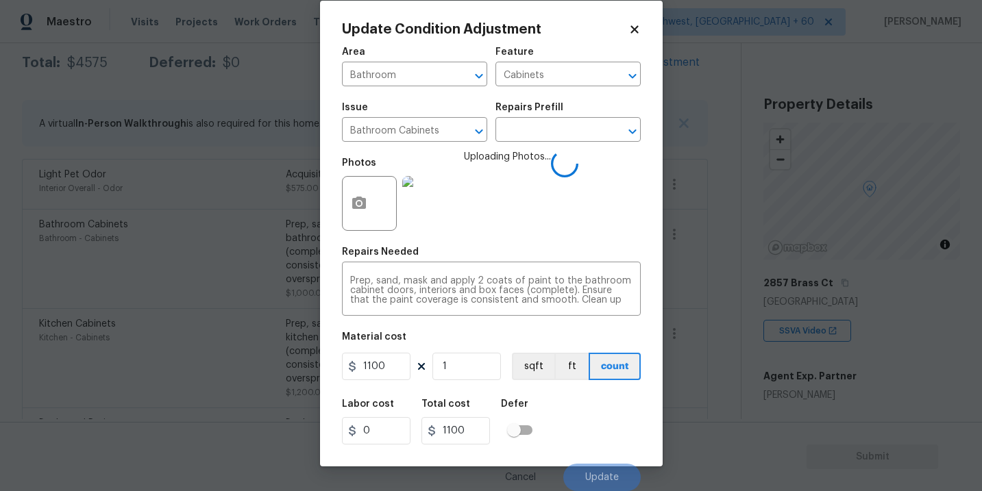
click at [597, 420] on div "Labor cost 0 Total cost 1100 Defer" at bounding box center [491, 422] width 299 height 62
click at [594, 417] on div "Labor cost 0 Total cost 1100 Defer" at bounding box center [491, 422] width 299 height 62
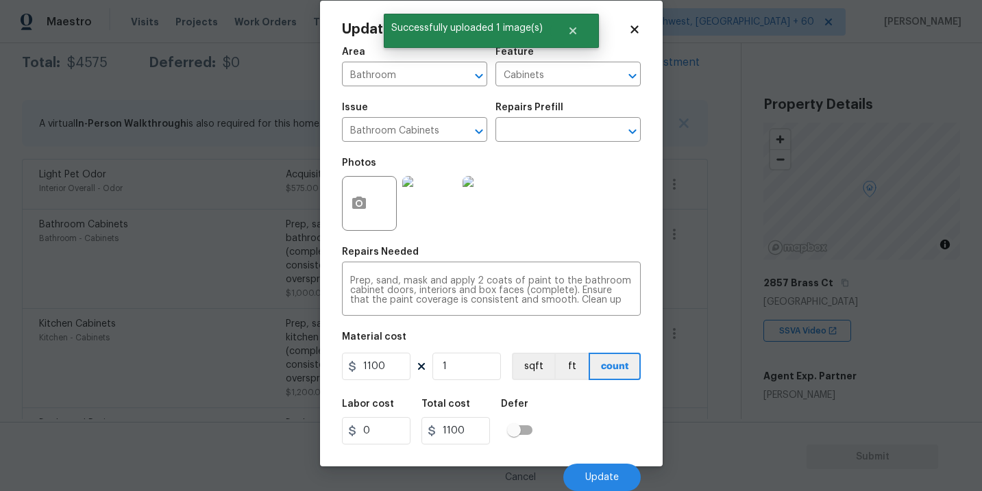
click at [601, 427] on div "Labor cost 0 Total cost 1100 Defer" at bounding box center [491, 422] width 299 height 62
click at [602, 476] on span "Update" at bounding box center [602, 478] width 34 height 10
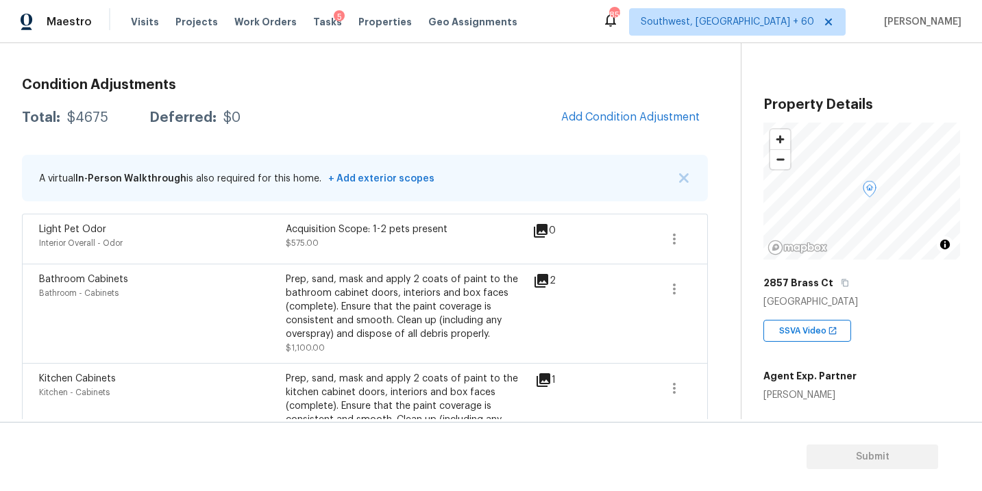
scroll to position [132, 0]
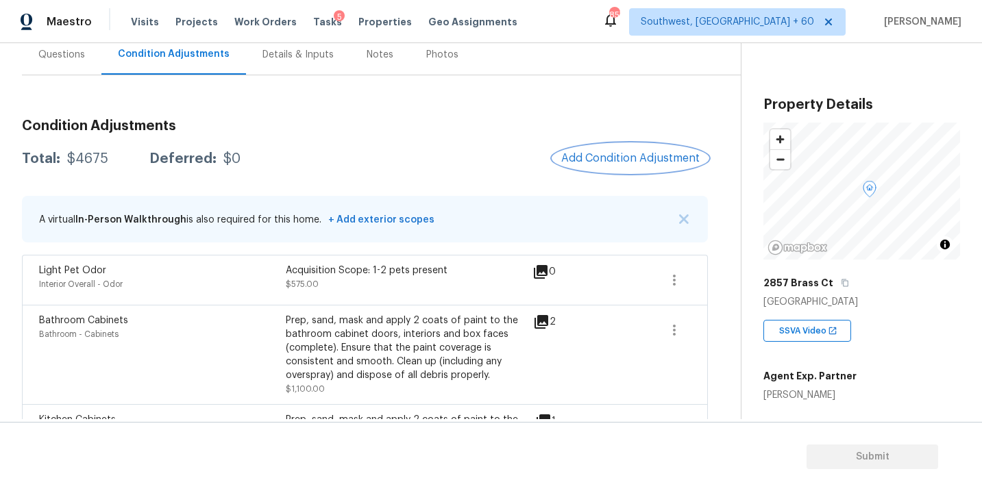
click at [620, 156] on span "Add Condition Adjustment" at bounding box center [630, 158] width 138 height 12
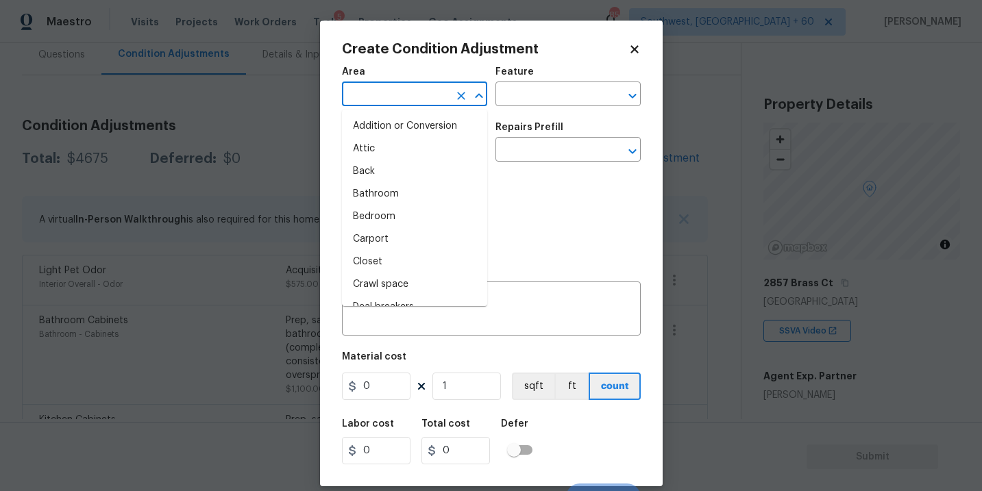
click at [415, 95] on input "text" at bounding box center [395, 95] width 107 height 21
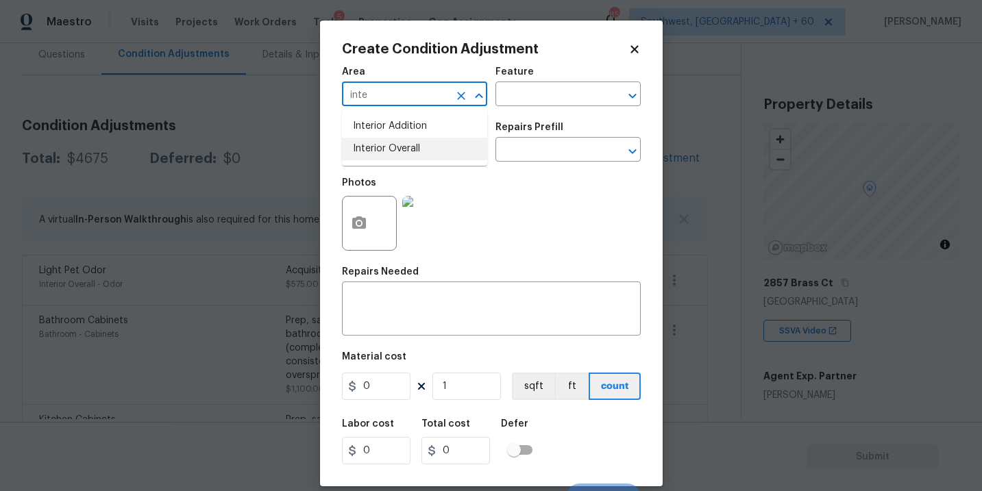
click at [408, 154] on li "Interior Overall" at bounding box center [414, 149] width 145 height 23
type input "Interior Overall"
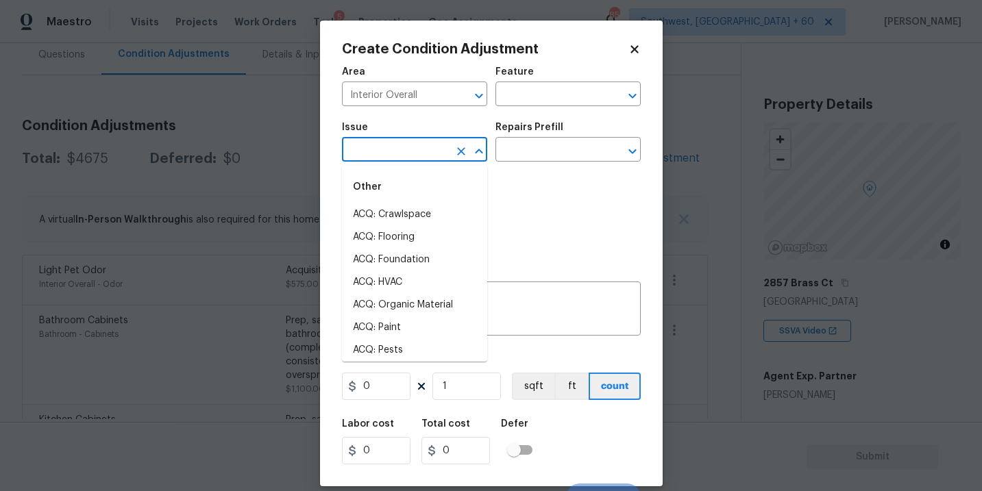
click at [408, 154] on input "text" at bounding box center [395, 150] width 107 height 21
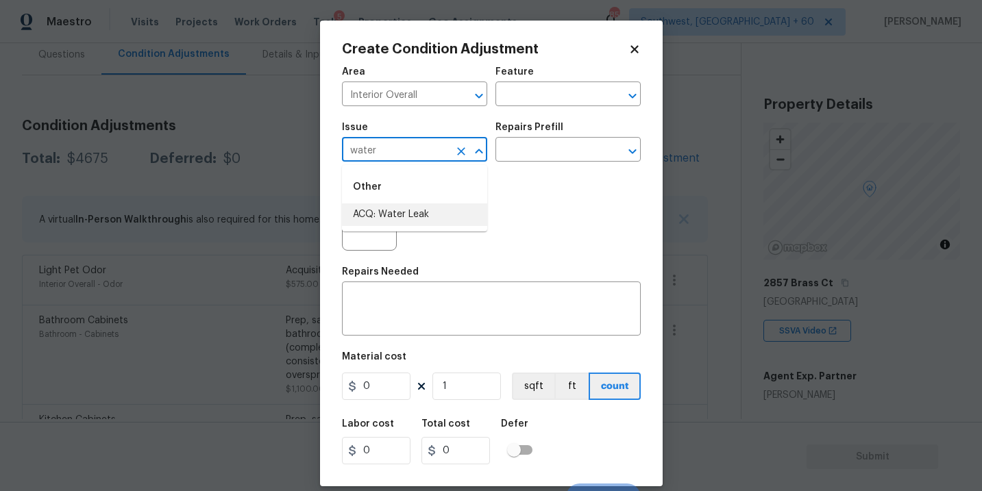
click at [405, 209] on li "ACQ: Water Leak" at bounding box center [414, 215] width 145 height 23
type input "ACQ: Water Leak"
click at [556, 158] on input "text" at bounding box center [548, 150] width 107 height 21
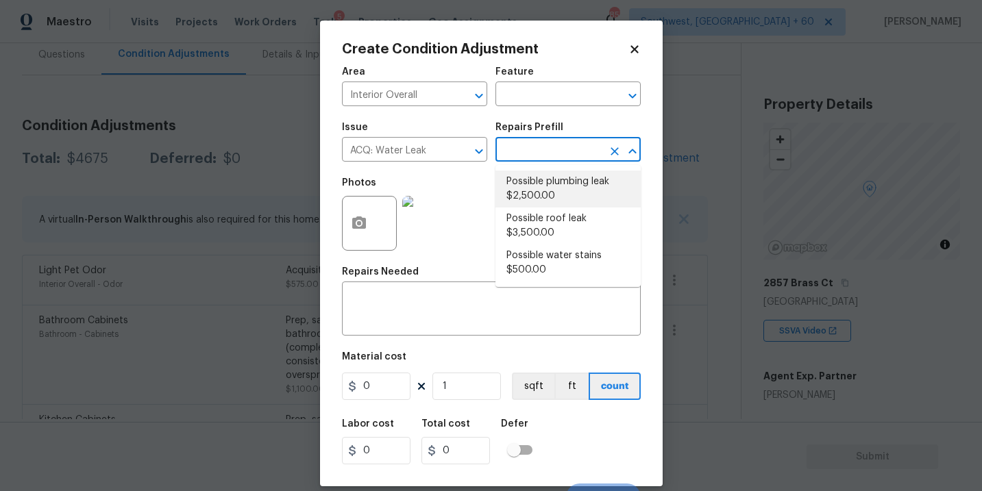
click at [557, 180] on li "Possible plumbing leak $2,500.00" at bounding box center [567, 189] width 145 height 37
type input "Acquisition"
type textarea "Acquisition Scope: Possible plumbing leak"
type input "2500"
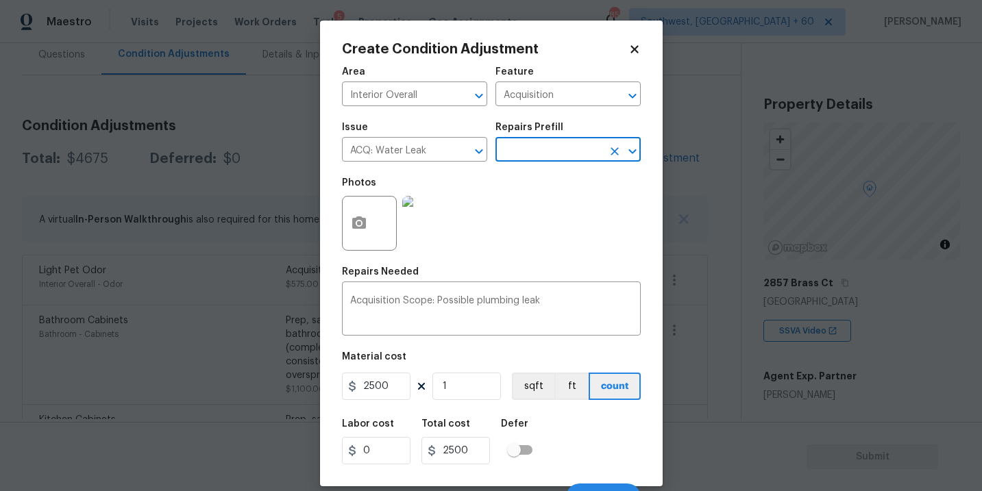
click at [376, 234] on div at bounding box center [369, 223] width 55 height 55
click at [354, 229] on icon "button" at bounding box center [359, 223] width 14 height 12
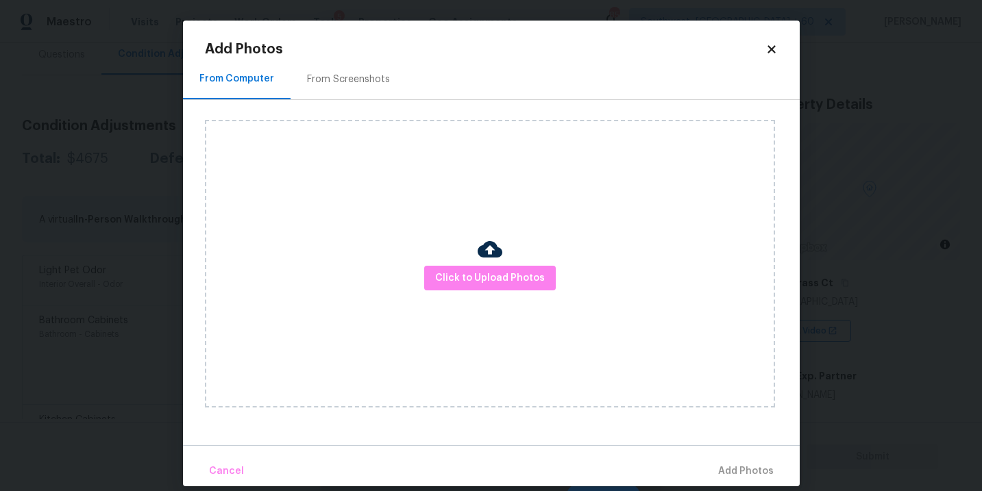
click at [463, 257] on div "Click to Upload Photos" at bounding box center [490, 264] width 570 height 288
click at [475, 268] on button "Click to Upload Photos" at bounding box center [490, 278] width 132 height 25
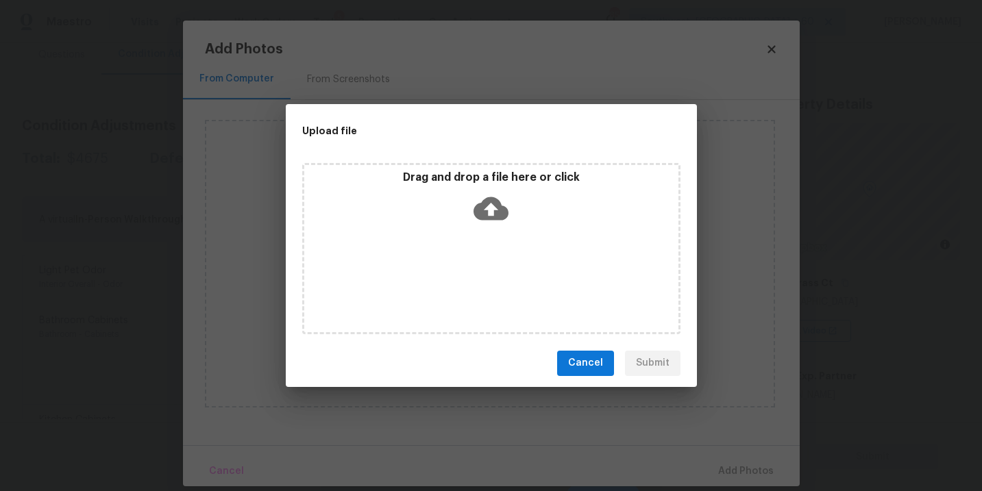
click at [497, 234] on div "Drag and drop a file here or click" at bounding box center [491, 248] width 378 height 171
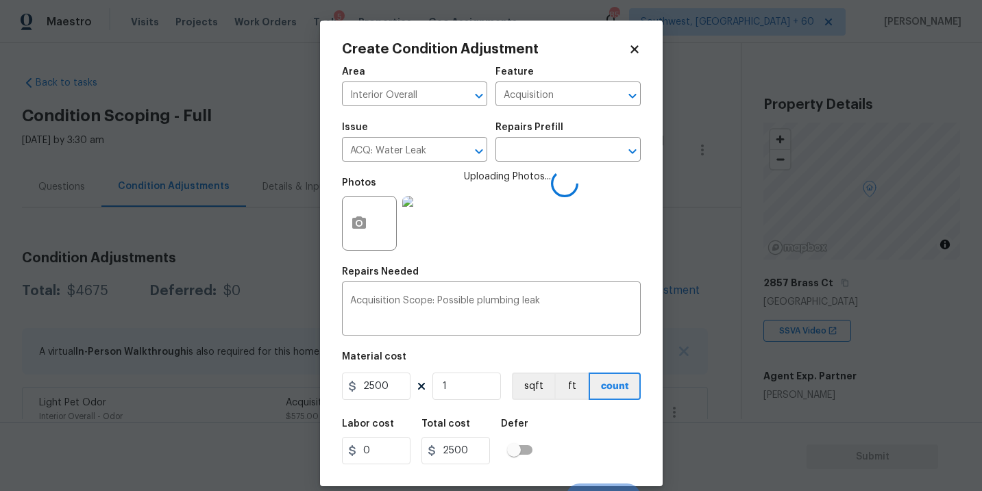
scroll to position [21, 0]
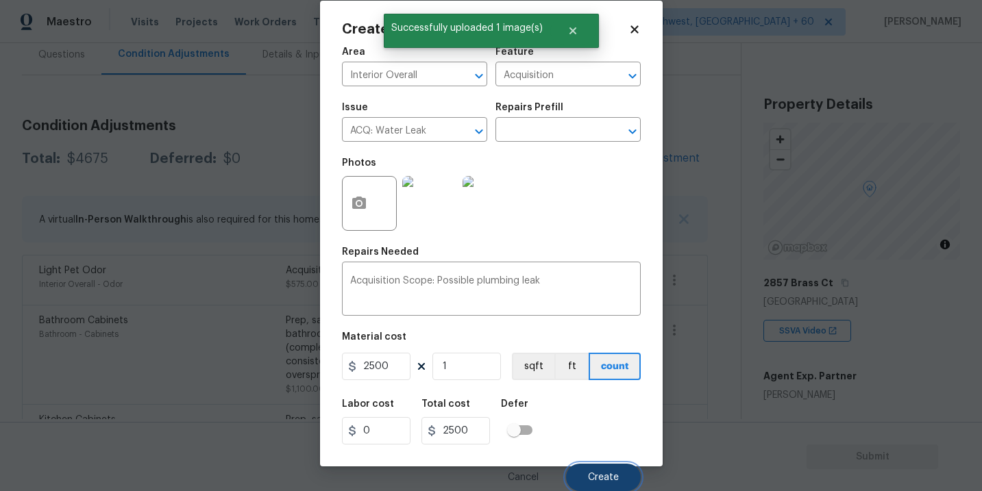
click at [611, 478] on span "Create" at bounding box center [603, 478] width 31 height 10
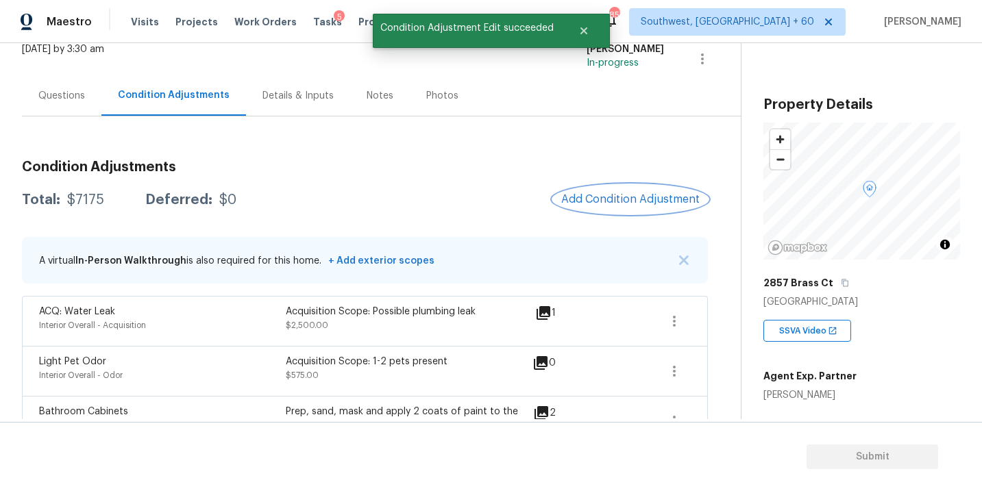
scroll to position [51, 0]
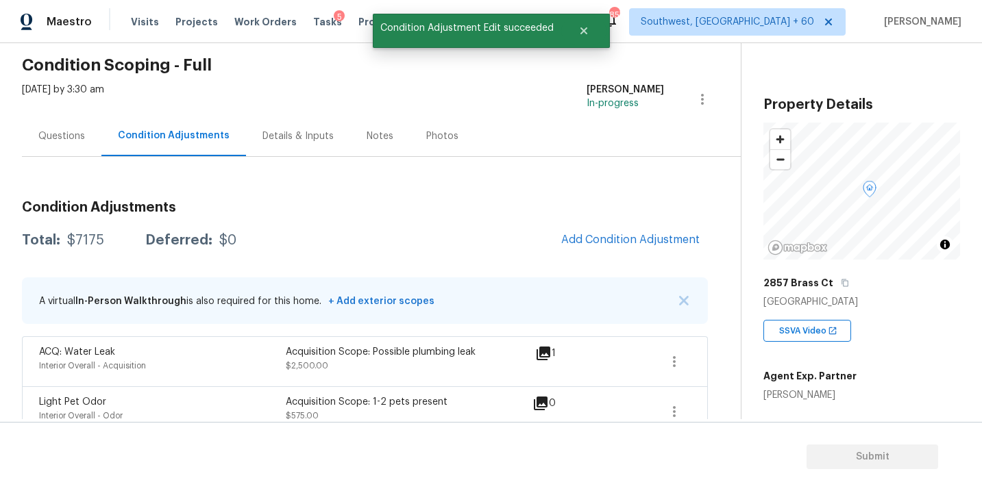
click at [57, 127] on div "Questions" at bounding box center [61, 136] width 79 height 40
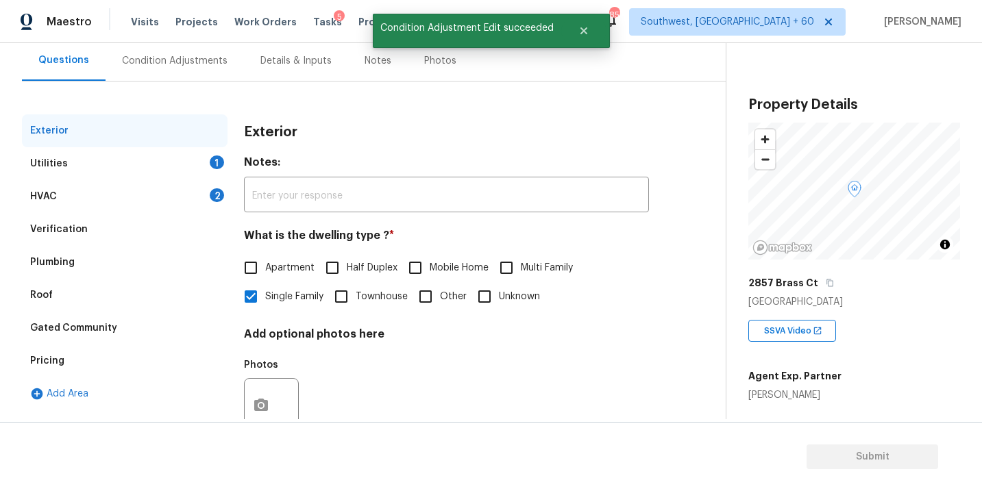
scroll to position [167, 0]
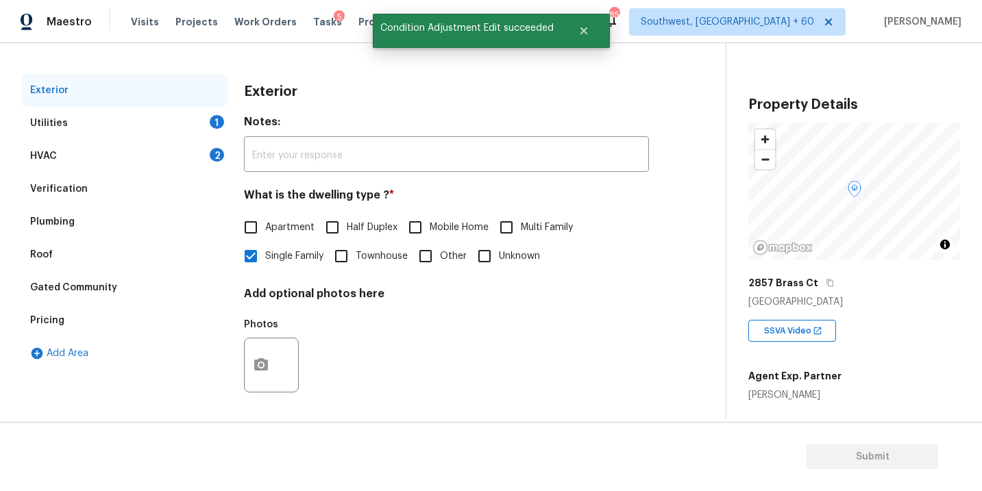
click at [88, 183] on div "Verification" at bounding box center [125, 189] width 206 height 33
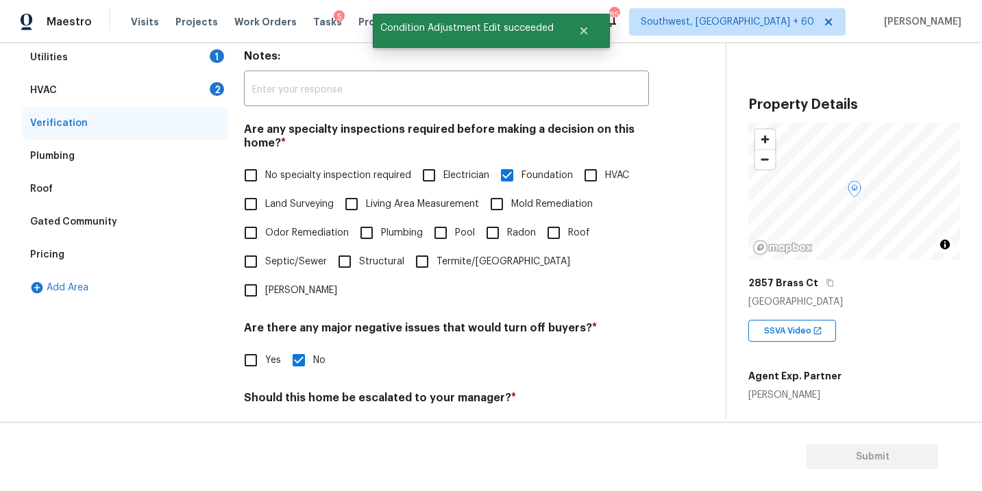
scroll to position [463, 0]
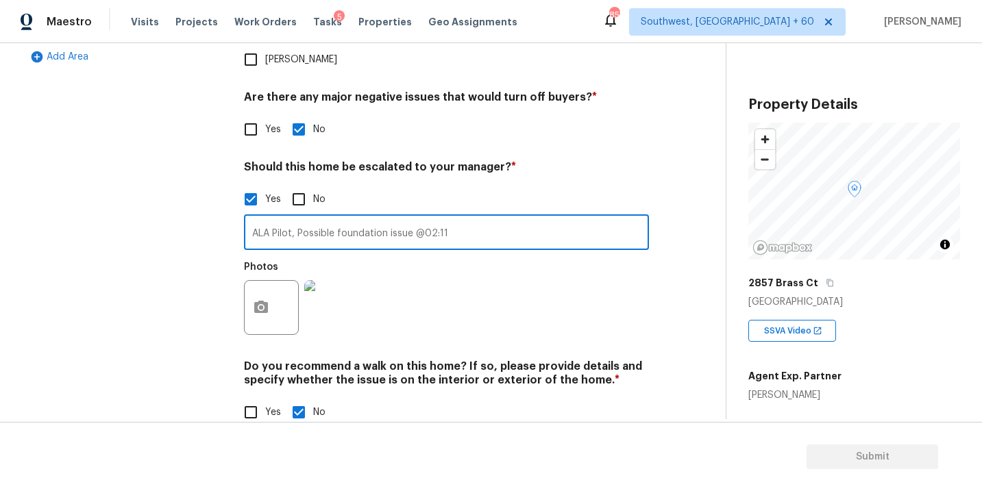
click at [493, 218] on input "ALA Pilot, Possible foundation issue @02:11" at bounding box center [446, 234] width 405 height 32
click at [463, 218] on input "ALA Pilot, Possible foundation issue @02:11" at bounding box center [446, 234] width 405 height 32
click at [256, 281] on button "button" at bounding box center [261, 307] width 33 height 53
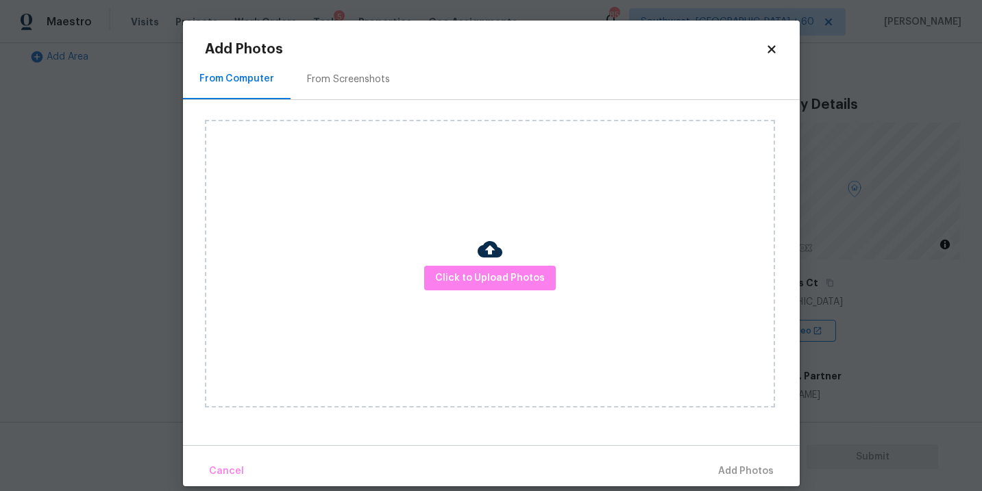
click at [505, 261] on div "Click to Upload Photos" at bounding box center [490, 264] width 570 height 288
click at [504, 286] on span "Click to Upload Photos" at bounding box center [490, 278] width 110 height 17
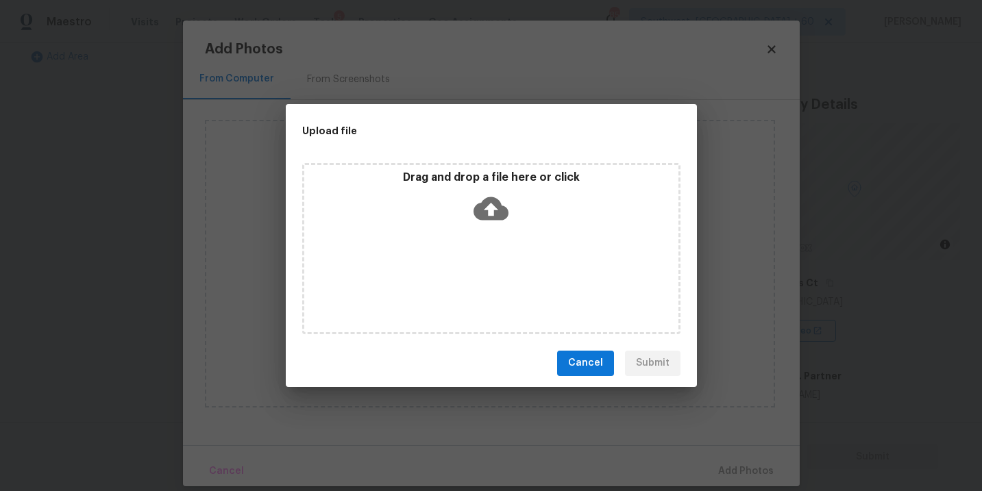
click at [504, 211] on icon at bounding box center [491, 208] width 35 height 23
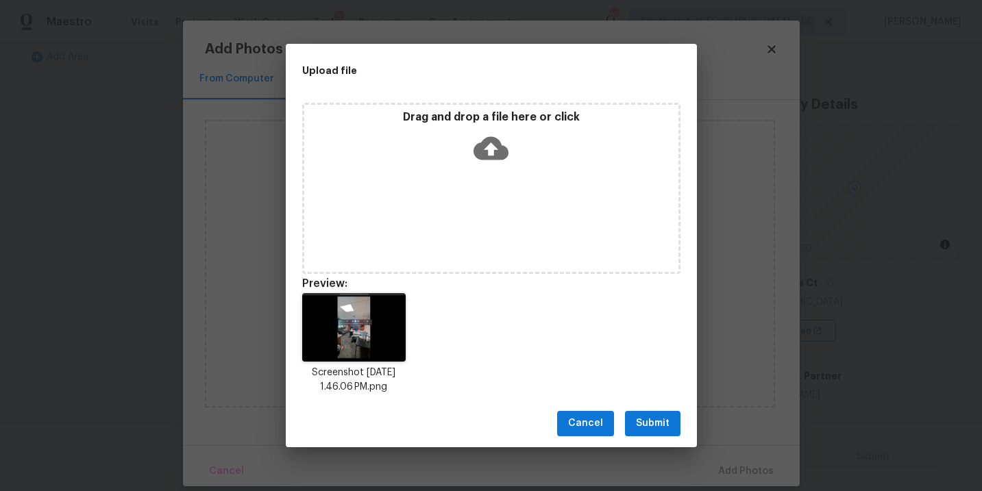
click at [634, 432] on button "Submit" at bounding box center [653, 423] width 56 height 25
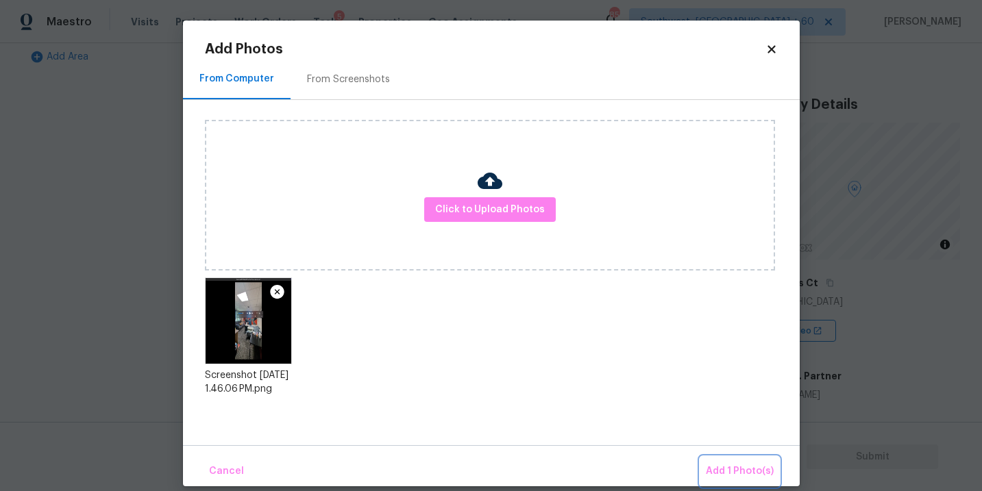
click at [721, 472] on span "Add 1 Photo(s)" at bounding box center [740, 471] width 68 height 17
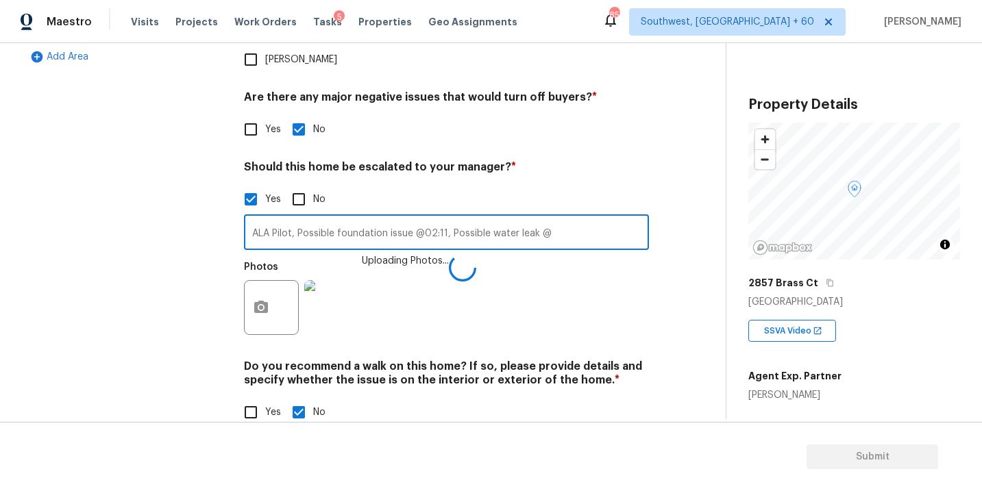
click at [562, 218] on input "ALA Pilot, Possible foundation issue @02:11, Possible water leak @" at bounding box center [446, 234] width 405 height 32
click at [566, 218] on input "ALA Pilot, Possible foundation issue @02:11, Possible water leak @" at bounding box center [446, 234] width 405 height 32
type input "ALA Pilot, Possible foundation issue @02:11, Possible water leak @07:59"
click at [596, 266] on div "Photos Uploading Photos..." at bounding box center [446, 298] width 405 height 89
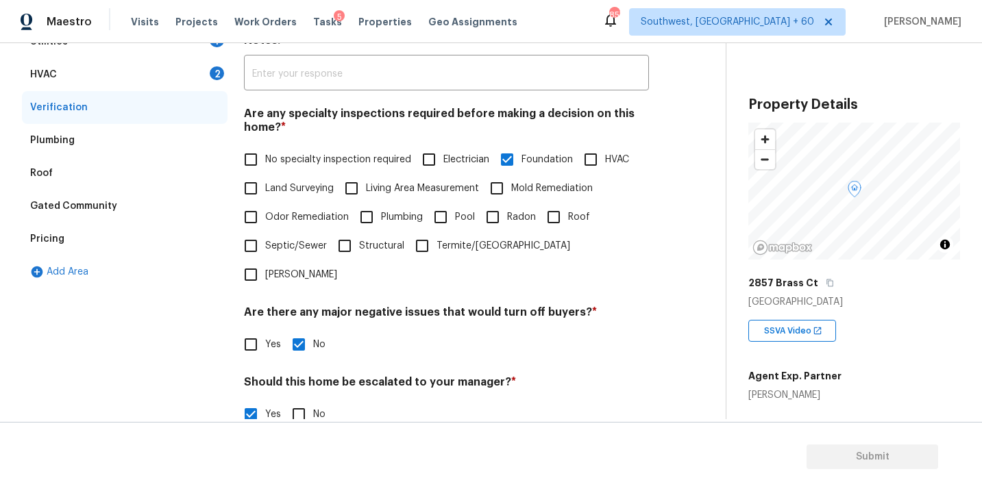
scroll to position [187, 0]
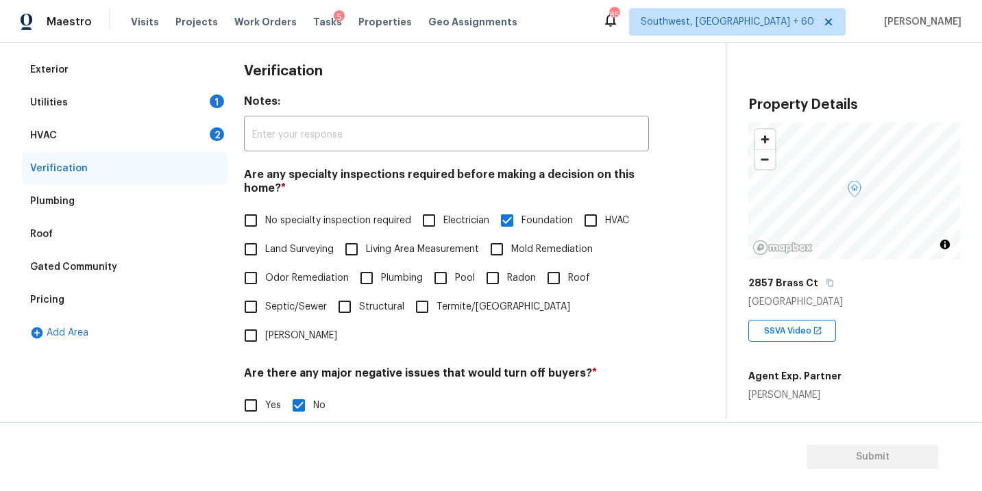
click at [168, 106] on div "Utilities 1" at bounding box center [125, 102] width 206 height 33
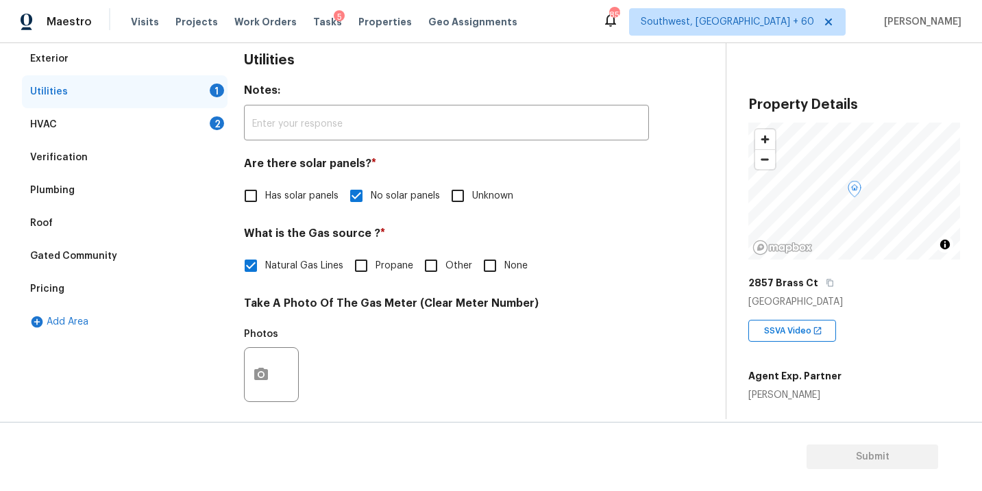
scroll to position [300, 0]
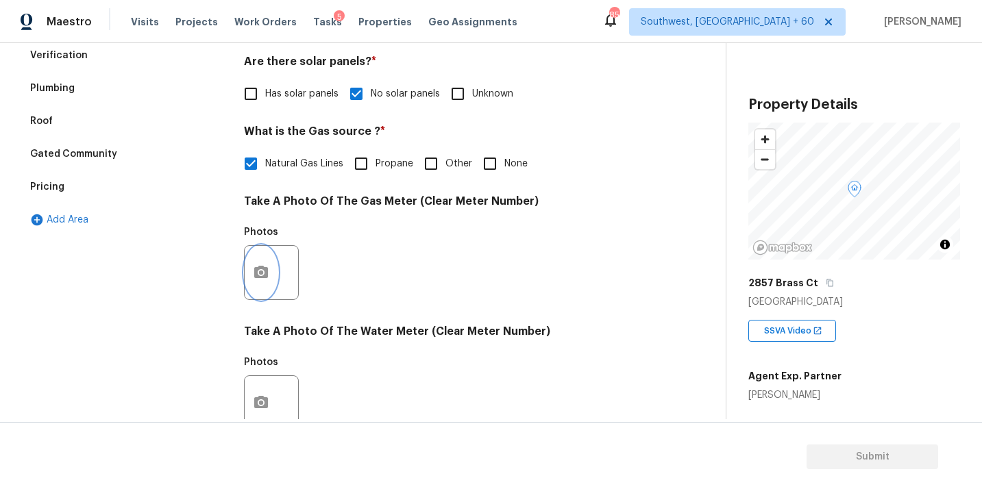
click at [256, 278] on icon "button" at bounding box center [261, 272] width 14 height 12
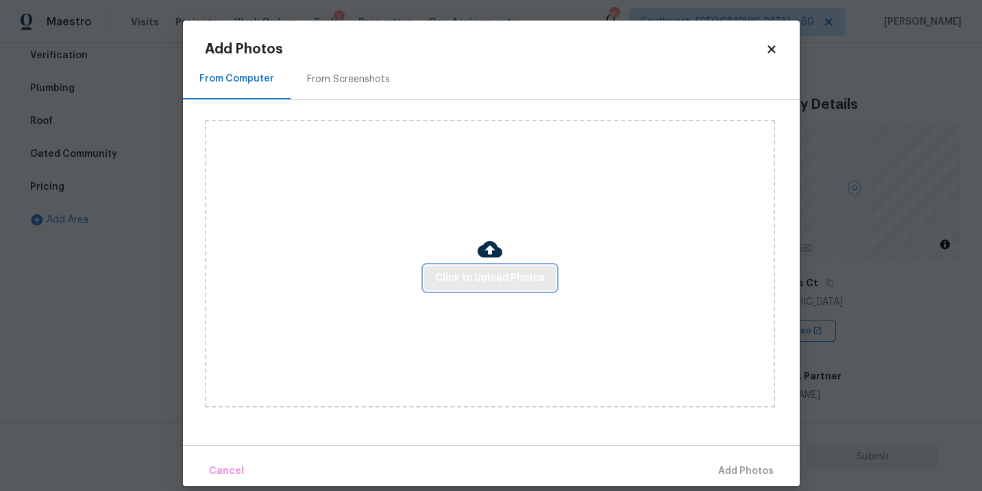
click at [454, 285] on span "Click to Upload Photos" at bounding box center [490, 278] width 110 height 17
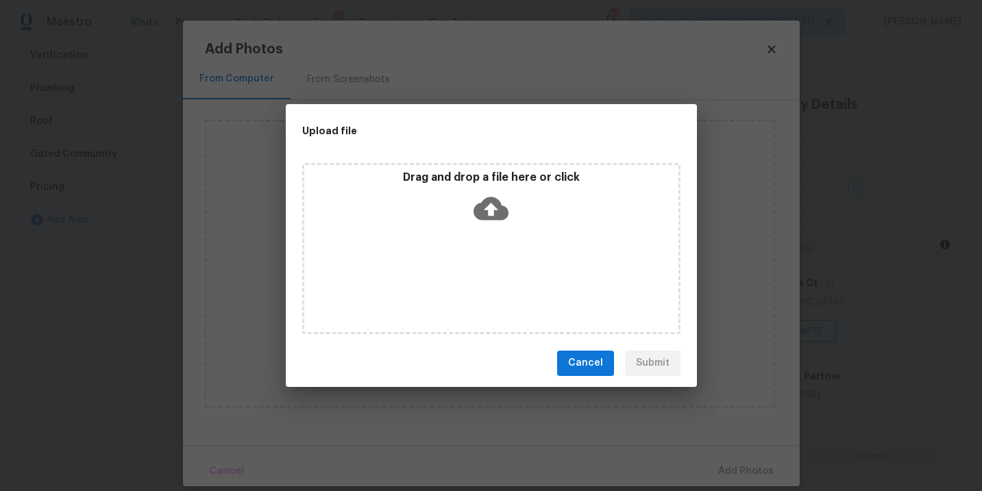
click at [474, 219] on icon at bounding box center [491, 208] width 35 height 35
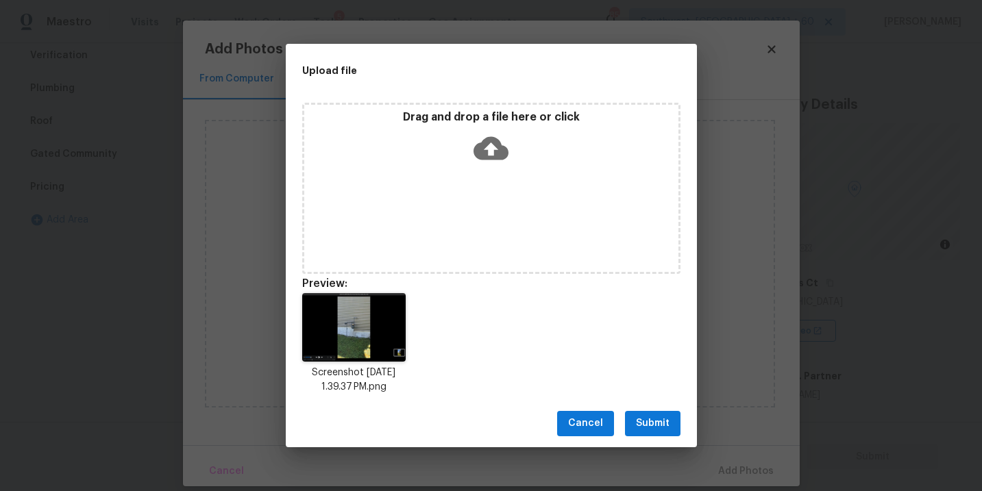
click at [662, 417] on span "Submit" at bounding box center [653, 423] width 34 height 17
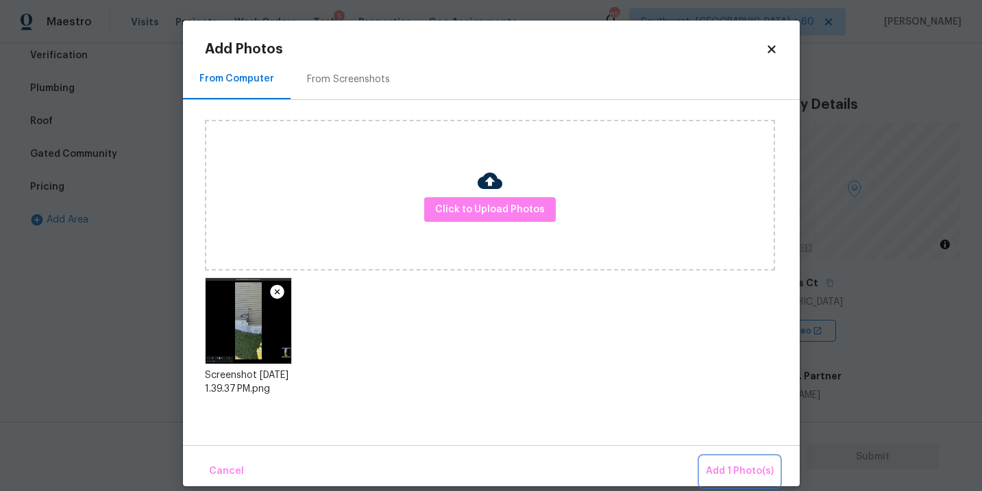
click at [726, 469] on span "Add 1 Photo(s)" at bounding box center [740, 471] width 68 height 17
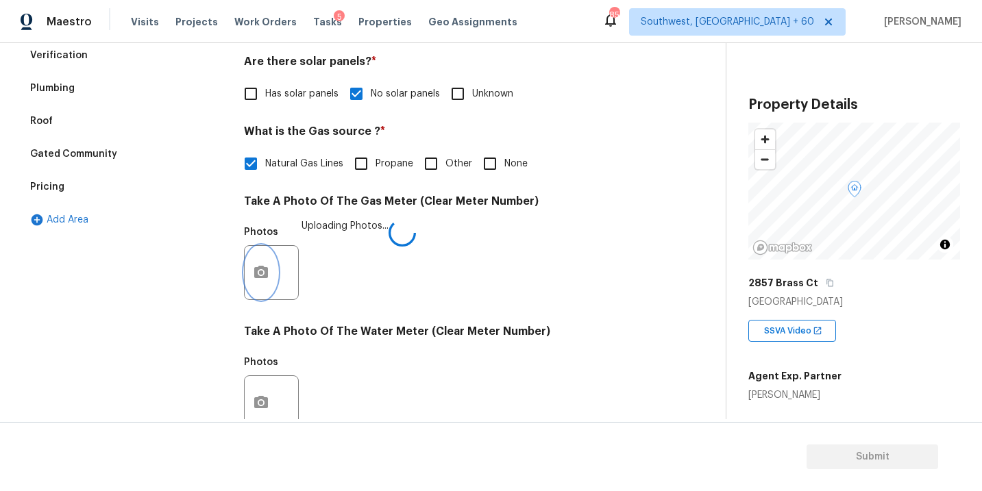
scroll to position [540, 0]
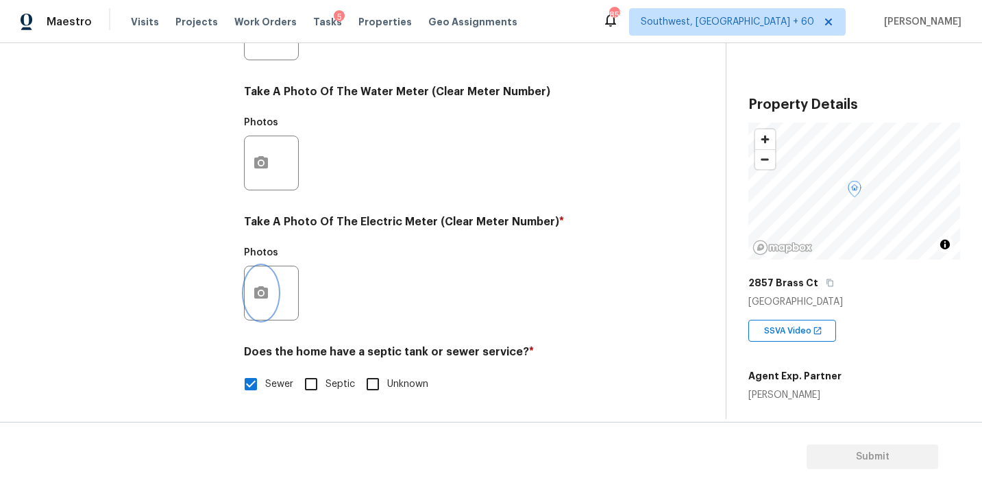
click at [249, 299] on button "button" at bounding box center [261, 293] width 33 height 53
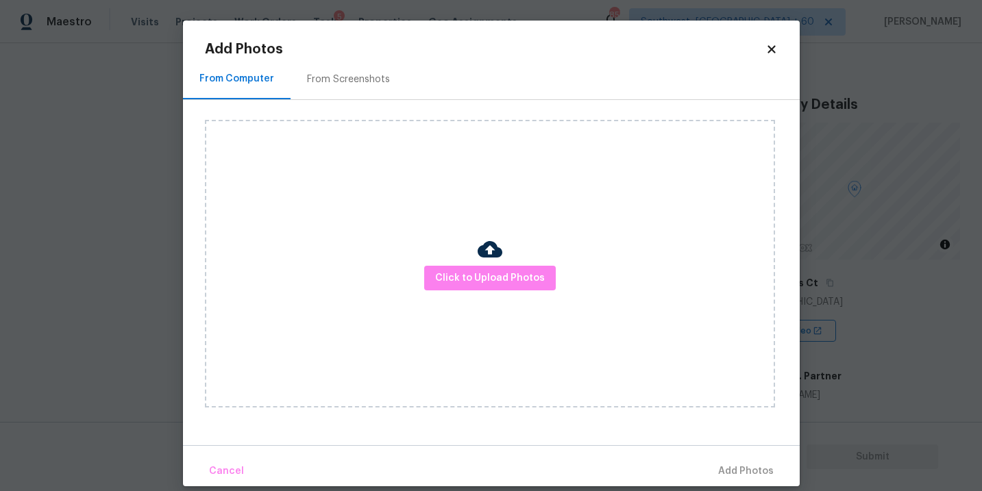
click at [486, 295] on div "Click to Upload Photos" at bounding box center [490, 264] width 570 height 288
click at [494, 286] on span "Click to Upload Photos" at bounding box center [490, 278] width 110 height 17
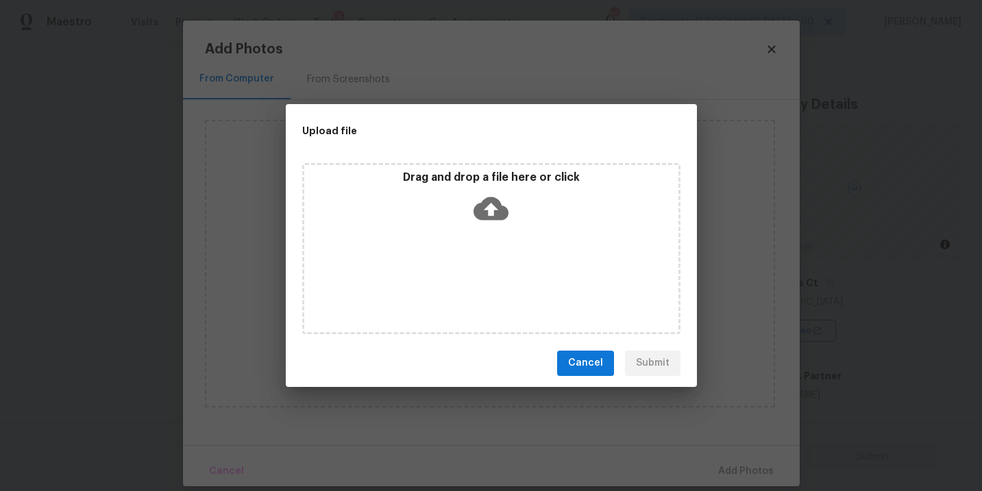
click at [494, 228] on div "Drag and drop a file here or click" at bounding box center [491, 200] width 374 height 59
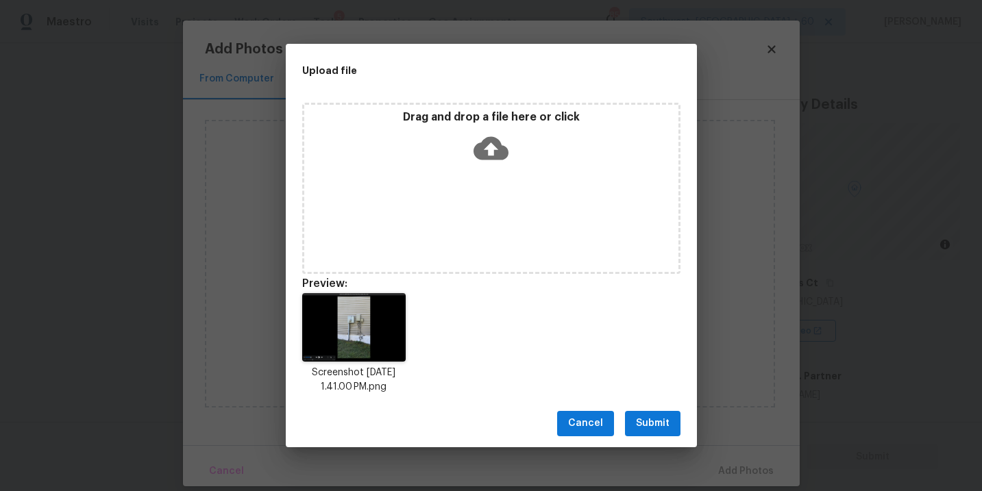
click at [650, 429] on span "Submit" at bounding box center [653, 423] width 34 height 17
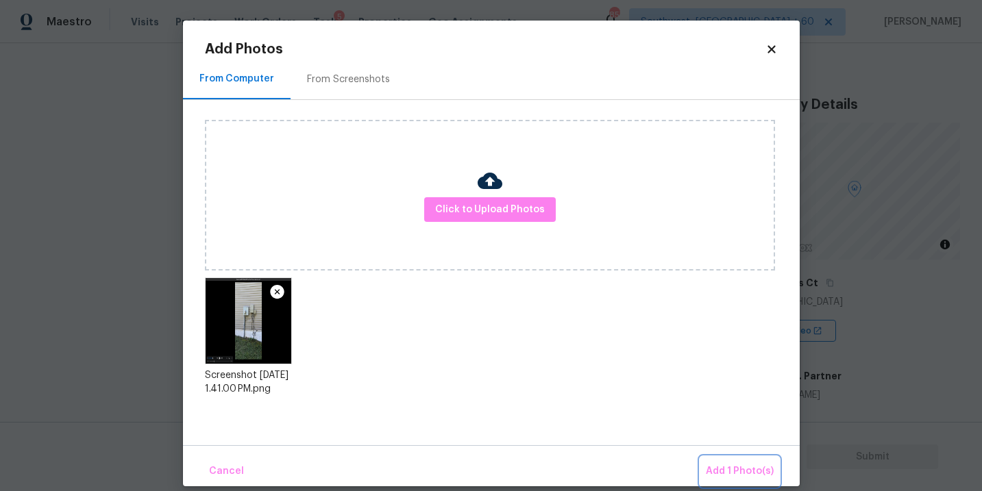
click at [720, 467] on span "Add 1 Photo(s)" at bounding box center [740, 471] width 68 height 17
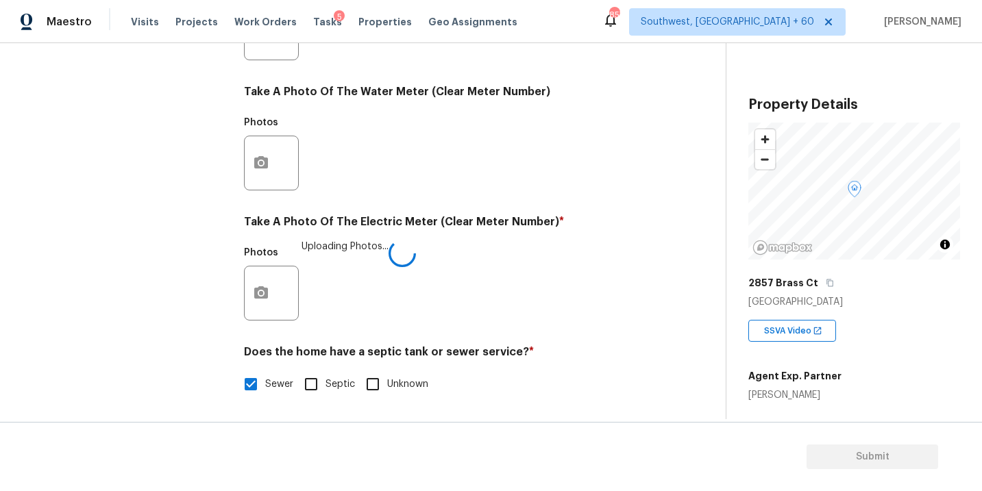
click at [603, 352] on h4 "Does the home have a septic tank or sewer service? *" at bounding box center [446, 354] width 405 height 19
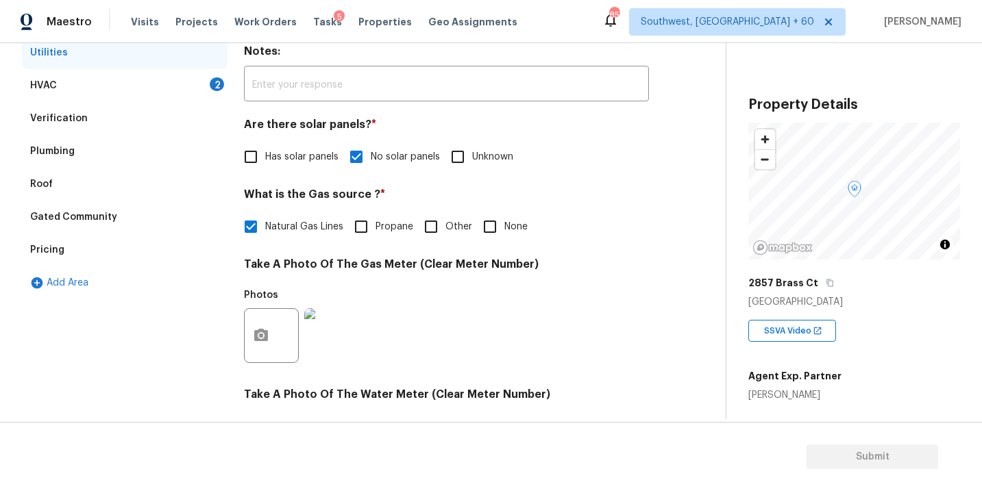
scroll to position [130, 0]
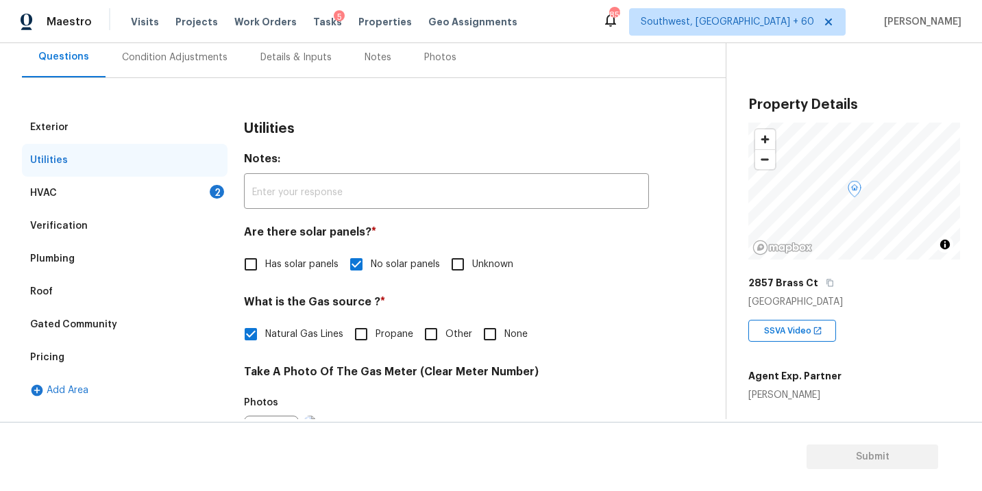
click at [164, 195] on div "HVAC 2" at bounding box center [125, 193] width 206 height 33
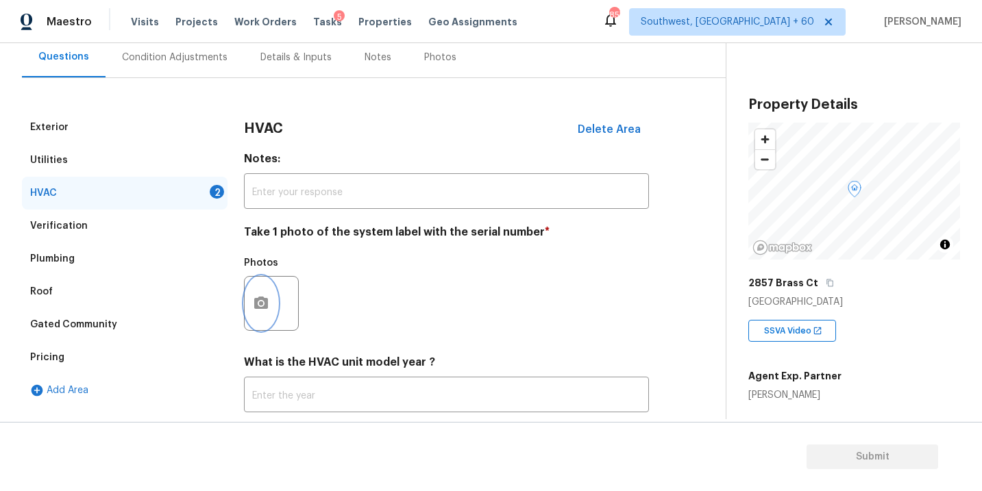
click at [253, 305] on icon "button" at bounding box center [261, 303] width 16 height 16
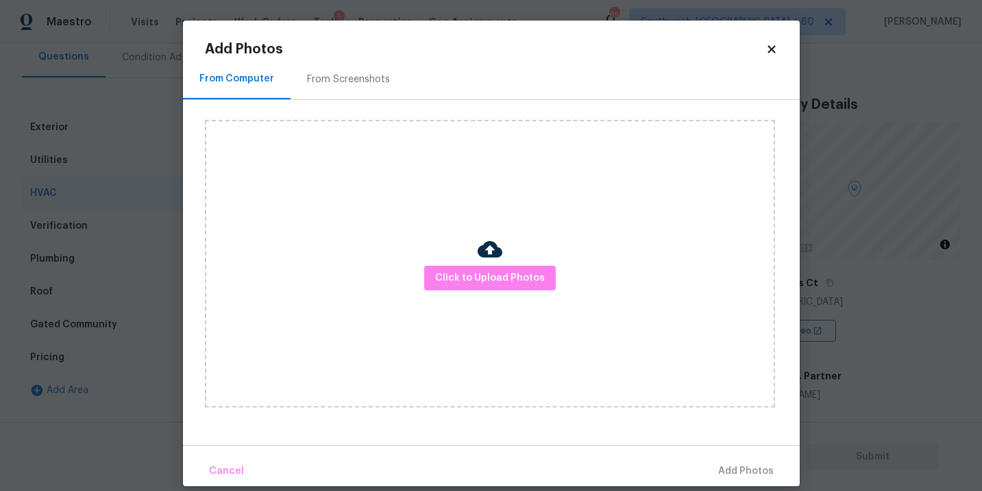
click at [528, 309] on div "Click to Upload Photos" at bounding box center [490, 264] width 570 height 288
click at [522, 278] on span "Click to Upload Photos" at bounding box center [490, 278] width 110 height 17
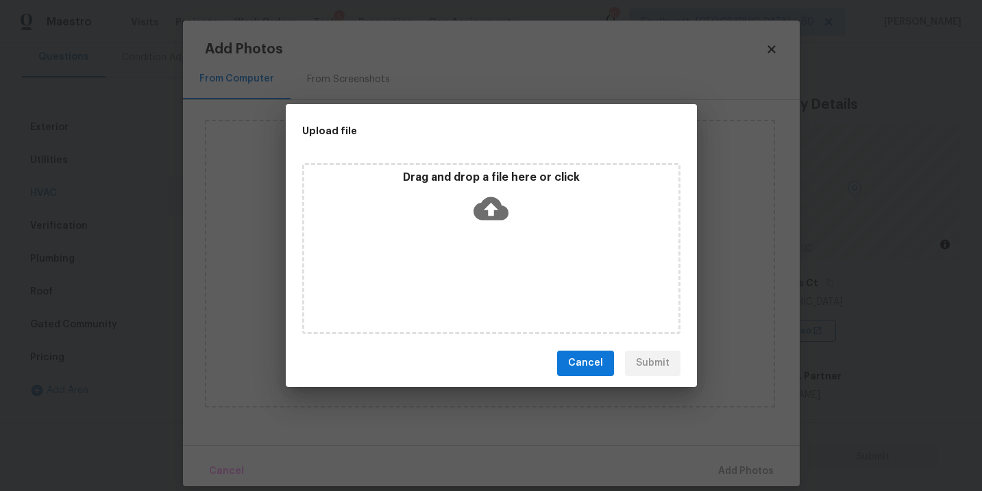
click at [492, 218] on icon at bounding box center [491, 208] width 35 height 23
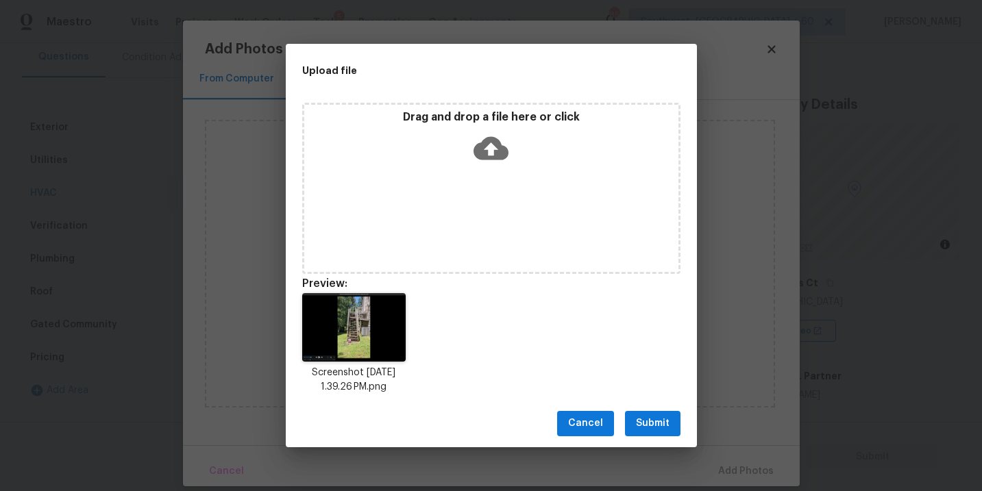
click at [669, 418] on button "Submit" at bounding box center [653, 423] width 56 height 25
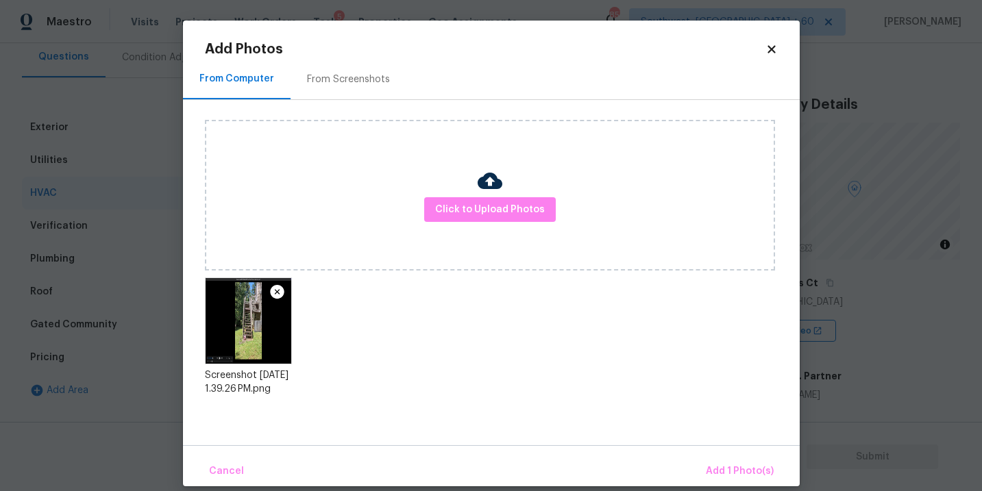
click at [726, 453] on div "Cancel Add 1 Photo(s)" at bounding box center [491, 465] width 617 height 41
click at [715, 476] on span "Add 1 Photo(s)" at bounding box center [740, 471] width 68 height 17
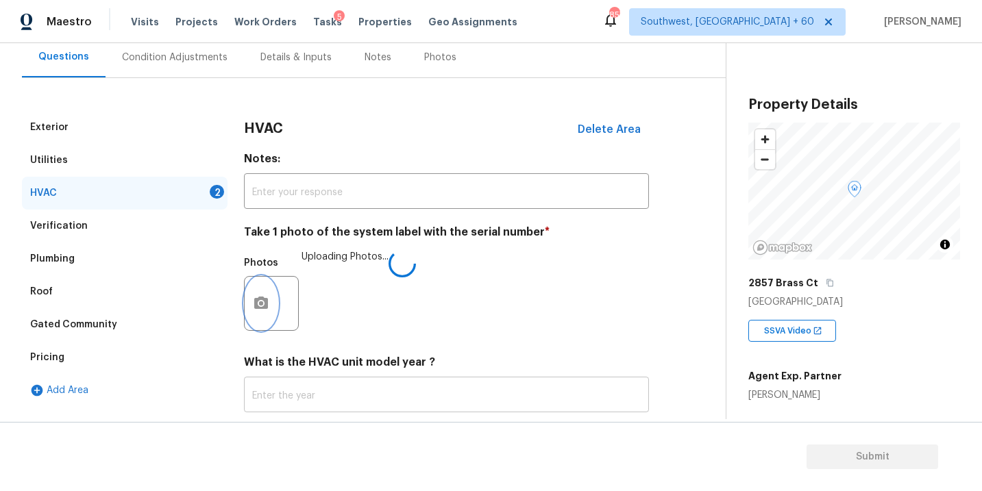
scroll to position [214, 0]
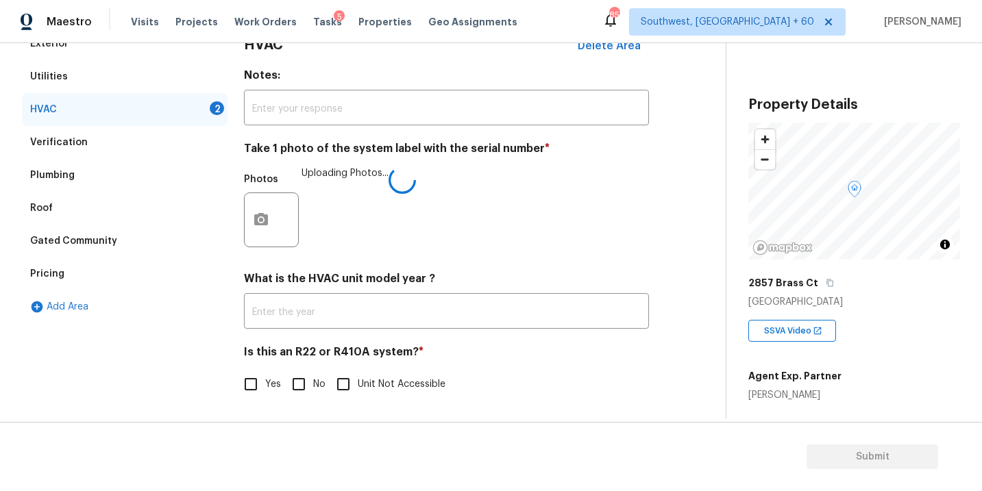
click at [314, 384] on span "No" at bounding box center [319, 385] width 12 height 14
click at [313, 384] on input "No" at bounding box center [298, 384] width 29 height 29
checkbox input "true"
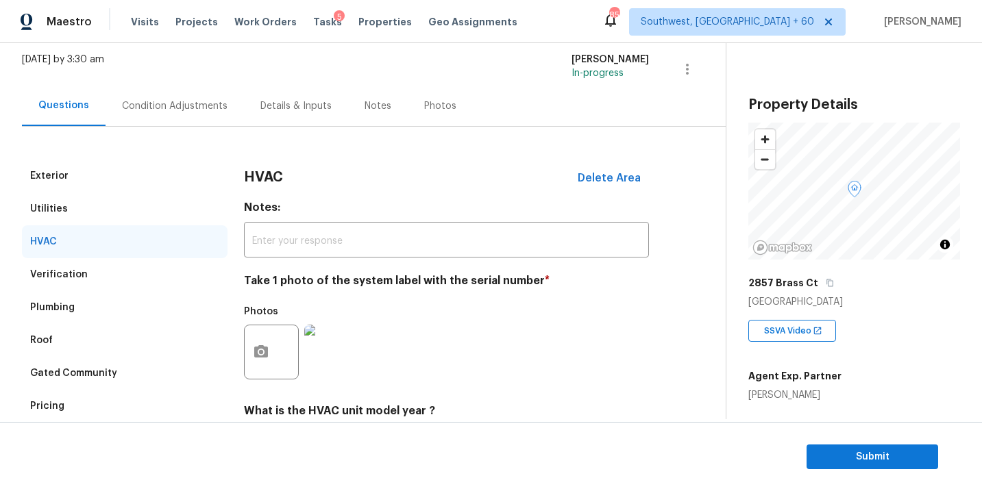
scroll to position [23, 0]
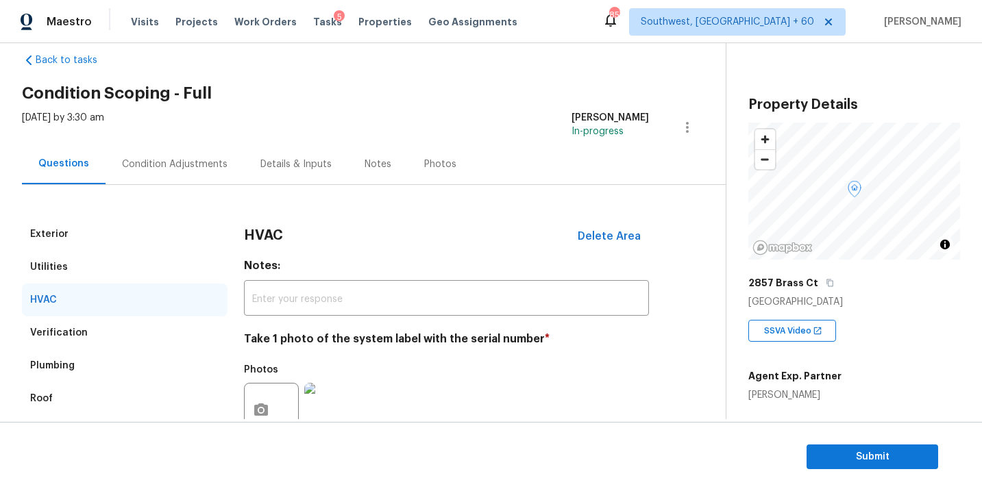
click at [188, 178] on div "Condition Adjustments" at bounding box center [175, 164] width 138 height 40
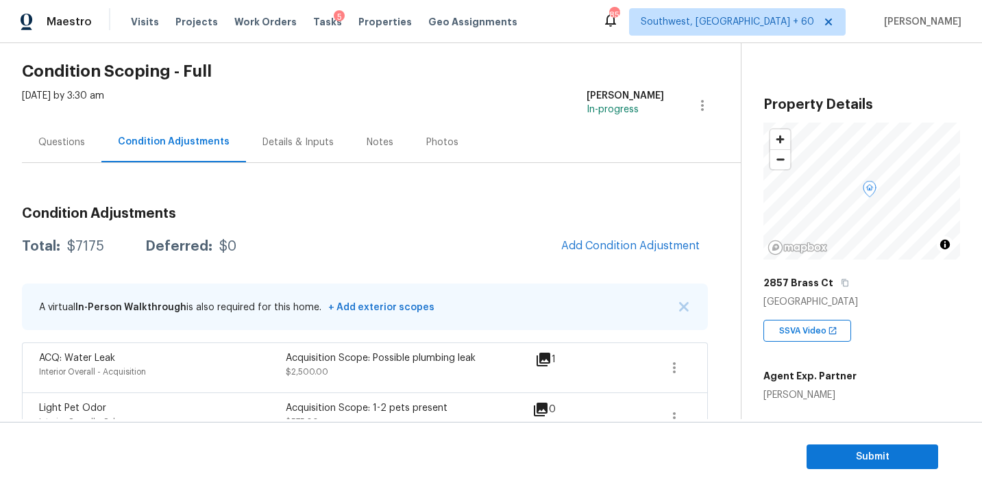
scroll to position [53, 0]
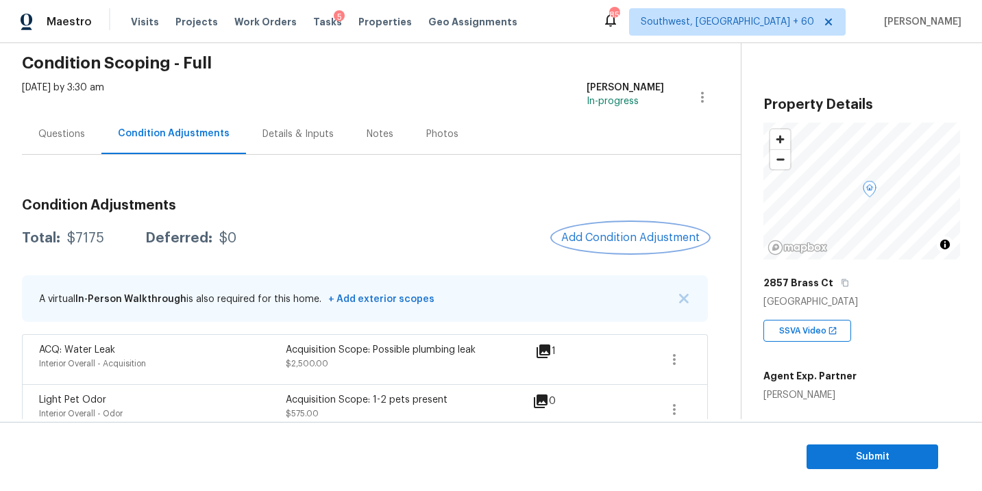
click at [591, 236] on span "Add Condition Adjustment" at bounding box center [630, 238] width 138 height 12
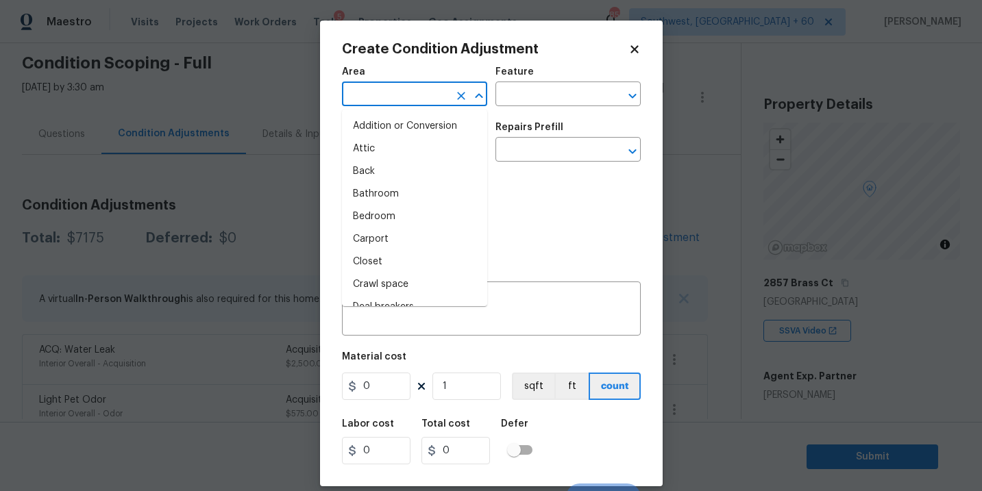
click at [392, 98] on input "text" at bounding box center [395, 95] width 107 height 21
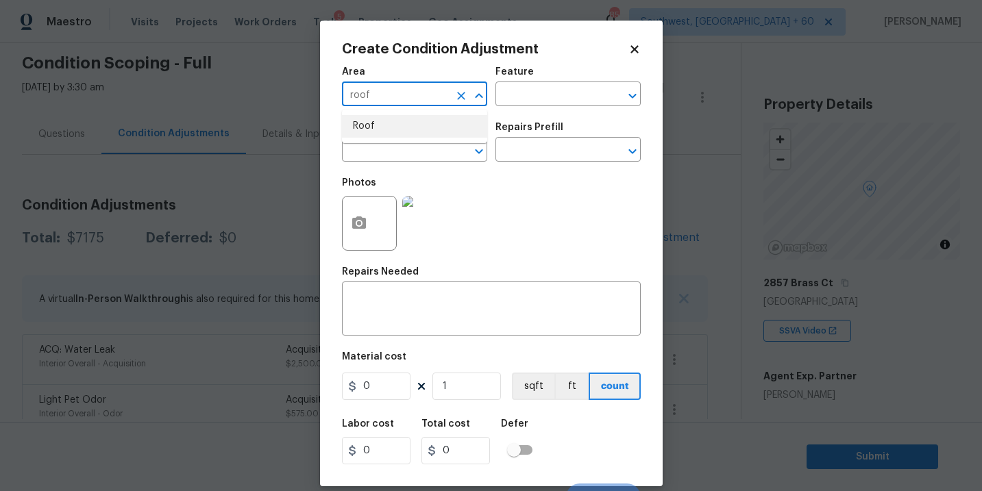
click at [410, 128] on li "Roof" at bounding box center [414, 126] width 145 height 23
type input "Roof"
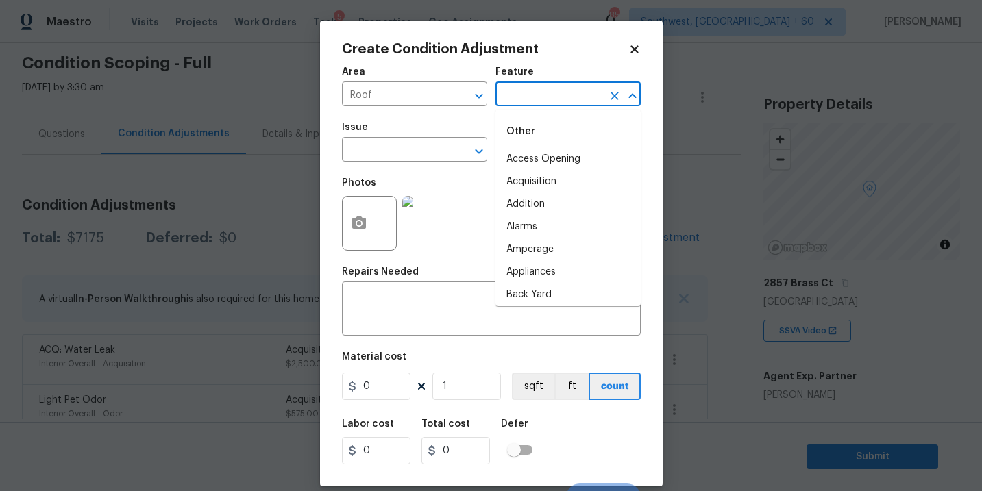
click at [534, 96] on input "text" at bounding box center [548, 95] width 107 height 21
click at [513, 184] on li "Roof" at bounding box center [567, 182] width 145 height 23
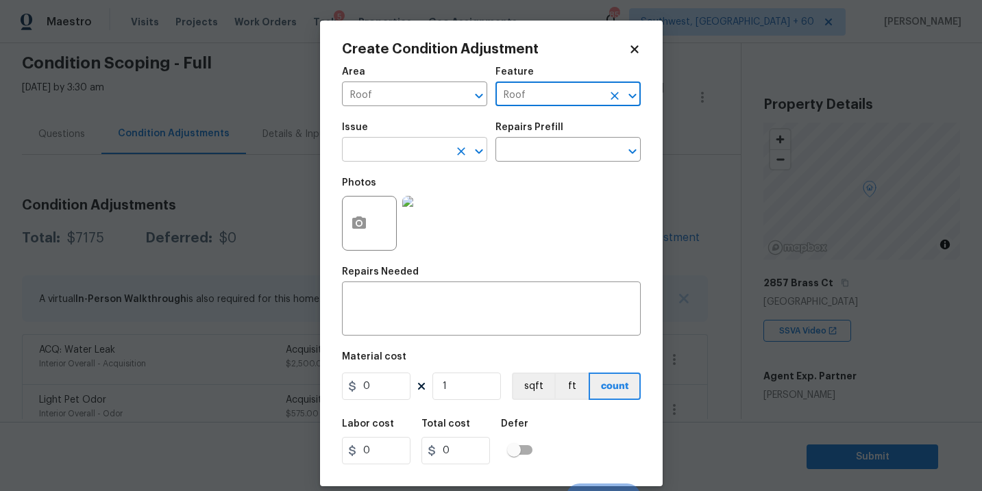
type input "Roof"
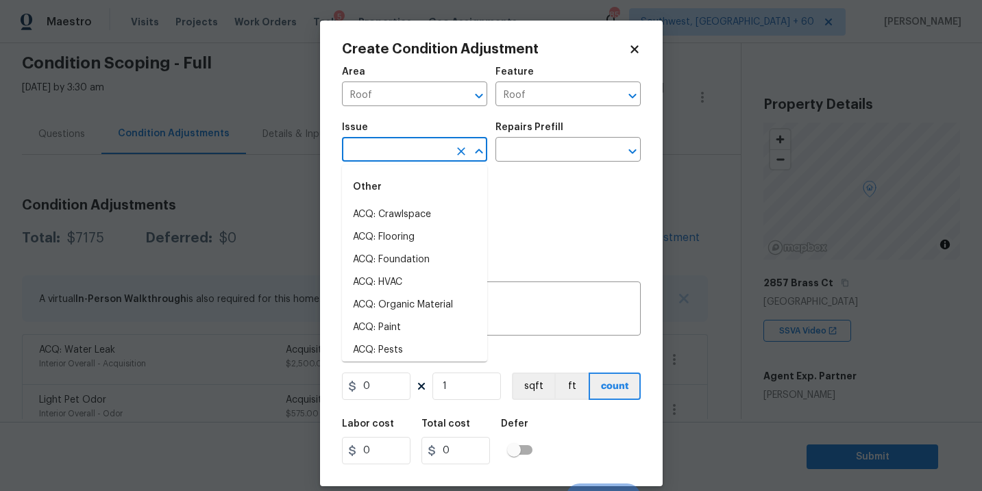
click at [413, 156] on input "text" at bounding box center [395, 150] width 107 height 21
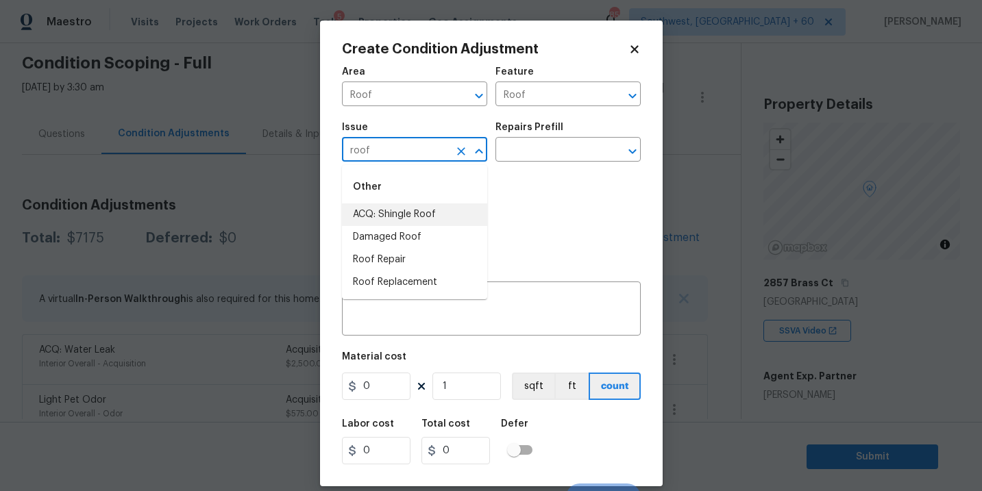
click at [404, 217] on li "ACQ: Shingle Roof" at bounding box center [414, 215] width 145 height 23
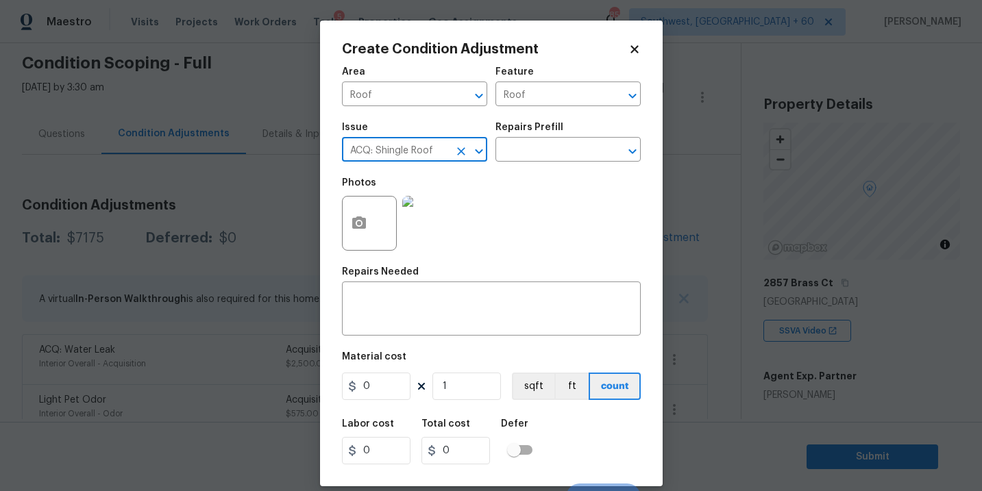
type input "ACQ: Shingle Roof"
click at [509, 174] on div "Photos" at bounding box center [491, 214] width 299 height 89
click at [557, 144] on input "text" at bounding box center [548, 150] width 107 height 21
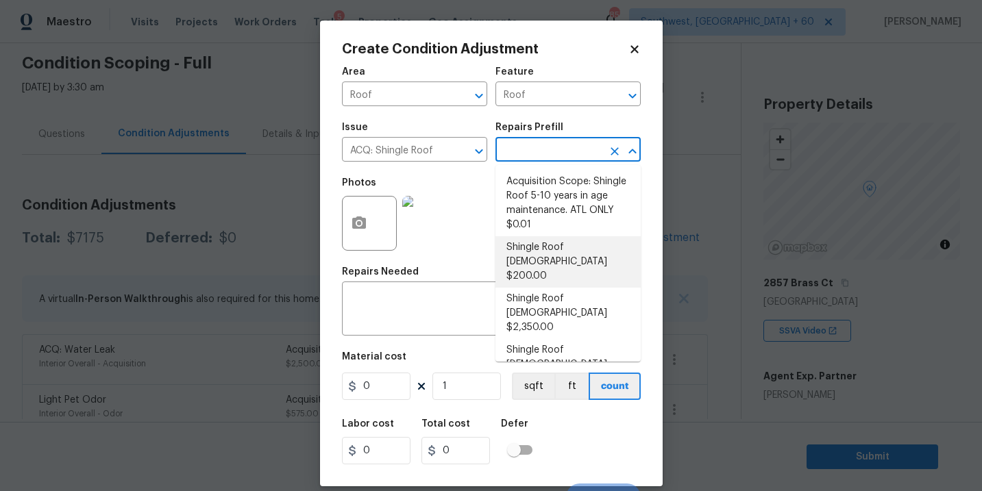
click at [550, 242] on li "Shingle Roof [DEMOGRAPHIC_DATA] $200.00" at bounding box center [567, 261] width 145 height 51
type input "Acquisition"
type textarea "Acquisition Scope: Shingle Roof 0-10 years in age maintenance."
type input "200"
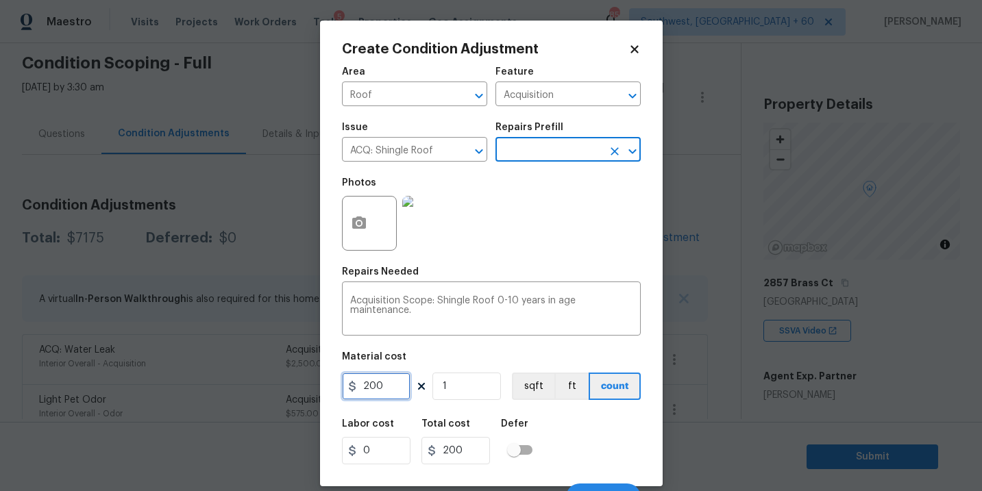
drag, startPoint x: 273, startPoint y: 387, endPoint x: 252, endPoint y: 387, distance: 21.2
click at [252, 387] on div "Create Condition Adjustment Area Roof ​ Feature Acquisition ​ Issue ACQ: Shingl…" at bounding box center [491, 245] width 982 height 491
type input "500"
click at [515, 435] on div "Defer" at bounding box center [521, 428] width 40 height 18
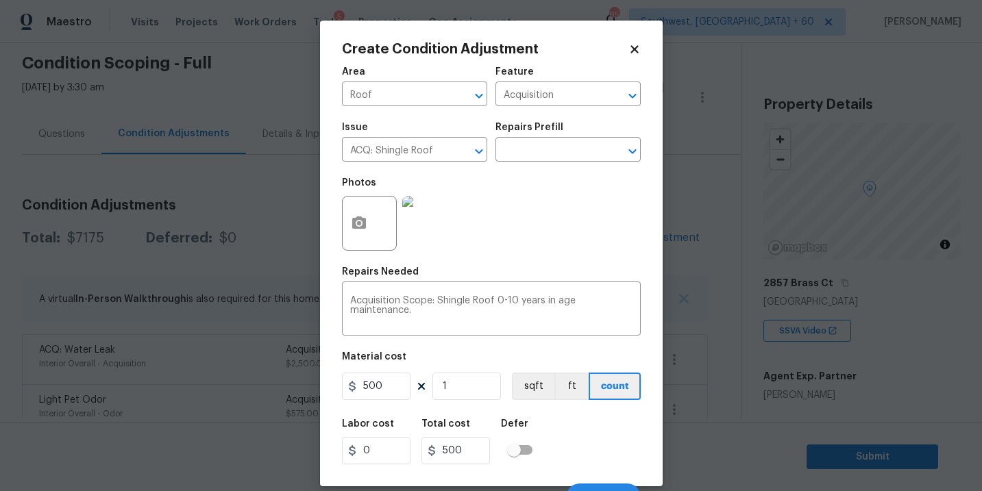
click at [589, 441] on div "Labor cost 0 Total cost 500 Defer" at bounding box center [491, 442] width 299 height 62
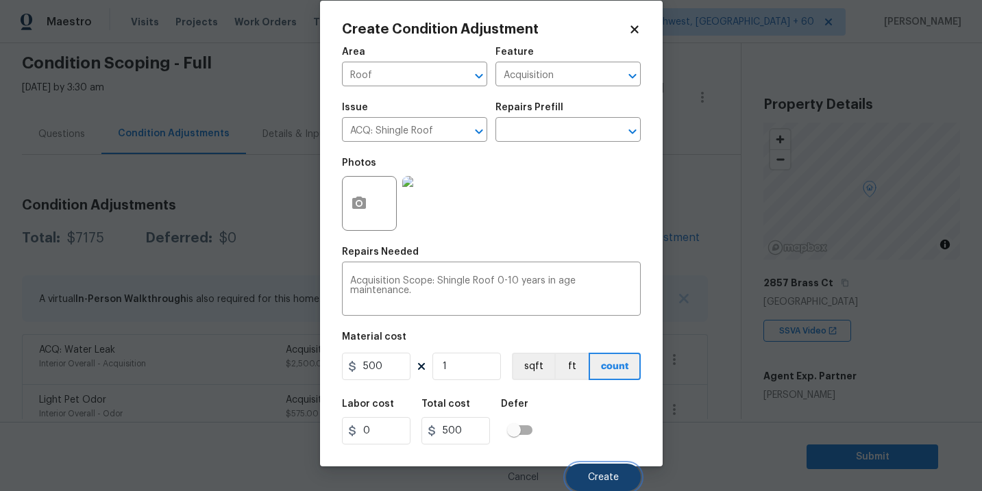
click at [591, 467] on button "Create" at bounding box center [603, 477] width 75 height 27
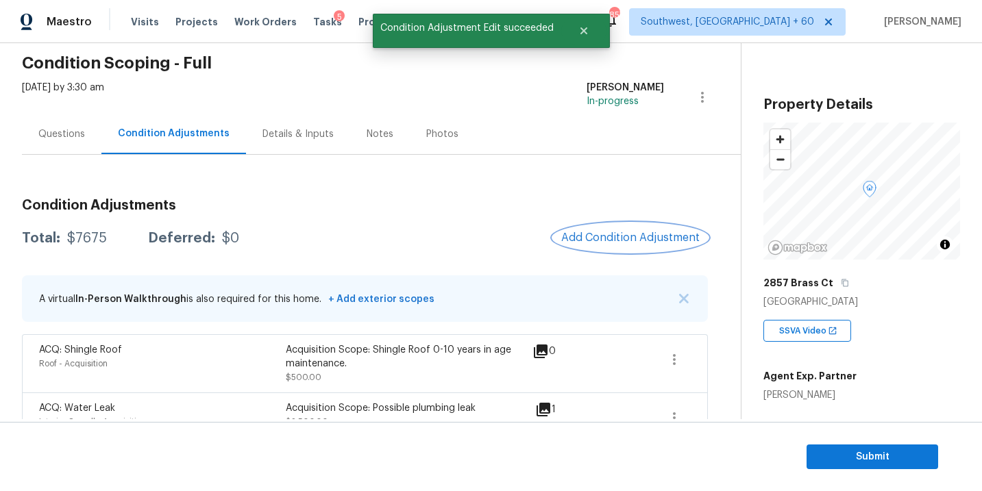
scroll to position [68, 0]
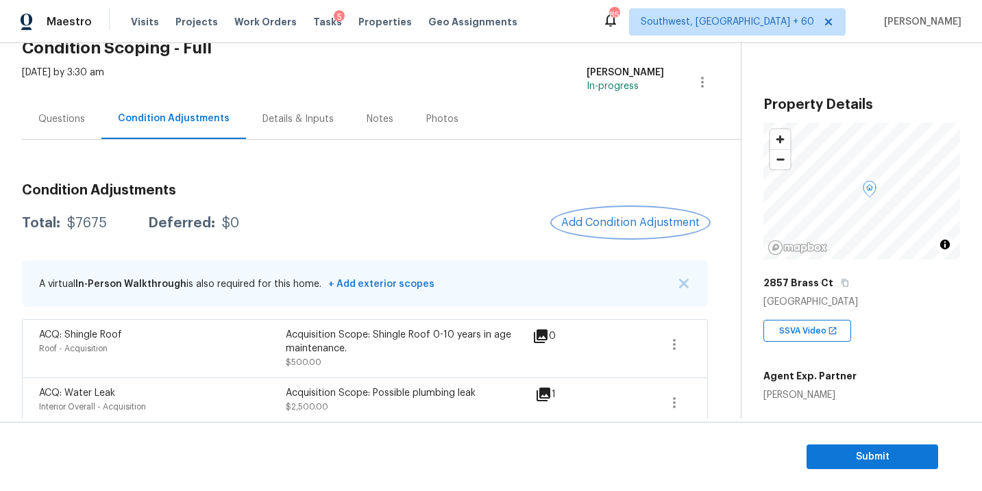
click at [618, 223] on span "Add Condition Adjustment" at bounding box center [630, 223] width 138 height 12
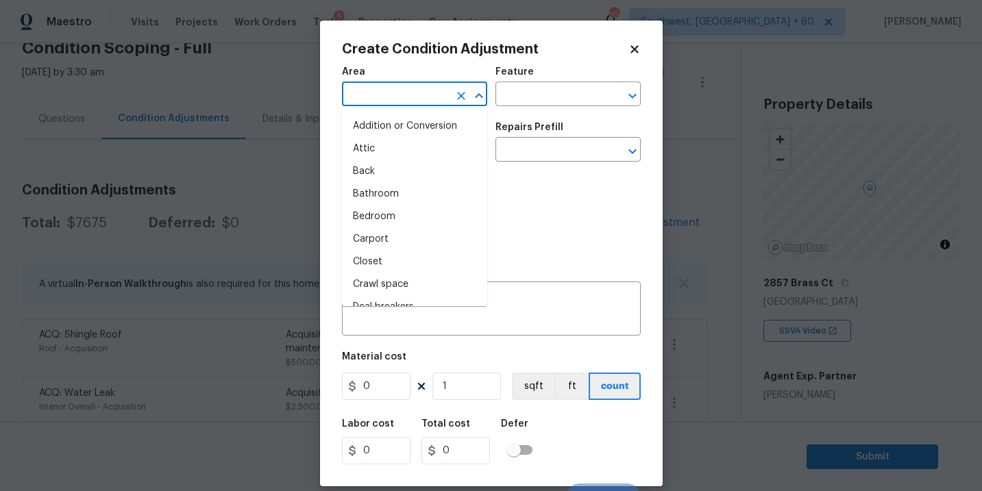
click at [391, 90] on input "text" at bounding box center [395, 95] width 107 height 21
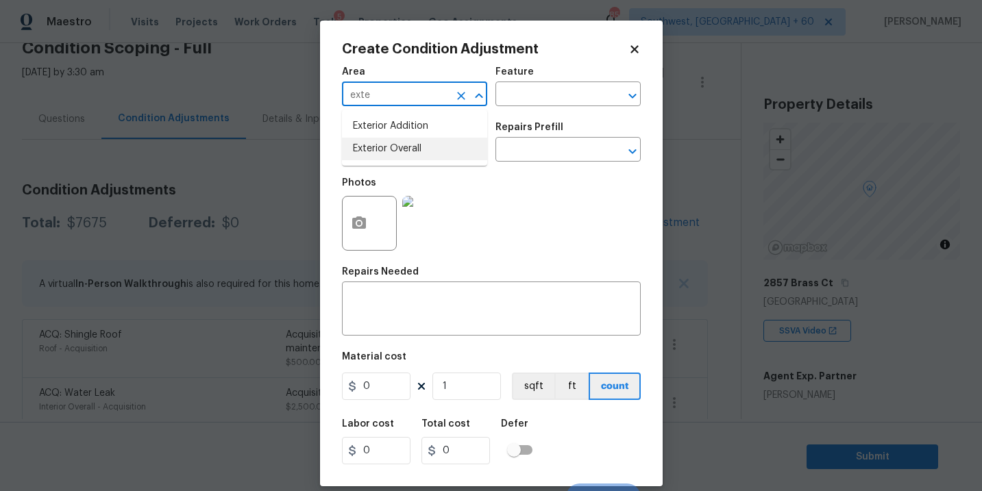
click at [423, 143] on li "Exterior Overall" at bounding box center [414, 149] width 145 height 23
type input "Exterior Overall"
click at [529, 108] on div "Area Exterior Overall ​ Feature ​" at bounding box center [491, 87] width 299 height 56
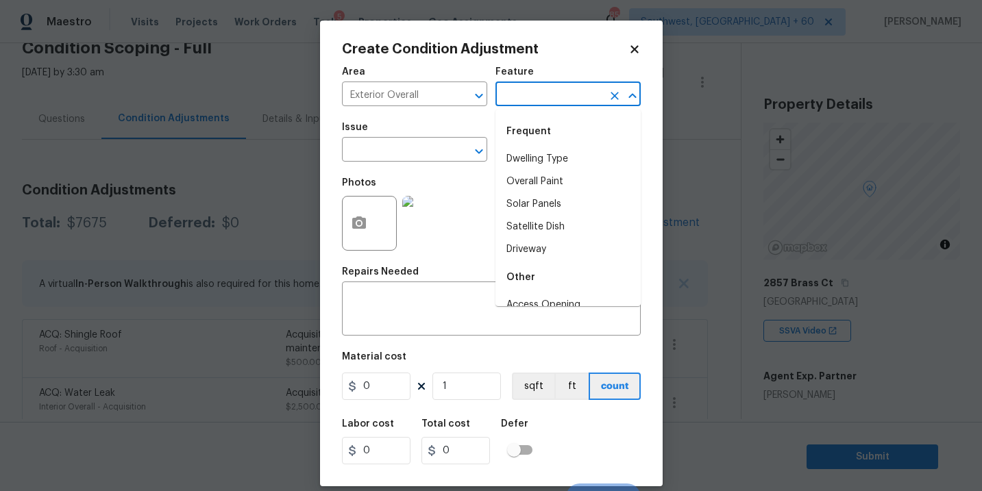
click at [548, 86] on input "text" at bounding box center [548, 95] width 107 height 21
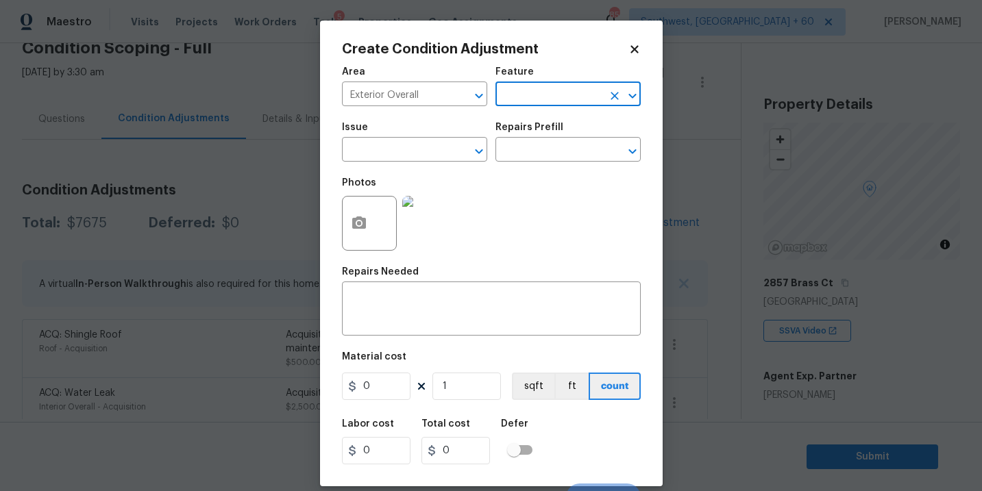
click at [548, 86] on input "text" at bounding box center [548, 95] width 107 height 21
click at [534, 158] on li "Siding" at bounding box center [567, 159] width 145 height 23
type input "Siding"
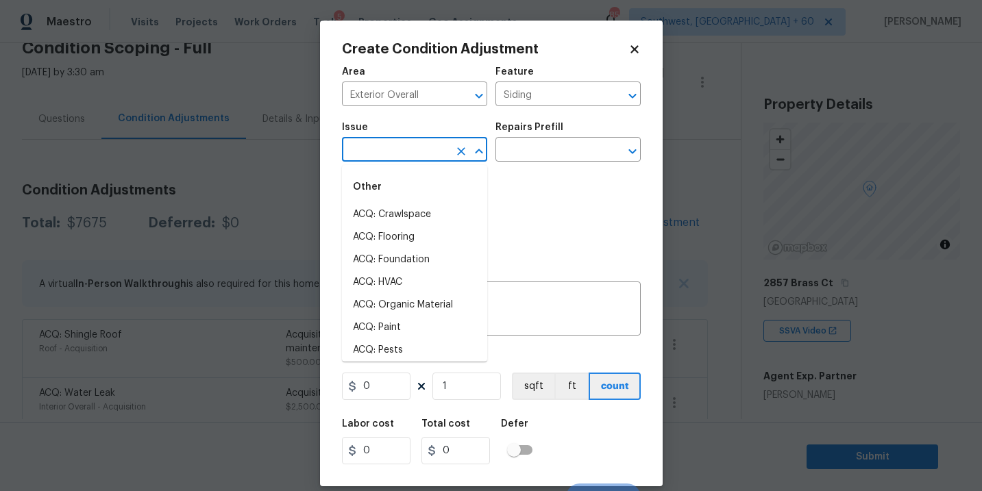
click at [430, 155] on input "text" at bounding box center [395, 150] width 107 height 21
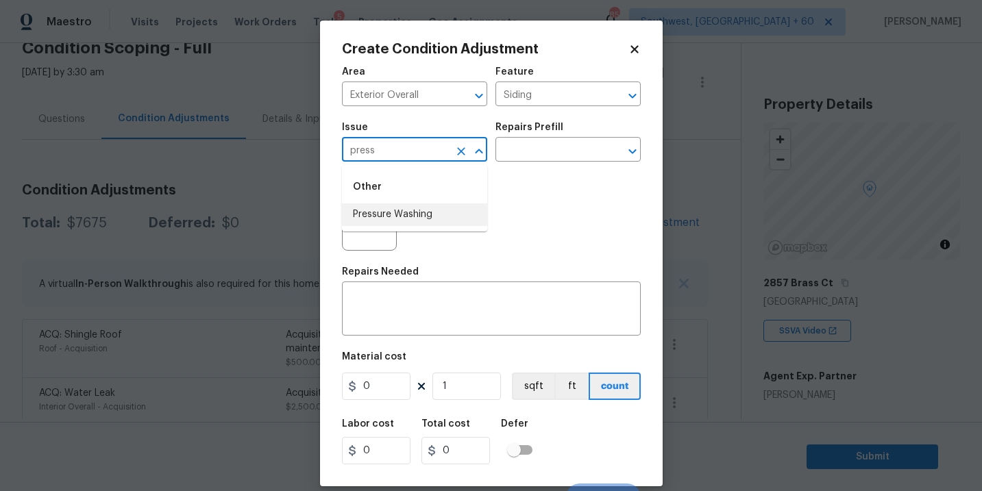
click at [425, 219] on li "Pressure Washing" at bounding box center [414, 215] width 145 height 23
type input "Pressure Washing"
click at [522, 157] on input "text" at bounding box center [548, 150] width 107 height 21
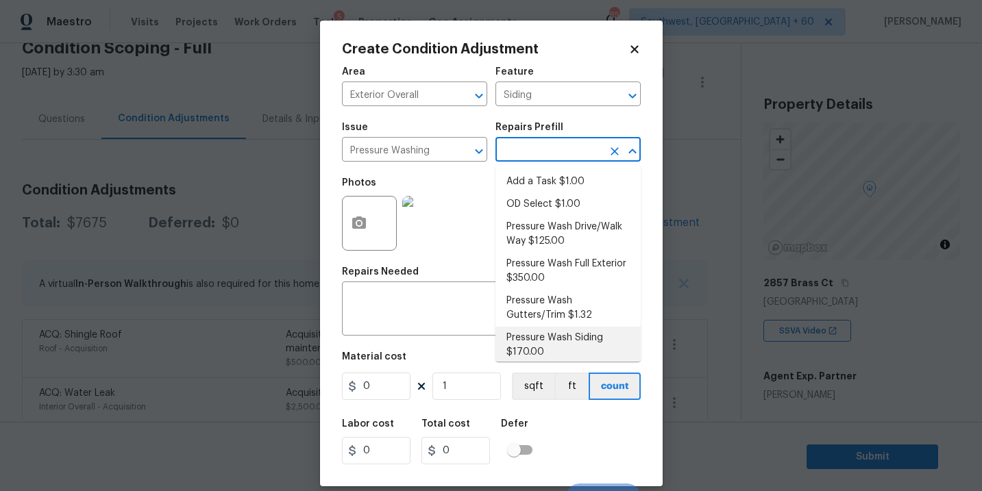
click at [540, 340] on li "Pressure Wash Siding $170.00" at bounding box center [567, 345] width 145 height 37
type textarea "Protect areas as needed for pressure washing. Pressure wash the siding on the h…"
type input "170"
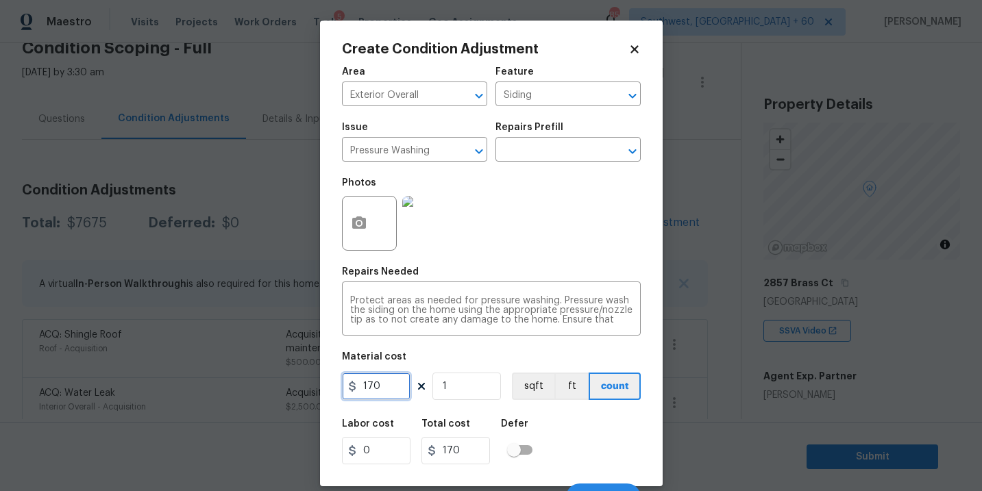
drag, startPoint x: 376, startPoint y: 379, endPoint x: 252, endPoint y: 383, distance: 124.8
click at [252, 383] on div "Create Condition Adjustment Area Exterior Overall ​ Feature Siding ​ Issue Pres…" at bounding box center [491, 245] width 982 height 491
type input "200"
click at [362, 229] on icon "button" at bounding box center [359, 223] width 14 height 12
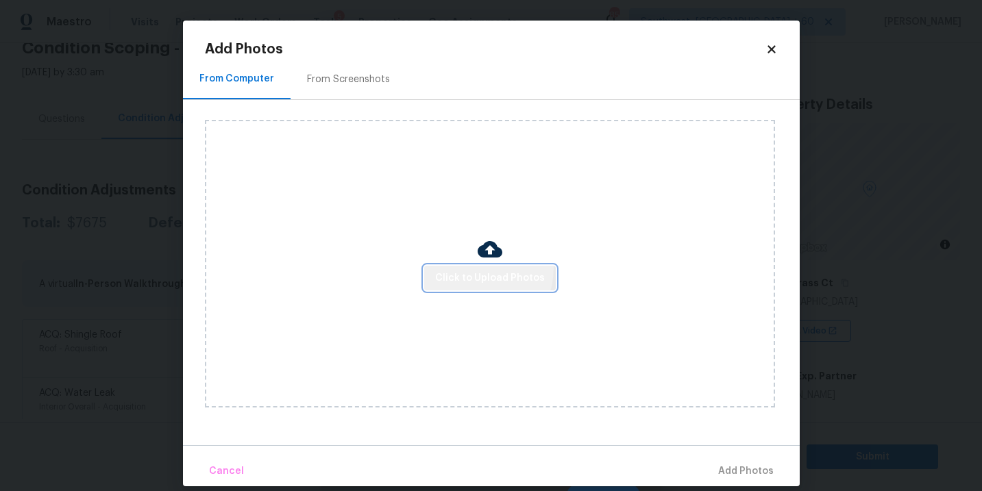
click at [469, 268] on button "Click to Upload Photos" at bounding box center [490, 278] width 132 height 25
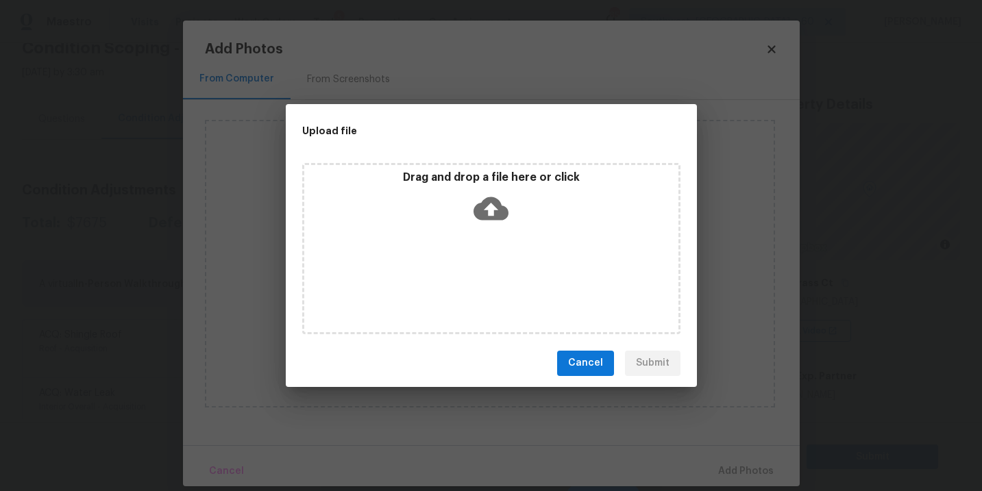
click at [483, 207] on icon at bounding box center [491, 208] width 35 height 23
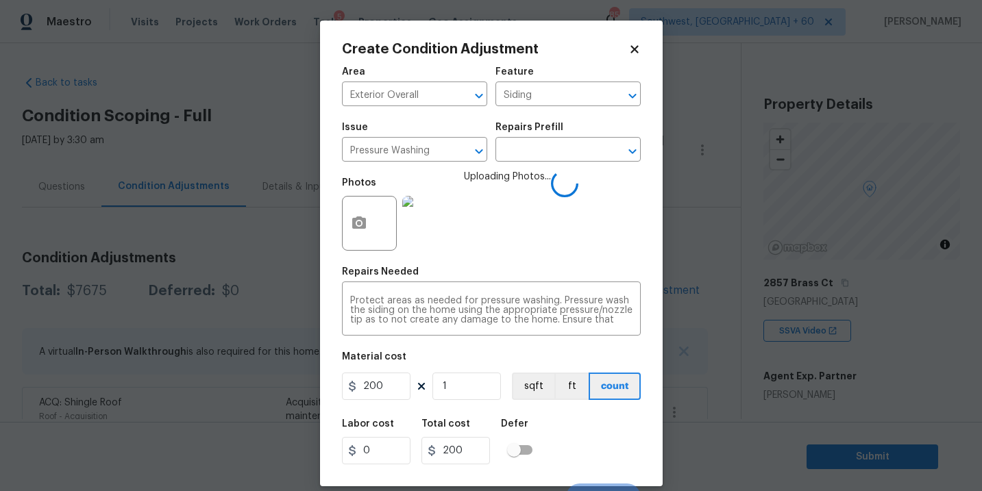
scroll to position [21, 0]
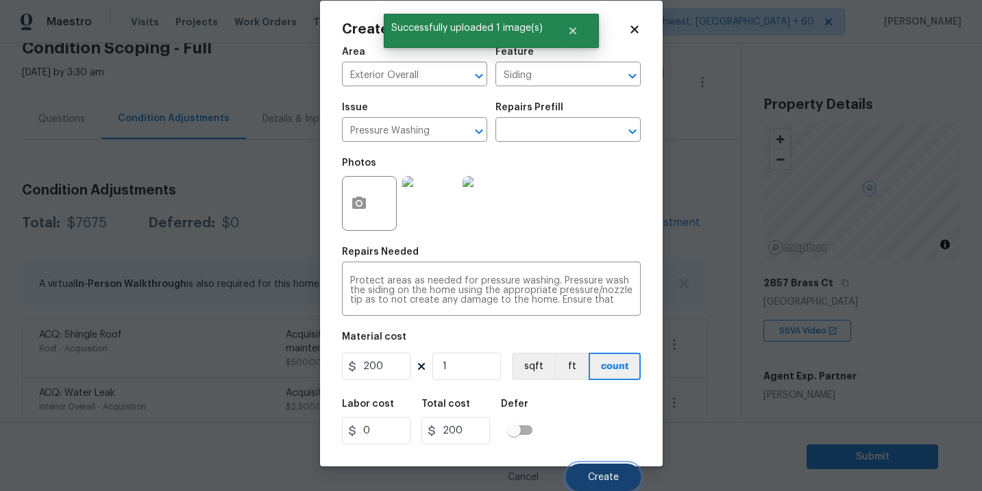
click at [594, 477] on span "Create" at bounding box center [603, 478] width 31 height 10
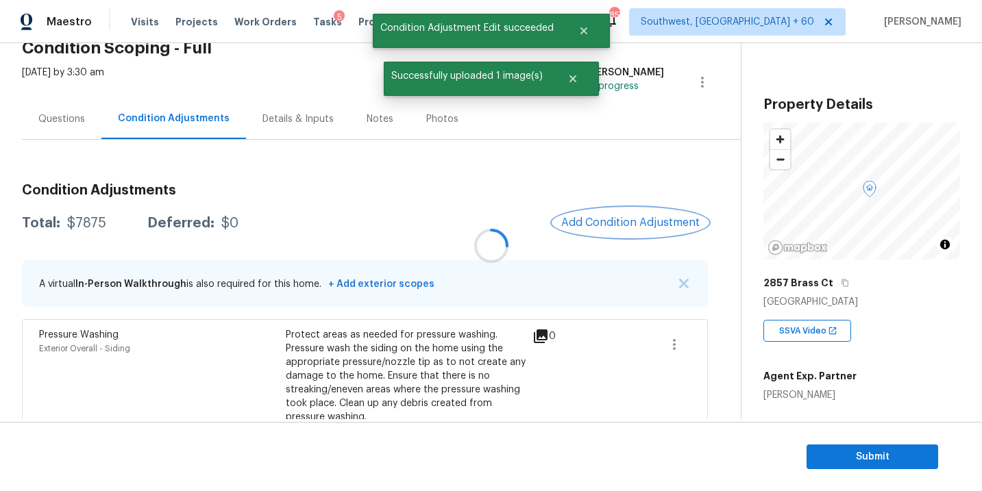
scroll to position [0, 0]
click at [596, 228] on span "Add Condition Adjustment" at bounding box center [630, 223] width 138 height 12
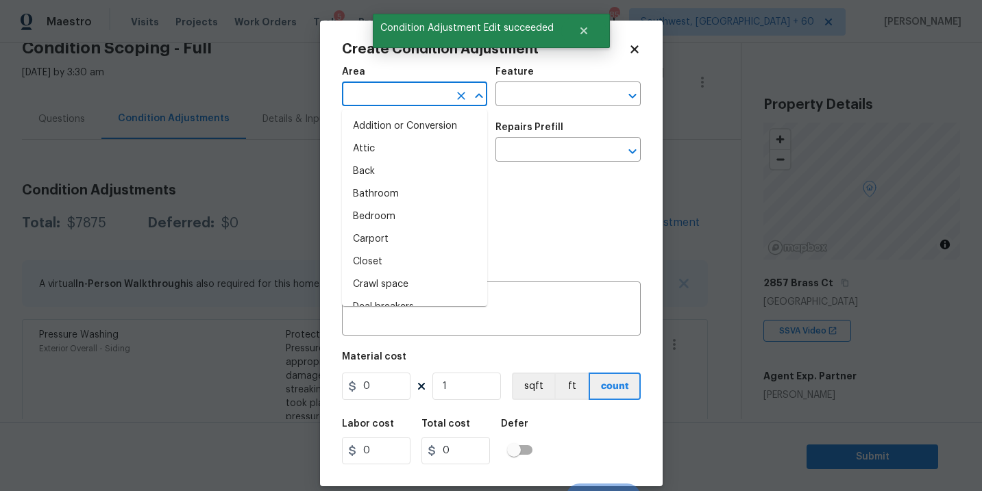
click at [369, 97] on input "text" at bounding box center [395, 95] width 107 height 21
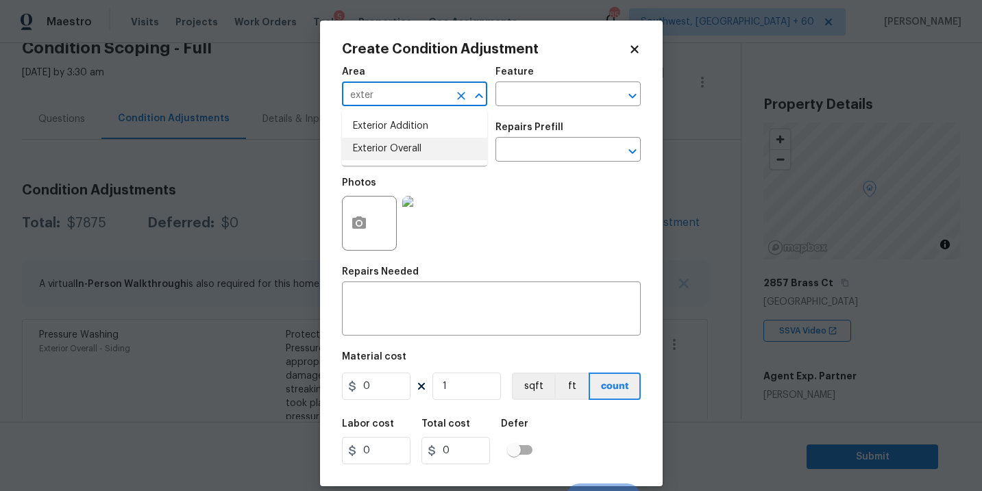
click at [403, 154] on li "Exterior Overall" at bounding box center [414, 149] width 145 height 23
type input "Exterior Overall"
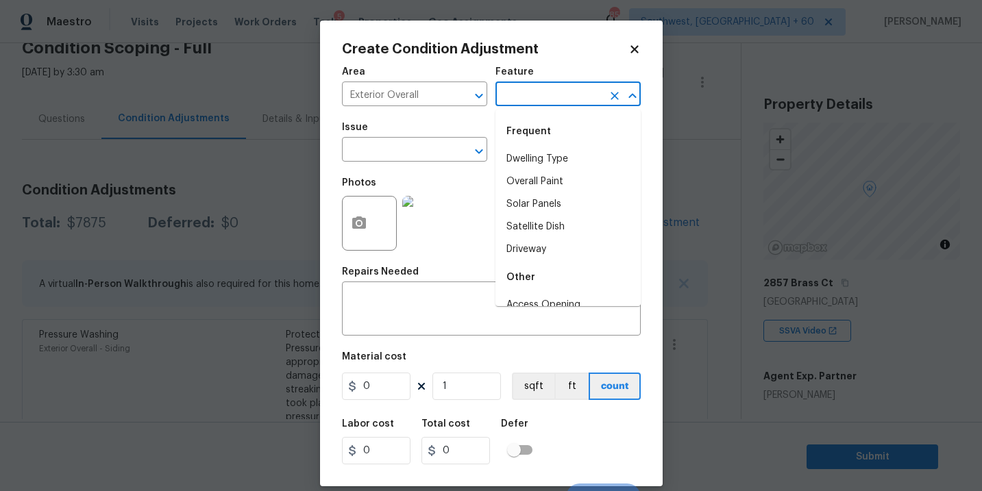
click at [519, 99] on input "text" at bounding box center [548, 95] width 107 height 21
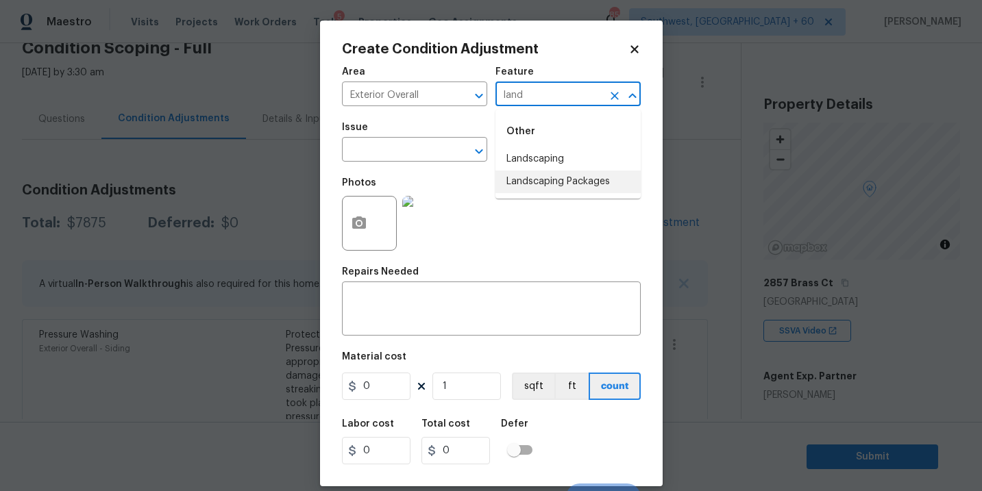
click at [526, 177] on li "Landscaping Packages" at bounding box center [567, 182] width 145 height 23
type input "Landscaping Packages"
click at [396, 149] on input "text" at bounding box center [395, 150] width 107 height 21
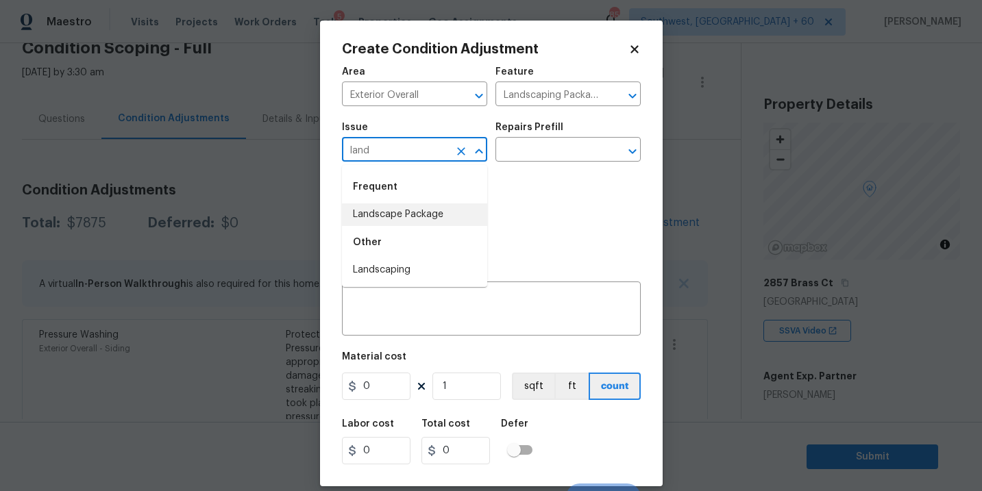
click at [402, 219] on li "Landscape Package" at bounding box center [414, 215] width 145 height 23
type input "Landscape Package"
click at [551, 146] on input "text" at bounding box center [548, 150] width 107 height 21
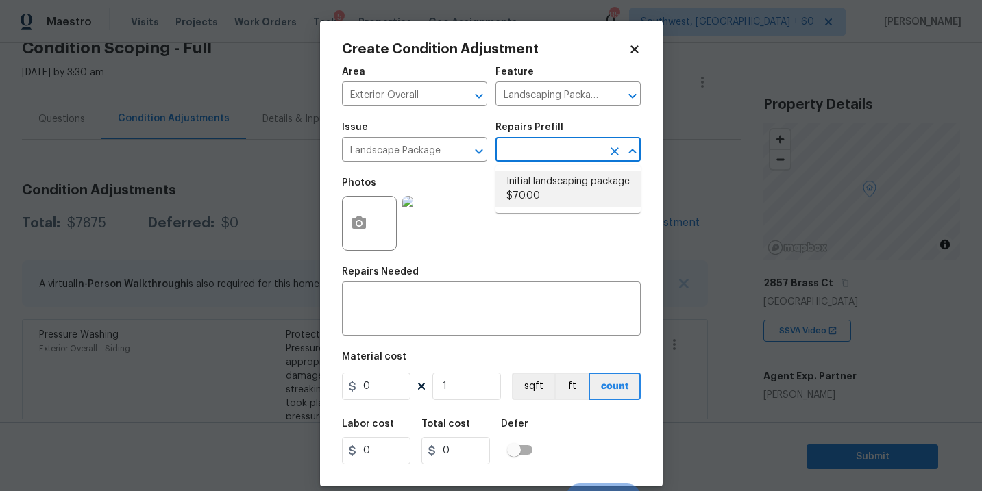
click at [567, 192] on li "Initial landscaping package $70.00" at bounding box center [567, 189] width 145 height 37
type input "Home Readiness Packages"
type textarea "Mowing of grass up to 6" in height. Mow, edge along driveways & sidewalks, trim…"
type input "70"
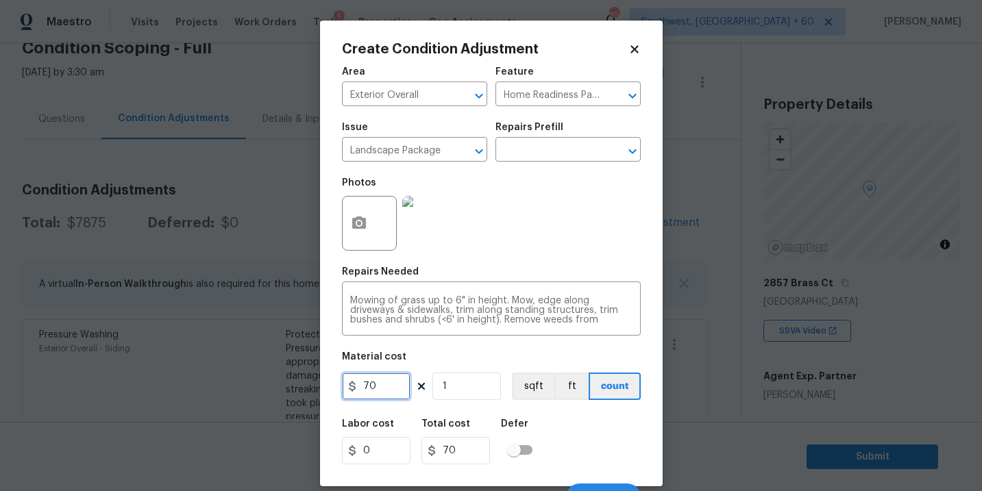
drag, startPoint x: 384, startPoint y: 381, endPoint x: 218, endPoint y: 389, distance: 166.1
click at [218, 389] on div "Create Condition Adjustment Area Exterior Overall ​ Feature Home Readiness Pack…" at bounding box center [491, 245] width 982 height 491
type input "300"
click at [343, 238] on div at bounding box center [369, 223] width 55 height 55
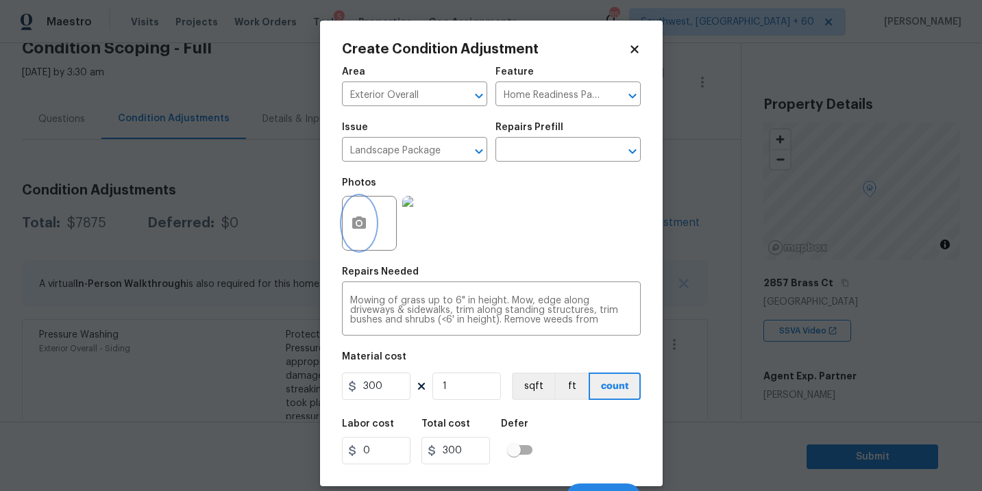
click at [373, 234] on button "button" at bounding box center [359, 223] width 33 height 53
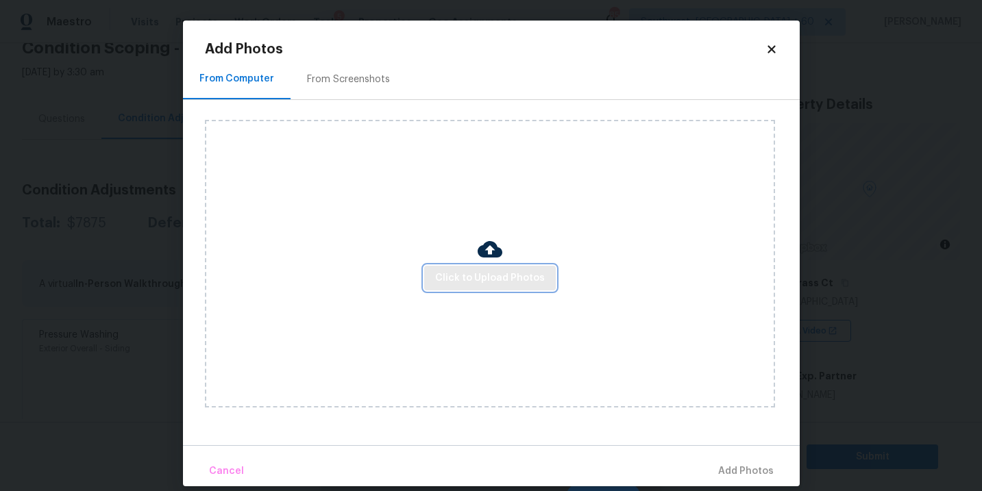
click at [455, 278] on span "Click to Upload Photos" at bounding box center [490, 278] width 110 height 17
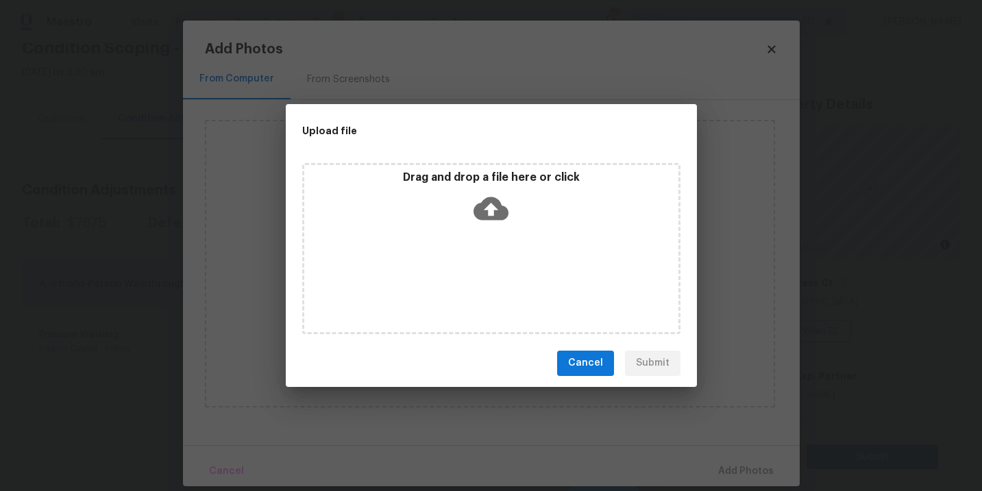
click at [477, 230] on div "Drag and drop a file here or click" at bounding box center [491, 248] width 378 height 171
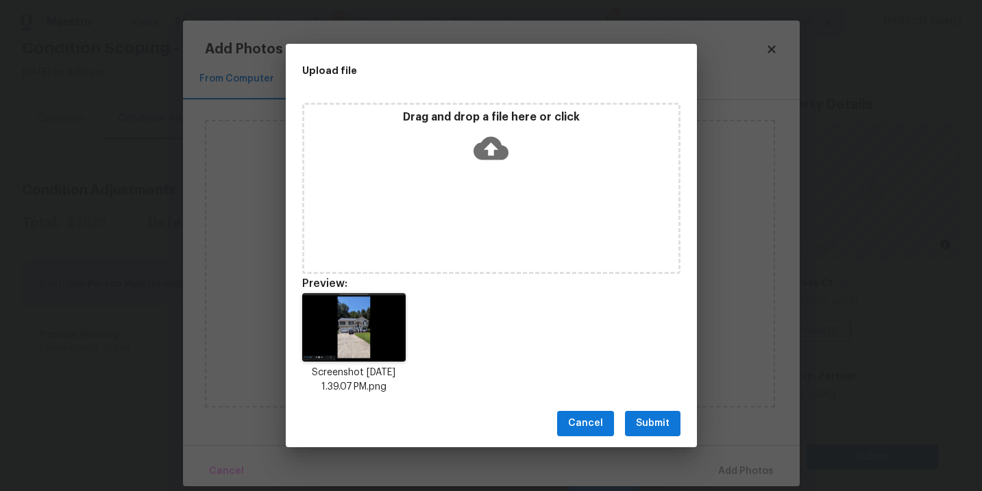
click at [648, 417] on span "Submit" at bounding box center [653, 423] width 34 height 17
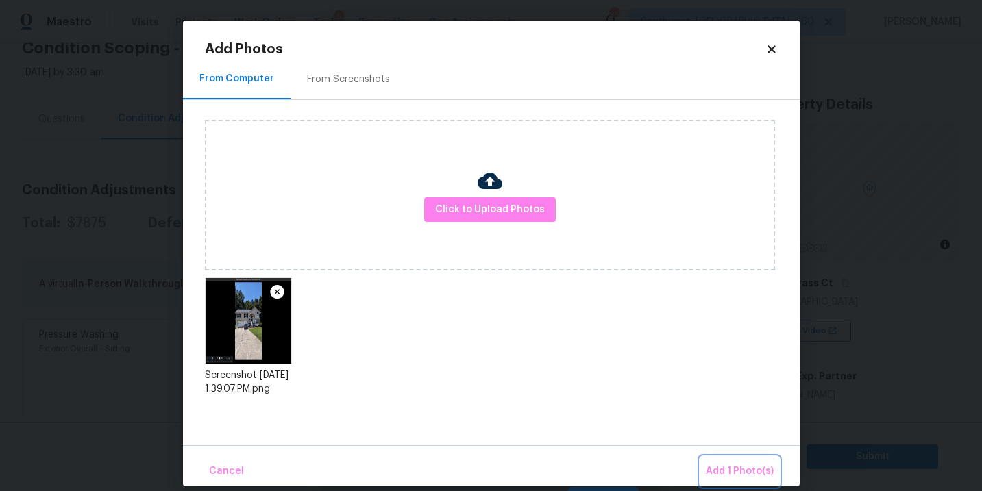
click at [714, 470] on span "Add 1 Photo(s)" at bounding box center [740, 471] width 68 height 17
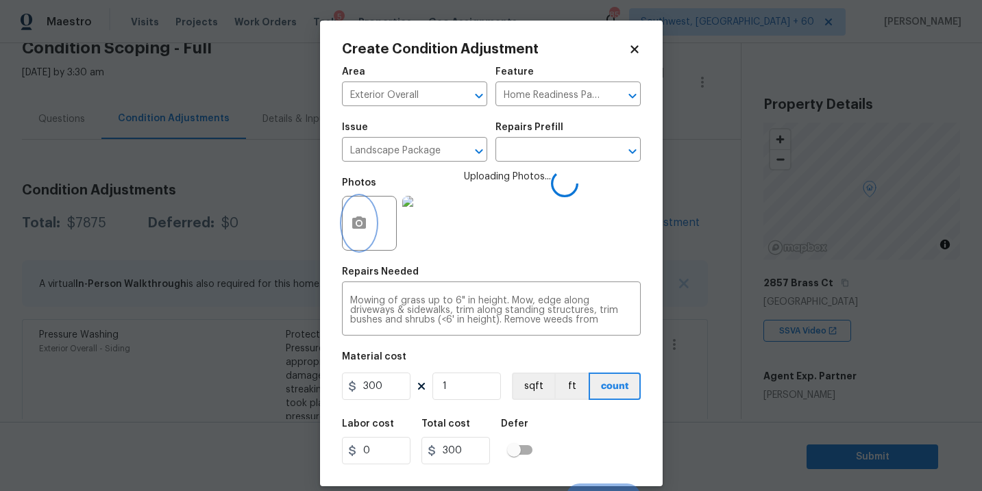
scroll to position [21, 0]
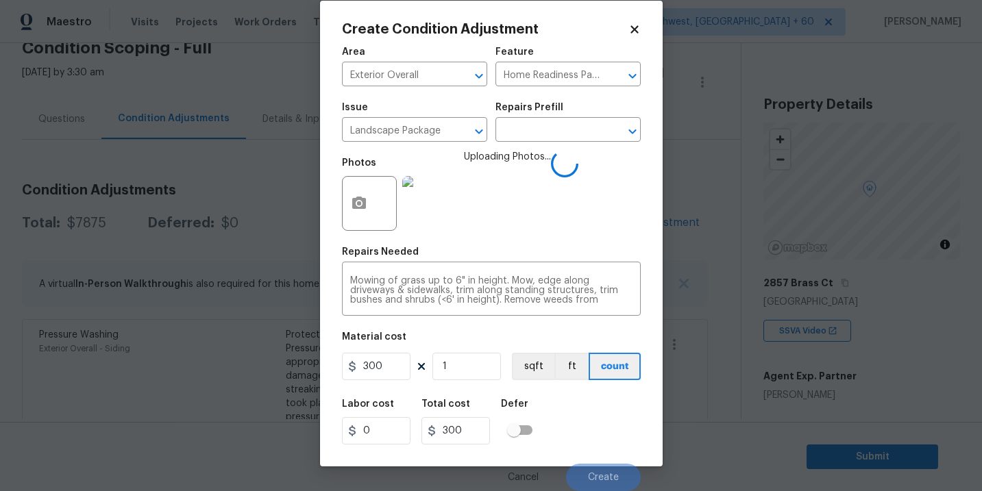
click at [570, 411] on div "Labor cost 0 Total cost 300 Defer" at bounding box center [491, 422] width 299 height 62
click at [590, 409] on div "Labor cost 0 Total cost 300 Defer" at bounding box center [491, 422] width 299 height 62
click at [591, 426] on div "Labor cost 0 Total cost 300 Defer" at bounding box center [491, 422] width 299 height 62
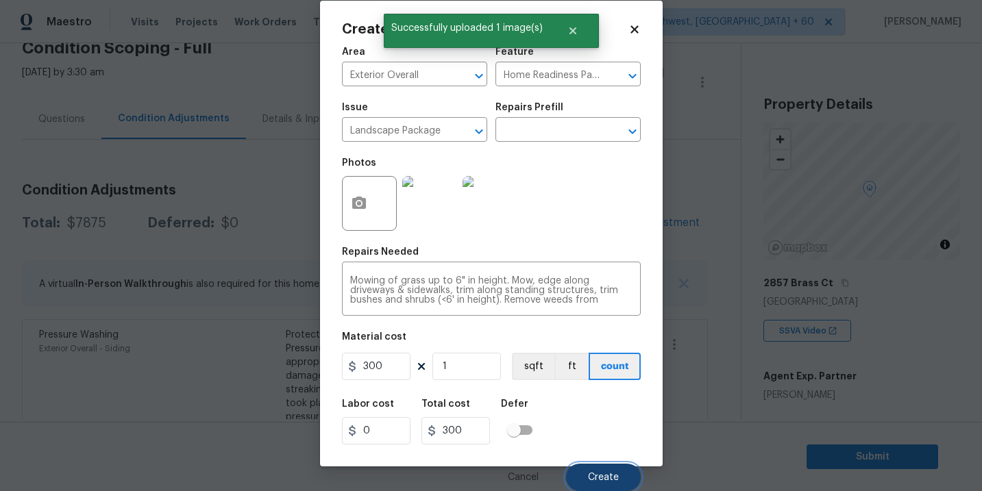
click at [596, 480] on span "Create" at bounding box center [603, 478] width 31 height 10
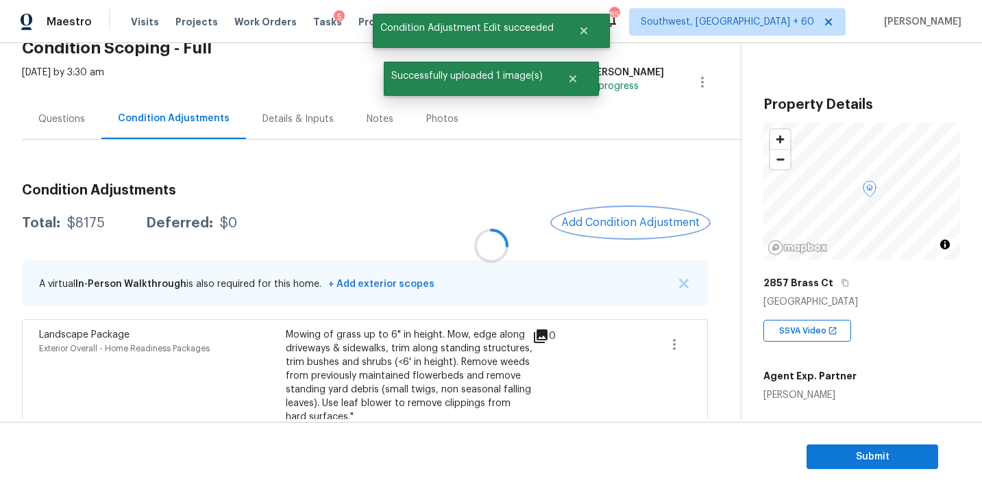
scroll to position [0, 0]
click at [628, 228] on span "Add Condition Adjustment" at bounding box center [630, 223] width 138 height 12
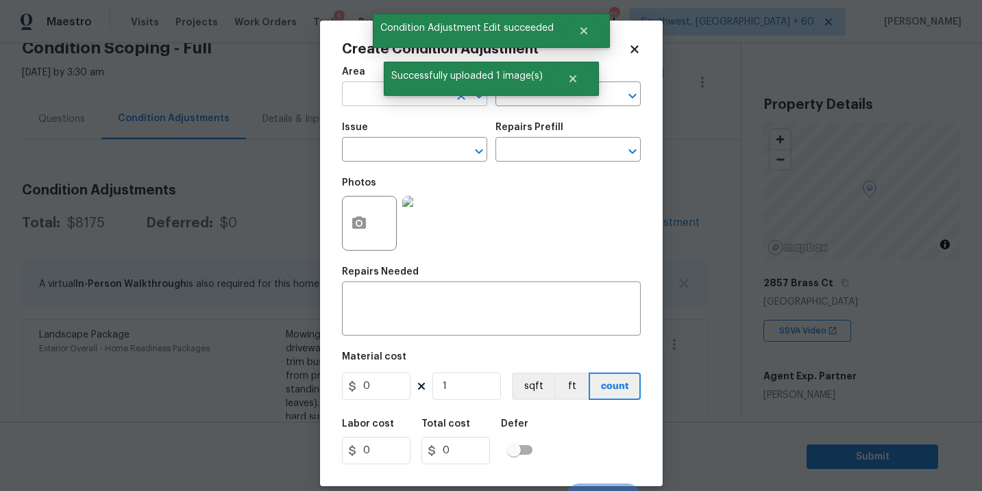
click at [363, 98] on input "text" at bounding box center [395, 95] width 107 height 21
click at [387, 151] on li "Exterior Overall" at bounding box center [414, 149] width 145 height 23
type input "Exterior Overall"
click at [387, 151] on input "text" at bounding box center [395, 150] width 107 height 21
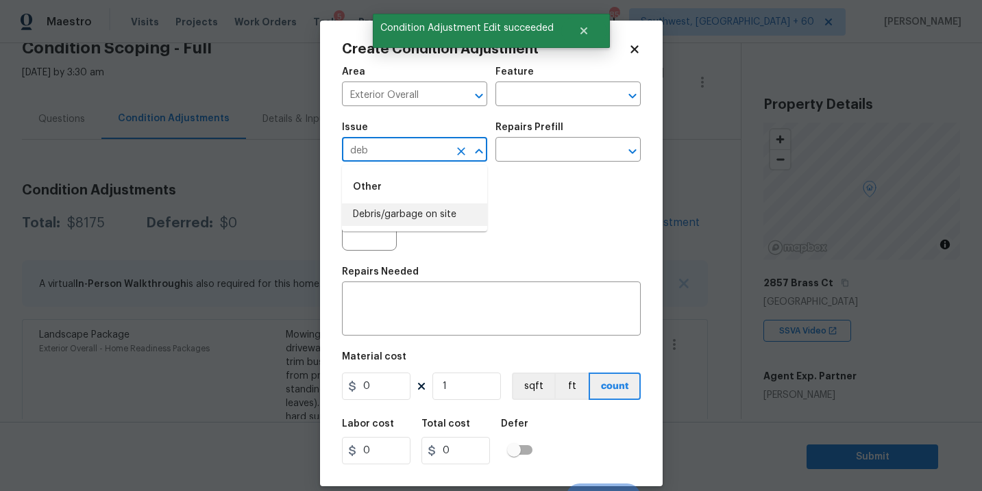
click at [428, 213] on li "Debris/garbage on site" at bounding box center [414, 215] width 145 height 23
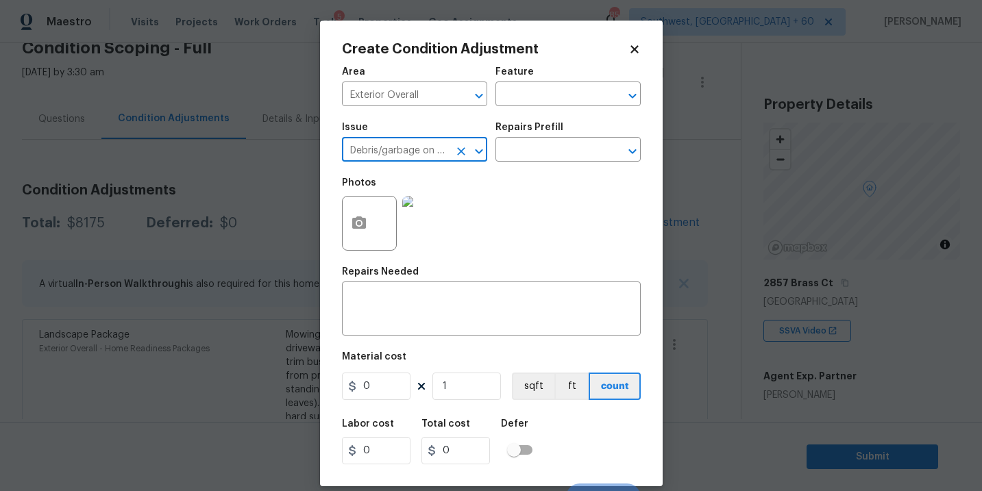
type input "Debris/garbage on site"
click at [566, 137] on div "Repairs Prefill" at bounding box center [567, 132] width 145 height 18
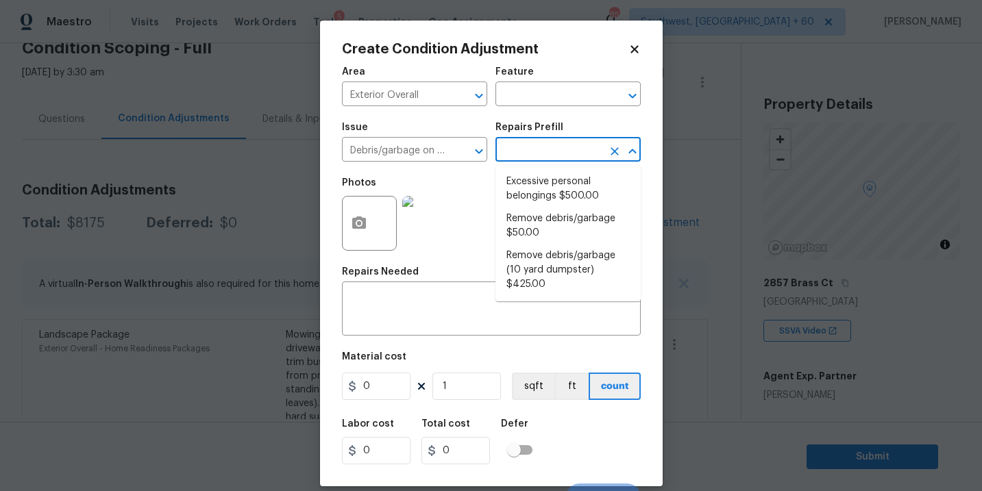
click at [561, 151] on input "text" at bounding box center [548, 150] width 107 height 21
click at [542, 225] on li "Remove debris/garbage $50.00" at bounding box center [567, 226] width 145 height 37
type textarea "Remove, haul off, and properly dispose of any debris left by seller to offsite …"
type input "50"
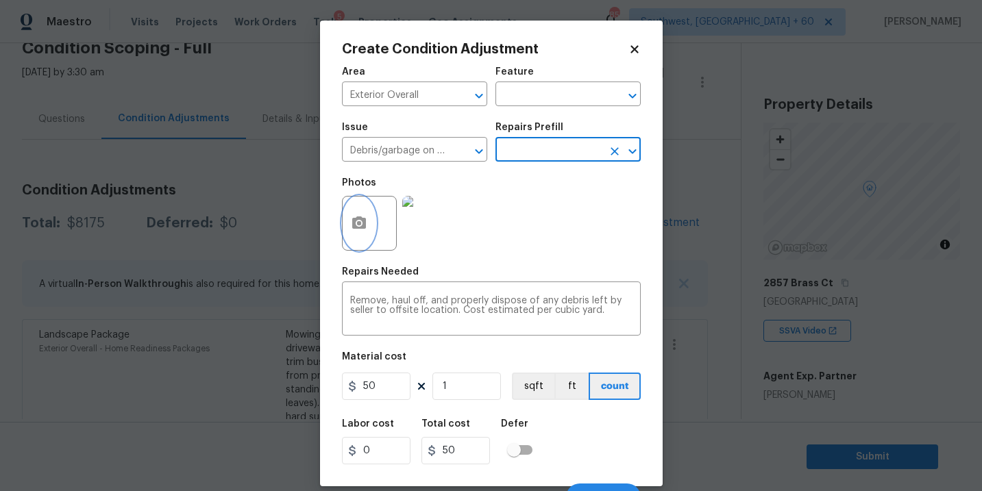
click at [350, 224] on button "button" at bounding box center [359, 223] width 33 height 53
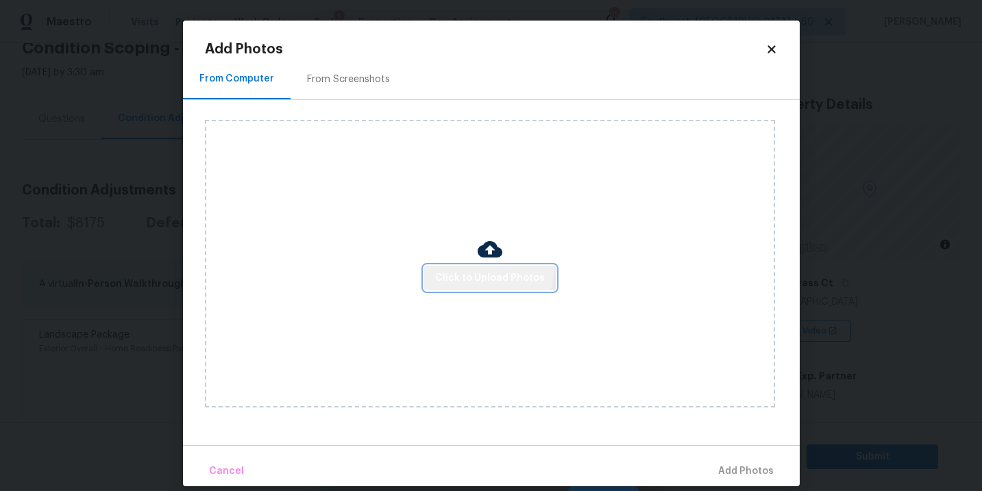
click at [468, 266] on button "Click to Upload Photos" at bounding box center [490, 278] width 132 height 25
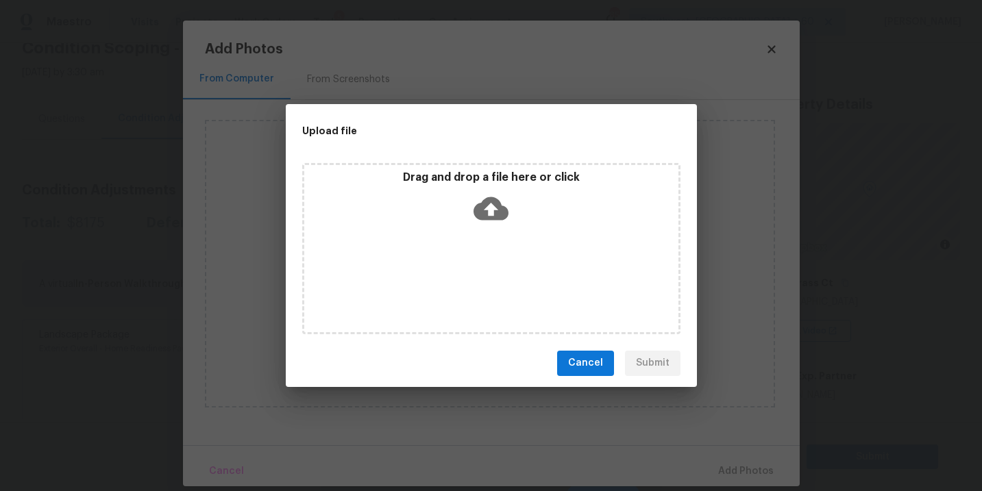
click at [490, 221] on icon at bounding box center [491, 208] width 35 height 35
click at [605, 361] on button "Cancel" at bounding box center [585, 363] width 57 height 25
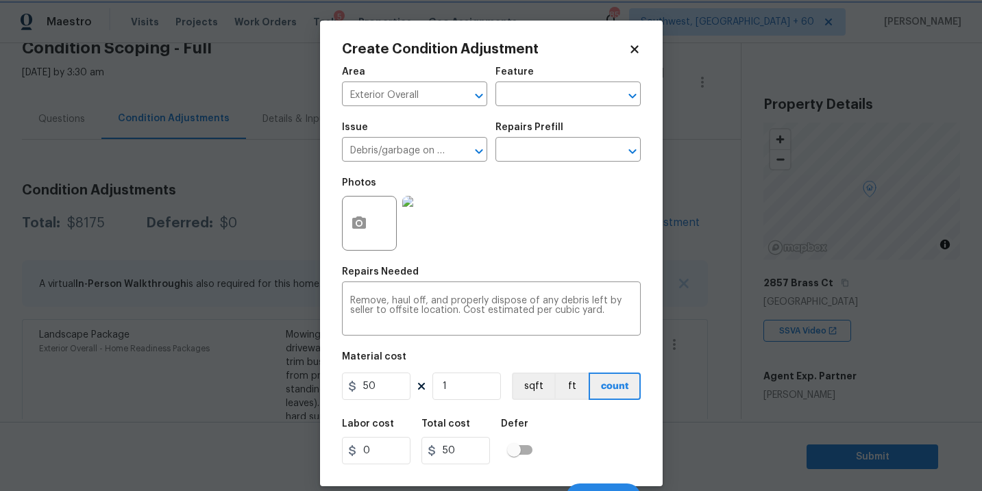
click at [897, 323] on body "Maestro Visits Projects Work Orders Tasks 5 Properties Geo Assignments 857 Sout…" at bounding box center [491, 245] width 982 height 491
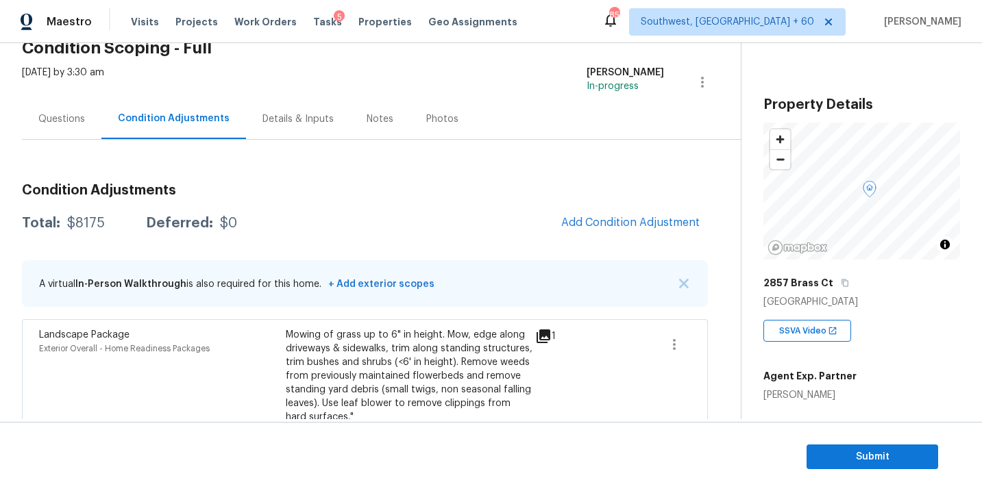
click at [713, 261] on body "Maestro Visits Projects Work Orders Tasks 5 Properties Geo Assignments 857 Sout…" at bounding box center [491, 245] width 982 height 491
click at [620, 228] on span "Add Condition Adjustment" at bounding box center [630, 223] width 138 height 12
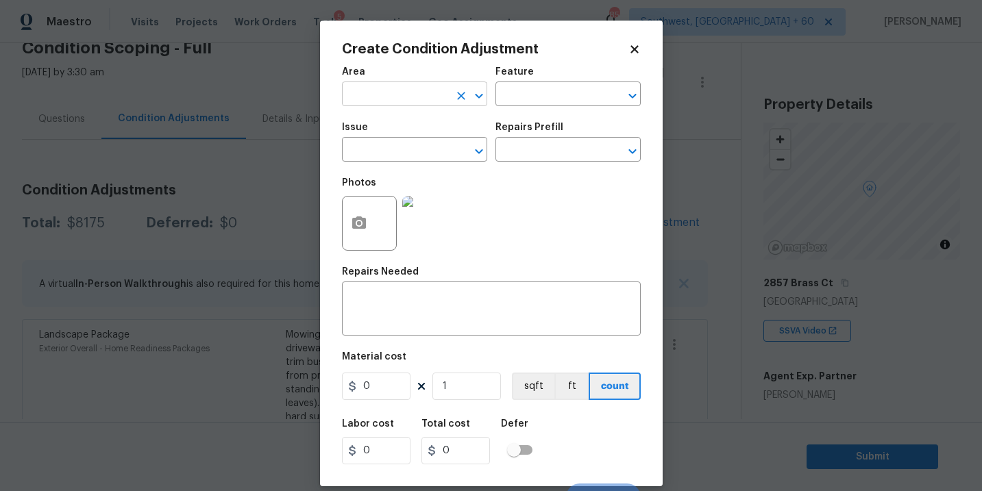
click at [406, 92] on input "text" at bounding box center [395, 95] width 107 height 21
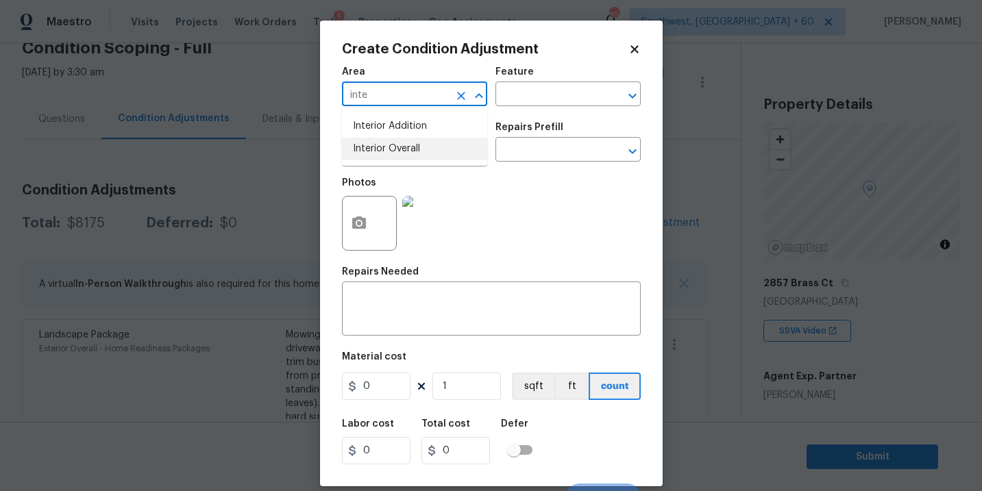
click at [406, 152] on li "Interior Overall" at bounding box center [414, 149] width 145 height 23
type input "Interior Overall"
click at [537, 102] on input "text" at bounding box center [548, 95] width 107 height 21
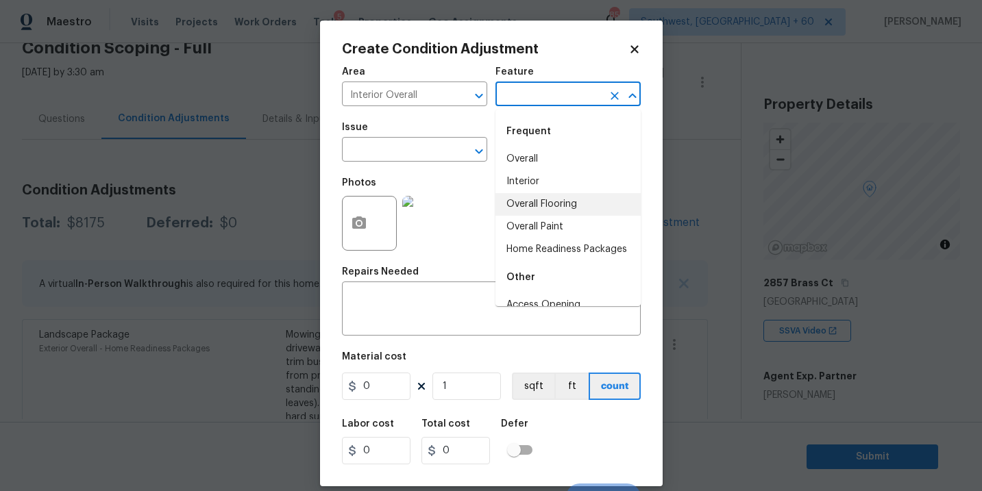
click at [532, 224] on li "Overall Paint" at bounding box center [567, 227] width 145 height 23
type input "Overall Paint"
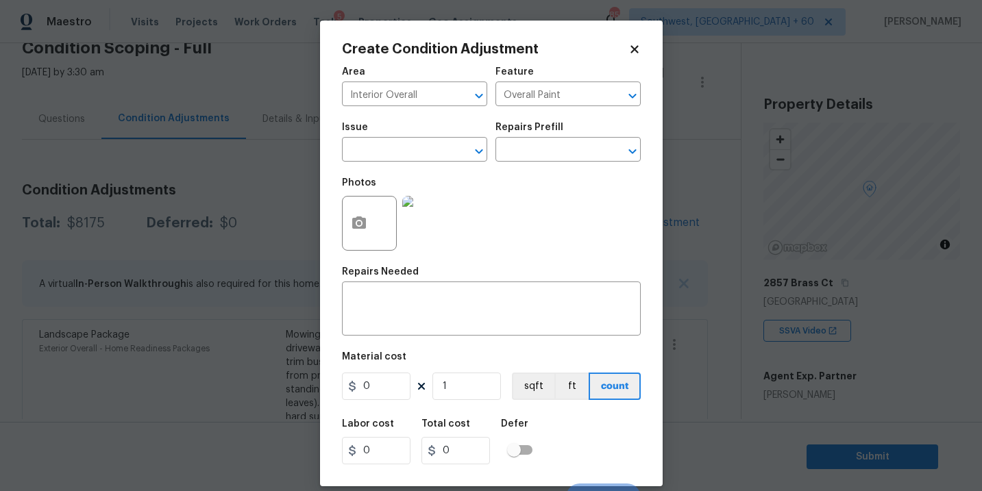
click at [414, 171] on div "Photos" at bounding box center [401, 214] width 118 height 89
click at [413, 155] on input "text" at bounding box center [395, 150] width 107 height 21
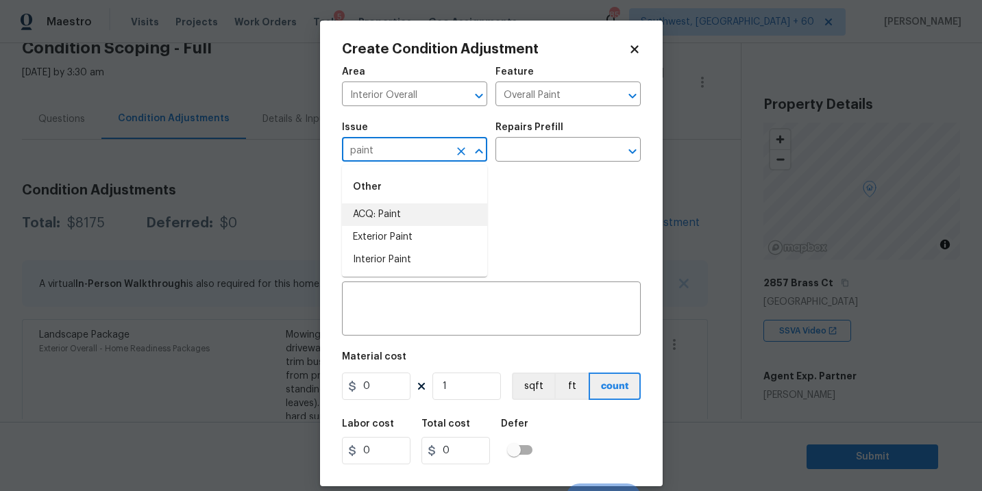
click at [407, 214] on li "ACQ: Paint" at bounding box center [414, 215] width 145 height 23
type input "ACQ: Paint"
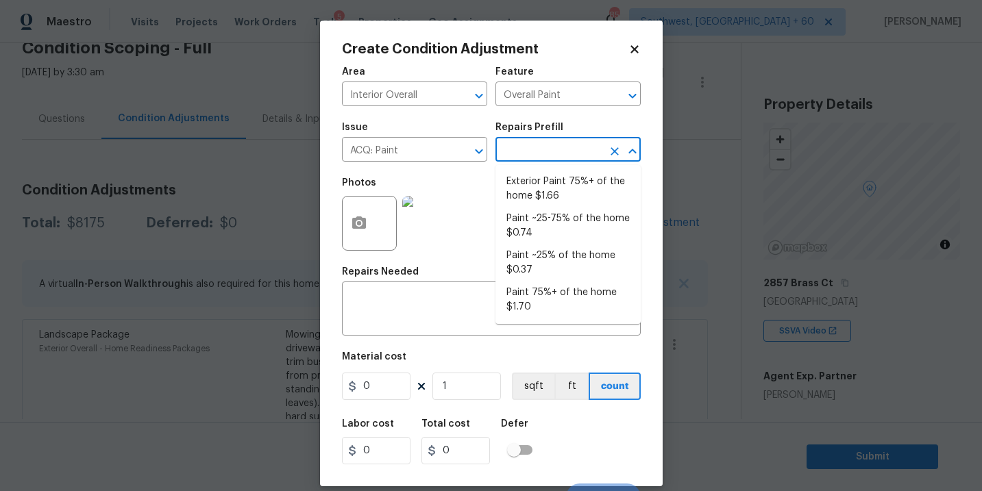
click at [566, 151] on input "text" at bounding box center [548, 150] width 107 height 21
click at [563, 232] on li "Paint ~25-75% of the home $0.74" at bounding box center [567, 226] width 145 height 37
type input "Acquisition"
type textarea "Acquisition Scope: ~25 - 75% of the home needs interior paint"
type input "0.74"
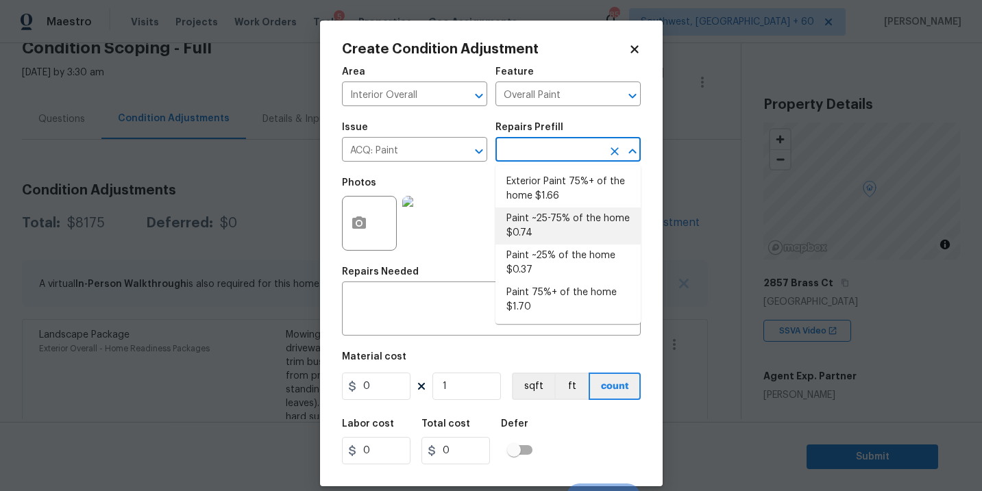
type input "0.74"
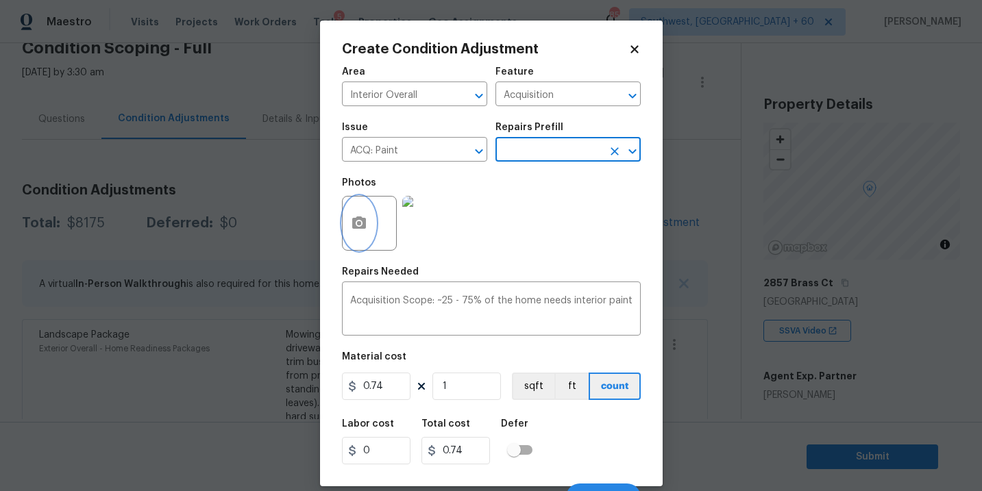
click at [363, 235] on button "button" at bounding box center [359, 223] width 33 height 53
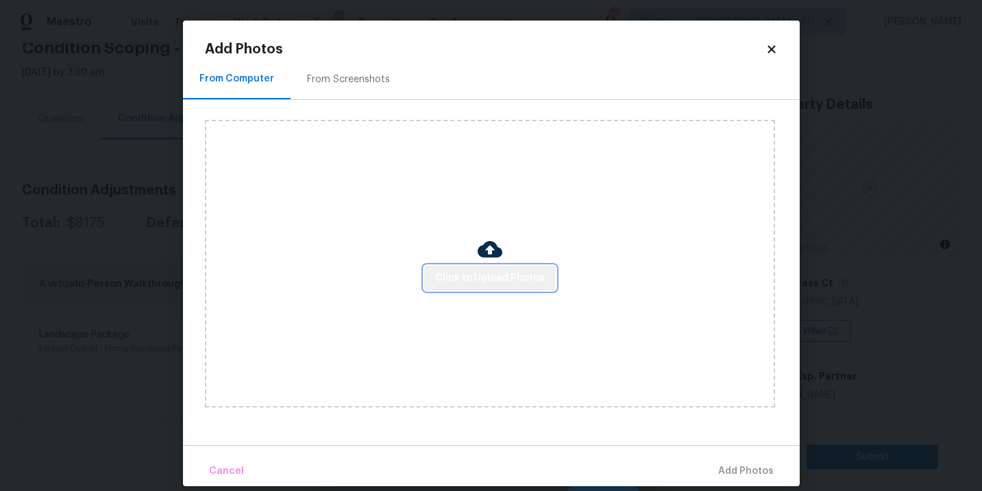
click at [507, 267] on button "Click to Upload Photos" at bounding box center [490, 278] width 132 height 25
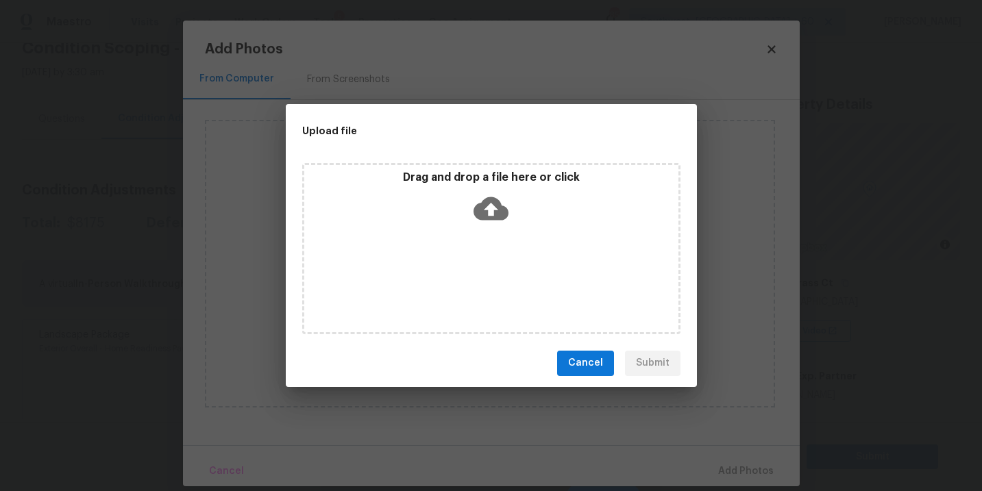
click at [495, 180] on p "Drag and drop a file here or click" at bounding box center [491, 178] width 374 height 14
